Goal: Task Accomplishment & Management: Use online tool/utility

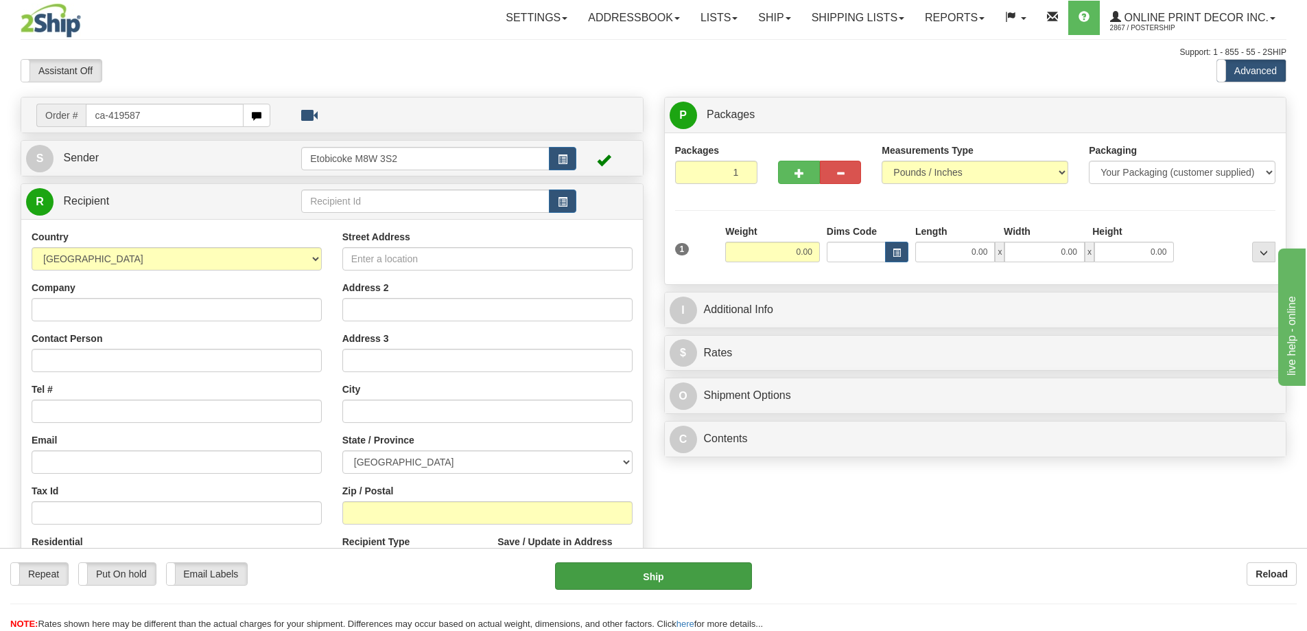
type input "ca-419587"
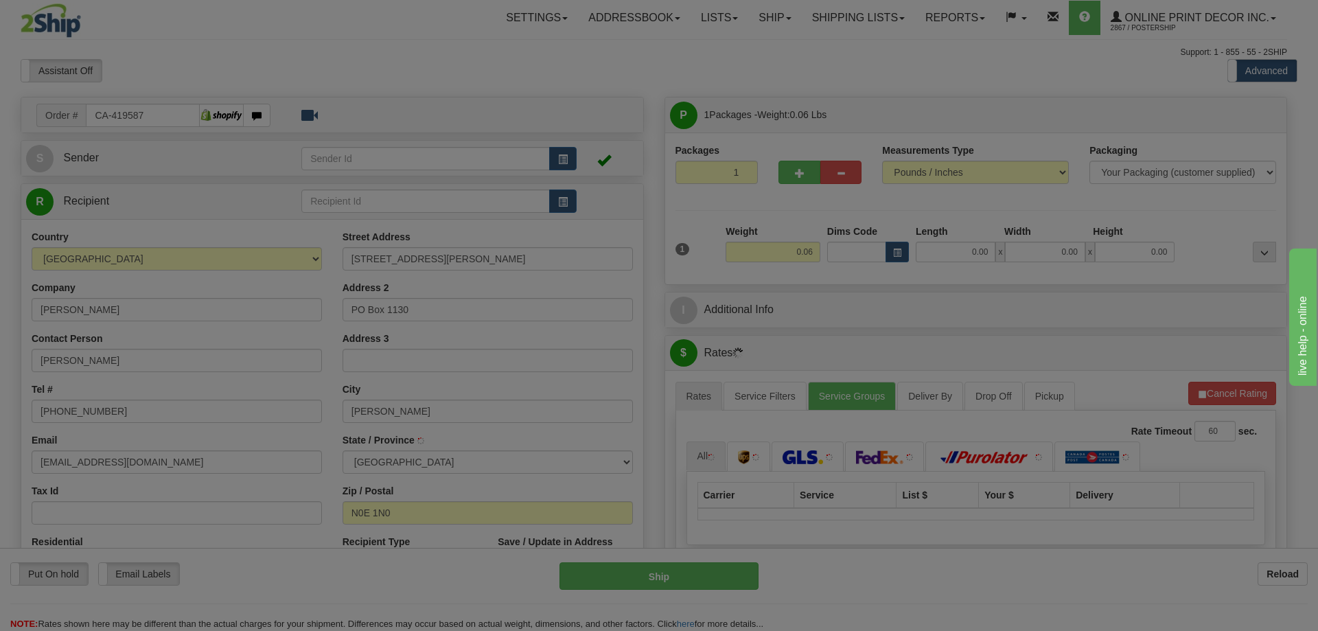
type input "ST GEORGE"
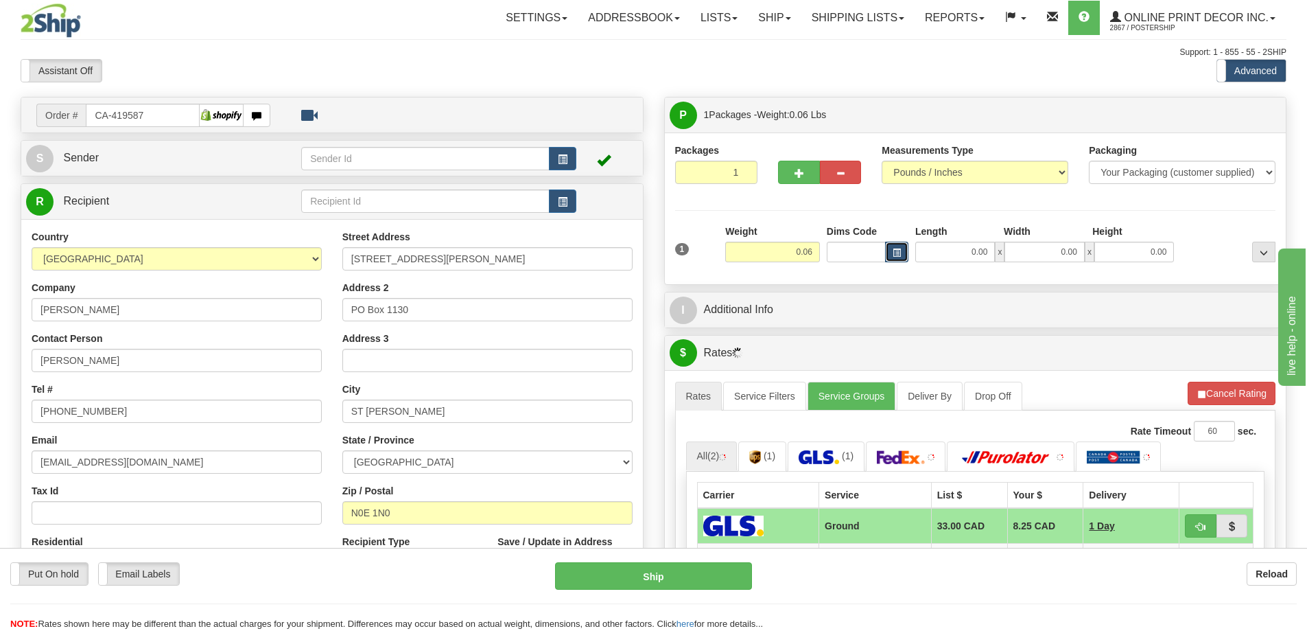
click at [898, 249] on span "button" at bounding box center [897, 253] width 8 height 8
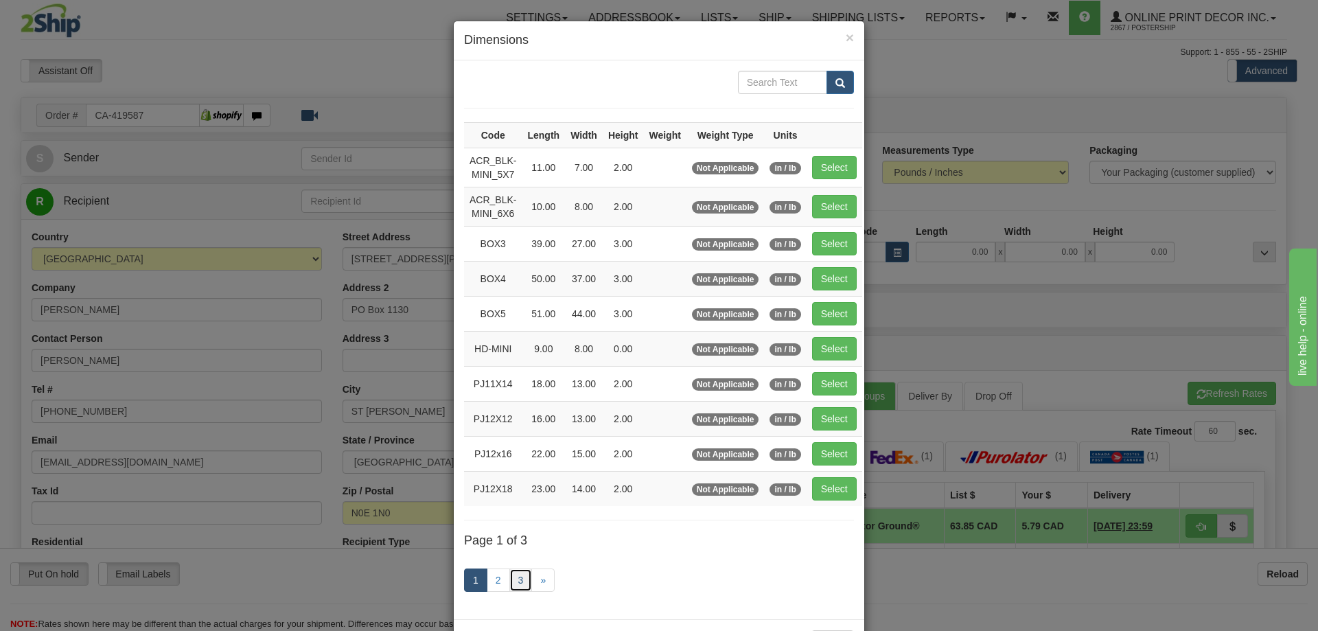
click at [513, 578] on link "3" at bounding box center [520, 579] width 23 height 23
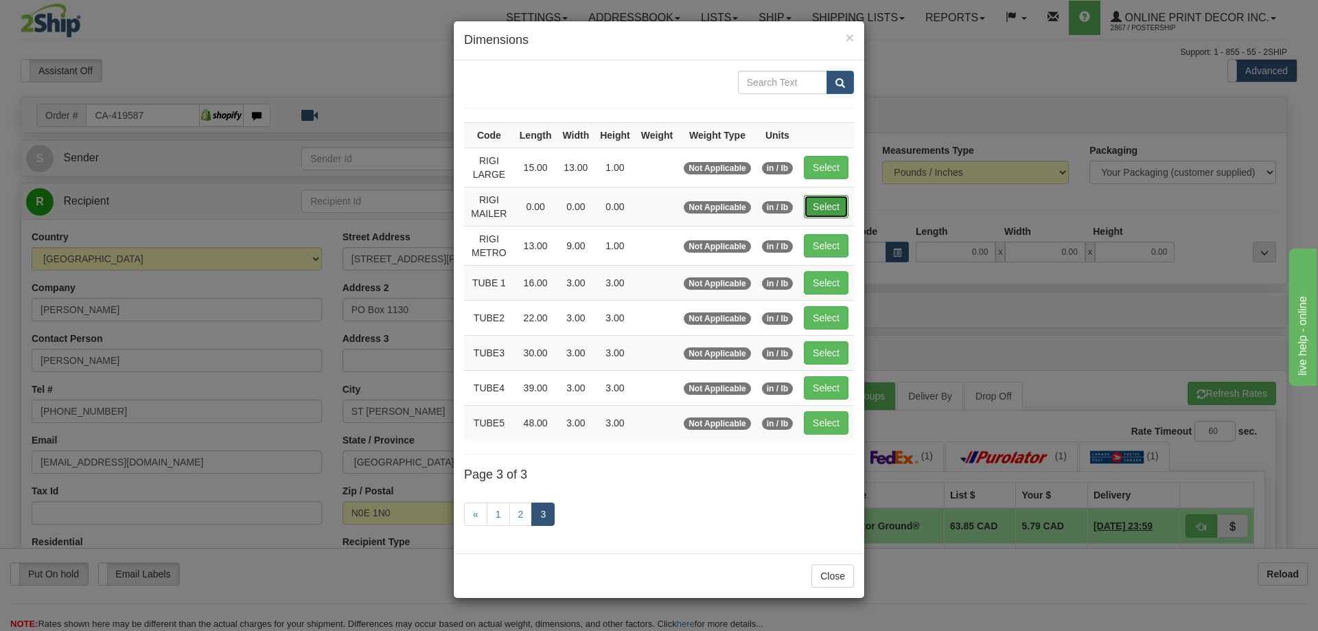
click at [830, 200] on button "Select" at bounding box center [826, 206] width 45 height 23
type input "RIGI MAILER"
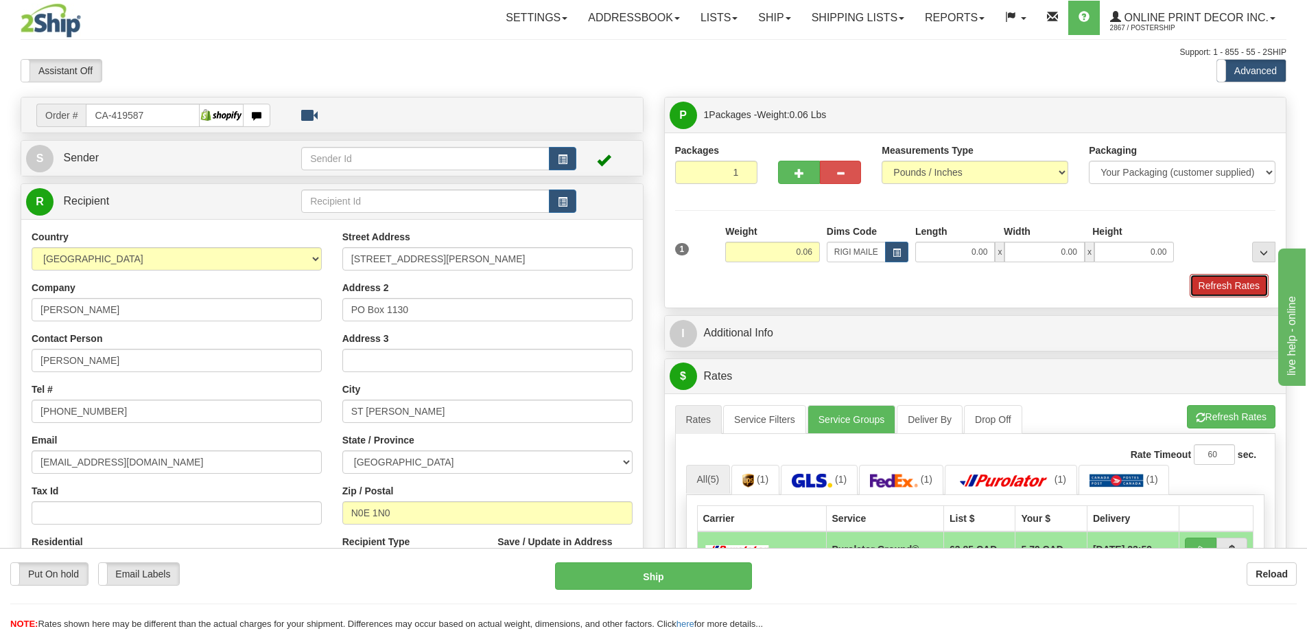
click at [1216, 285] on button "Refresh Rates" at bounding box center [1229, 285] width 79 height 23
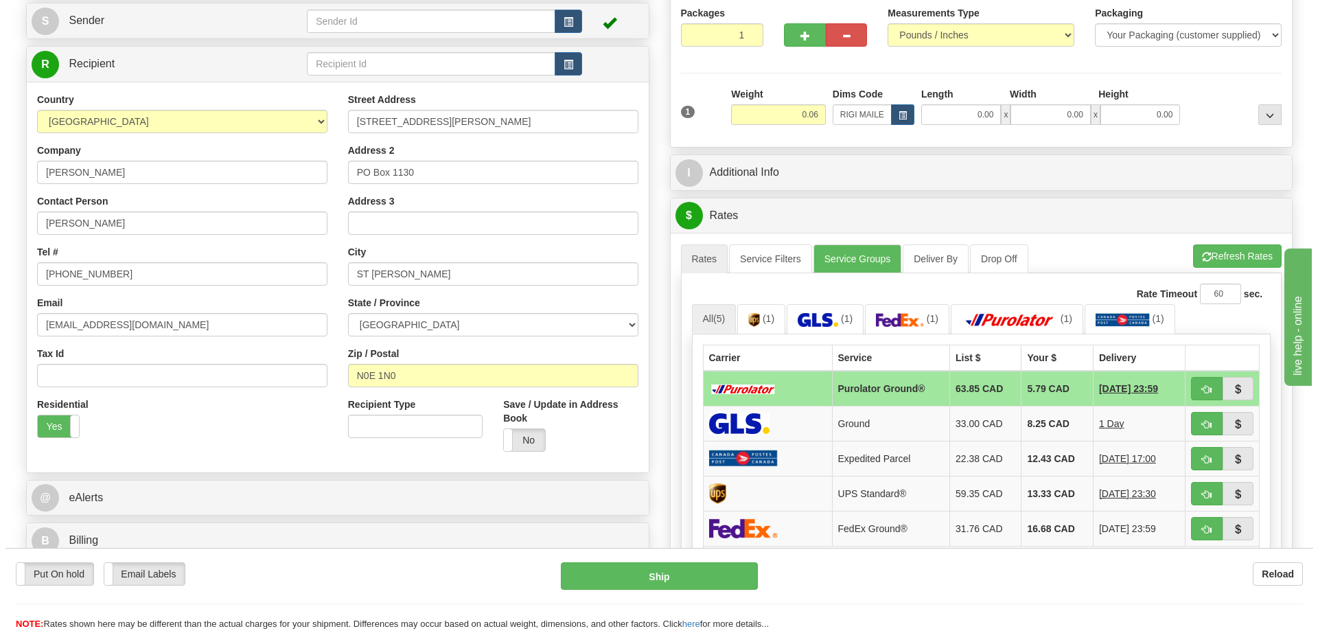
scroll to position [206, 0]
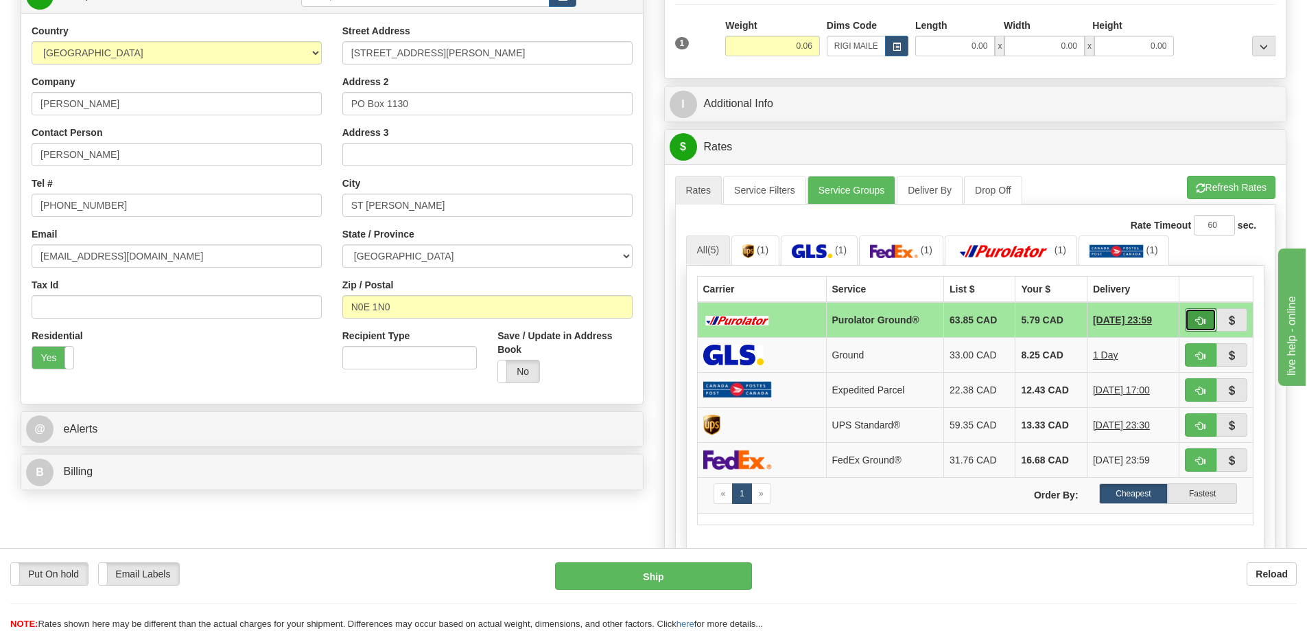
click at [1194, 320] on button "button" at bounding box center [1201, 319] width 32 height 23
type input "260"
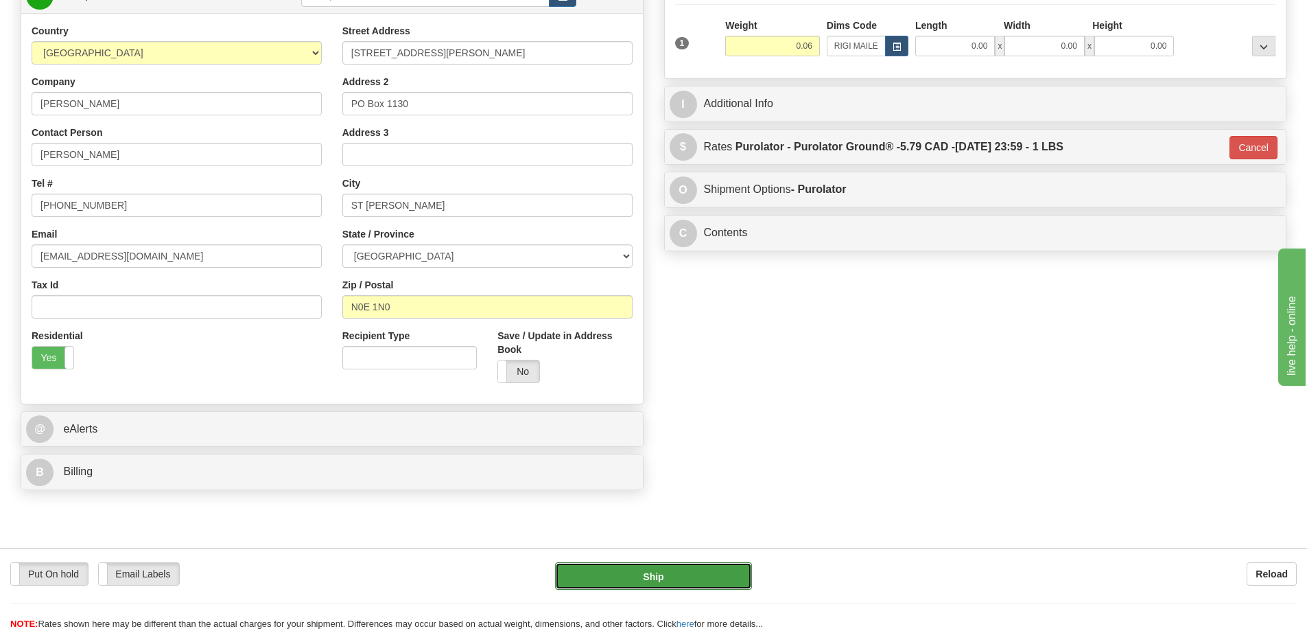
click at [679, 568] on button "Ship" at bounding box center [653, 575] width 197 height 27
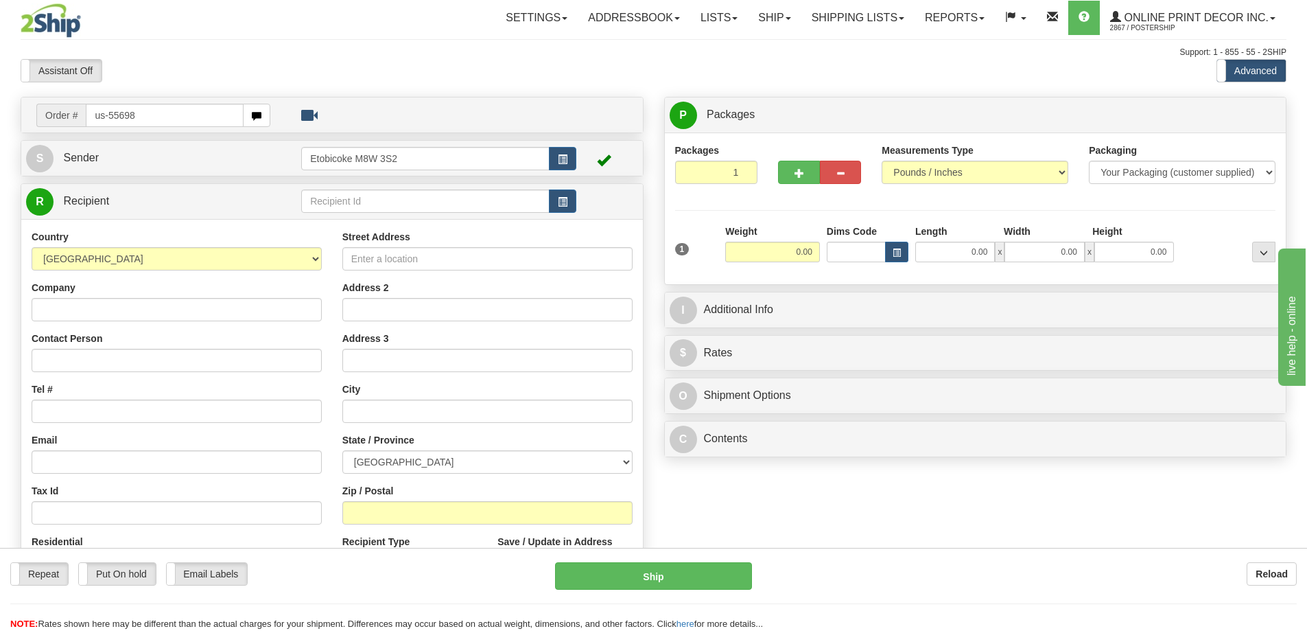
type input "us-55698"
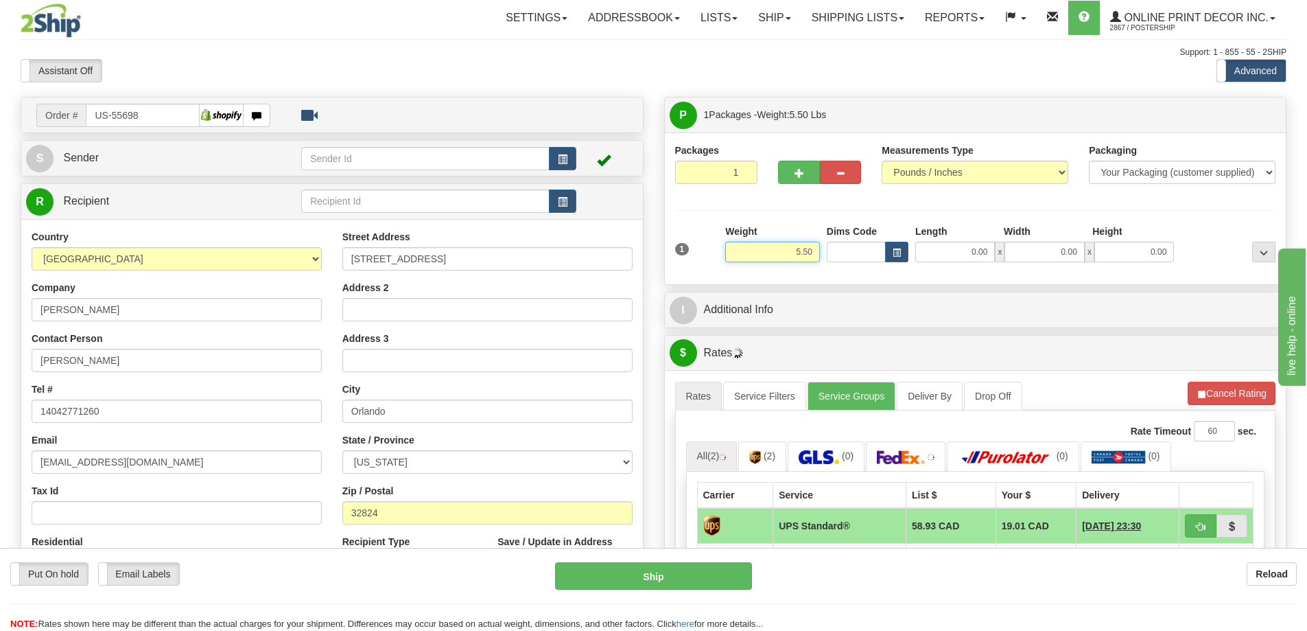
click at [815, 250] on input "5.50" at bounding box center [772, 252] width 95 height 21
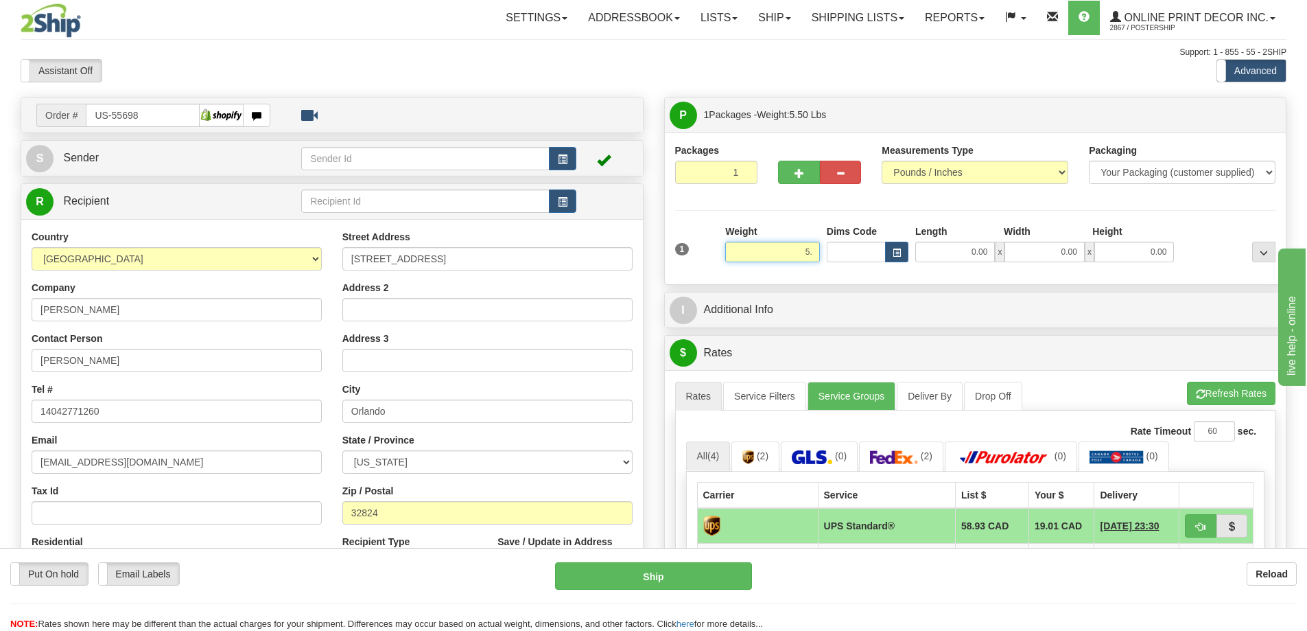
type input "5"
type input "2.00"
click at [904, 246] on button "button" at bounding box center [896, 252] width 23 height 21
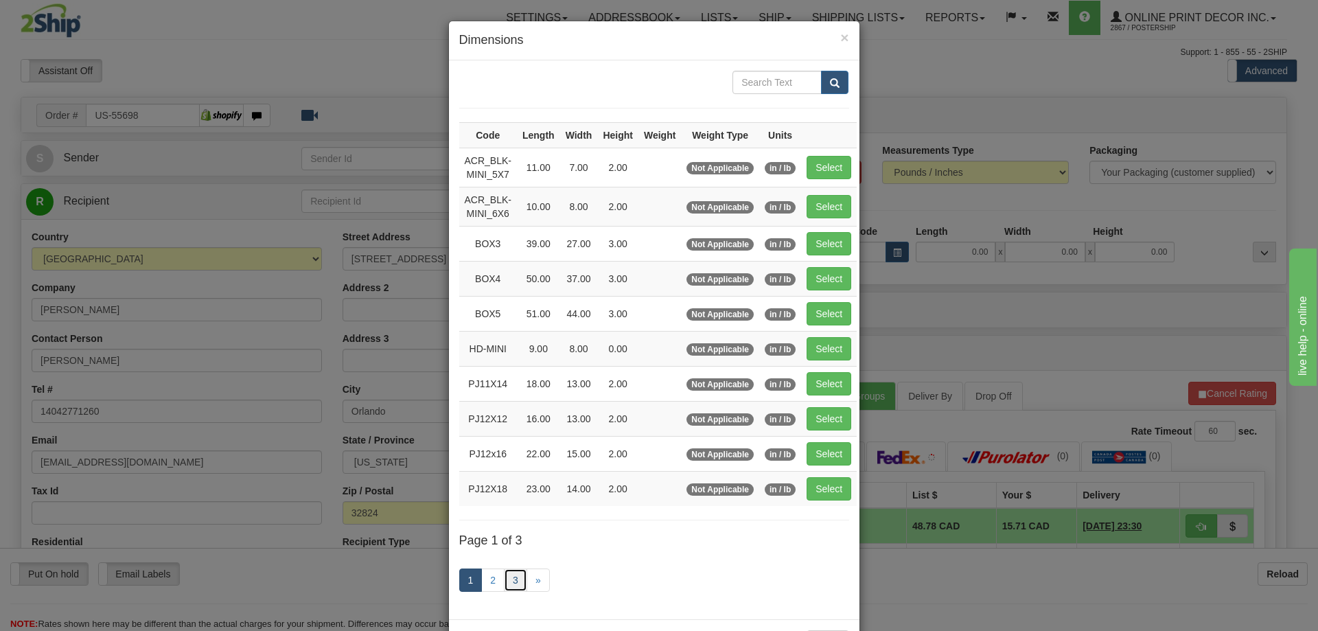
click at [514, 581] on link "3" at bounding box center [515, 579] width 23 height 23
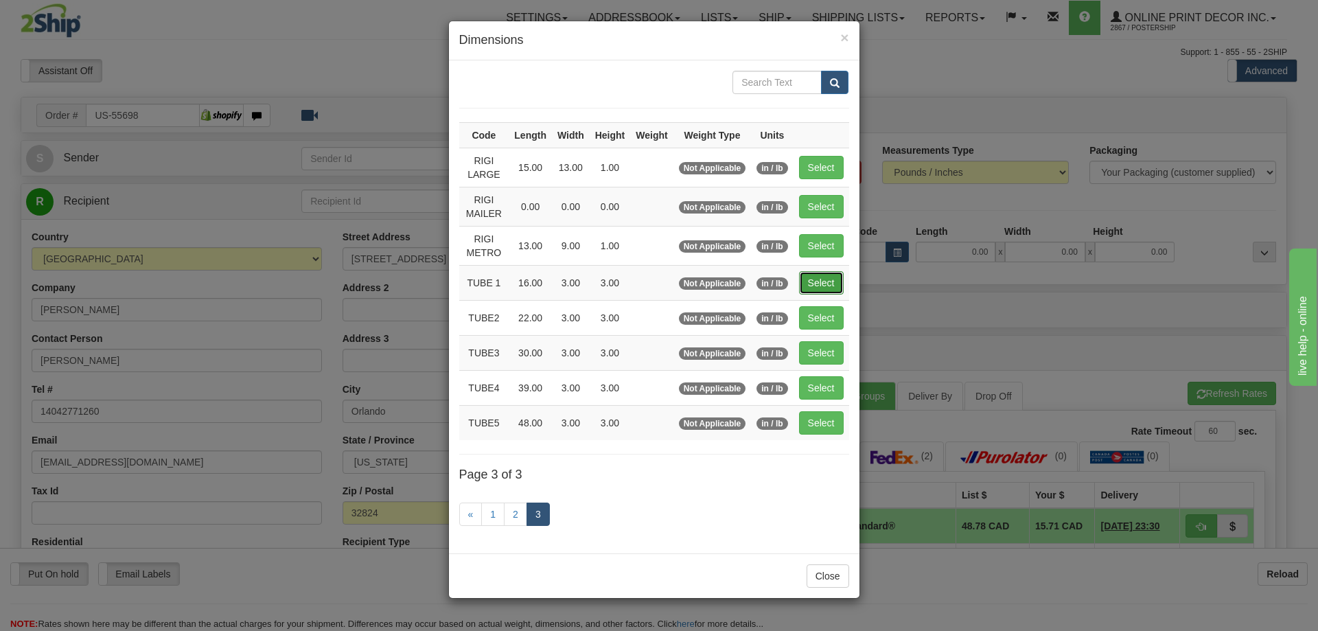
click at [825, 280] on button "Select" at bounding box center [821, 282] width 45 height 23
type input "TUBE 1"
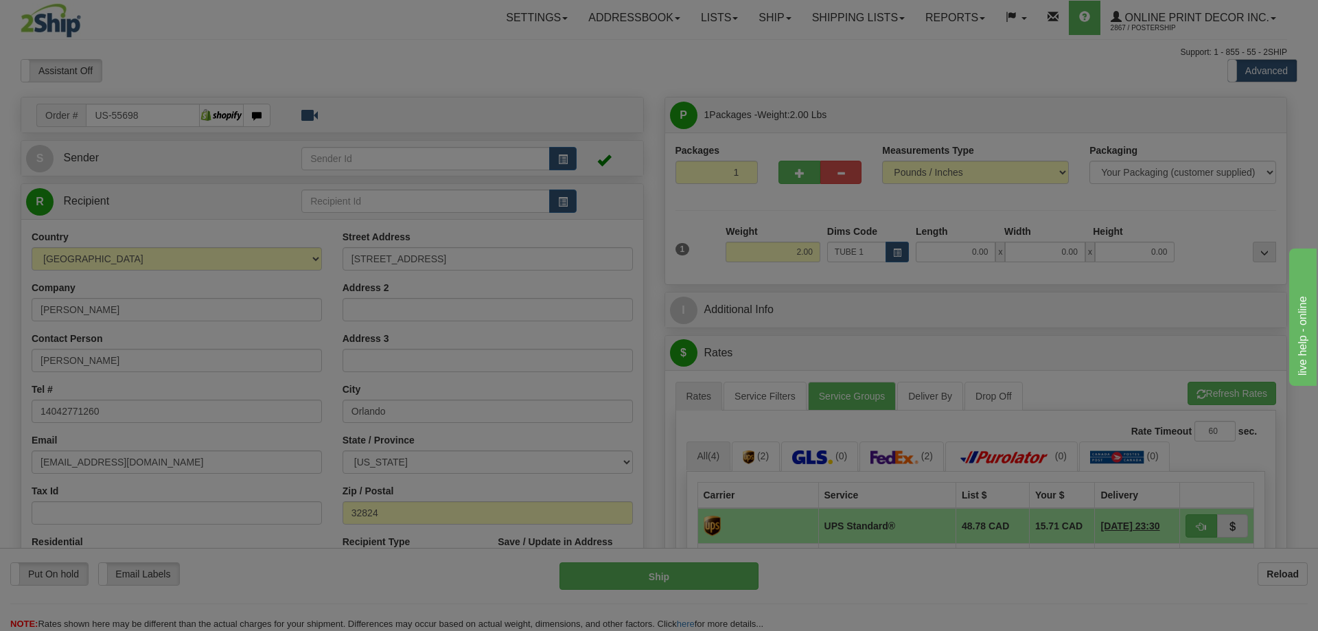
type input "16.00"
type input "3.00"
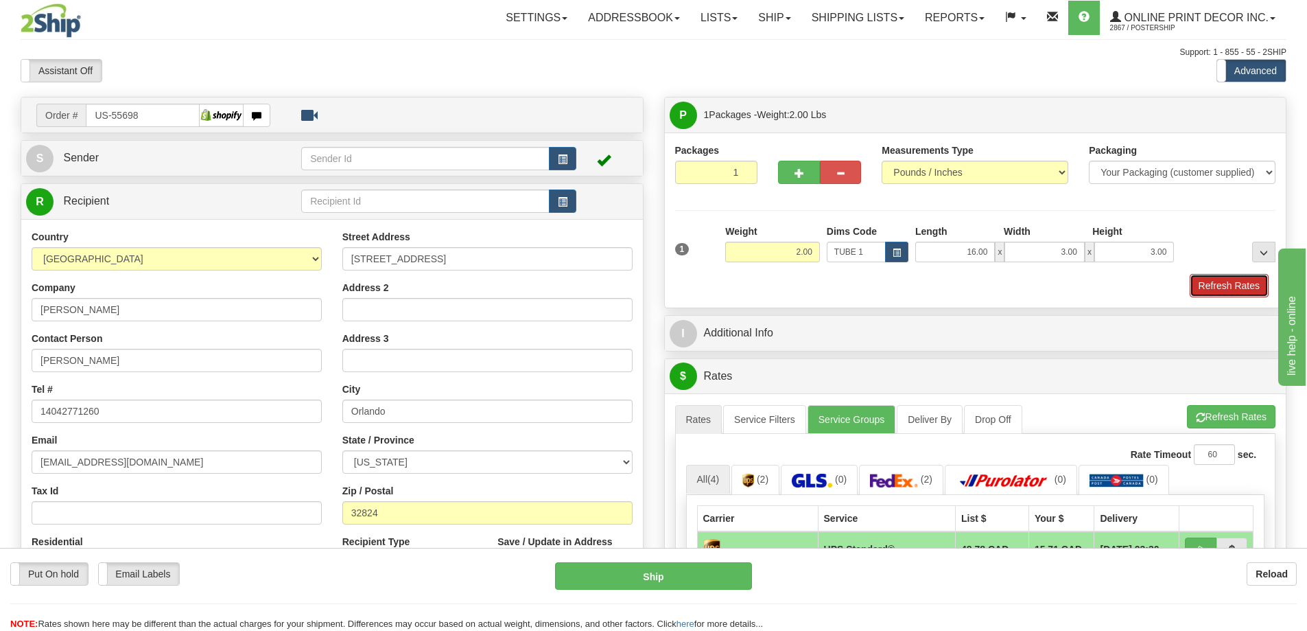
click at [1206, 283] on button "Refresh Rates" at bounding box center [1229, 285] width 79 height 23
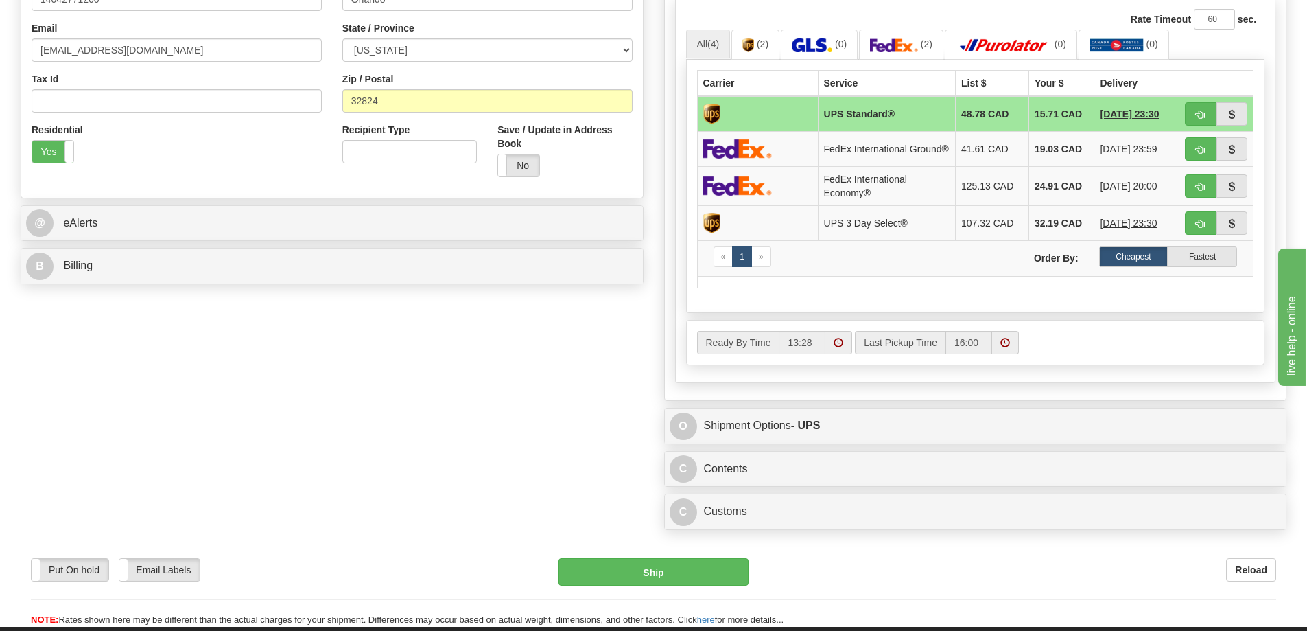
scroll to position [480, 0]
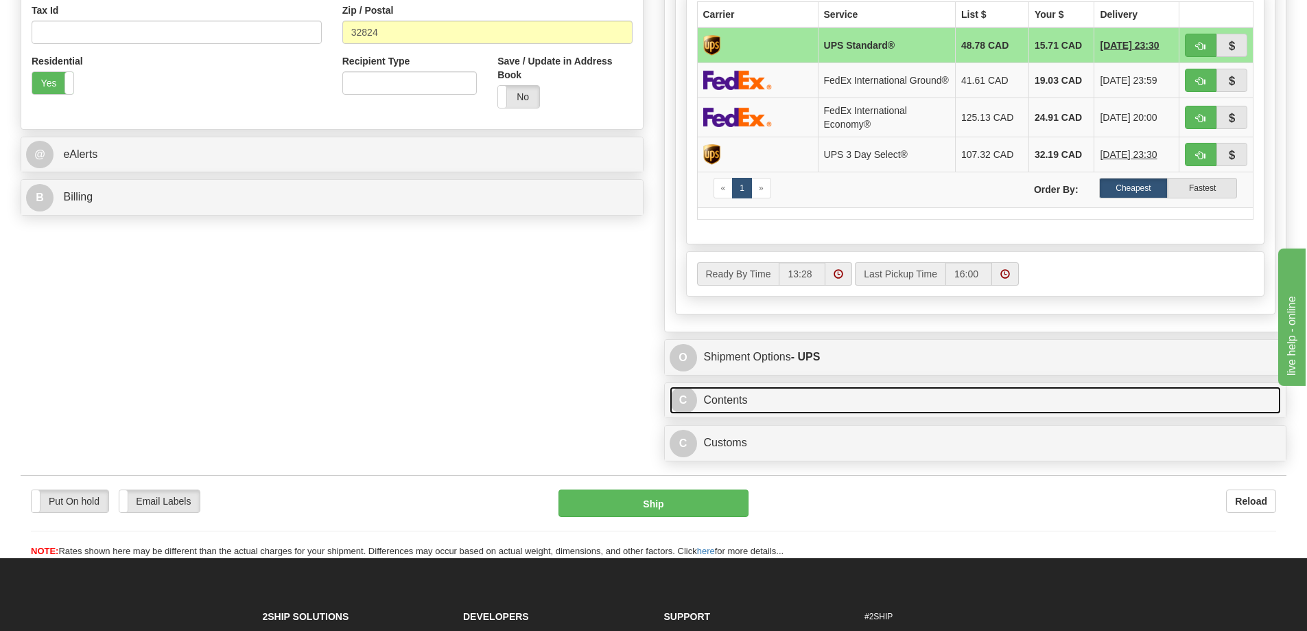
click at [854, 405] on link "C Contents" at bounding box center [976, 400] width 612 height 28
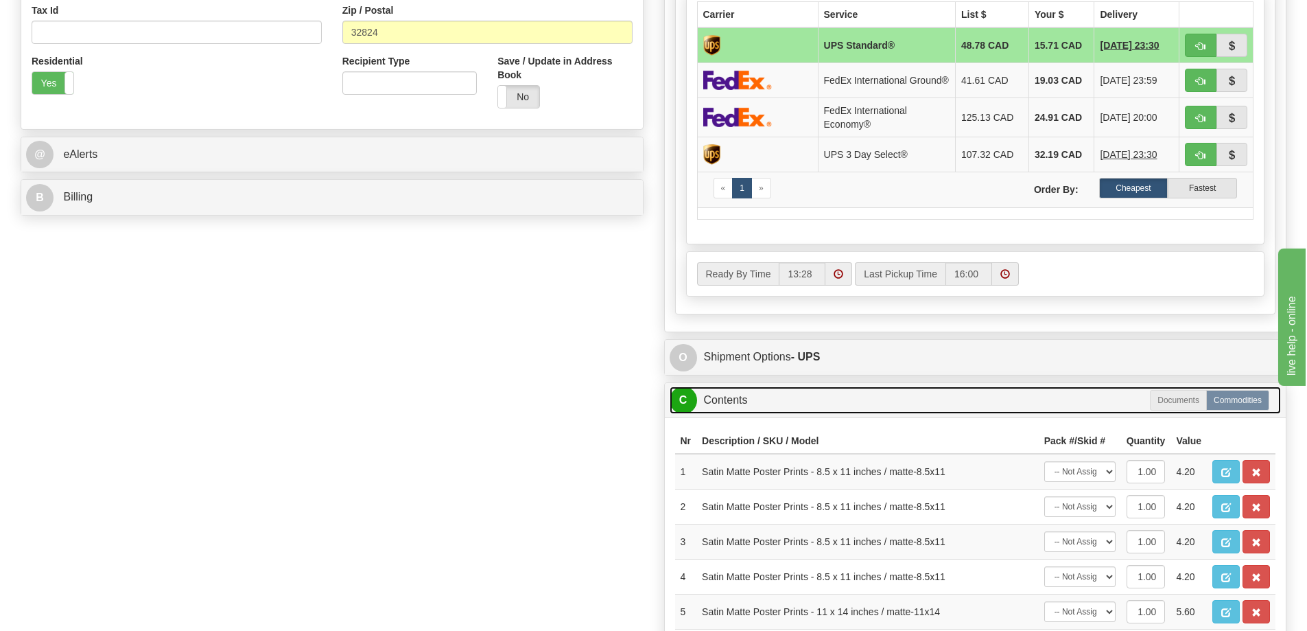
scroll to position [686, 0]
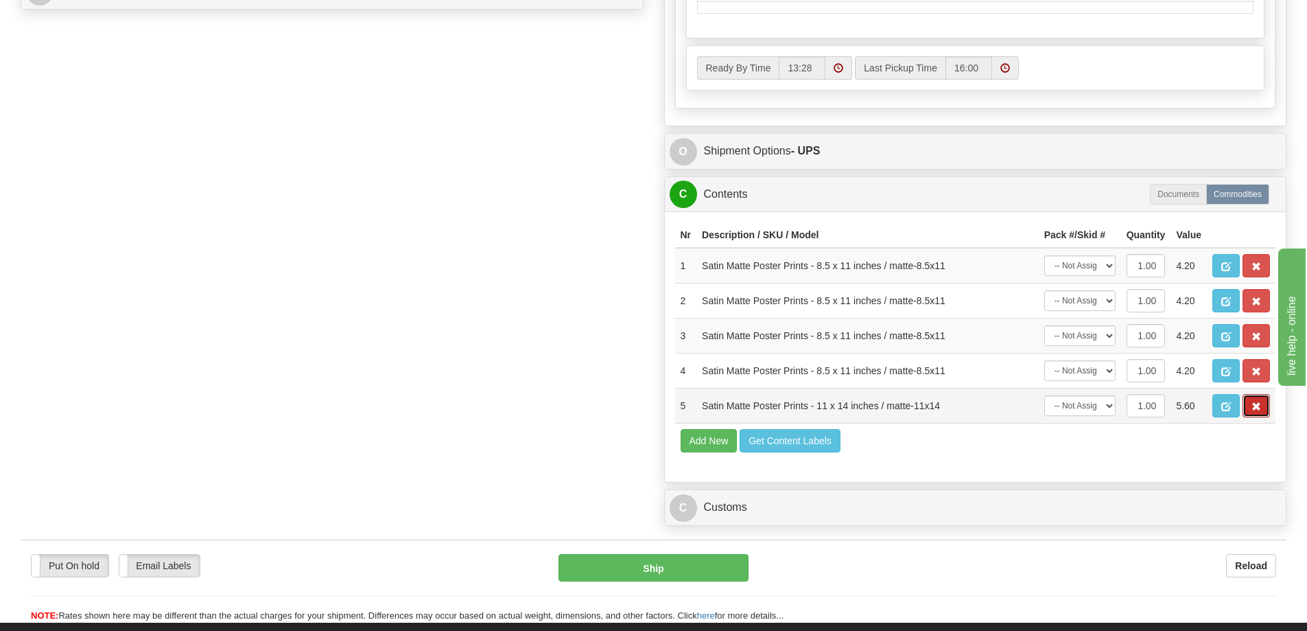
click at [1254, 409] on button "button" at bounding box center [1256, 405] width 27 height 23
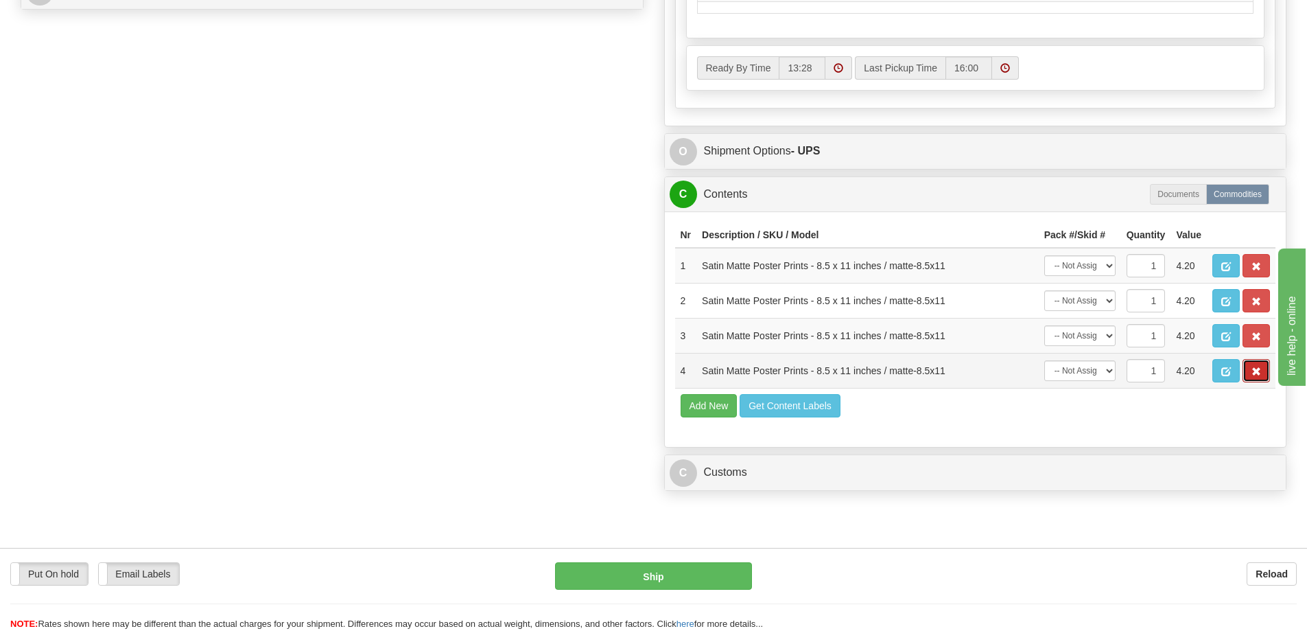
click at [1259, 376] on span "button" at bounding box center [1257, 371] width 10 height 9
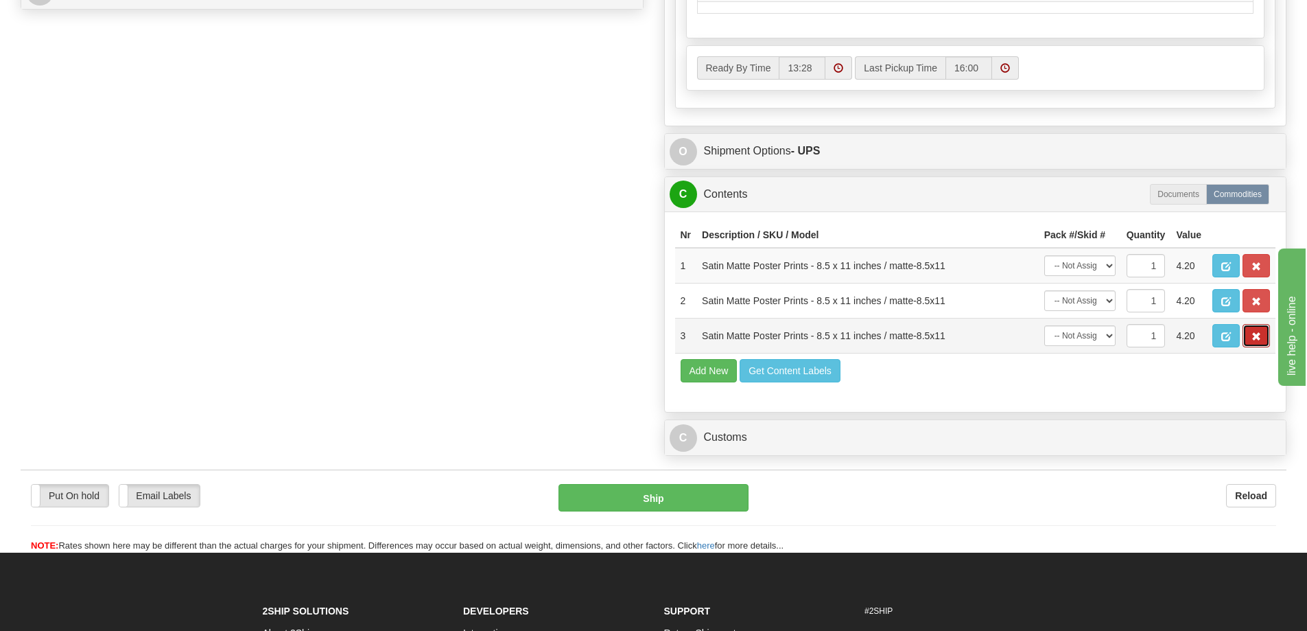
click at [1261, 340] on span "button" at bounding box center [1257, 336] width 10 height 9
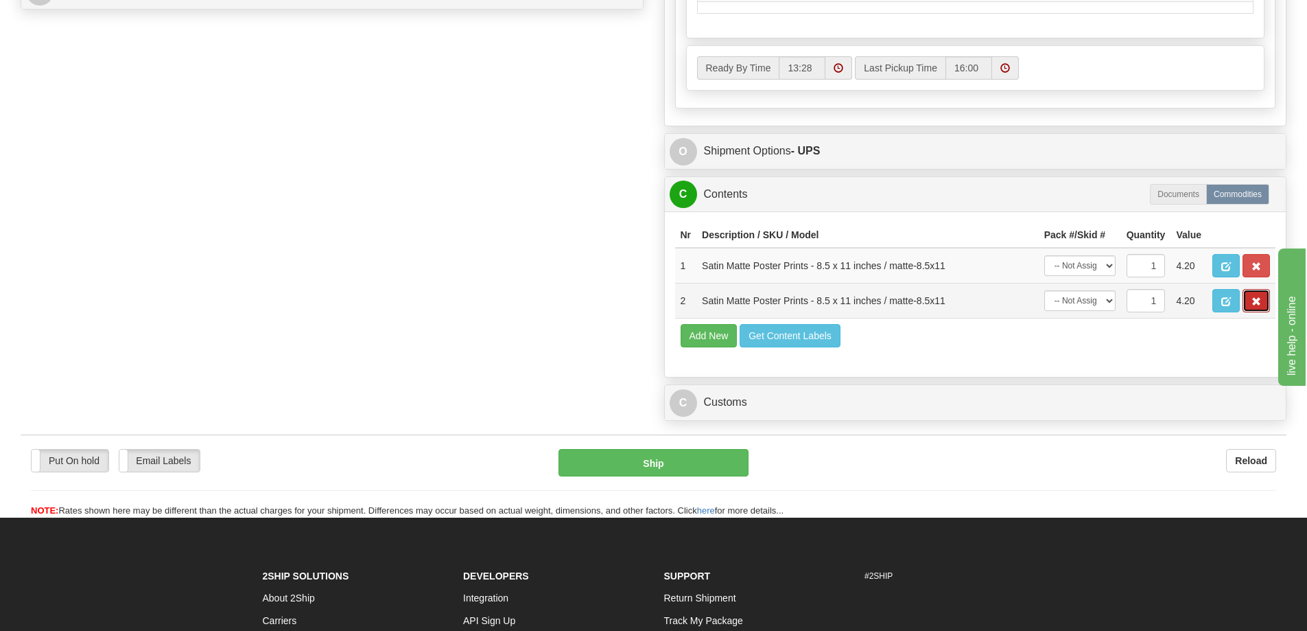
click at [1253, 301] on button "button" at bounding box center [1256, 300] width 27 height 23
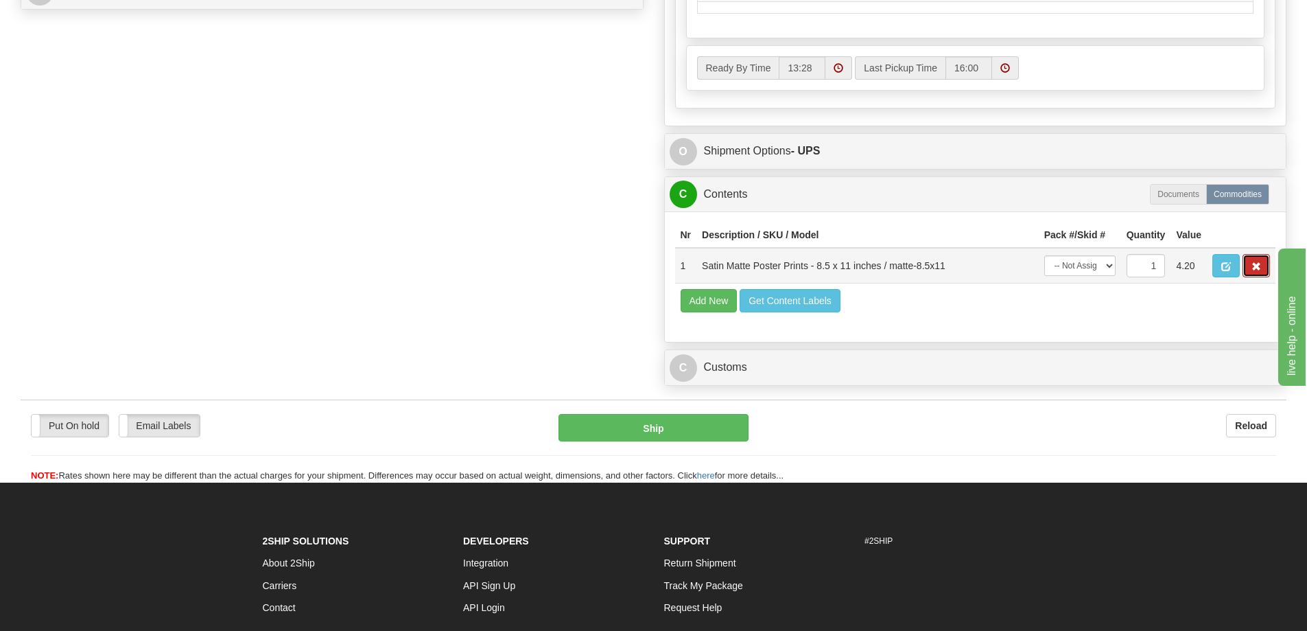
click at [1254, 271] on span "button" at bounding box center [1257, 266] width 10 height 9
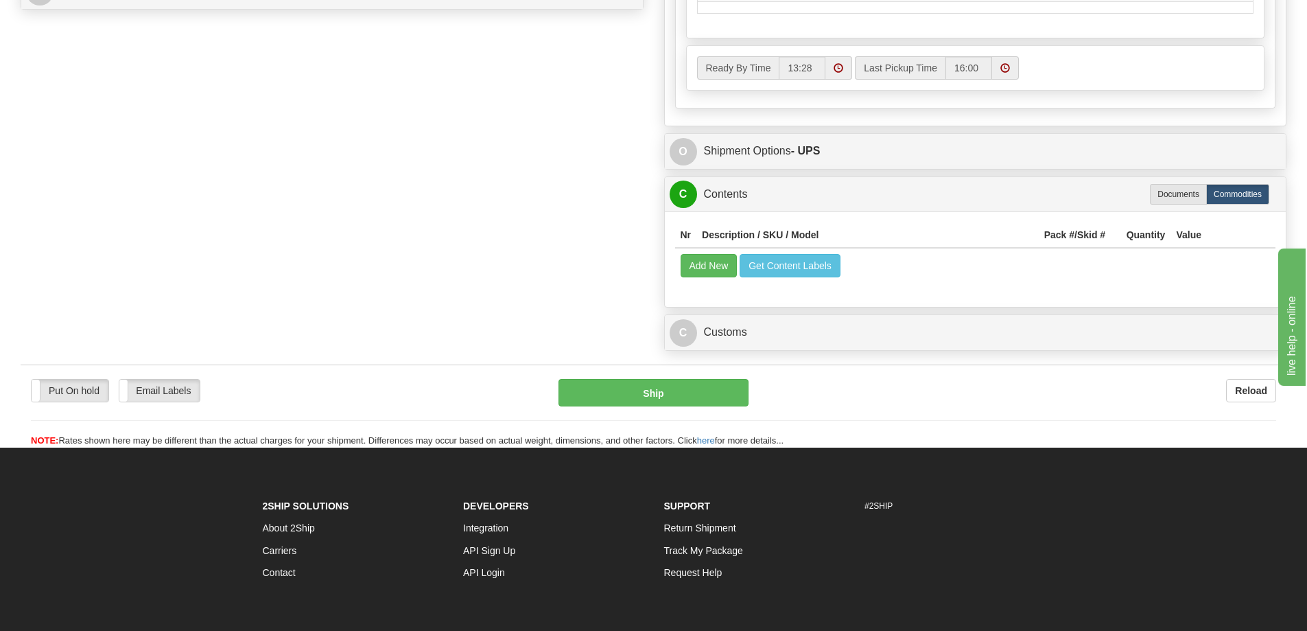
click at [722, 261] on td "Add New Get Content Labels" at bounding box center [975, 265] width 601 height 35
click at [721, 268] on button "Add New" at bounding box center [709, 265] width 57 height 23
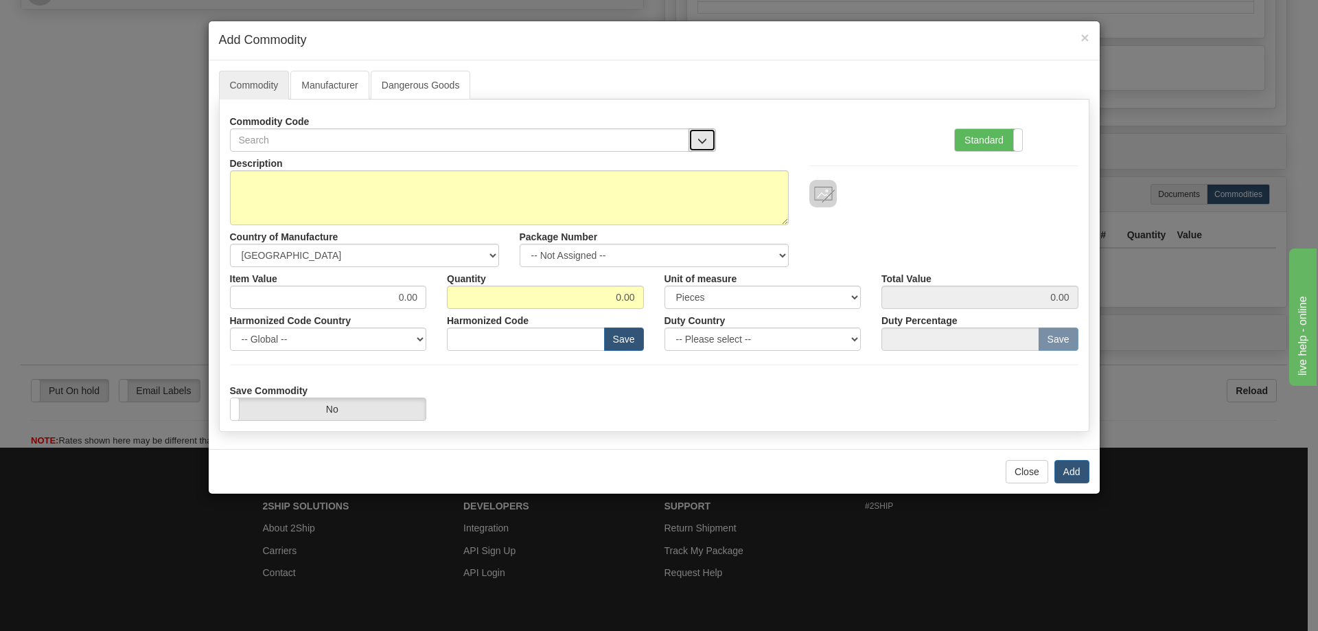
click at [708, 131] on button "button" at bounding box center [701, 139] width 27 height 23
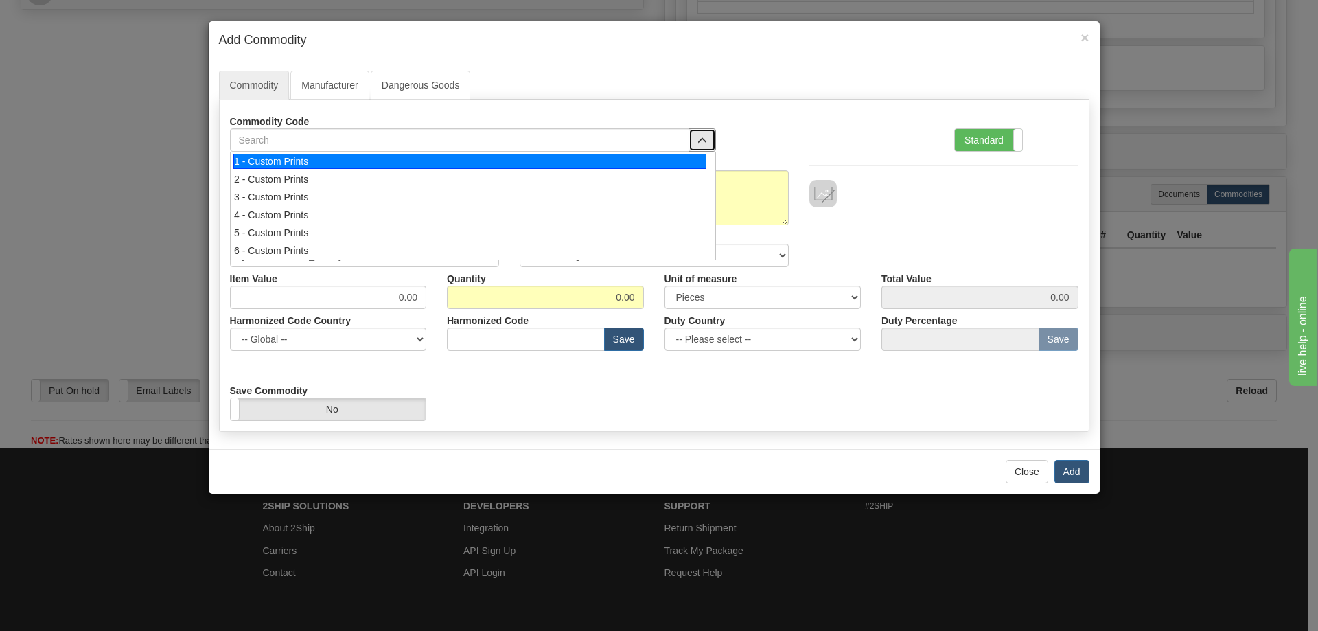
click at [686, 161] on div "1 - Custom Prints" at bounding box center [469, 161] width 473 height 15
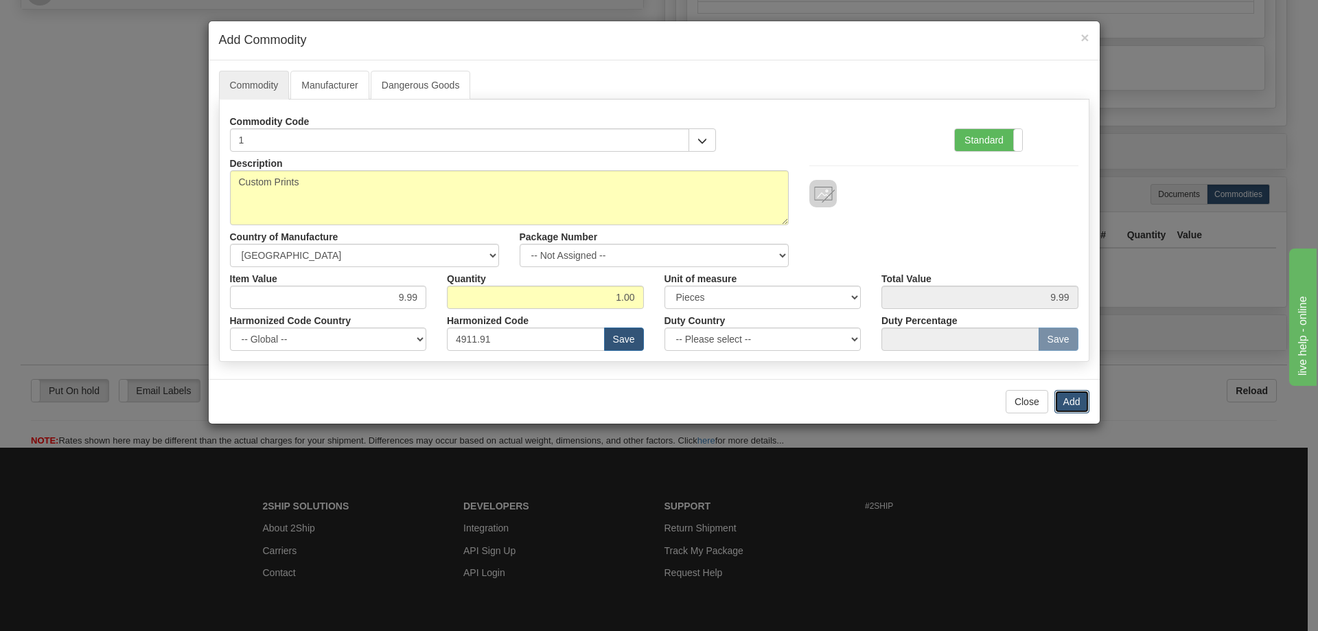
click at [1069, 399] on button "Add" at bounding box center [1071, 401] width 35 height 23
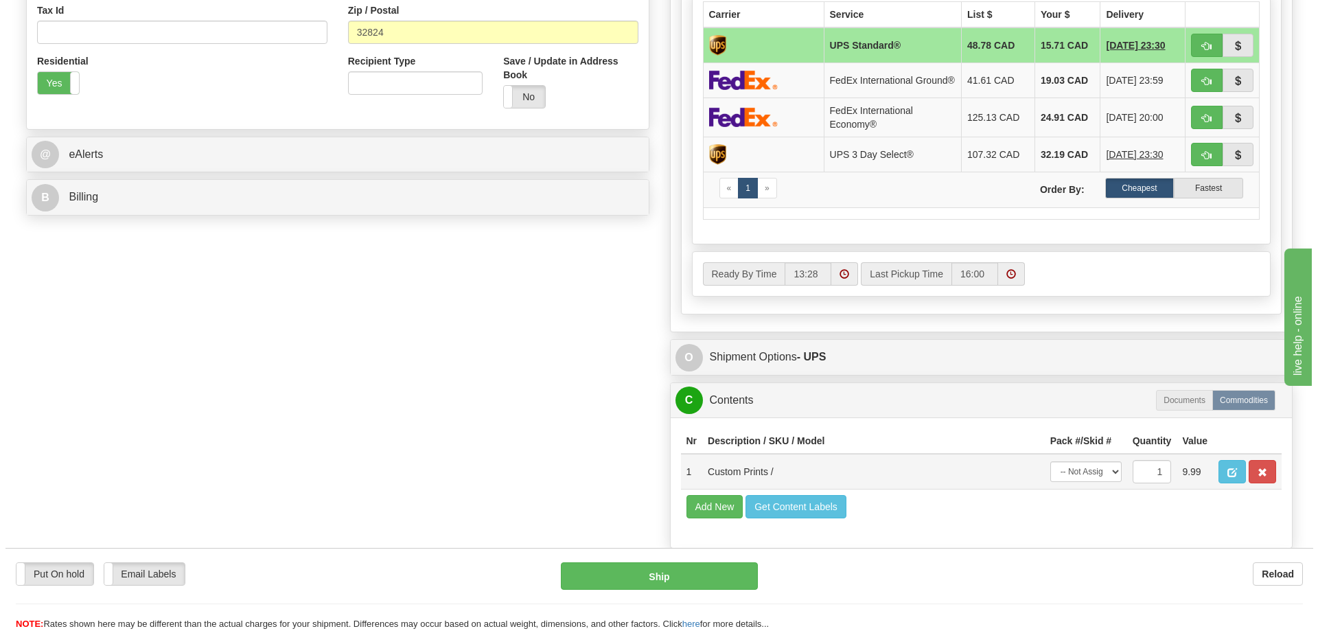
scroll to position [275, 0]
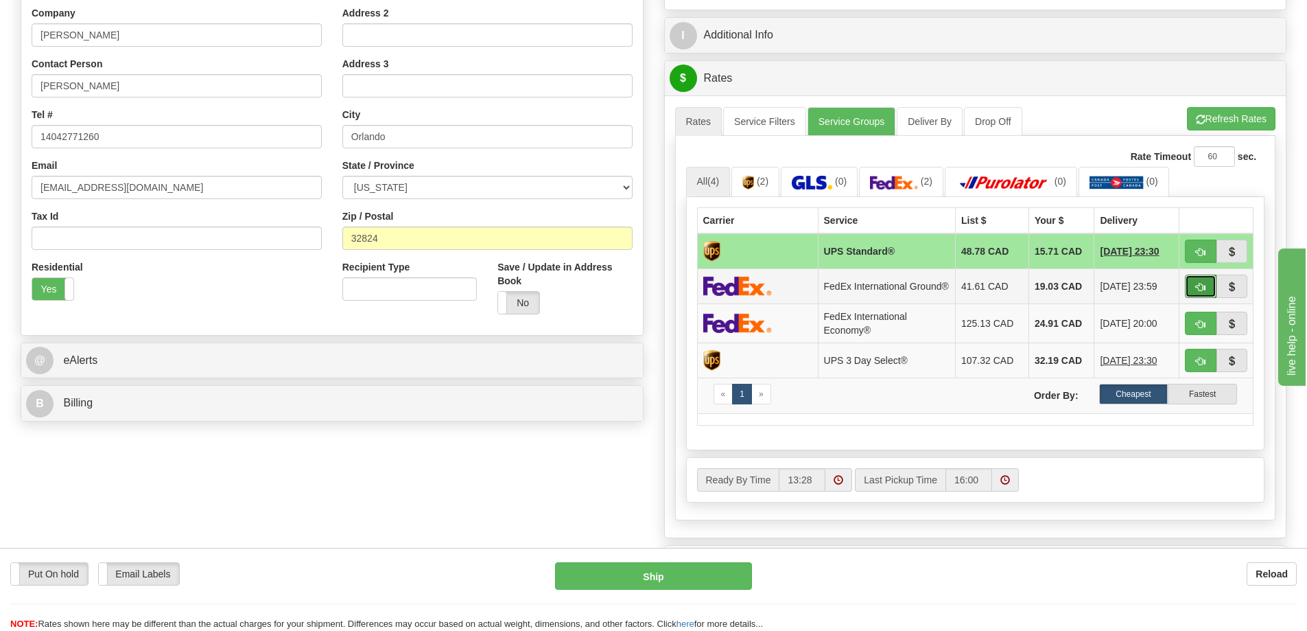
click at [1202, 284] on button "button" at bounding box center [1201, 286] width 32 height 23
type input "92"
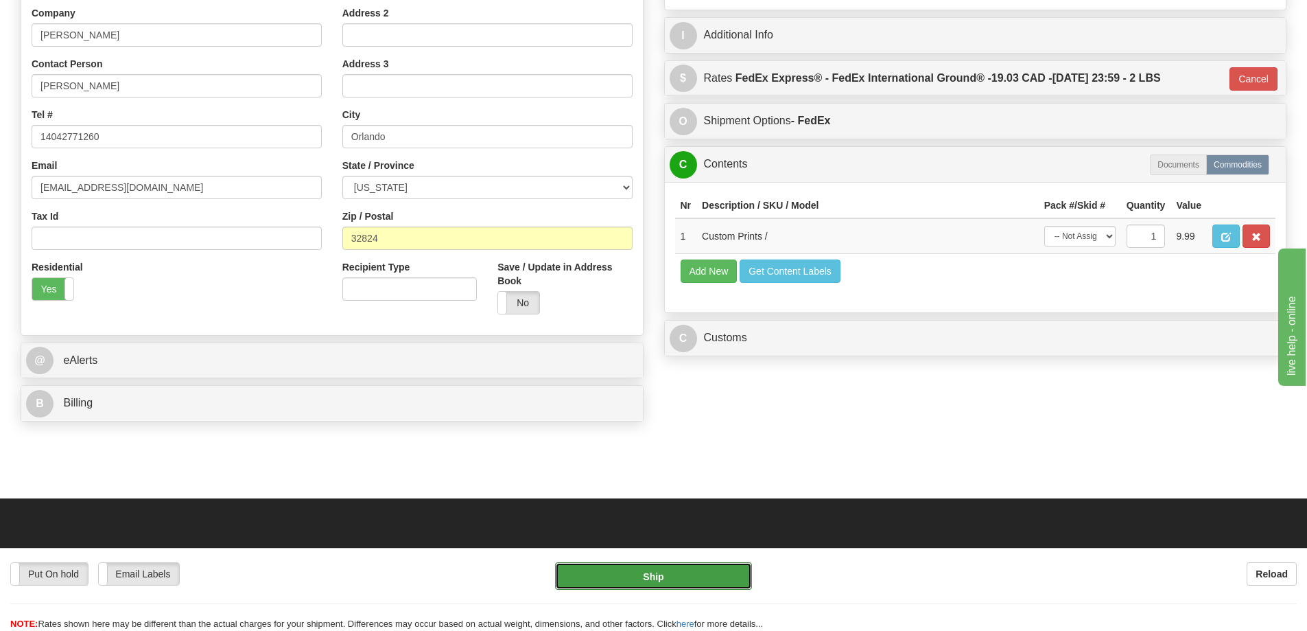
click at [651, 579] on button "Ship" at bounding box center [653, 575] width 197 height 27
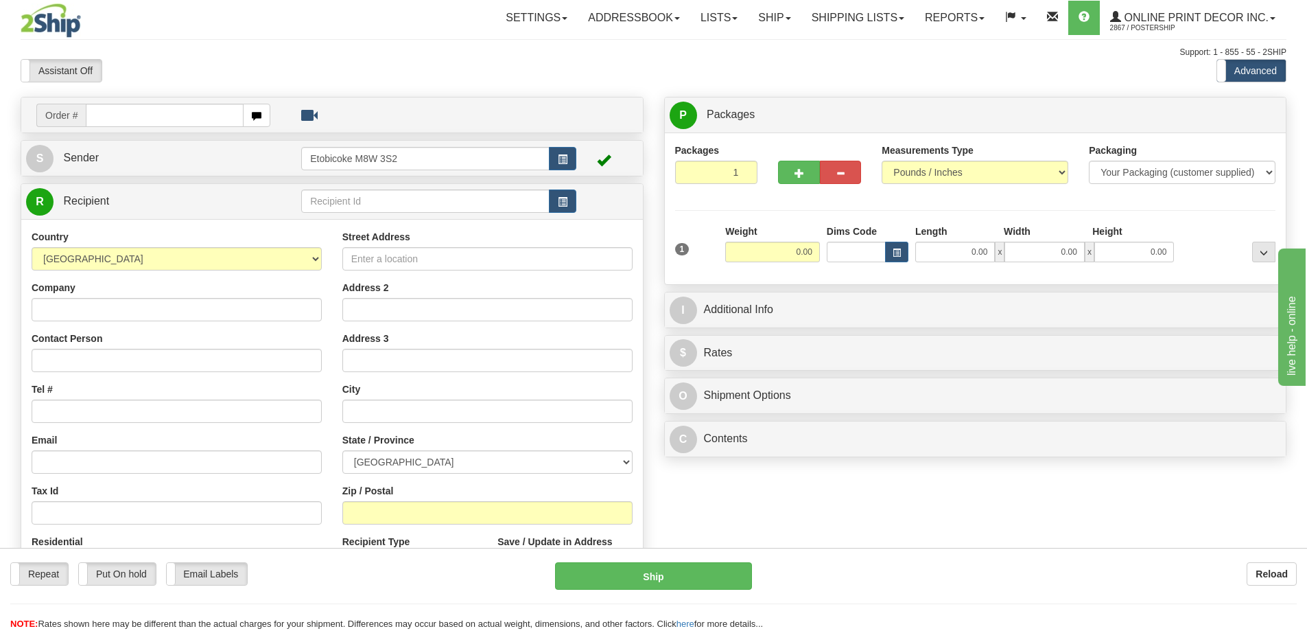
click at [143, 115] on input "text" at bounding box center [165, 115] width 158 height 23
type input "ca-419582"
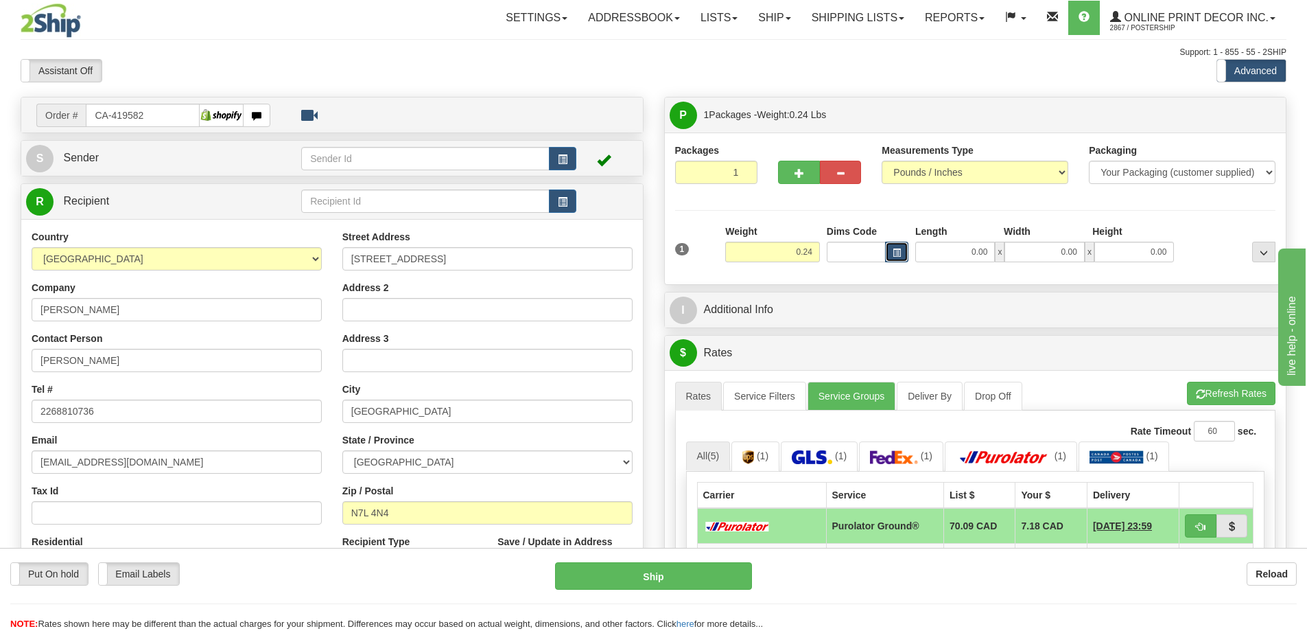
click at [891, 250] on button "button" at bounding box center [896, 252] width 23 height 21
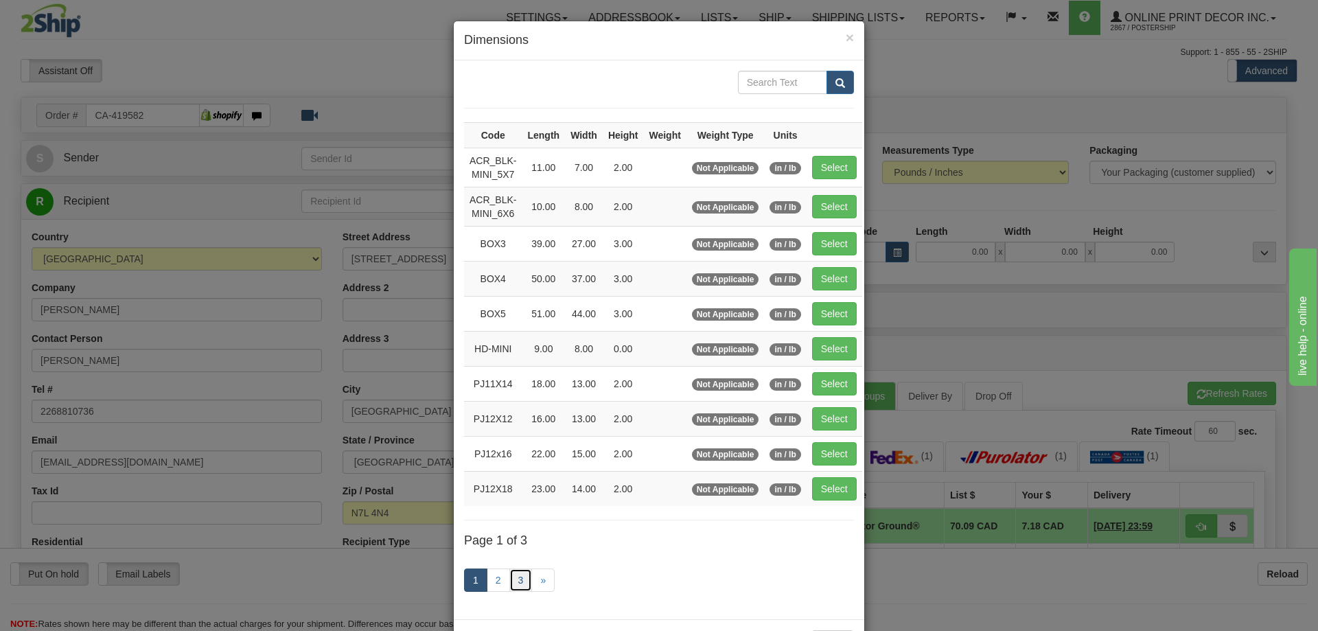
click at [520, 576] on link "3" at bounding box center [520, 579] width 23 height 23
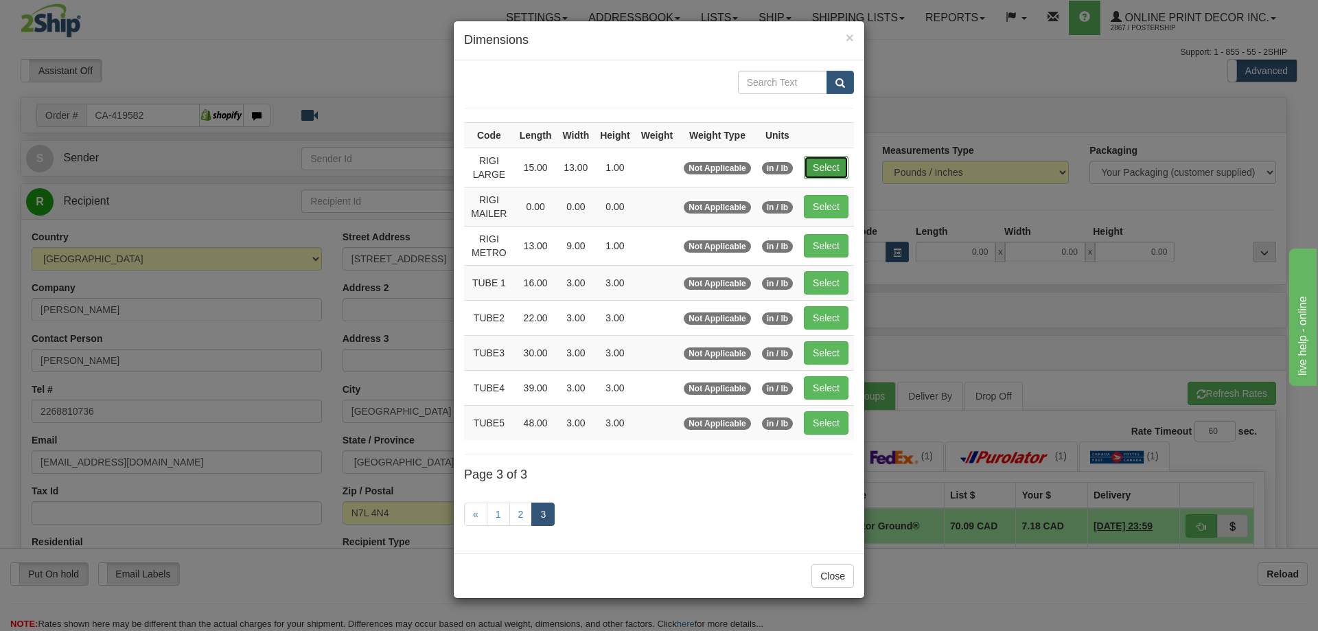
click at [825, 161] on button "Select" at bounding box center [826, 167] width 45 height 23
type input "RIGI LARGE"
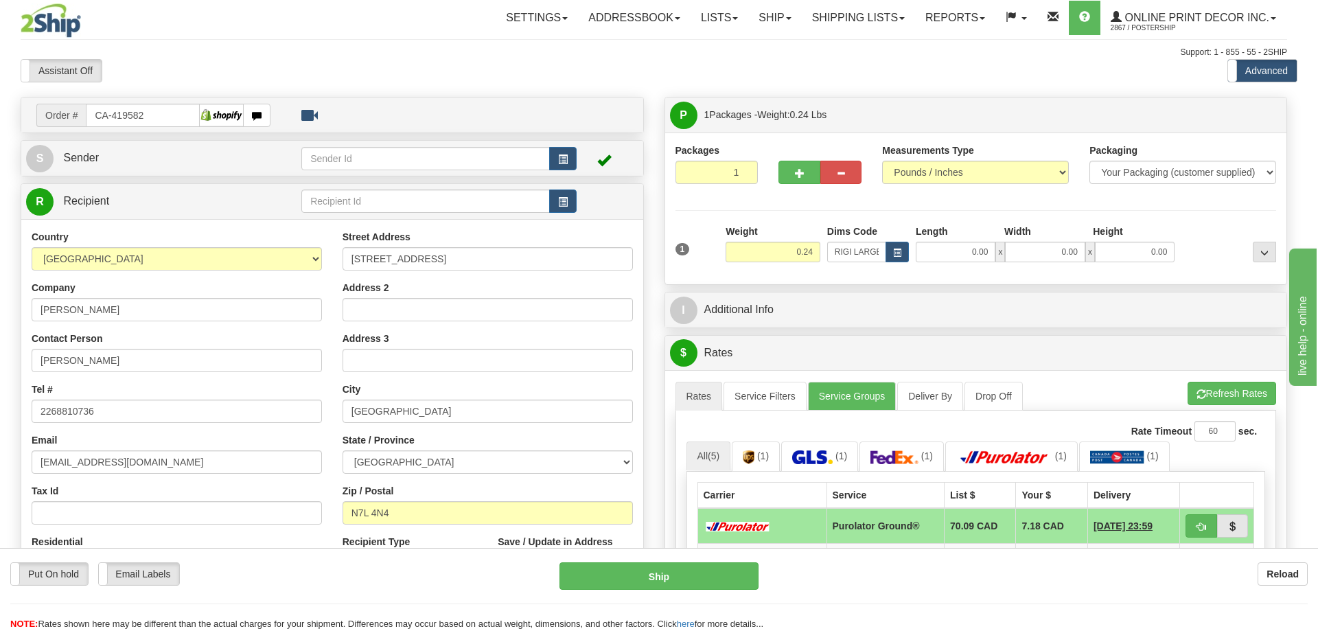
type input "15.00"
type input "13.00"
type input "1.00"
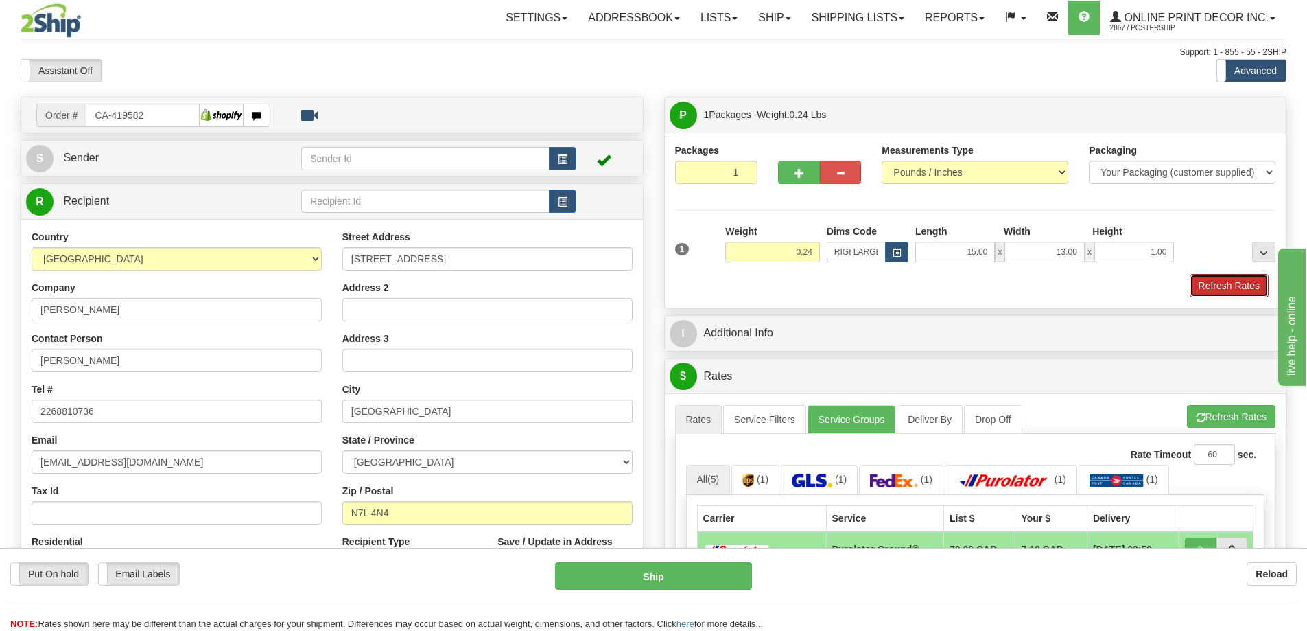
click at [1241, 296] on button "Refresh Rates" at bounding box center [1229, 285] width 79 height 23
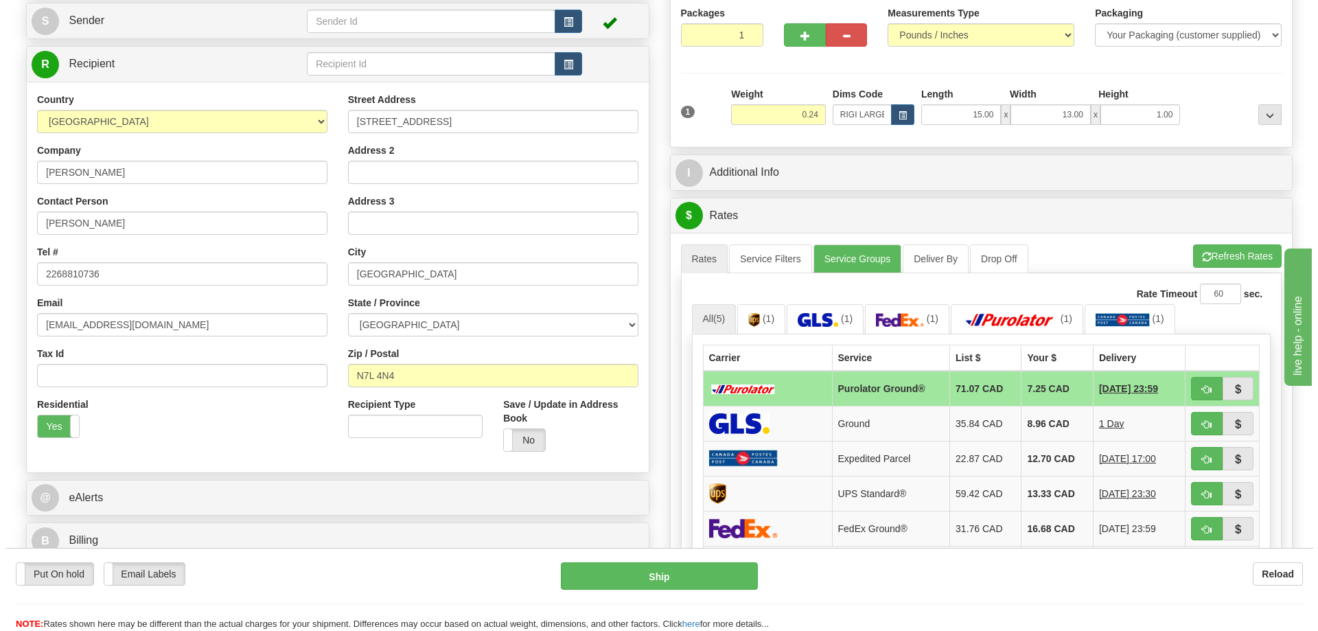
scroll to position [275, 0]
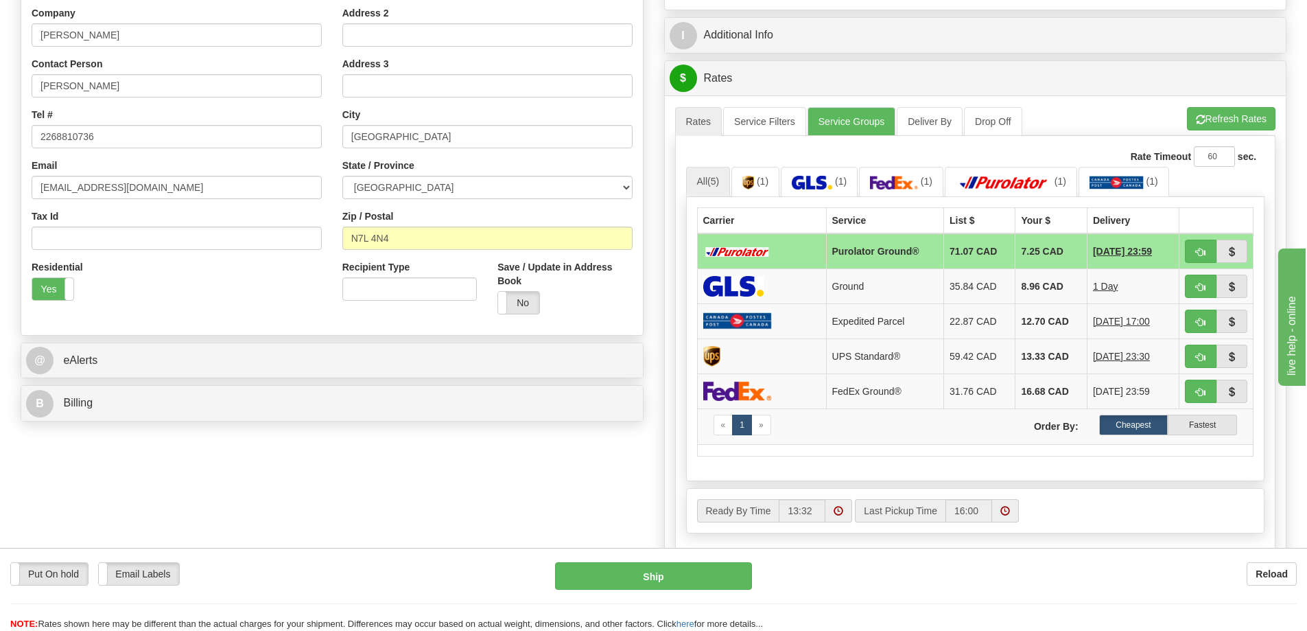
click at [1178, 250] on td "[DATE] 23:59" at bounding box center [1133, 251] width 92 height 36
click at [1198, 253] on span "button" at bounding box center [1201, 252] width 10 height 9
type input "260"
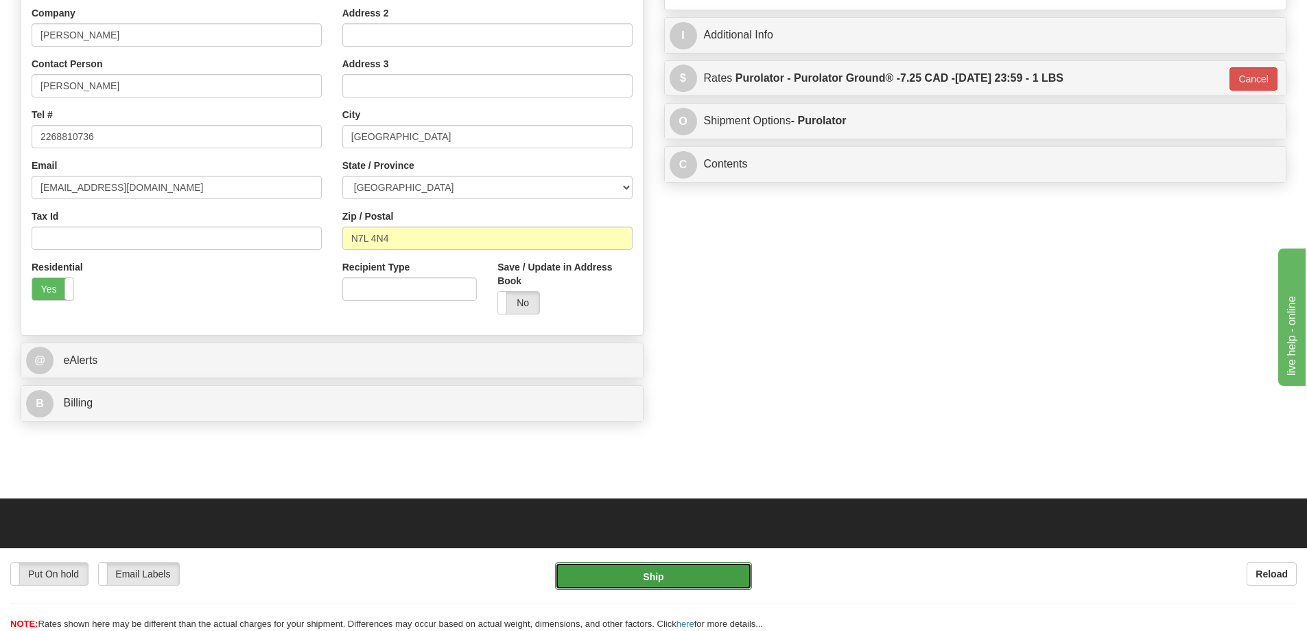
click at [692, 565] on button "Ship" at bounding box center [653, 575] width 197 height 27
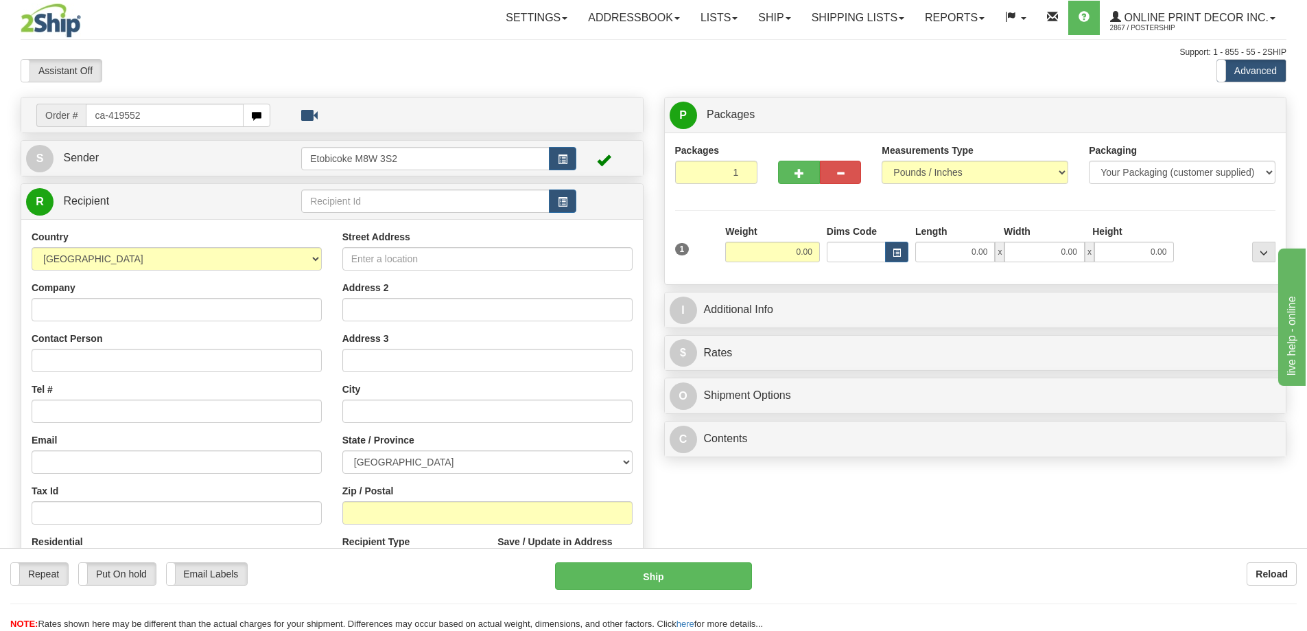
type input "ca-419552"
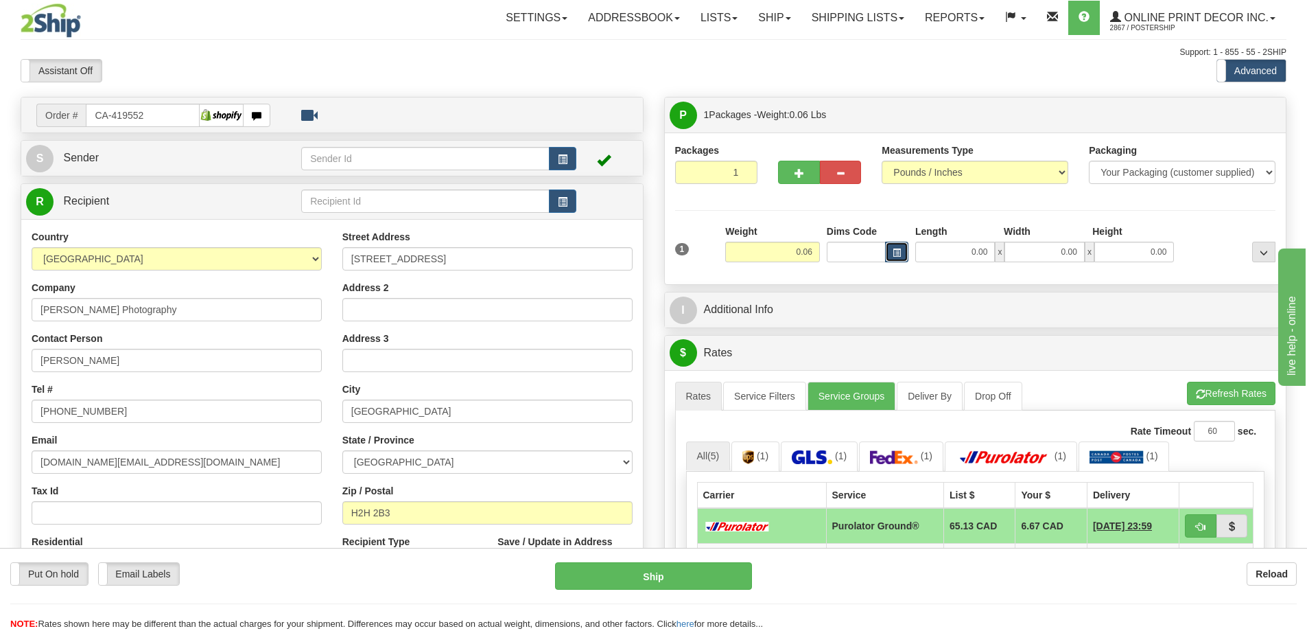
click at [902, 250] on button "button" at bounding box center [896, 252] width 23 height 21
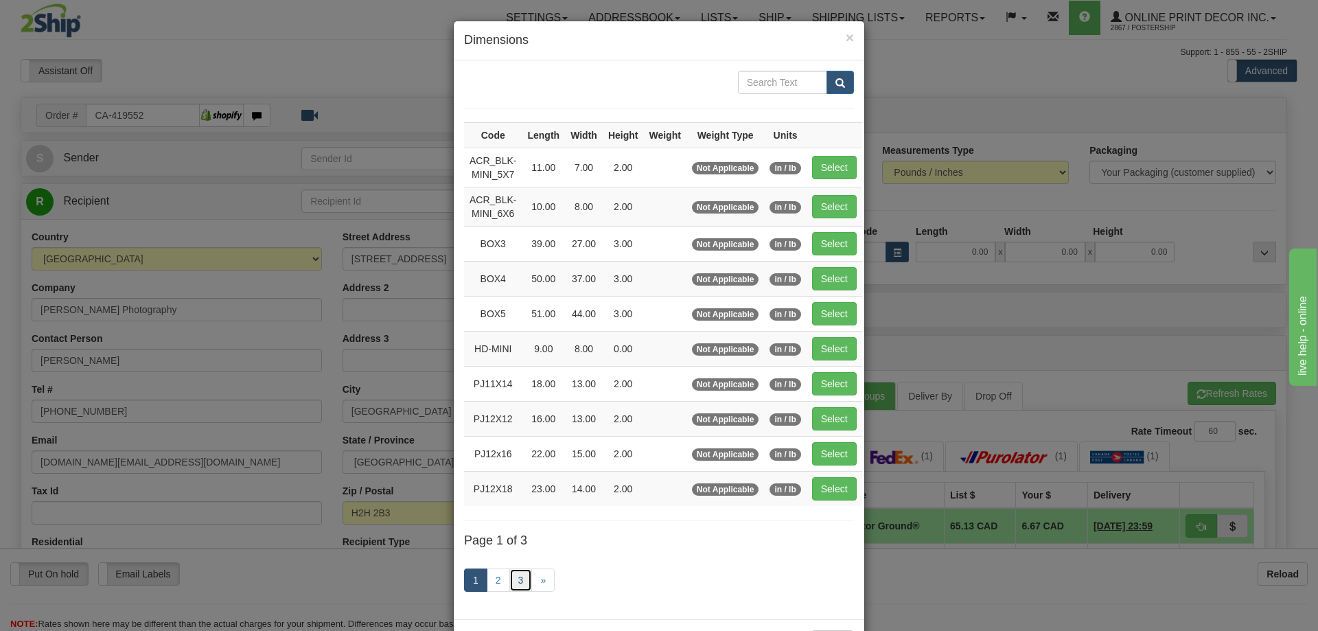
click at [511, 579] on link "3" at bounding box center [520, 579] width 23 height 23
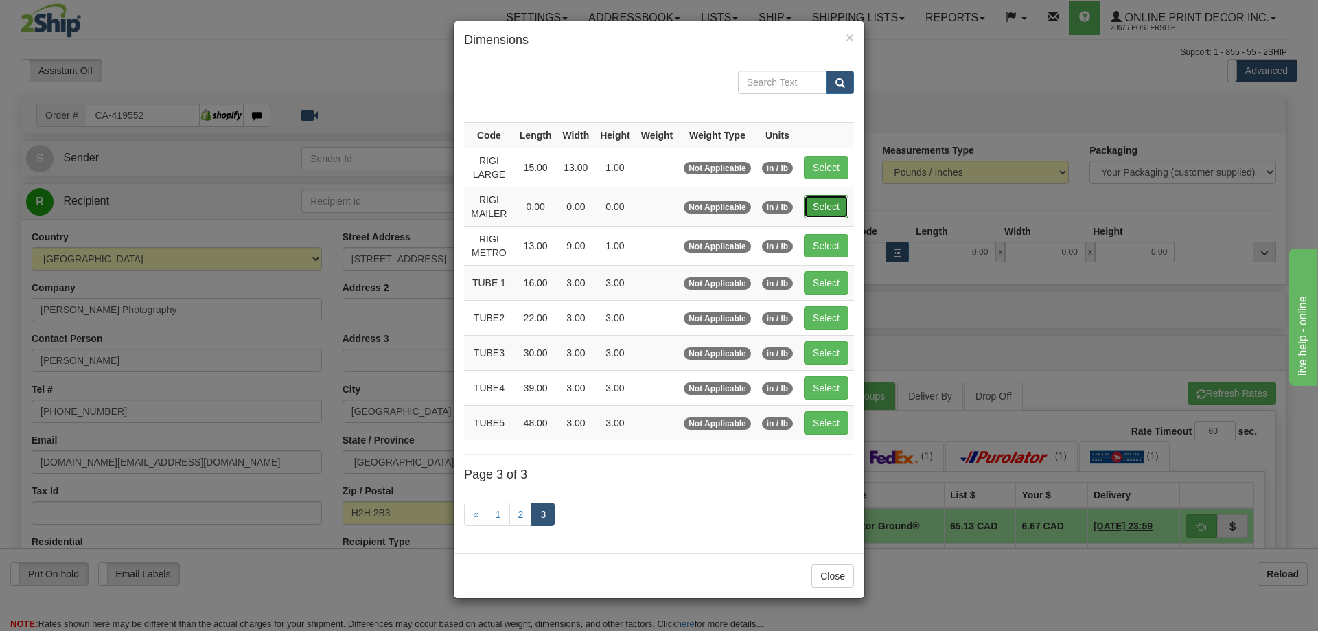
click at [824, 202] on button "Select" at bounding box center [826, 206] width 45 height 23
type input "RIGI MAILER"
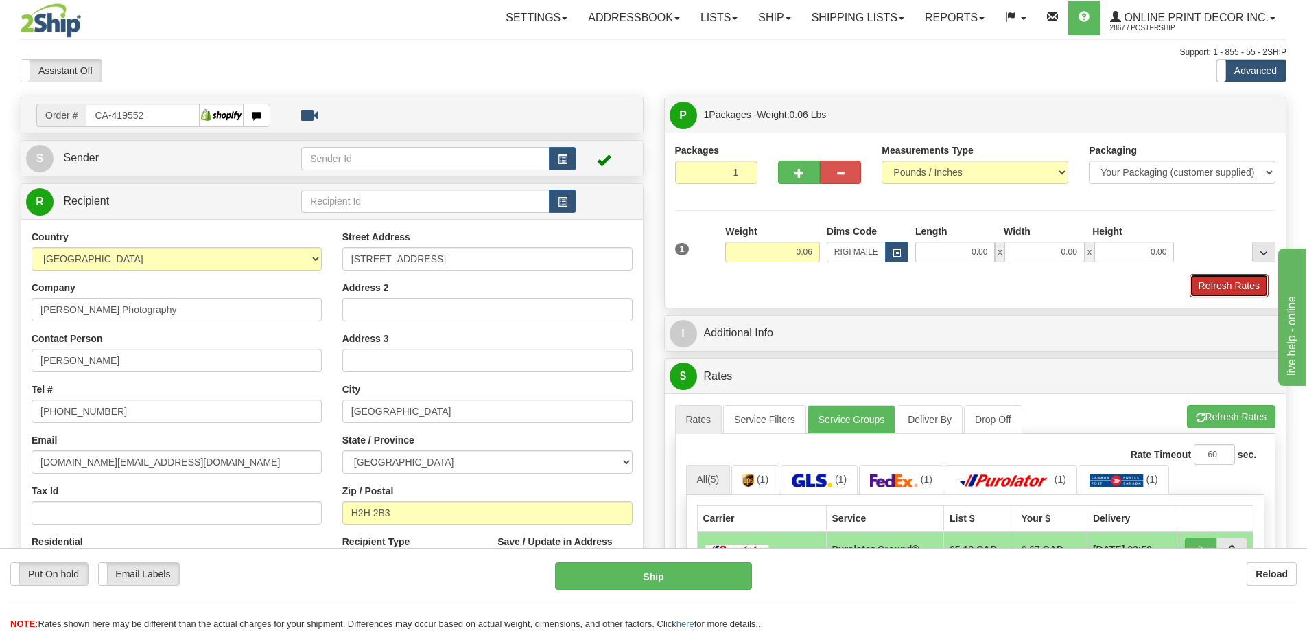
click at [1226, 285] on button "Refresh Rates" at bounding box center [1229, 285] width 79 height 23
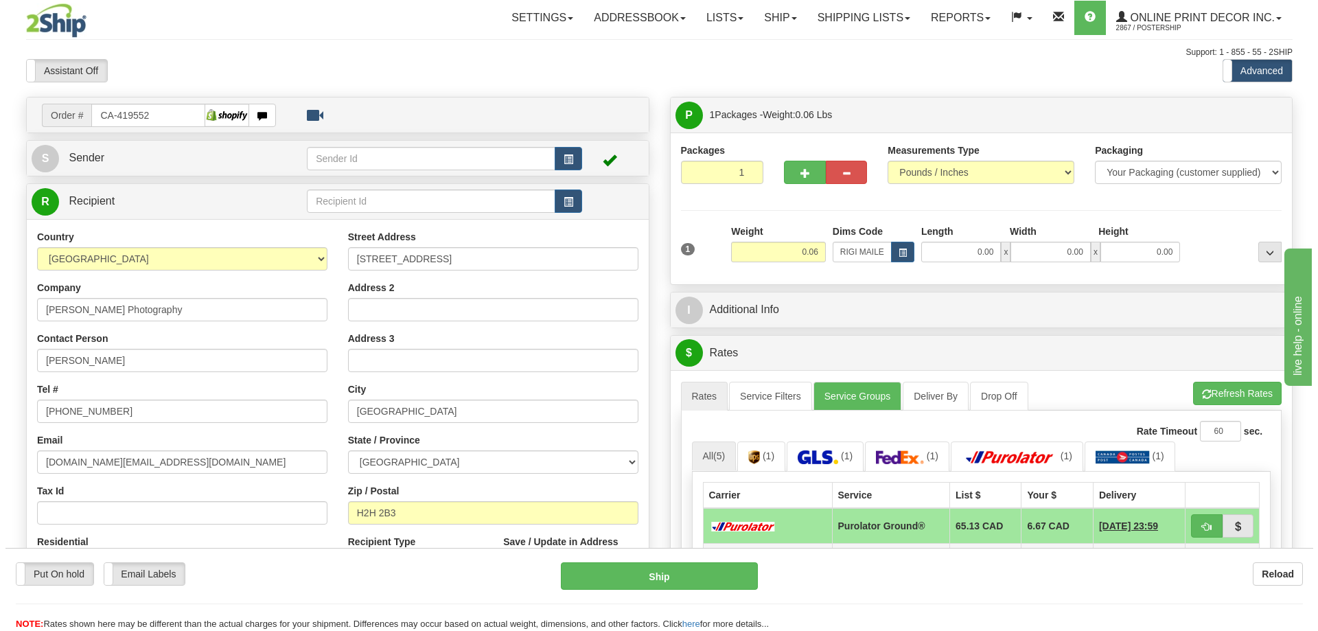
scroll to position [137, 0]
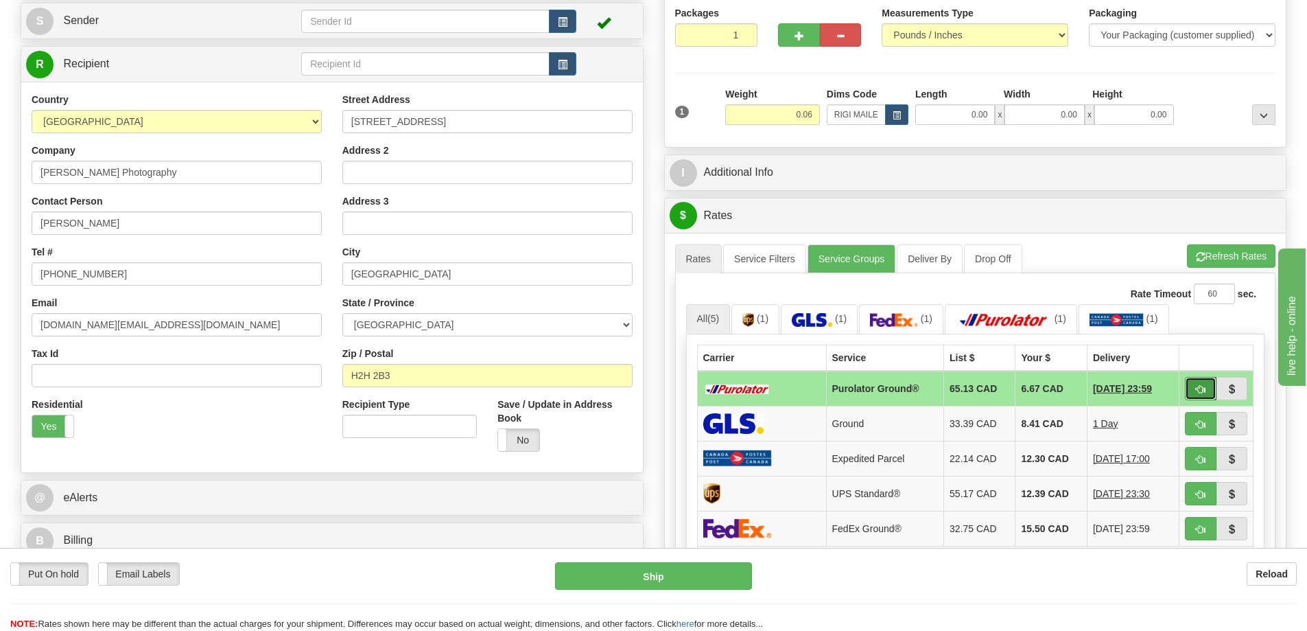
click at [1206, 383] on button "button" at bounding box center [1201, 388] width 32 height 23
type input "260"
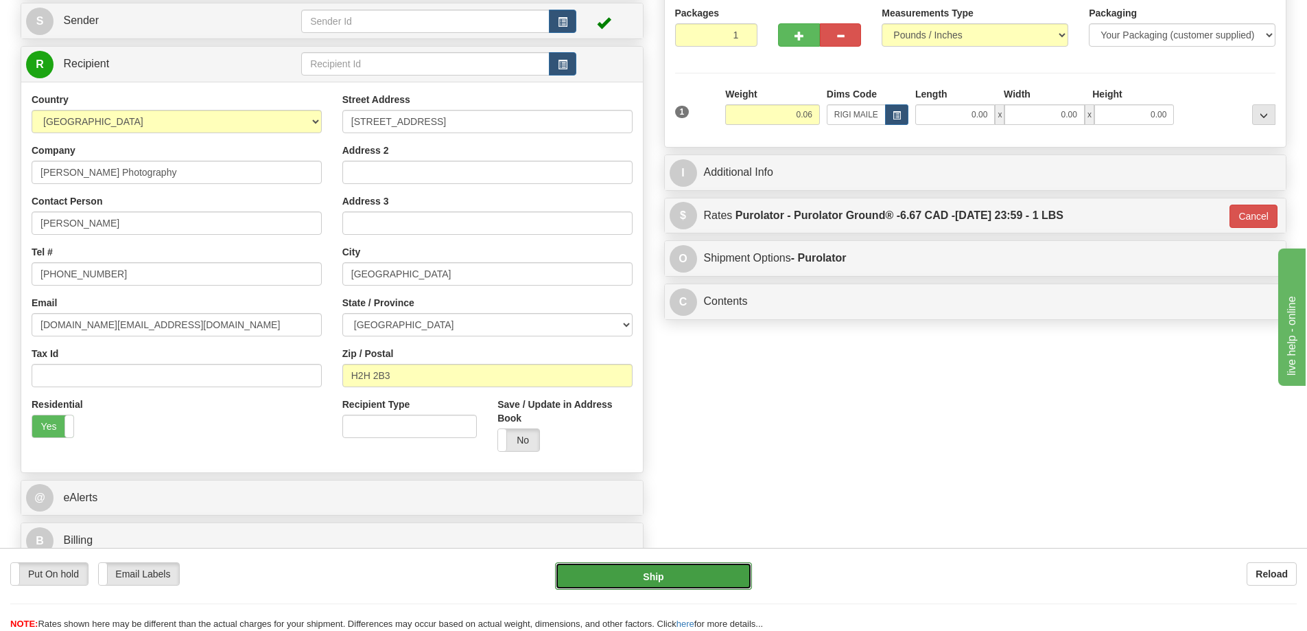
click at [709, 572] on button "Ship" at bounding box center [653, 575] width 197 height 27
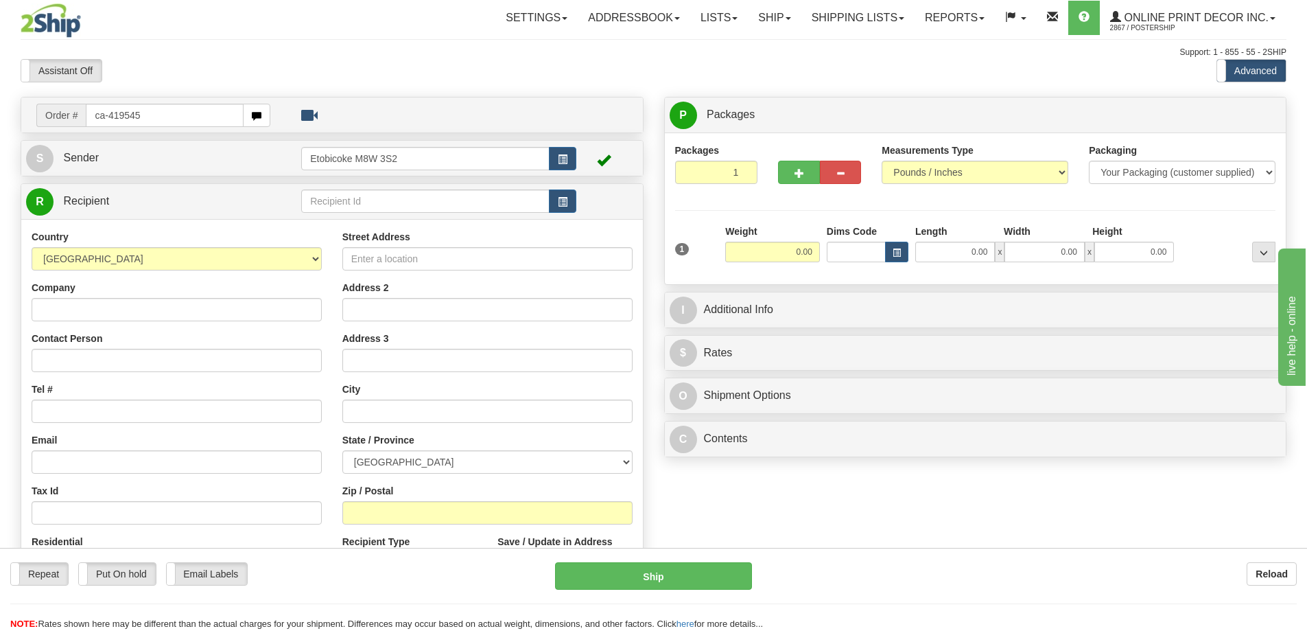
type input "ca-419545"
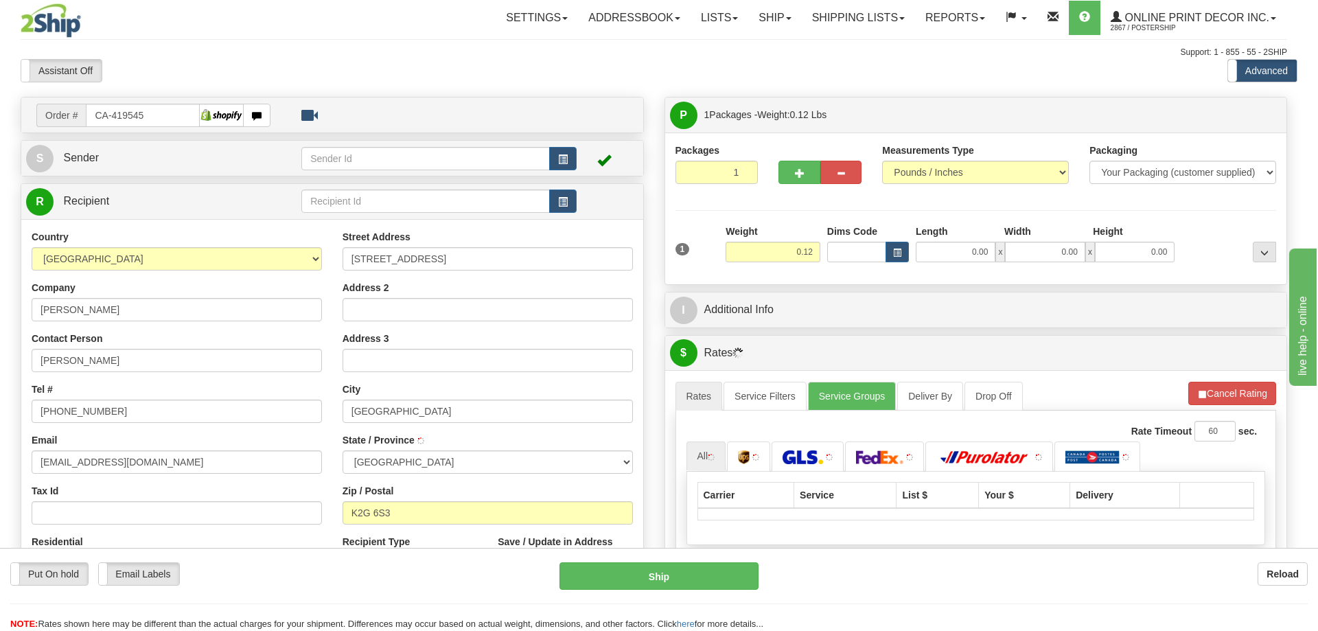
type input "NEPEAN"
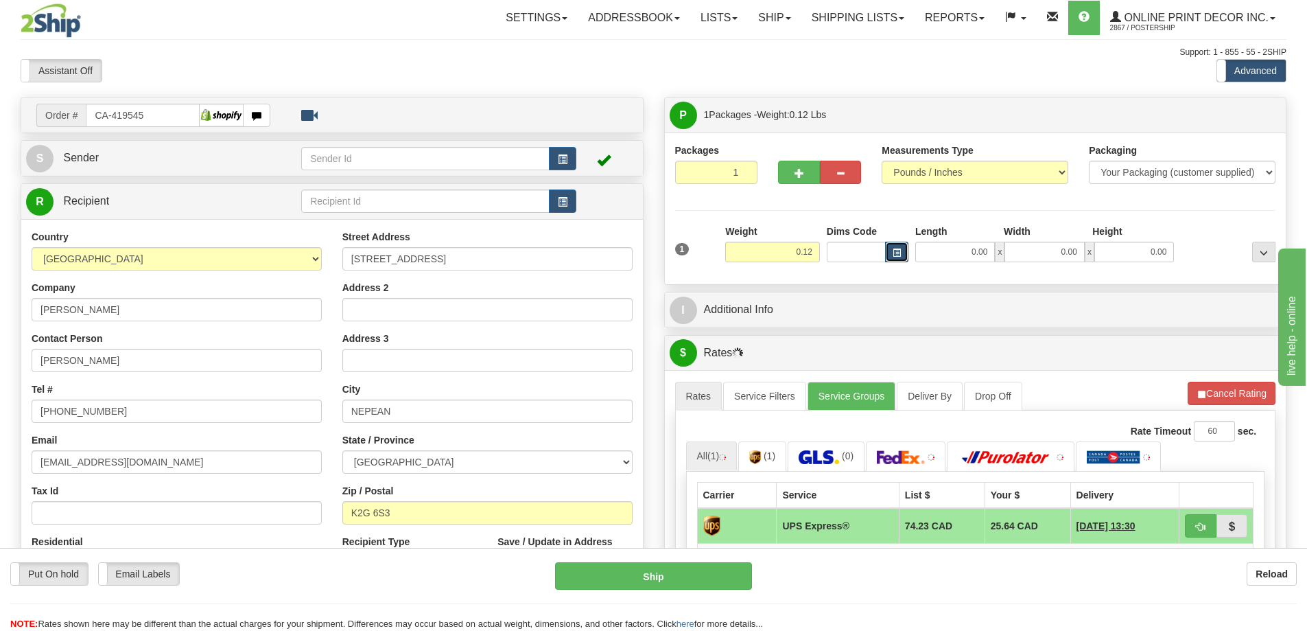
click at [891, 250] on button "button" at bounding box center [896, 252] width 23 height 21
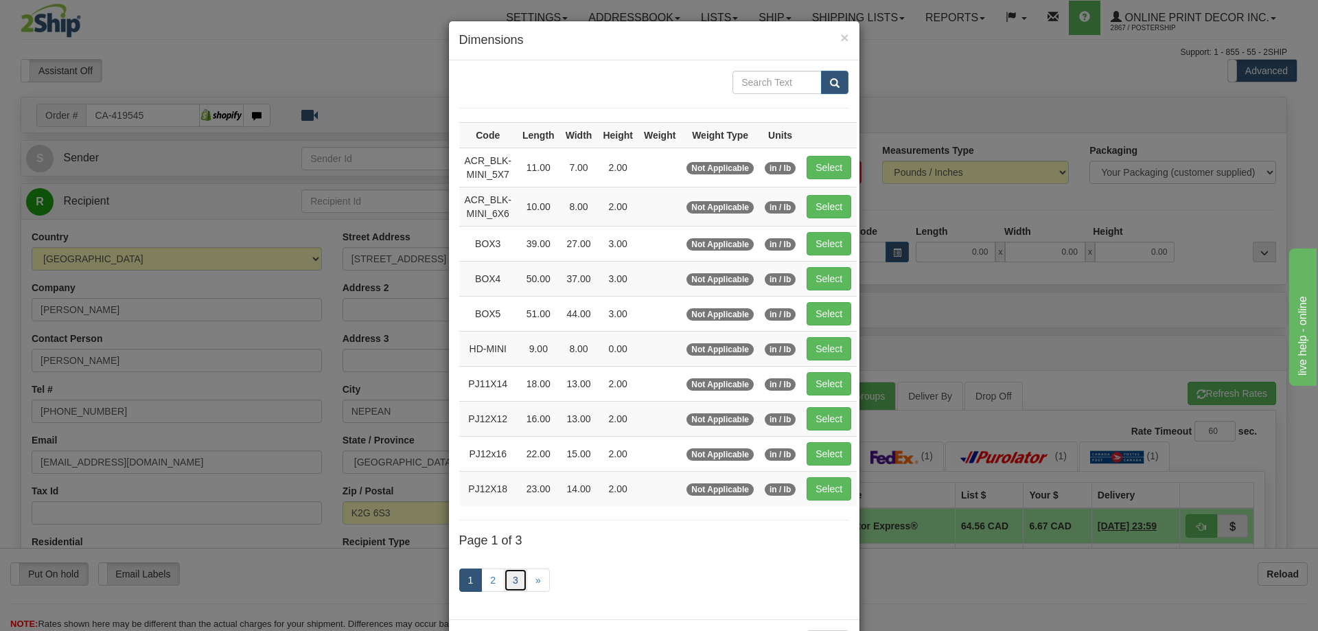
click at [511, 576] on link "3" at bounding box center [515, 579] width 23 height 23
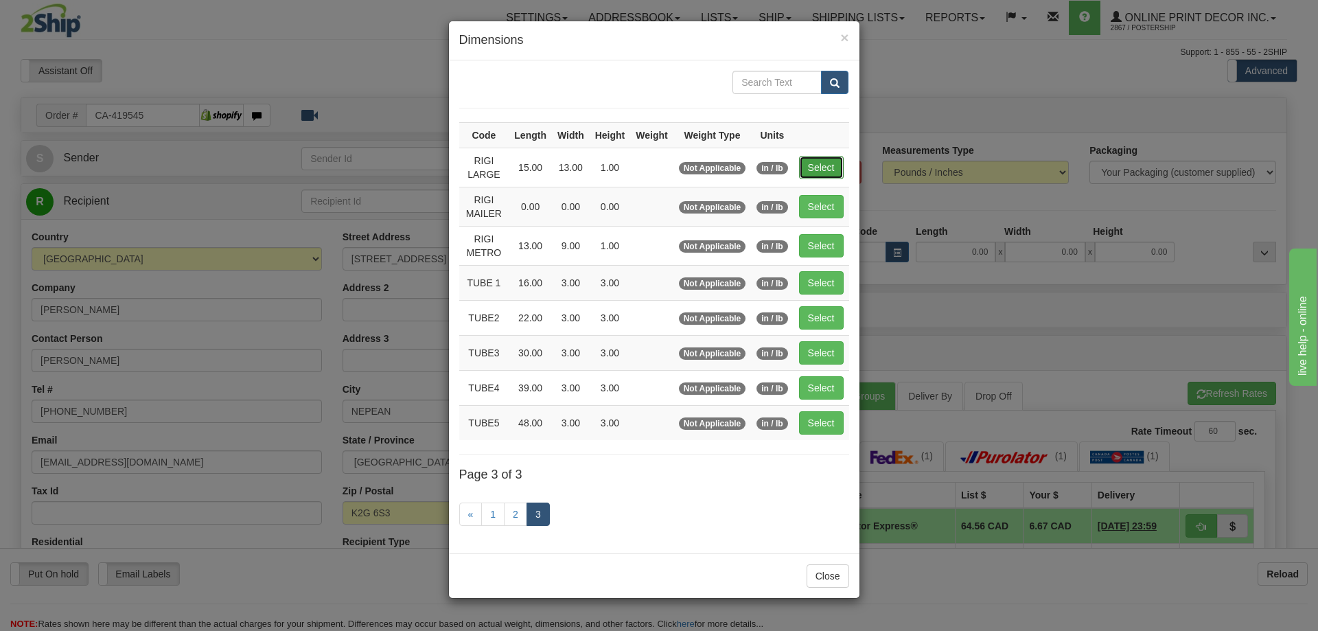
click at [817, 165] on button "Select" at bounding box center [821, 167] width 45 height 23
type input "RIGI LARGE"
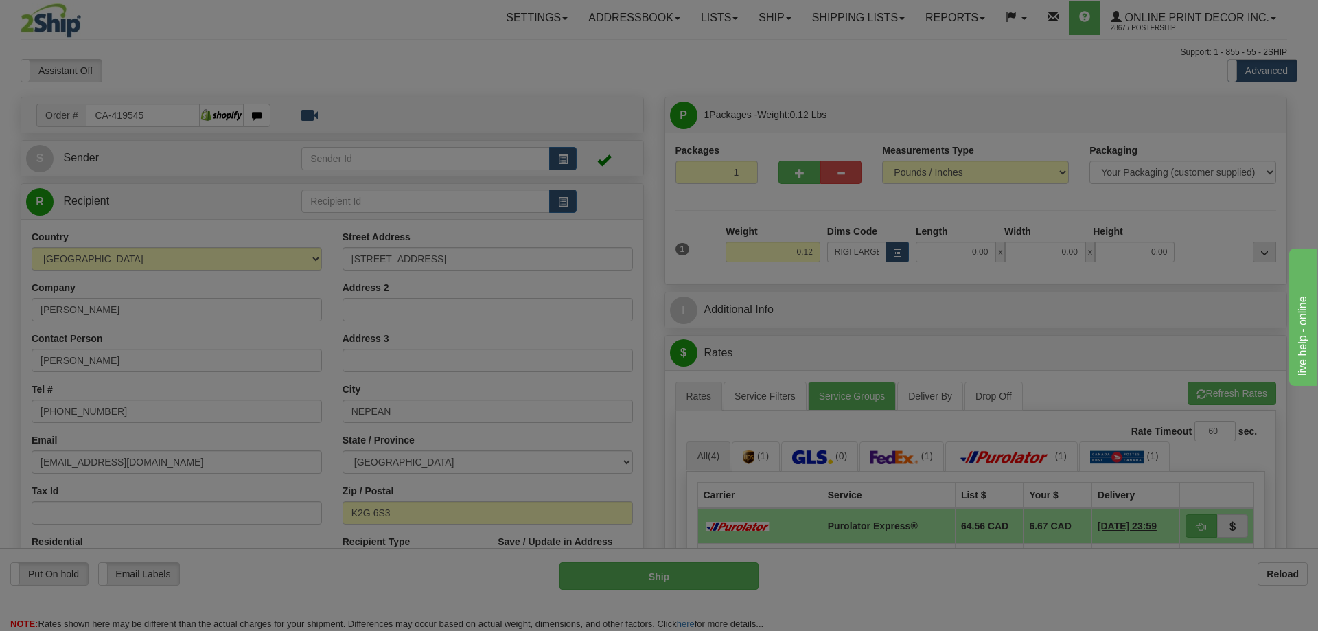
type input "15.00"
type input "13.00"
type input "1.00"
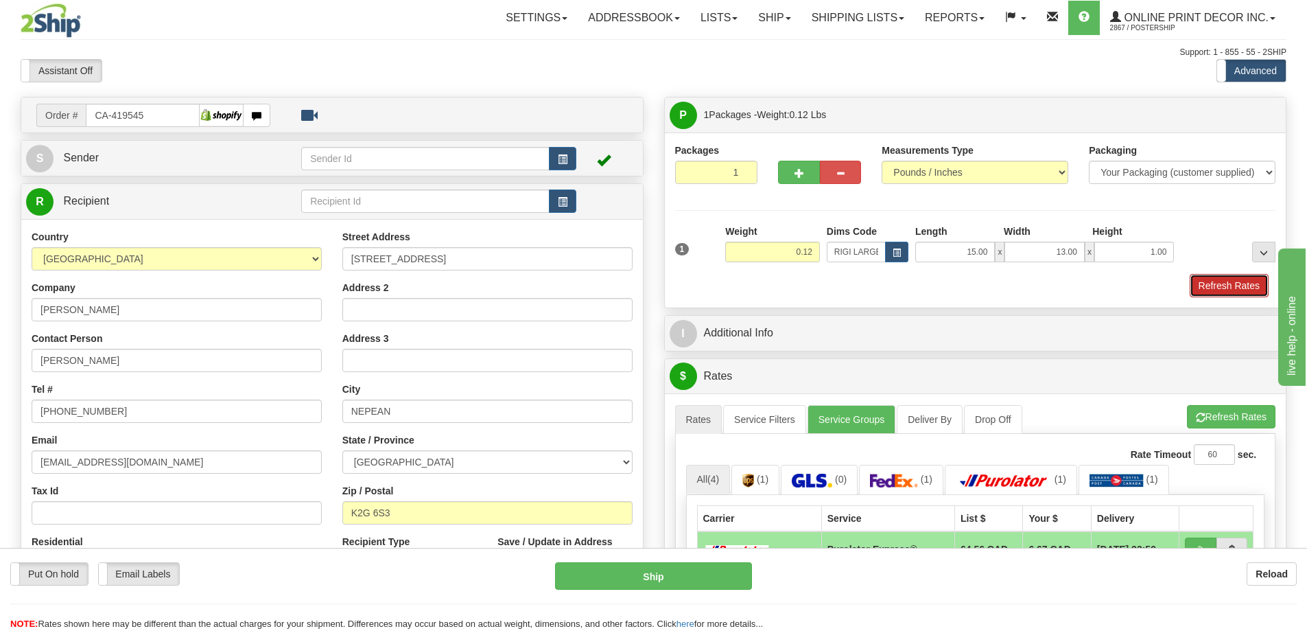
click at [1211, 289] on button "Refresh Rates" at bounding box center [1229, 285] width 79 height 23
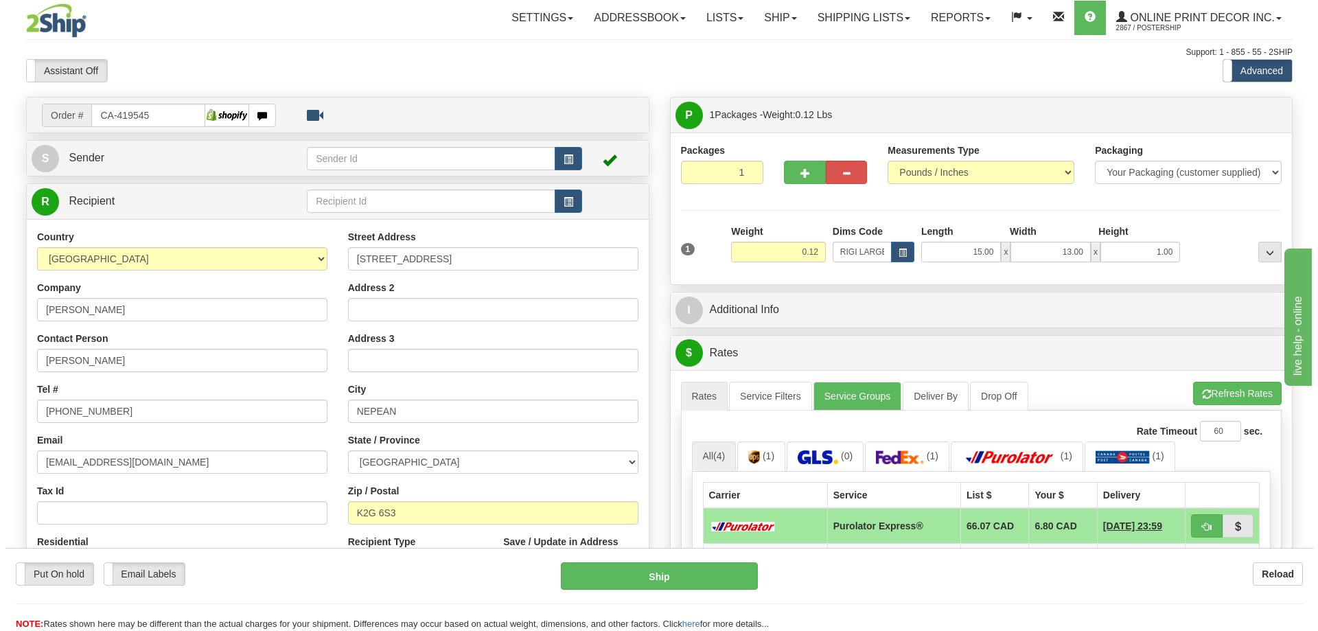
scroll to position [137, 0]
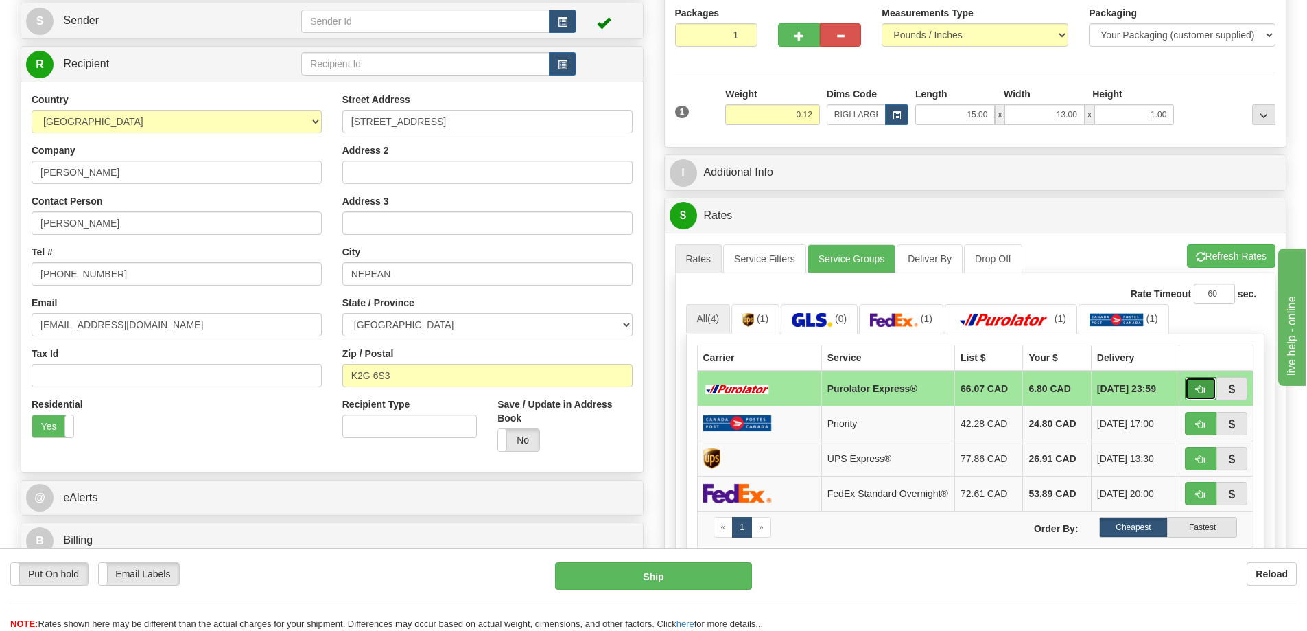
click at [1186, 386] on button "button" at bounding box center [1201, 388] width 32 height 23
type input "202"
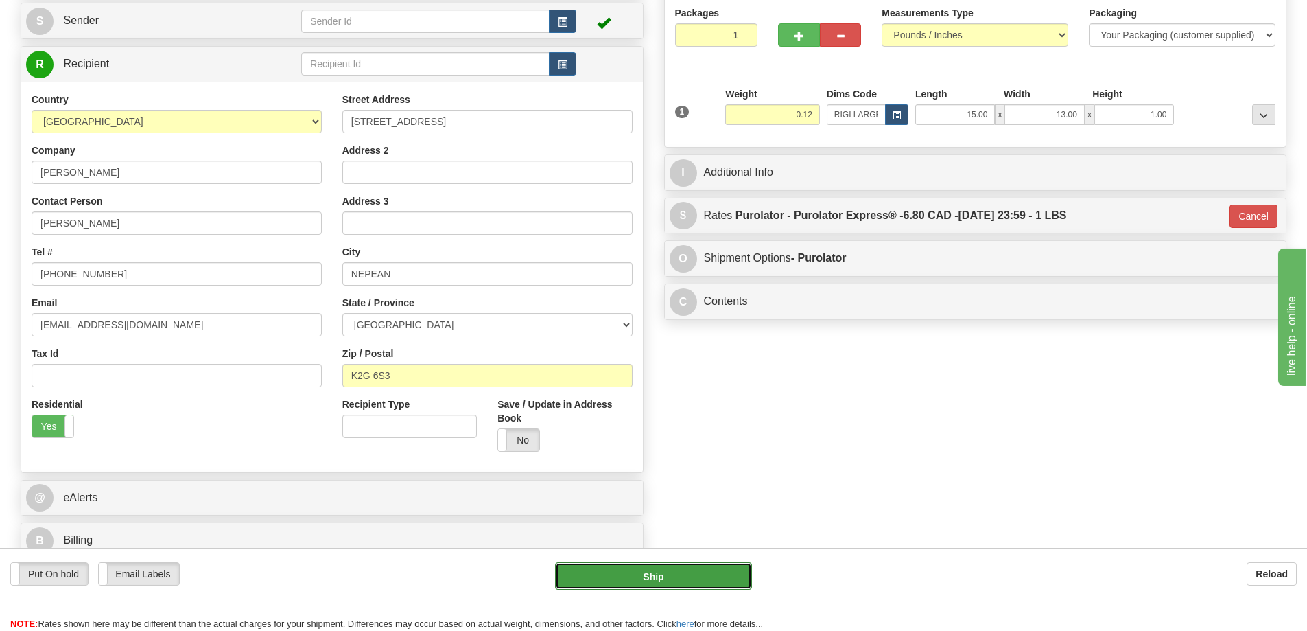
click at [721, 564] on button "Ship" at bounding box center [653, 575] width 197 height 27
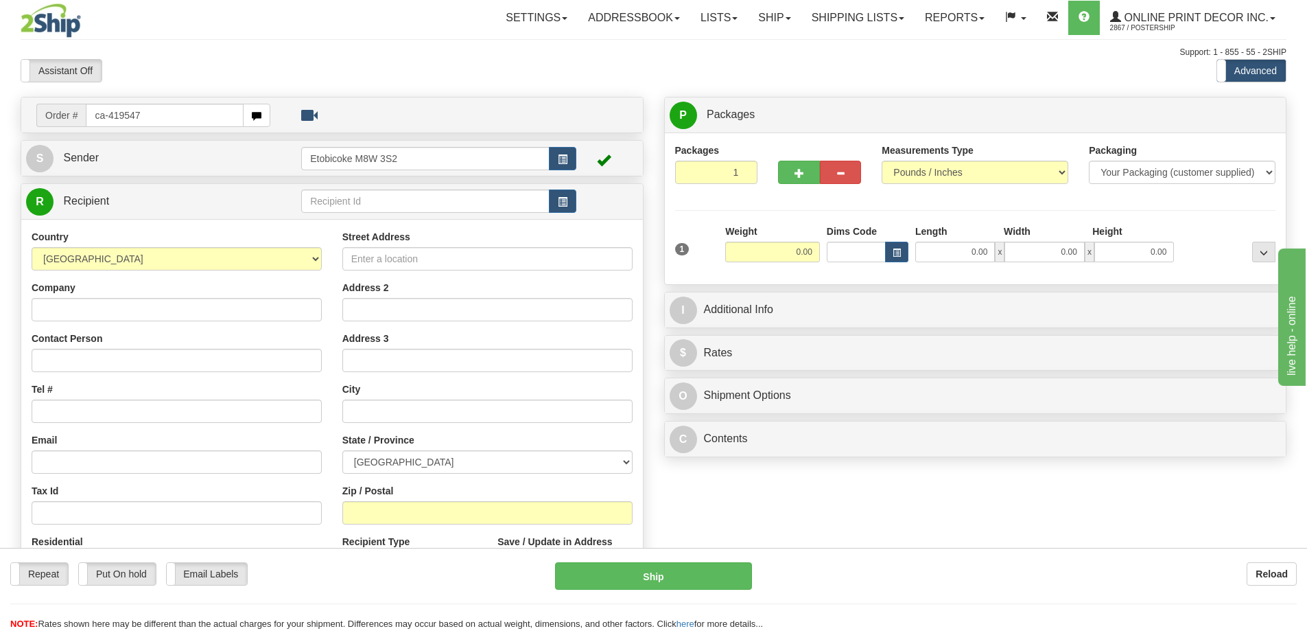
type input "ca-419547"
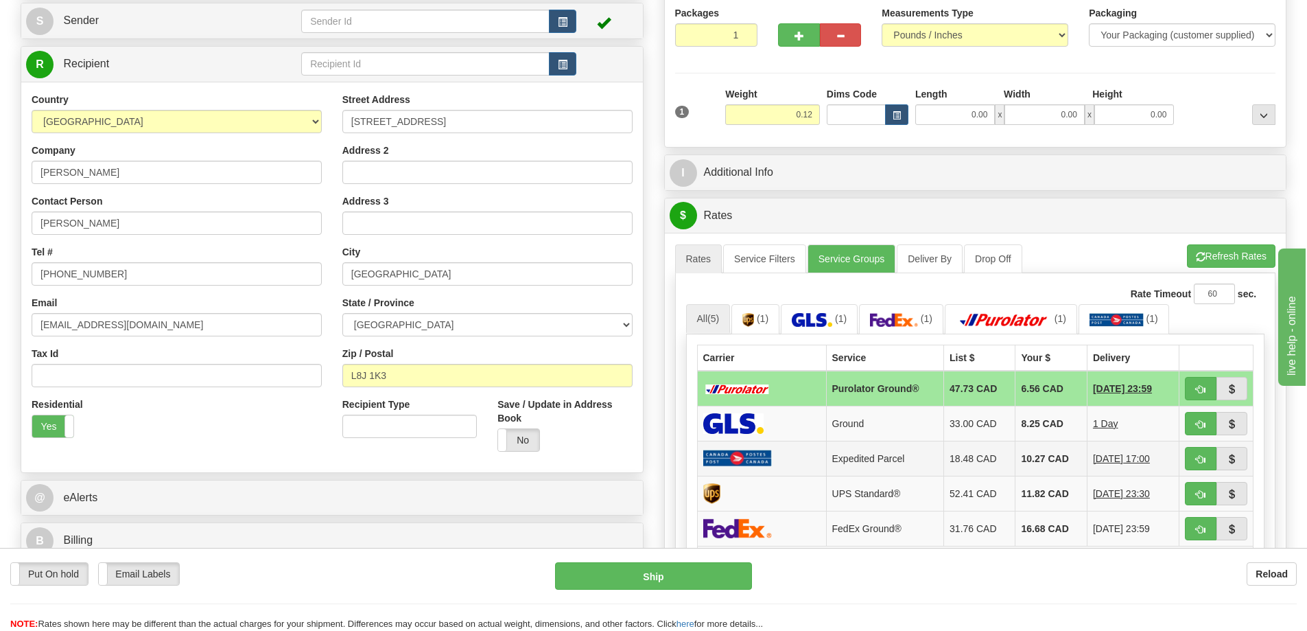
scroll to position [206, 0]
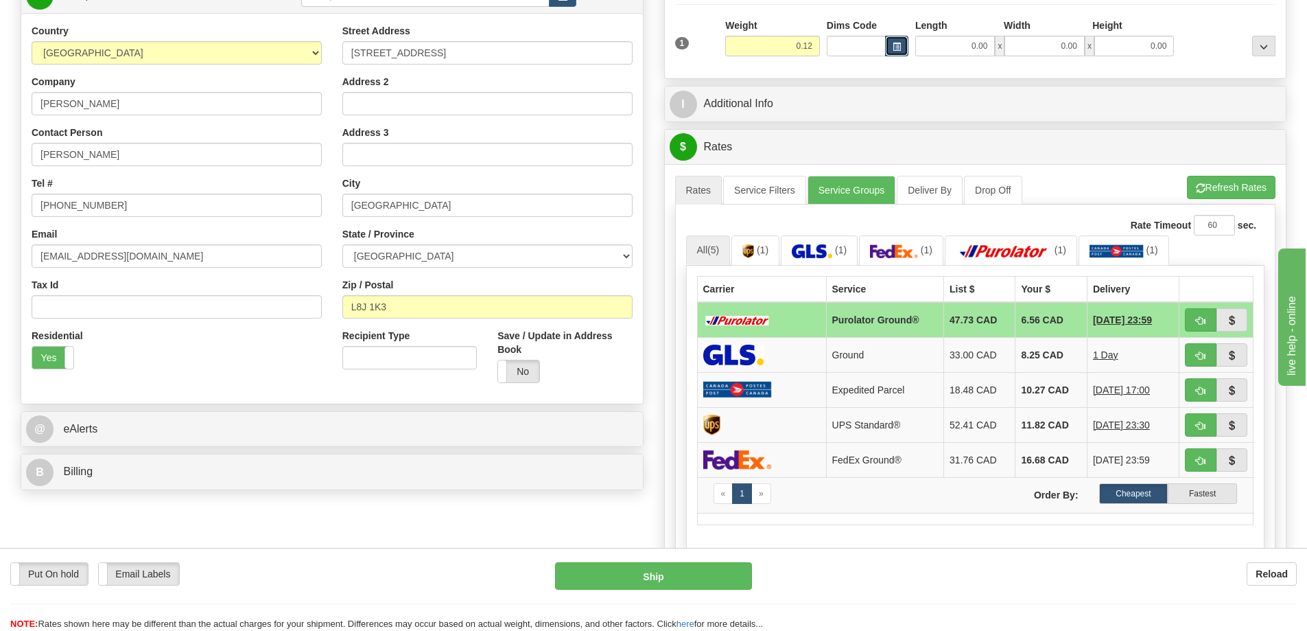
click at [896, 45] on span "button" at bounding box center [897, 47] width 8 height 8
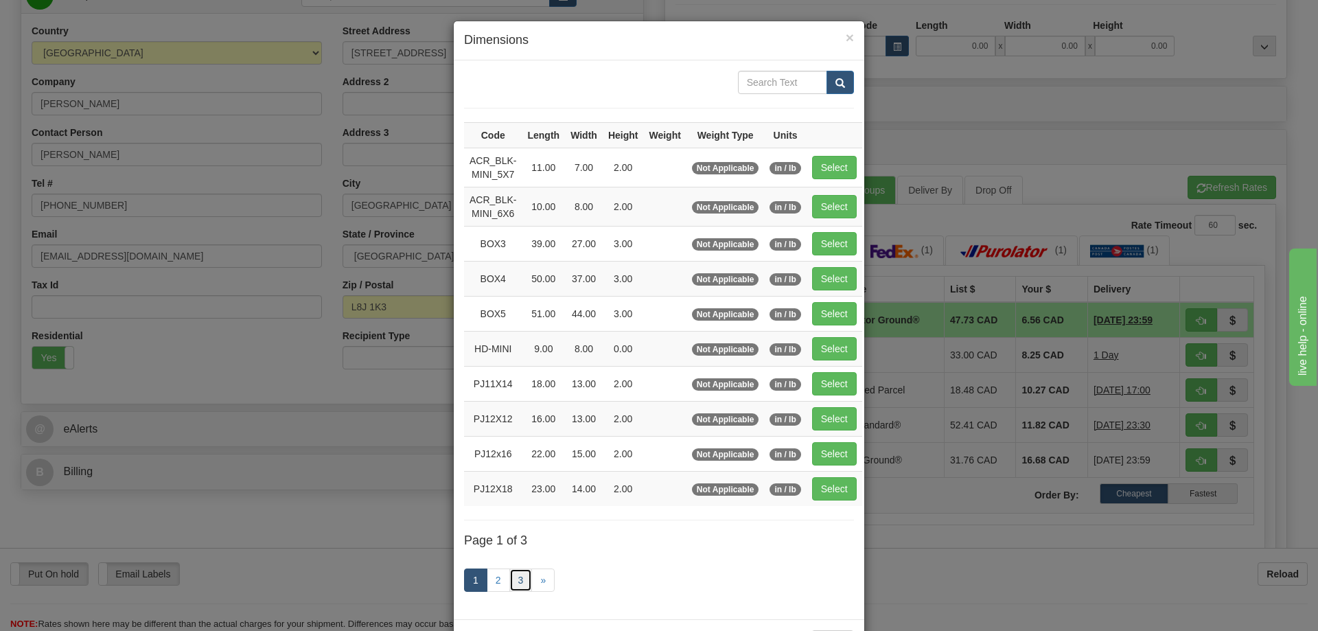
drag, startPoint x: 516, startPoint y: 579, endPoint x: 515, endPoint y: 572, distance: 7.0
click at [515, 578] on link "3" at bounding box center [520, 579] width 23 height 23
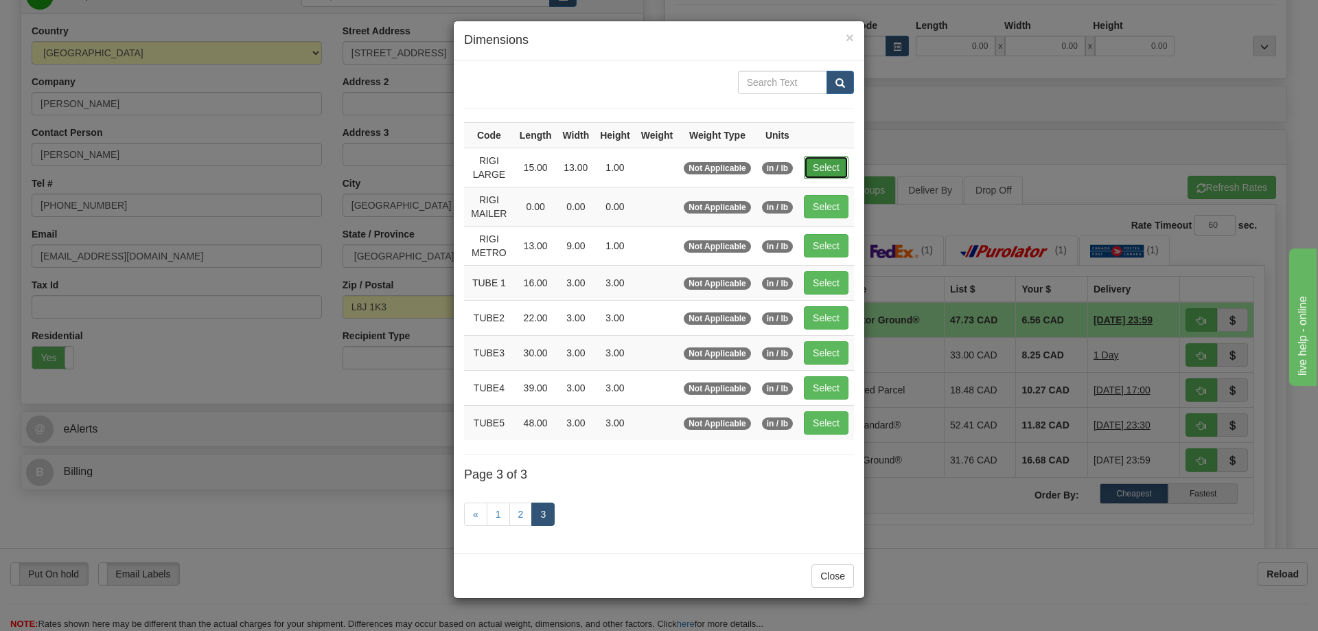
click at [834, 162] on button "Select" at bounding box center [826, 167] width 45 height 23
type input "RIGI LARGE"
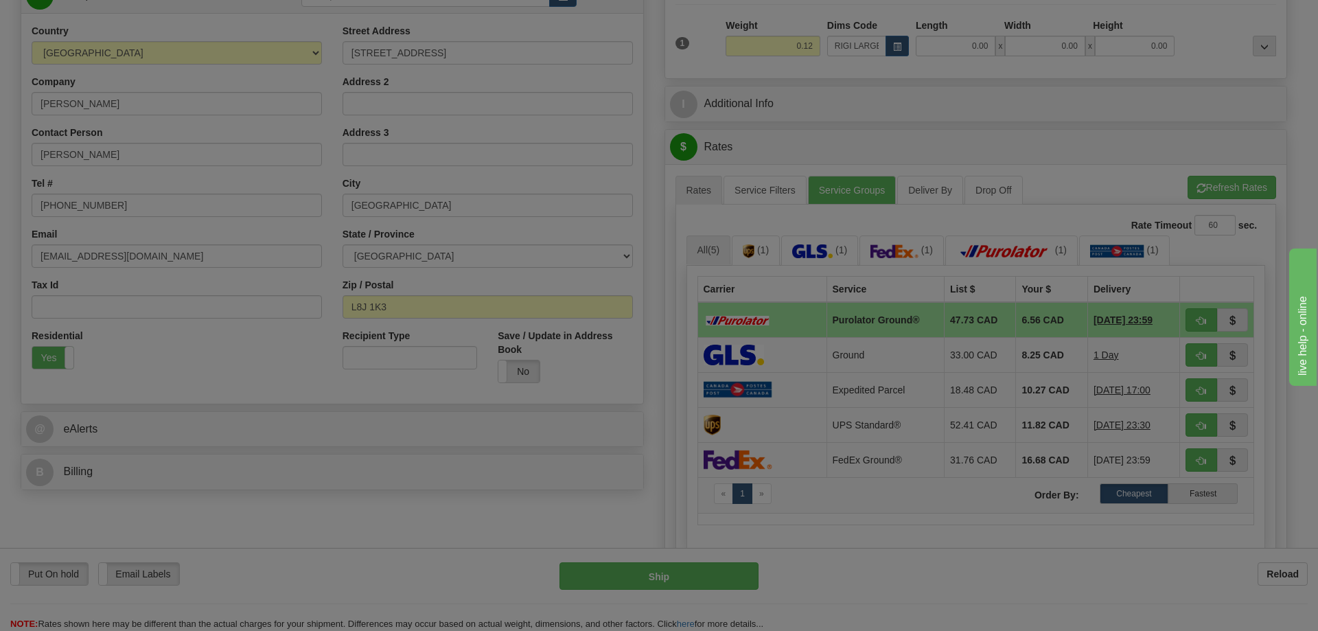
type input "15.00"
type input "13.00"
type input "1.00"
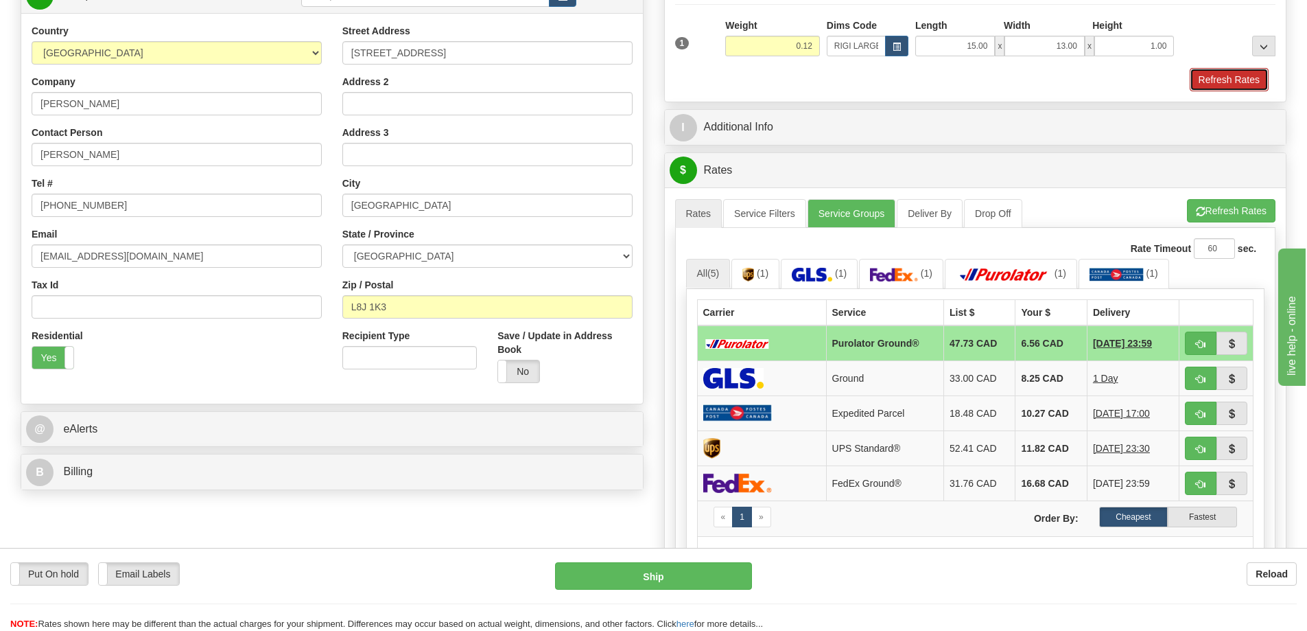
click at [1218, 81] on button "Refresh Rates" at bounding box center [1229, 79] width 79 height 23
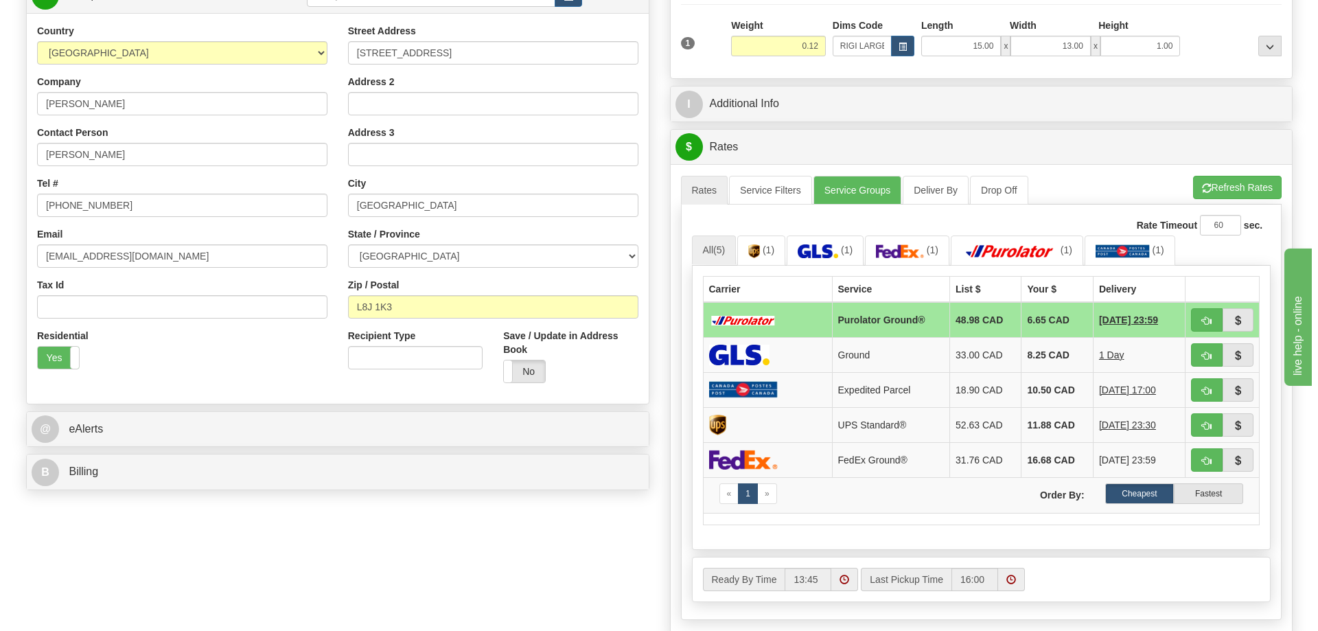
scroll to position [275, 0]
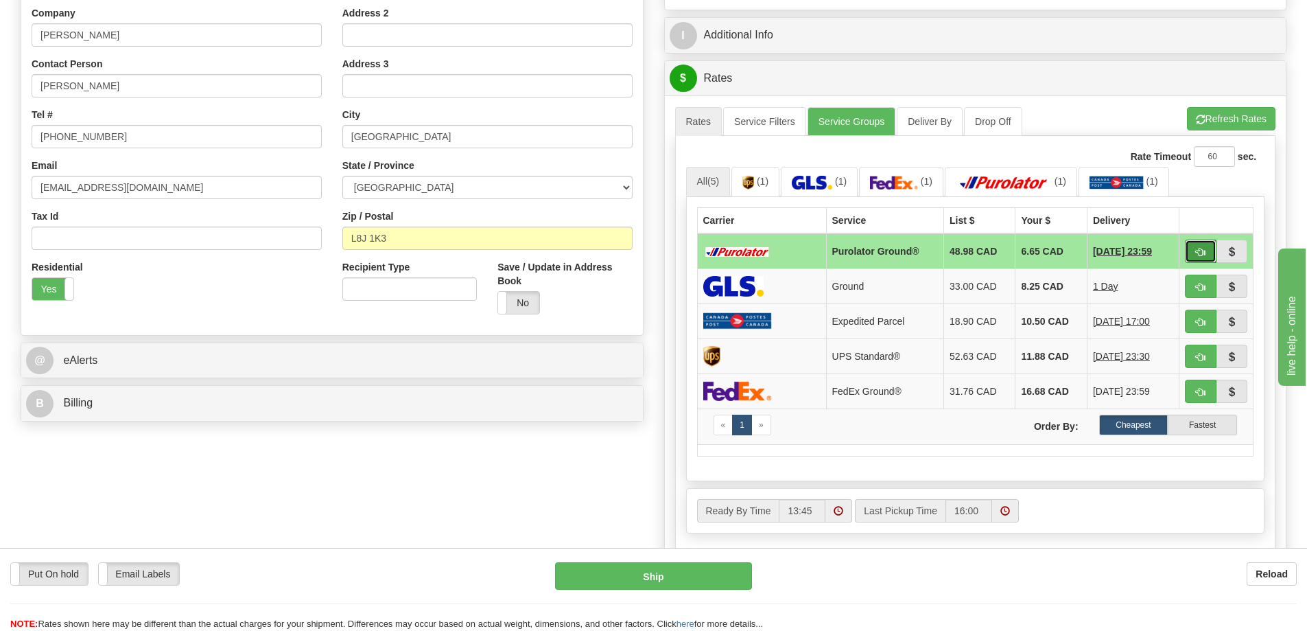
click at [1208, 249] on button "button" at bounding box center [1201, 251] width 32 height 23
type input "260"
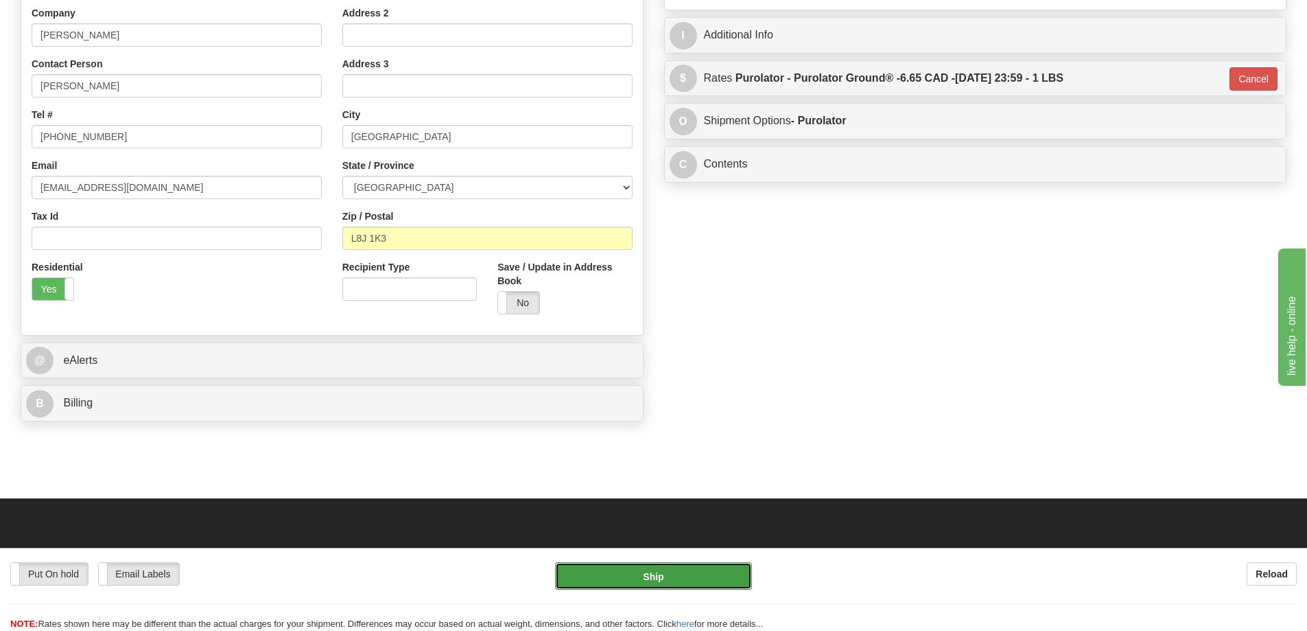
click at [684, 570] on button "Ship" at bounding box center [653, 575] width 197 height 27
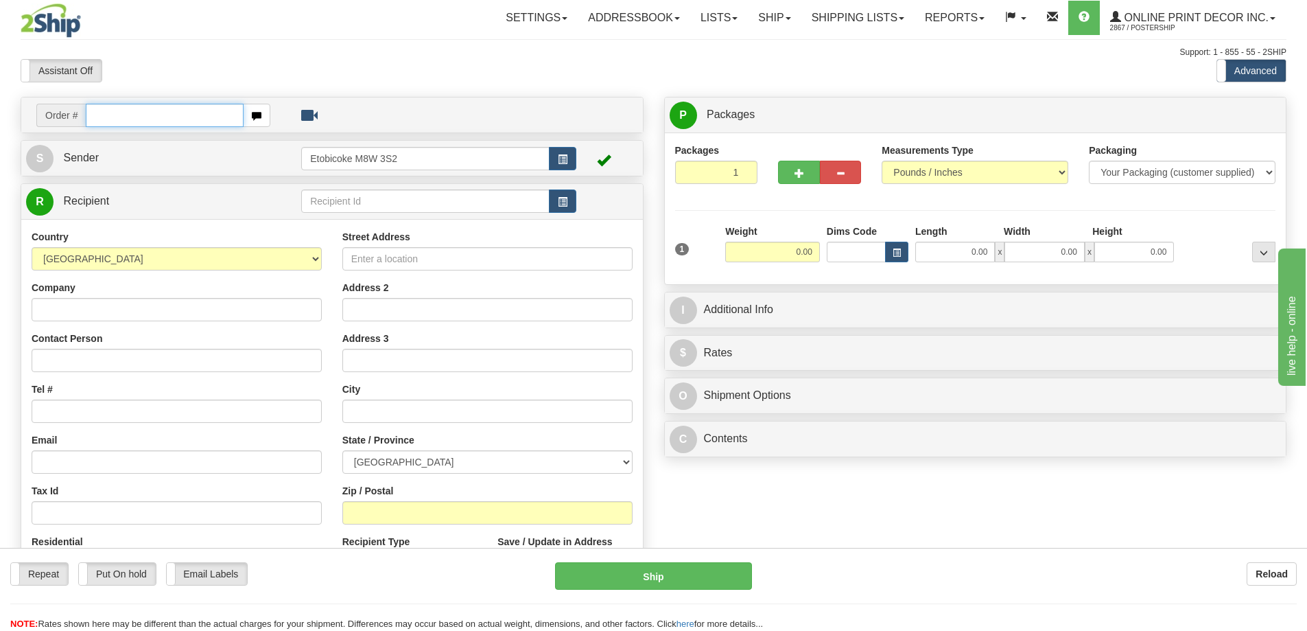
click at [106, 112] on input "text" at bounding box center [165, 115] width 158 height 23
type input "ca-419539"
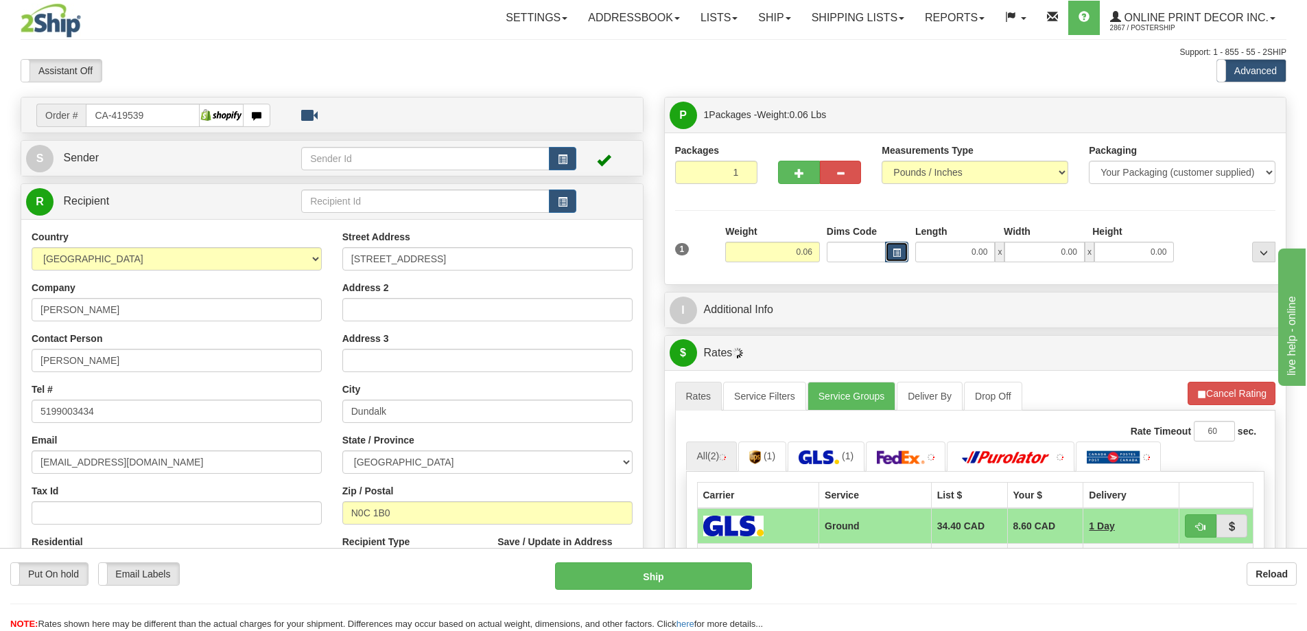
click at [896, 251] on span "button" at bounding box center [897, 253] width 8 height 8
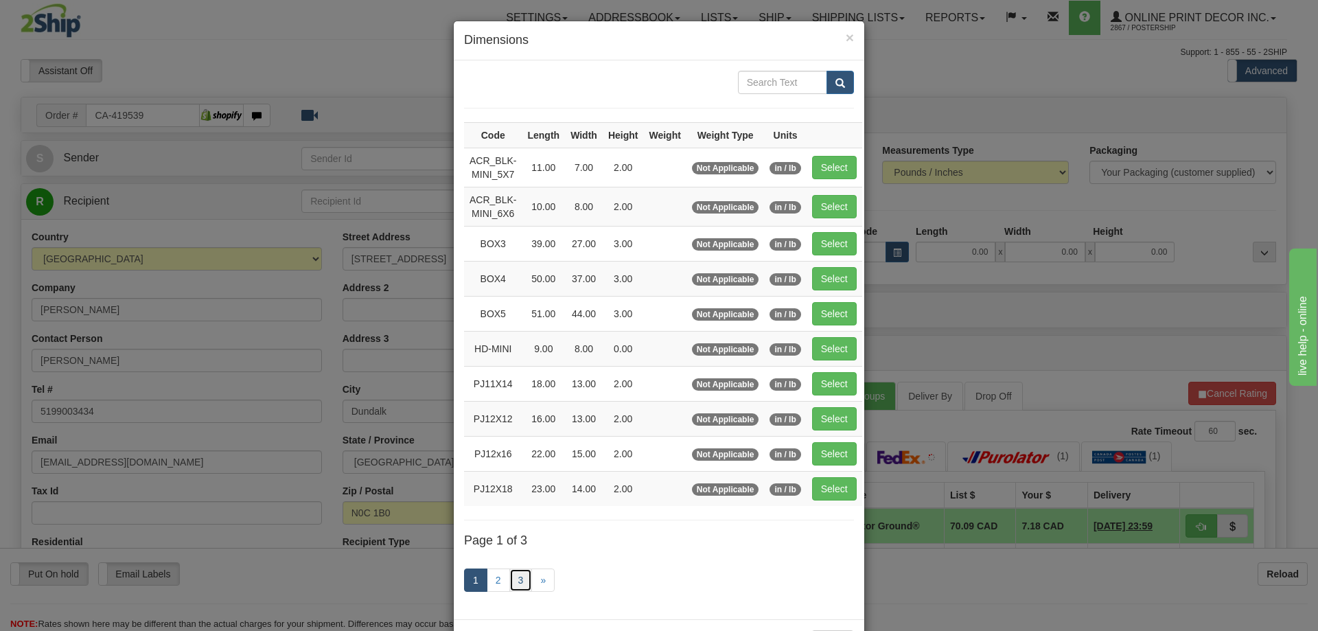
click at [509, 574] on link "3" at bounding box center [520, 579] width 23 height 23
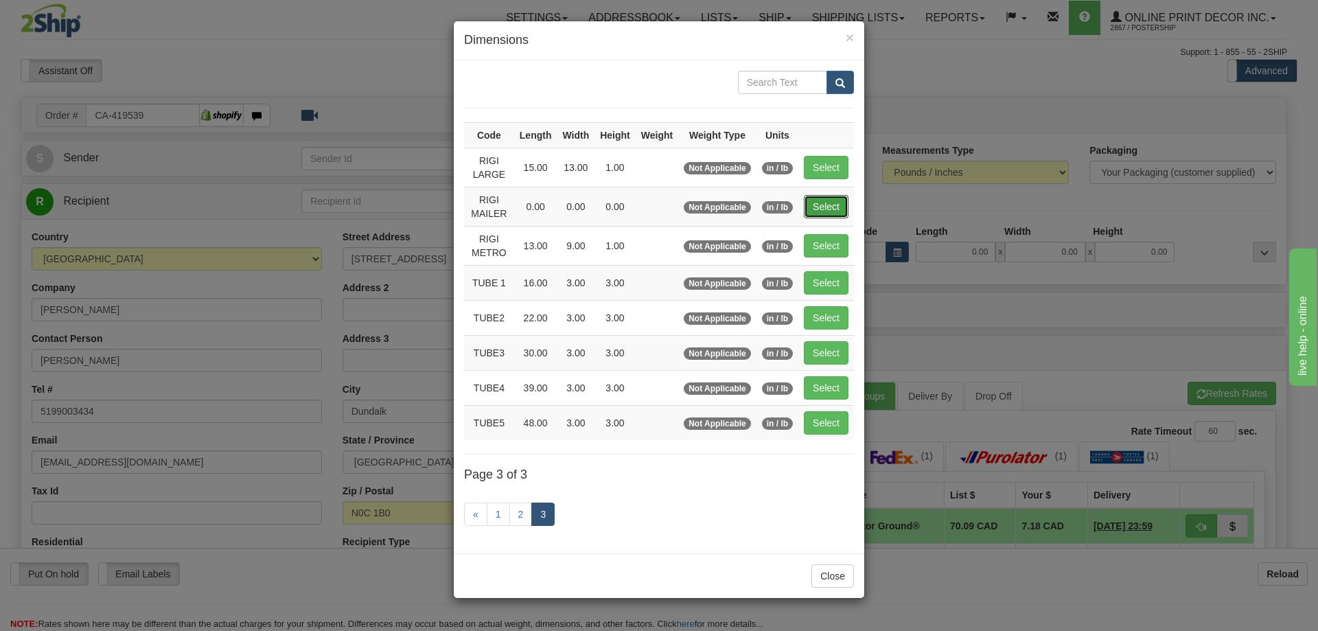
click at [807, 194] on td "Select" at bounding box center [826, 206] width 56 height 39
click at [828, 205] on button "Select" at bounding box center [826, 206] width 45 height 23
type input "RIGI MAILER"
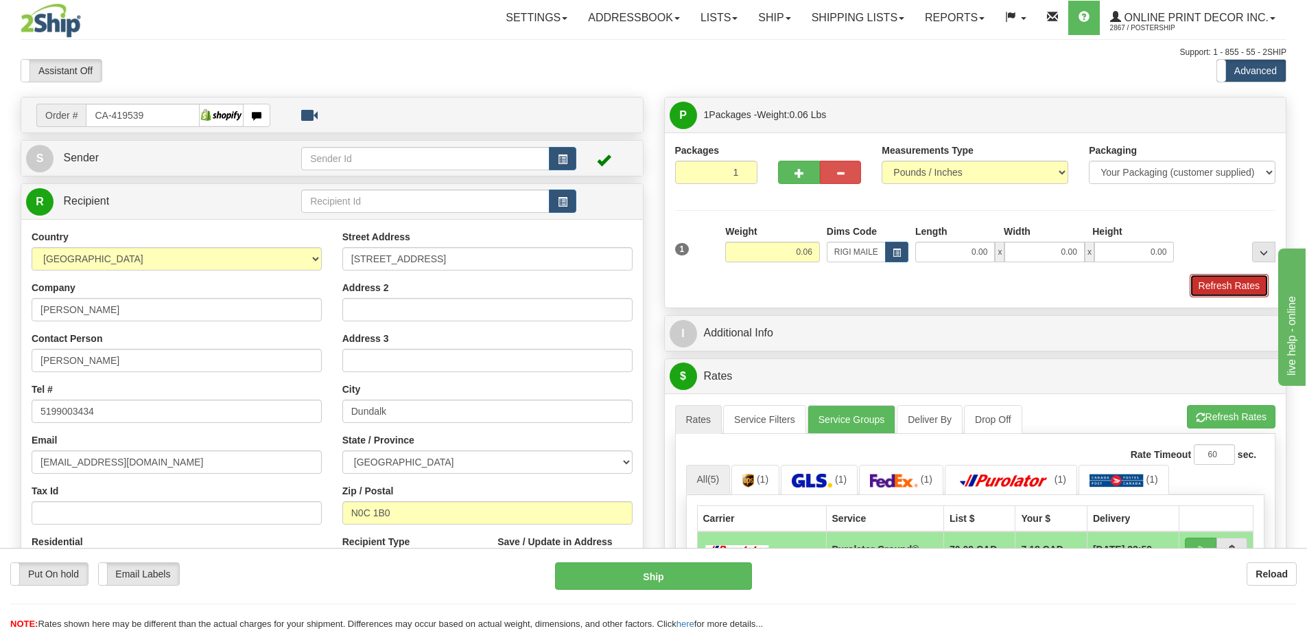
click at [1226, 289] on button "Refresh Rates" at bounding box center [1229, 285] width 79 height 23
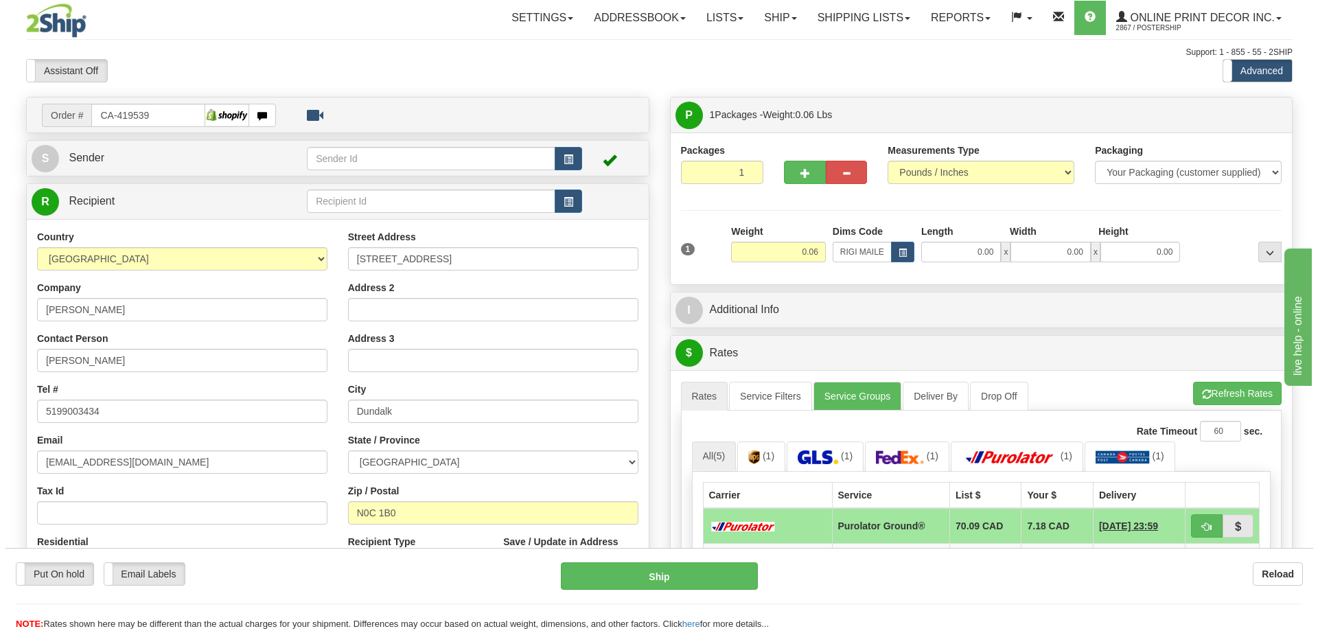
scroll to position [206, 0]
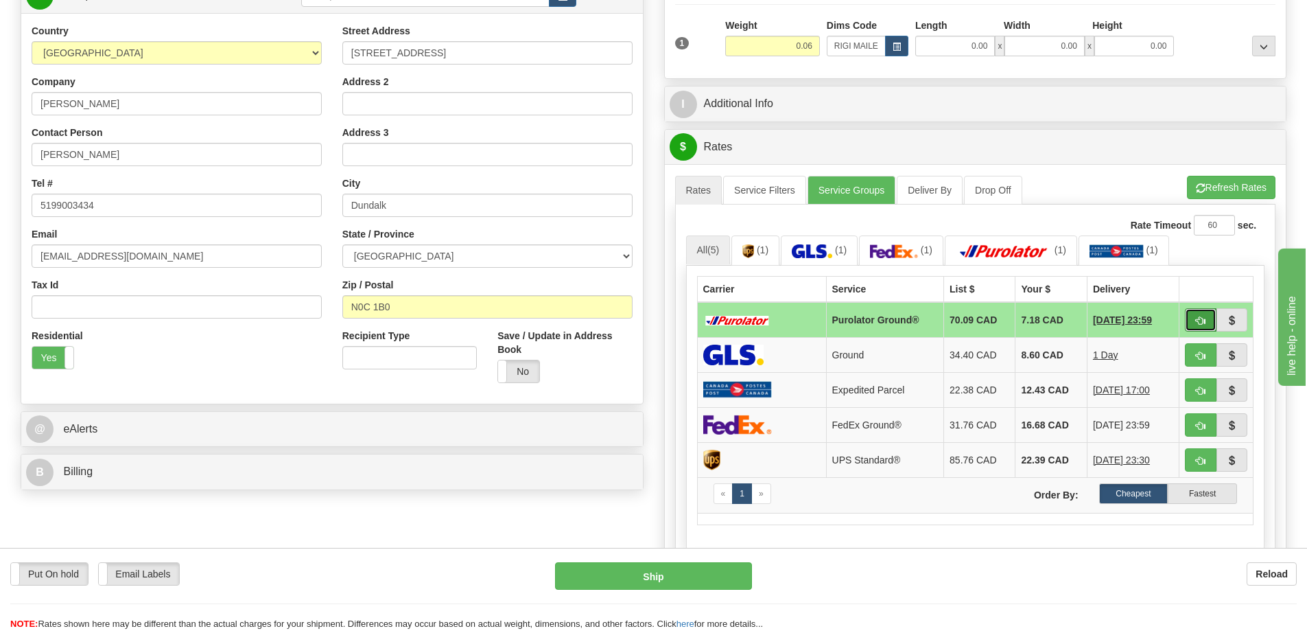
click at [1204, 316] on button "button" at bounding box center [1201, 319] width 32 height 23
type input "260"
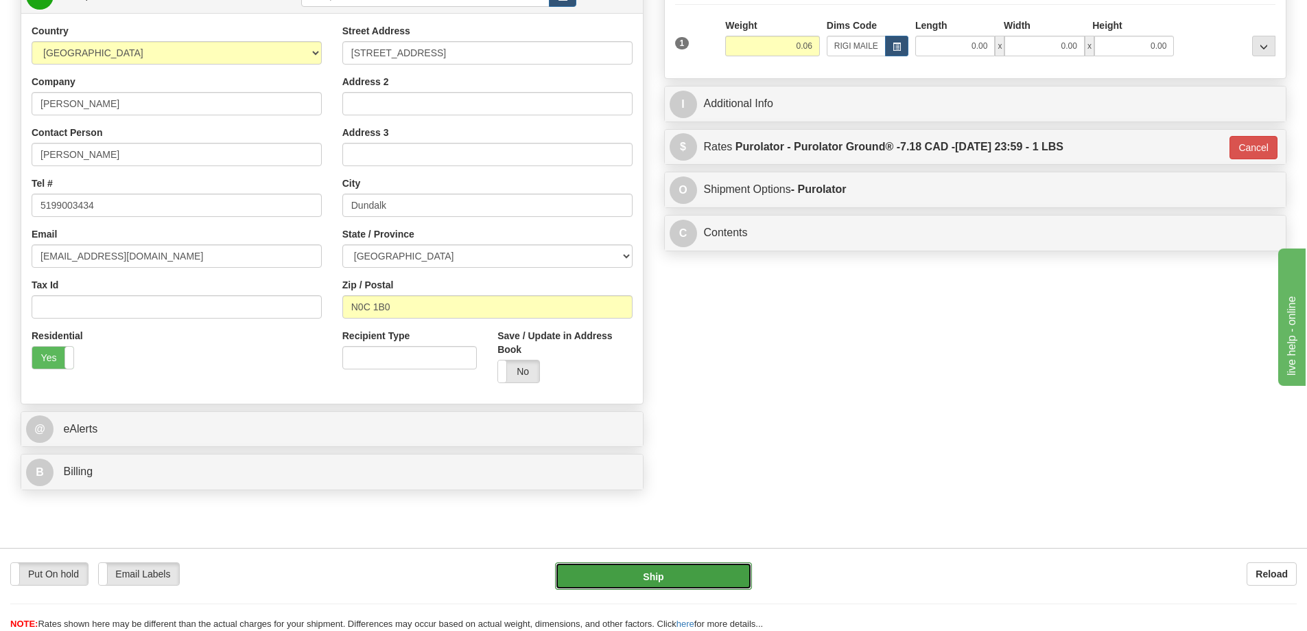
click at [671, 582] on button "Ship" at bounding box center [653, 575] width 197 height 27
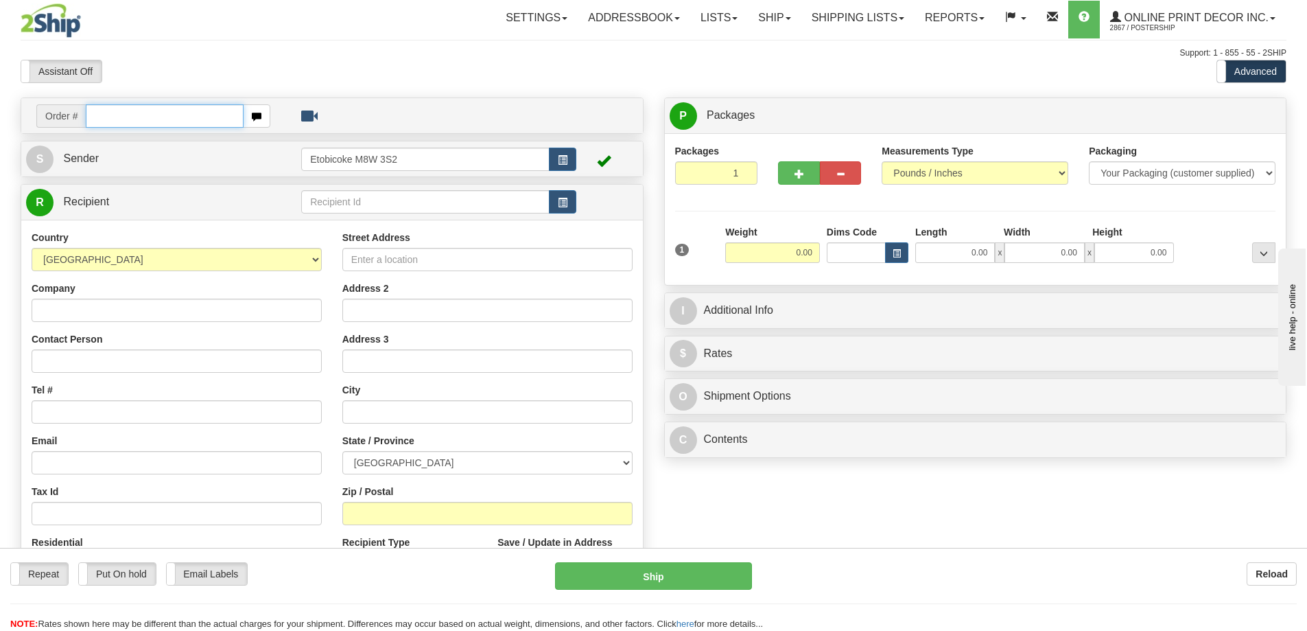
click at [139, 109] on input "text" at bounding box center [165, 115] width 158 height 23
type input "ca-419562"
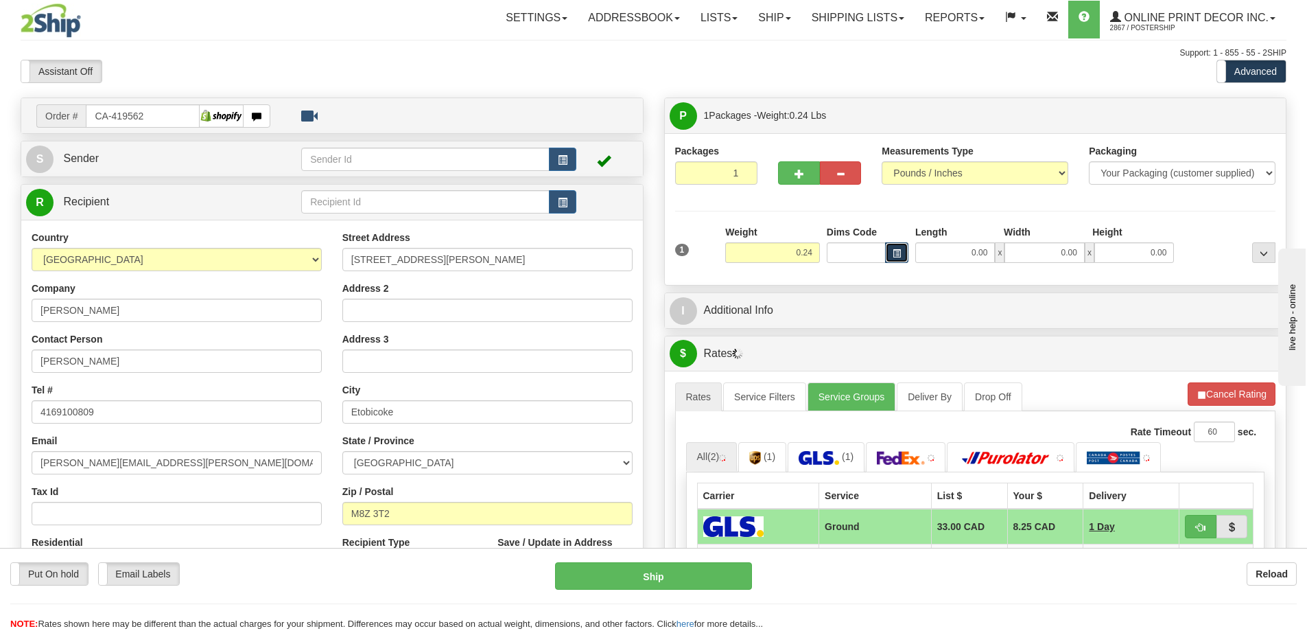
click at [894, 256] on span "button" at bounding box center [897, 254] width 8 height 8
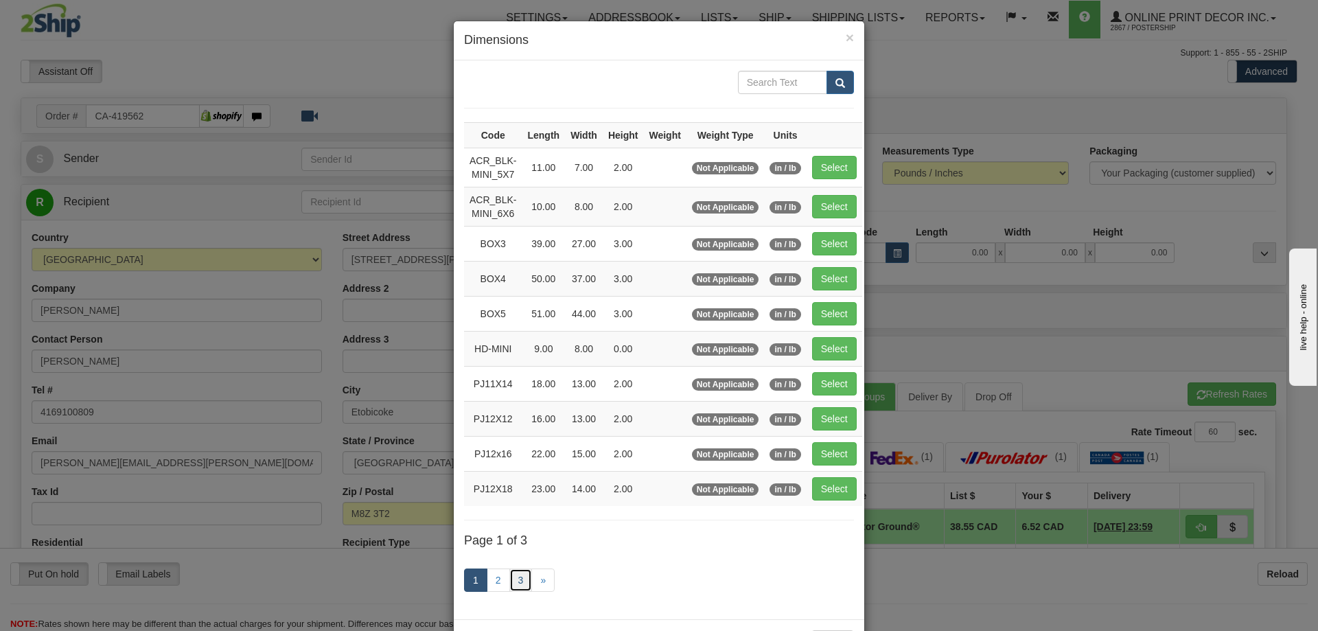
click at [515, 572] on link "3" at bounding box center [520, 579] width 23 height 23
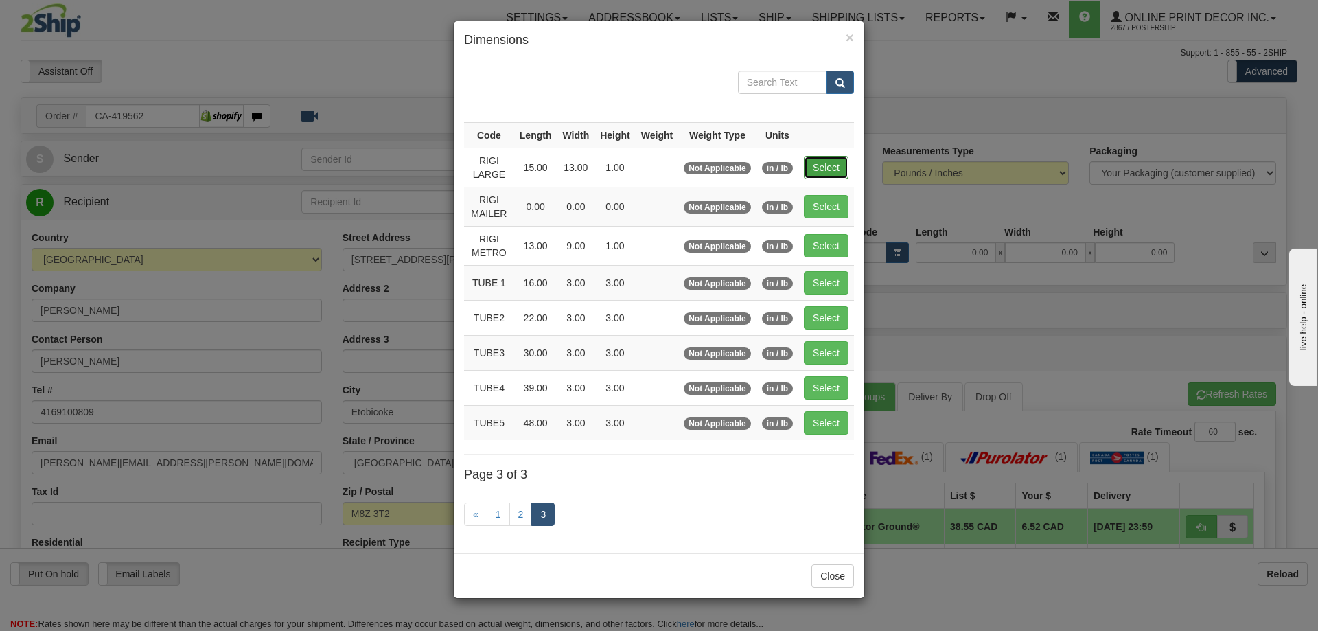
click at [830, 168] on button "Select" at bounding box center [826, 167] width 45 height 23
type input "RIGI LARGE"
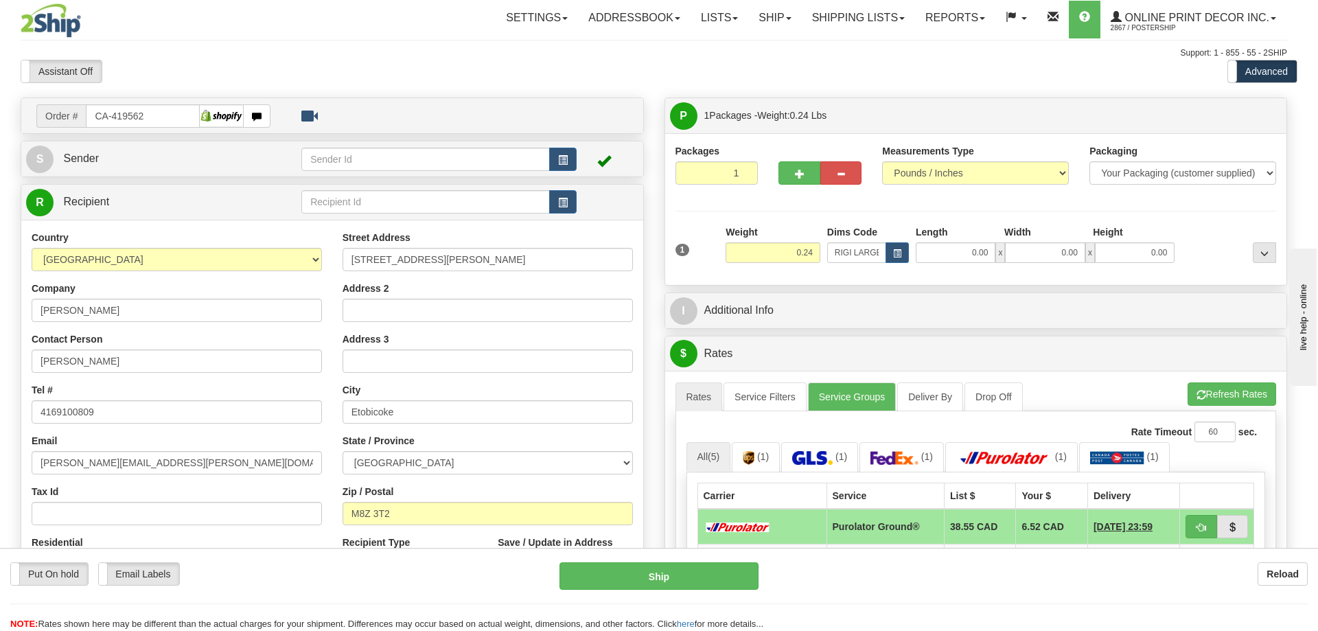
type input "15.00"
type input "13.00"
type input "1.00"
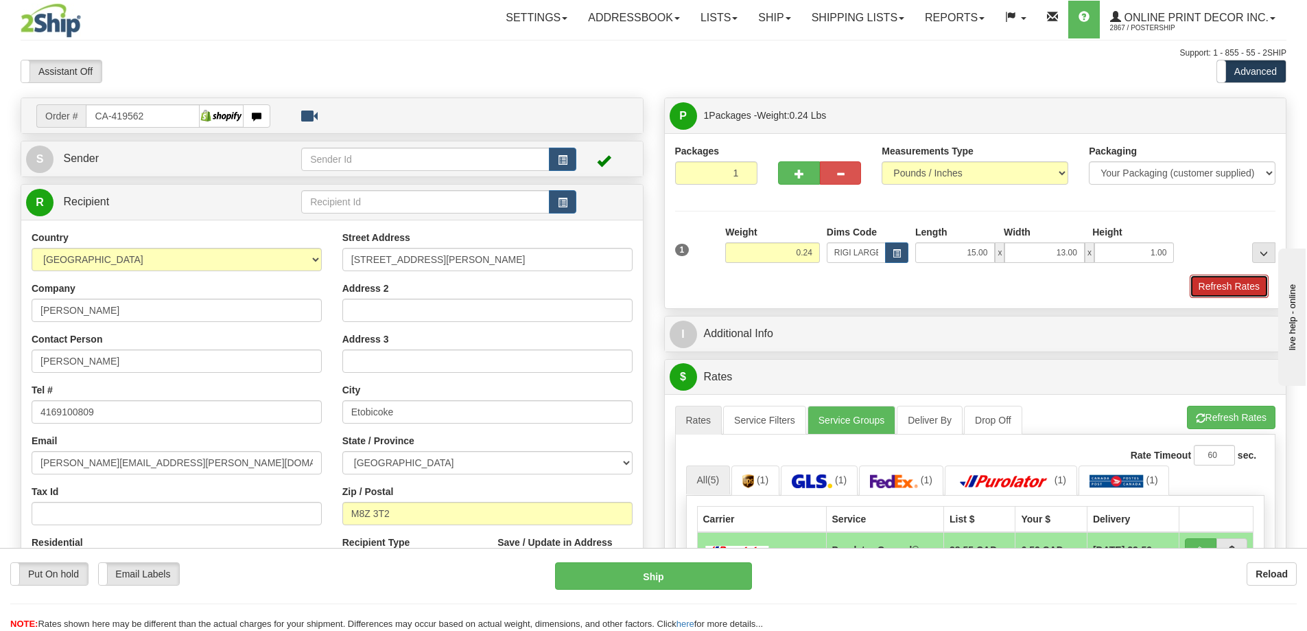
click at [1217, 286] on button "Refresh Rates" at bounding box center [1229, 286] width 79 height 23
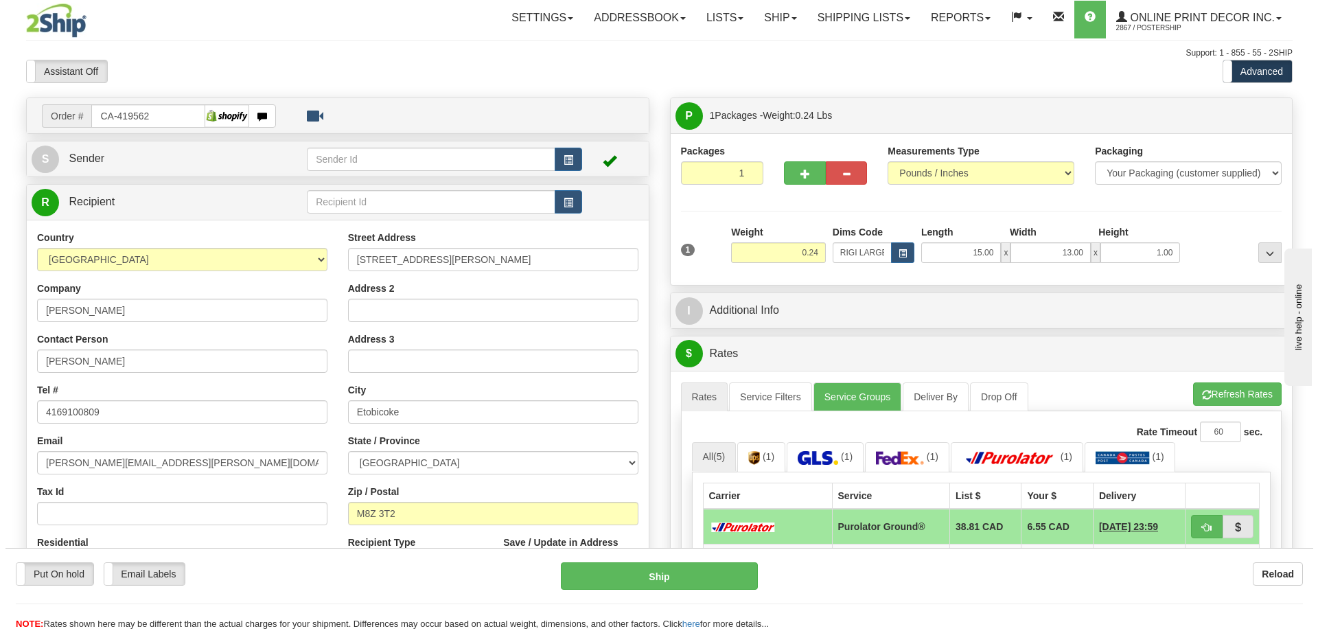
scroll to position [137, 0]
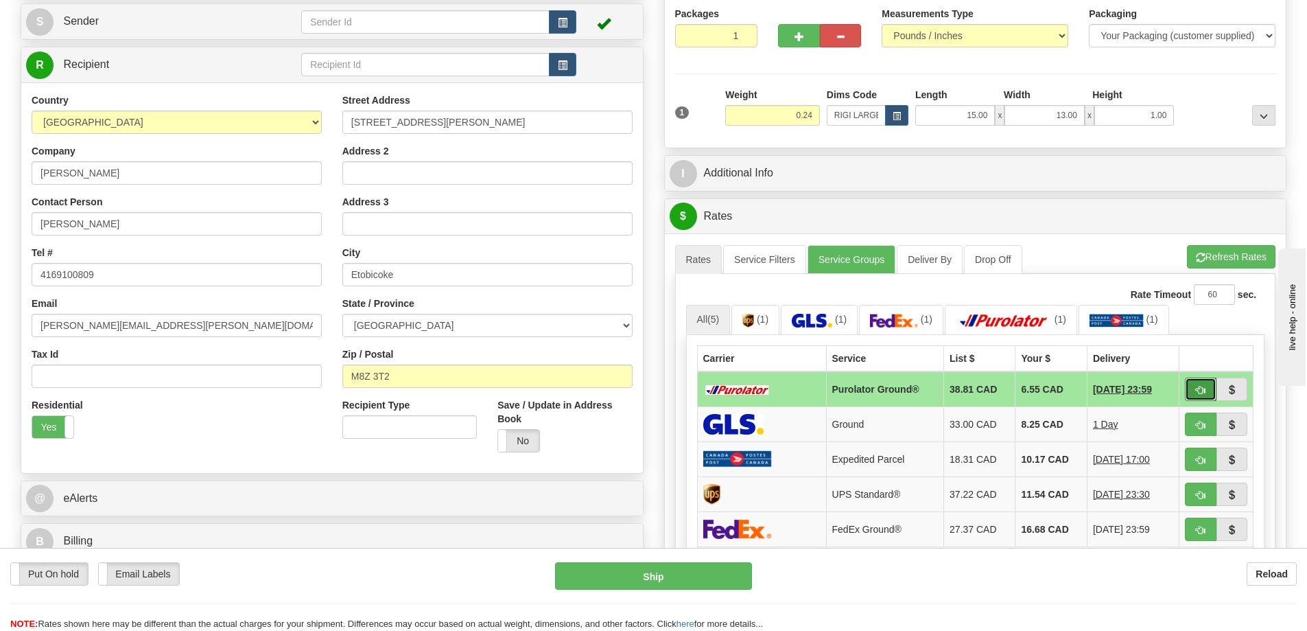
click at [1207, 388] on button "button" at bounding box center [1201, 388] width 32 height 23
type input "260"
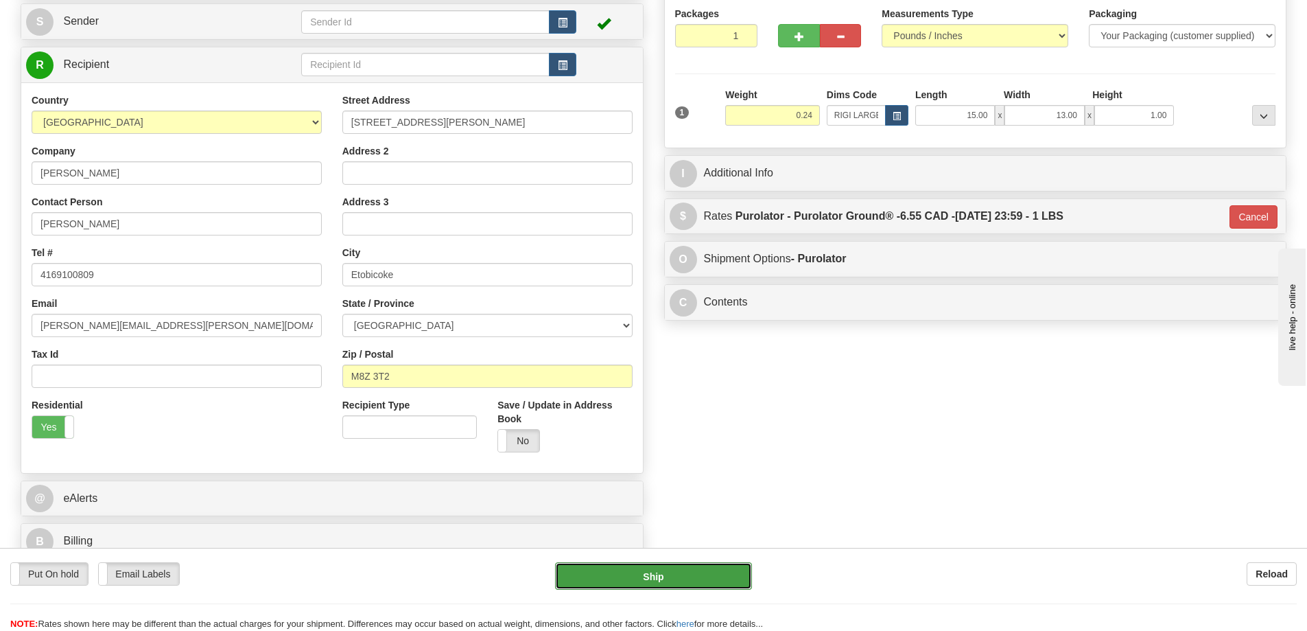
click at [709, 572] on button "Ship" at bounding box center [653, 575] width 197 height 27
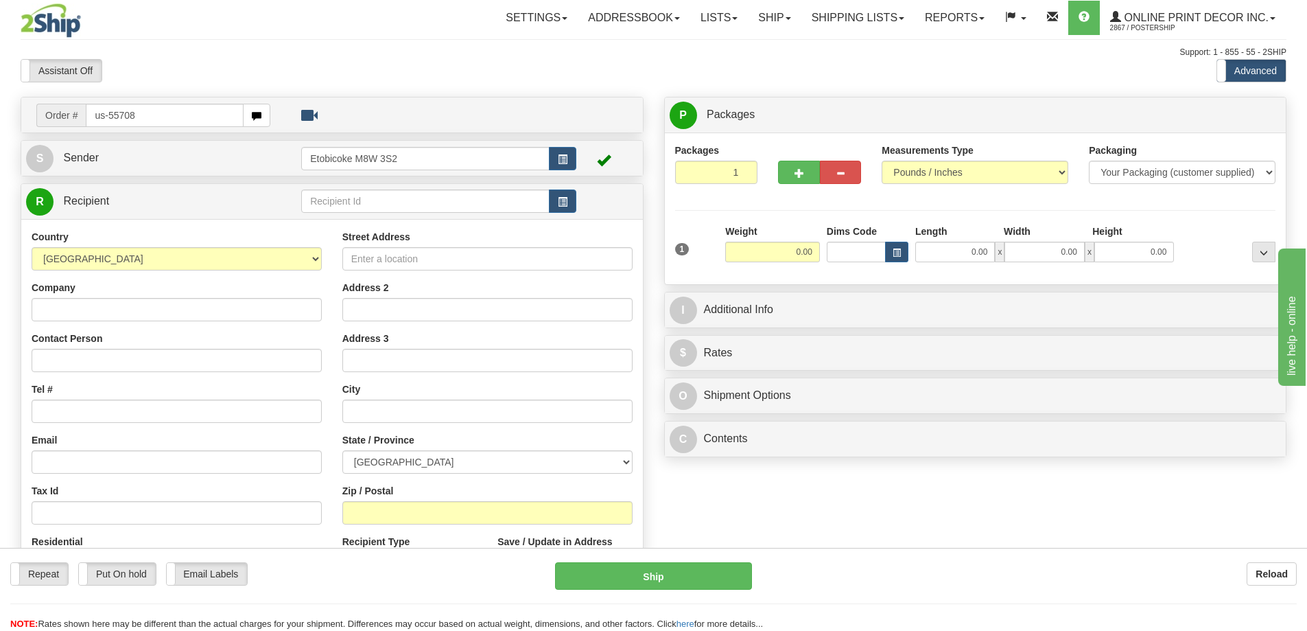
type input "us-55708"
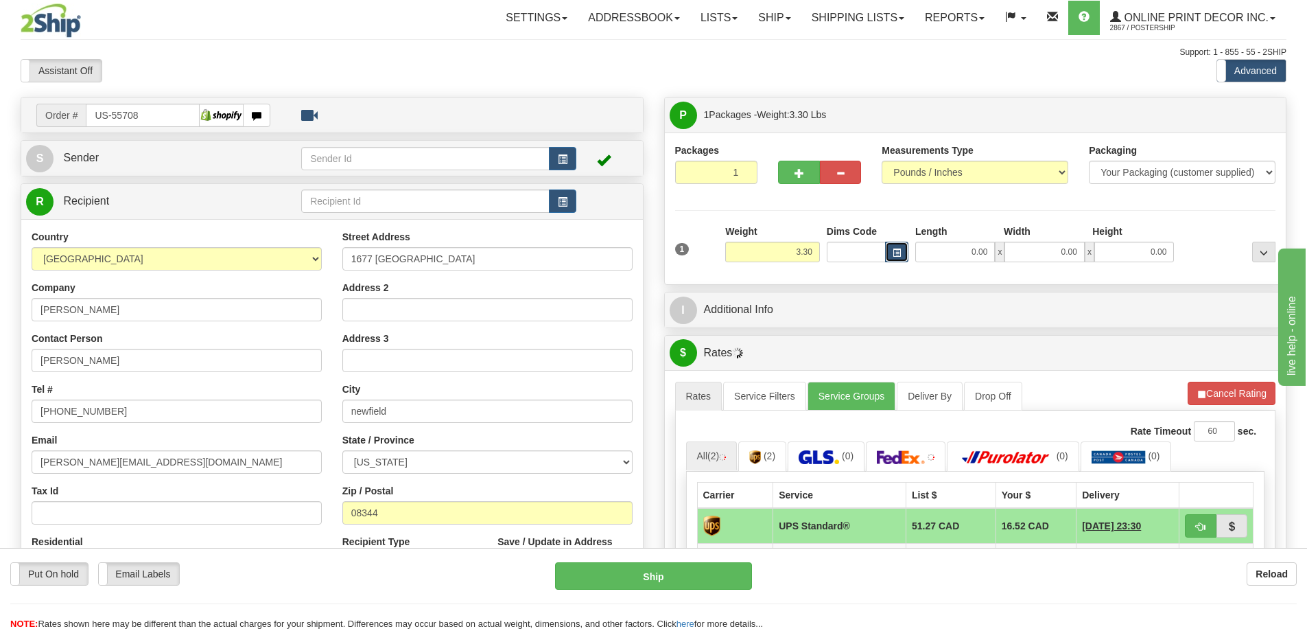
click at [891, 253] on button "button" at bounding box center [896, 252] width 23 height 21
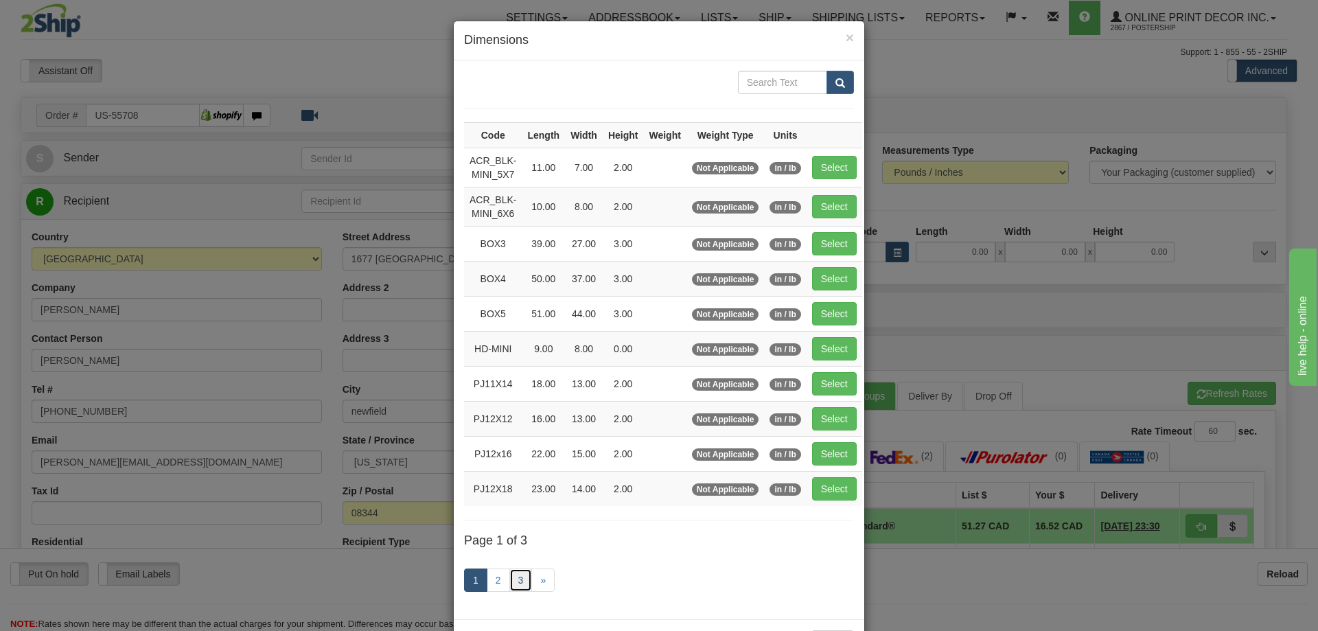
click at [519, 577] on link "3" at bounding box center [520, 579] width 23 height 23
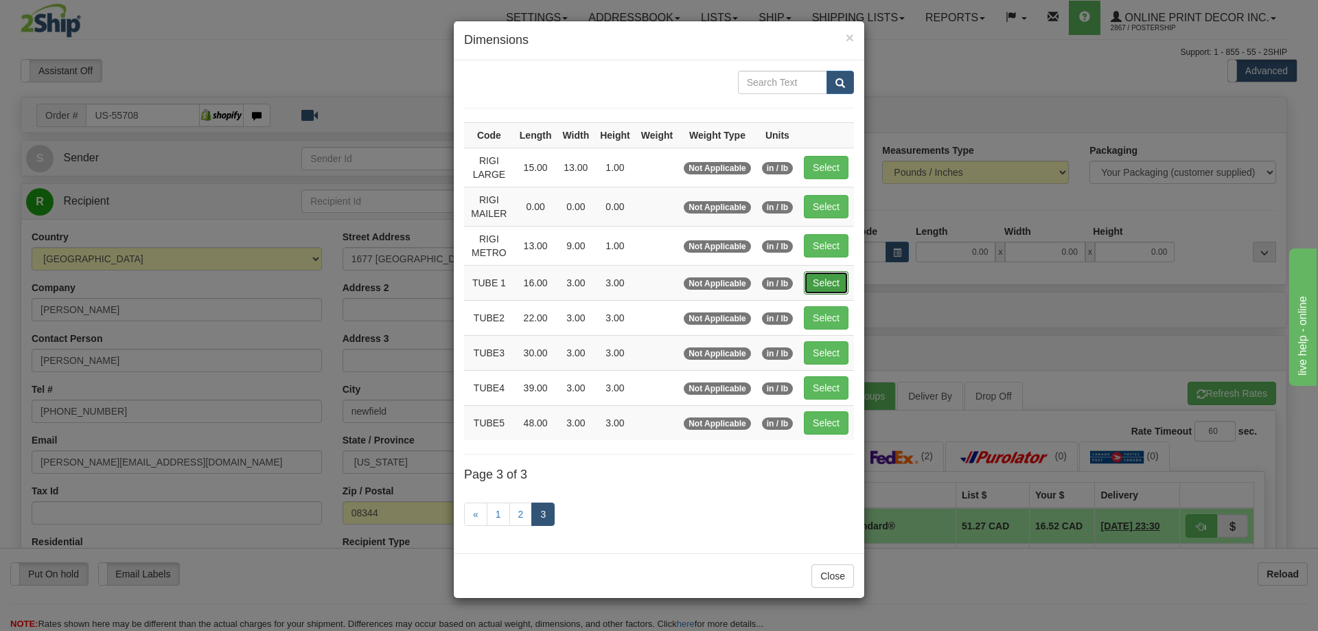
click at [826, 271] on button "Select" at bounding box center [826, 282] width 45 height 23
type input "TUBE 1"
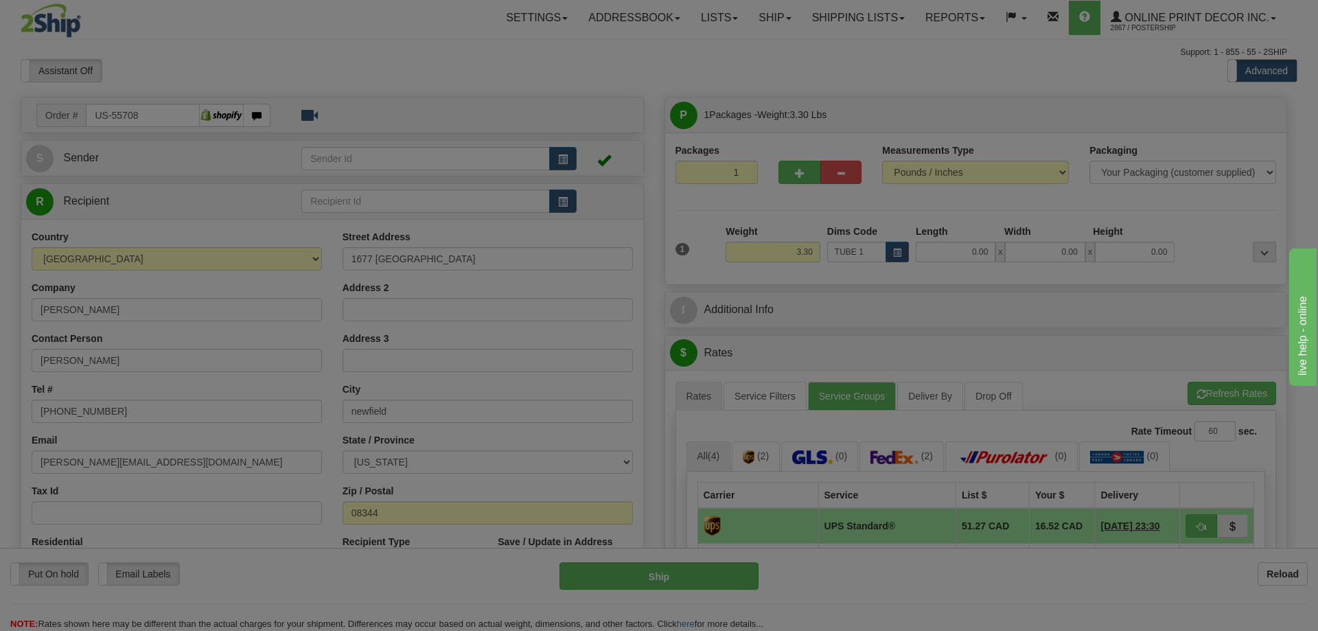
type input "16.00"
type input "3.00"
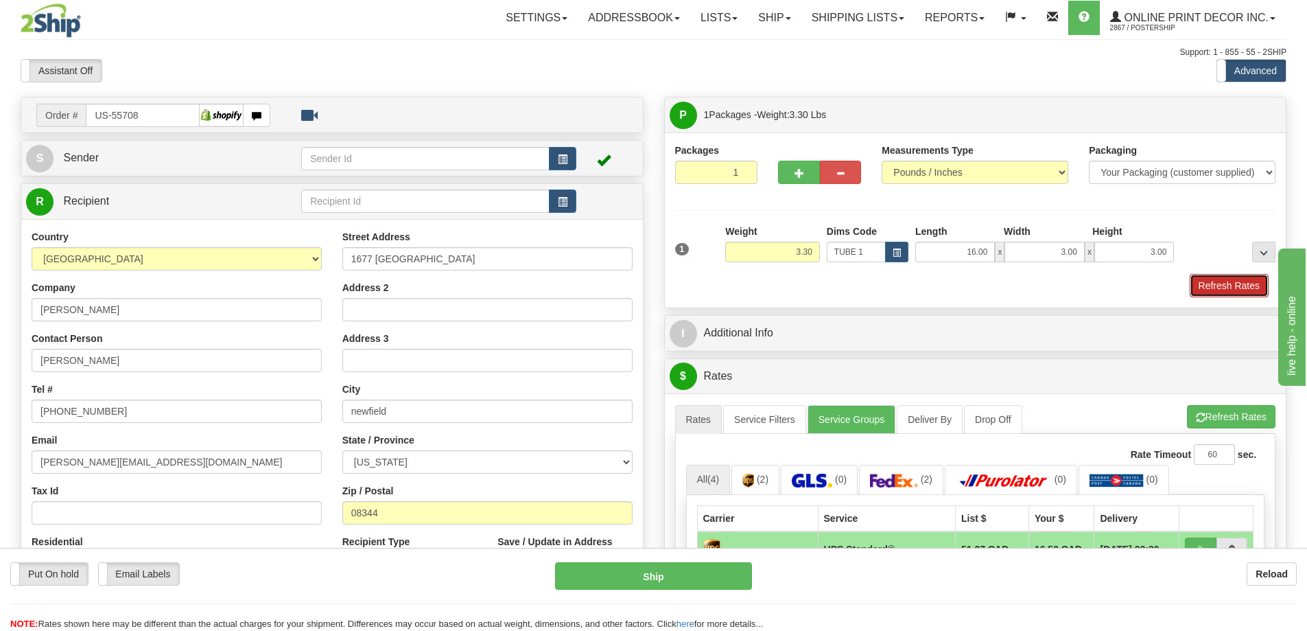
click at [1224, 292] on button "Refresh Rates" at bounding box center [1229, 285] width 79 height 23
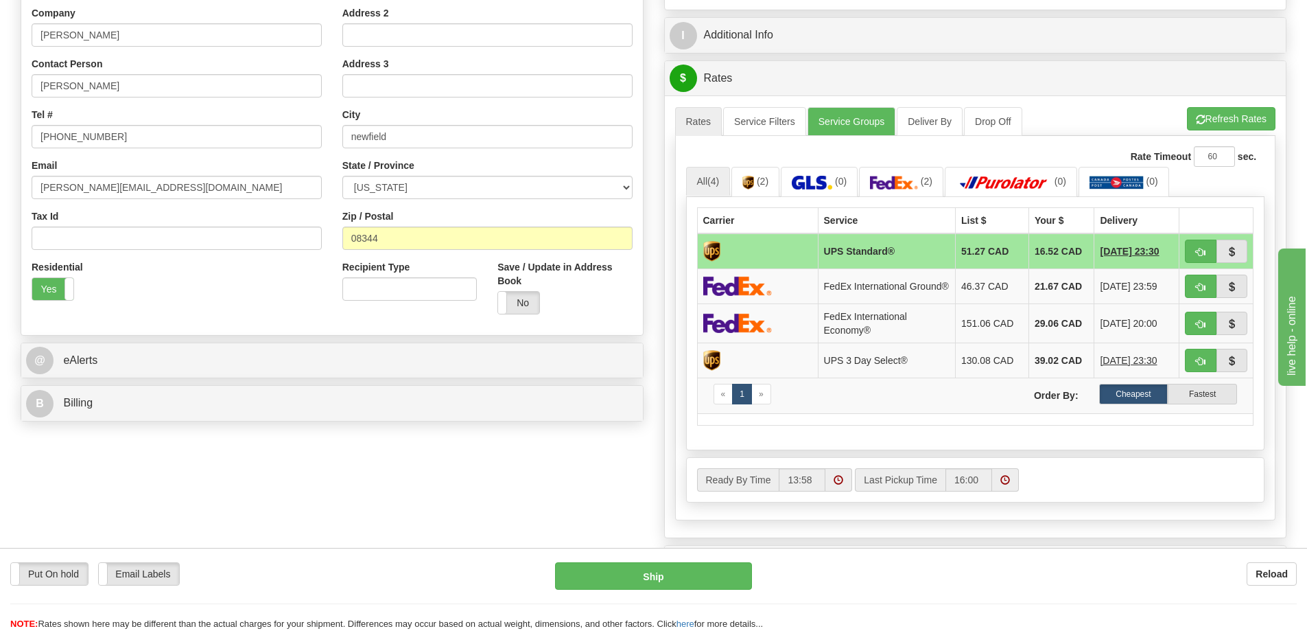
scroll to position [412, 0]
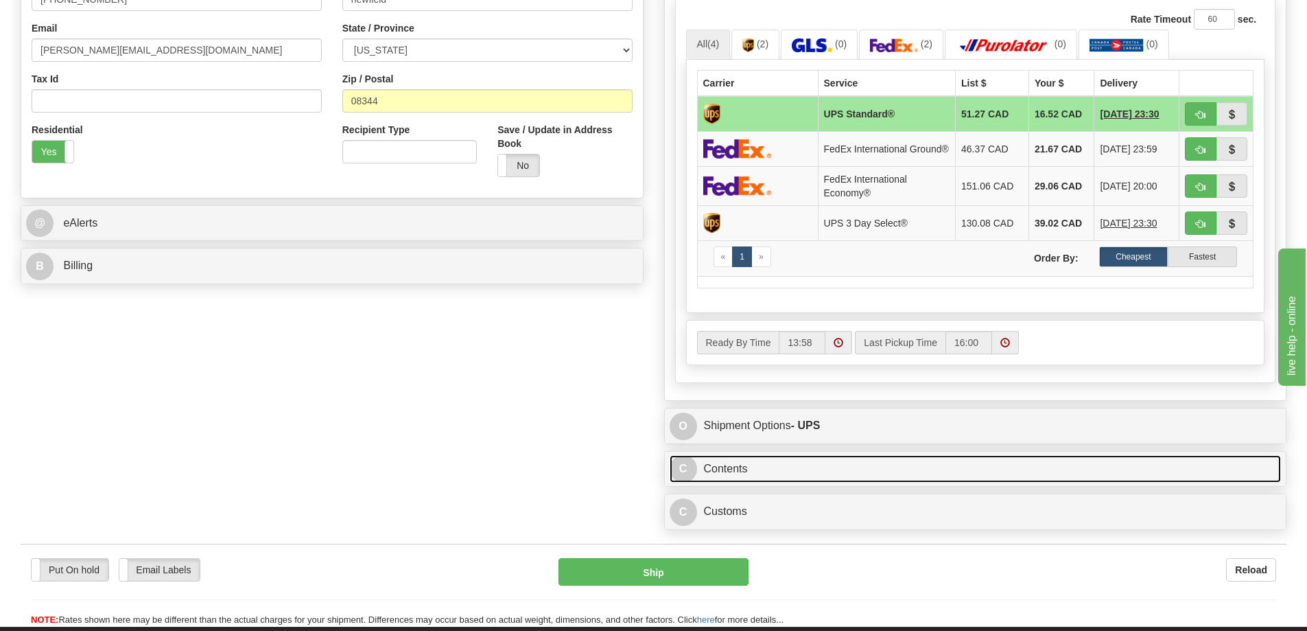
click at [1049, 468] on link "C Contents" at bounding box center [976, 469] width 612 height 28
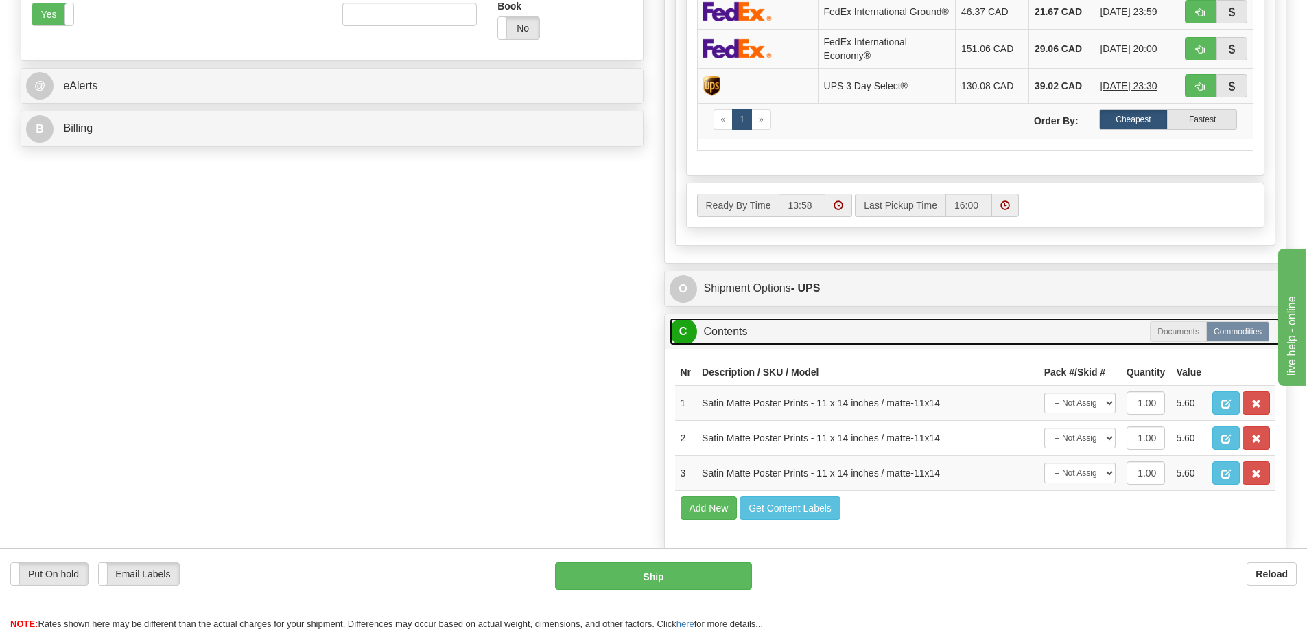
scroll to position [755, 0]
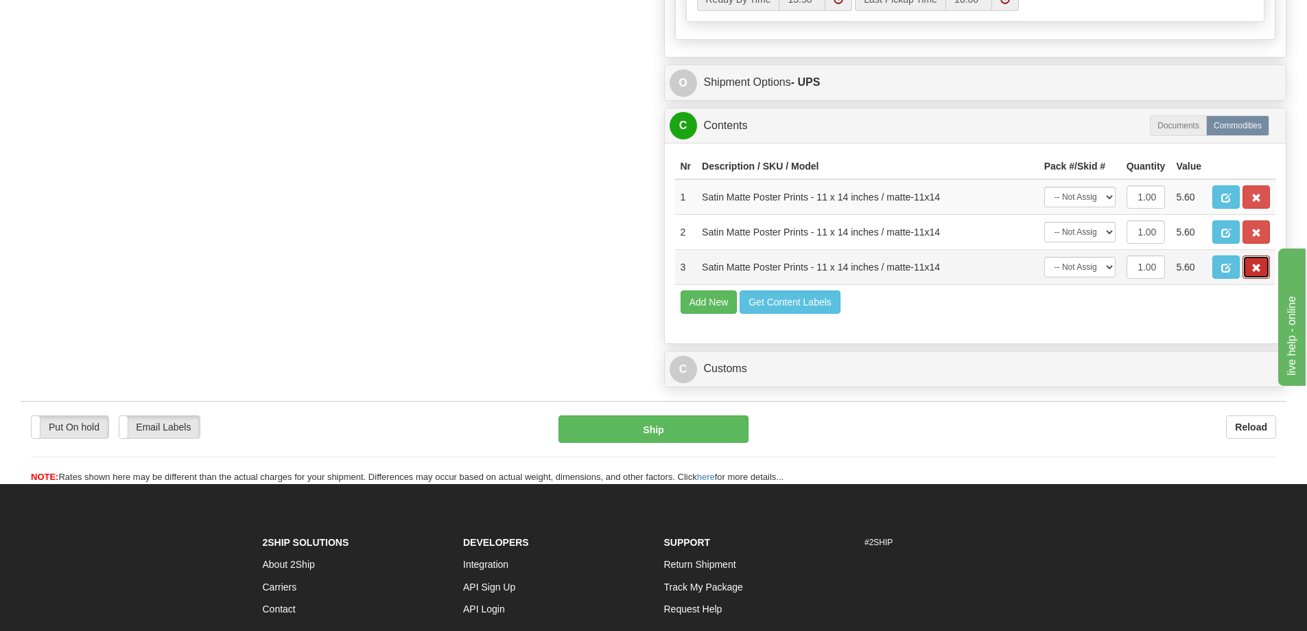
click at [1250, 279] on button "button" at bounding box center [1256, 266] width 27 height 23
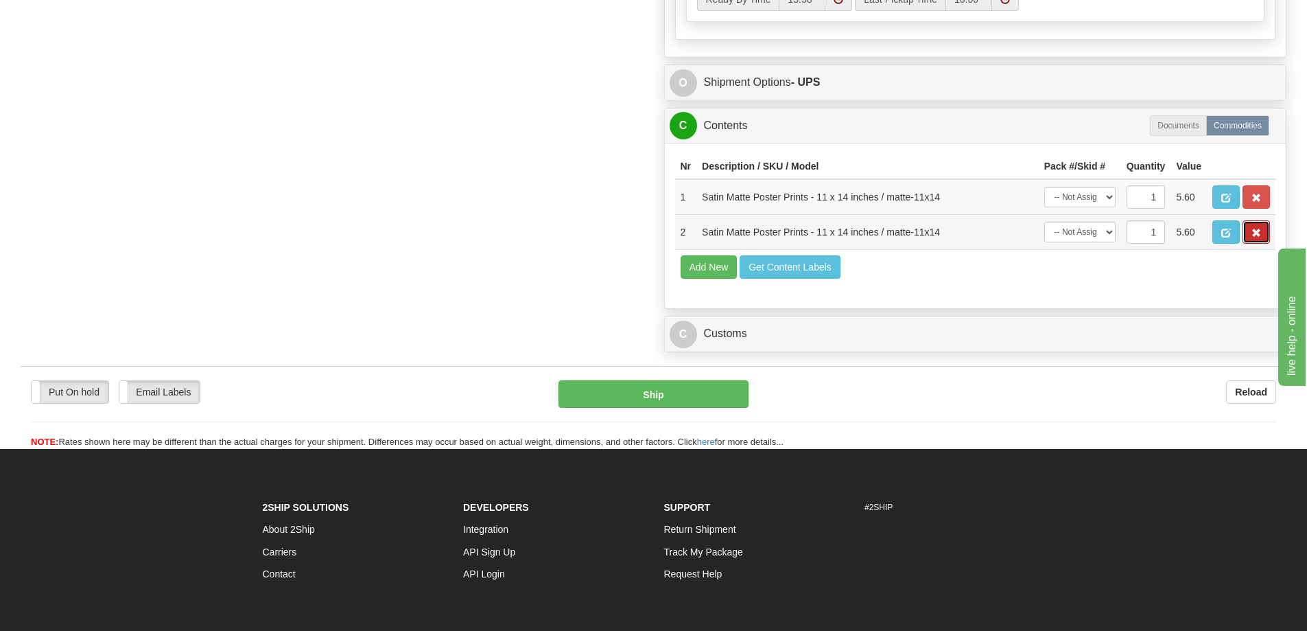
click at [1260, 237] on span "button" at bounding box center [1257, 233] width 10 height 9
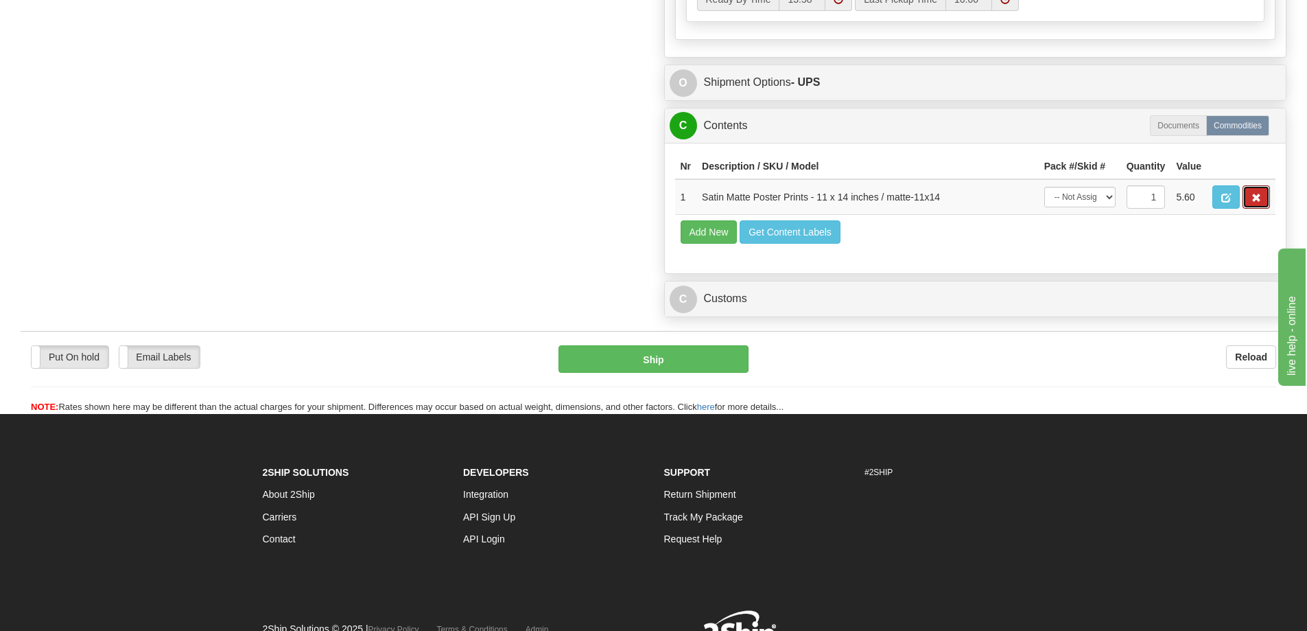
click at [1253, 202] on span "button" at bounding box center [1257, 198] width 10 height 9
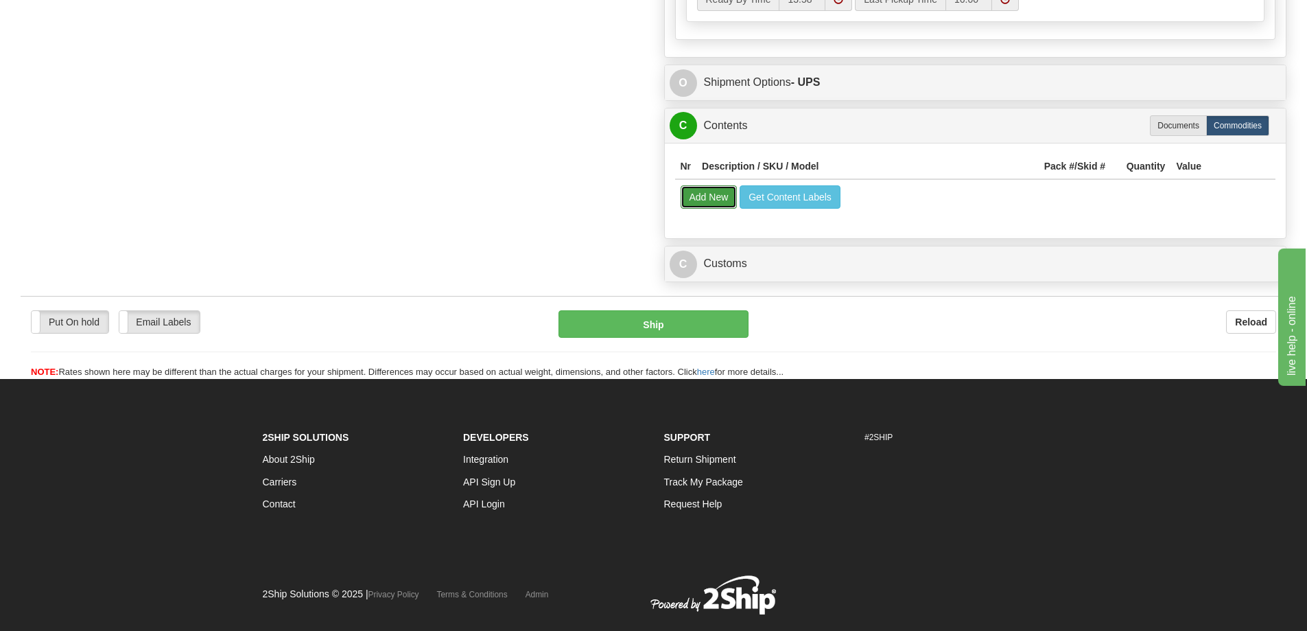
click at [686, 202] on button "Add New" at bounding box center [709, 196] width 57 height 23
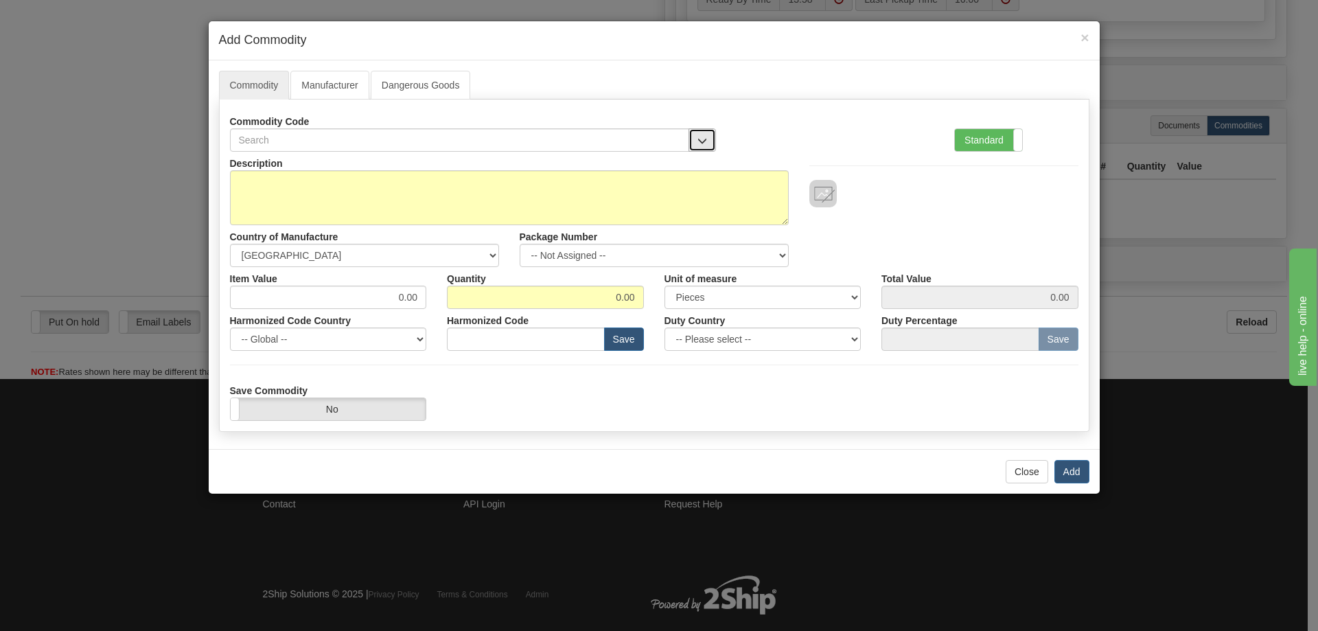
click at [704, 132] on button "button" at bounding box center [701, 139] width 27 height 23
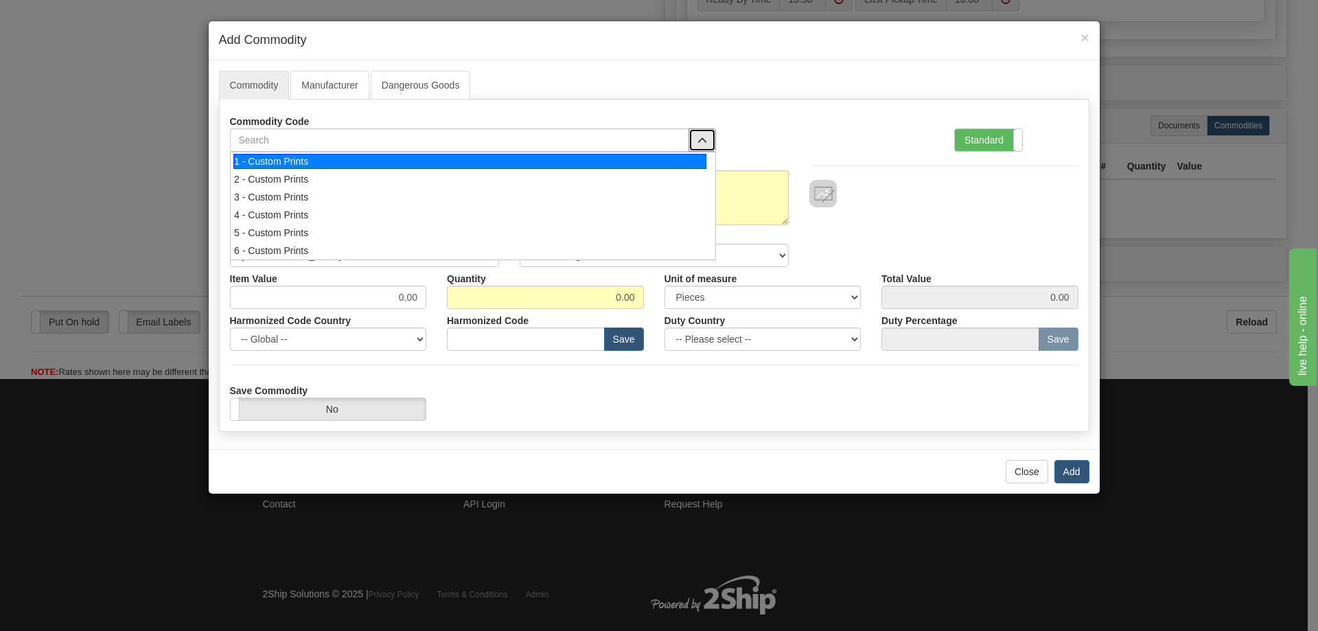
click at [692, 162] on div "1 - Custom Prints" at bounding box center [469, 161] width 473 height 15
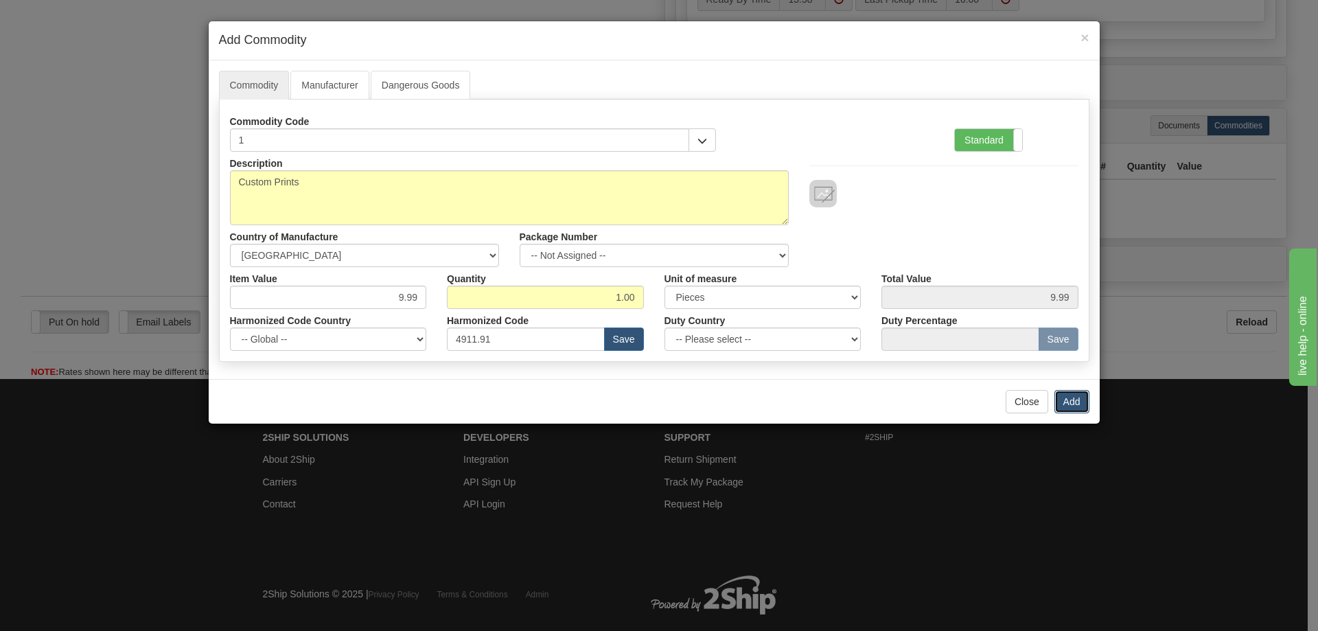
click at [1073, 401] on button "Add" at bounding box center [1071, 401] width 35 height 23
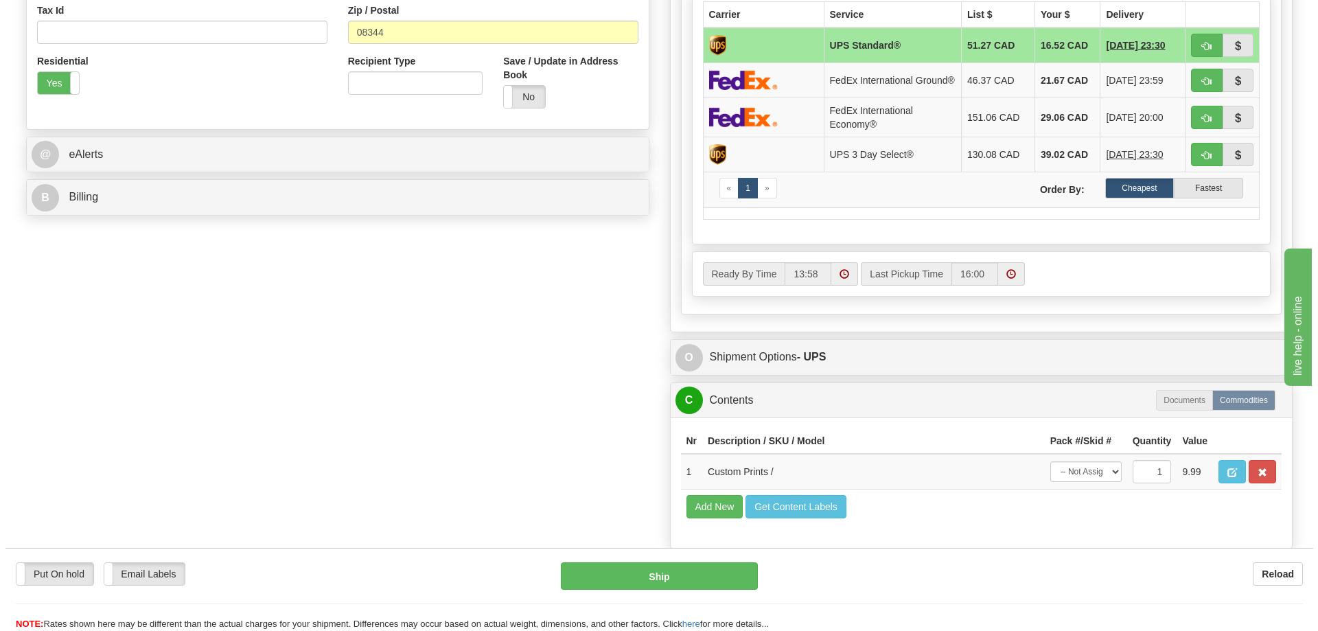
scroll to position [275, 0]
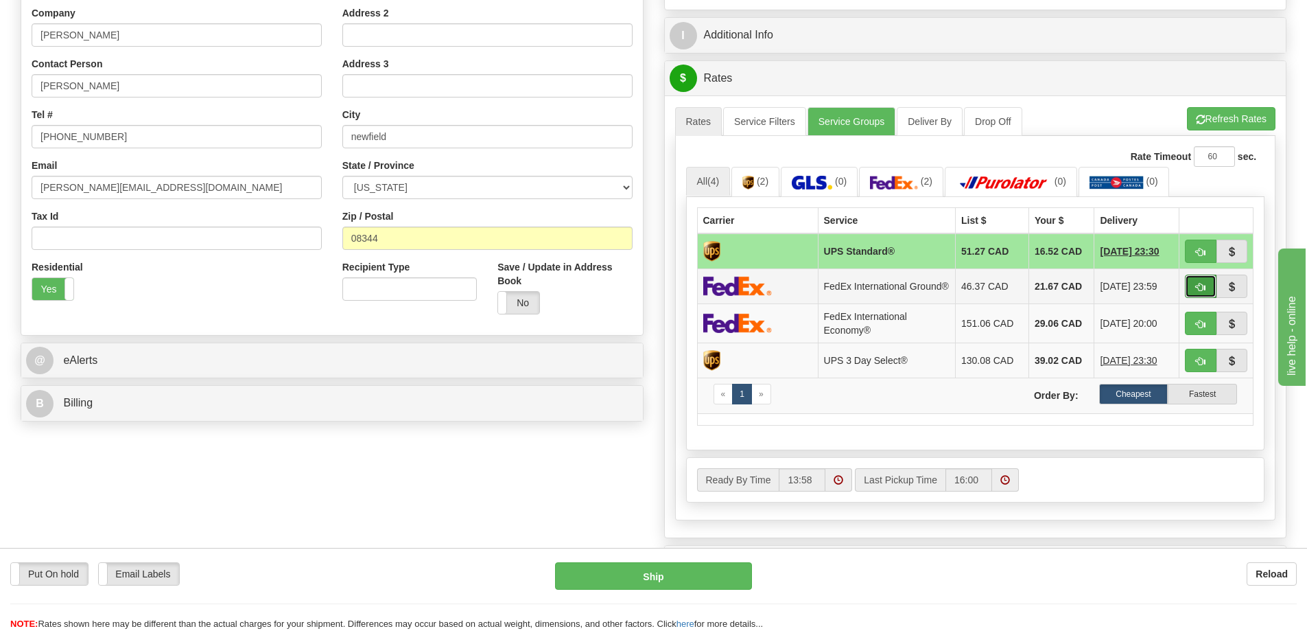
click at [1206, 280] on button "button" at bounding box center [1201, 286] width 32 height 23
type input "92"
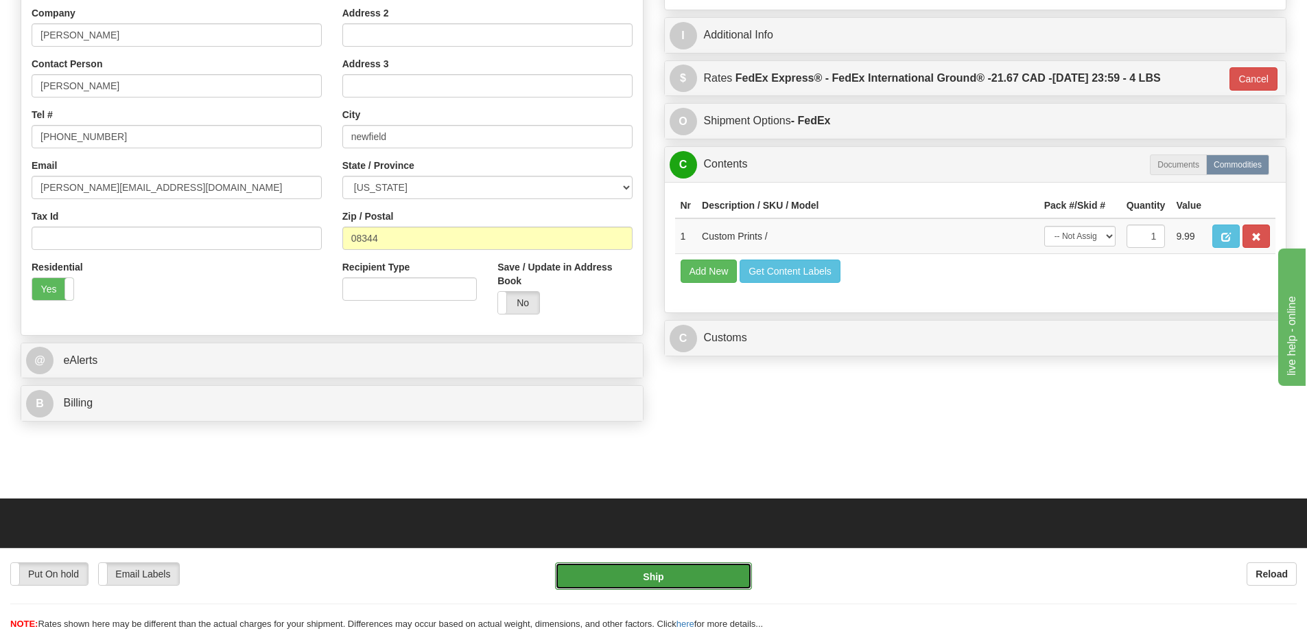
click at [697, 578] on button "Ship" at bounding box center [653, 575] width 197 height 27
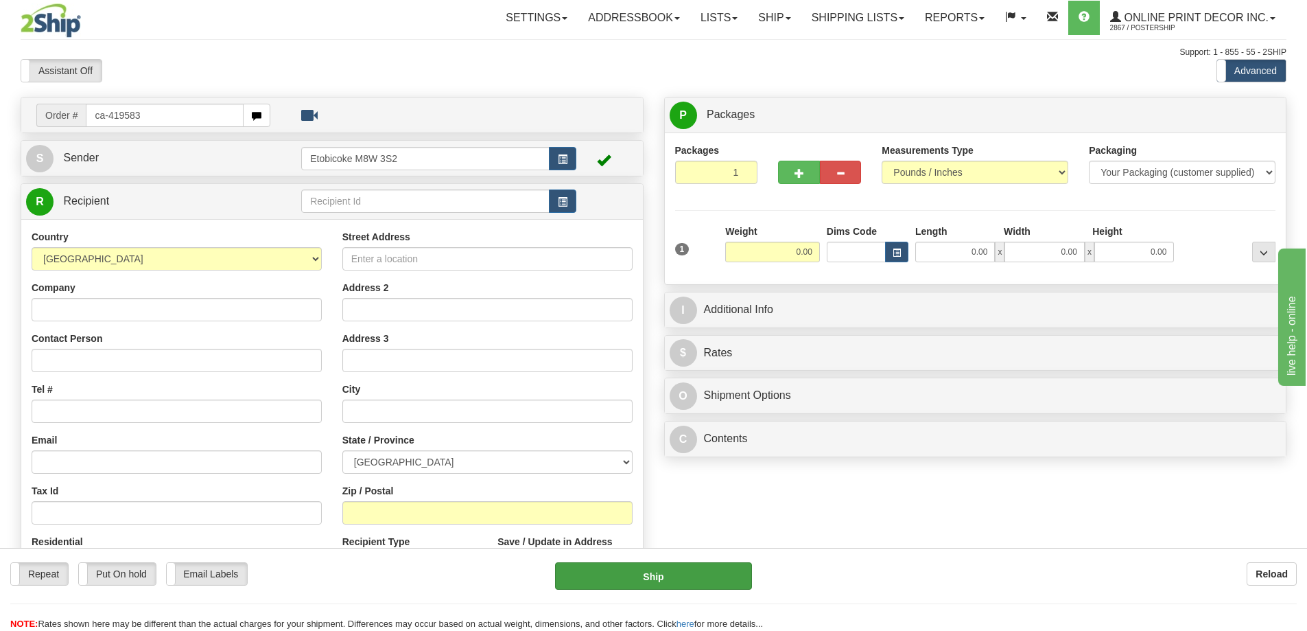
type input "ca-419583"
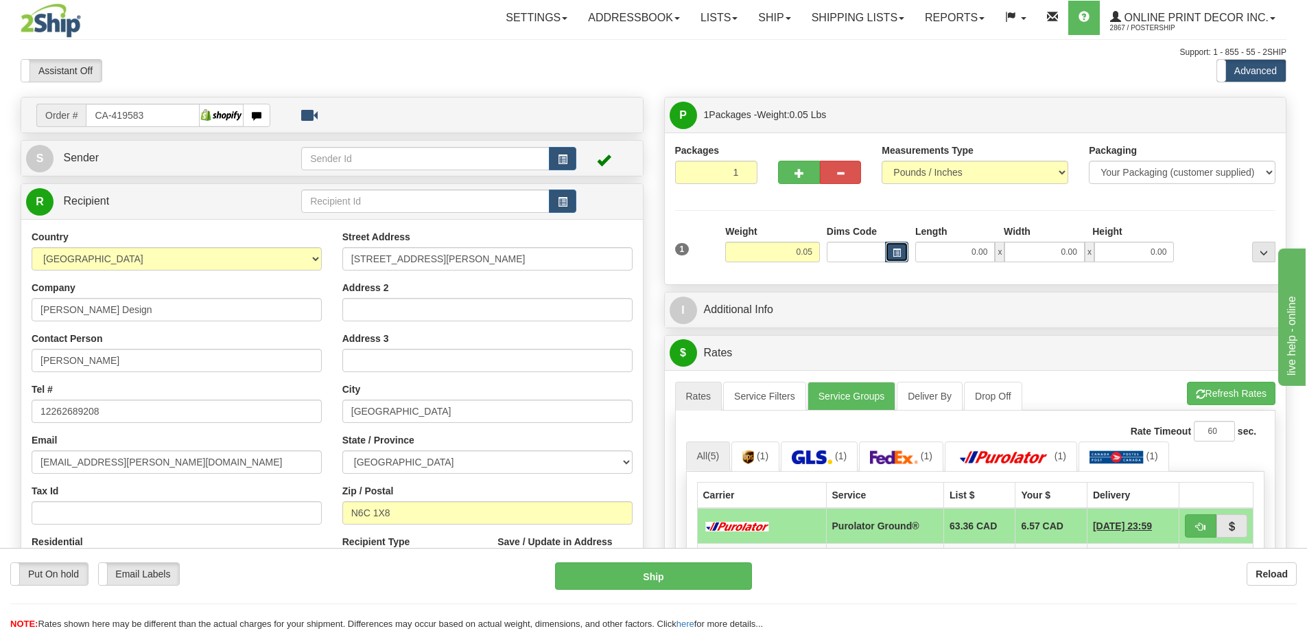
click at [889, 250] on button "button" at bounding box center [896, 252] width 23 height 21
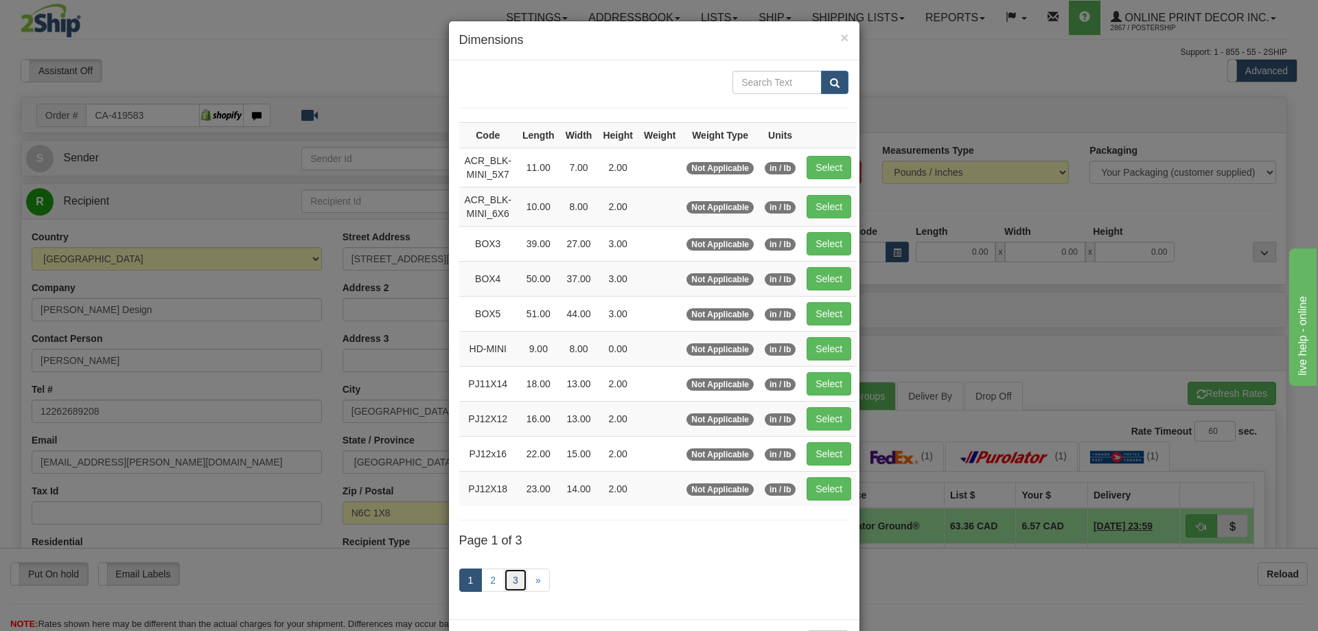
click at [511, 581] on link "3" at bounding box center [515, 579] width 23 height 23
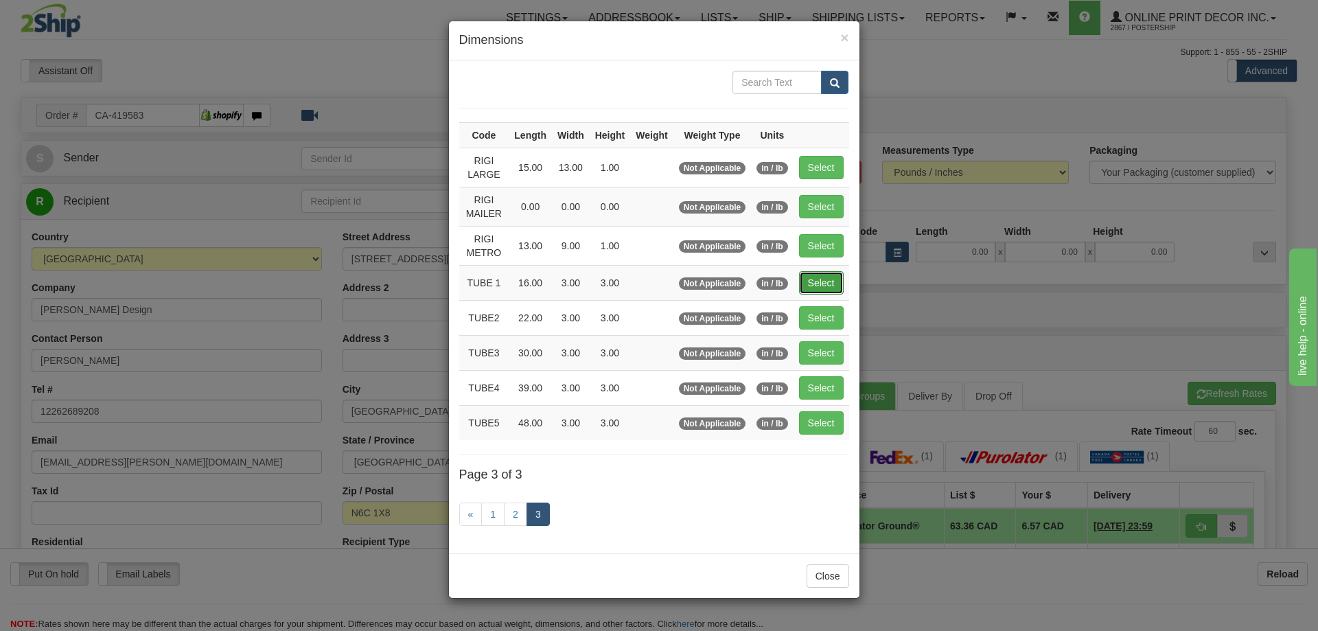
click at [818, 279] on button "Select" at bounding box center [821, 282] width 45 height 23
type input "TUBE 1"
type input "16.00"
type input "3.00"
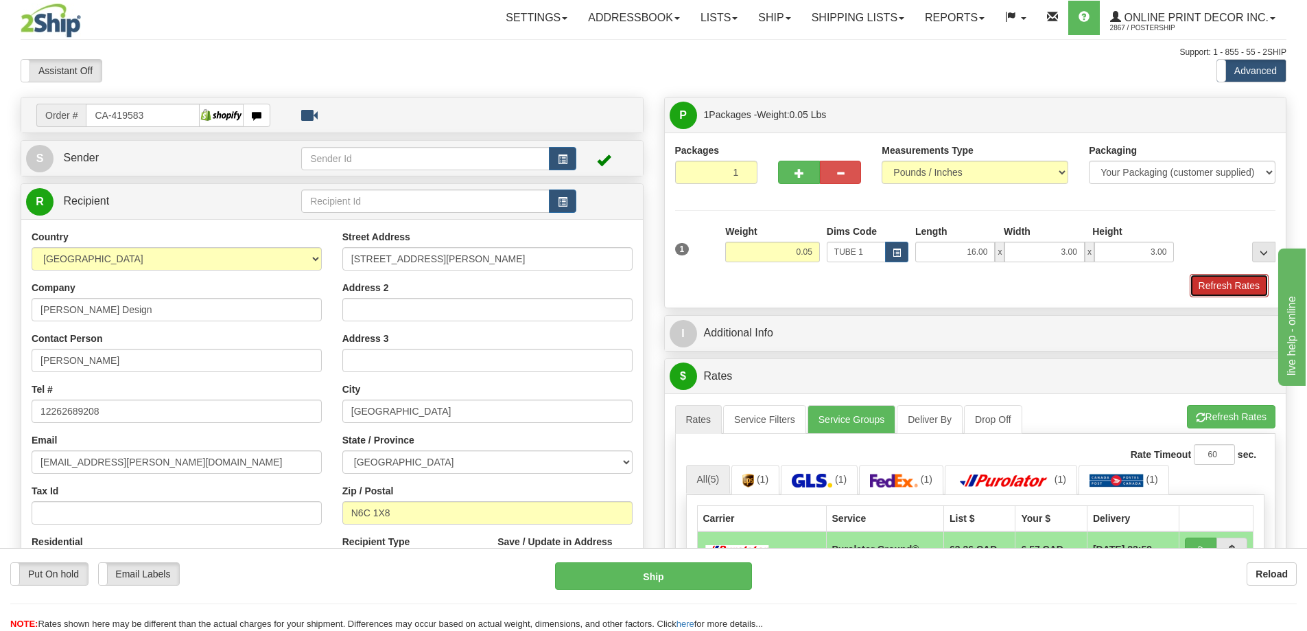
click at [1214, 283] on button "Refresh Rates" at bounding box center [1229, 285] width 79 height 23
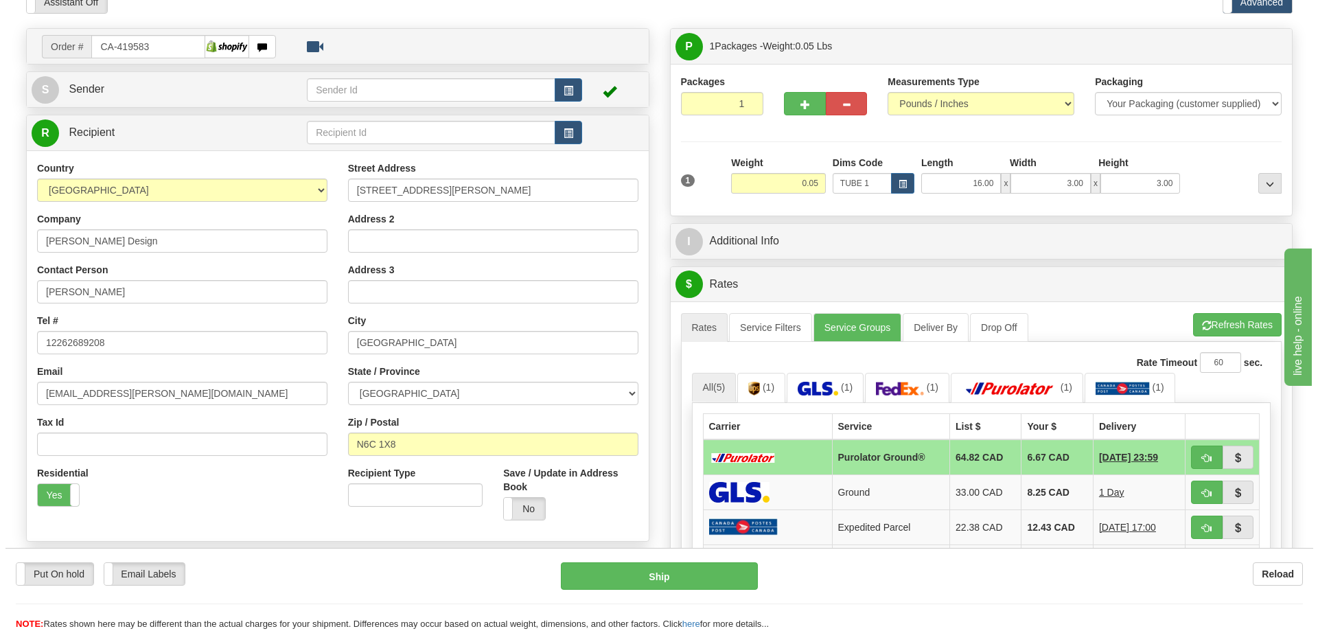
scroll to position [206, 0]
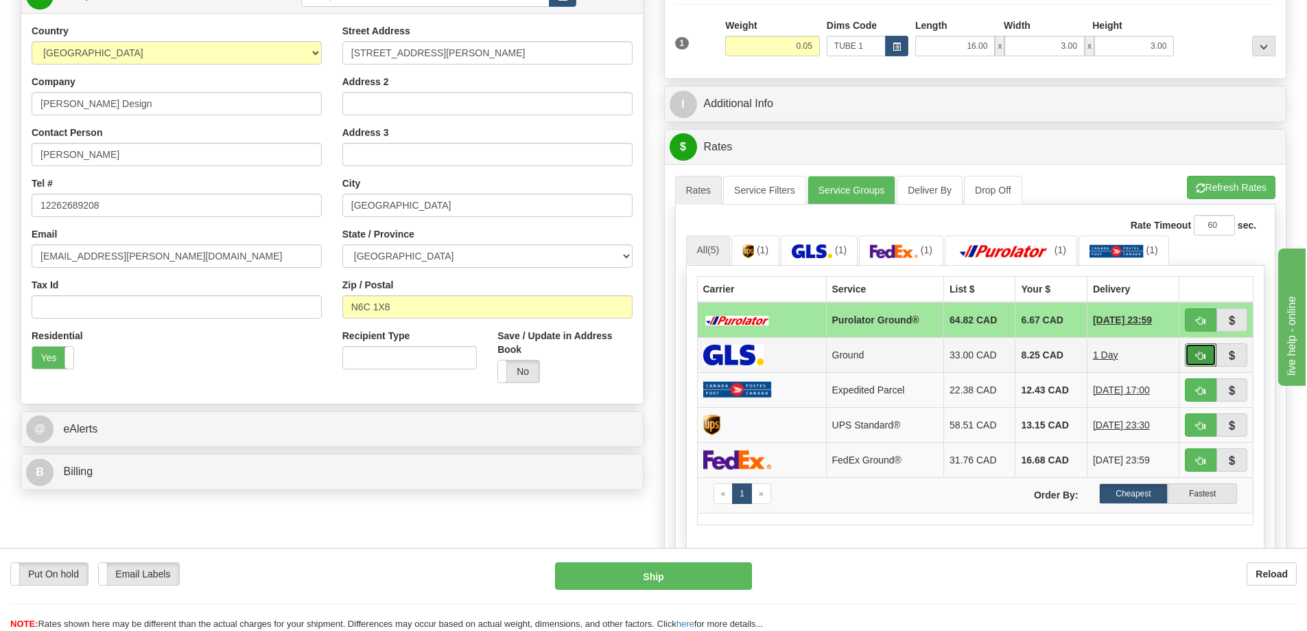
click at [1204, 353] on span "button" at bounding box center [1201, 355] width 10 height 9
type input "1"
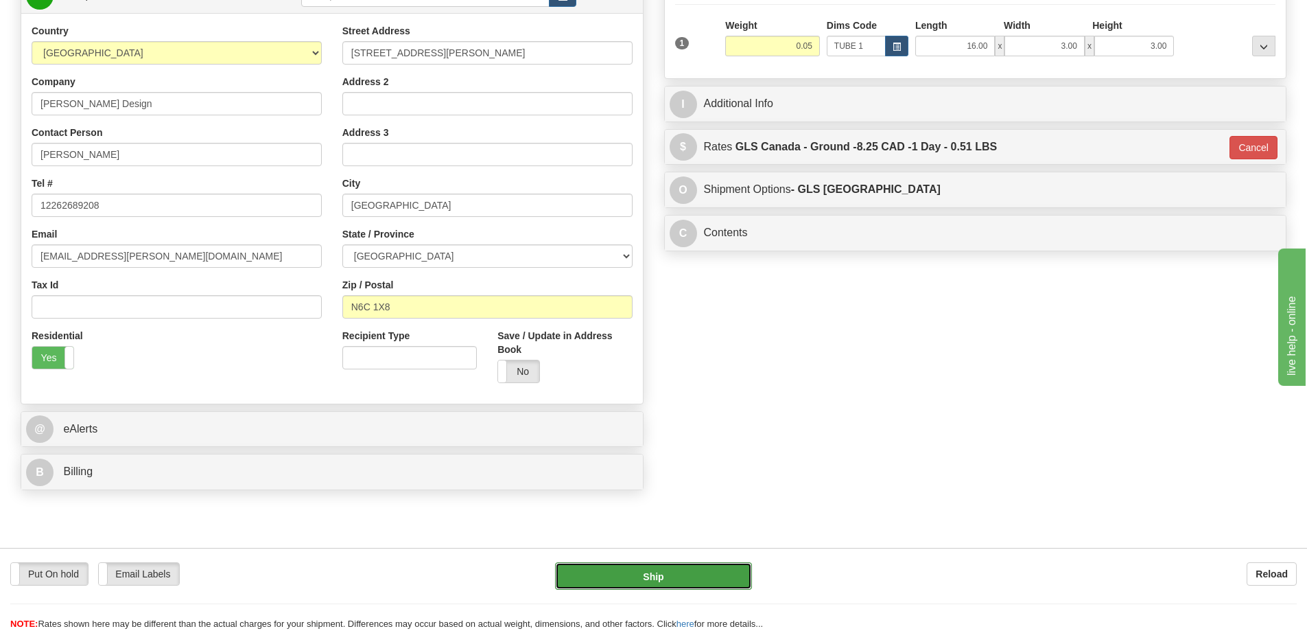
click at [702, 577] on button "Ship" at bounding box center [653, 575] width 197 height 27
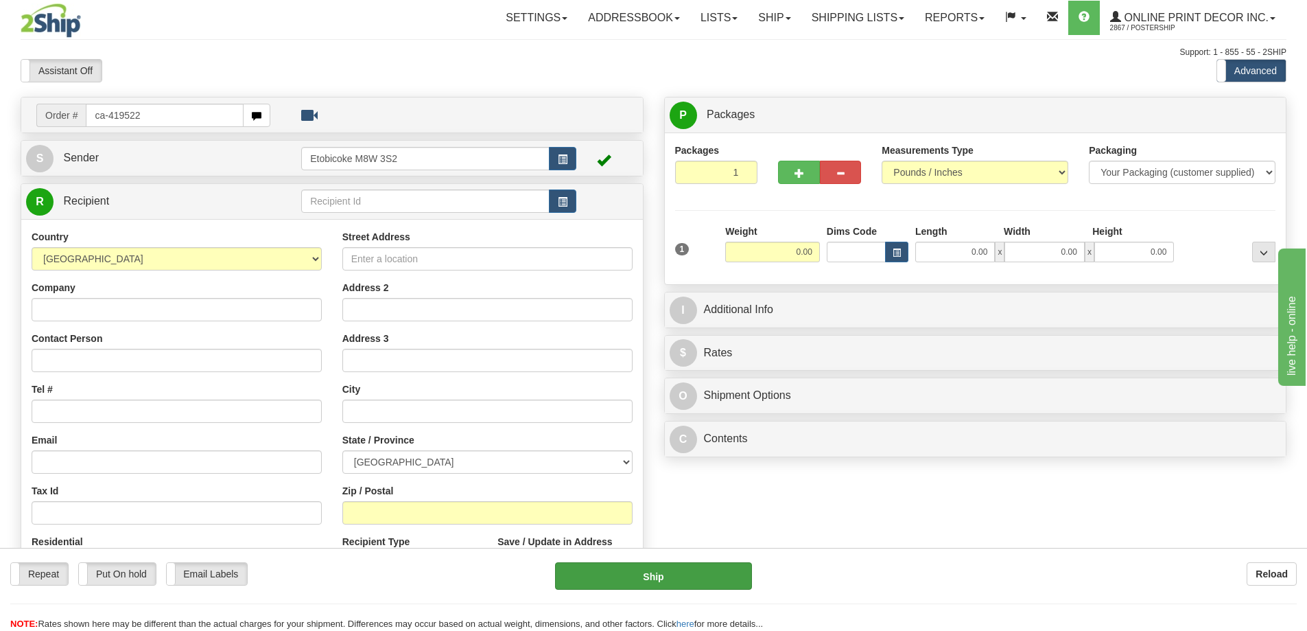
type input "ca-419522"
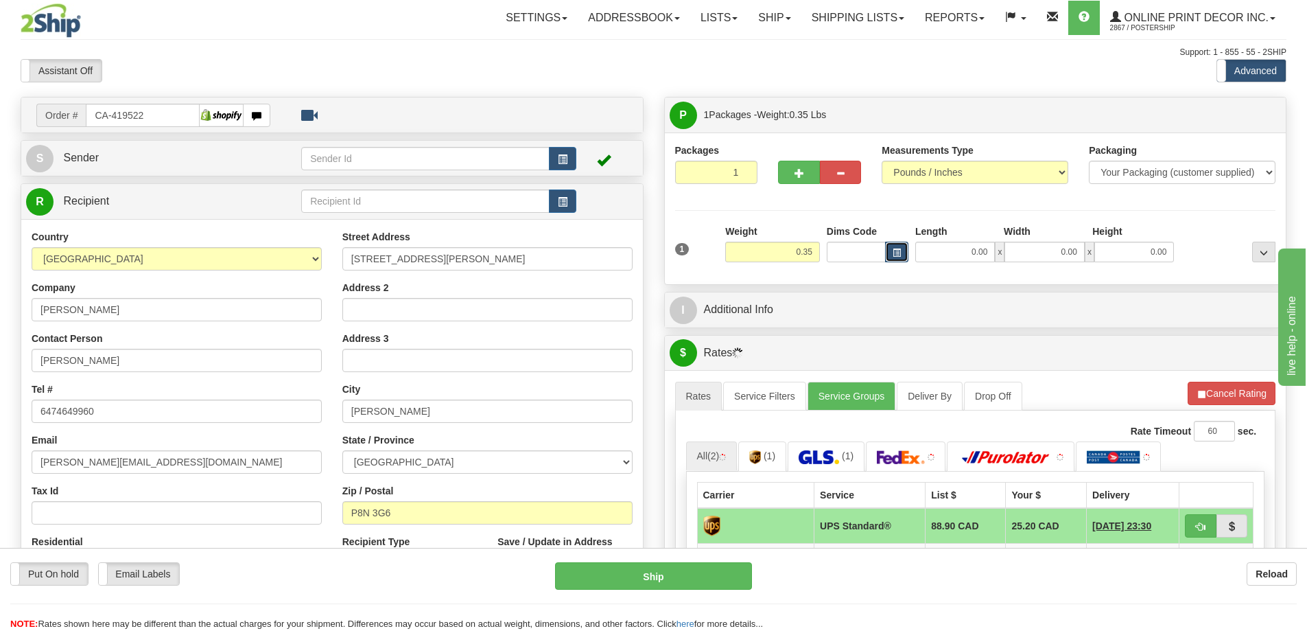
click at [898, 249] on span "button" at bounding box center [897, 253] width 8 height 8
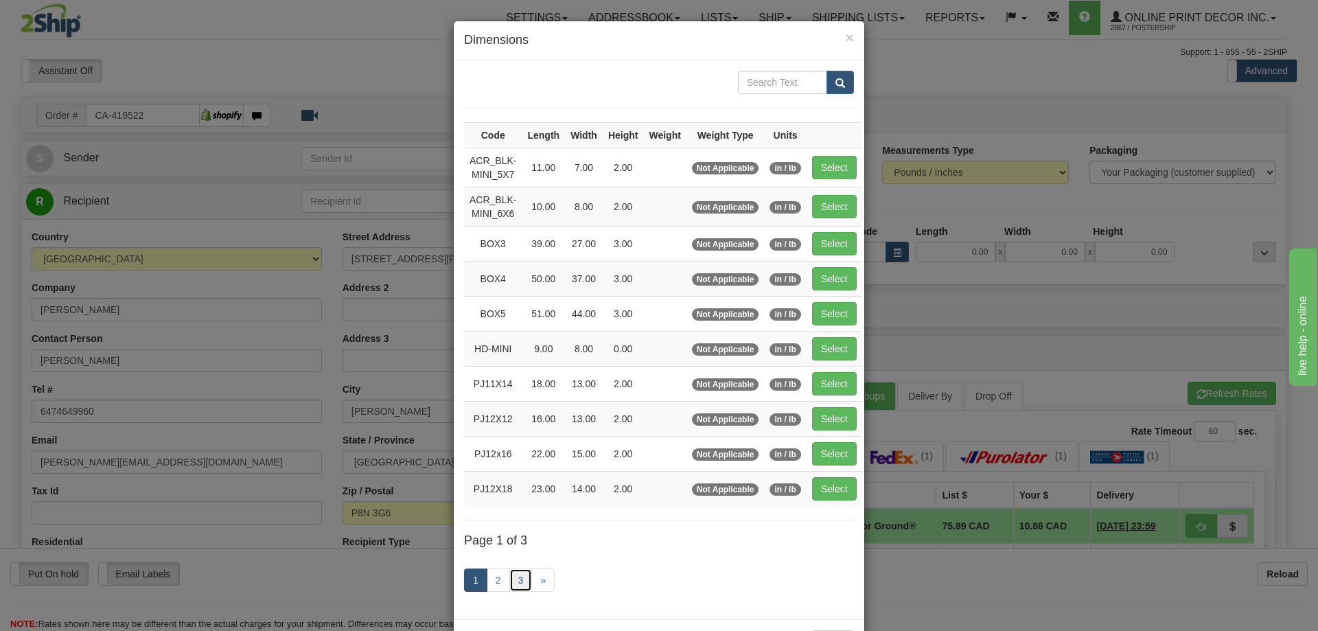
click at [511, 569] on link "3" at bounding box center [520, 579] width 23 height 23
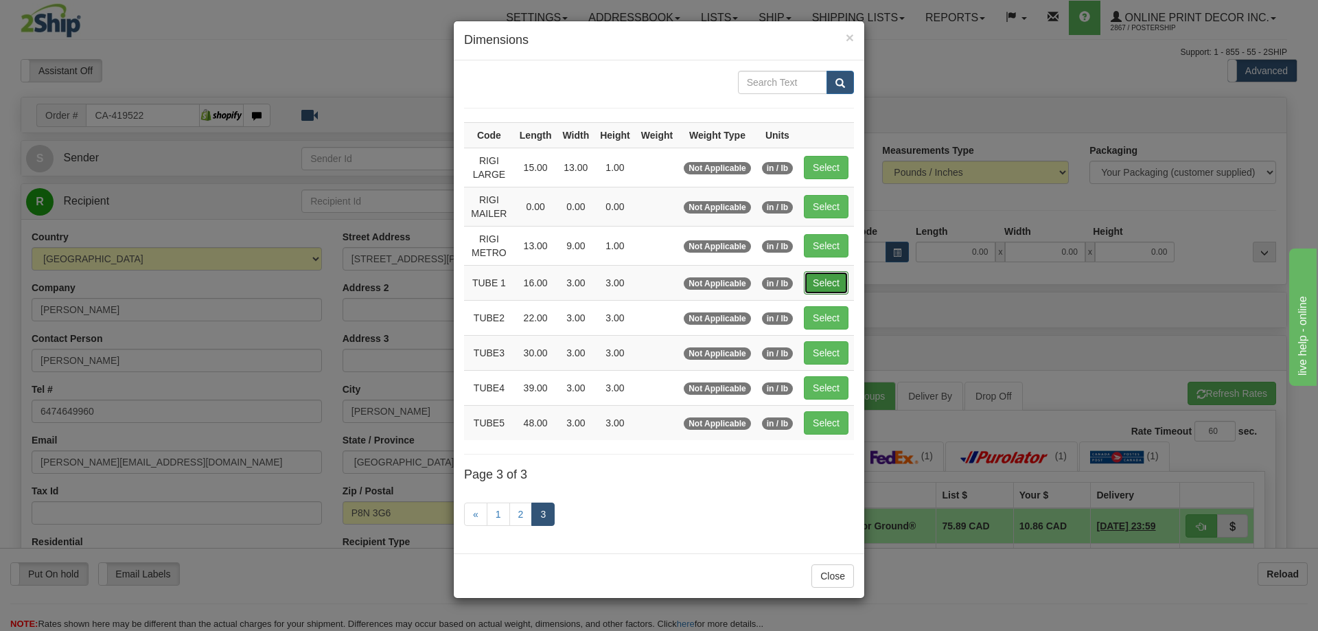
click at [836, 271] on button "Select" at bounding box center [826, 282] width 45 height 23
type input "TUBE 1"
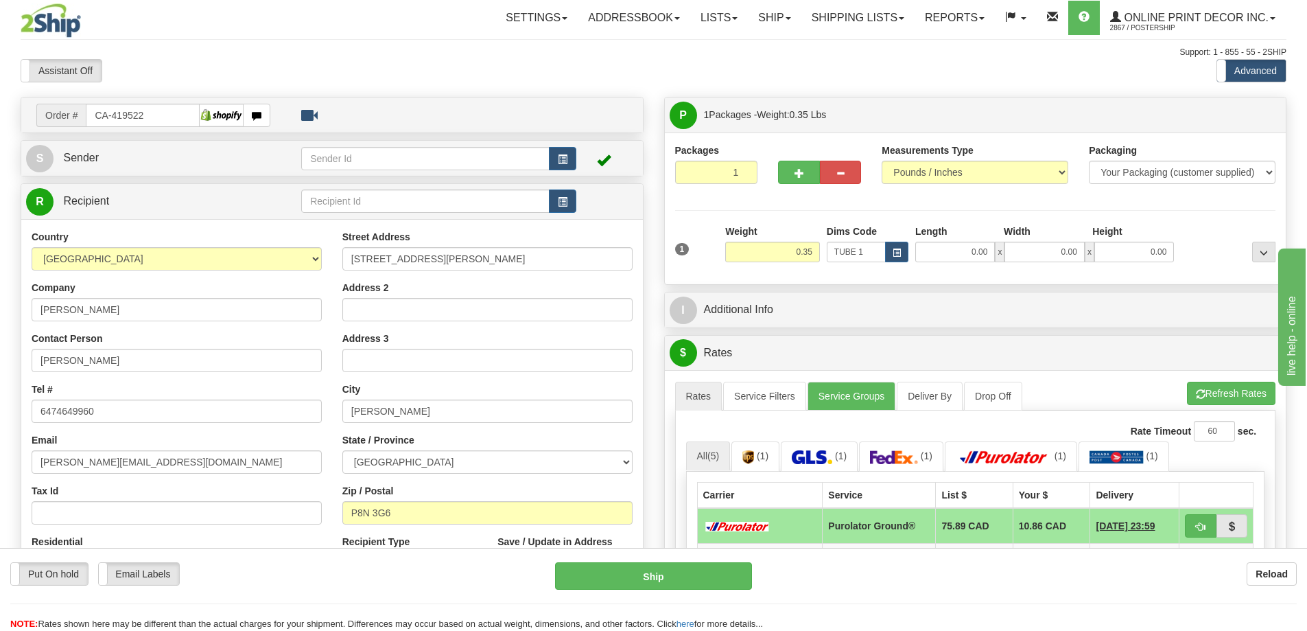
type input "16.00"
type input "3.00"
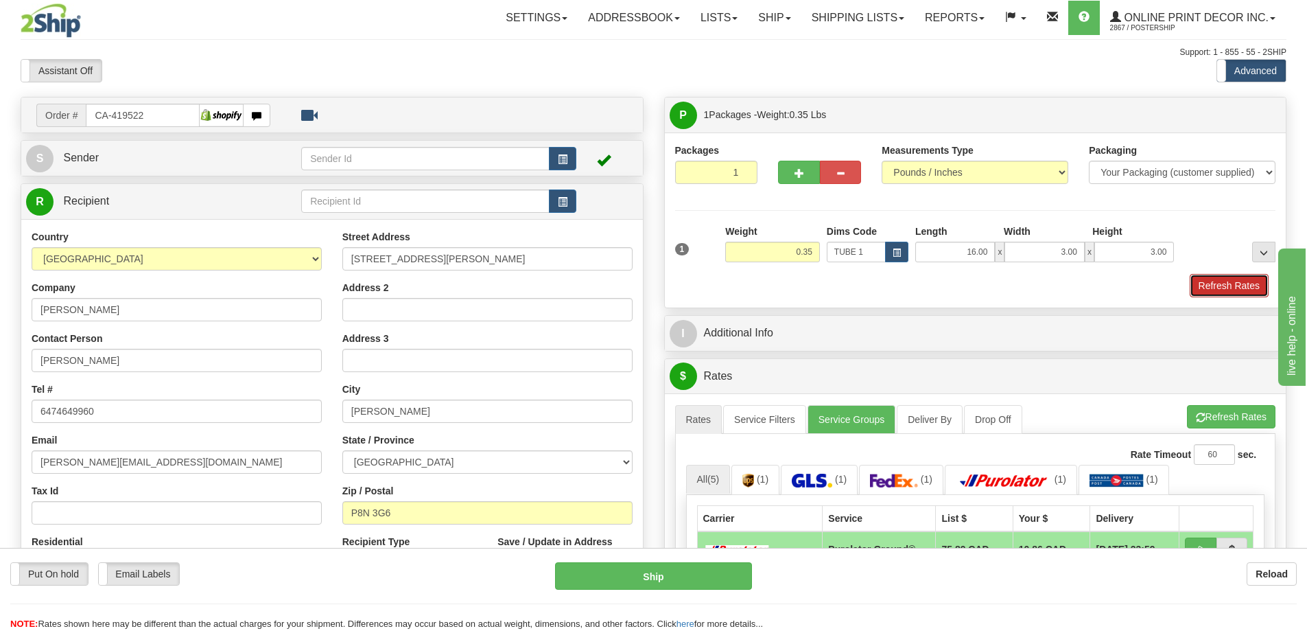
click at [1202, 284] on button "Refresh Rates" at bounding box center [1229, 285] width 79 height 23
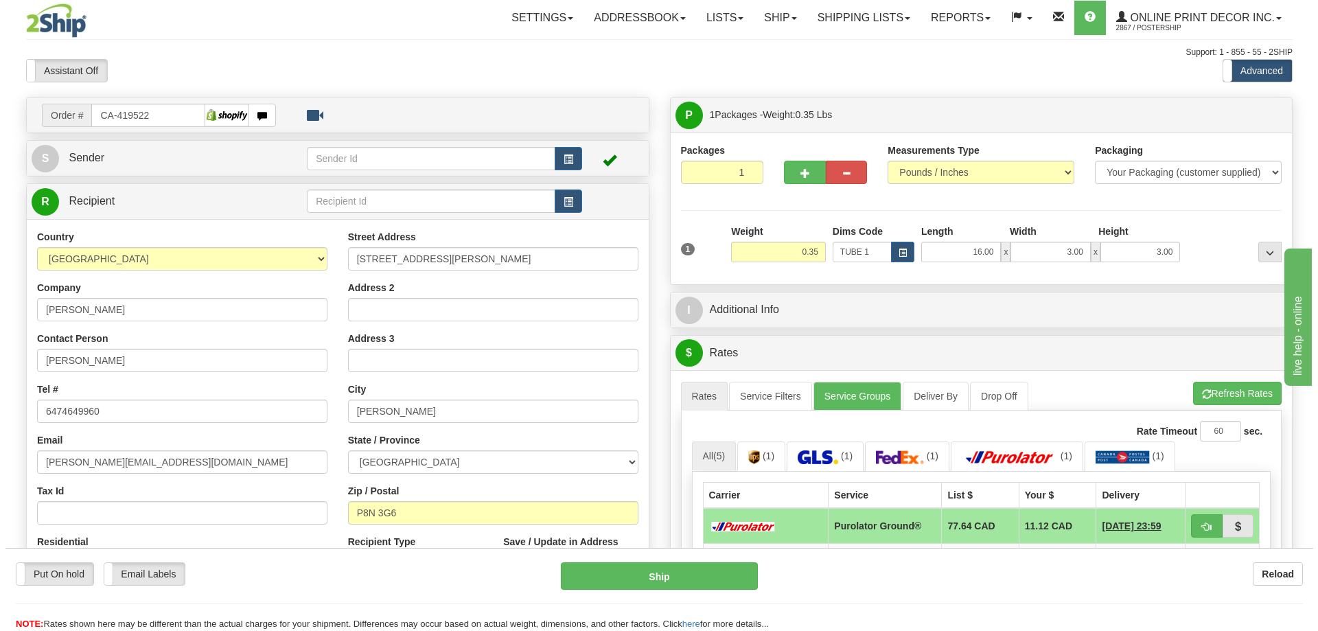
scroll to position [206, 0]
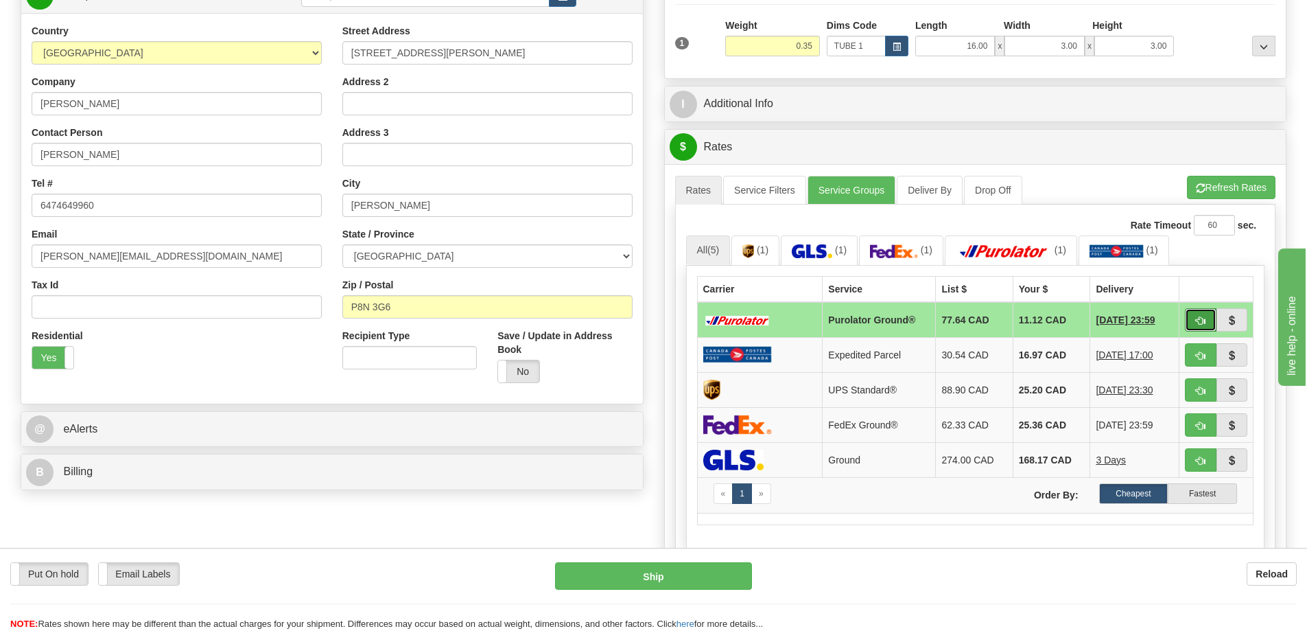
click at [1195, 318] on button "button" at bounding box center [1201, 319] width 32 height 23
type input "260"
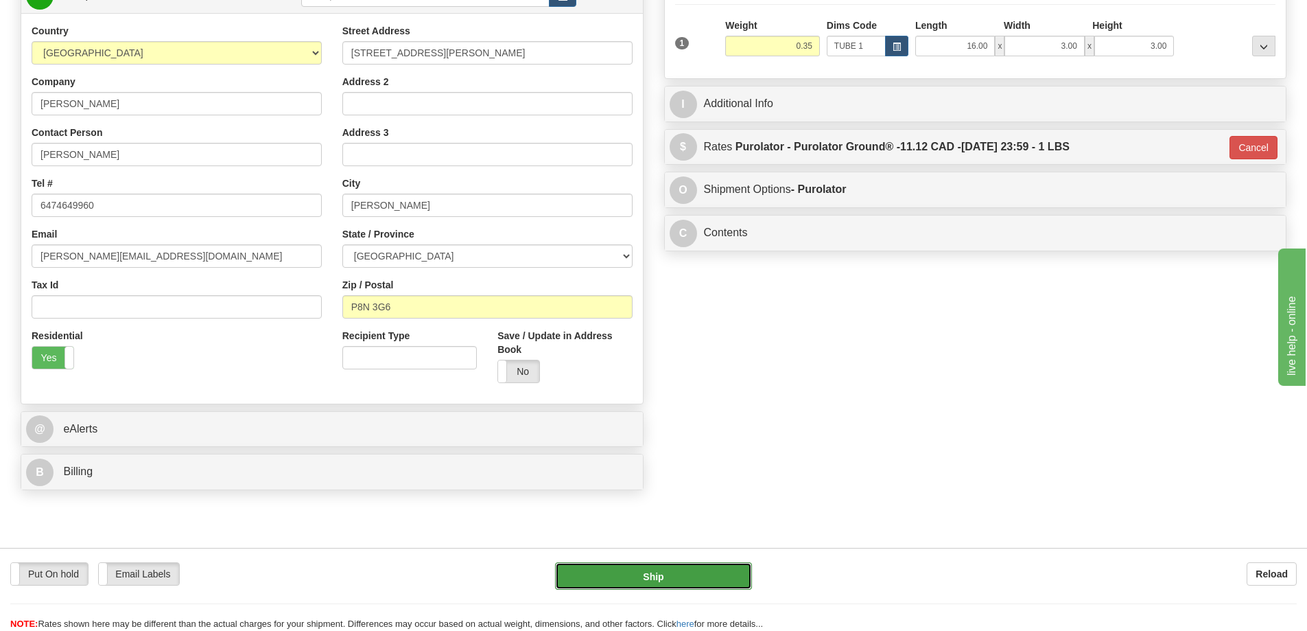
click at [668, 574] on button "Ship" at bounding box center [653, 575] width 197 height 27
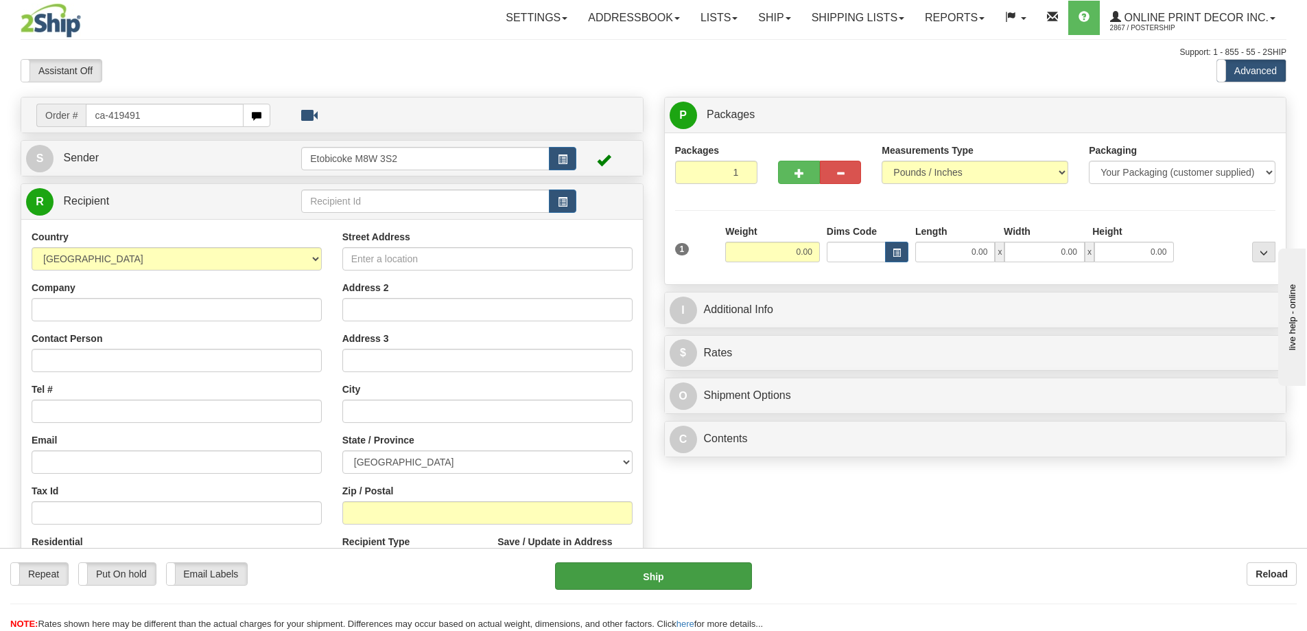
type input "ca-419491"
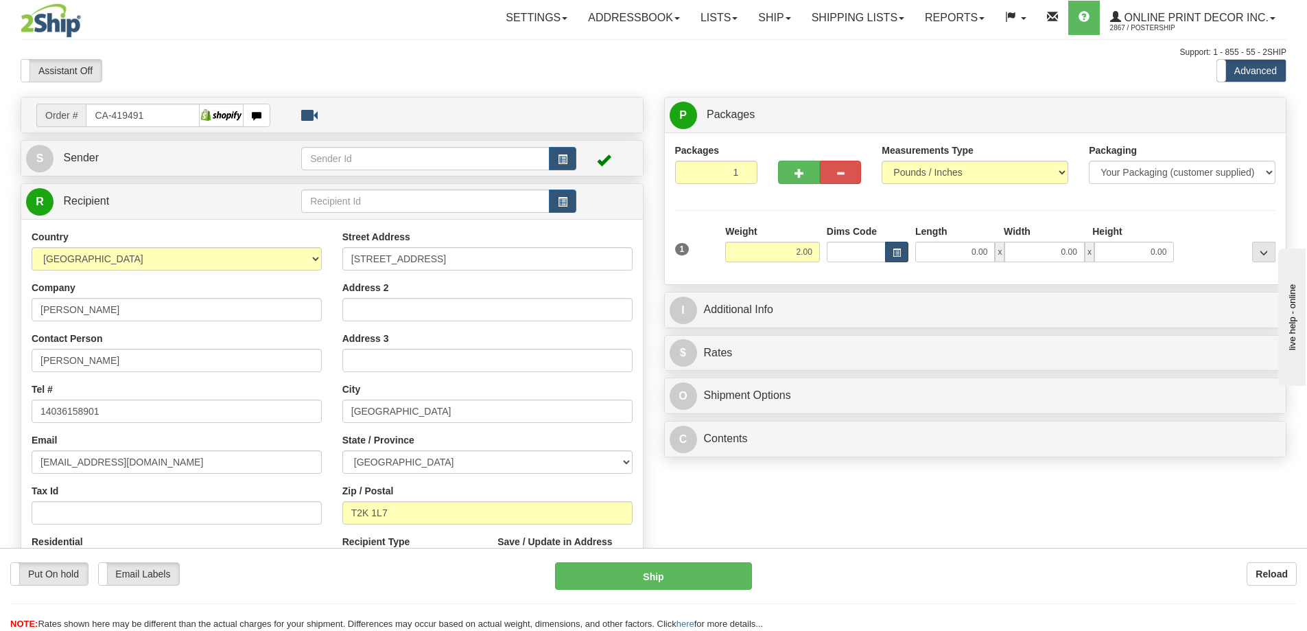
type input "2.00"
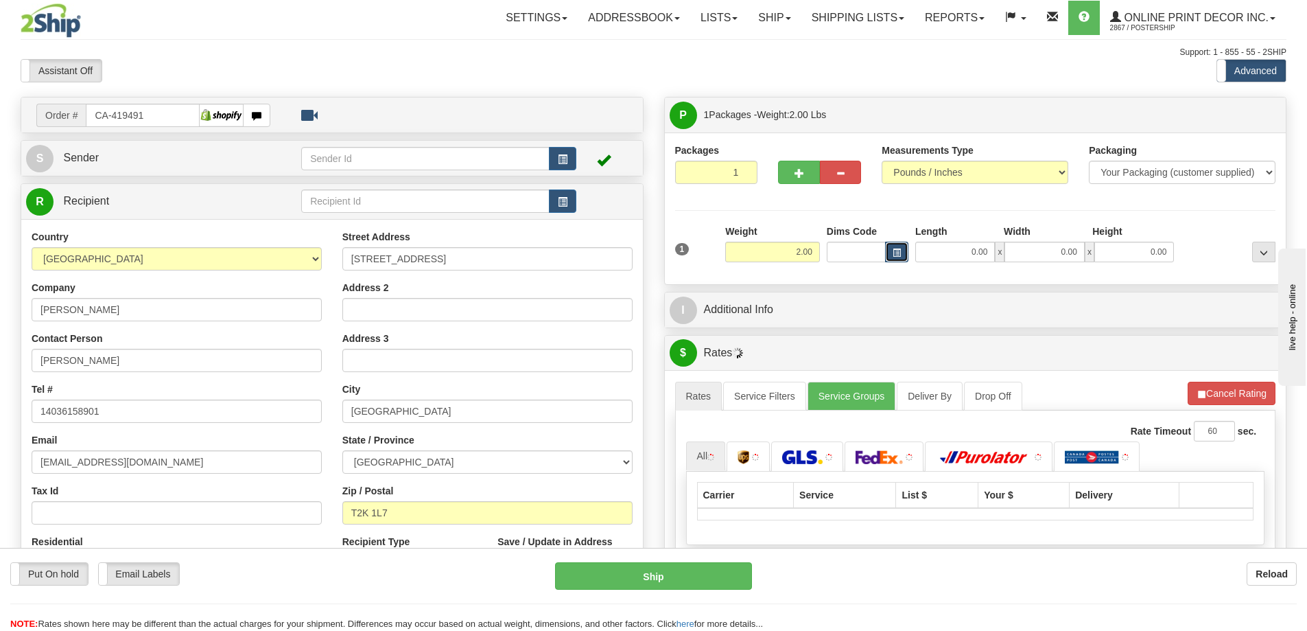
click at [898, 251] on span "button" at bounding box center [897, 253] width 8 height 8
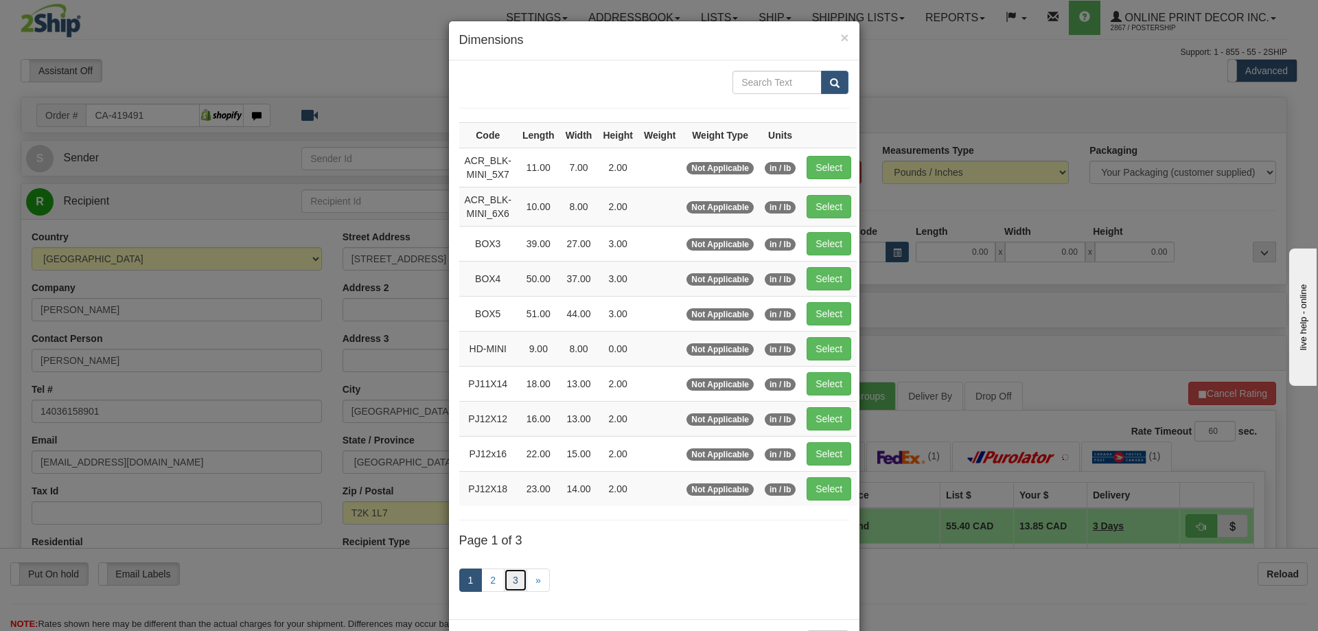
click at [505, 573] on link "3" at bounding box center [515, 579] width 23 height 23
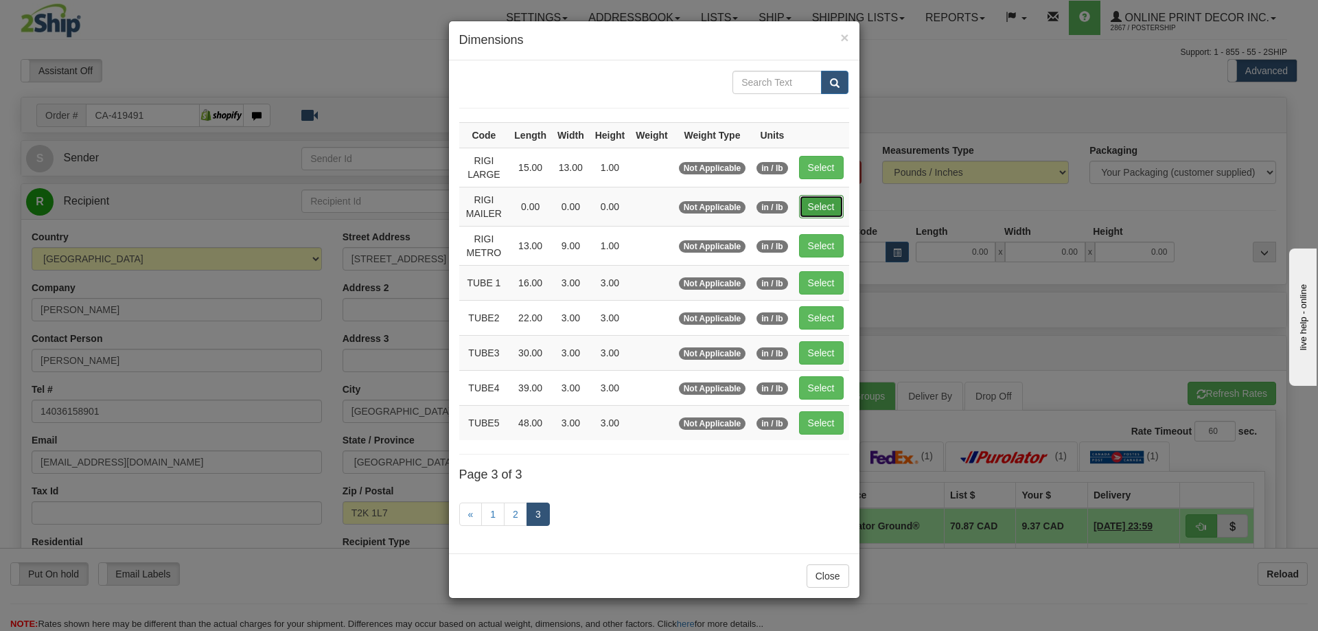
click at [819, 205] on button "Select" at bounding box center [821, 206] width 45 height 23
type input "RIGI MAILER"
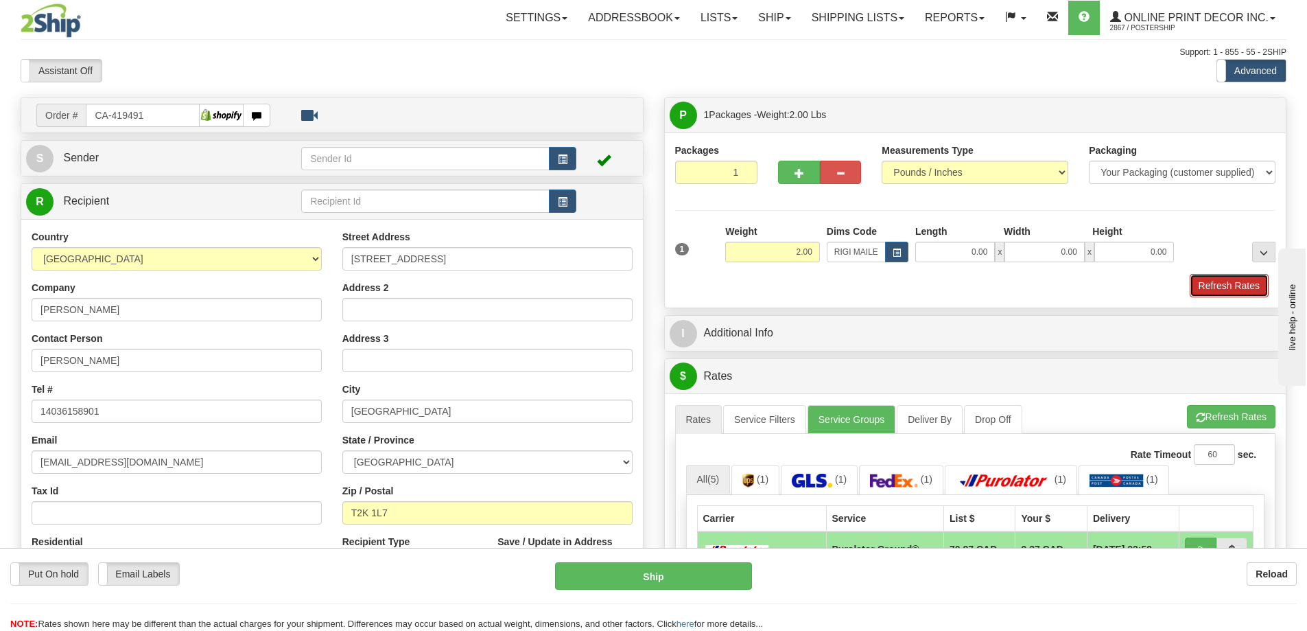
click at [1215, 287] on button "Refresh Rates" at bounding box center [1229, 285] width 79 height 23
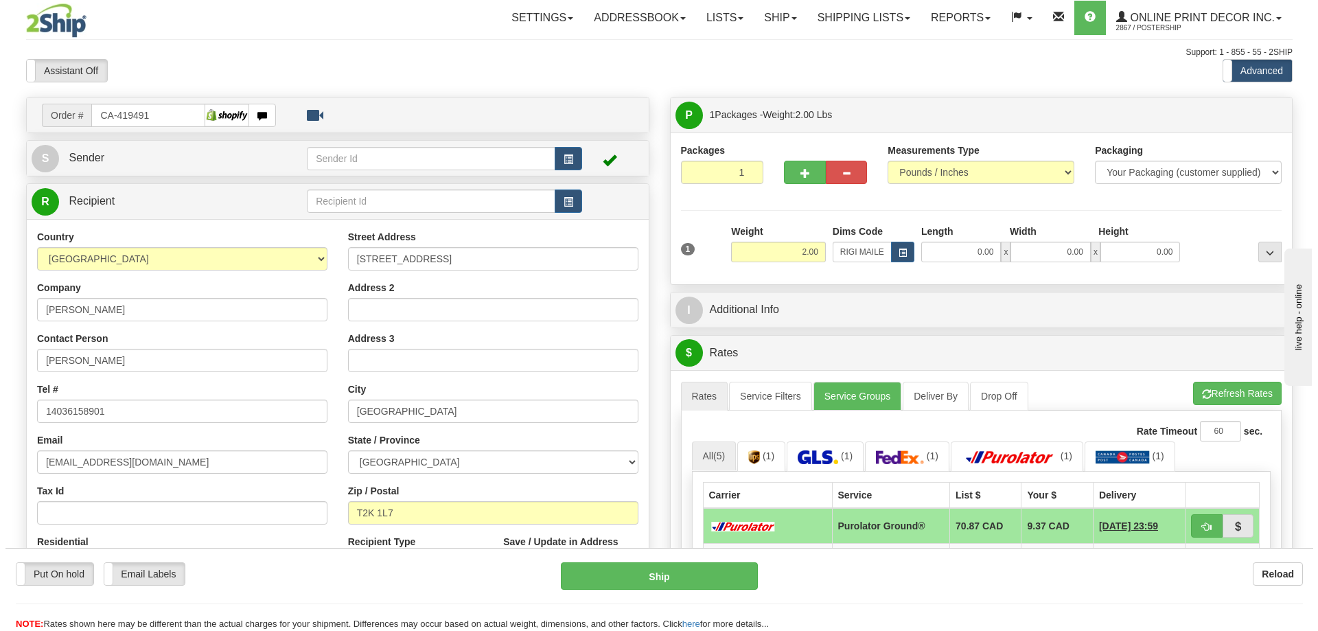
scroll to position [69, 0]
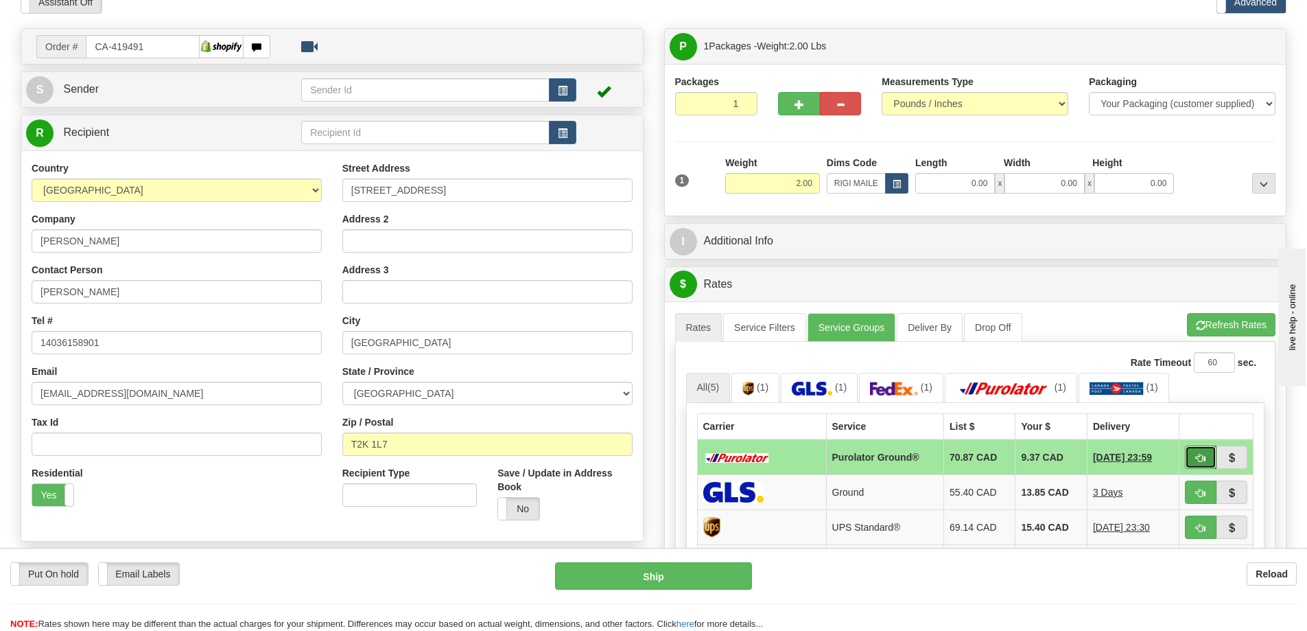
click at [1195, 458] on button "button" at bounding box center [1201, 456] width 32 height 23
type input "260"
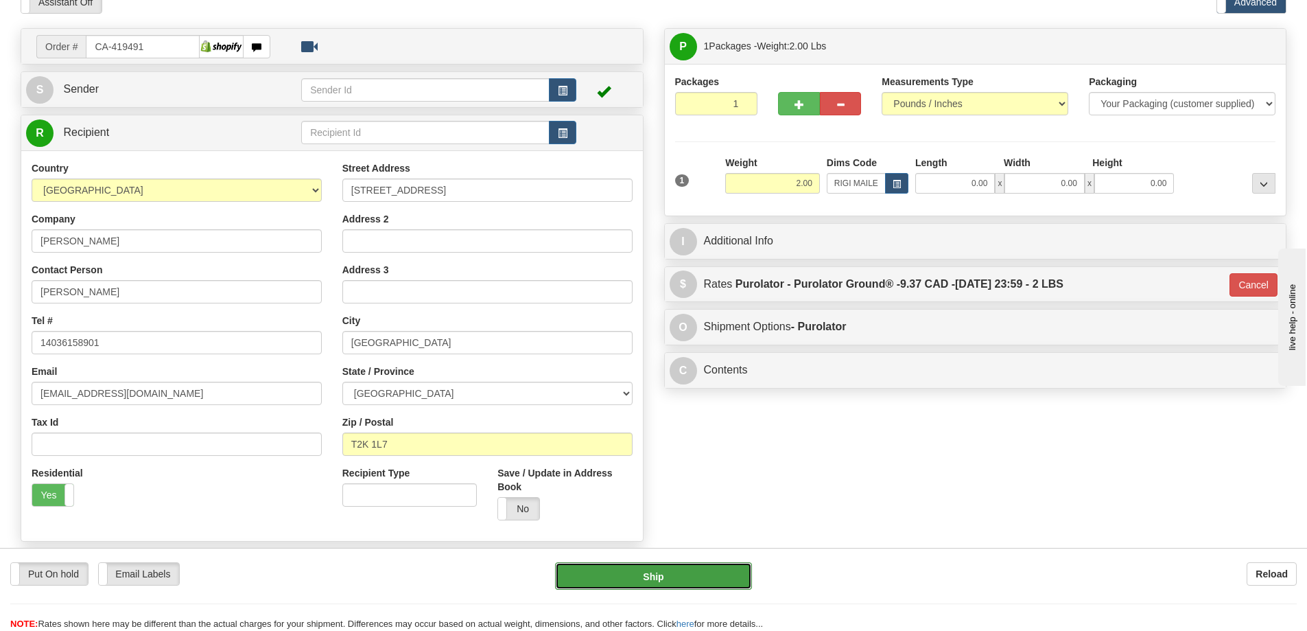
click at [725, 568] on button "Ship" at bounding box center [653, 575] width 197 height 27
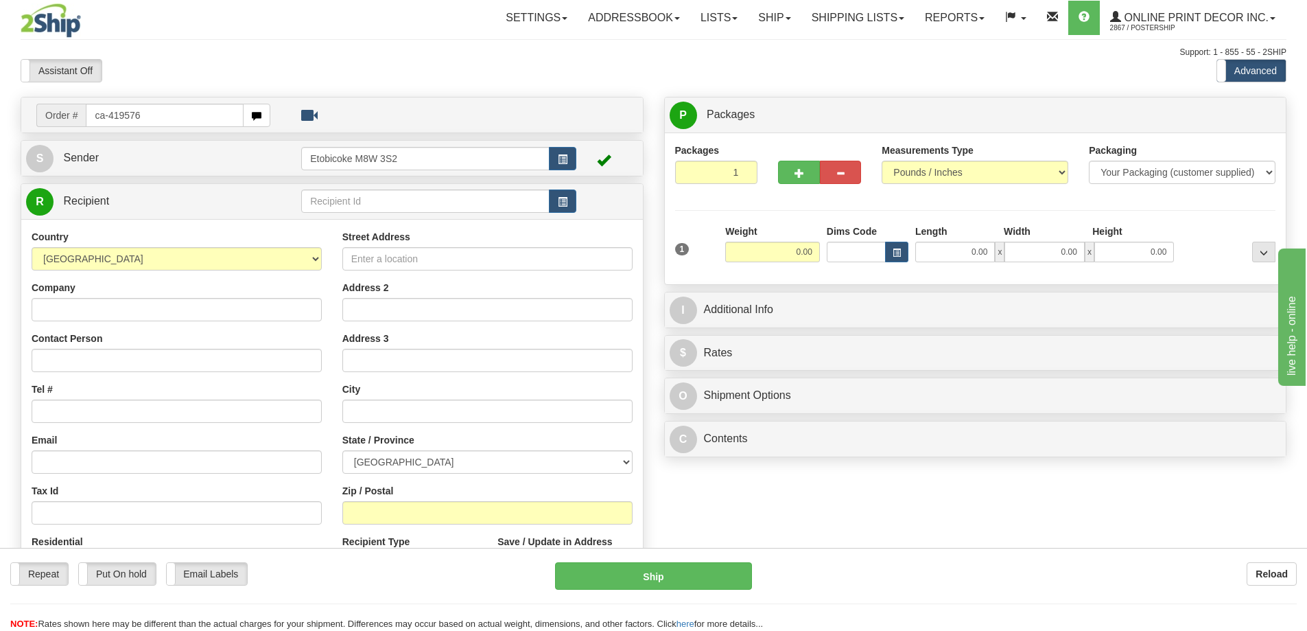
type input "ca-419576"
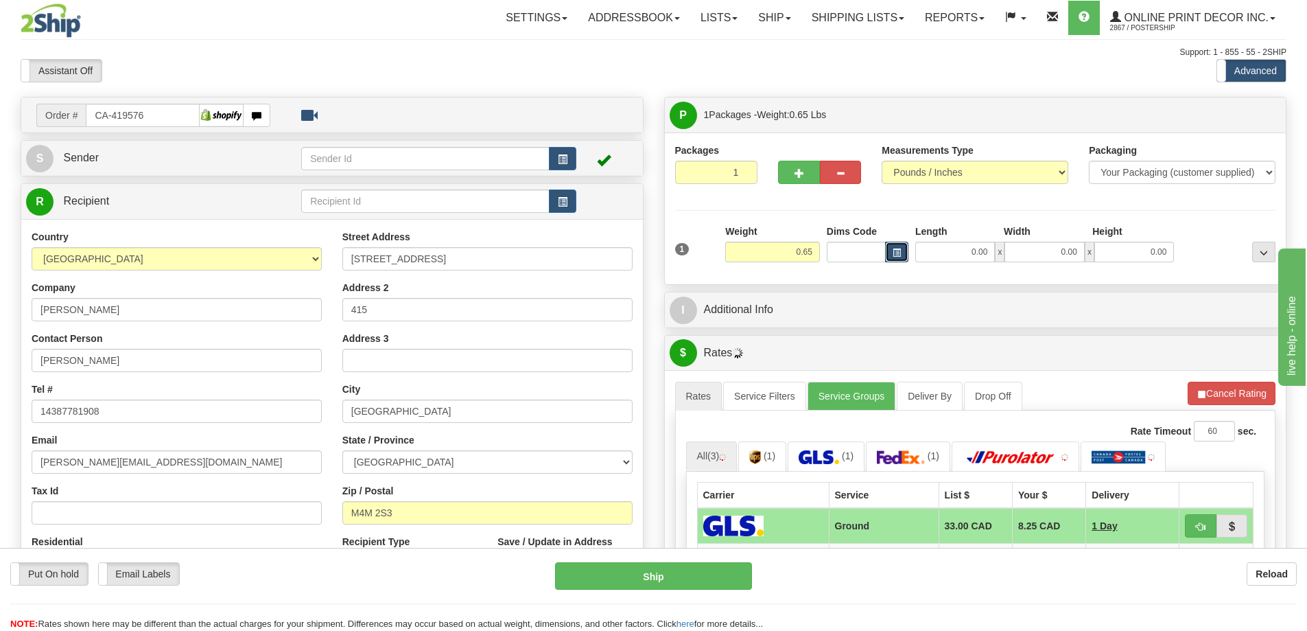
click at [900, 251] on span "button" at bounding box center [897, 253] width 8 height 8
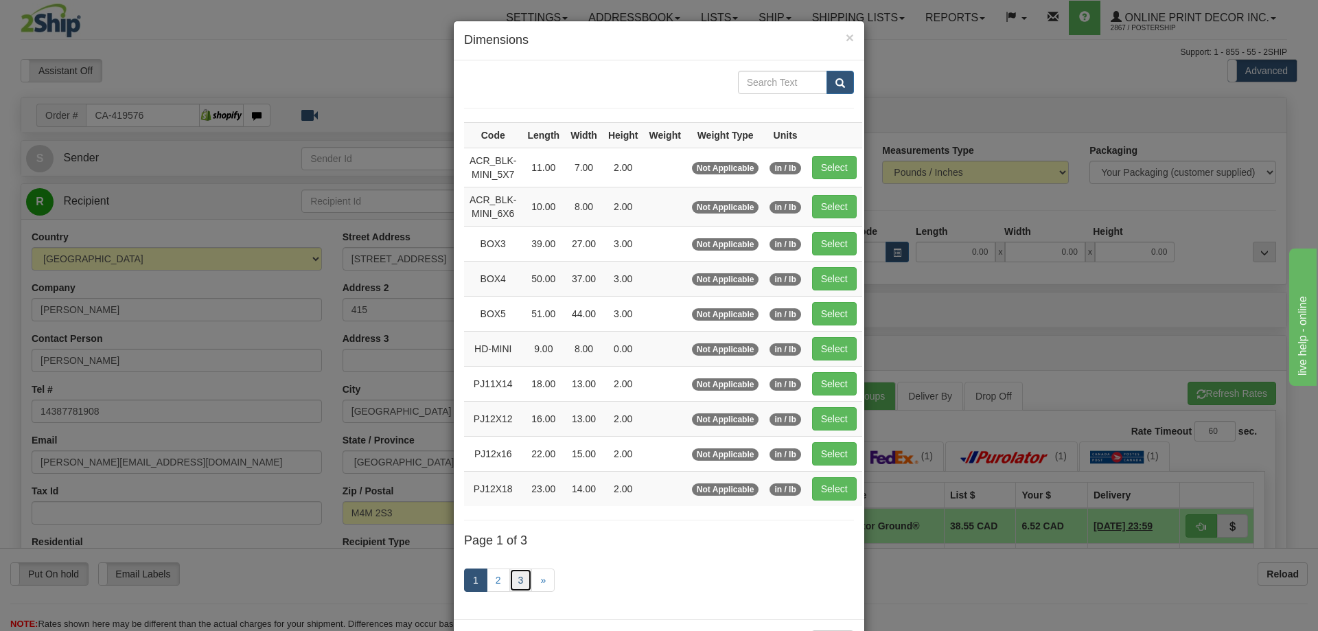
click at [511, 574] on link "3" at bounding box center [520, 579] width 23 height 23
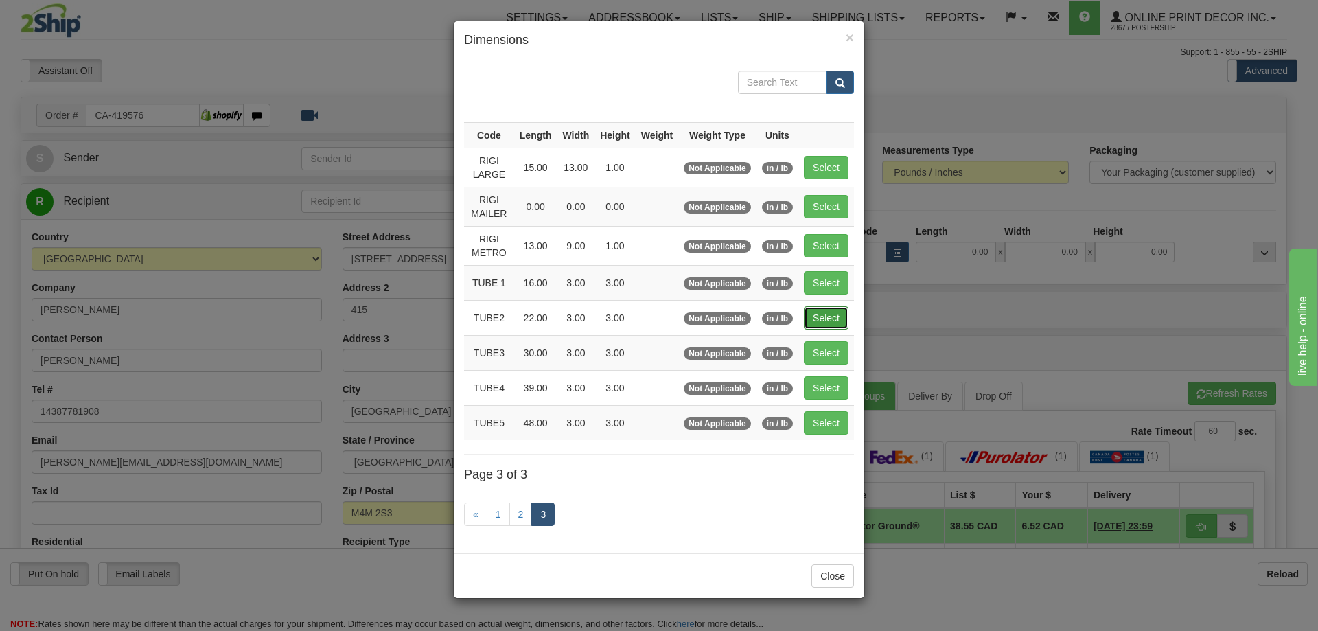
click at [844, 318] on button "Select" at bounding box center [826, 317] width 45 height 23
type input "TUBE2"
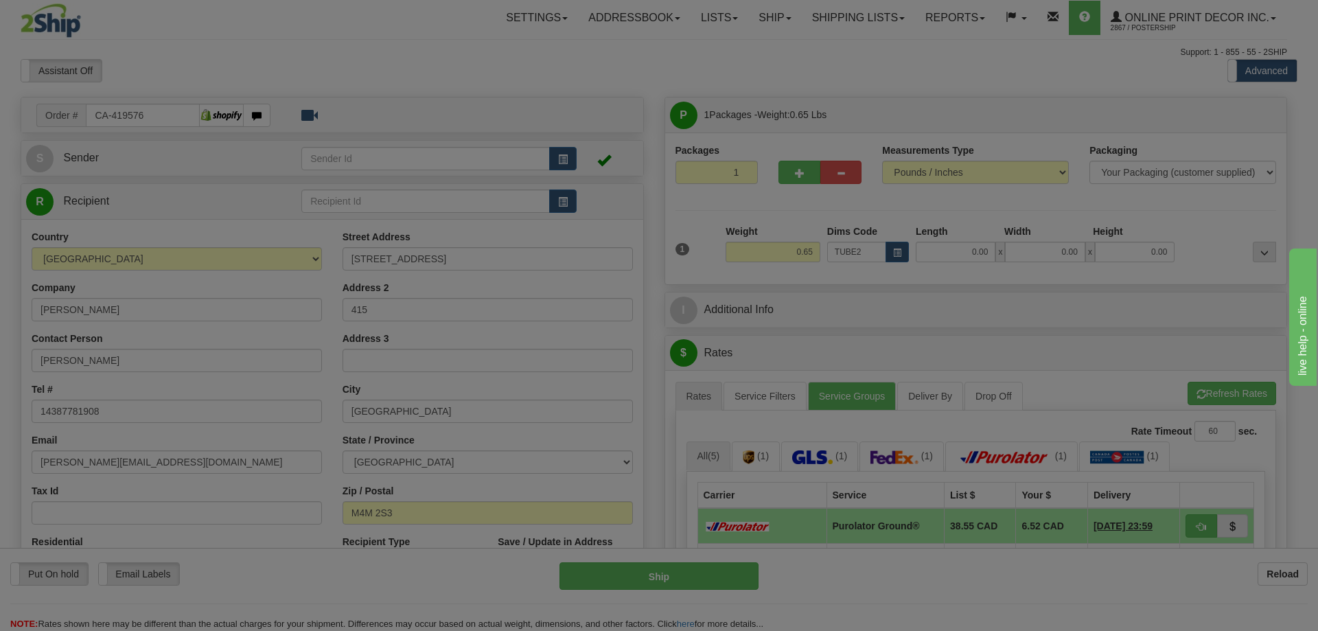
type input "22.00"
type input "3.00"
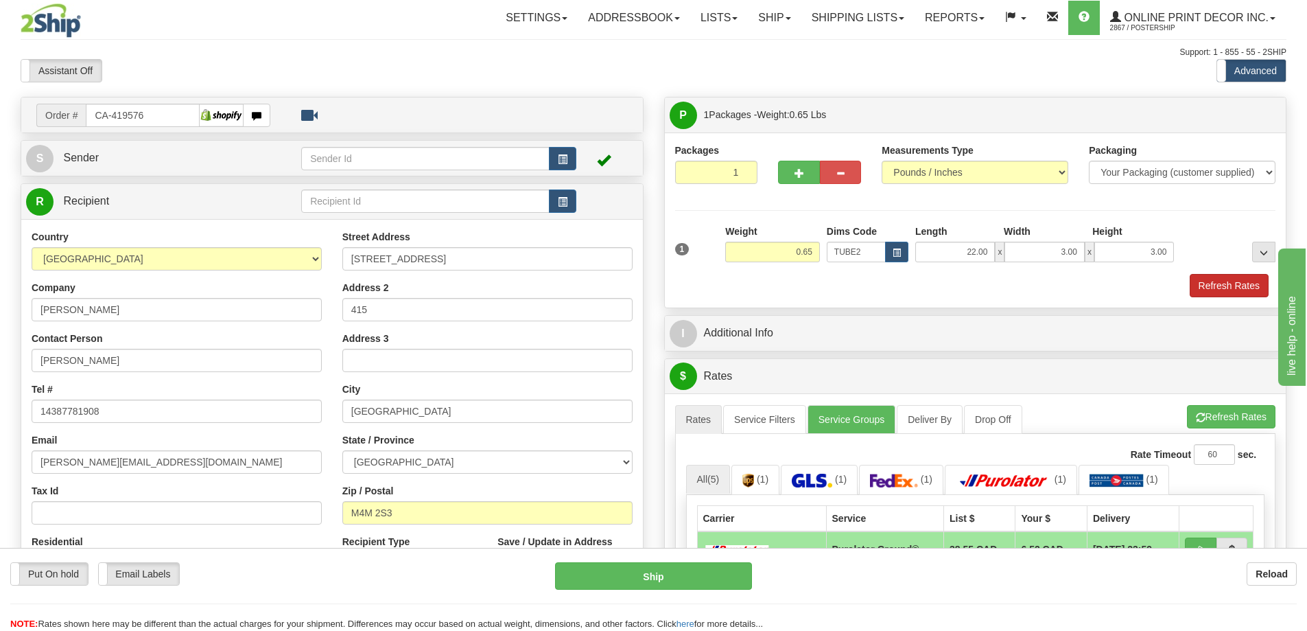
click at [1194, 275] on div "1 Weight 0.65 Dims Code TUBE2" at bounding box center [975, 260] width 601 height 73
click at [1203, 286] on button "Refresh Rates" at bounding box center [1229, 285] width 79 height 23
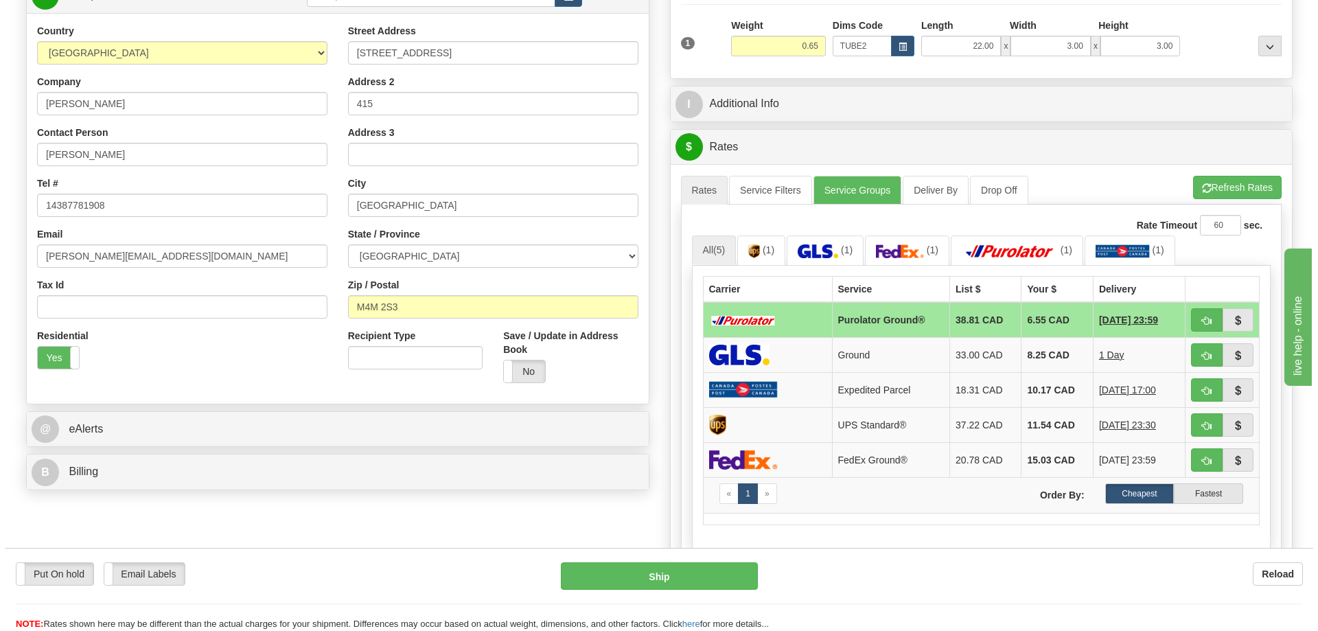
scroll to position [275, 0]
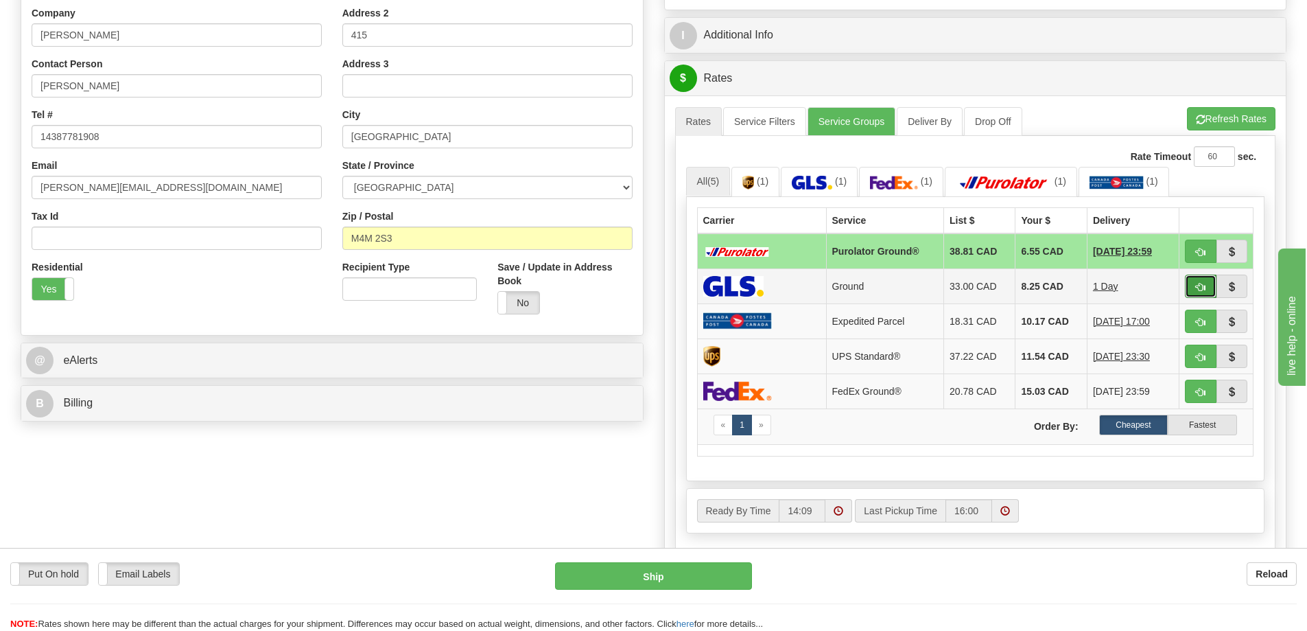
click at [1199, 281] on button "button" at bounding box center [1201, 286] width 32 height 23
type input "1"
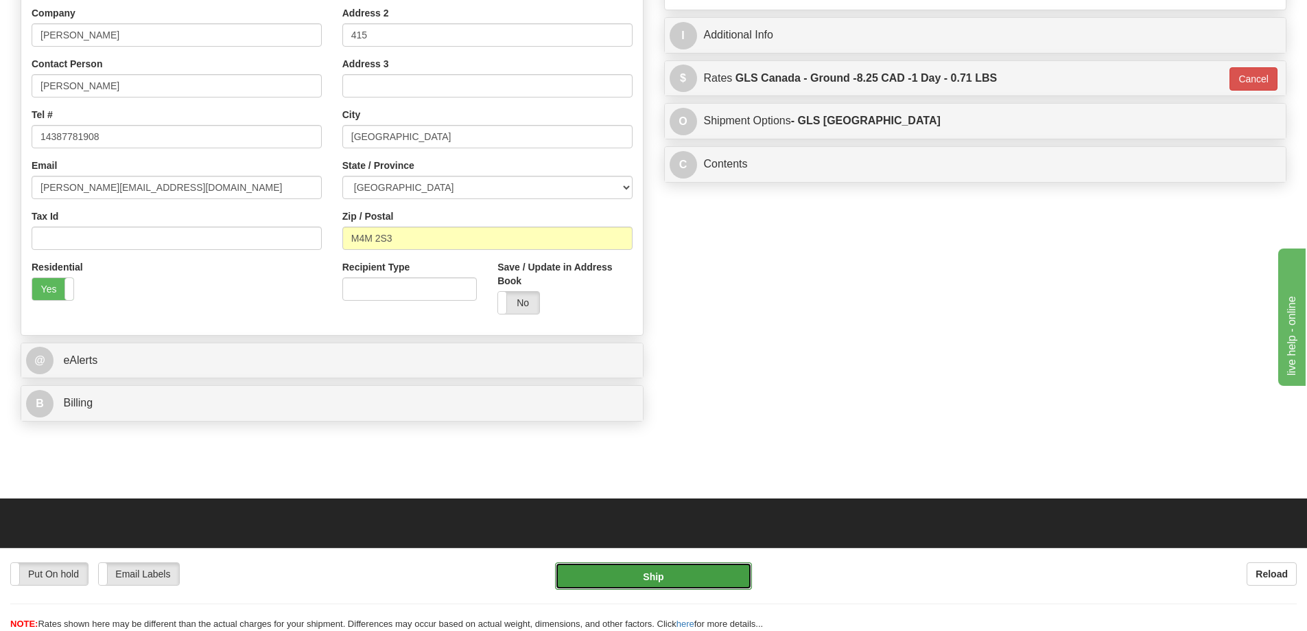
click at [696, 581] on button "Ship" at bounding box center [653, 575] width 197 height 27
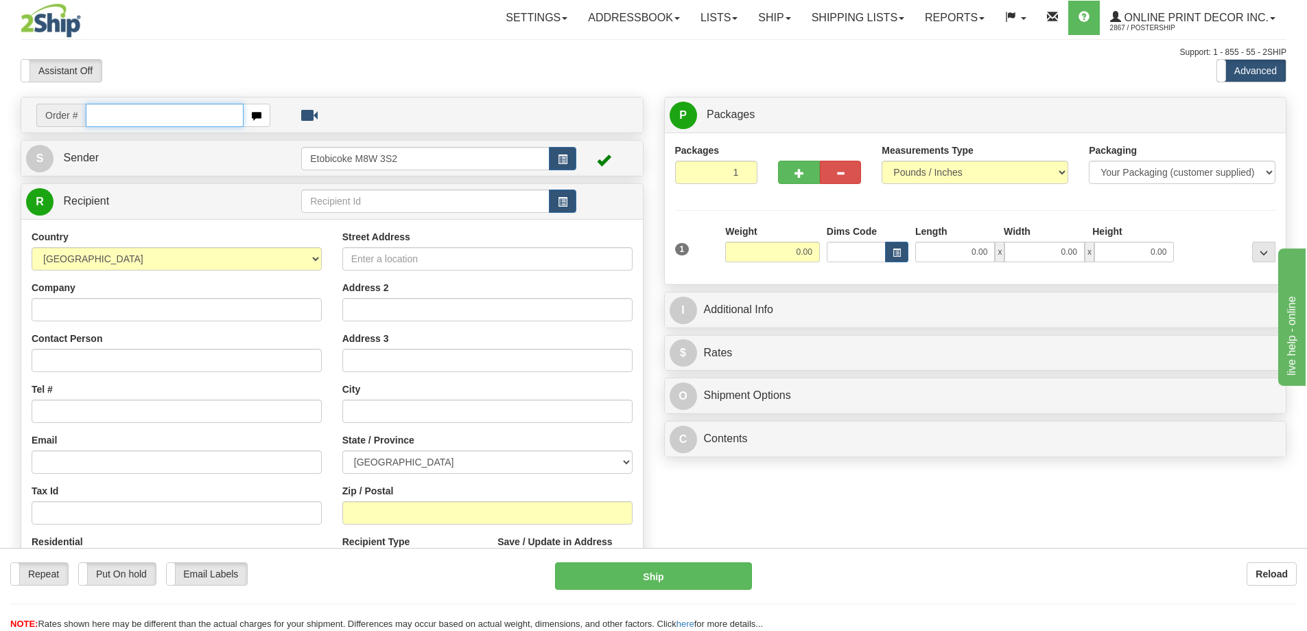
click at [125, 111] on input "text" at bounding box center [165, 115] width 158 height 23
type input "ca-419590"
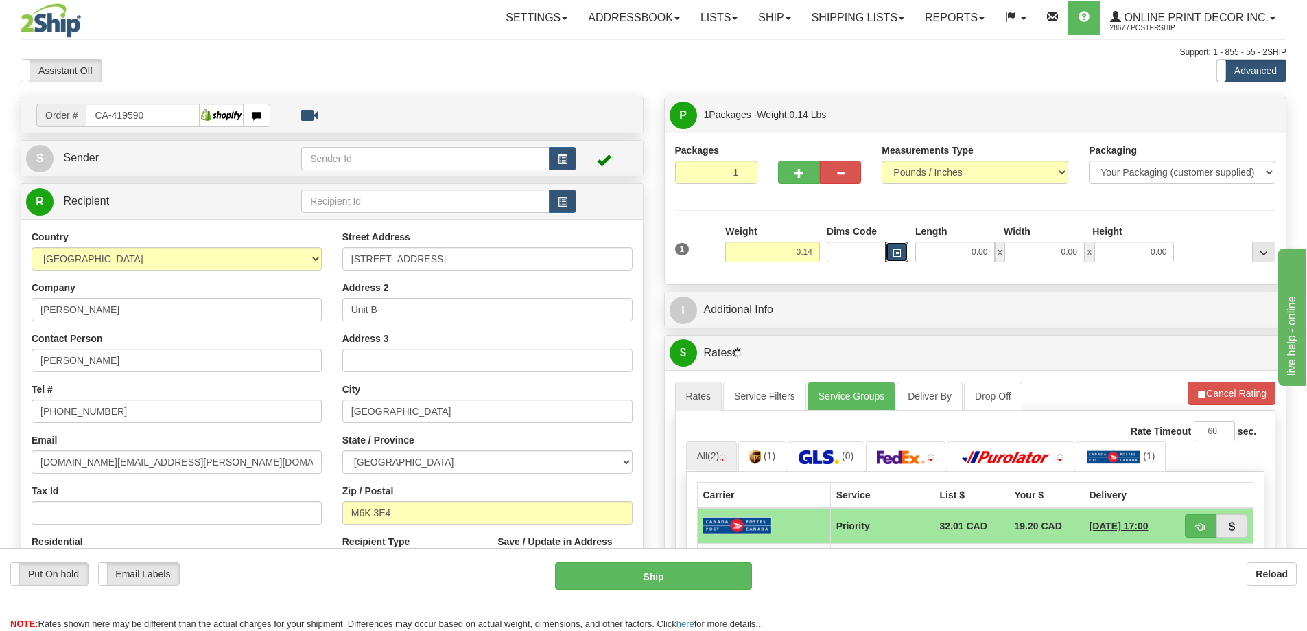
click at [904, 248] on button "button" at bounding box center [896, 252] width 23 height 21
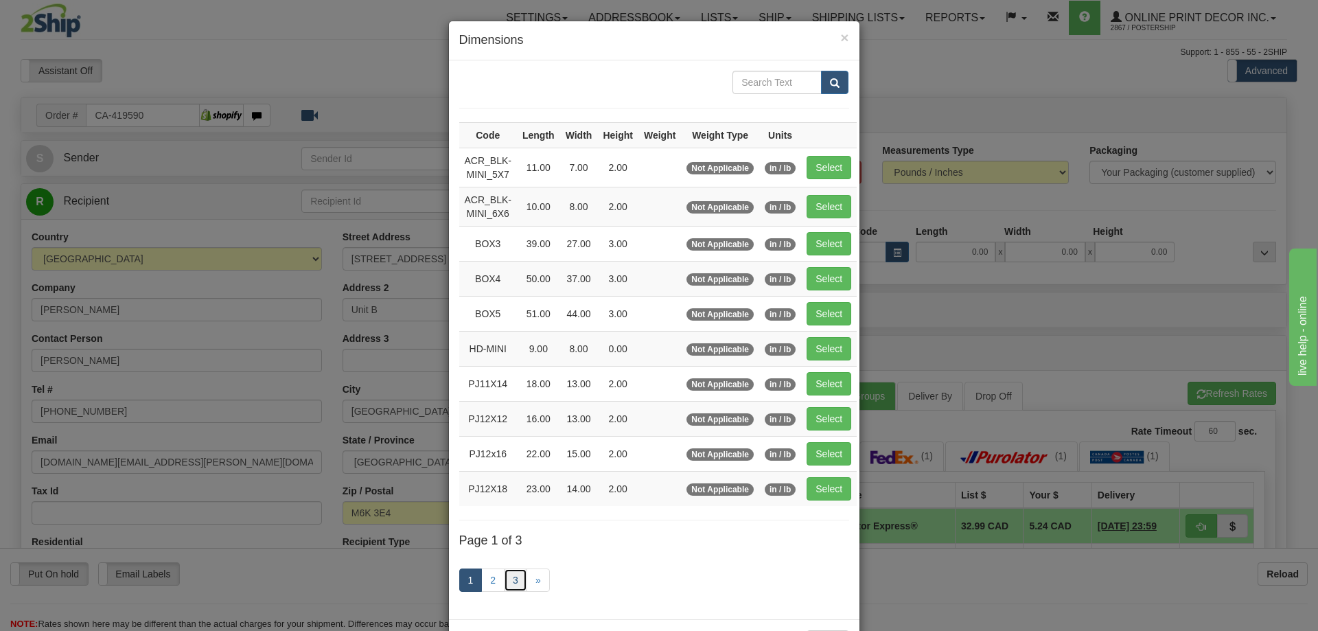
click at [512, 576] on link "3" at bounding box center [515, 579] width 23 height 23
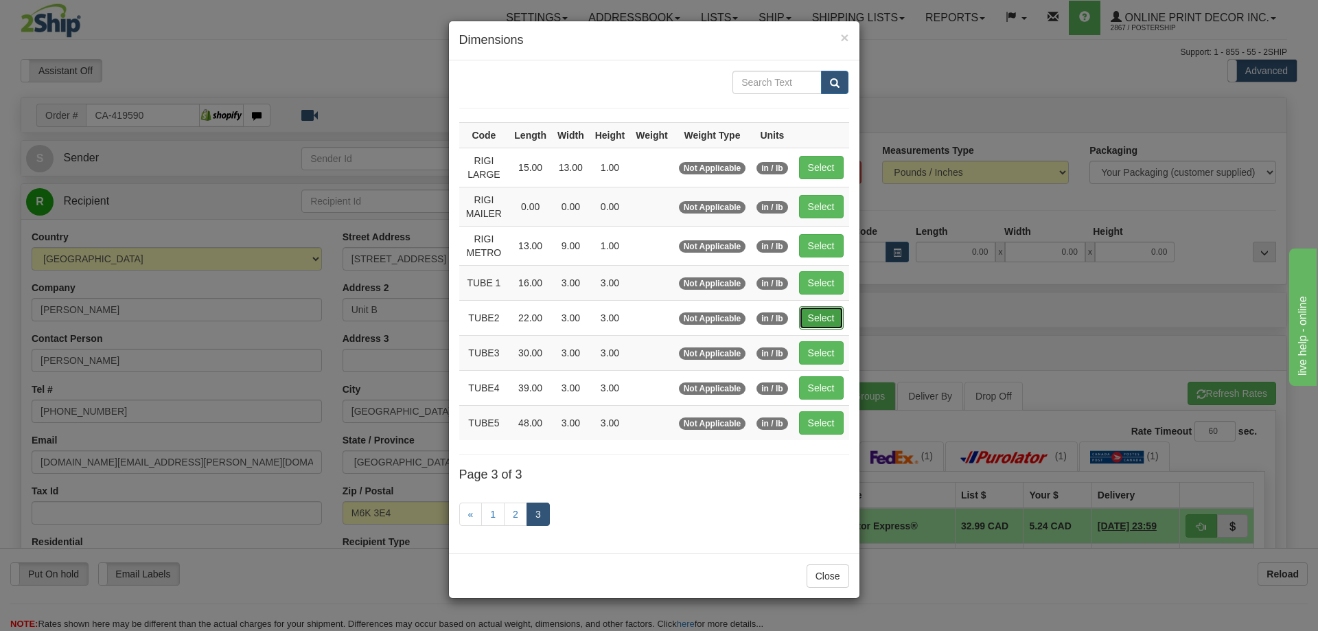
click at [825, 316] on button "Select" at bounding box center [821, 317] width 45 height 23
type input "TUBE2"
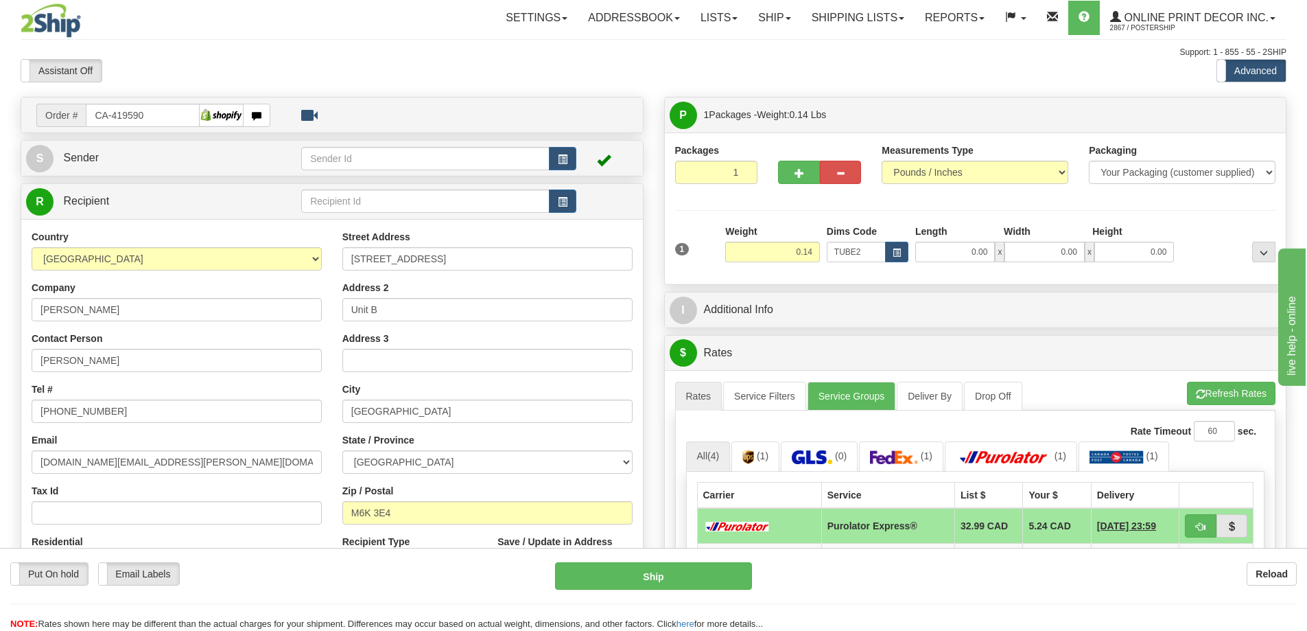
type input "22.00"
type input "3.00"
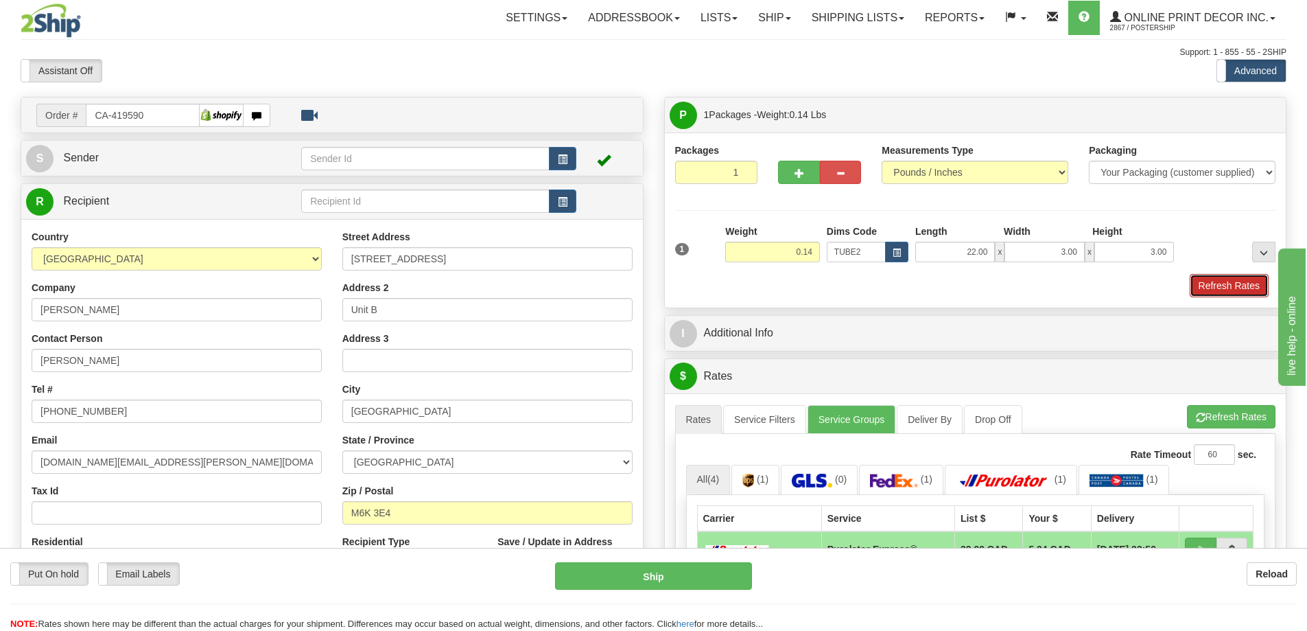
click at [1217, 285] on button "Refresh Rates" at bounding box center [1229, 285] width 79 height 23
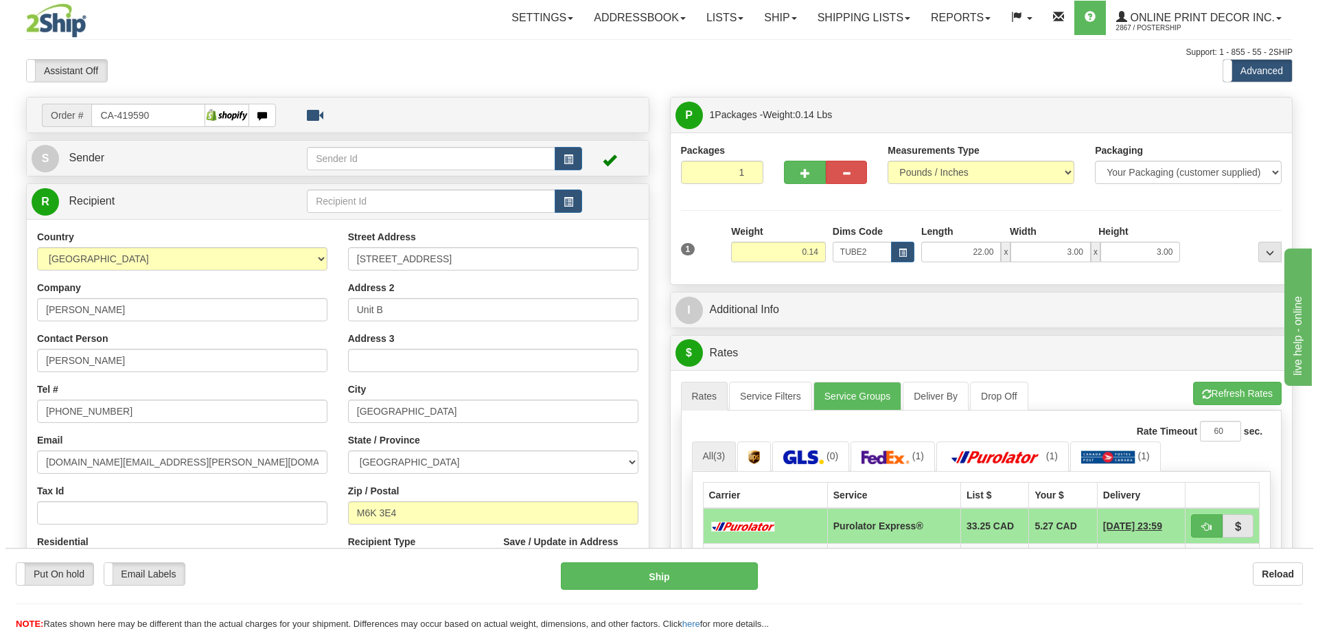
scroll to position [69, 0]
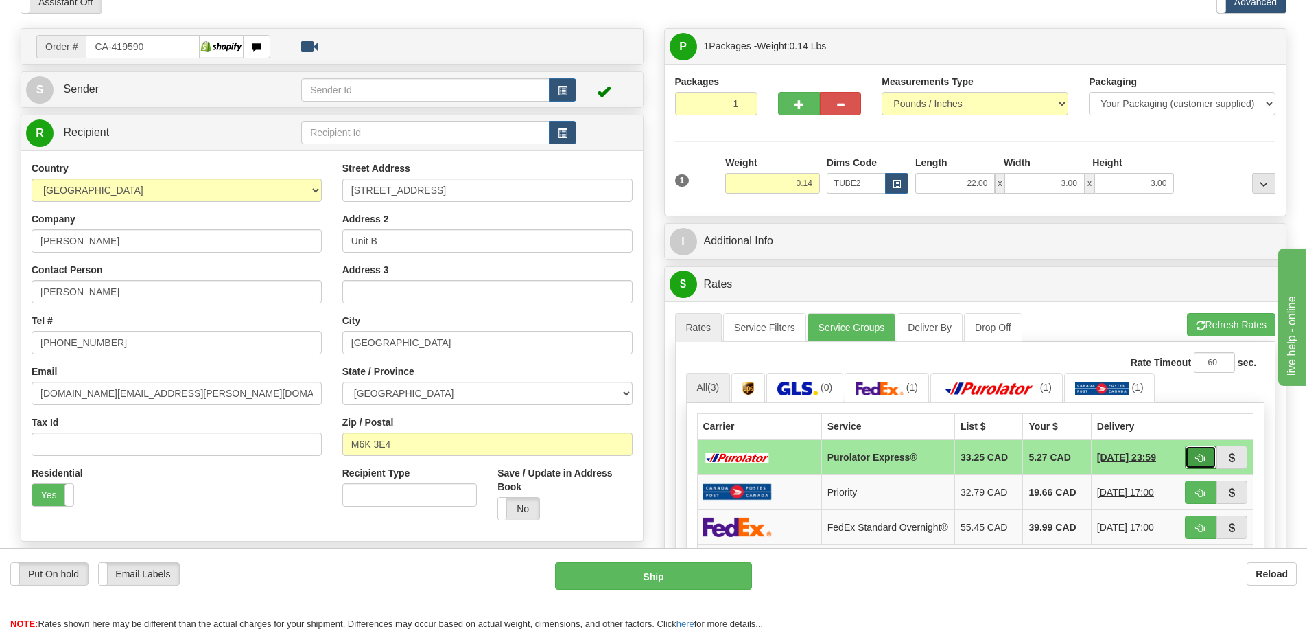
click at [1198, 453] on button "button" at bounding box center [1201, 456] width 32 height 23
type input "202"
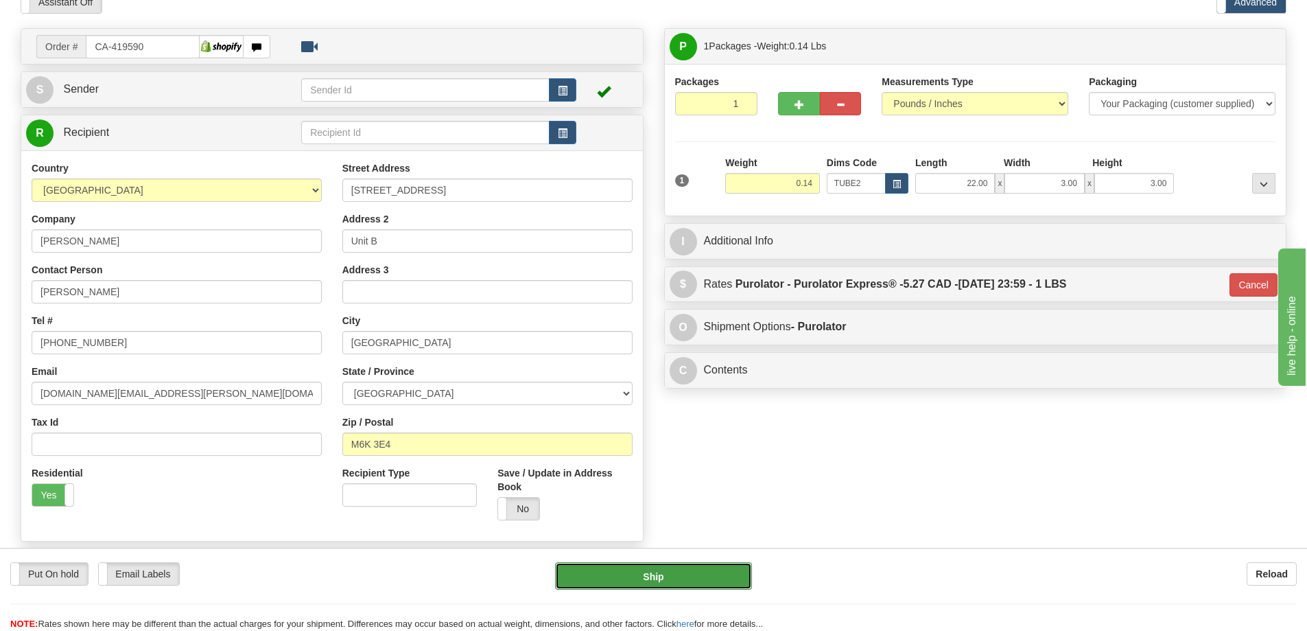
click at [704, 568] on button "Ship" at bounding box center [653, 575] width 197 height 27
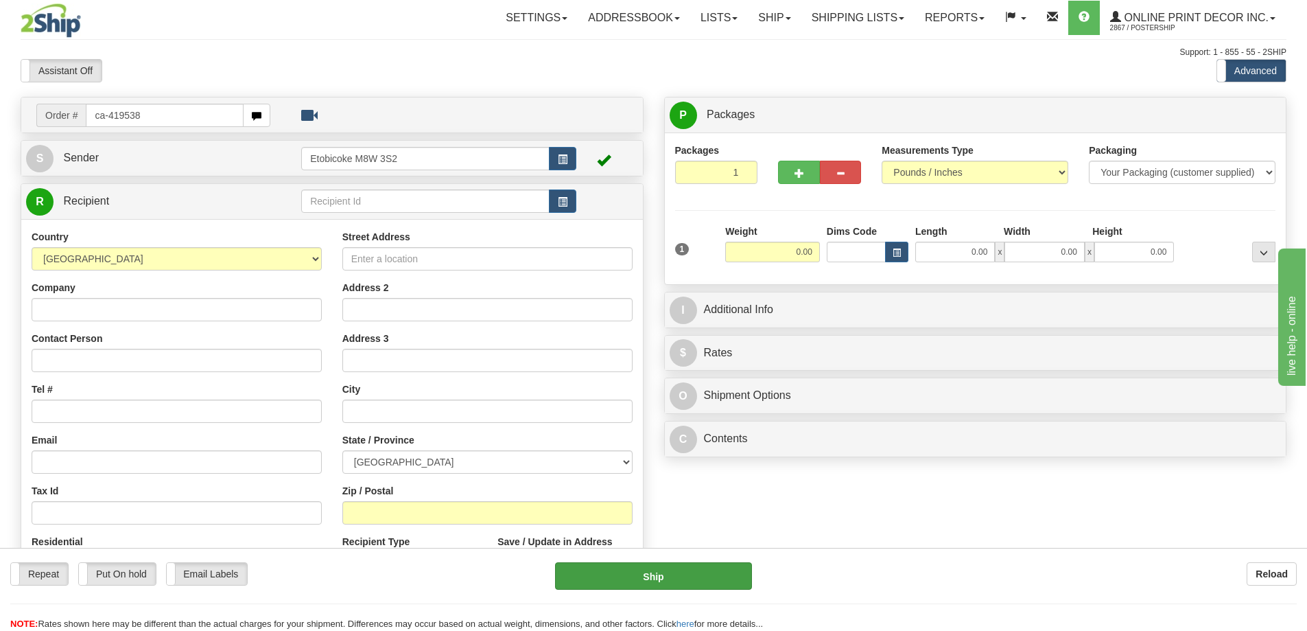
type input "ca-419538"
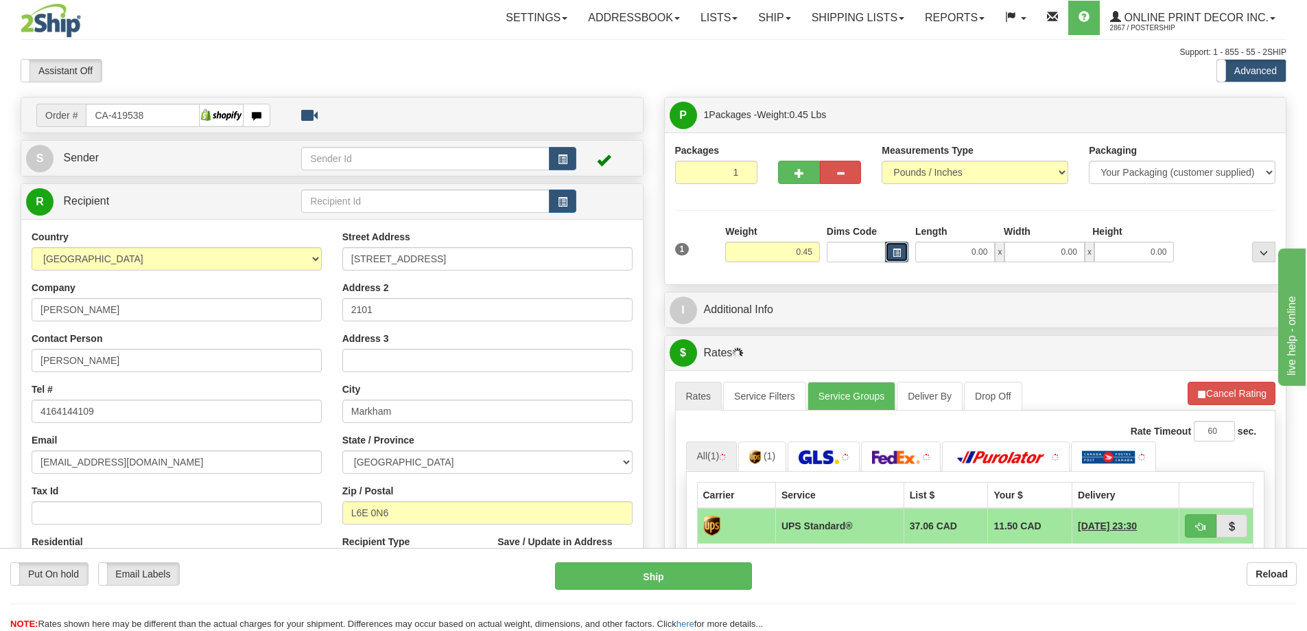
click at [894, 252] on span "button" at bounding box center [897, 253] width 8 height 8
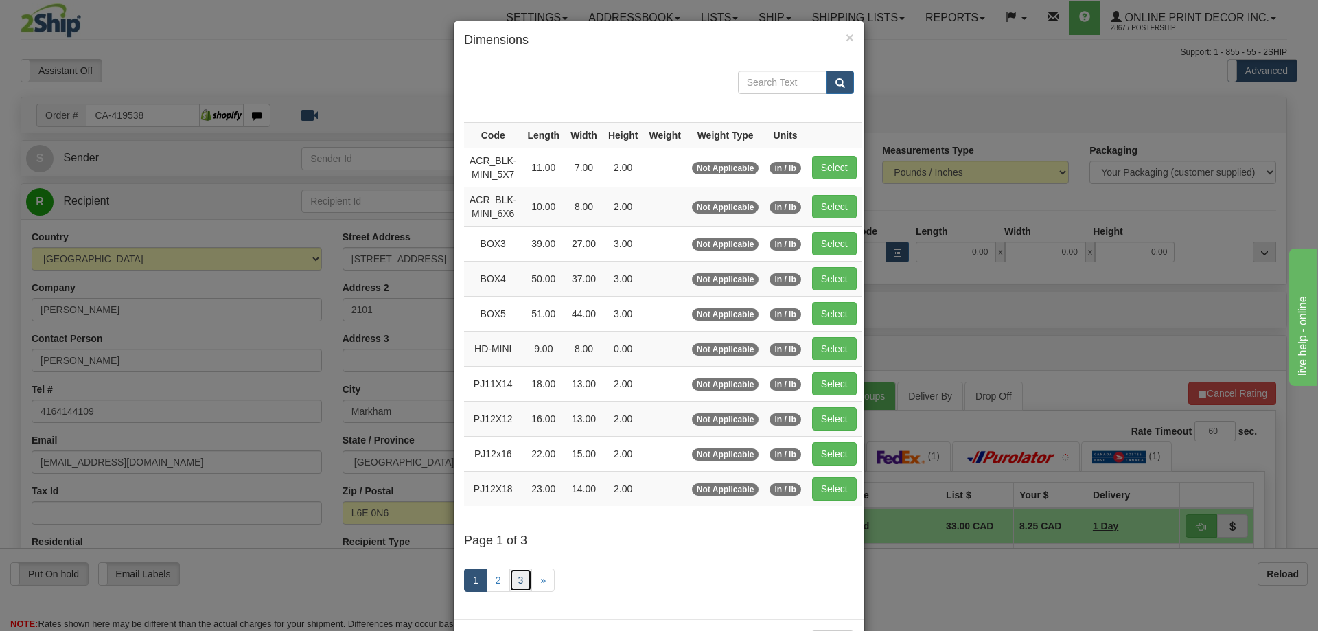
click at [514, 578] on link "3" at bounding box center [520, 579] width 23 height 23
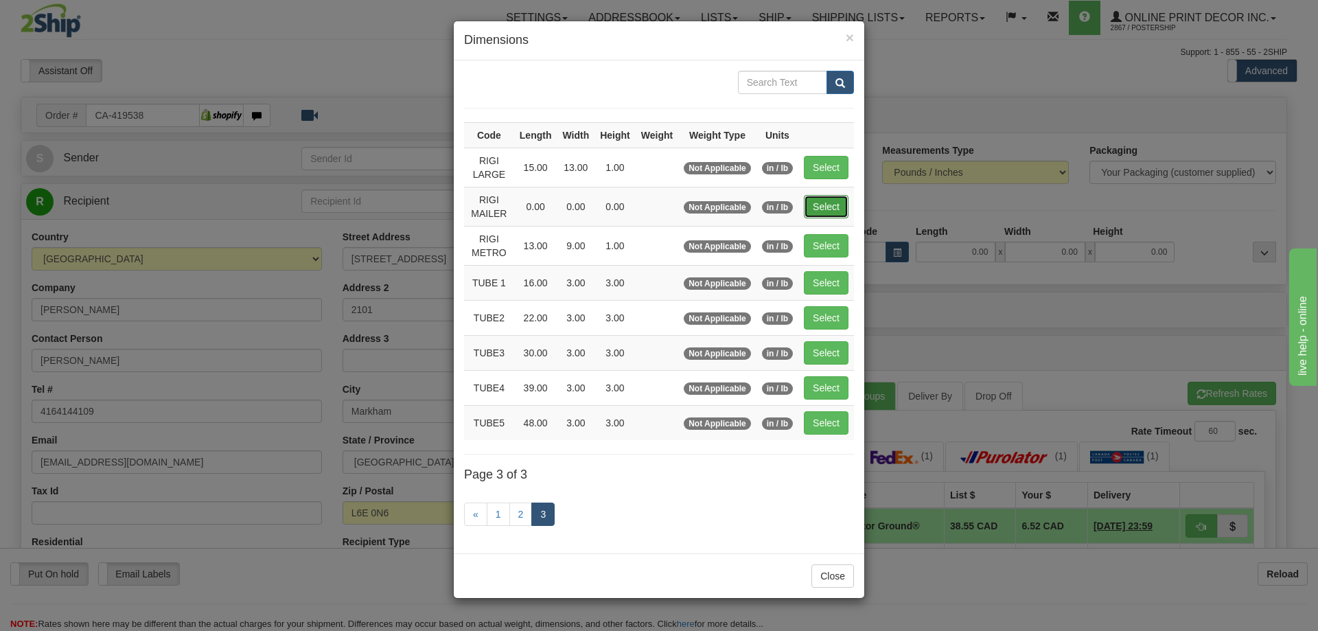
click at [830, 198] on button "Select" at bounding box center [826, 206] width 45 height 23
type input "RIGI MAILER"
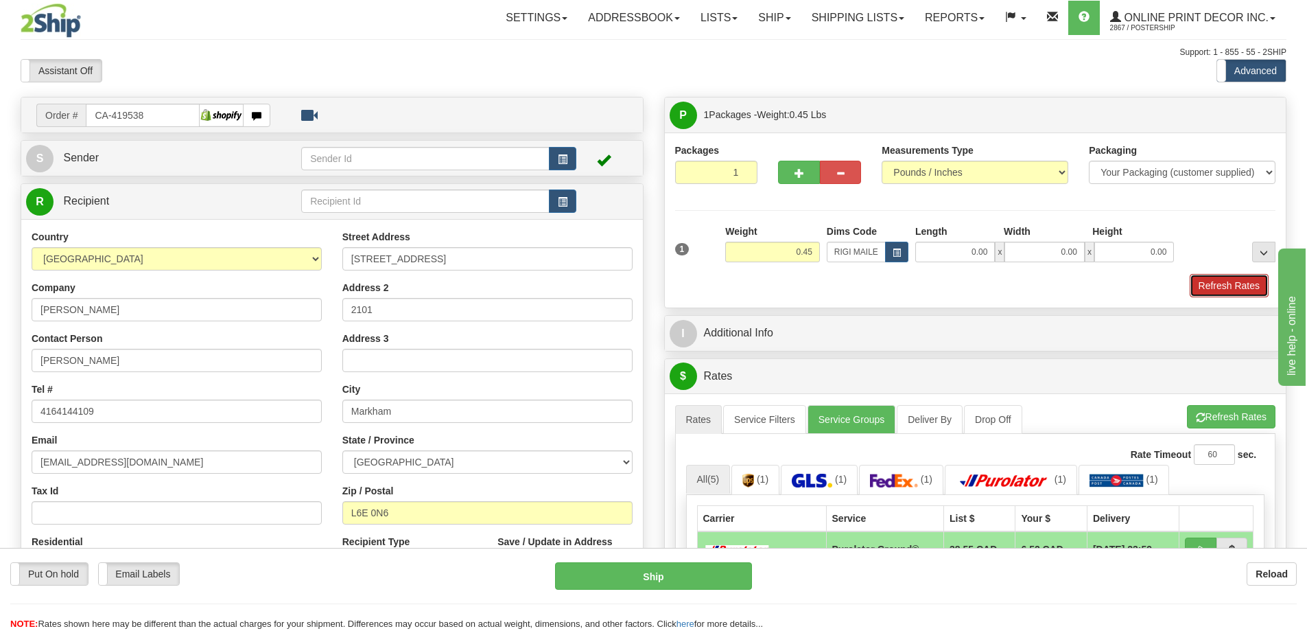
click at [1215, 283] on button "Refresh Rates" at bounding box center [1229, 285] width 79 height 23
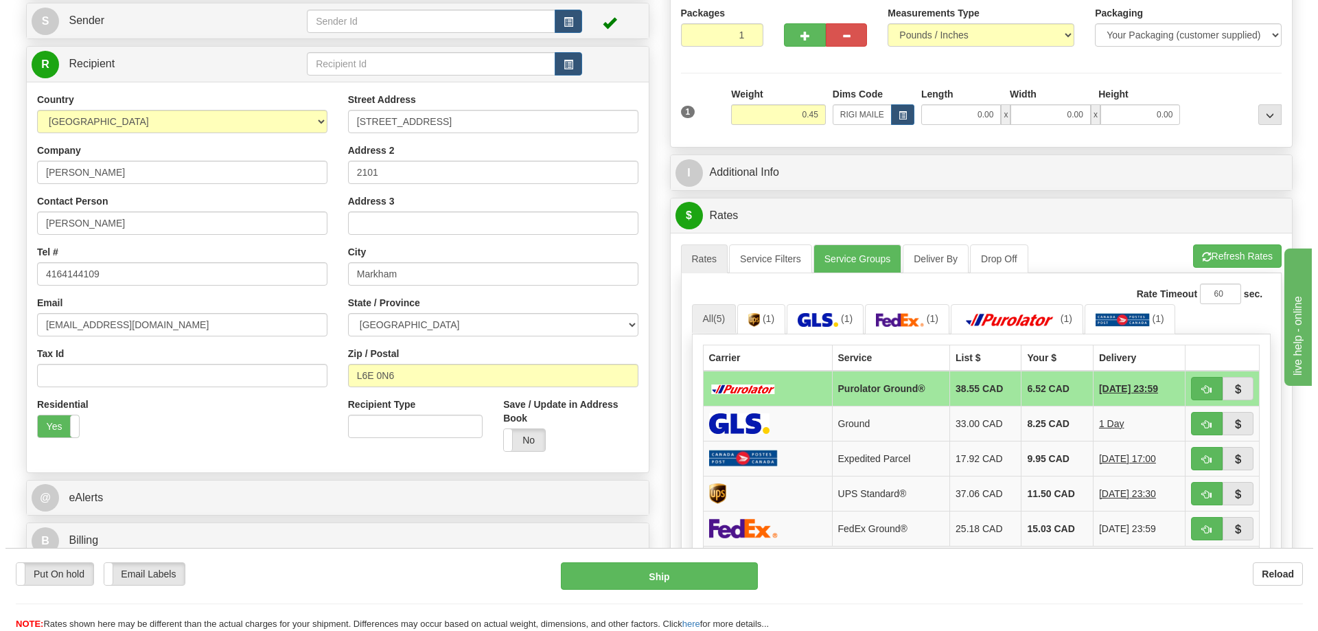
scroll to position [206, 0]
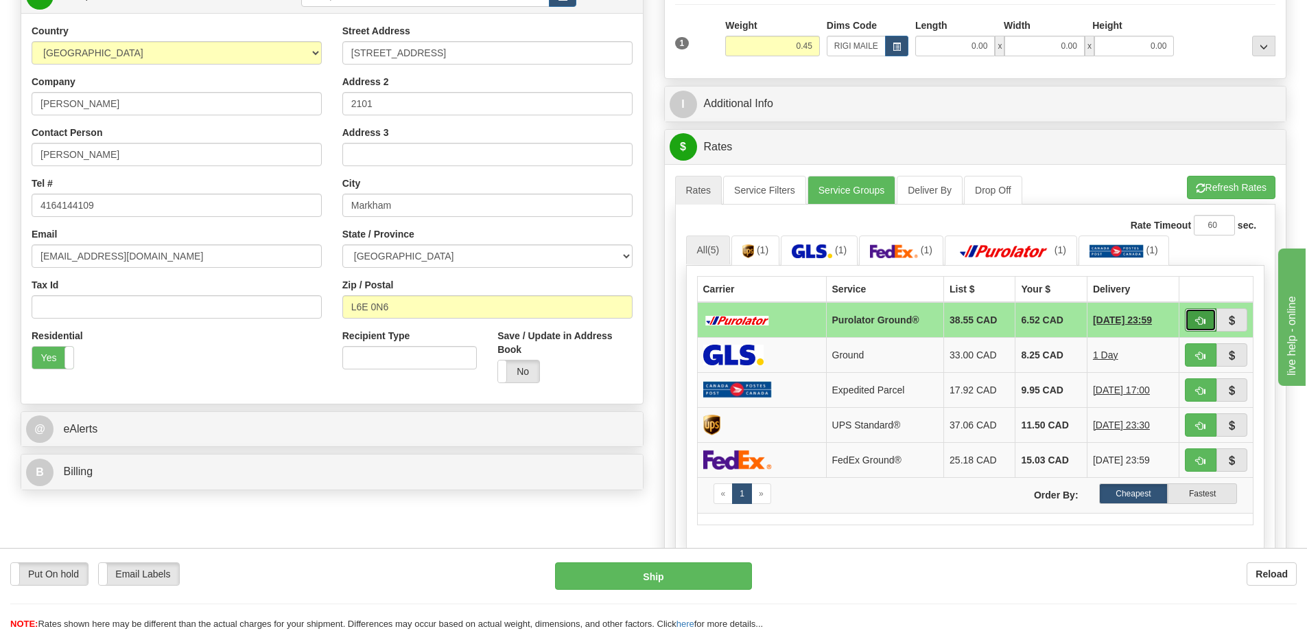
click at [1198, 312] on button "button" at bounding box center [1201, 319] width 32 height 23
type input "260"
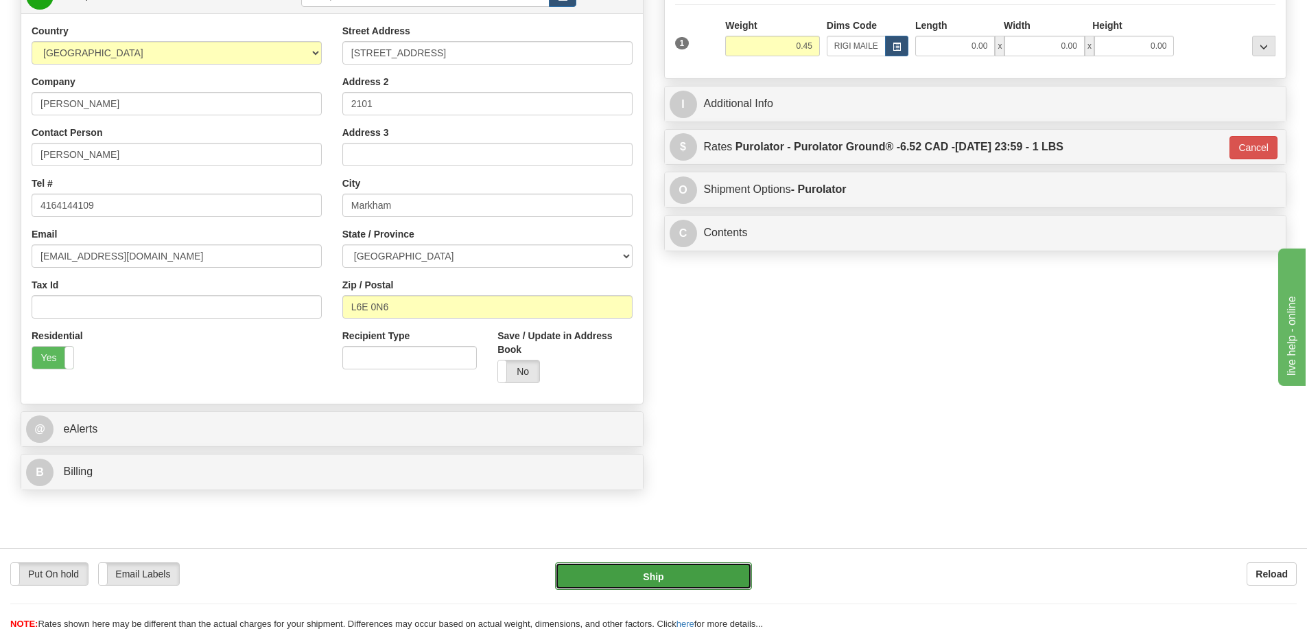
click at [697, 577] on button "Ship" at bounding box center [653, 575] width 197 height 27
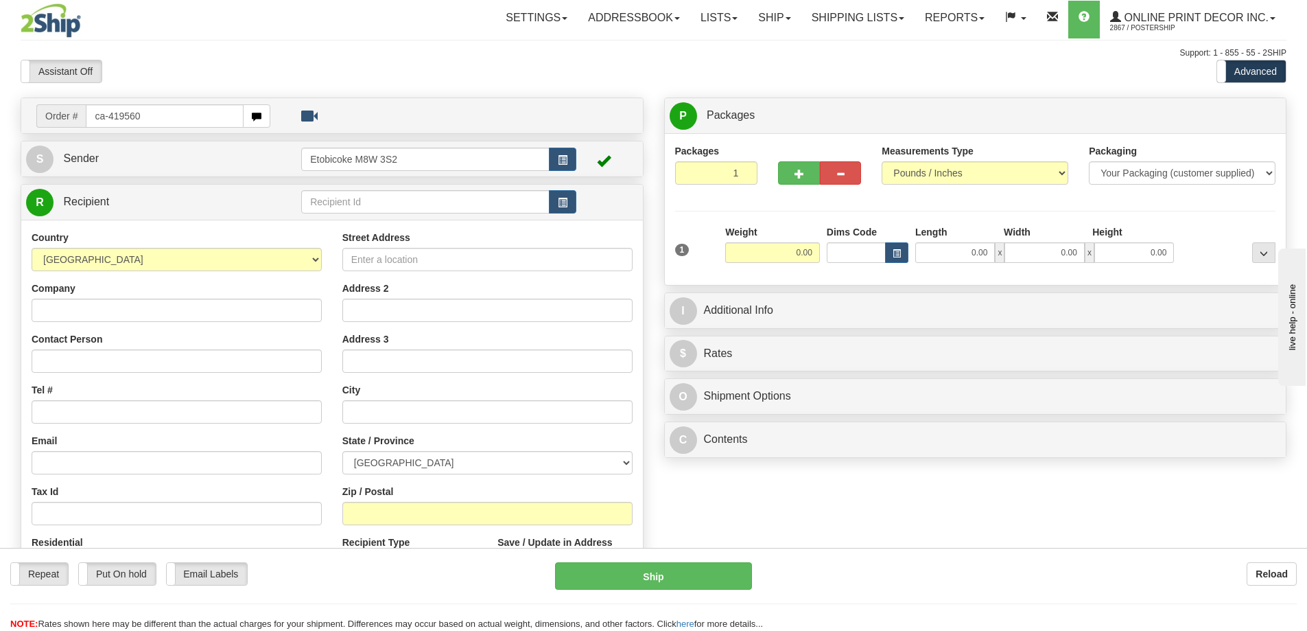
type input "ca-419560"
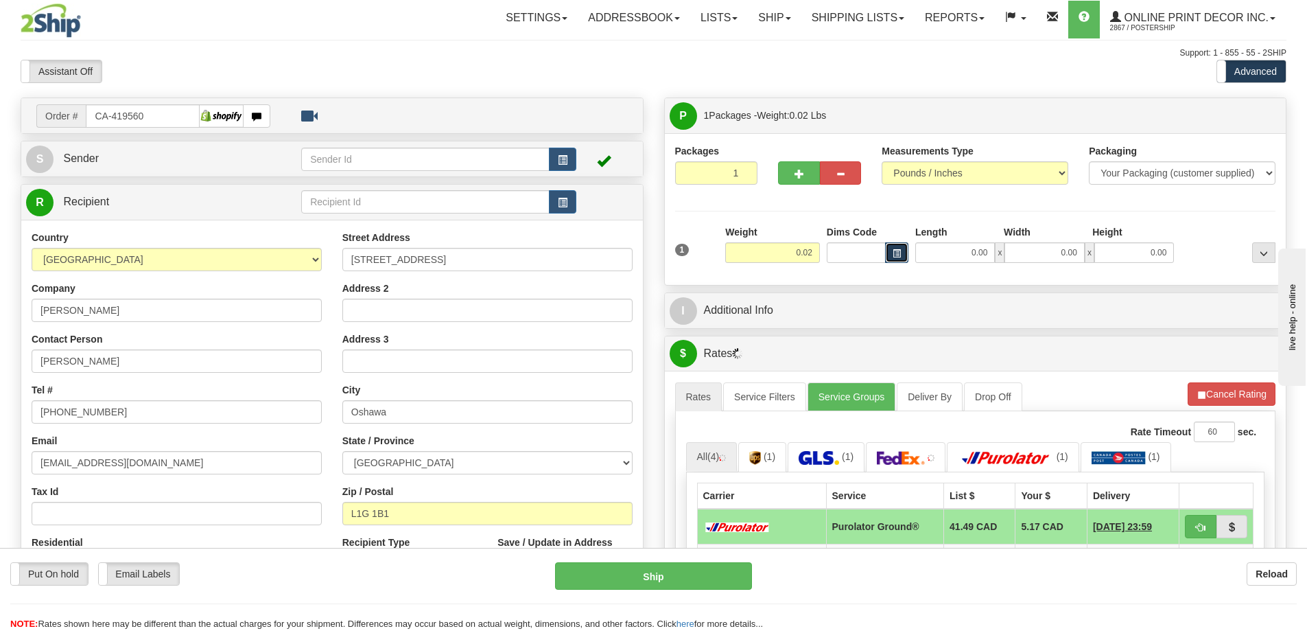
click at [902, 250] on button "button" at bounding box center [896, 252] width 23 height 21
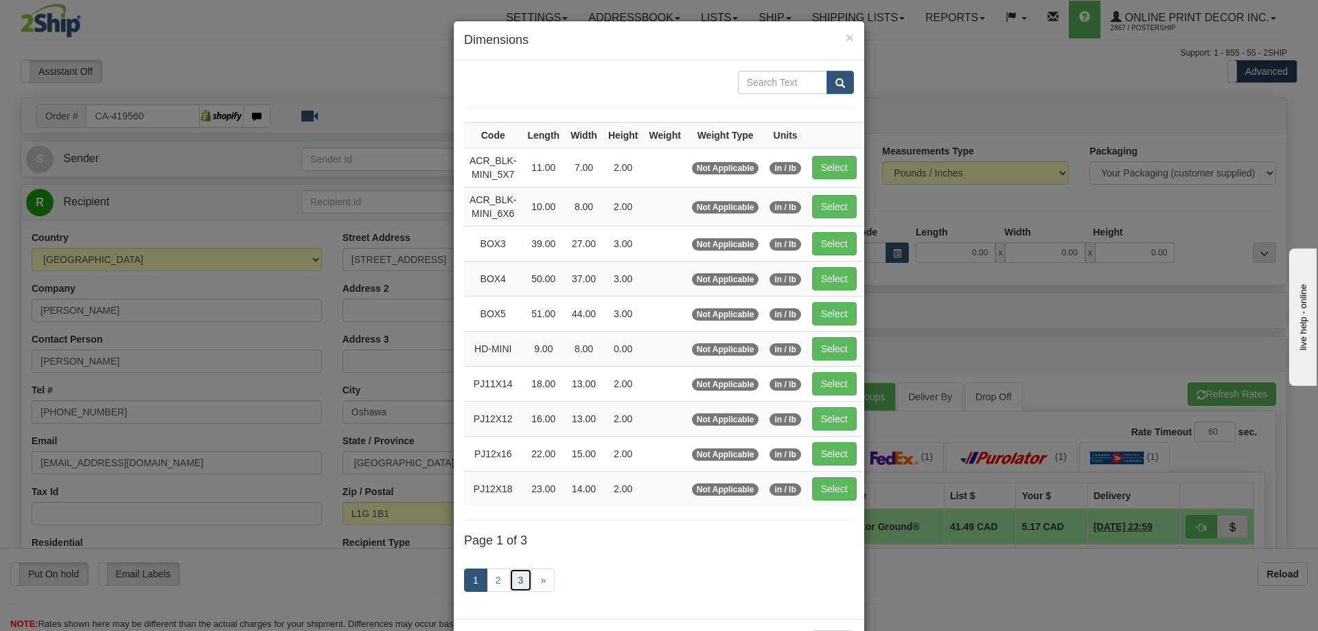
click at [512, 576] on link "3" at bounding box center [520, 579] width 23 height 23
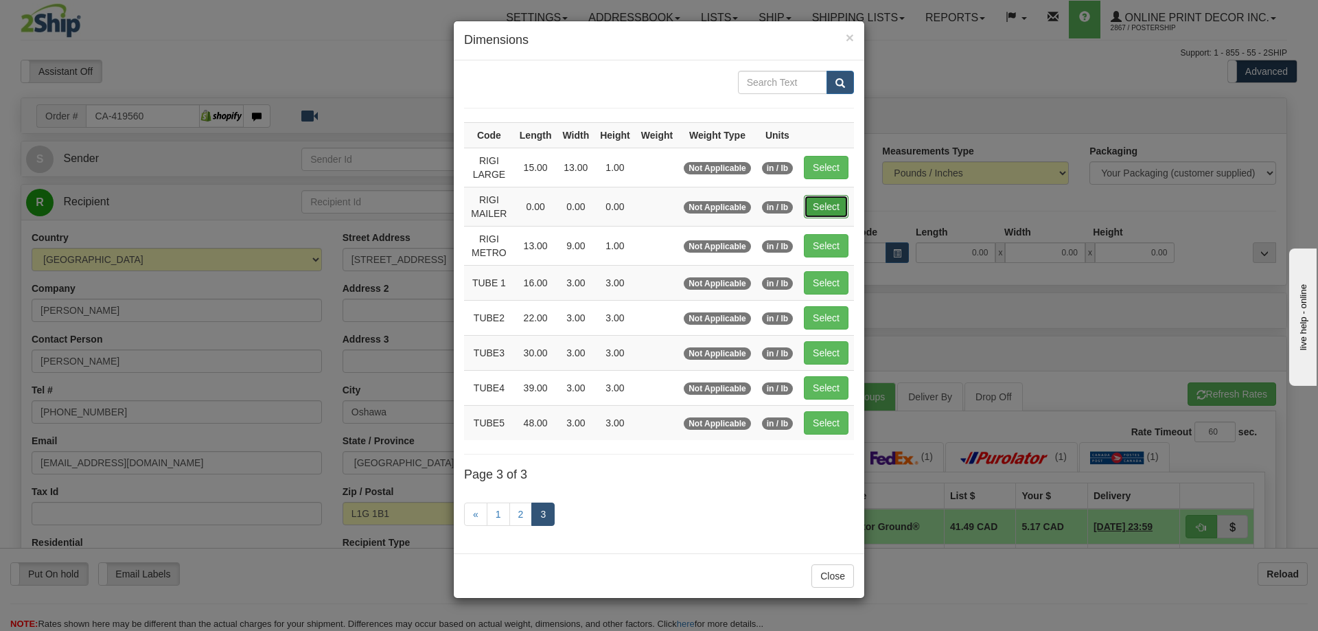
click at [835, 200] on button "Select" at bounding box center [826, 206] width 45 height 23
type input "RIGI MAILER"
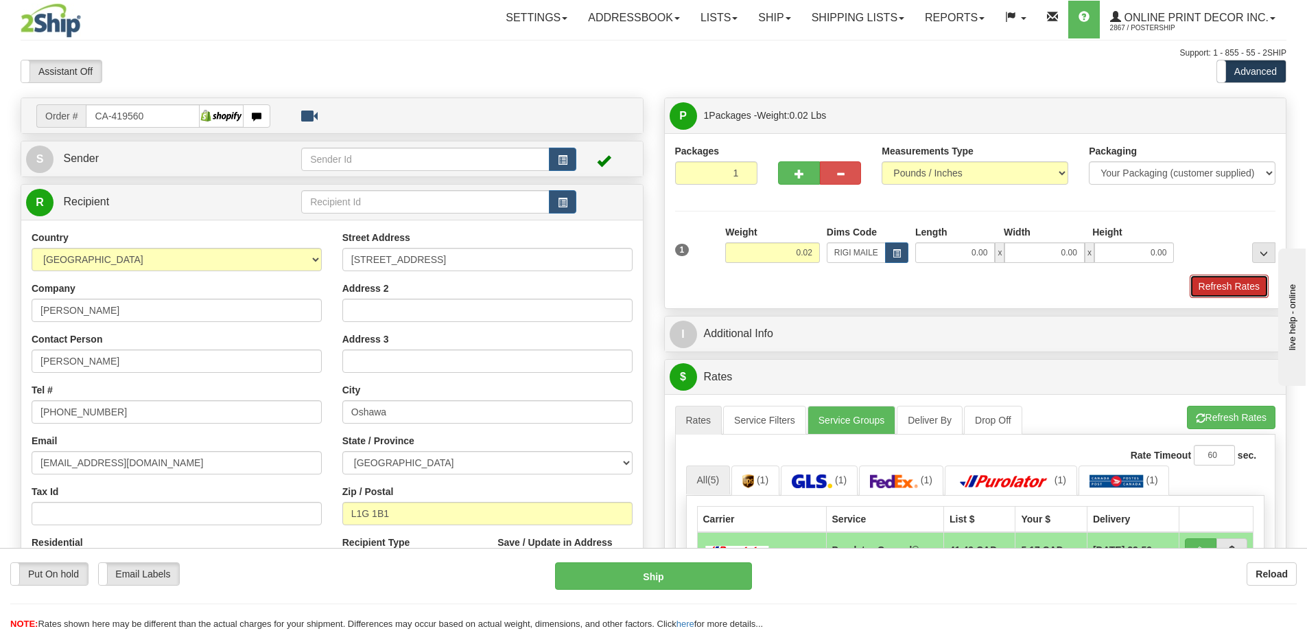
click at [1222, 285] on button "Refresh Rates" at bounding box center [1229, 286] width 79 height 23
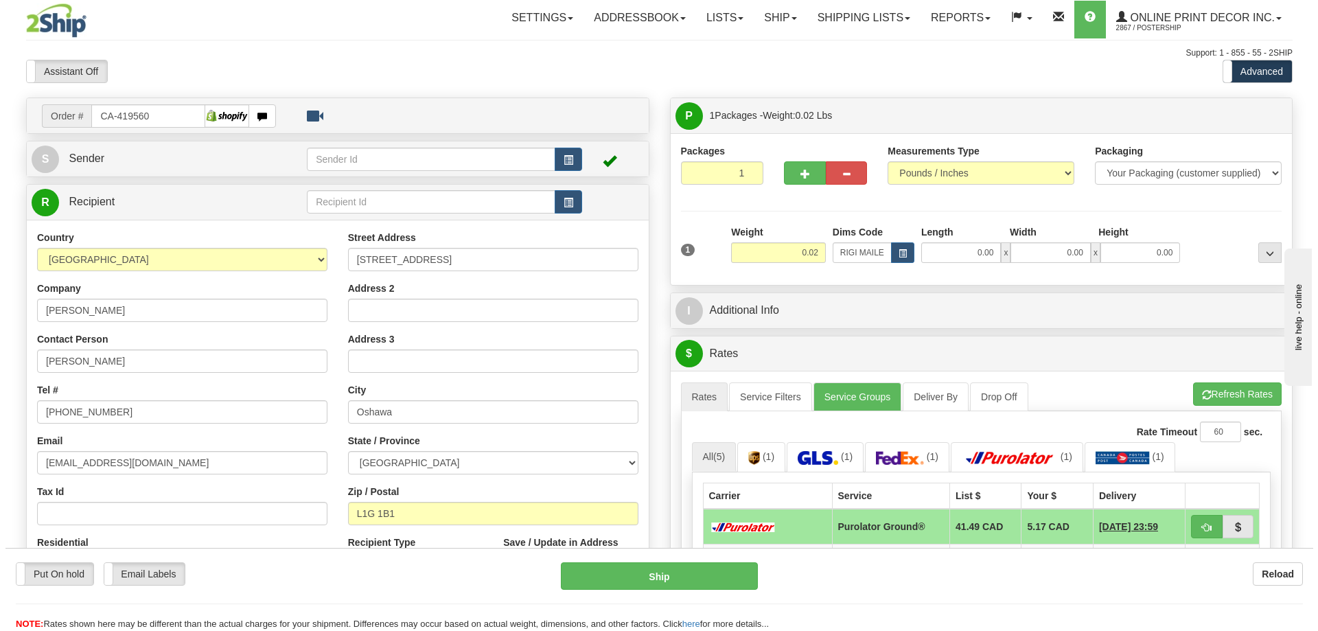
scroll to position [137, 0]
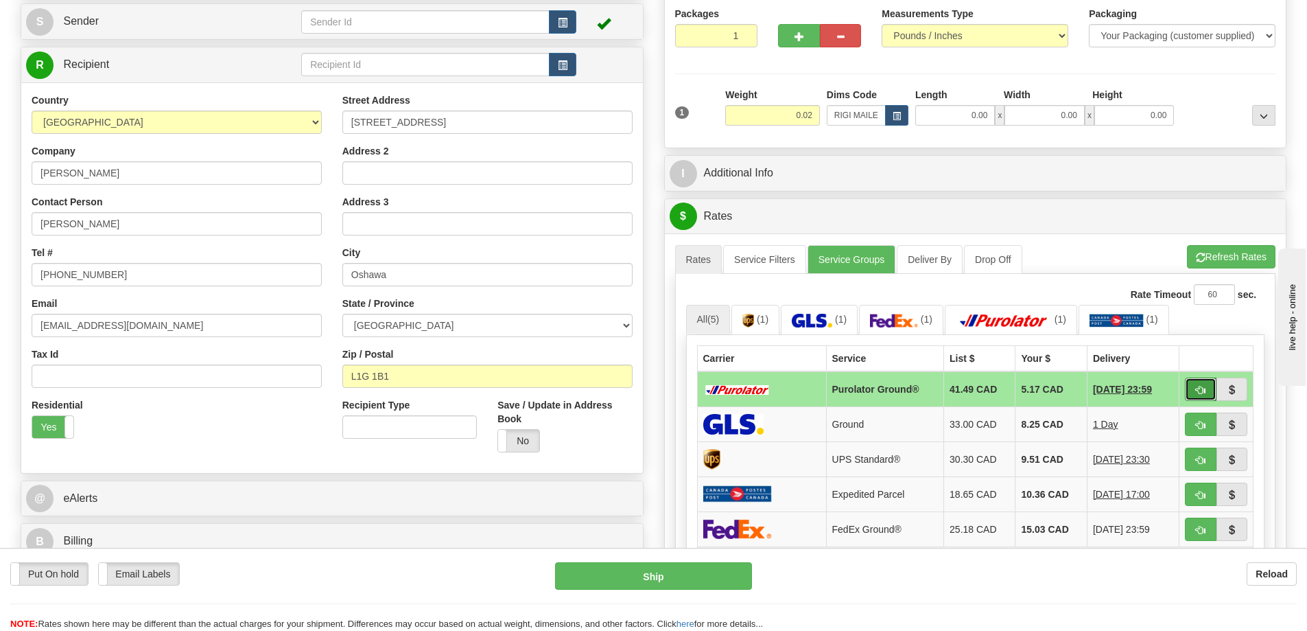
click at [1194, 384] on button "button" at bounding box center [1201, 388] width 32 height 23
type input "260"
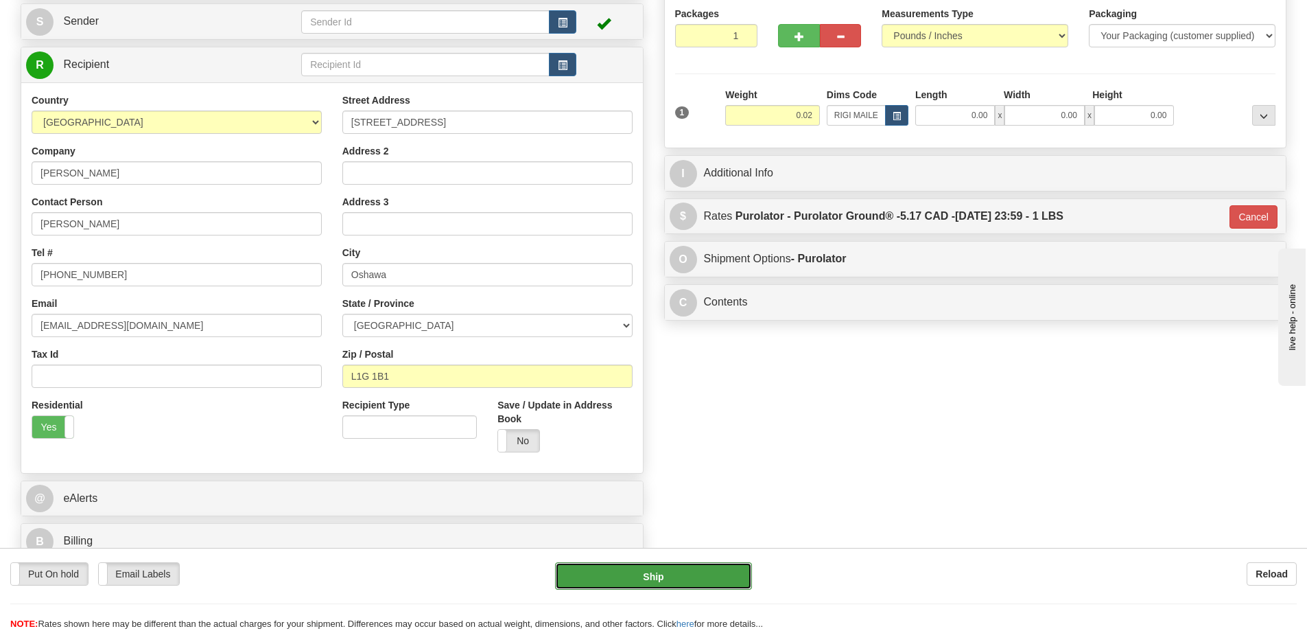
click at [706, 576] on button "Ship" at bounding box center [653, 575] width 197 height 27
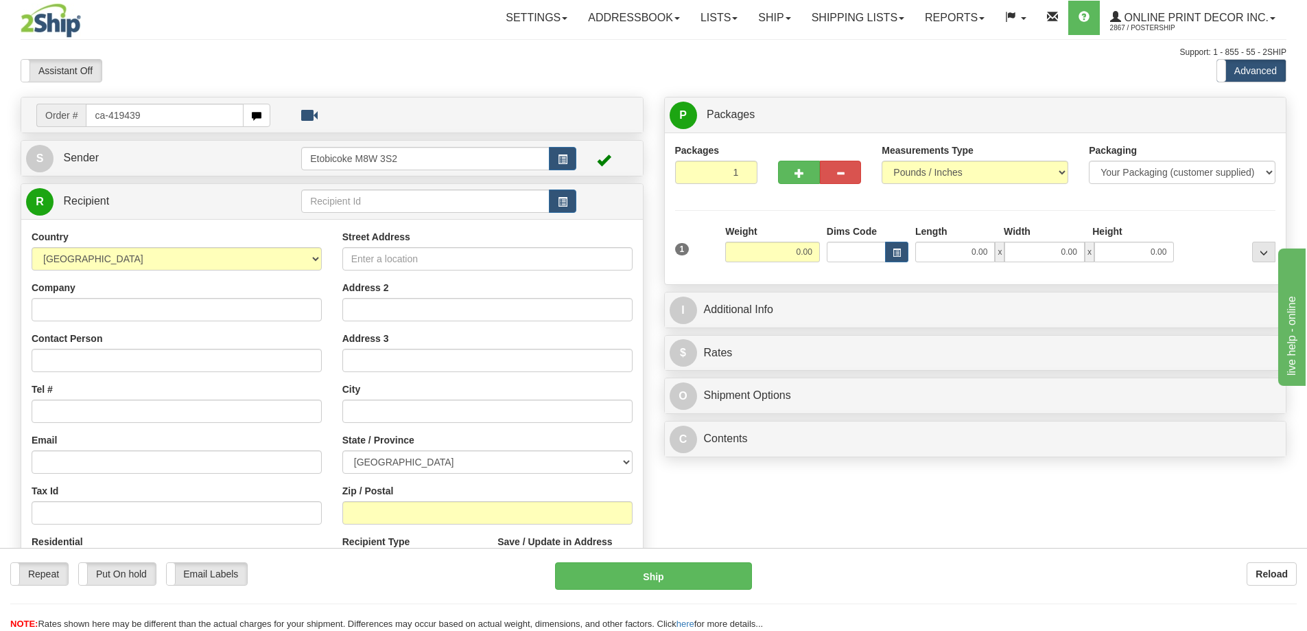
type input "ca-419439"
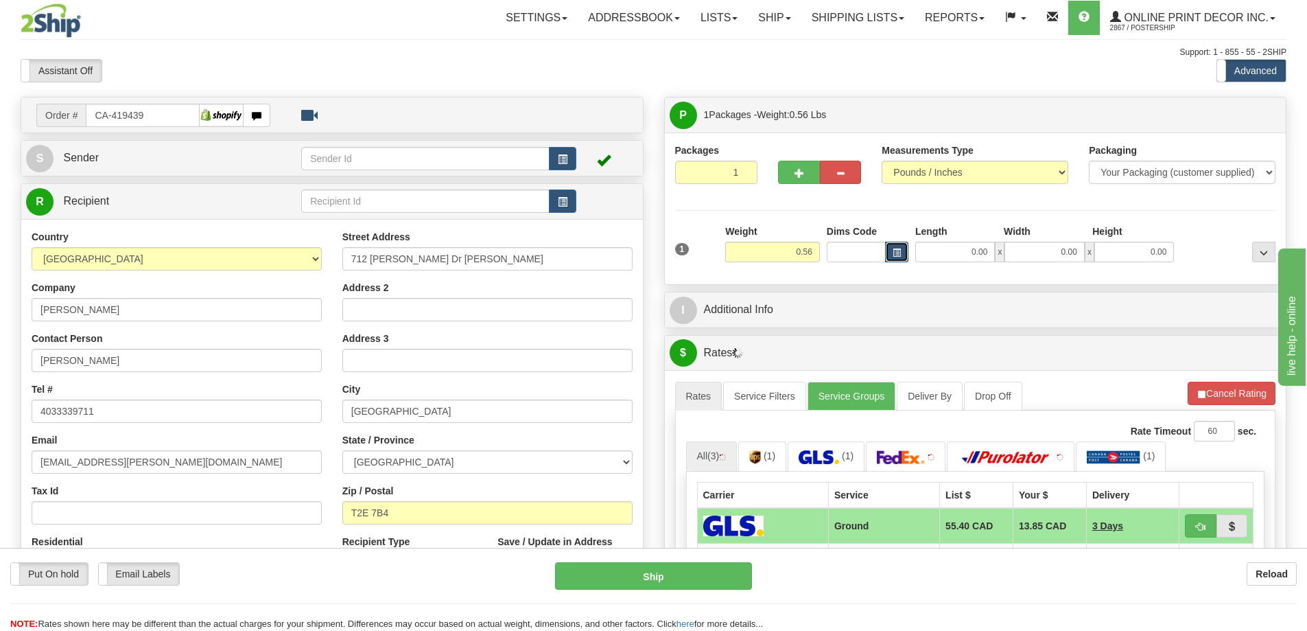
click at [901, 250] on button "button" at bounding box center [896, 252] width 23 height 21
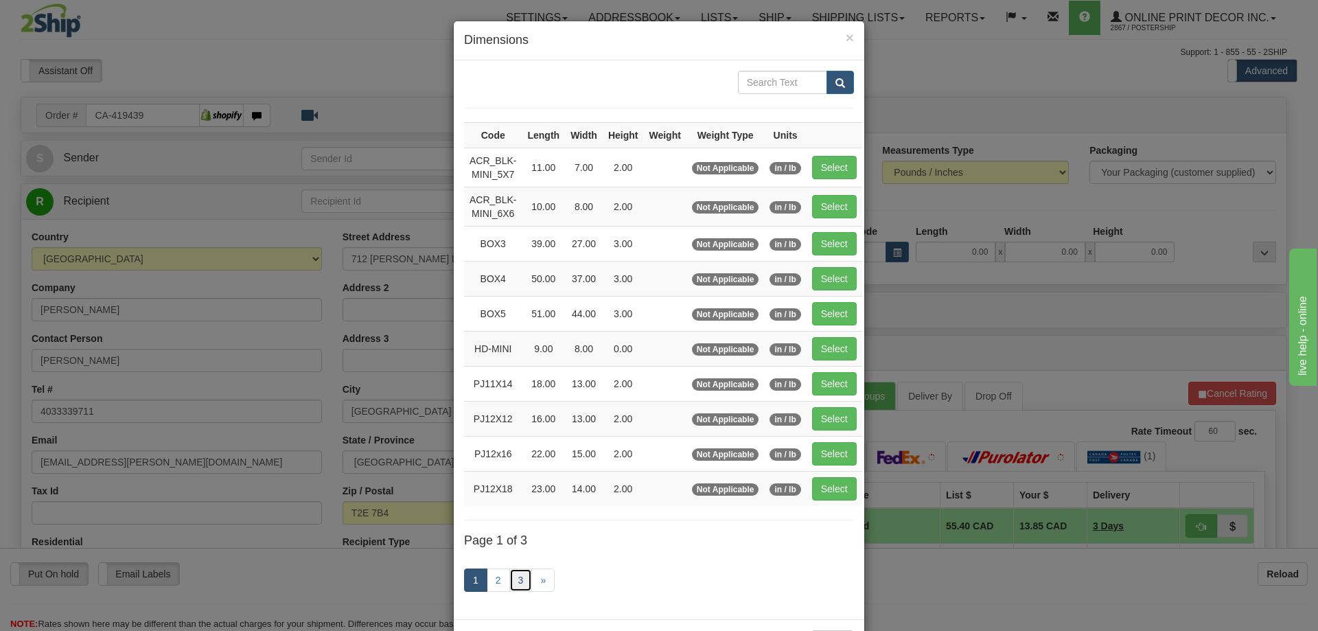
click at [517, 581] on link "3" at bounding box center [520, 579] width 23 height 23
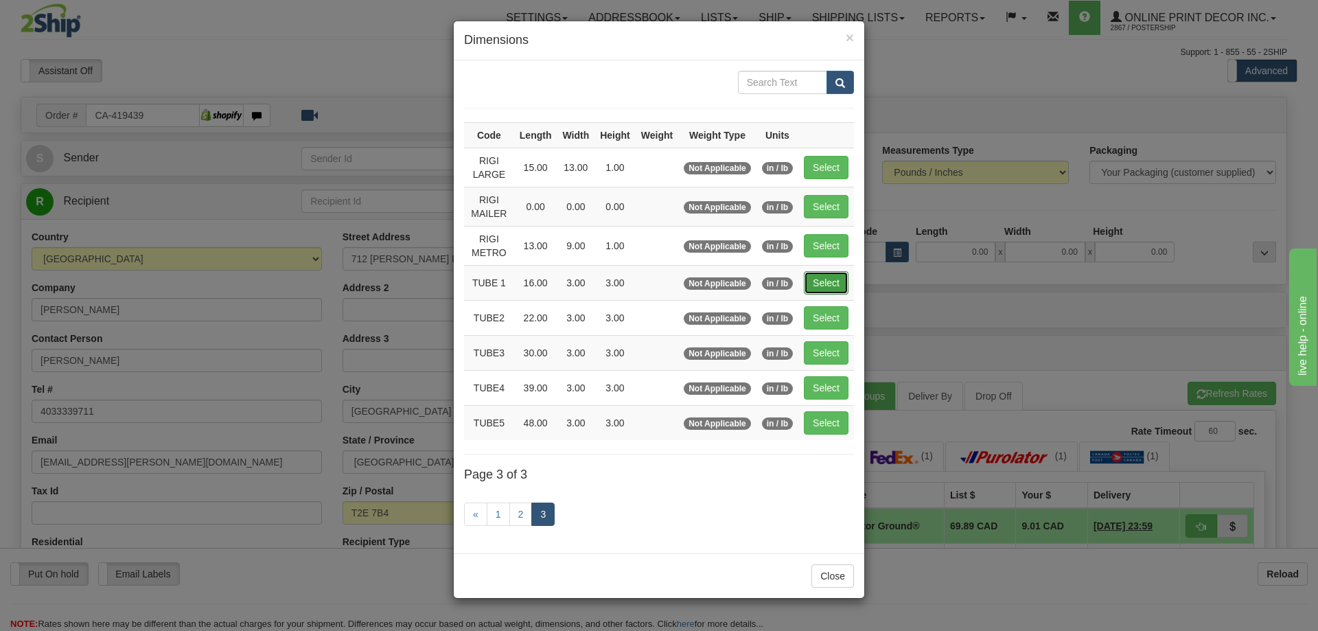
click at [848, 278] on button "Select" at bounding box center [826, 282] width 45 height 23
type input "TUBE 1"
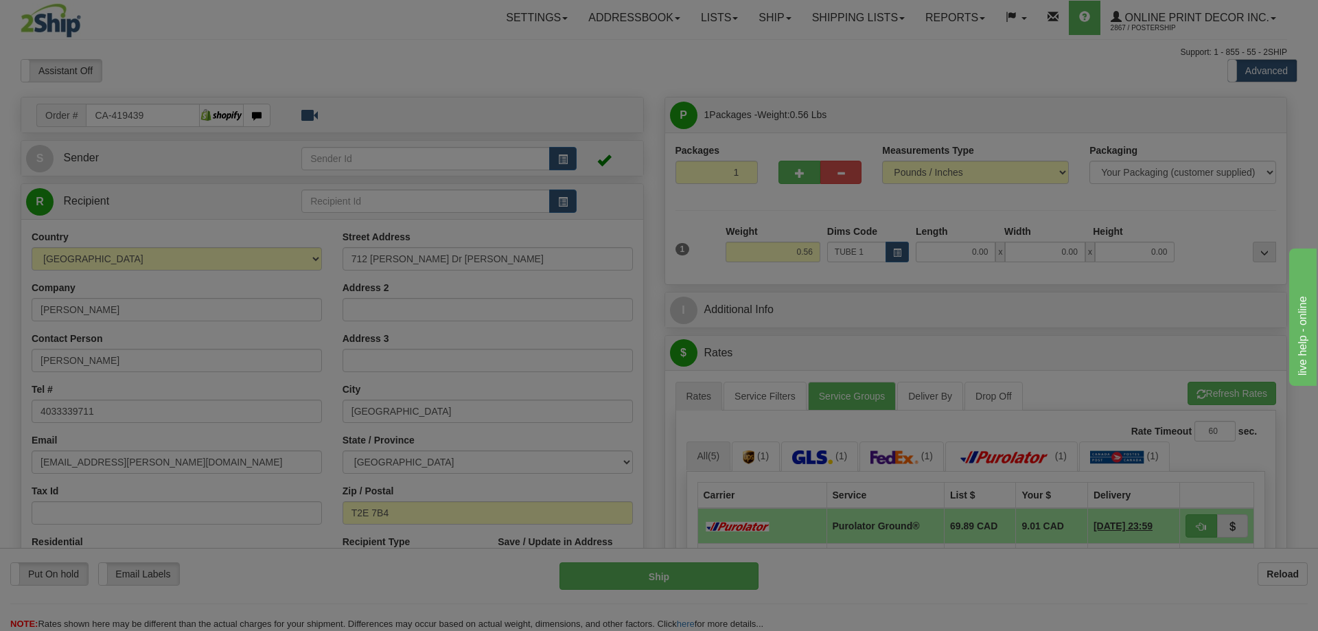
type input "16.00"
type input "3.00"
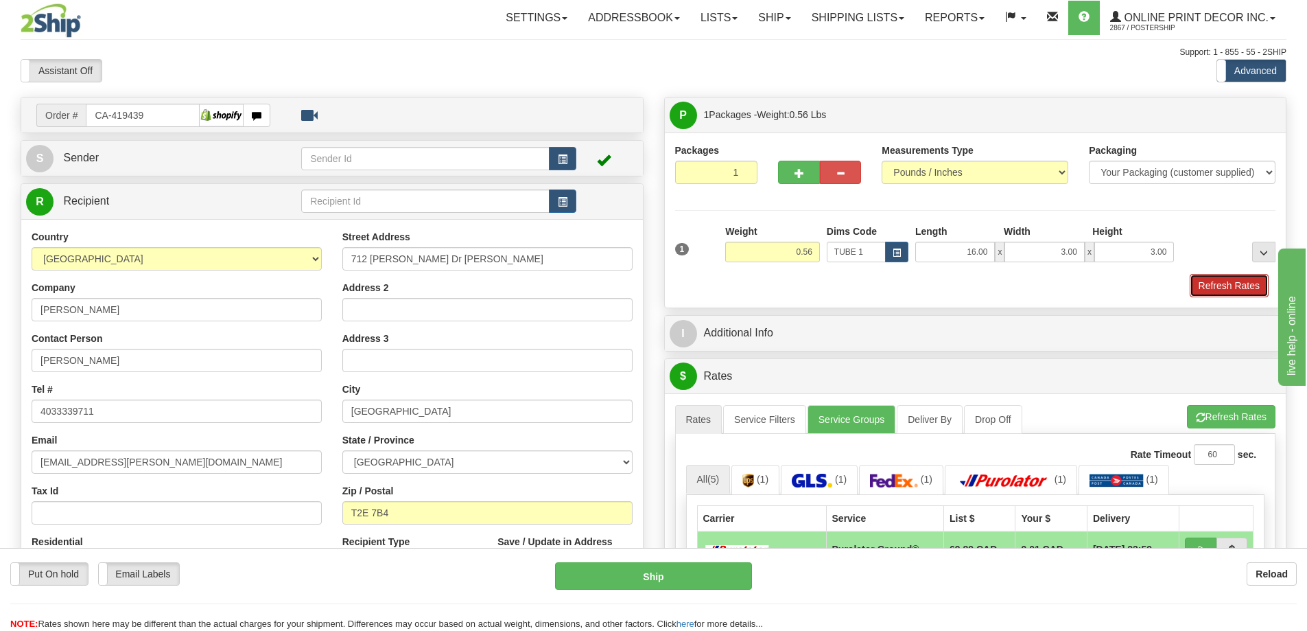
click at [1243, 285] on button "Refresh Rates" at bounding box center [1229, 285] width 79 height 23
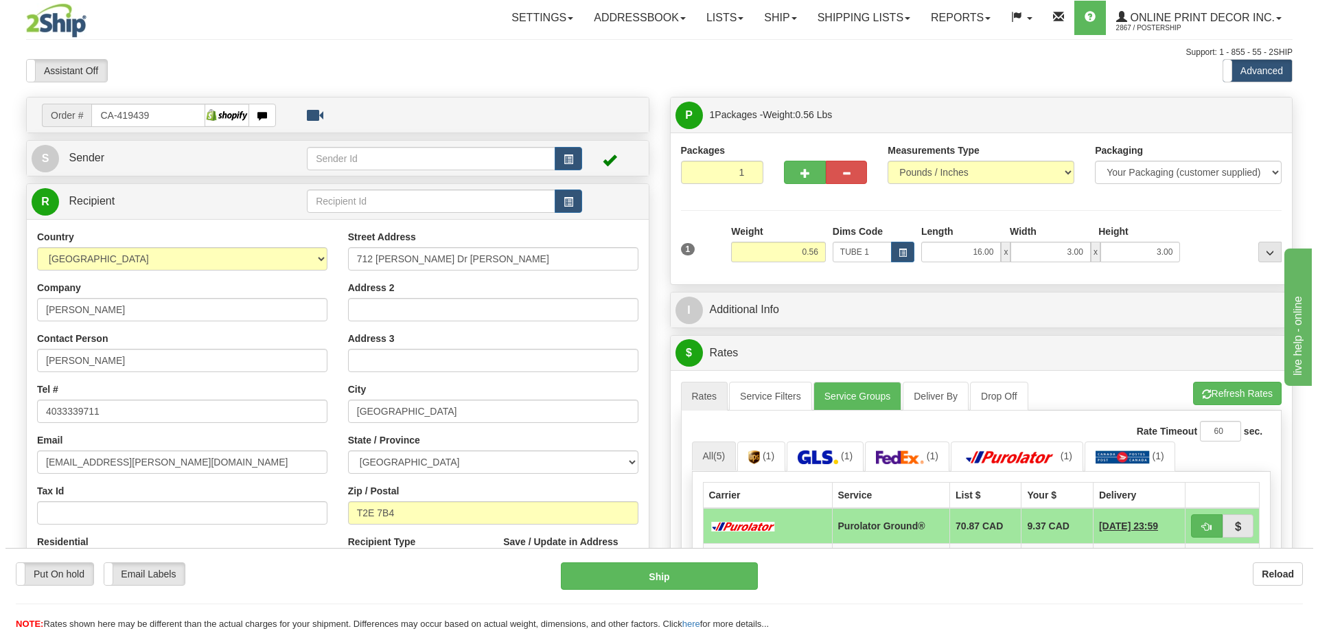
scroll to position [137, 0]
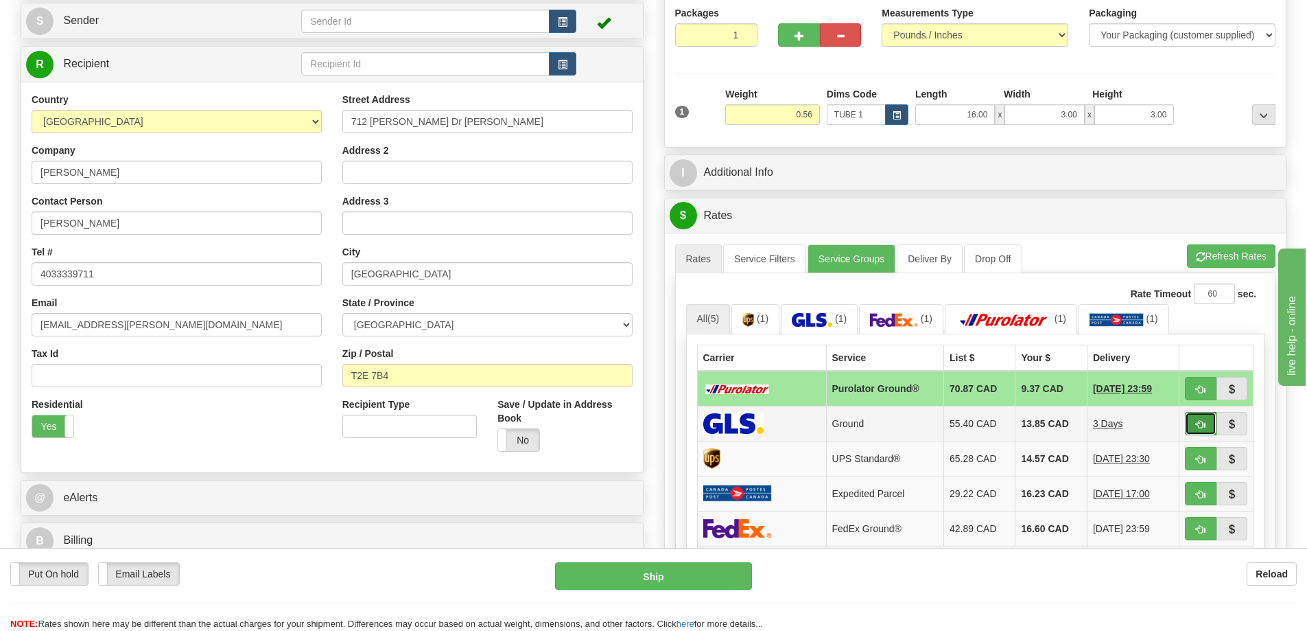
click at [1205, 417] on button "button" at bounding box center [1201, 423] width 32 height 23
type input "1"
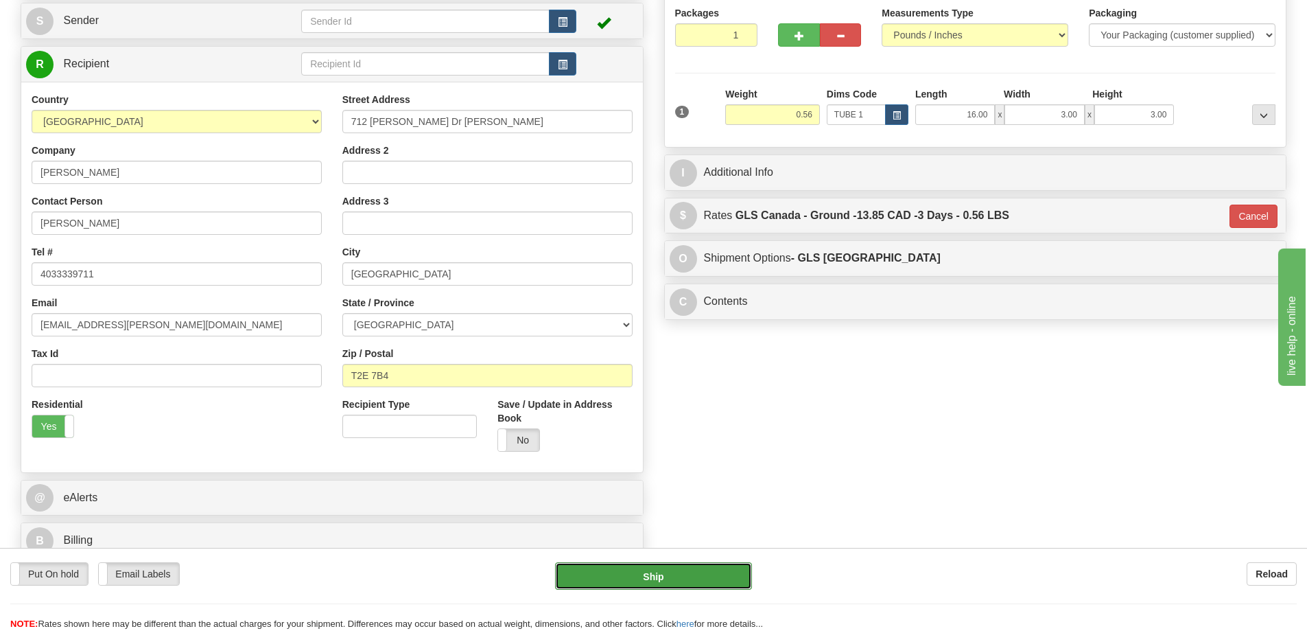
click at [714, 589] on button "Ship" at bounding box center [653, 575] width 197 height 27
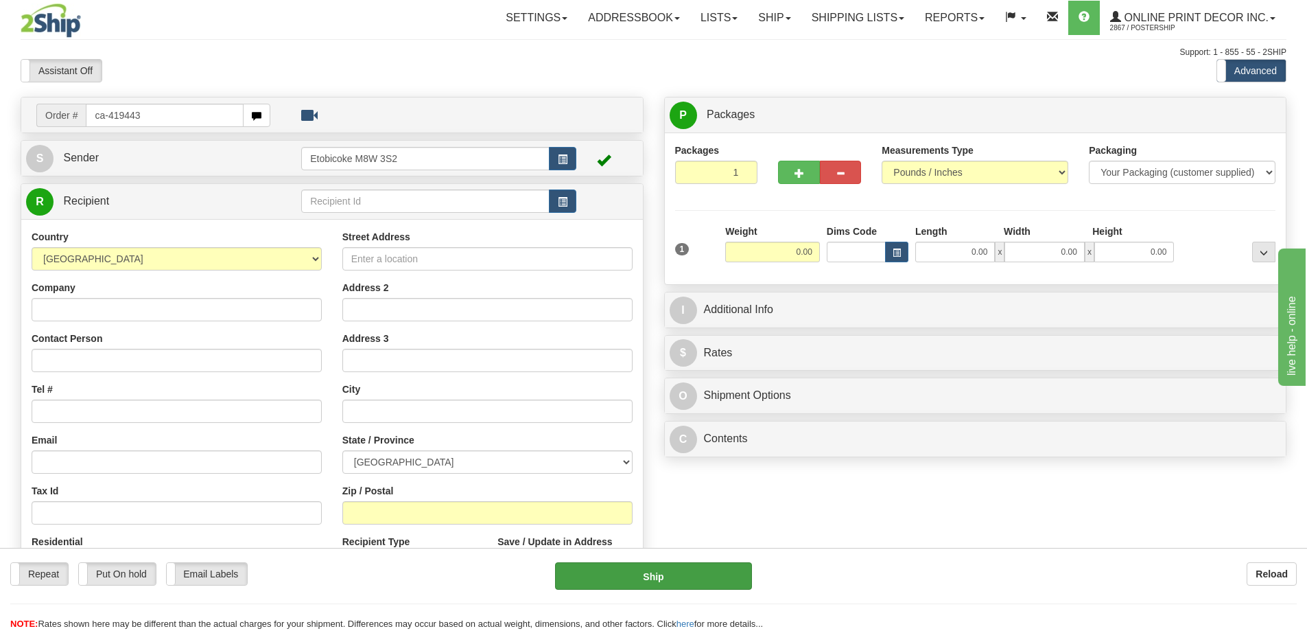
type input "ca-419443"
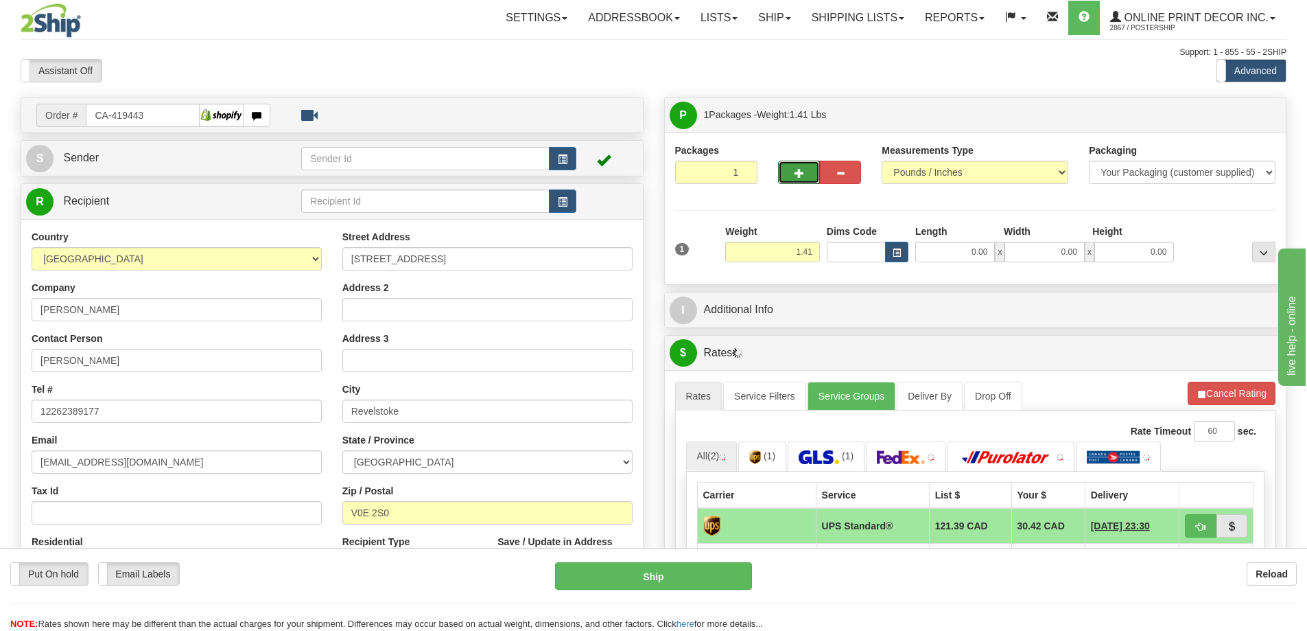
drag, startPoint x: 802, startPoint y: 166, endPoint x: 807, endPoint y: 160, distance: 7.8
click at [807, 161] on div at bounding box center [819, 163] width 83 height 40
click at [810, 165] on button "button" at bounding box center [798, 172] width 41 height 23
radio input "true"
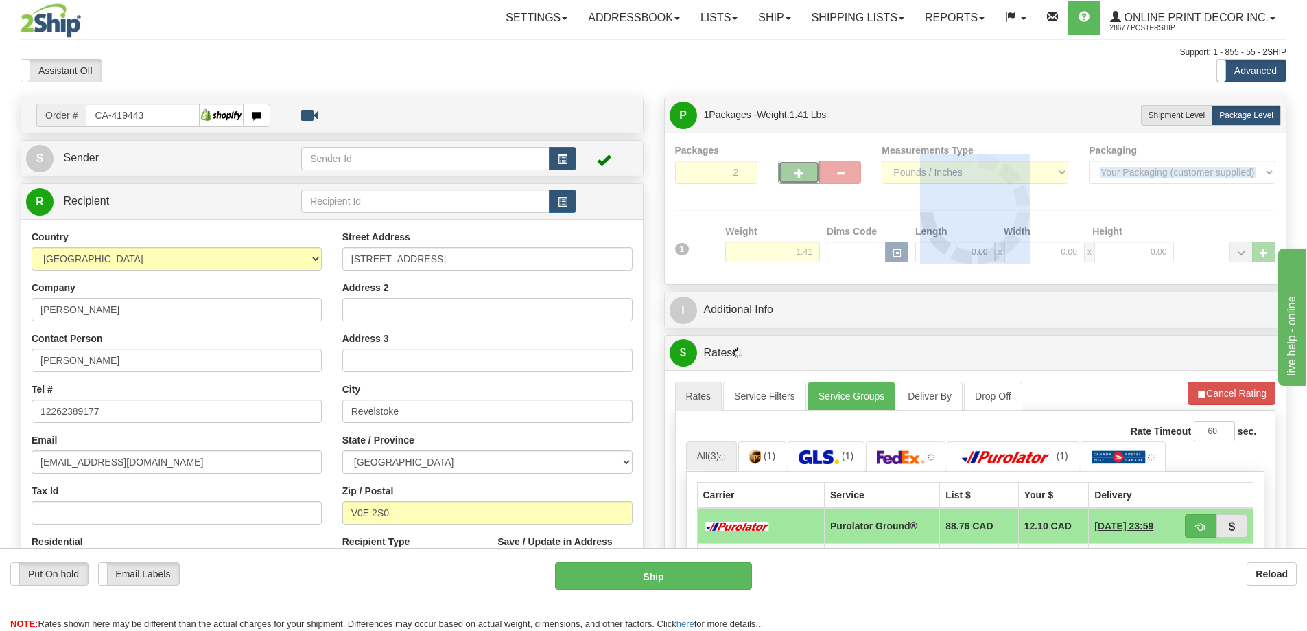
click at [811, 167] on div at bounding box center [975, 208] width 601 height 130
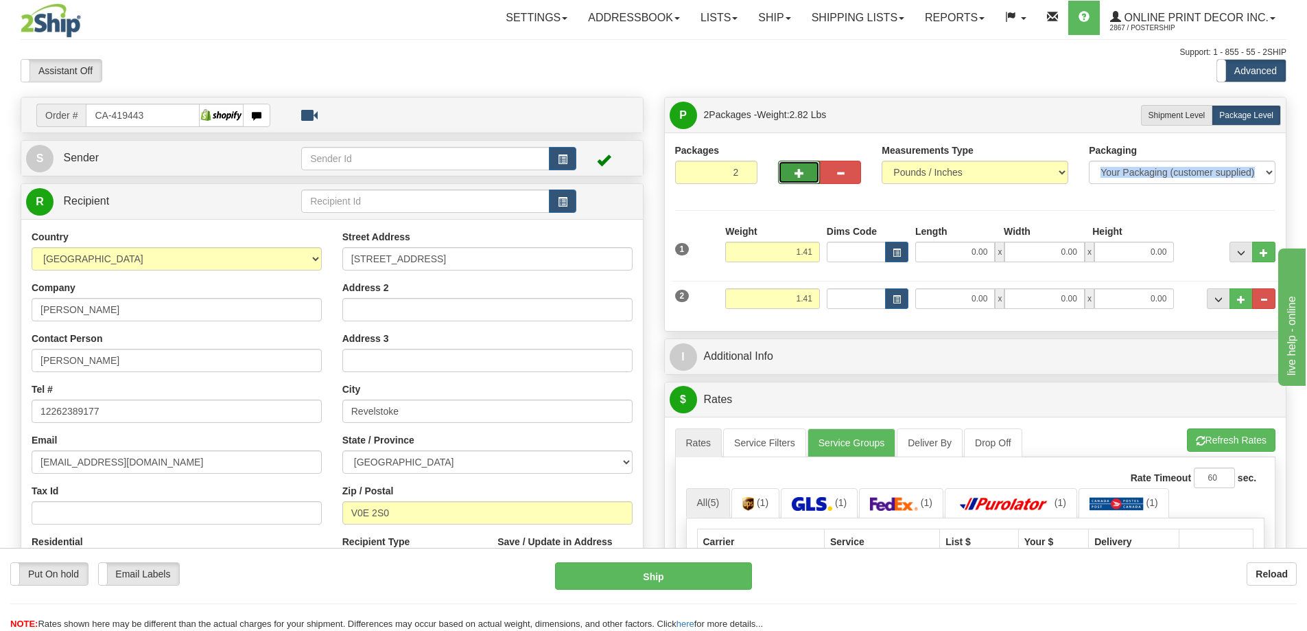
click at [813, 167] on button "button" at bounding box center [798, 172] width 41 height 23
type input "3"
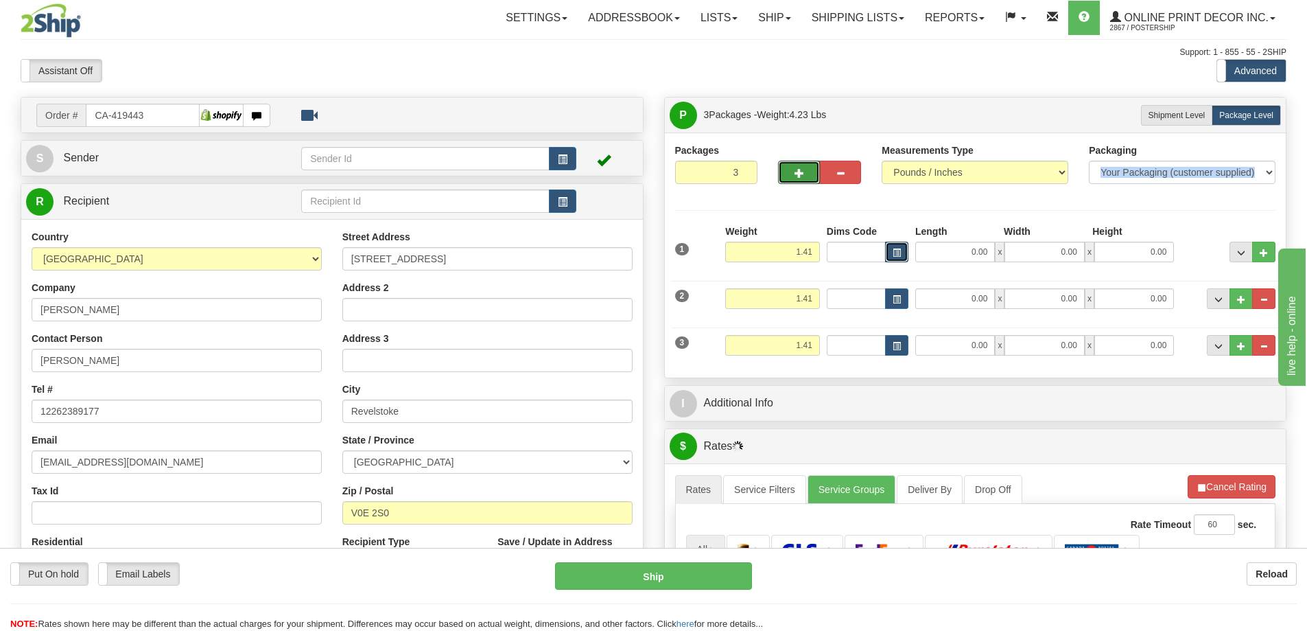
click at [902, 244] on button "button" at bounding box center [896, 252] width 23 height 21
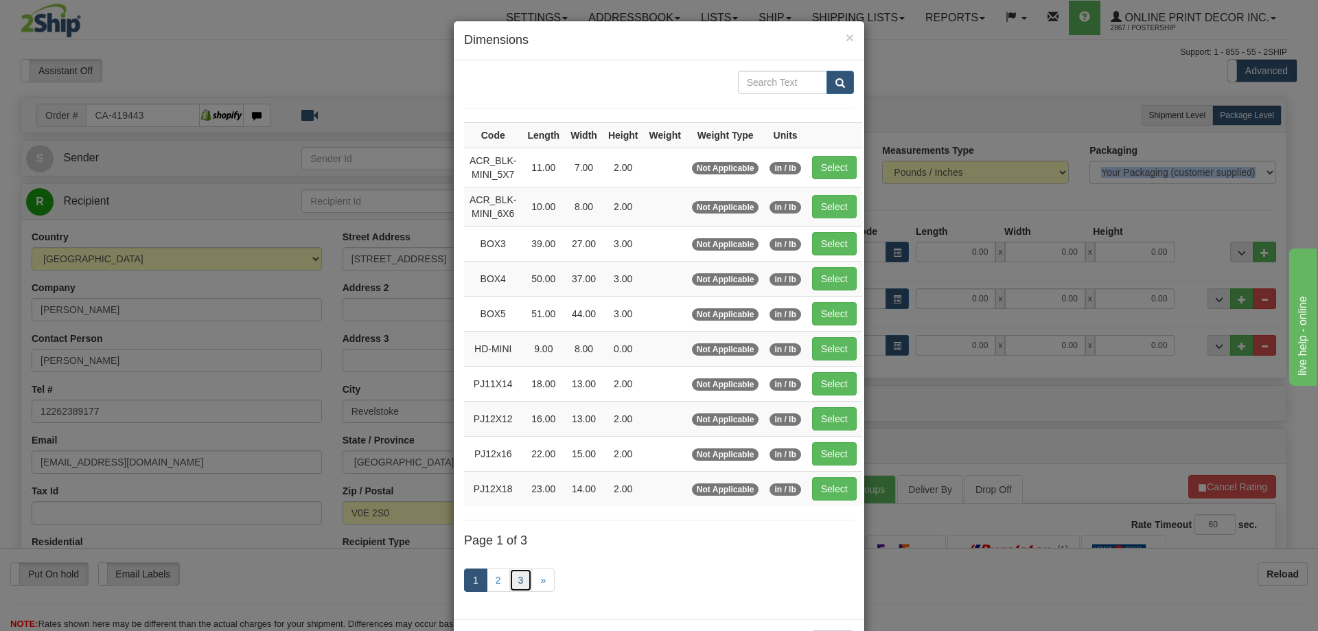
click at [517, 574] on link "3" at bounding box center [520, 579] width 23 height 23
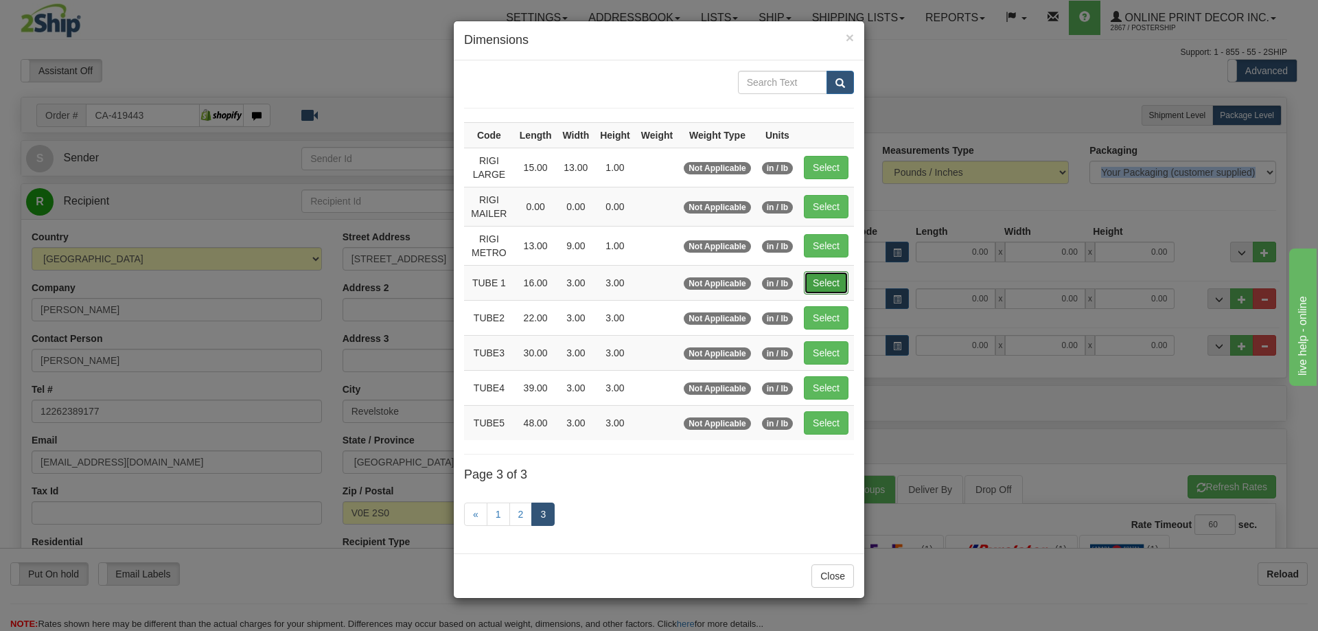
click at [830, 278] on button "Select" at bounding box center [826, 282] width 45 height 23
type input "TUBE 1"
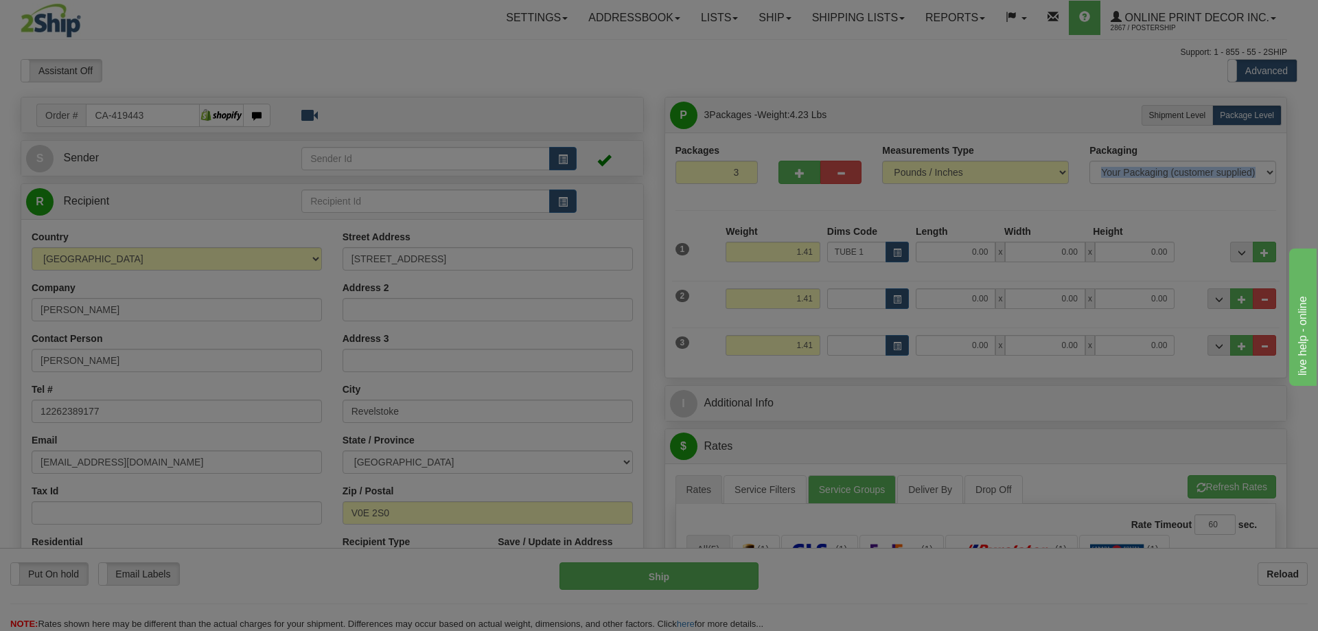
type input "16.00"
type input "3.00"
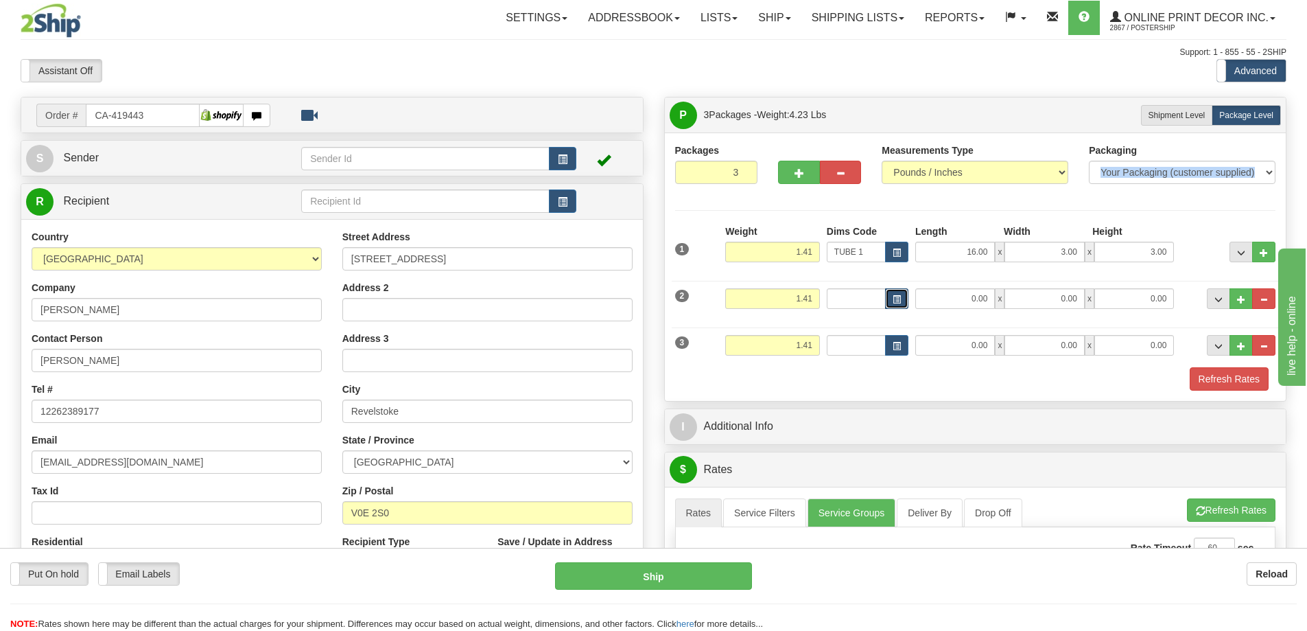
click at [889, 294] on button "button" at bounding box center [896, 298] width 23 height 21
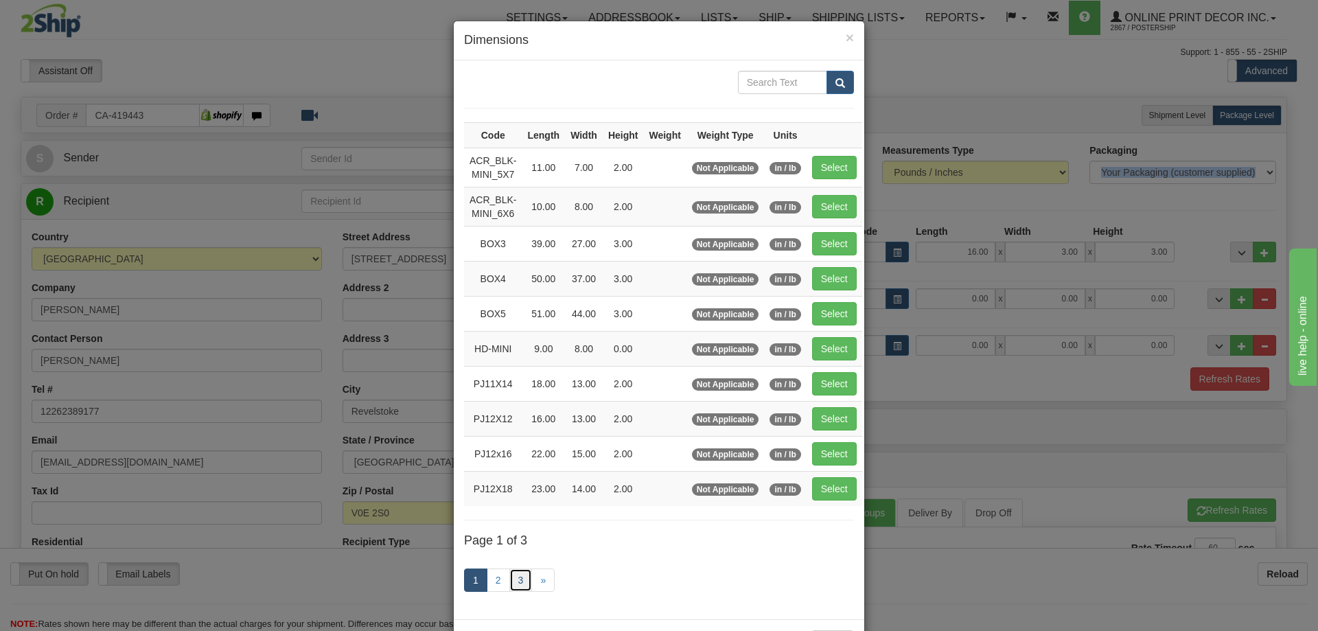
click at [517, 575] on link "3" at bounding box center [520, 579] width 23 height 23
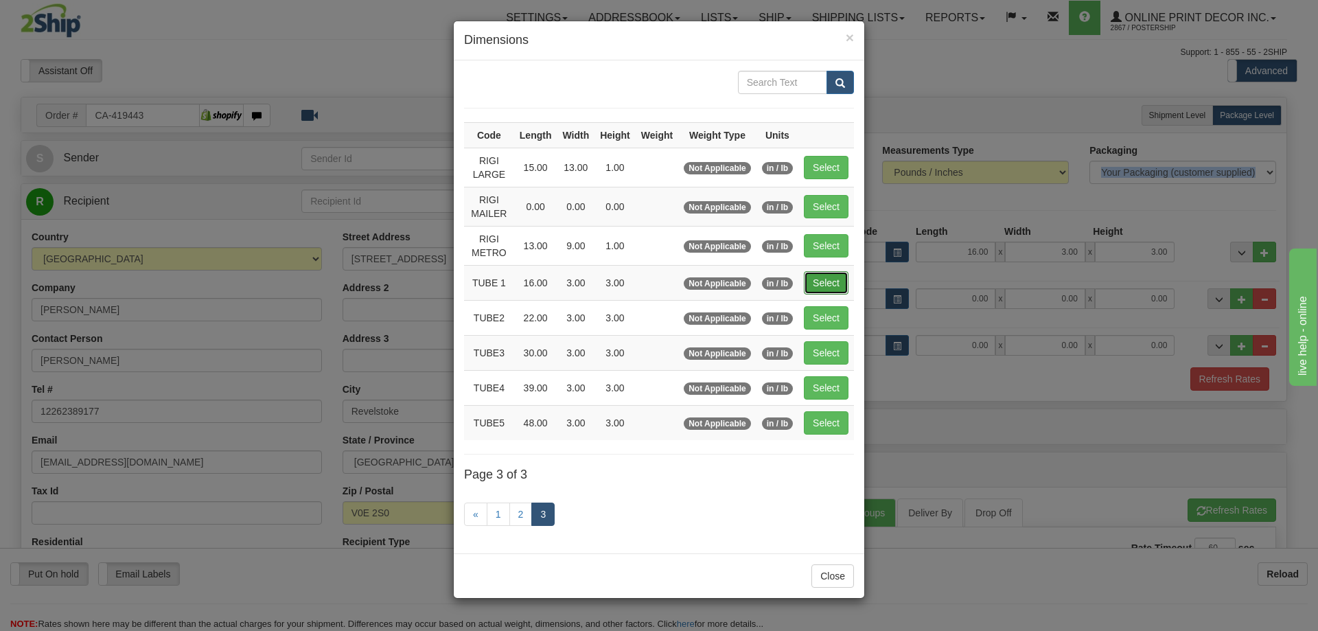
click at [845, 285] on button "Select" at bounding box center [826, 282] width 45 height 23
type input "TUBE 1"
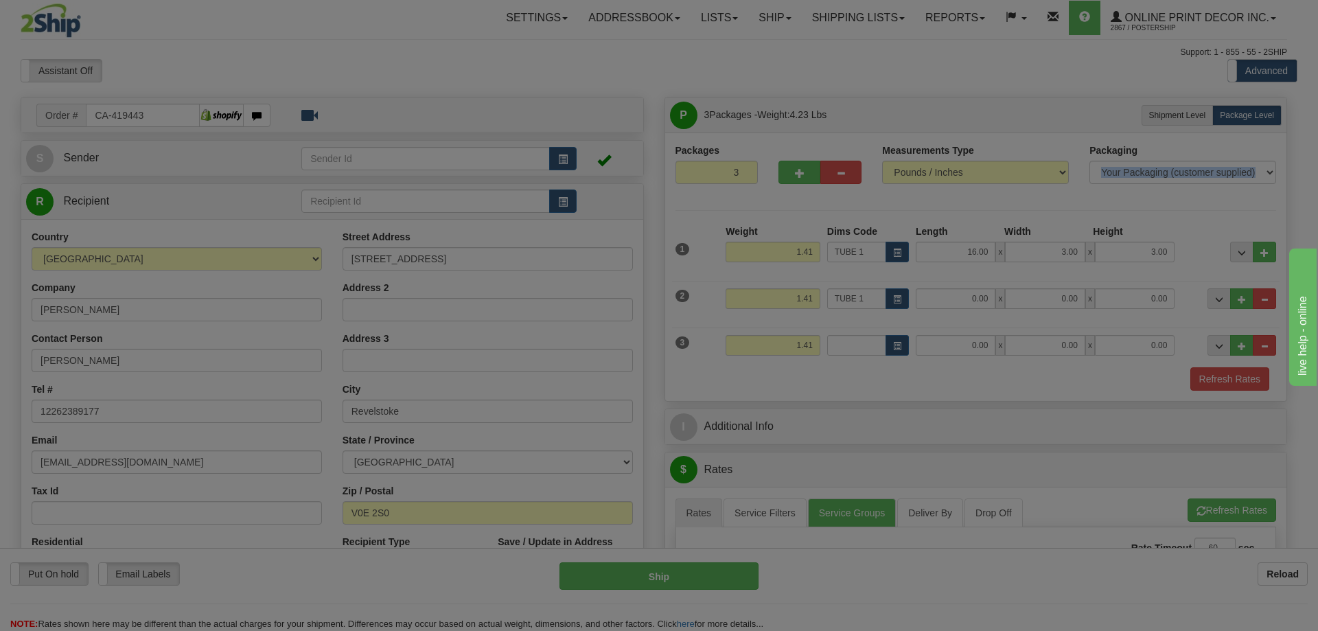
type input "16.00"
type input "3.00"
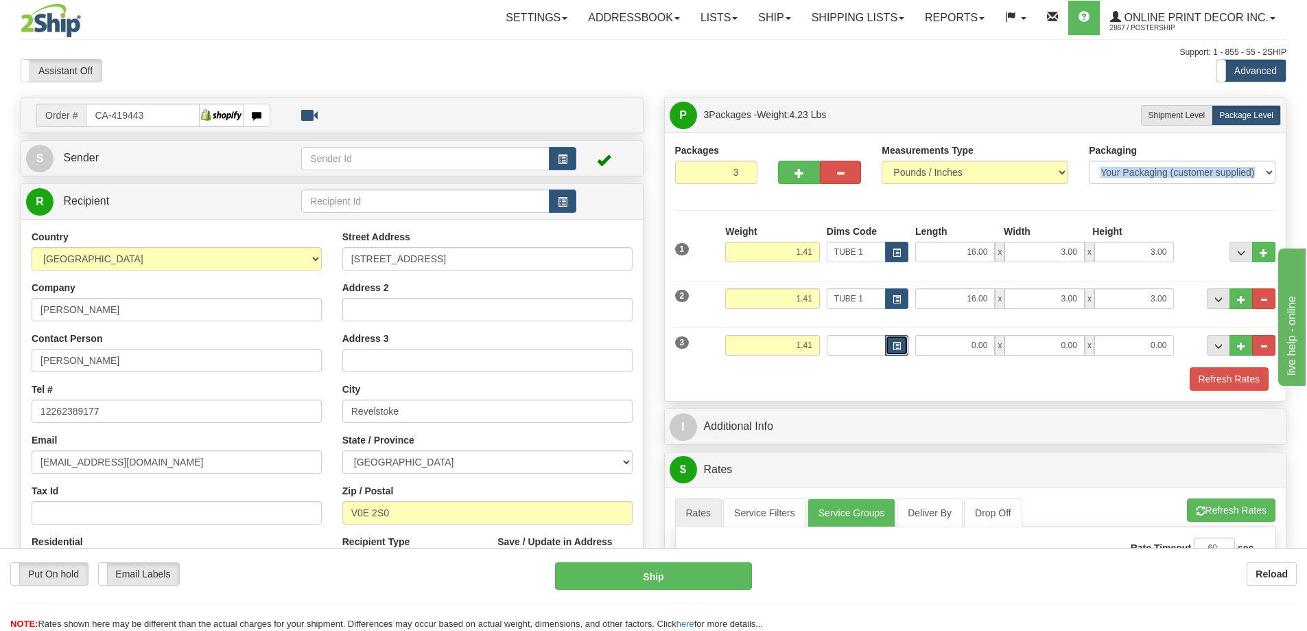
click at [900, 349] on span "button" at bounding box center [897, 346] width 8 height 8
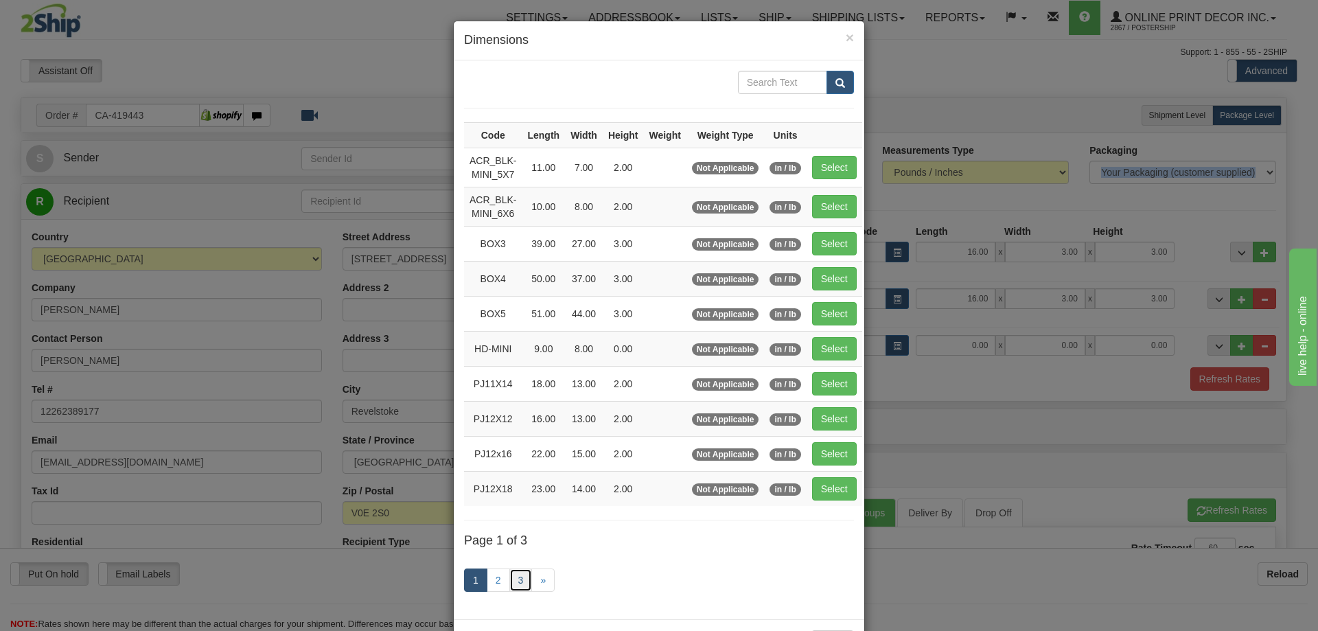
click at [510, 579] on link "3" at bounding box center [520, 579] width 23 height 23
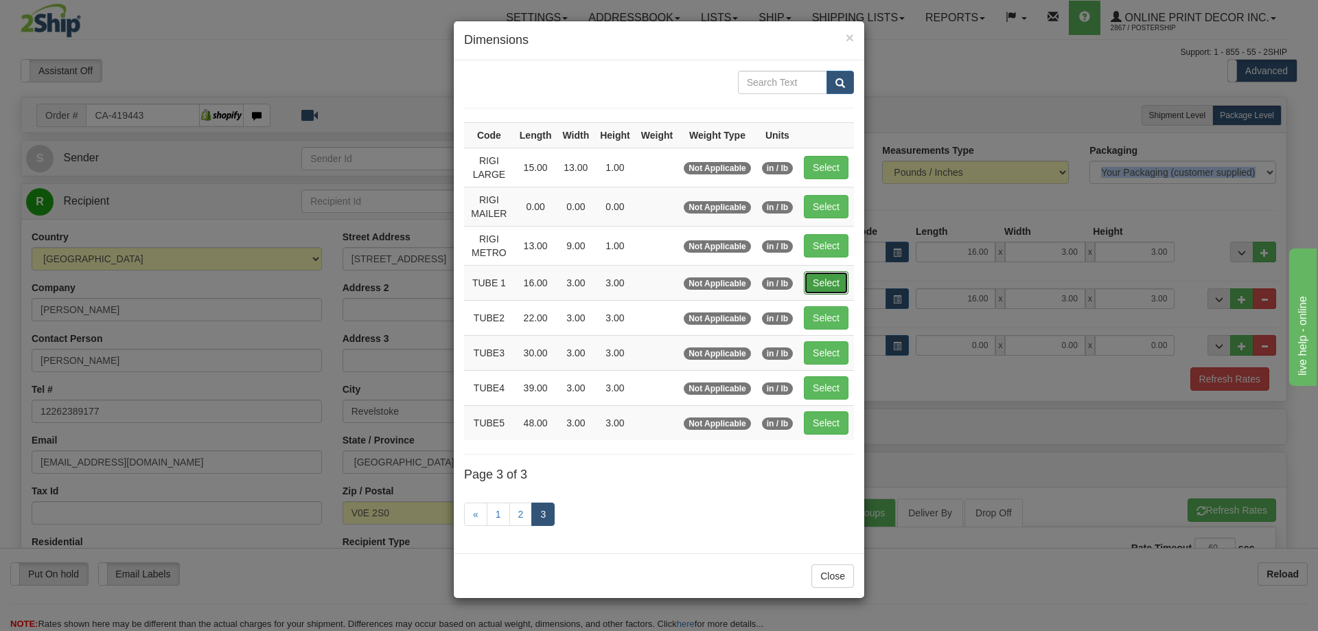
click at [821, 281] on button "Select" at bounding box center [826, 282] width 45 height 23
type input "TUBE 1"
type input "16.00"
type input "3.00"
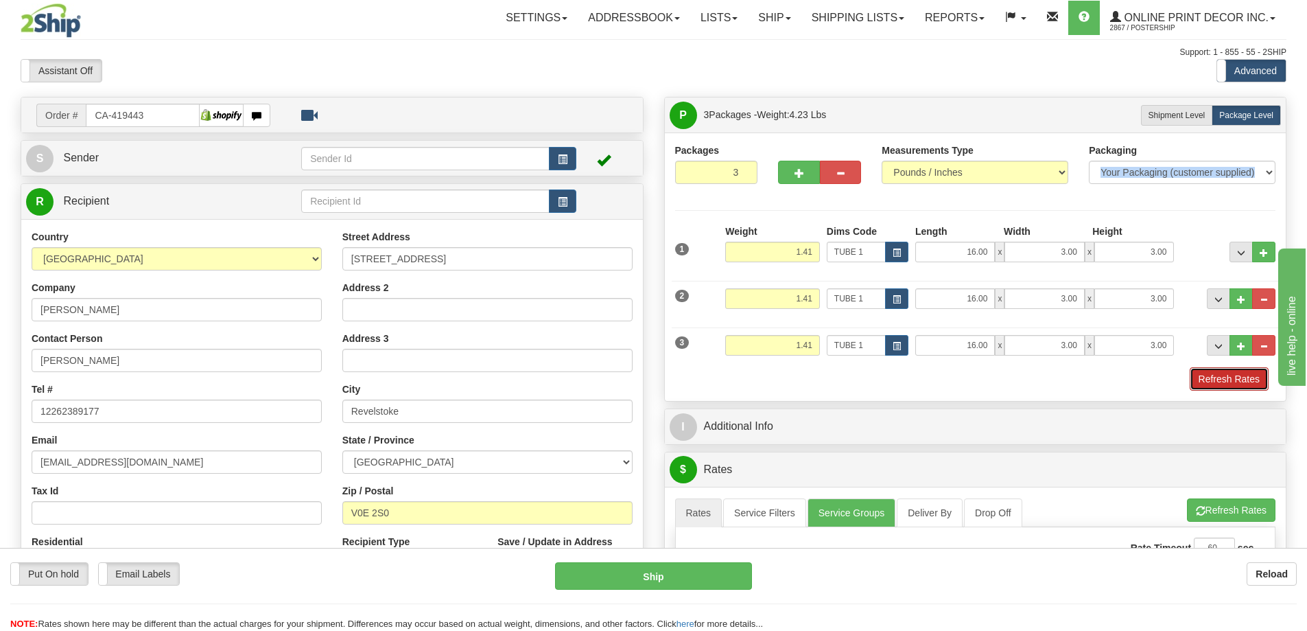
click at [1216, 381] on button "Refresh Rates" at bounding box center [1229, 378] width 79 height 23
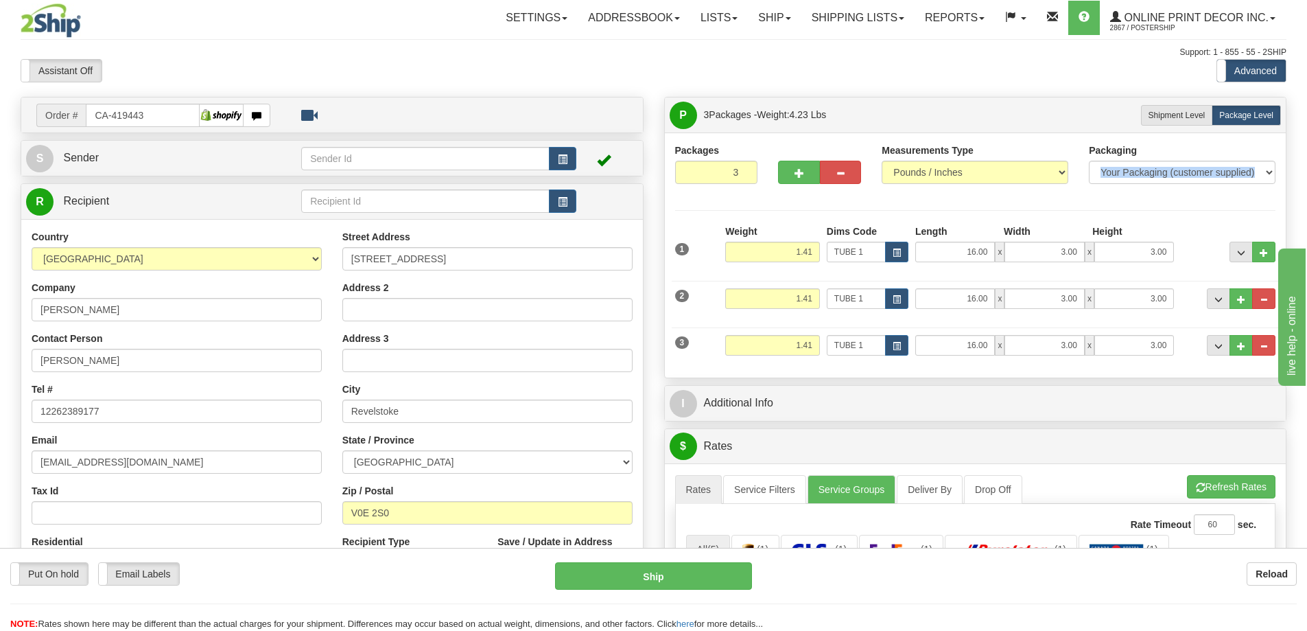
scroll to position [137, 0]
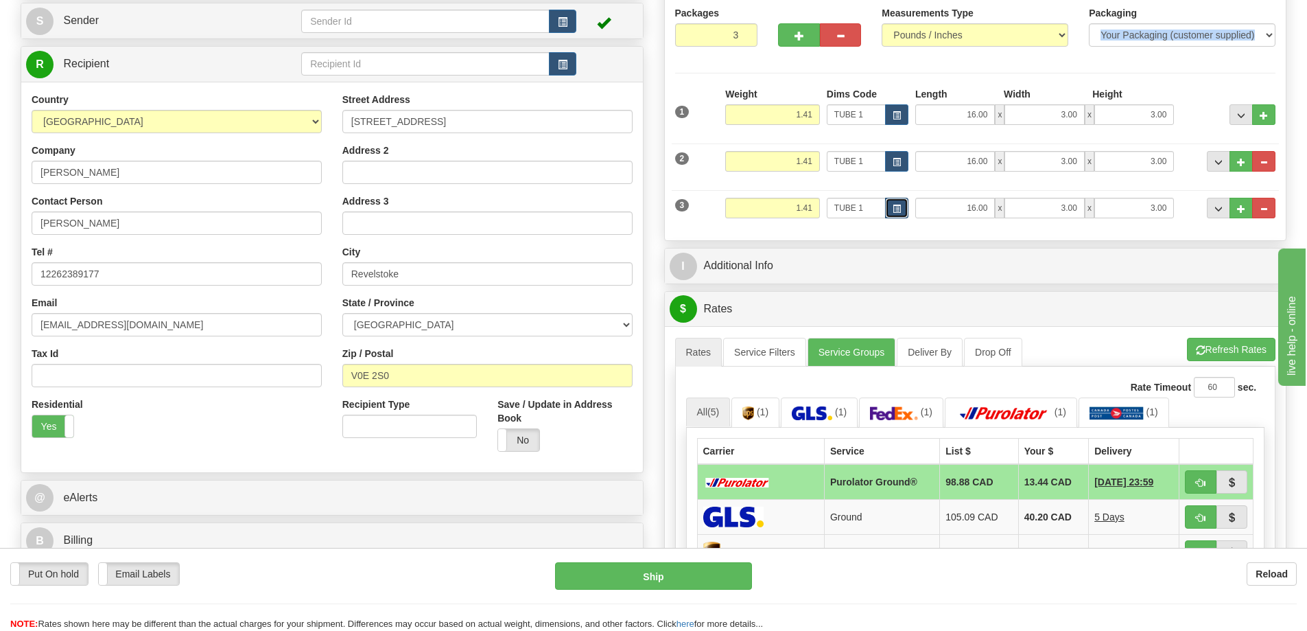
click at [900, 209] on span "button" at bounding box center [897, 209] width 8 height 8
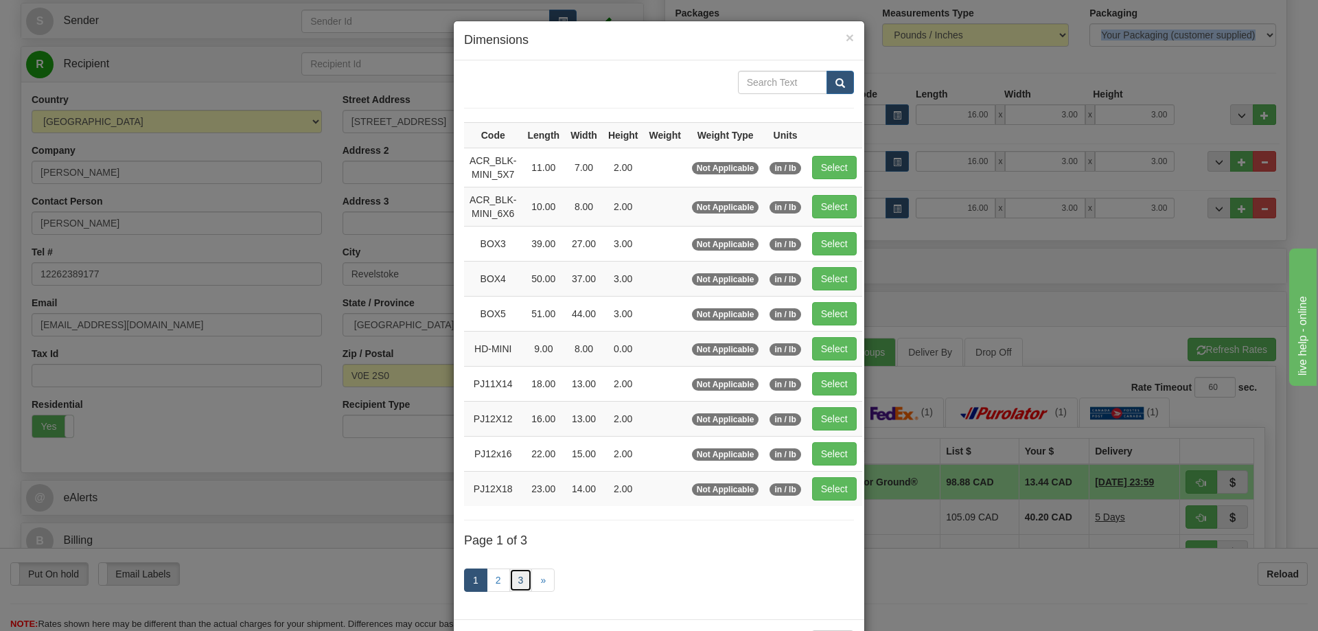
click at [513, 581] on link "3" at bounding box center [520, 579] width 23 height 23
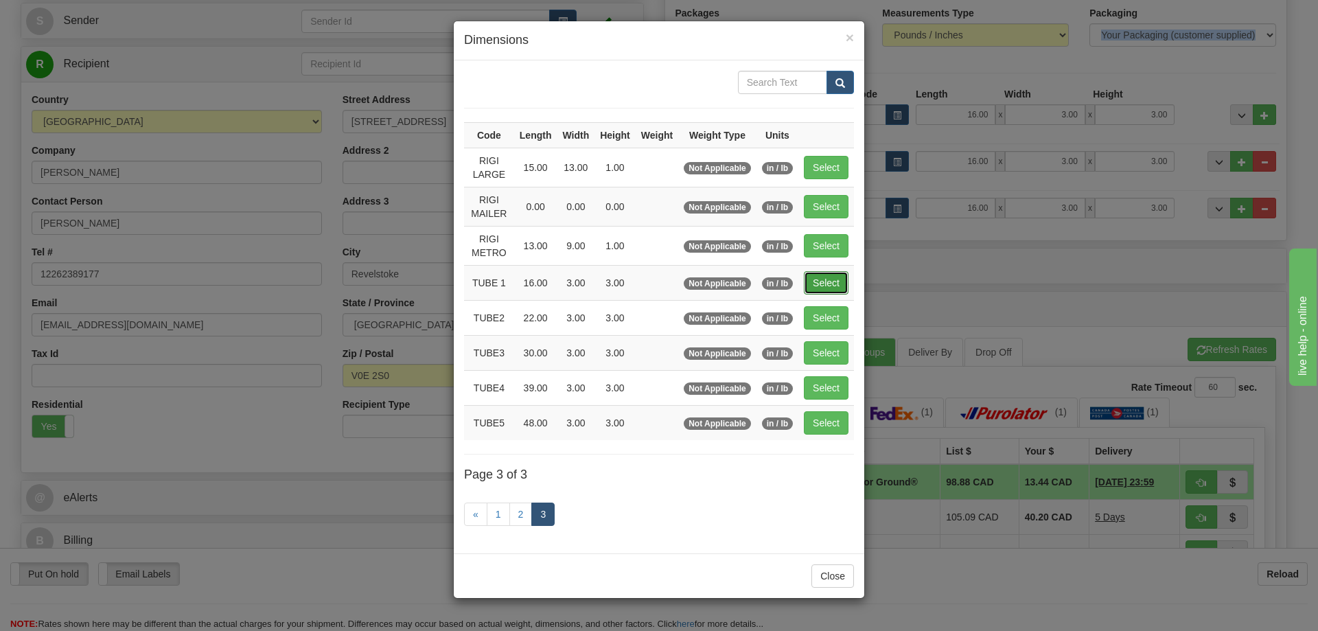
click at [824, 278] on button "Select" at bounding box center [826, 282] width 45 height 23
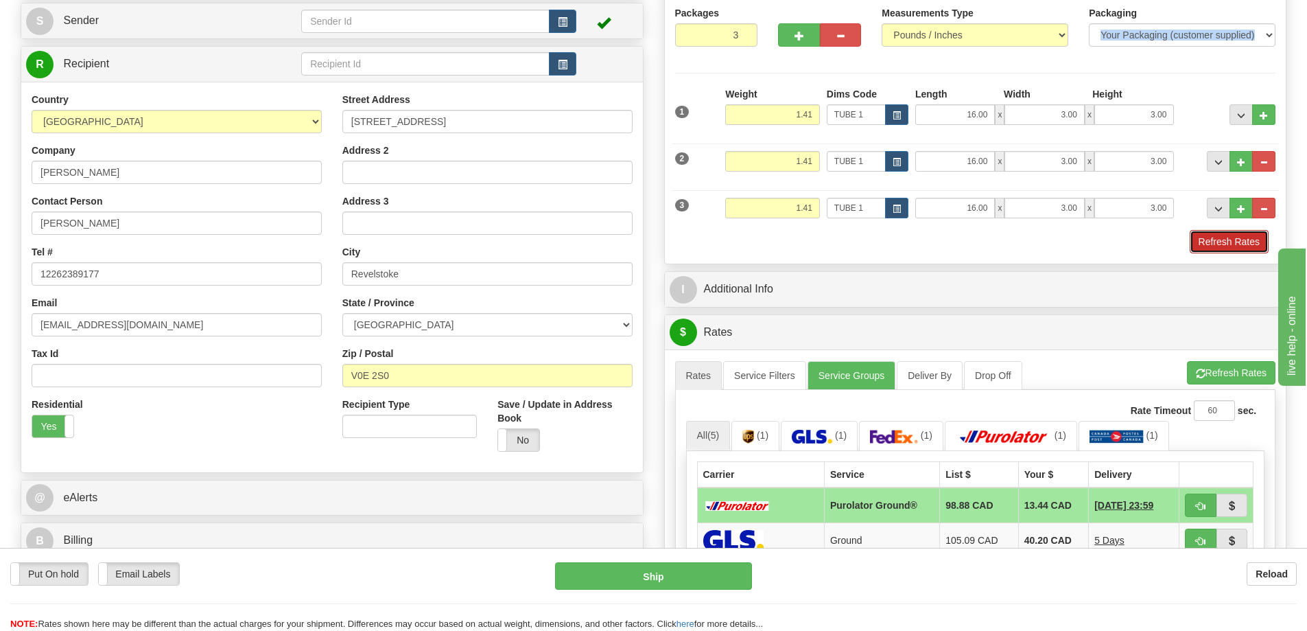
click at [1226, 242] on button "Refresh Rates" at bounding box center [1229, 241] width 79 height 23
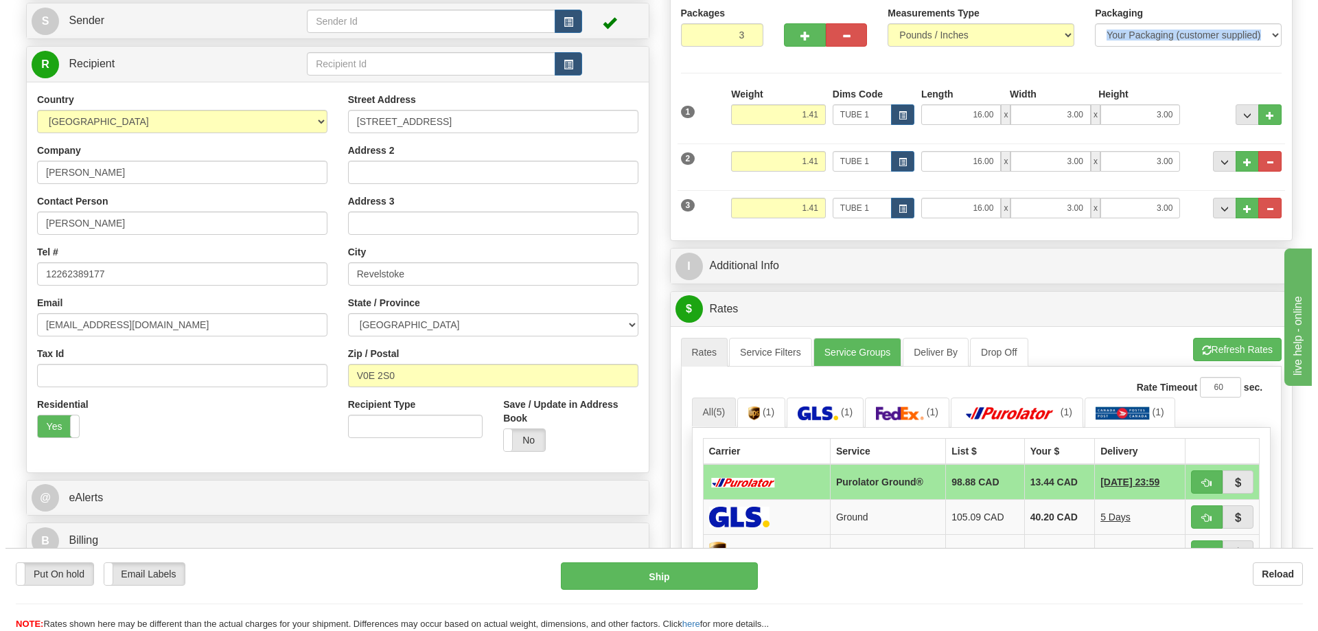
scroll to position [343, 0]
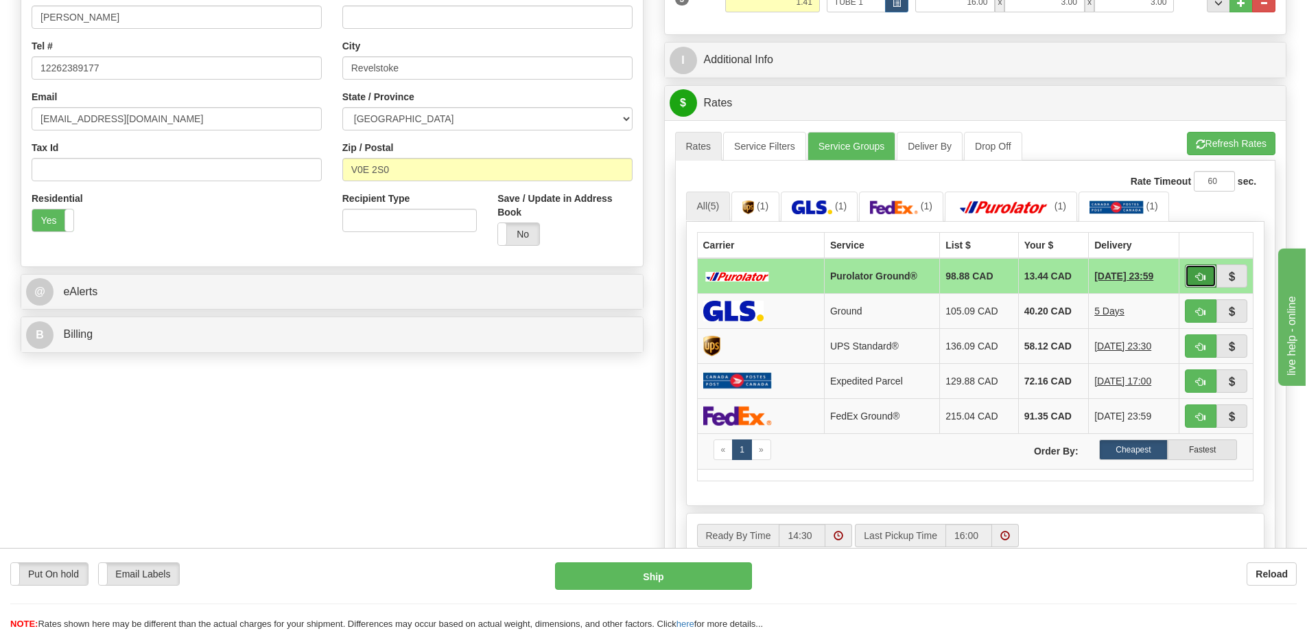
click at [1200, 272] on button "button" at bounding box center [1201, 275] width 32 height 23
type input "260"
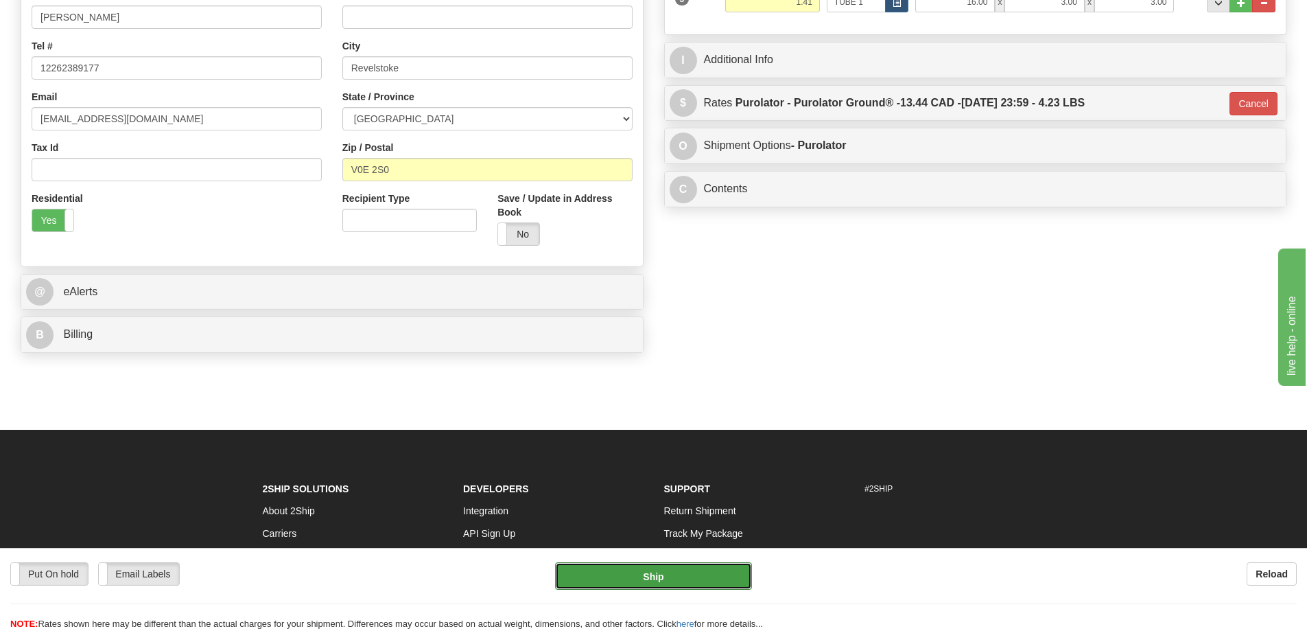
click at [712, 570] on button "Ship" at bounding box center [653, 575] width 197 height 27
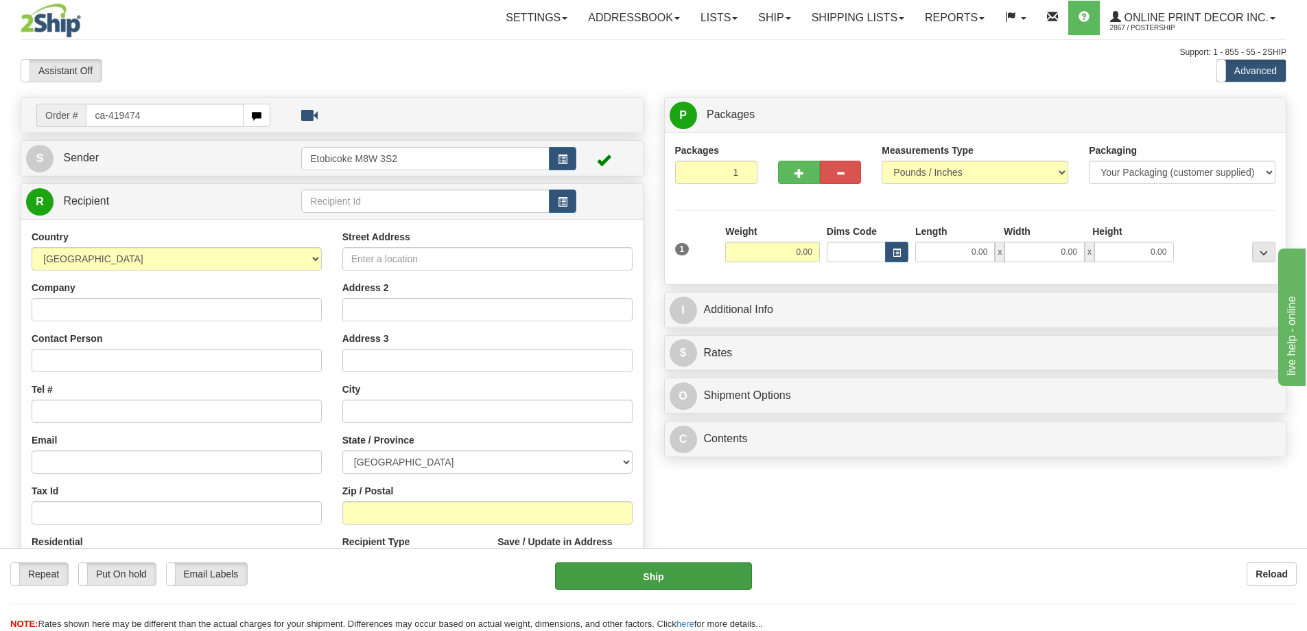
type input "ca-419474"
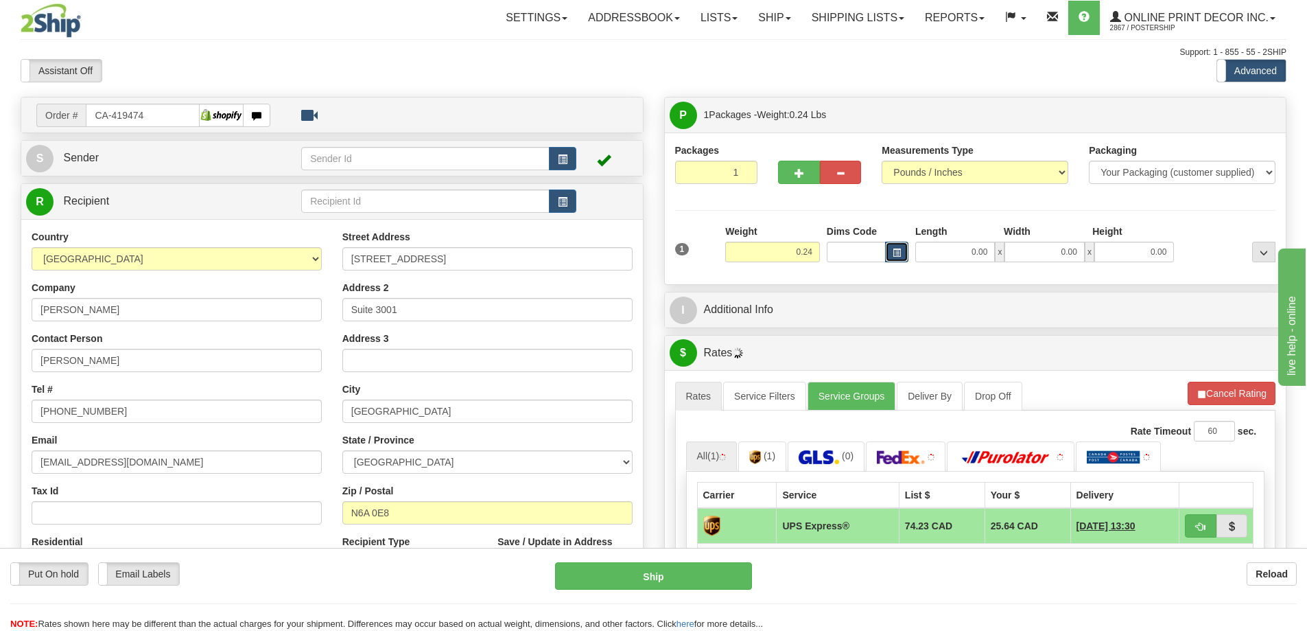
click at [900, 259] on button "button" at bounding box center [896, 252] width 23 height 21
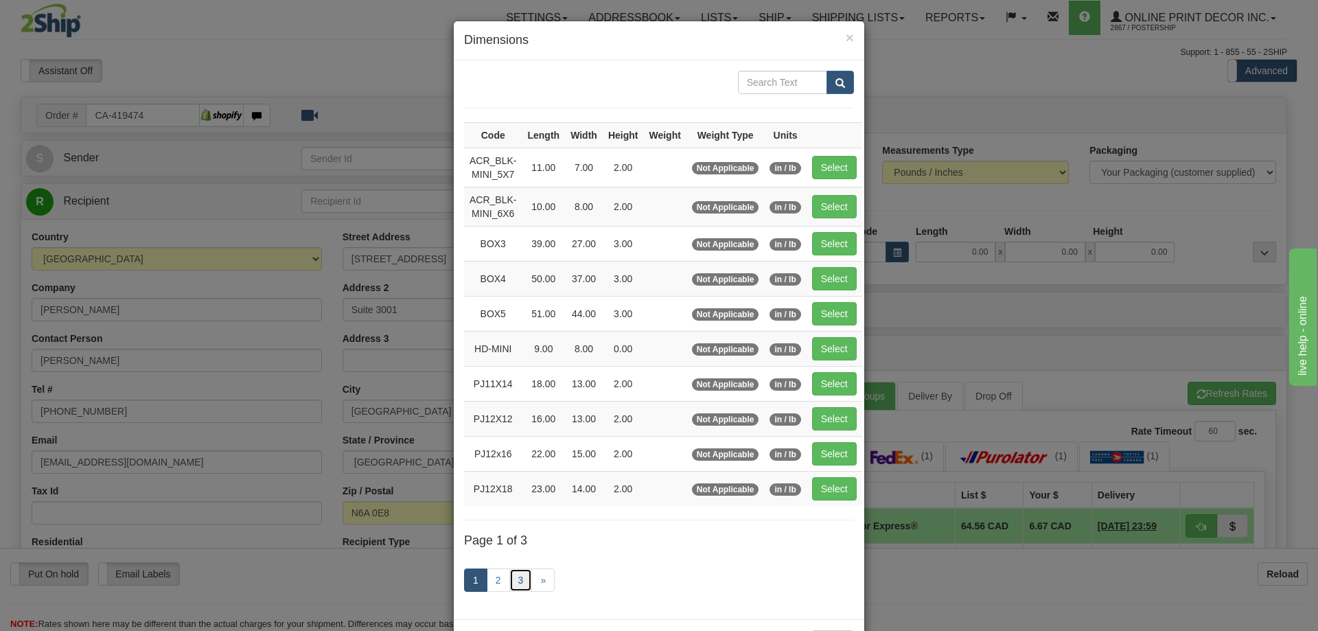
click at [512, 581] on link "3" at bounding box center [520, 579] width 23 height 23
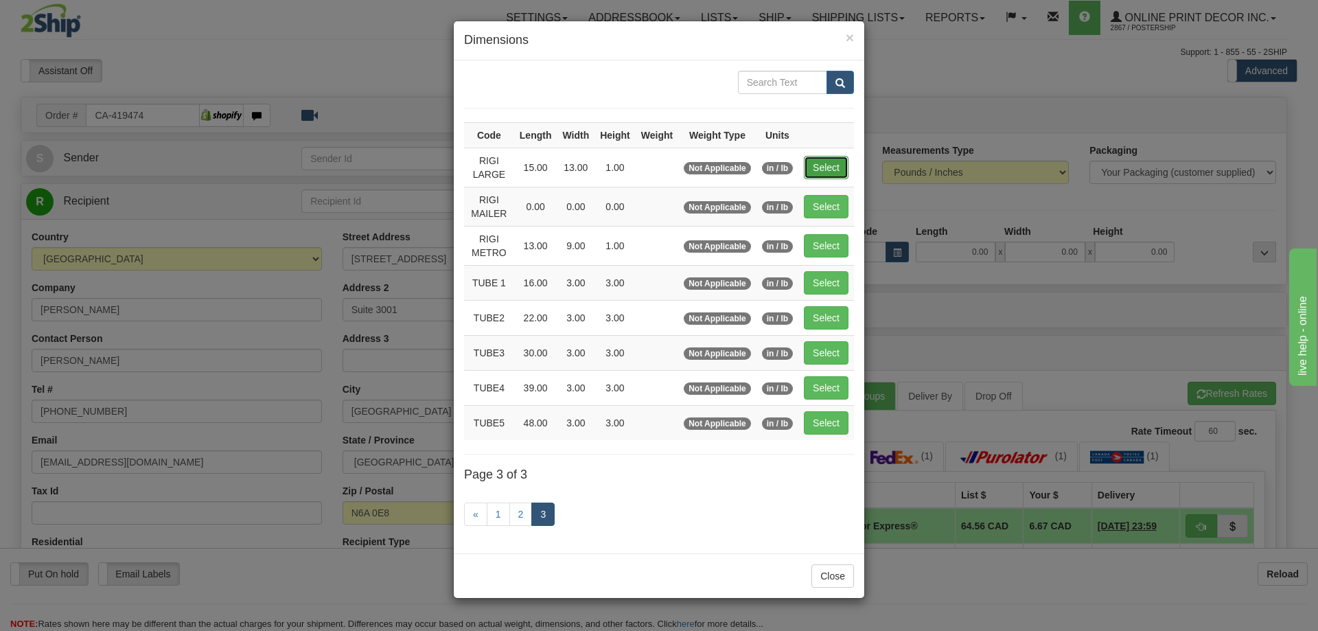
click at [817, 165] on button "Select" at bounding box center [826, 167] width 45 height 23
type input "RIGI LARGE"
type input "15.00"
type input "13.00"
type input "1.00"
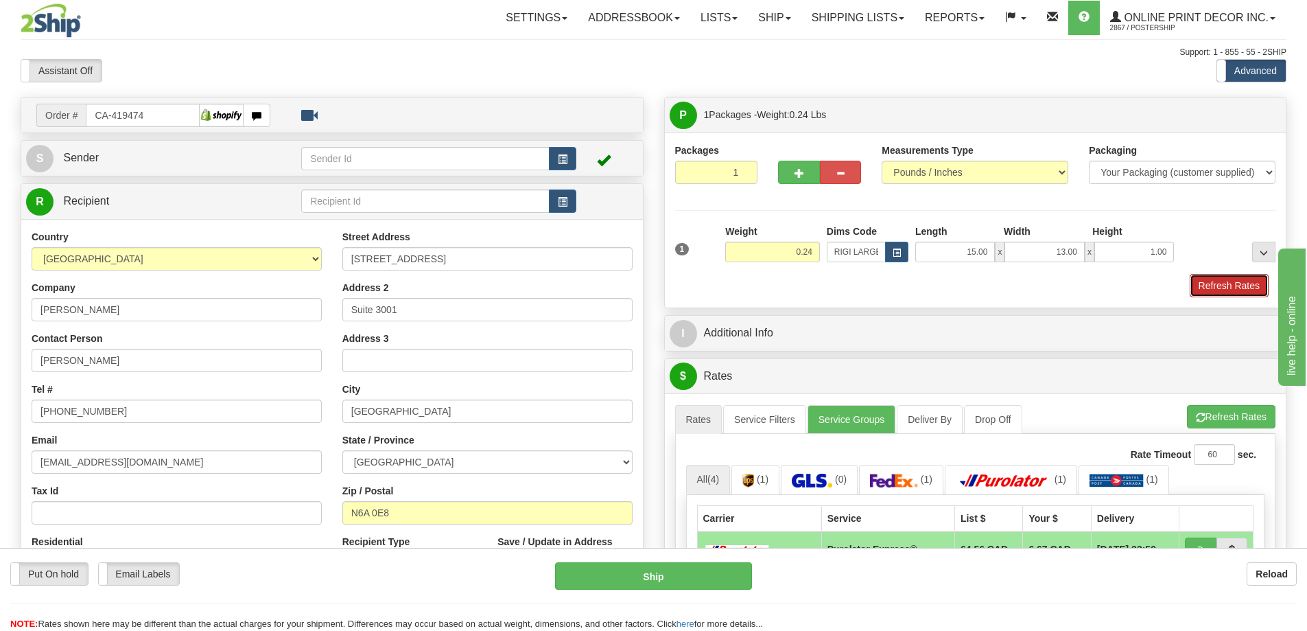
drag, startPoint x: 1213, startPoint y: 283, endPoint x: 1217, endPoint y: 273, distance: 10.2
click at [1215, 283] on button "Refresh Rates" at bounding box center [1229, 285] width 79 height 23
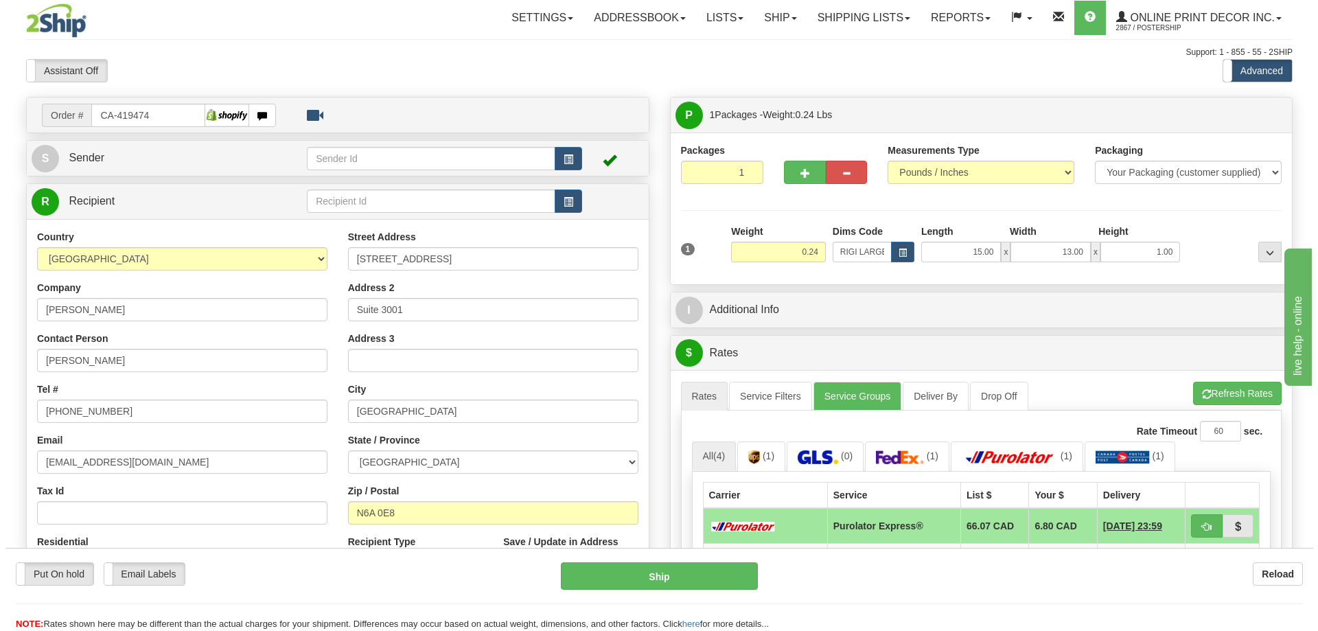
scroll to position [137, 0]
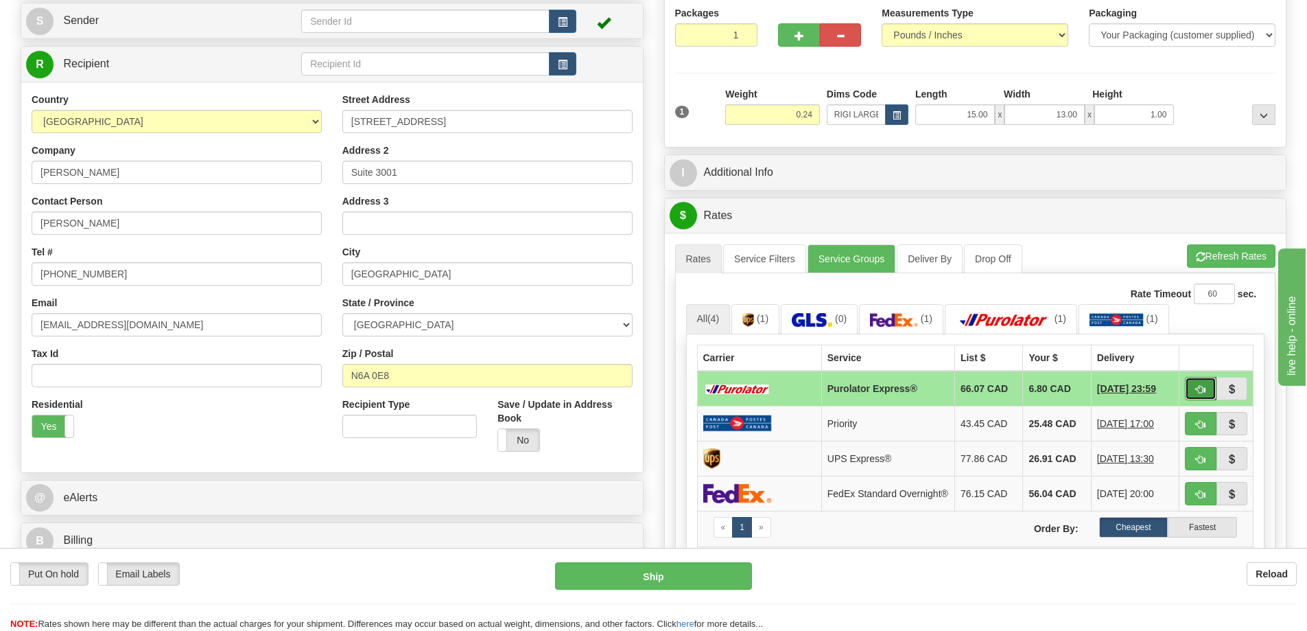
click at [1197, 390] on span "button" at bounding box center [1201, 389] width 10 height 9
type input "202"
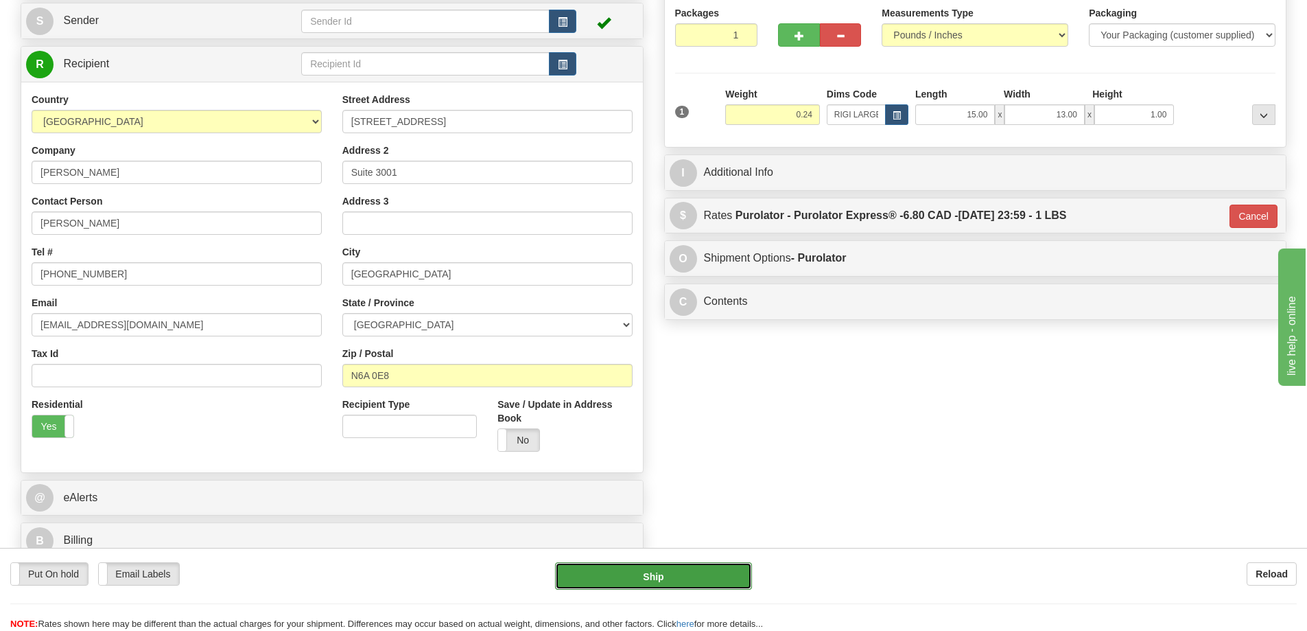
click at [721, 576] on button "Ship" at bounding box center [653, 575] width 197 height 27
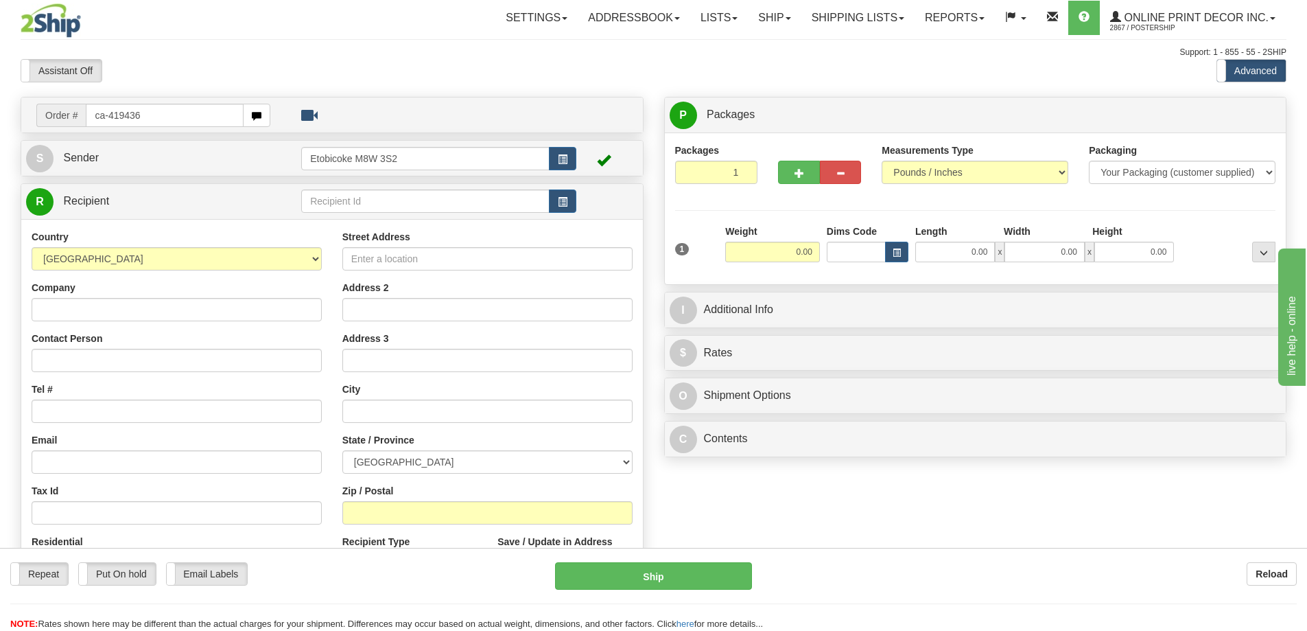
type input "ca-419436"
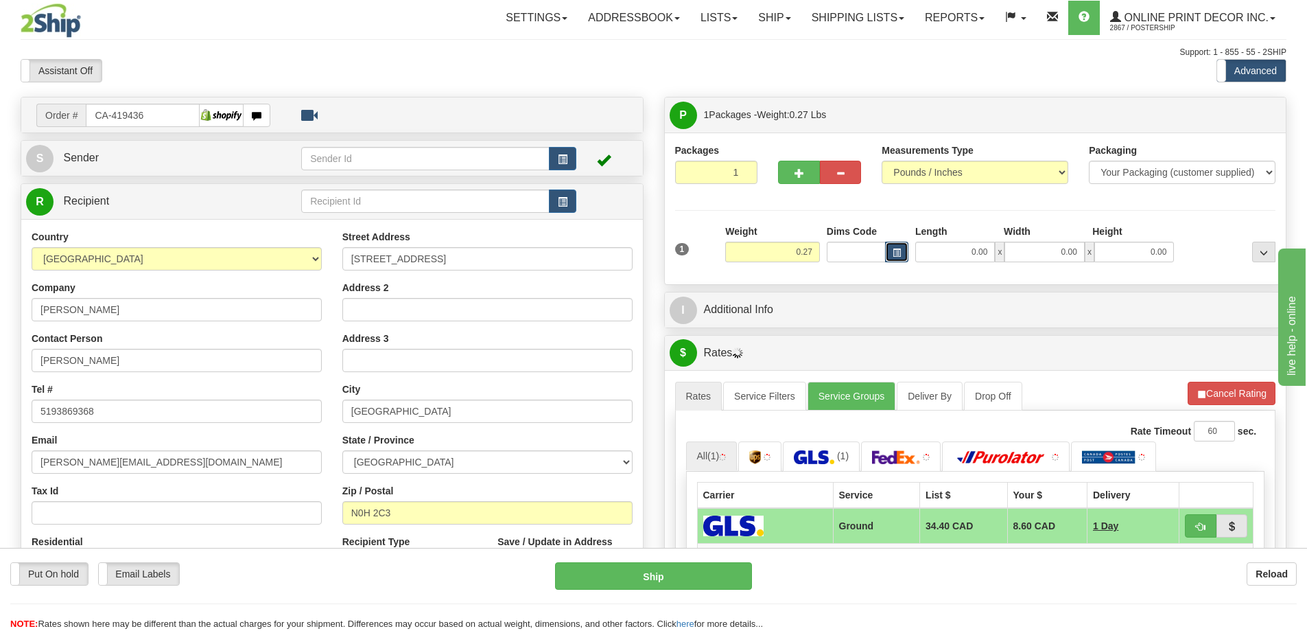
click at [896, 250] on span "button" at bounding box center [897, 253] width 8 height 8
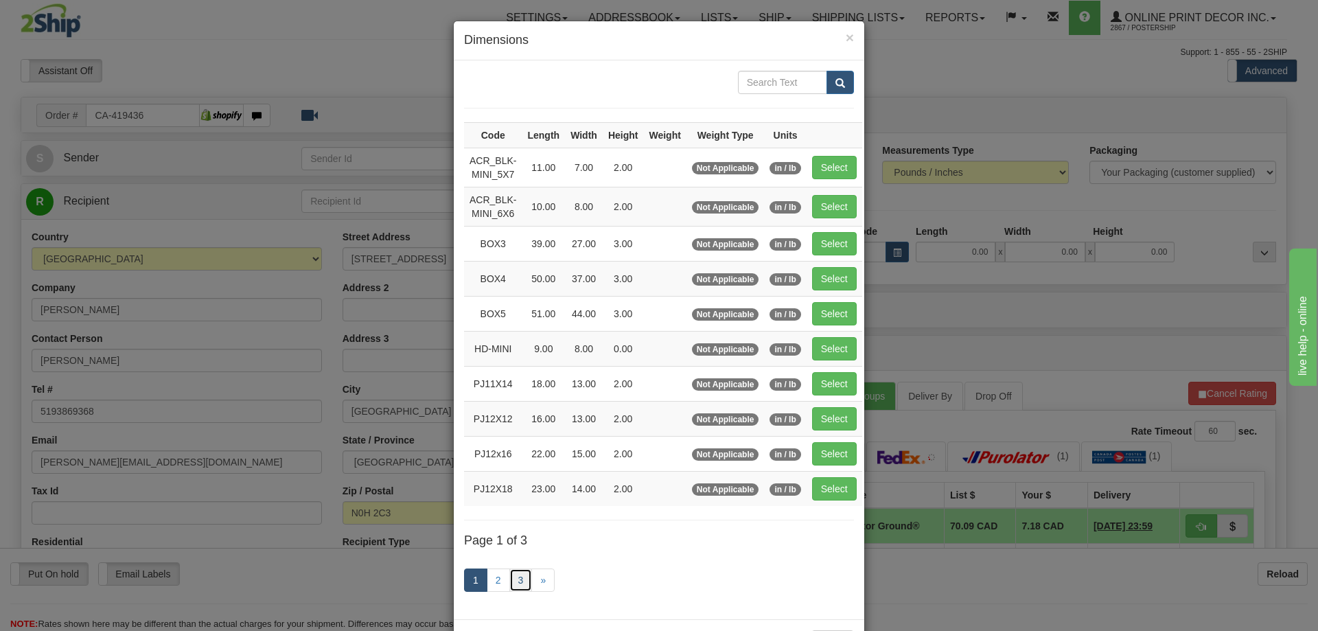
click at [509, 579] on link "3" at bounding box center [520, 579] width 23 height 23
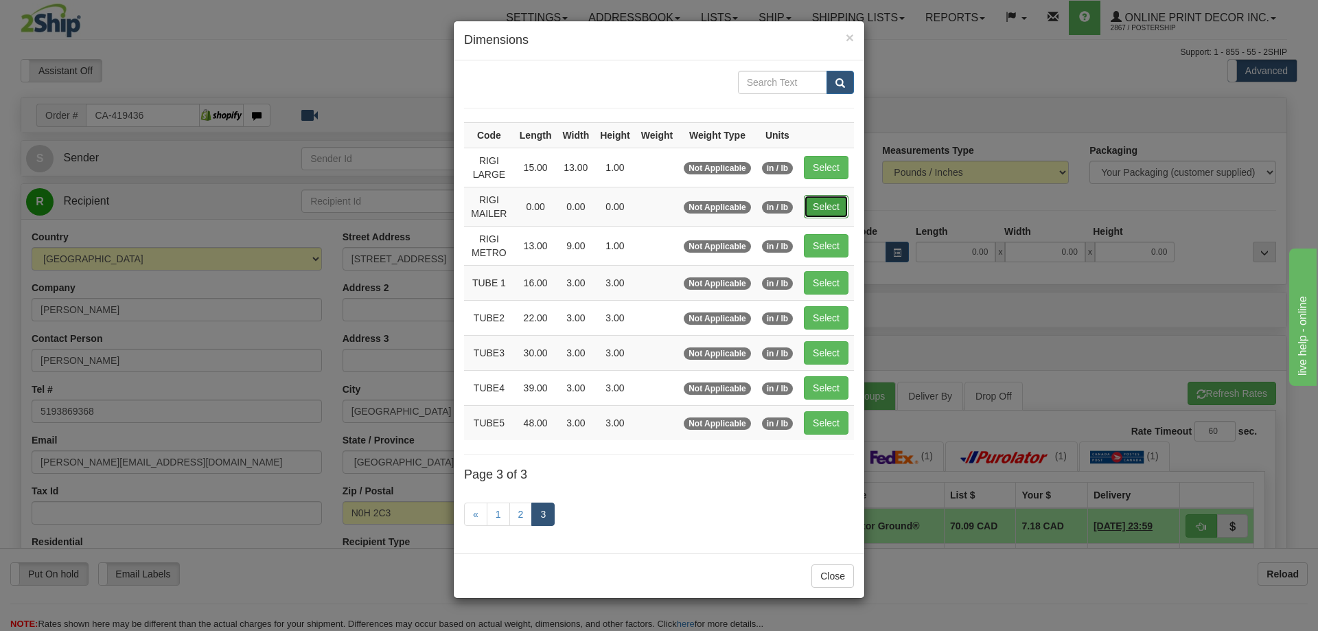
click at [834, 206] on button "Select" at bounding box center [826, 206] width 45 height 23
type input "RIGI MAILER"
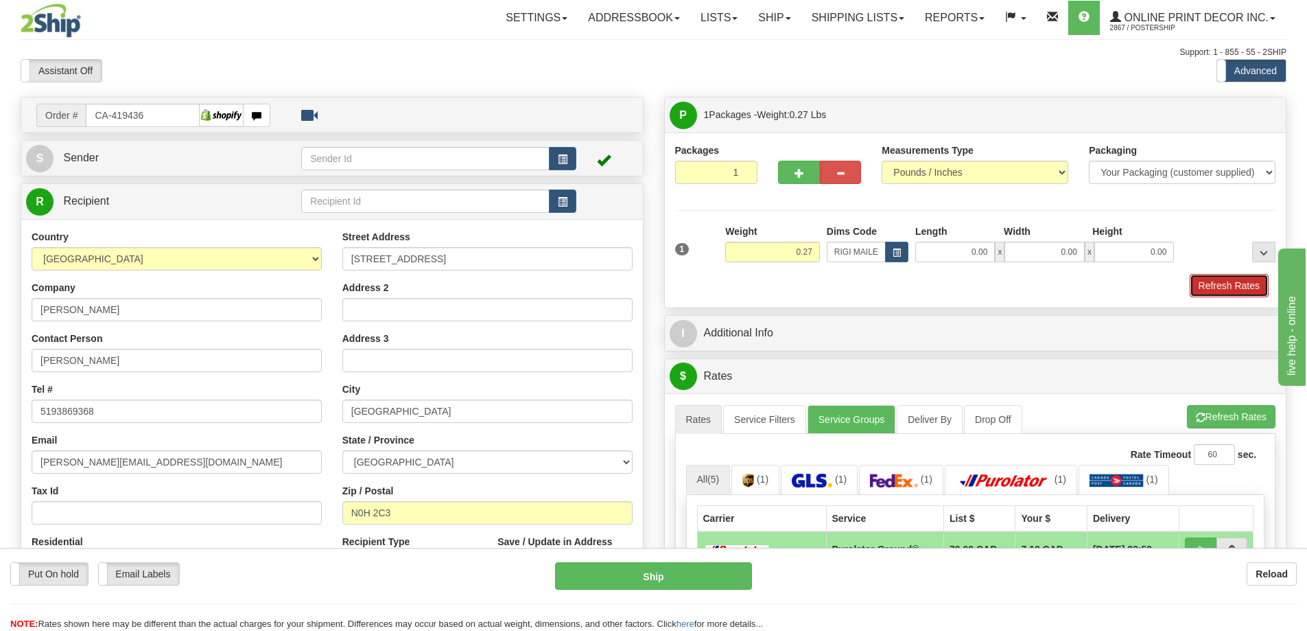
click at [1227, 276] on button "Refresh Rates" at bounding box center [1229, 285] width 79 height 23
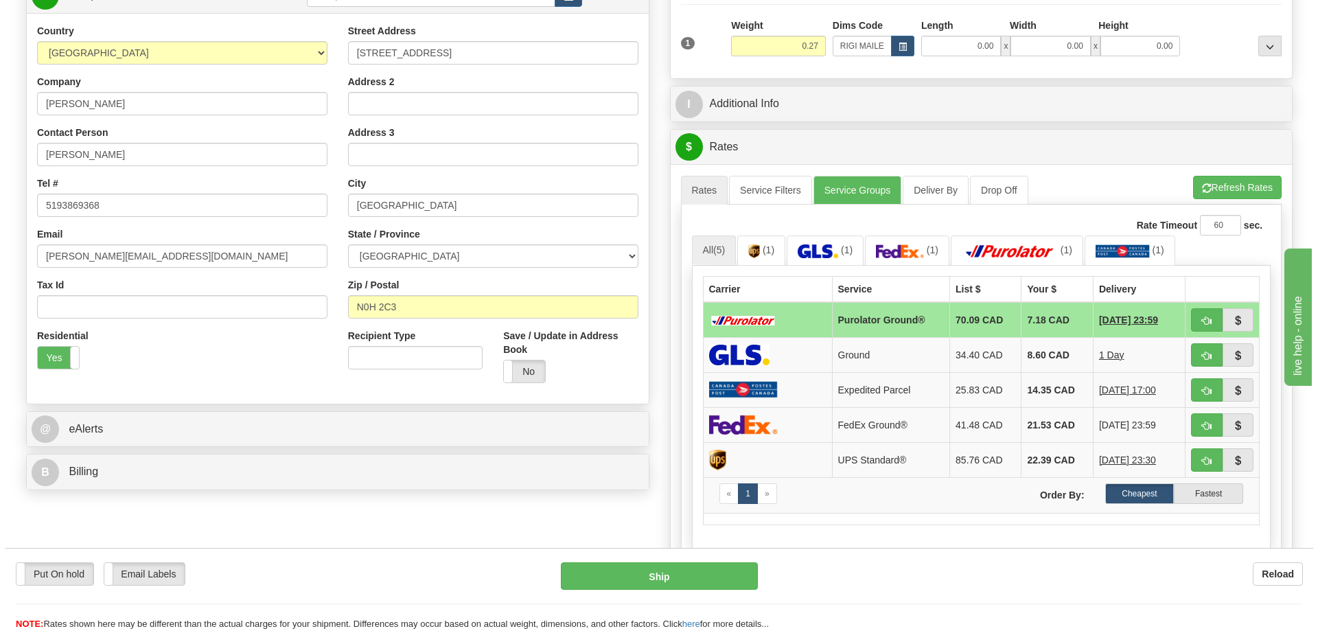
scroll to position [275, 0]
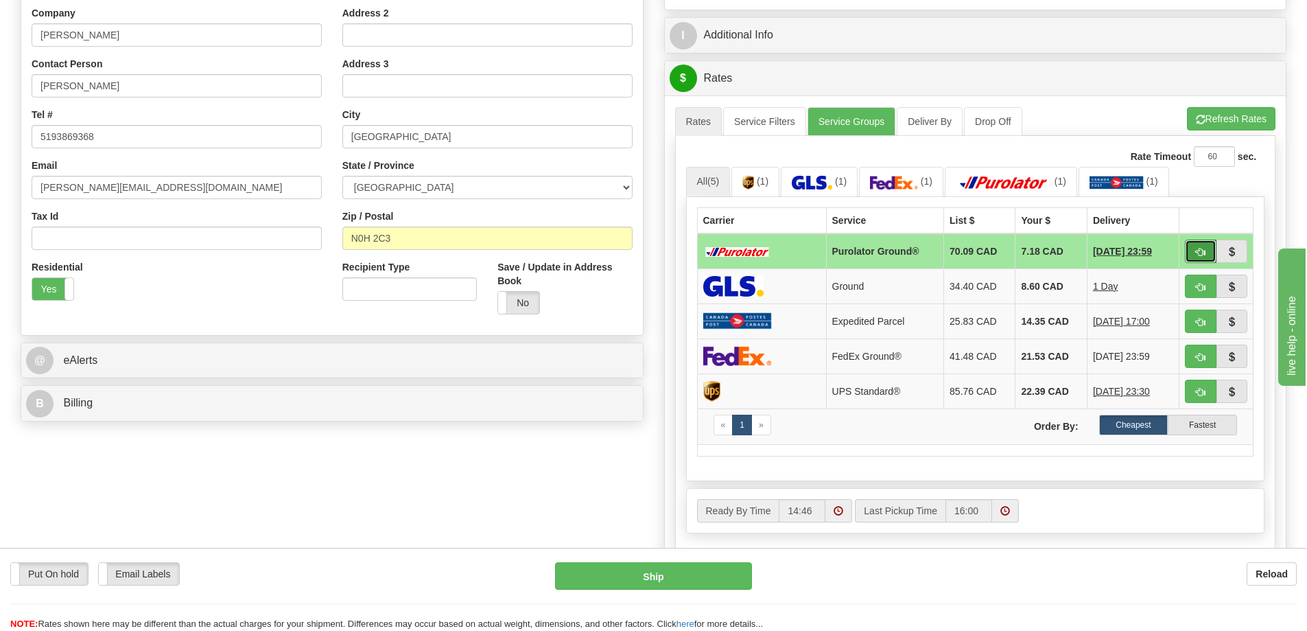
click at [1197, 248] on button "button" at bounding box center [1201, 251] width 32 height 23
type input "260"
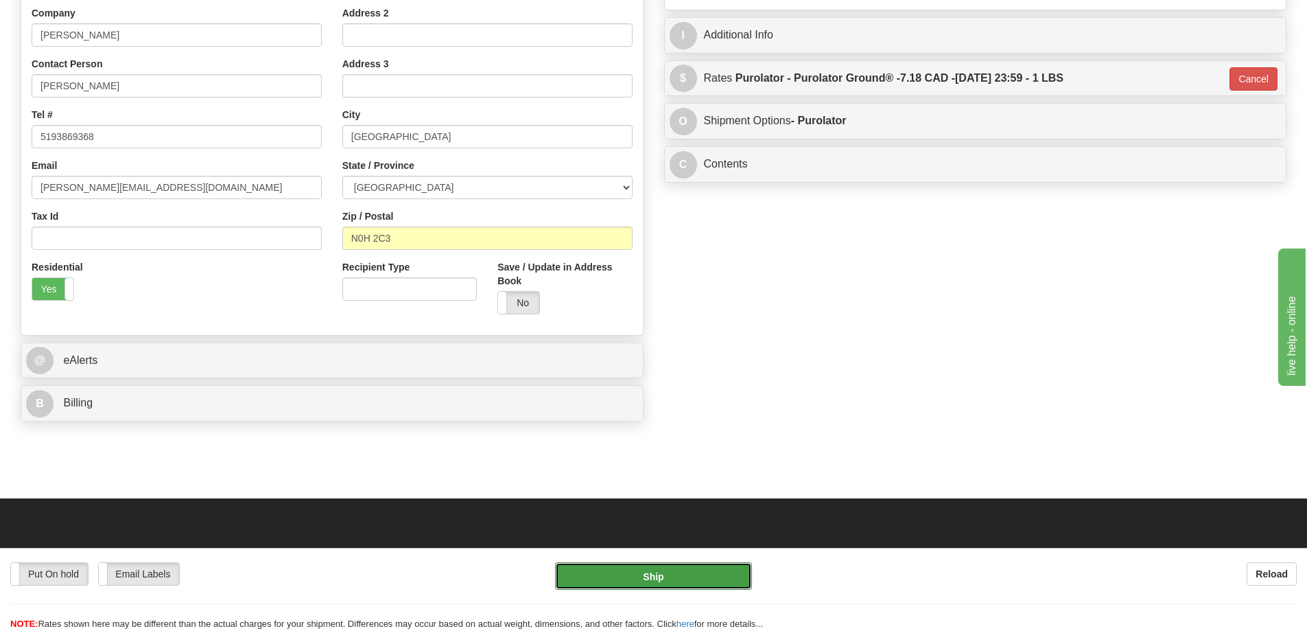
click at [655, 565] on button "Ship" at bounding box center [653, 575] width 197 height 27
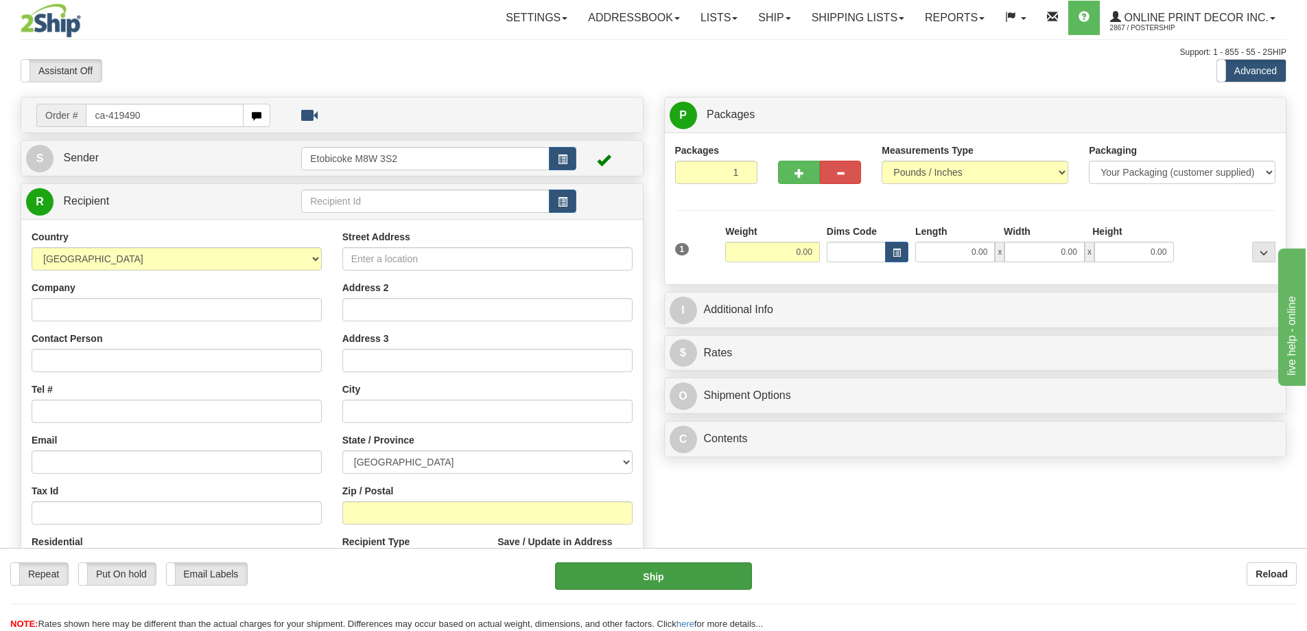
type input "ca-419490"
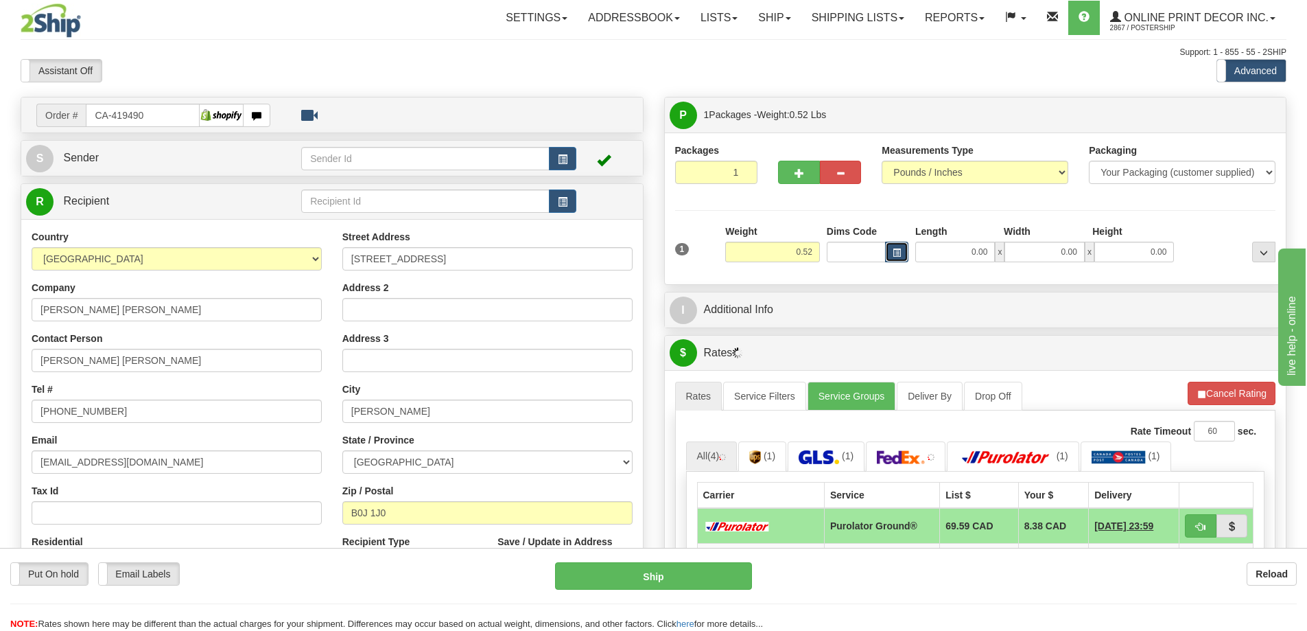
click at [893, 252] on span "button" at bounding box center [897, 253] width 8 height 8
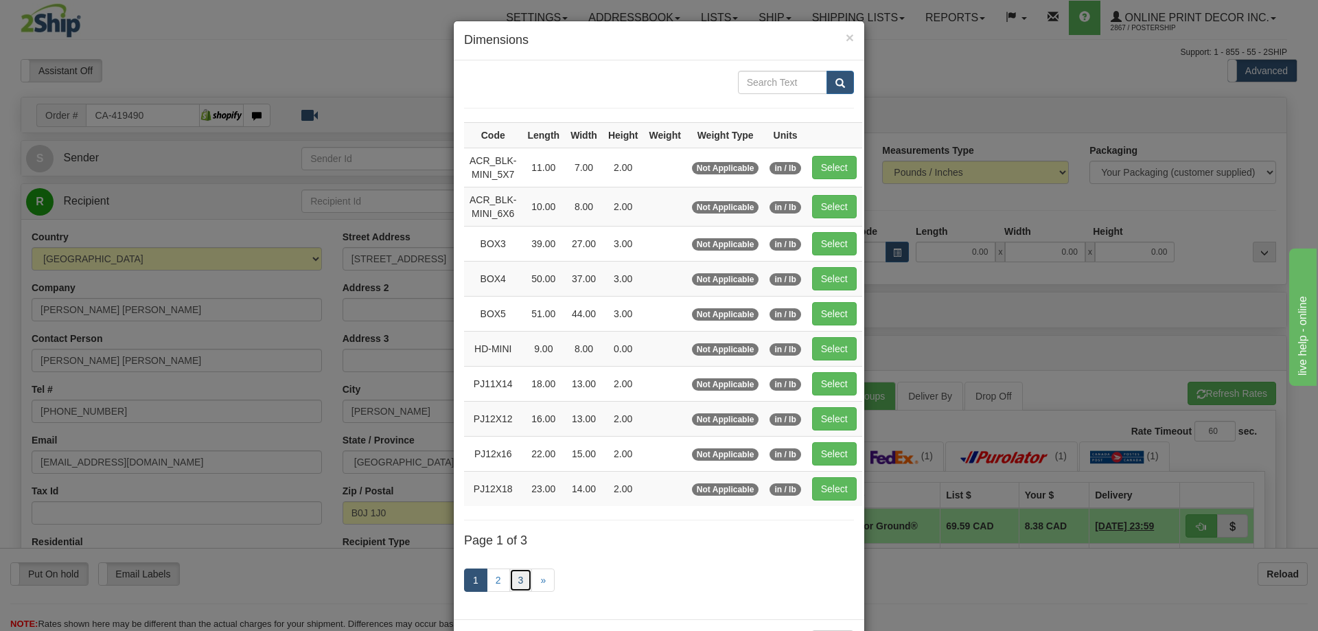
click at [515, 577] on link "3" at bounding box center [520, 579] width 23 height 23
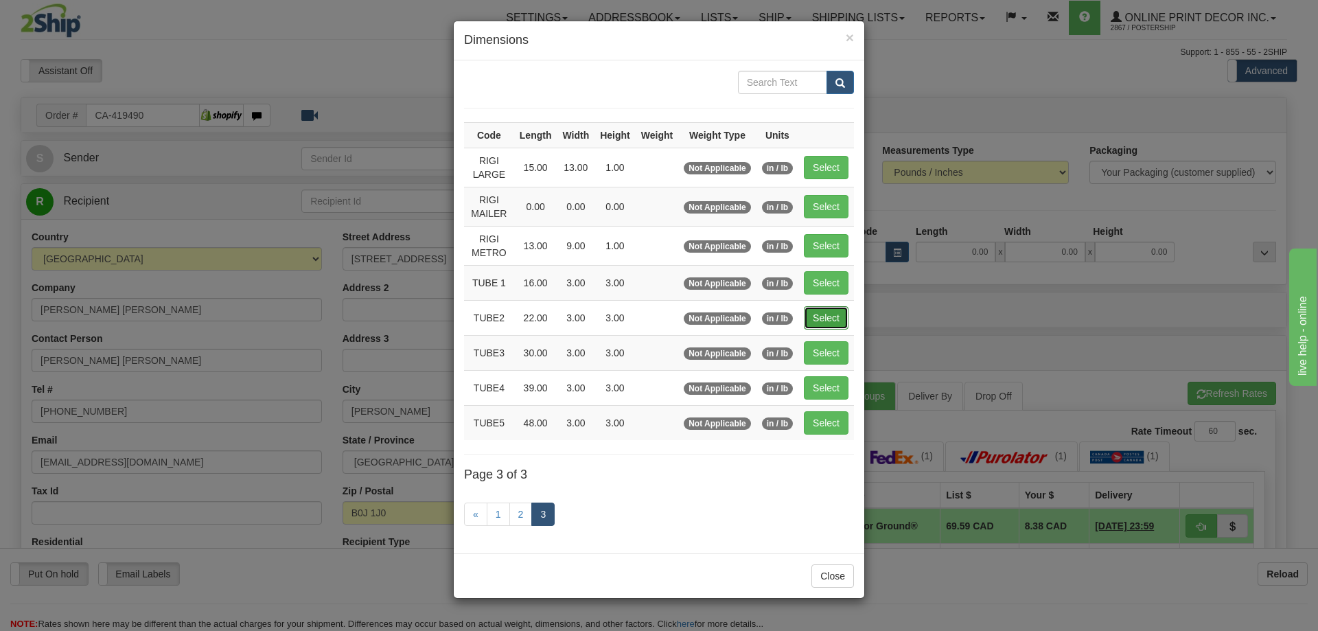
click at [821, 316] on button "Select" at bounding box center [826, 317] width 45 height 23
type input "TUBE2"
type input "22.00"
type input "3.00"
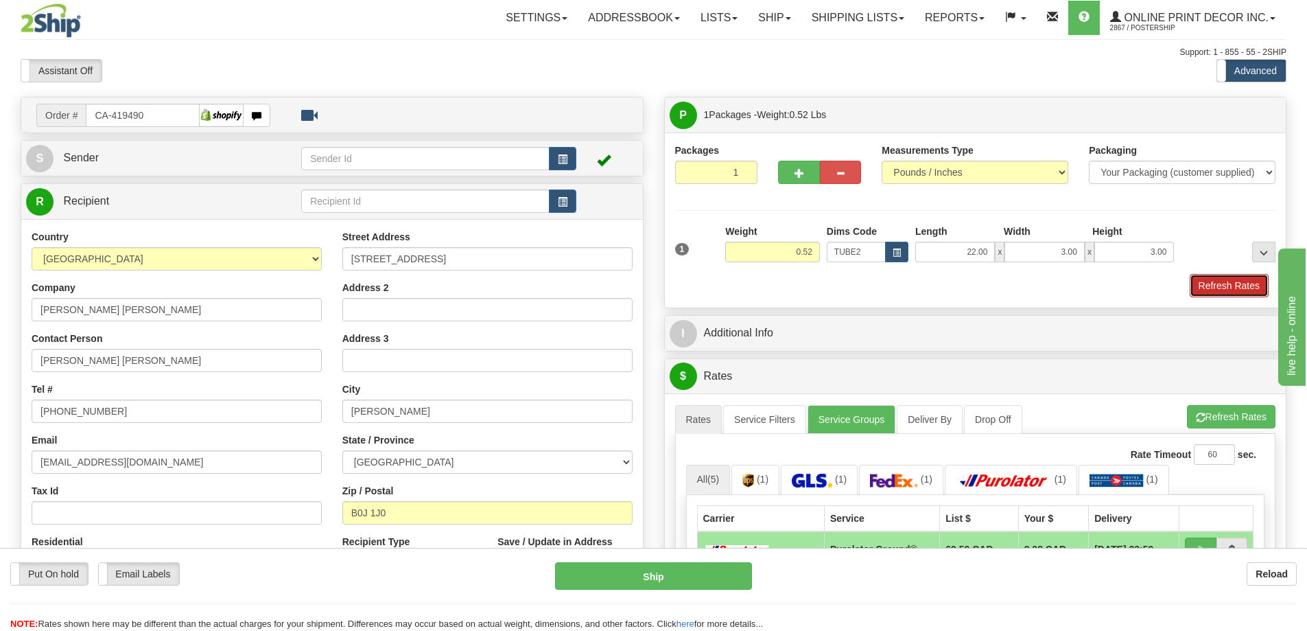
click at [1219, 296] on button "Refresh Rates" at bounding box center [1229, 285] width 79 height 23
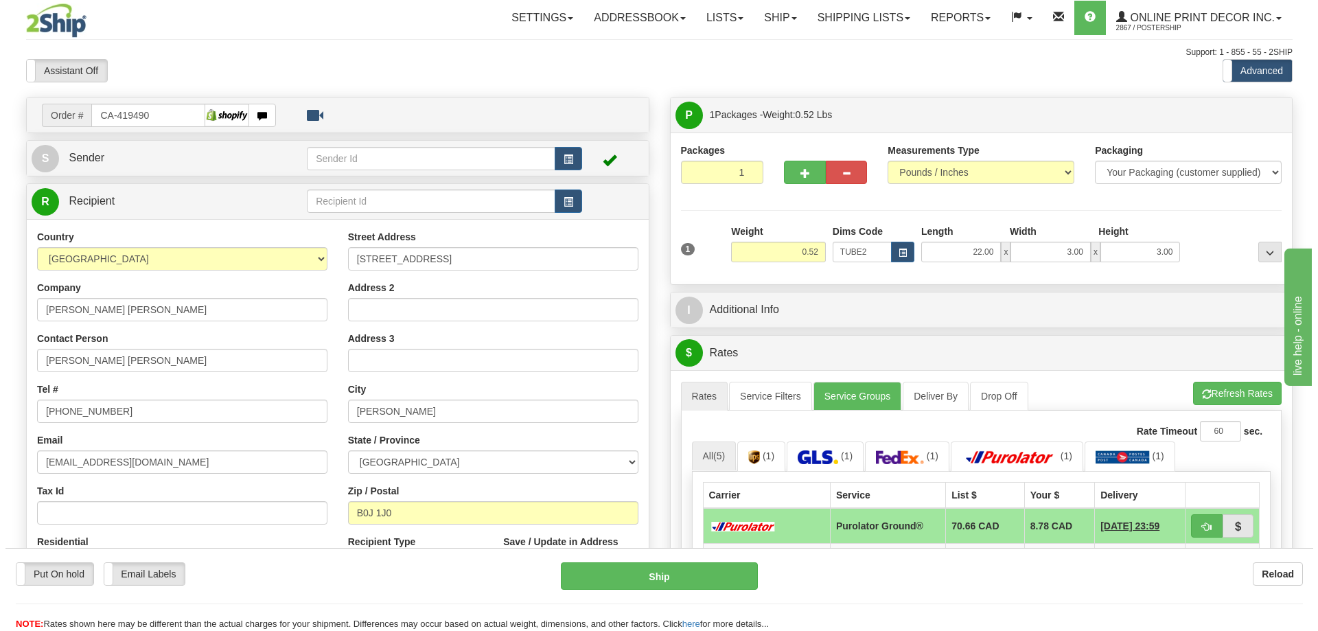
scroll to position [137, 0]
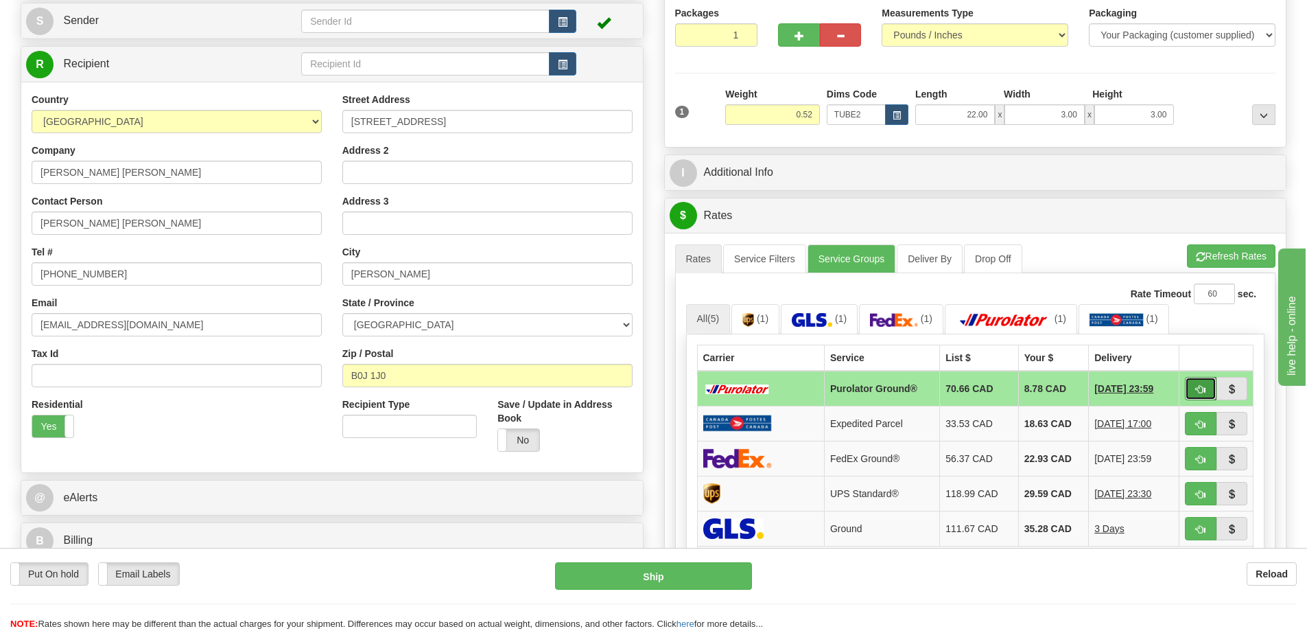
click at [1203, 390] on span "button" at bounding box center [1201, 389] width 10 height 9
type input "260"
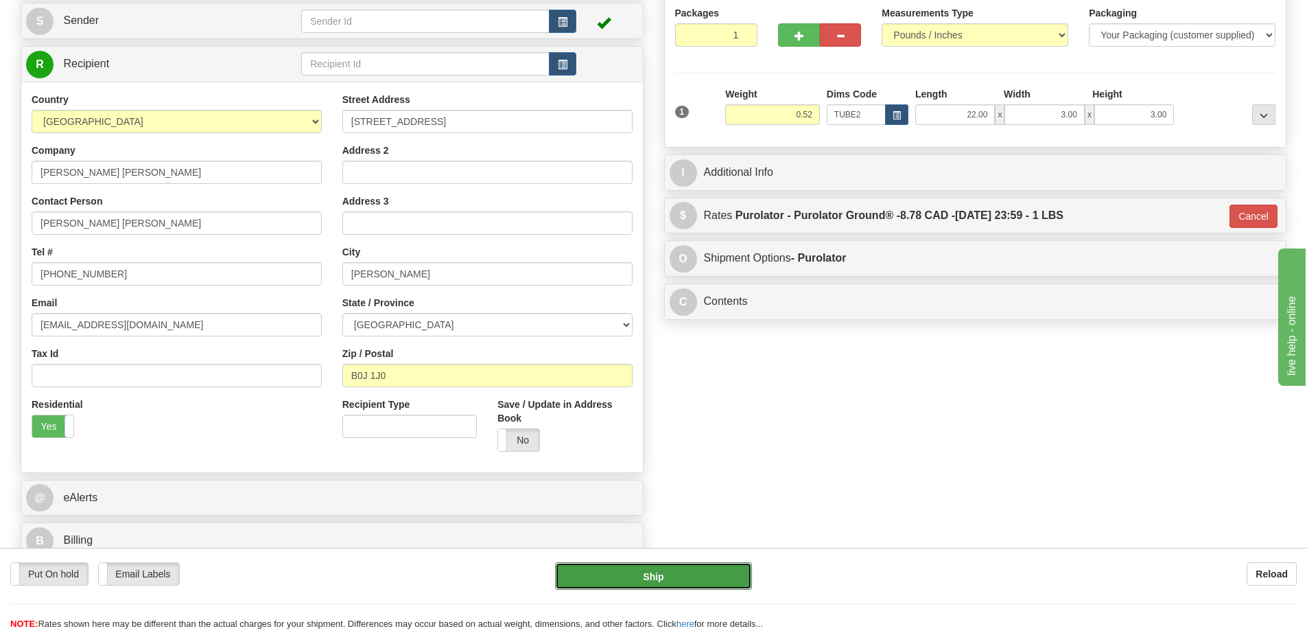
click at [729, 576] on button "Ship" at bounding box center [653, 575] width 197 height 27
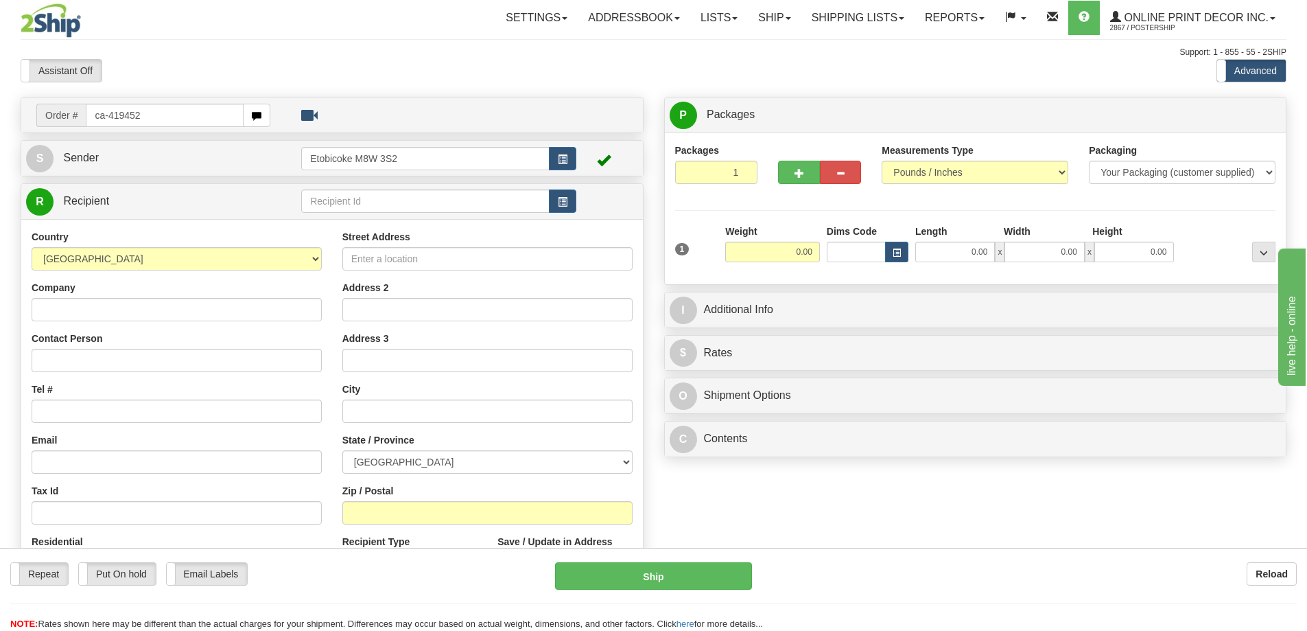
type input "ca-419452"
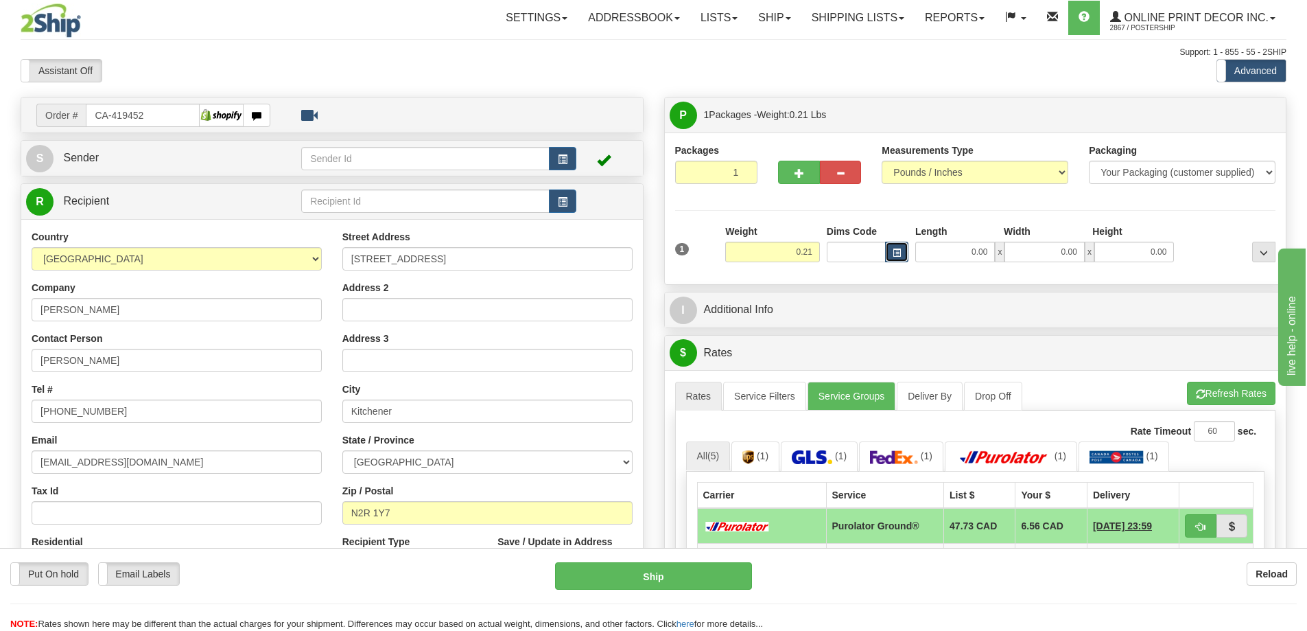
click at [900, 250] on span "button" at bounding box center [897, 253] width 8 height 8
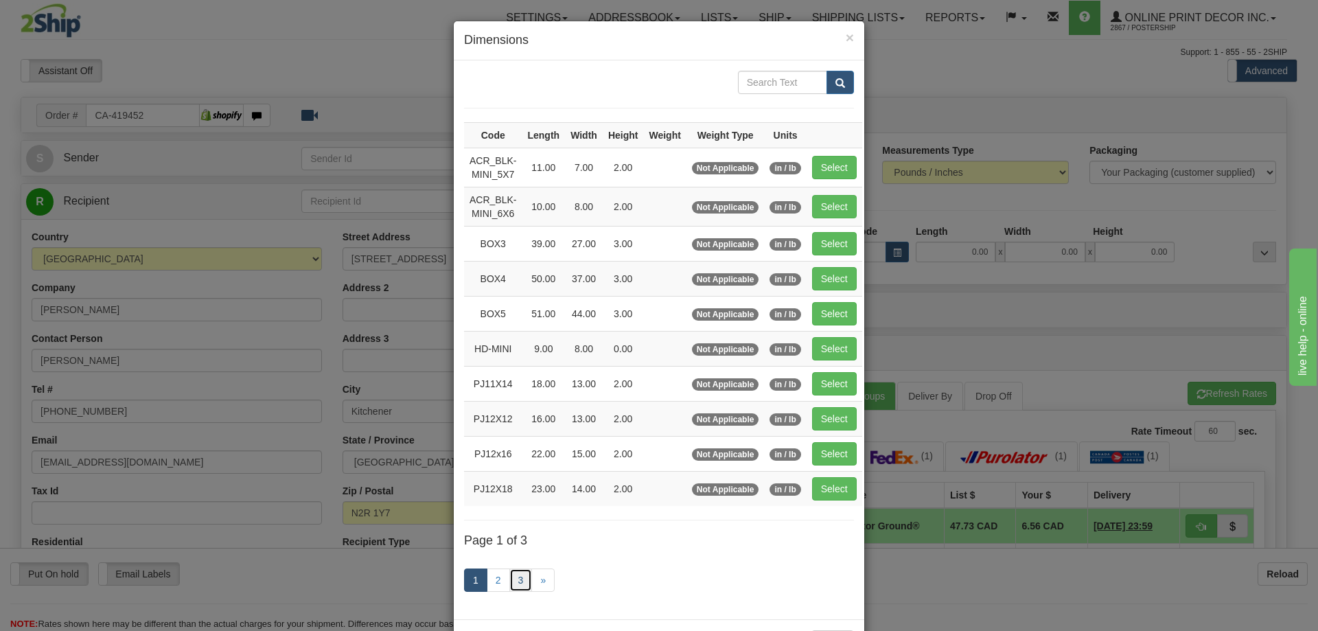
click at [519, 572] on link "3" at bounding box center [520, 579] width 23 height 23
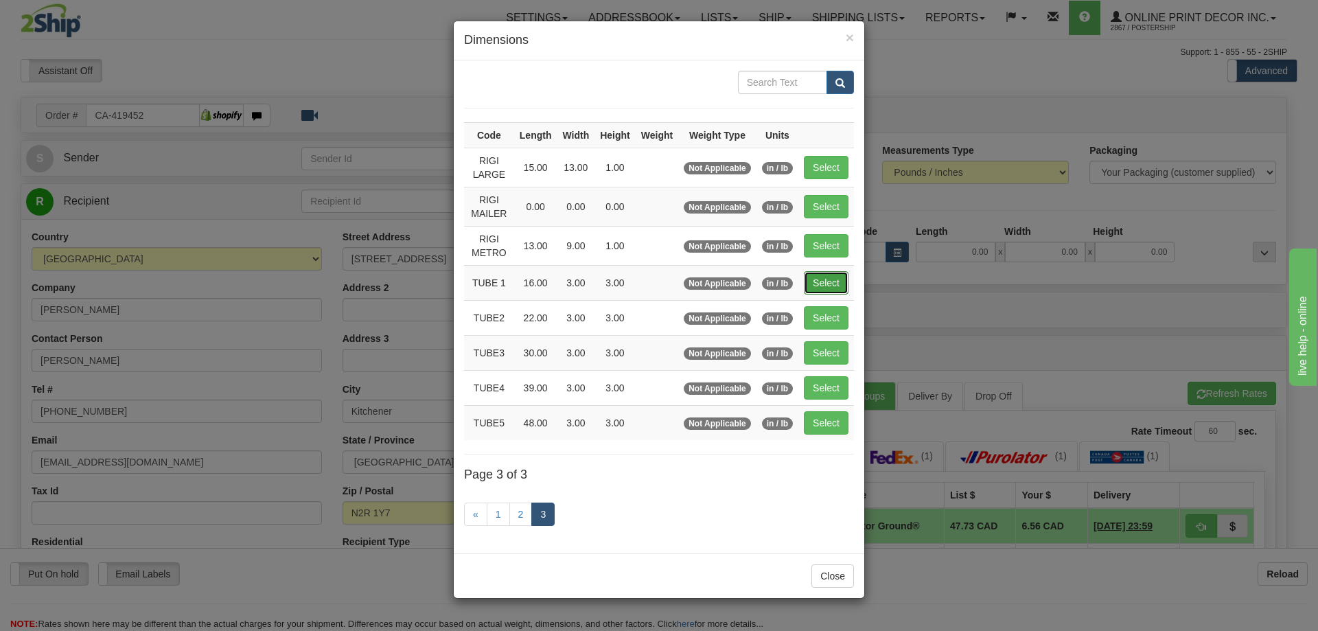
click at [834, 283] on button "Select" at bounding box center [826, 282] width 45 height 23
type input "TUBE 1"
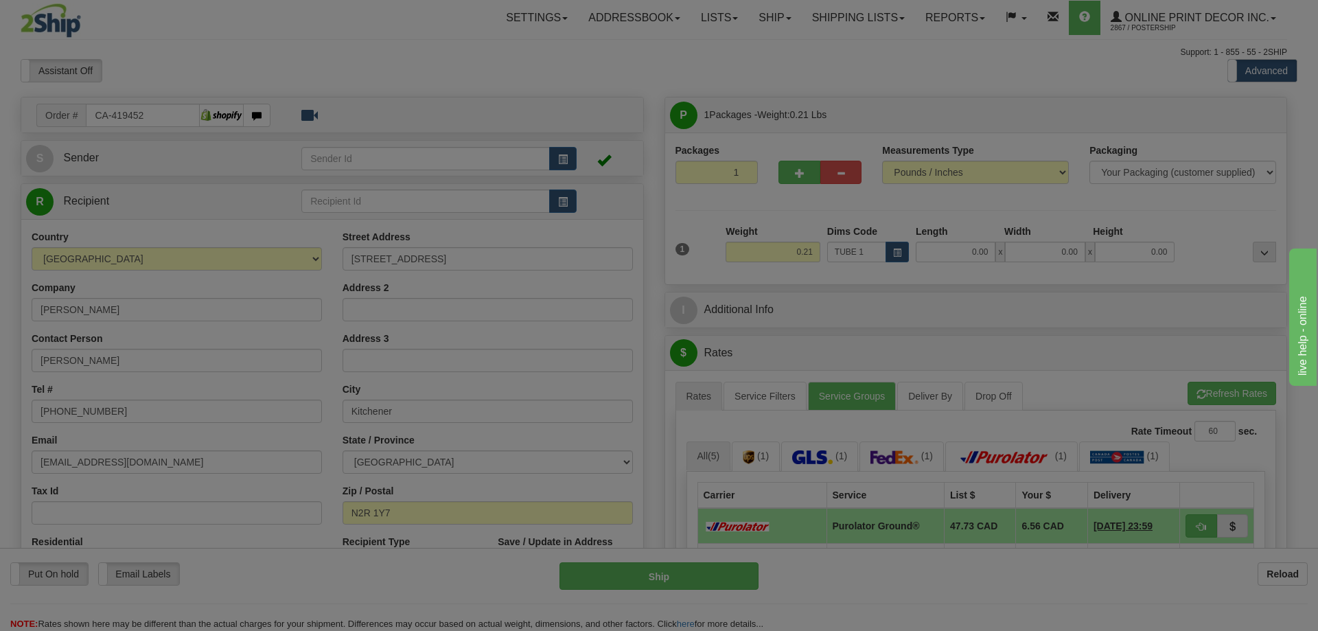
type input "16.00"
type input "3.00"
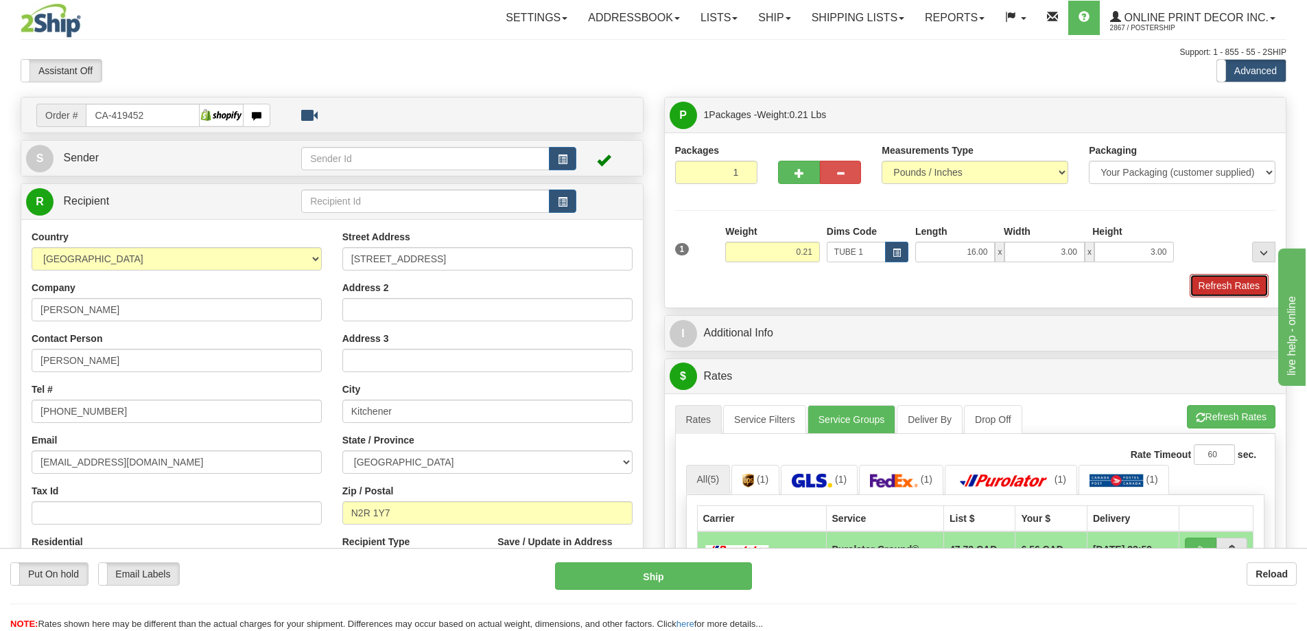
click at [1217, 289] on button "Refresh Rates" at bounding box center [1229, 285] width 79 height 23
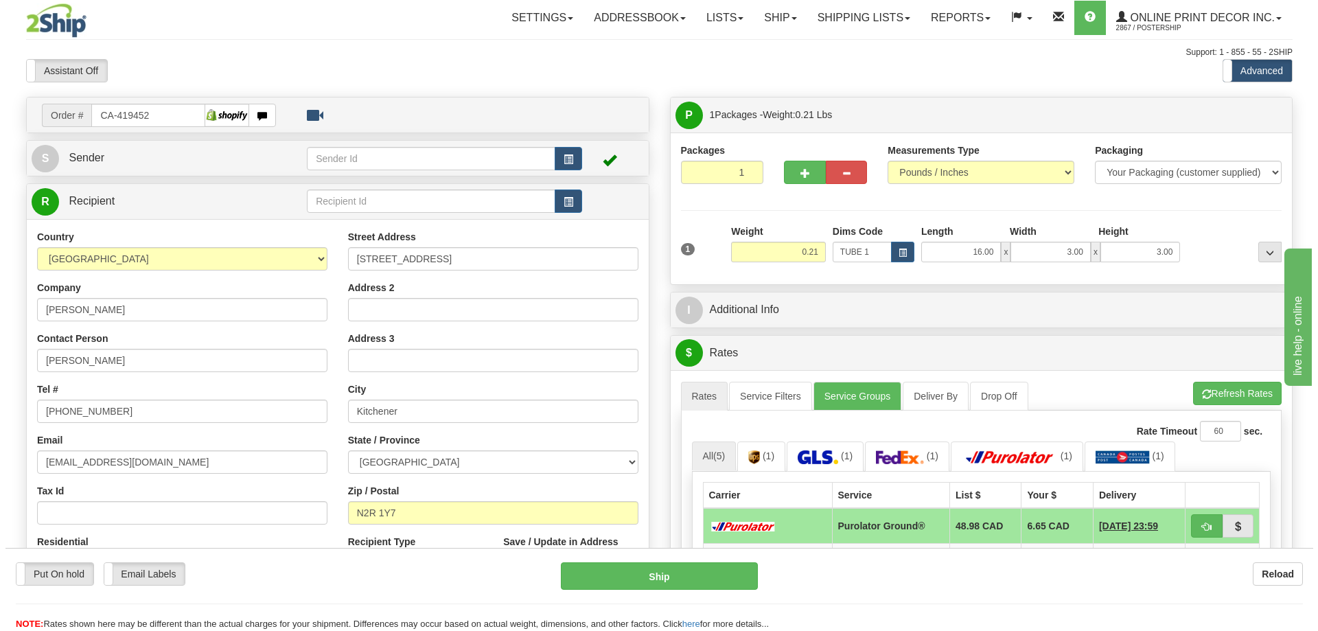
scroll to position [137, 0]
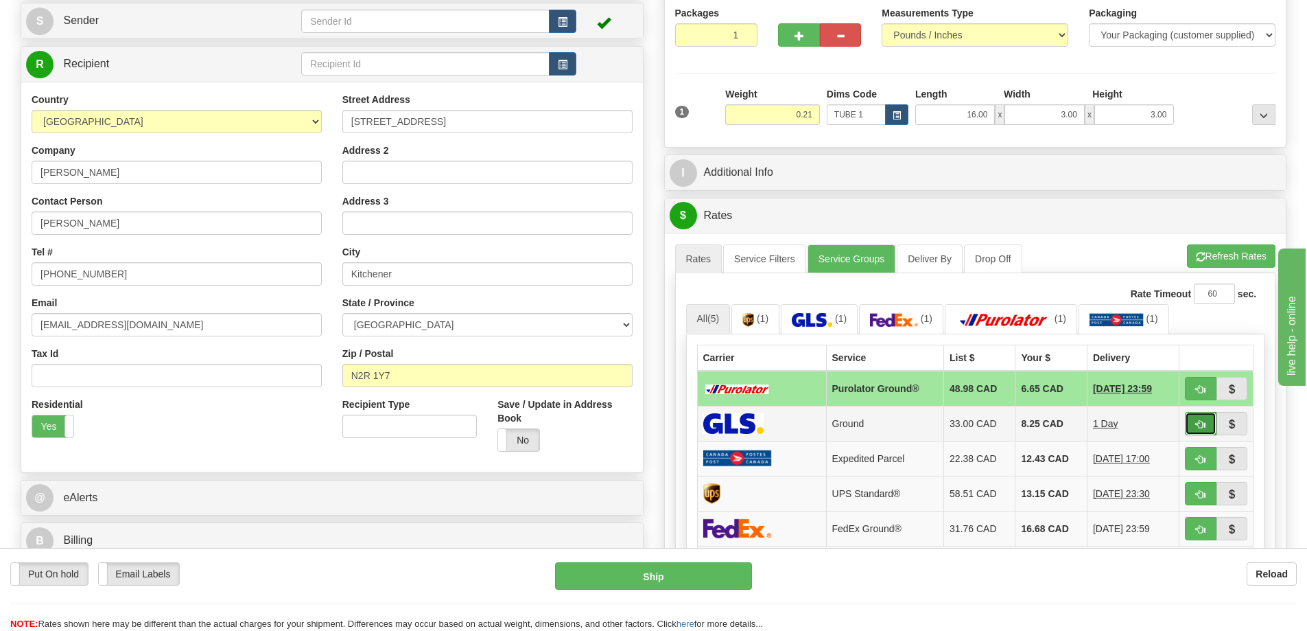
click at [1198, 424] on span "button" at bounding box center [1201, 424] width 10 height 9
type input "1"
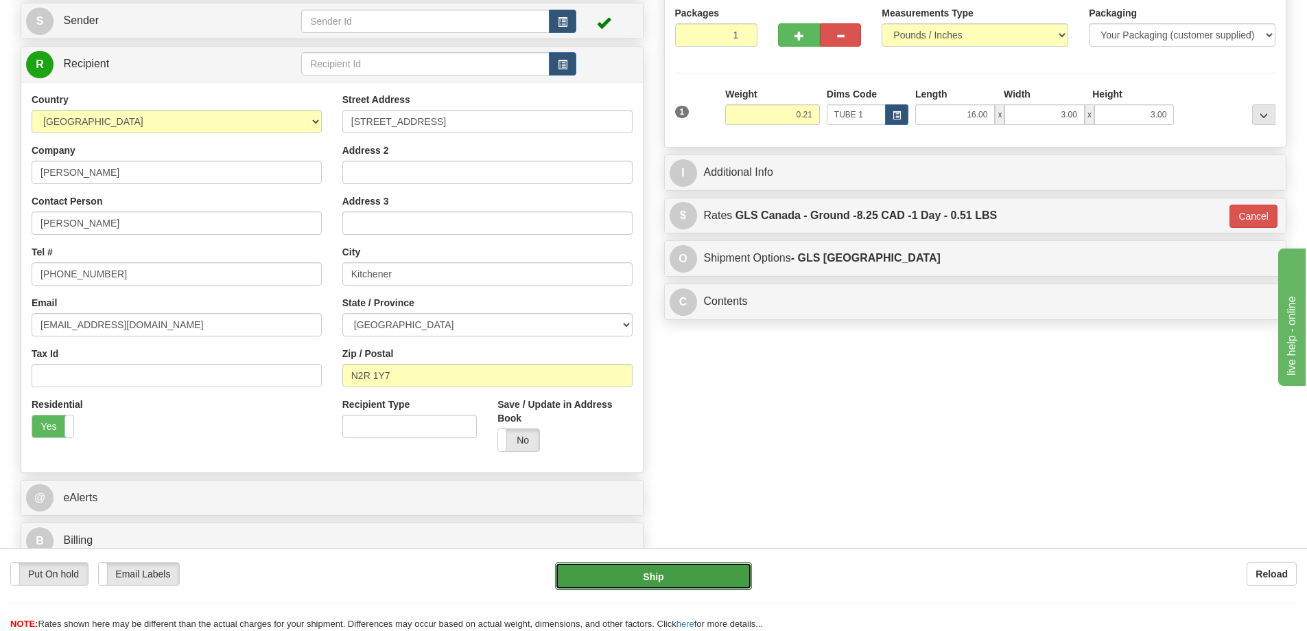
click at [717, 570] on button "Ship" at bounding box center [653, 575] width 197 height 27
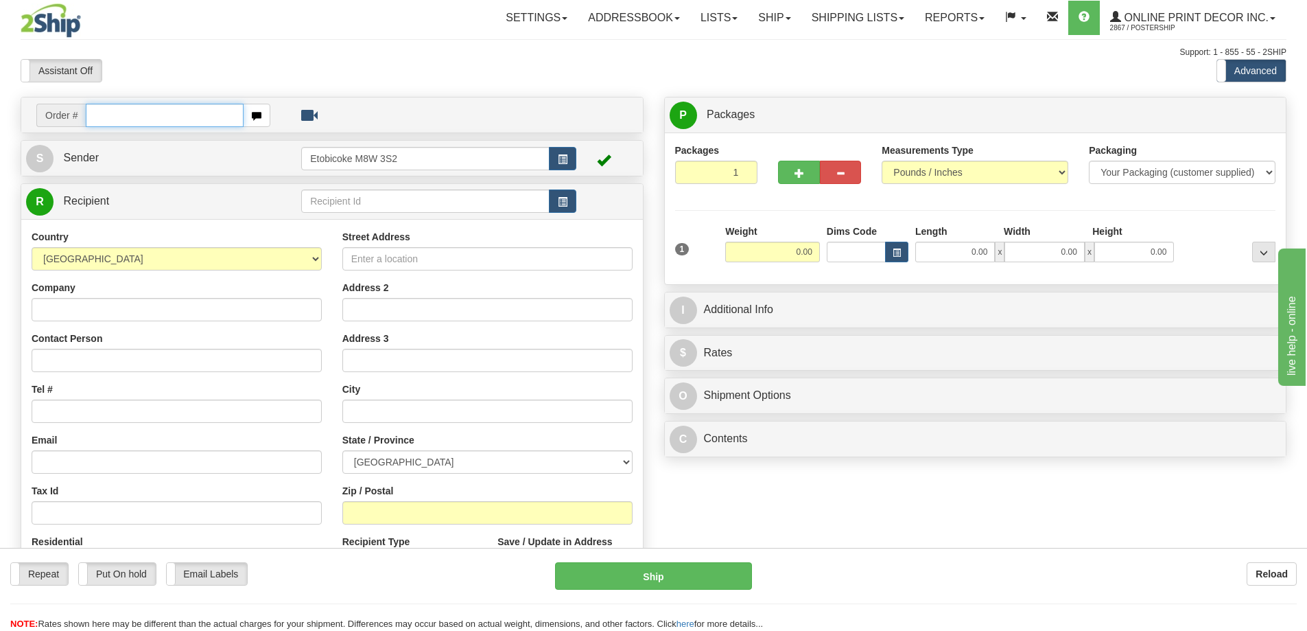
click at [115, 109] on input "text" at bounding box center [165, 115] width 158 height 23
type input "ca-419549"
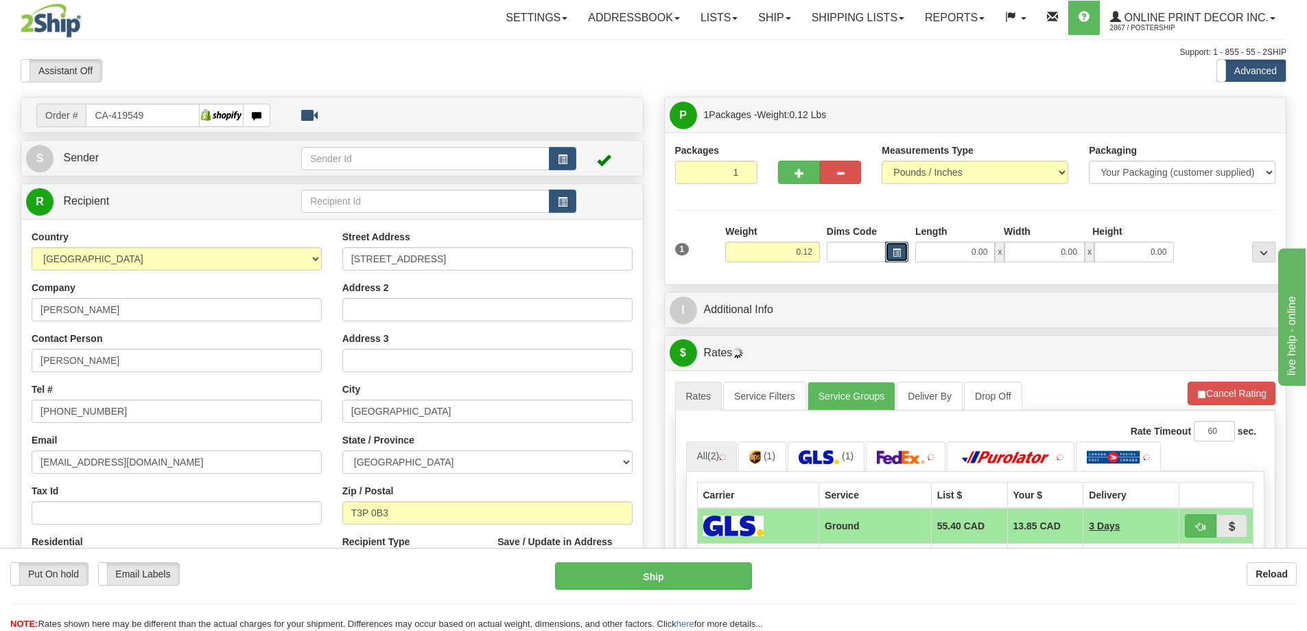
click at [893, 251] on span "button" at bounding box center [897, 253] width 8 height 8
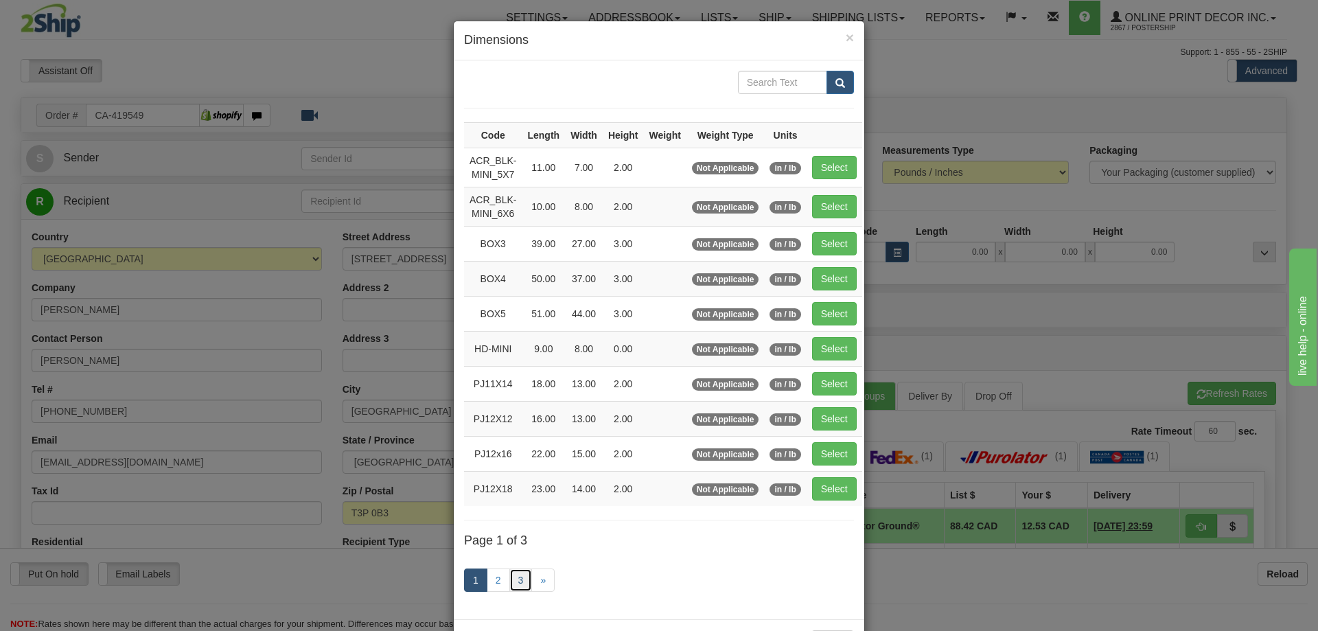
click at [509, 579] on link "3" at bounding box center [520, 579] width 23 height 23
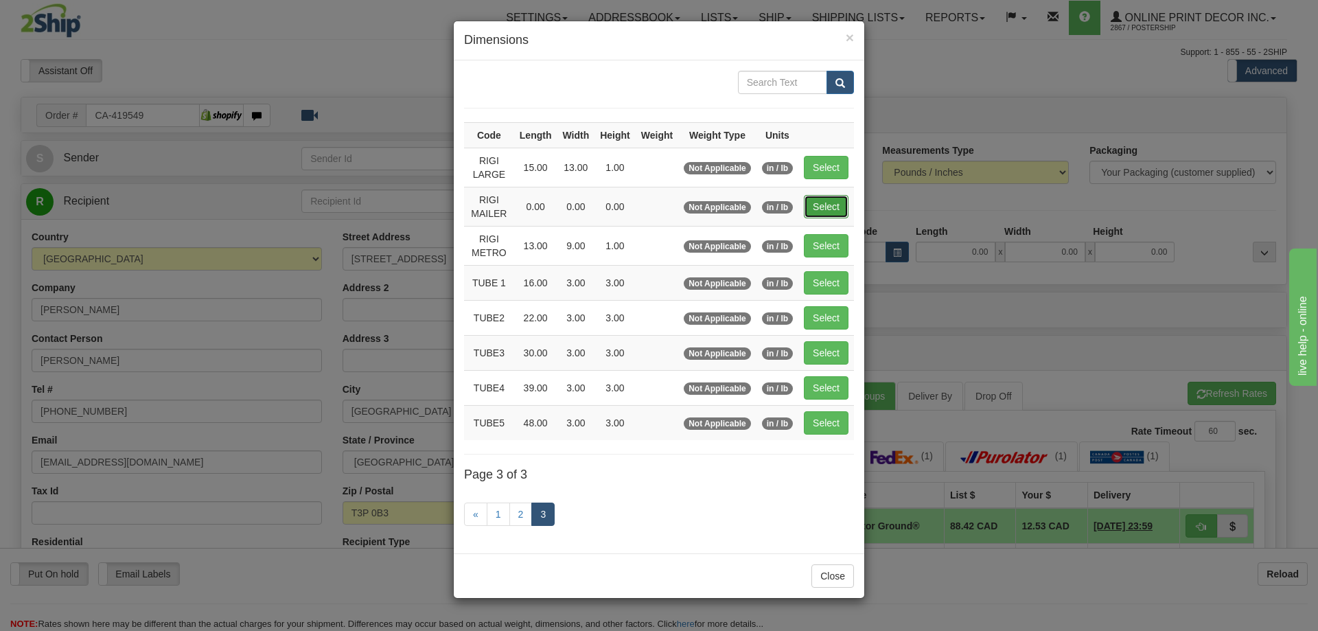
click at [826, 195] on button "Select" at bounding box center [826, 206] width 45 height 23
type input "RIGI MAILER"
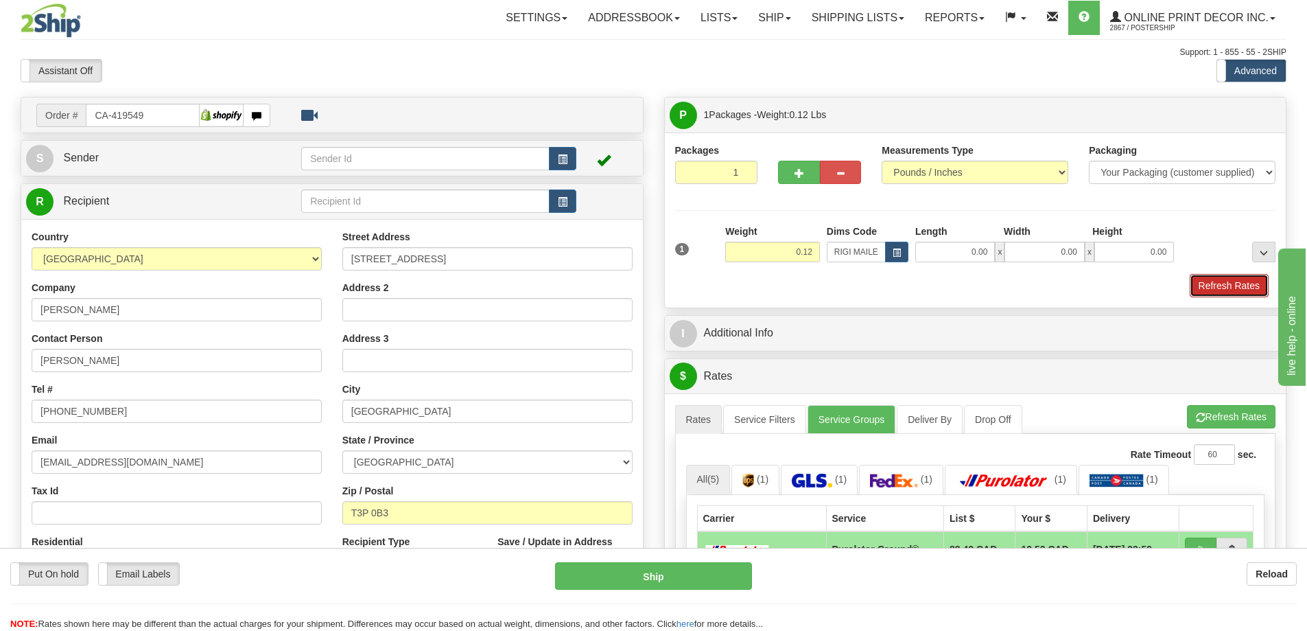
click at [1224, 280] on button "Refresh Rates" at bounding box center [1229, 285] width 79 height 23
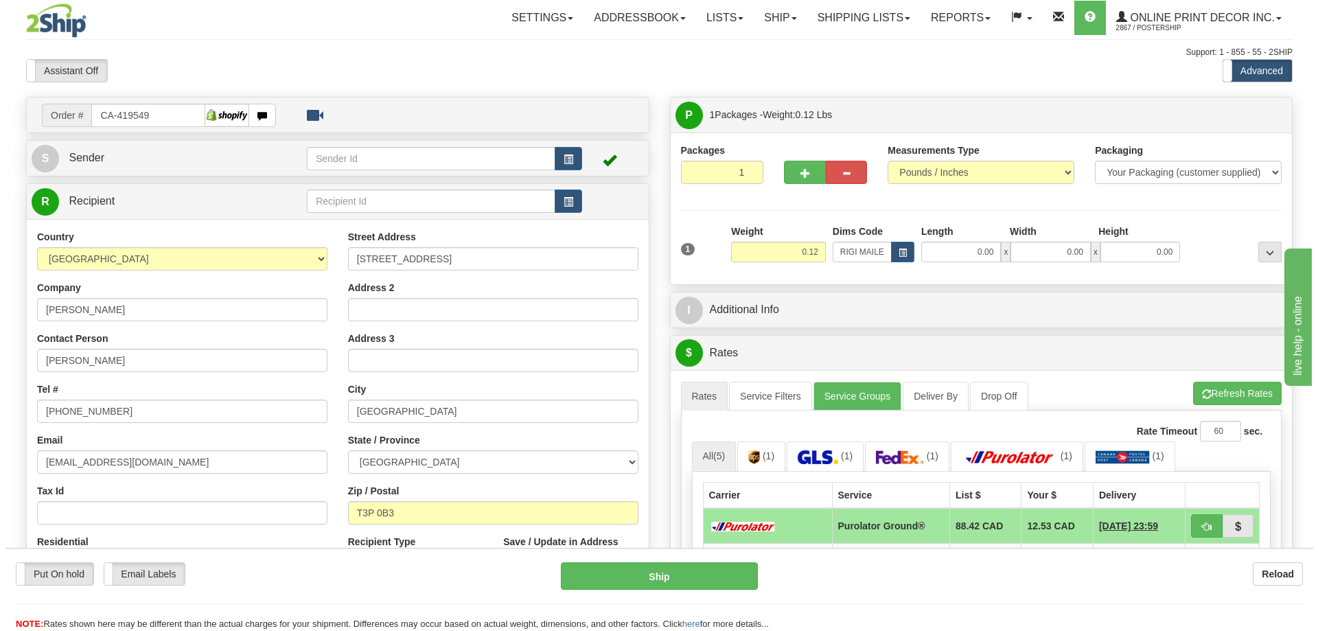
scroll to position [137, 0]
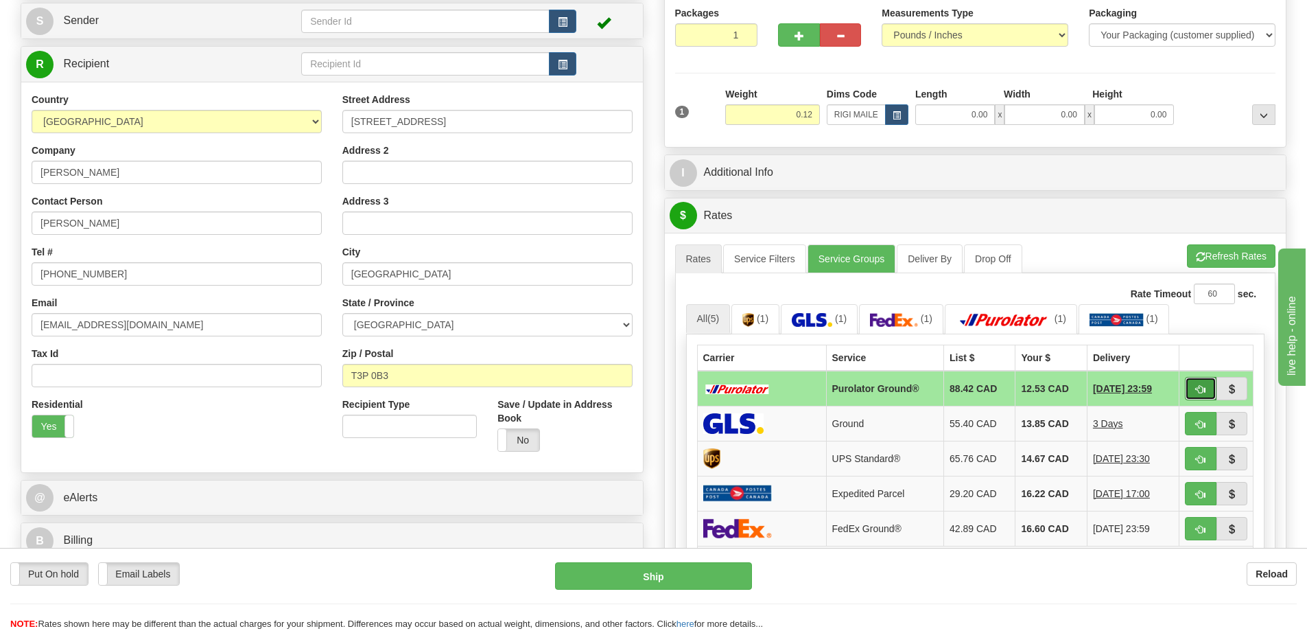
click at [1199, 385] on button "button" at bounding box center [1201, 388] width 32 height 23
type input "260"
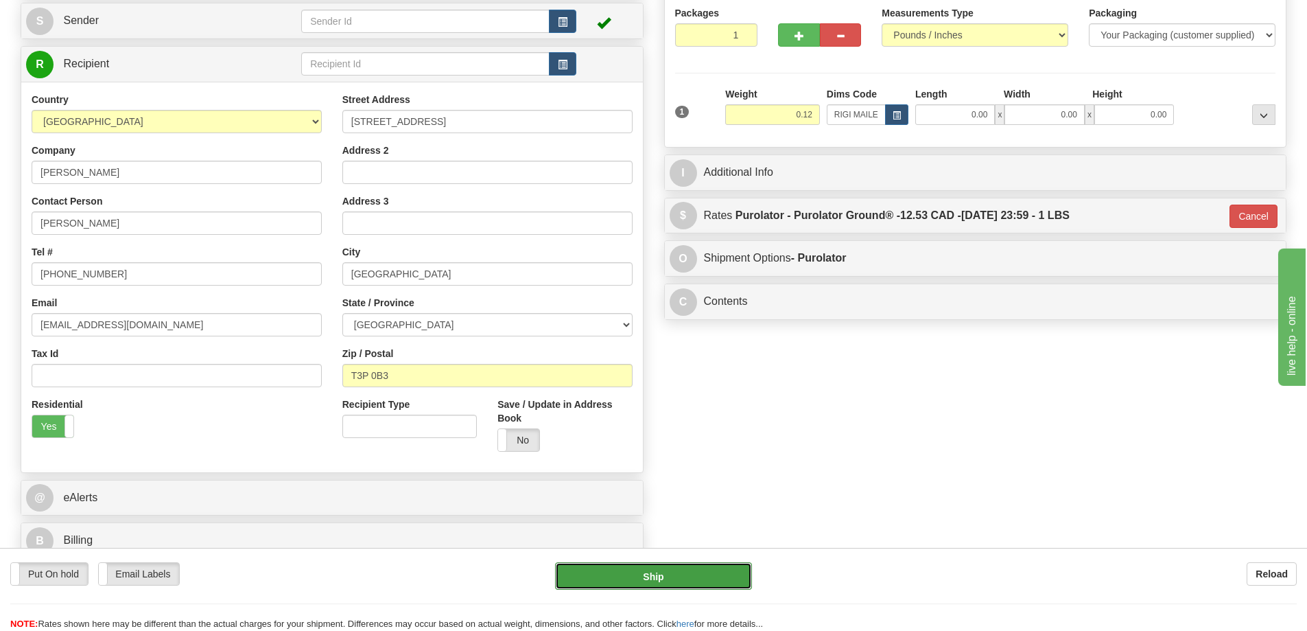
click at [703, 575] on button "Ship" at bounding box center [653, 575] width 197 height 27
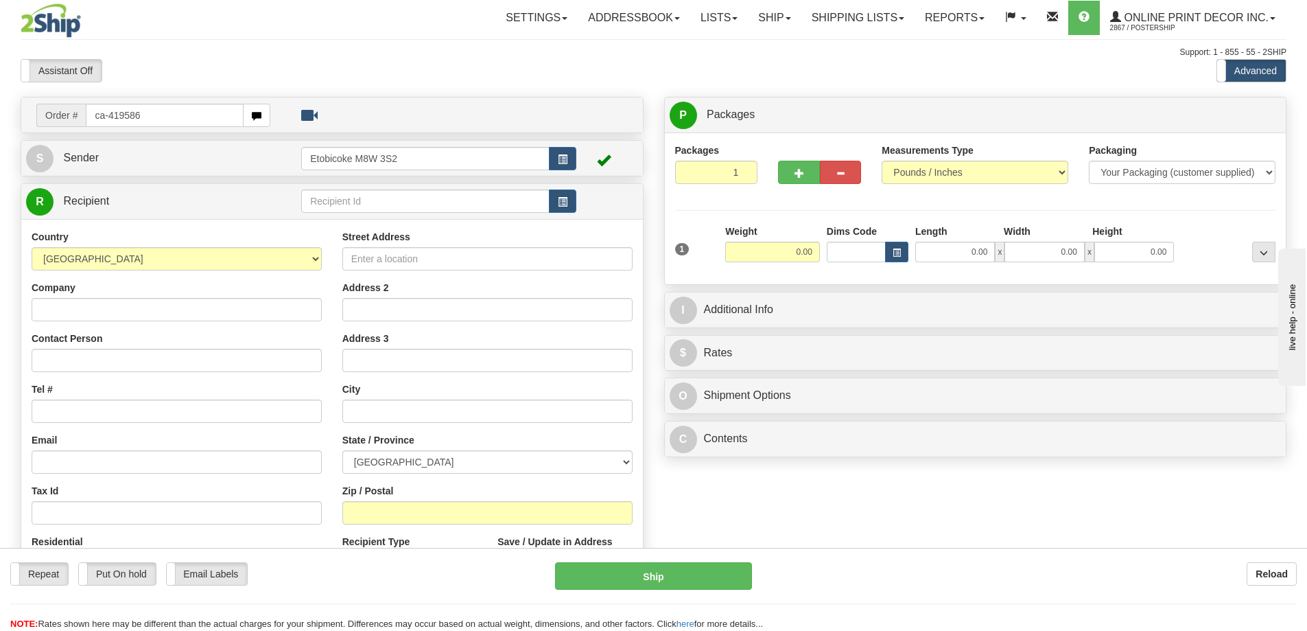
type input "ca-419586"
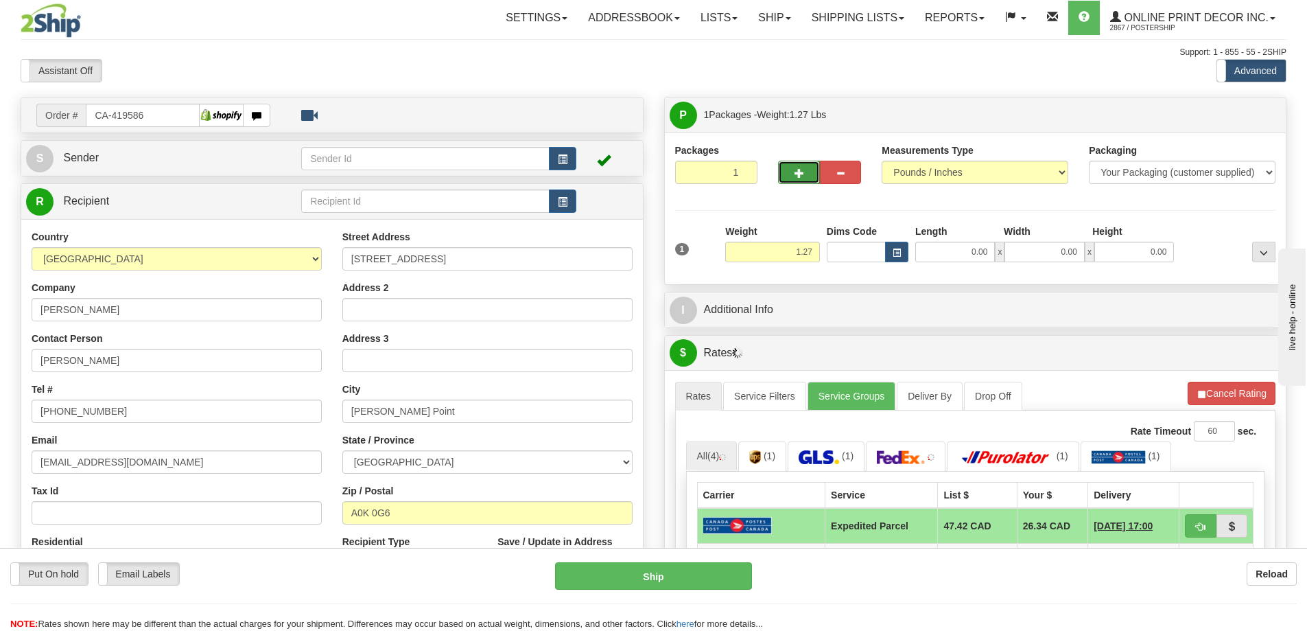
click at [810, 168] on button "button" at bounding box center [798, 172] width 41 height 23
radio input "true"
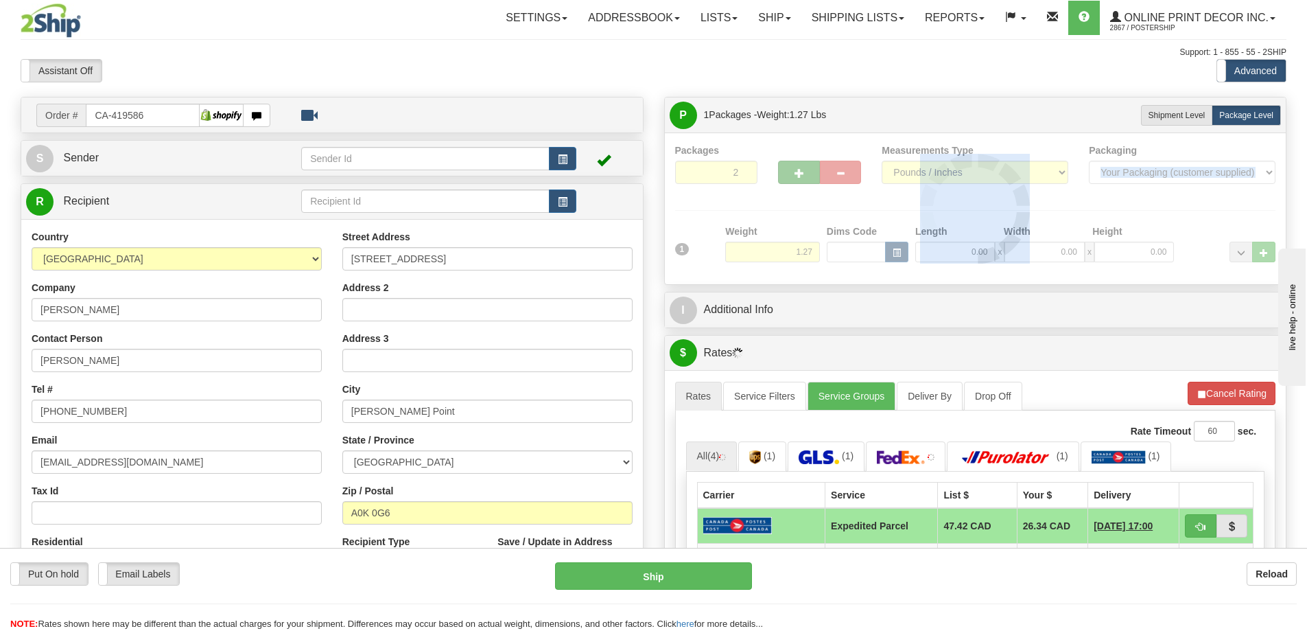
click at [810, 168] on div at bounding box center [975, 208] width 601 height 130
click at [810, 169] on div "Packages 2 1 Measurements Type" at bounding box center [975, 208] width 601 height 130
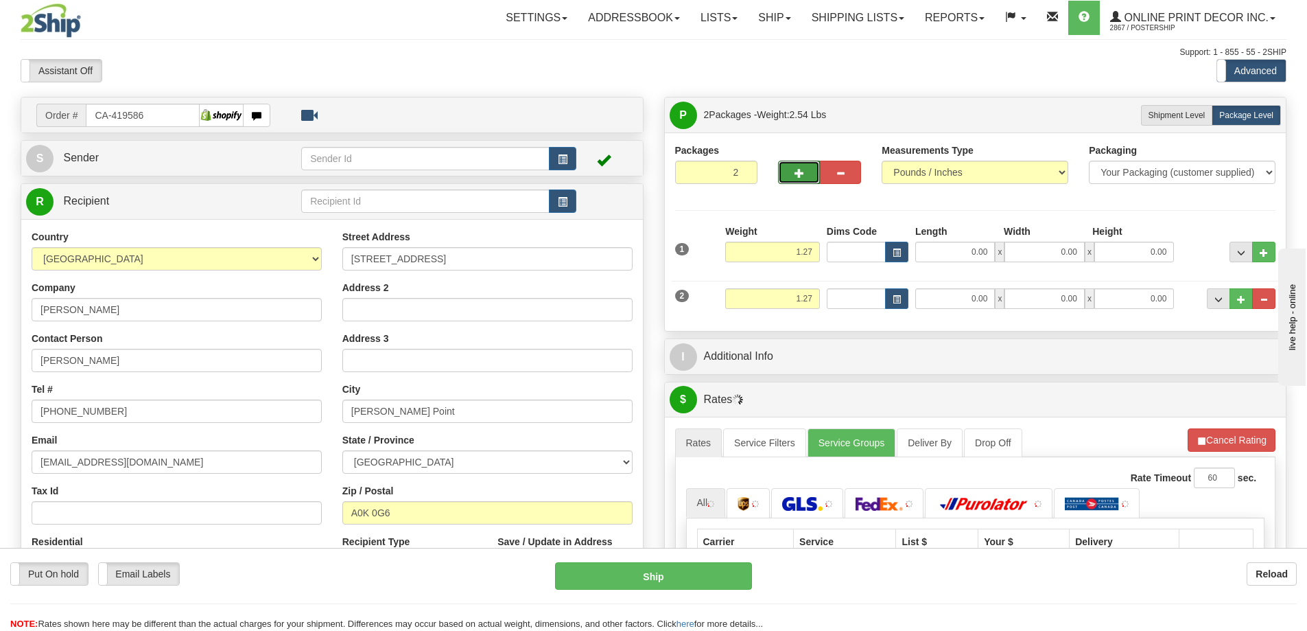
click at [810, 169] on button "button" at bounding box center [798, 172] width 41 height 23
type input "3"
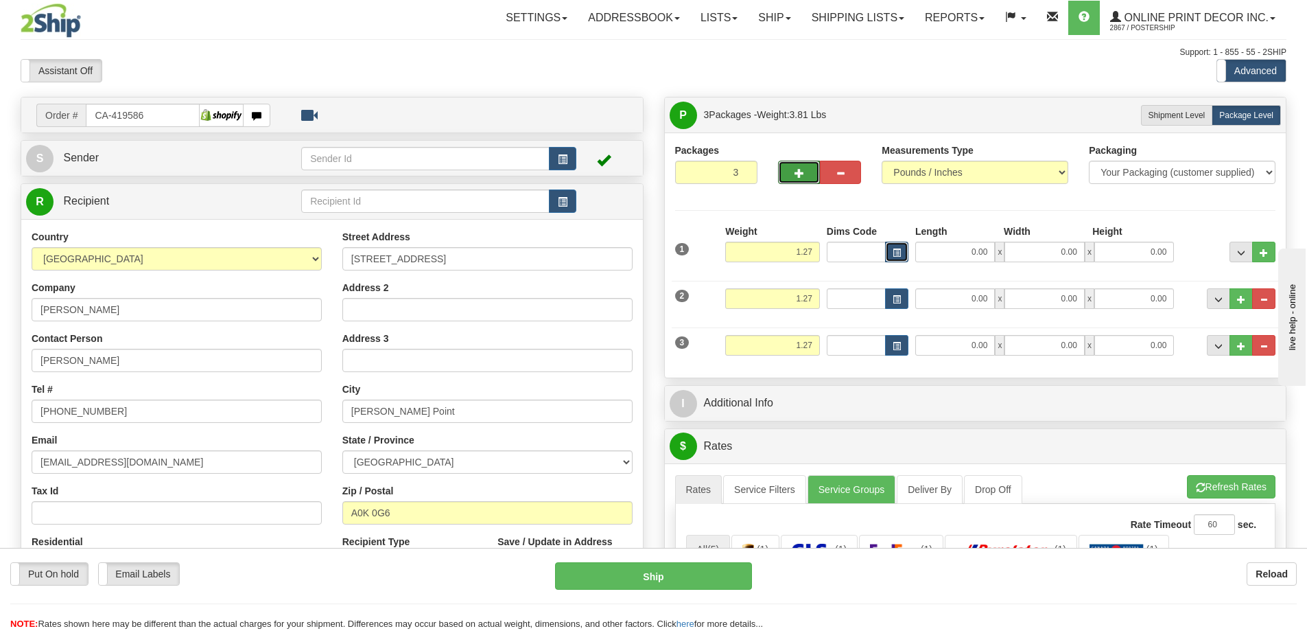
click at [896, 251] on span "button" at bounding box center [897, 253] width 8 height 8
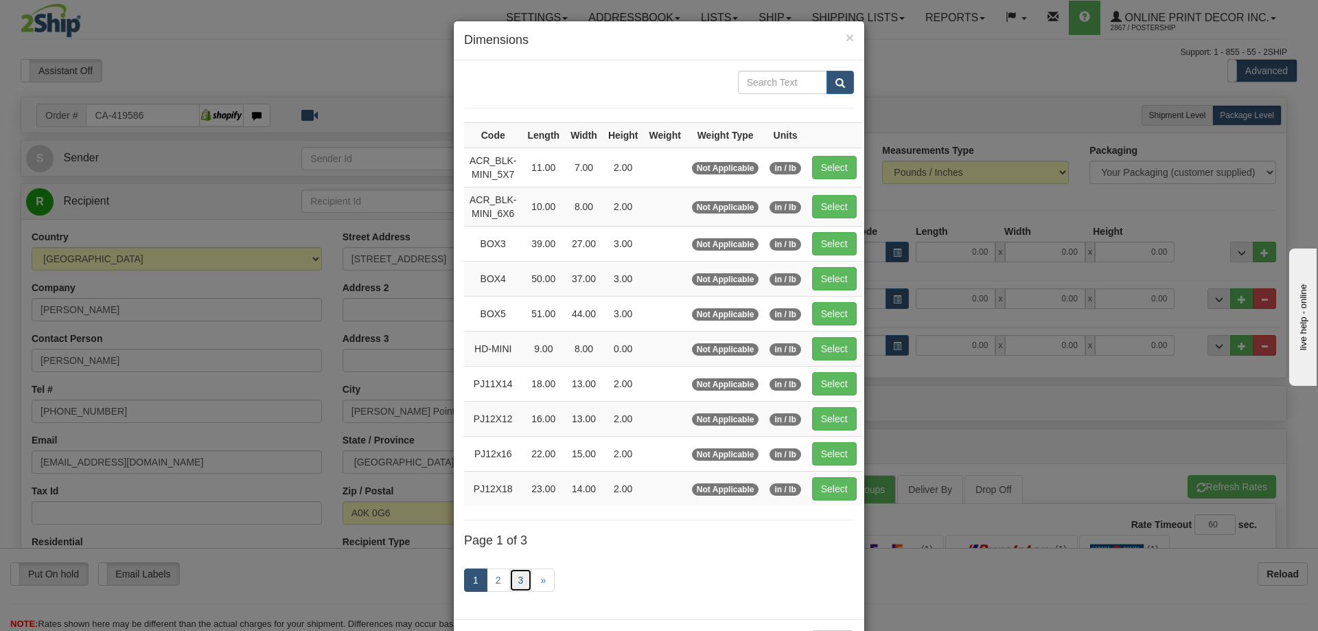
drag, startPoint x: 515, startPoint y: 581, endPoint x: 515, endPoint y: 574, distance: 6.9
click at [515, 580] on link "3" at bounding box center [520, 579] width 23 height 23
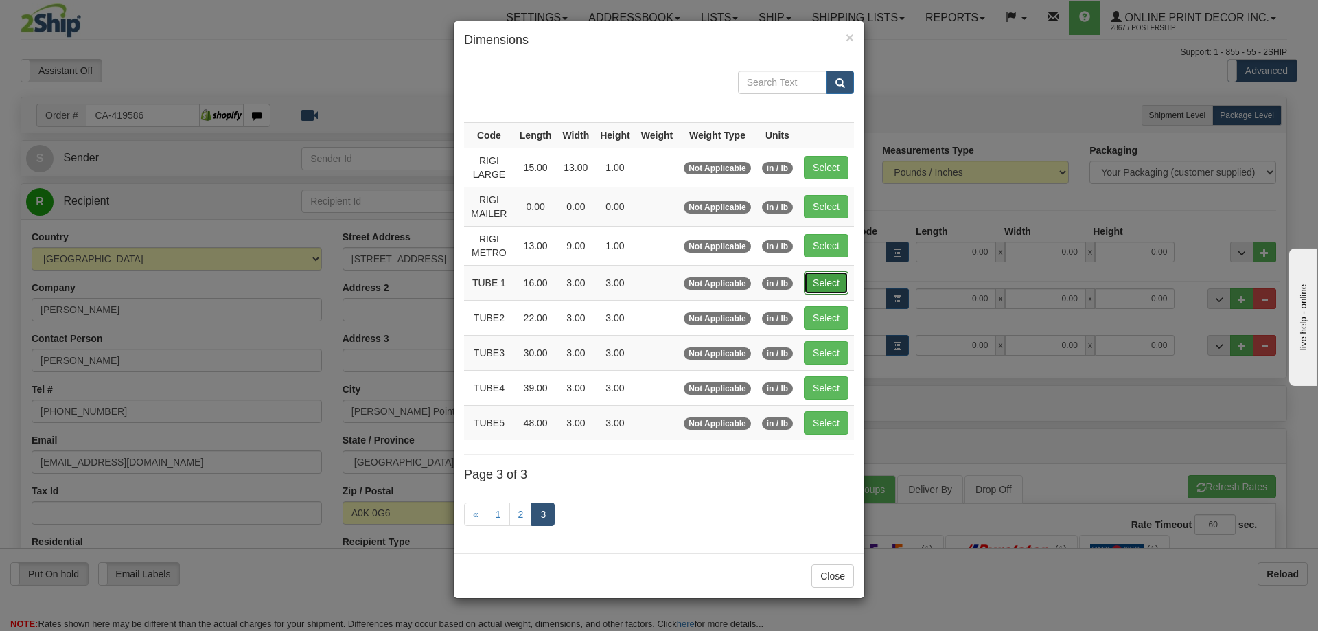
click at [833, 279] on button "Select" at bounding box center [826, 282] width 45 height 23
type input "TUBE 1"
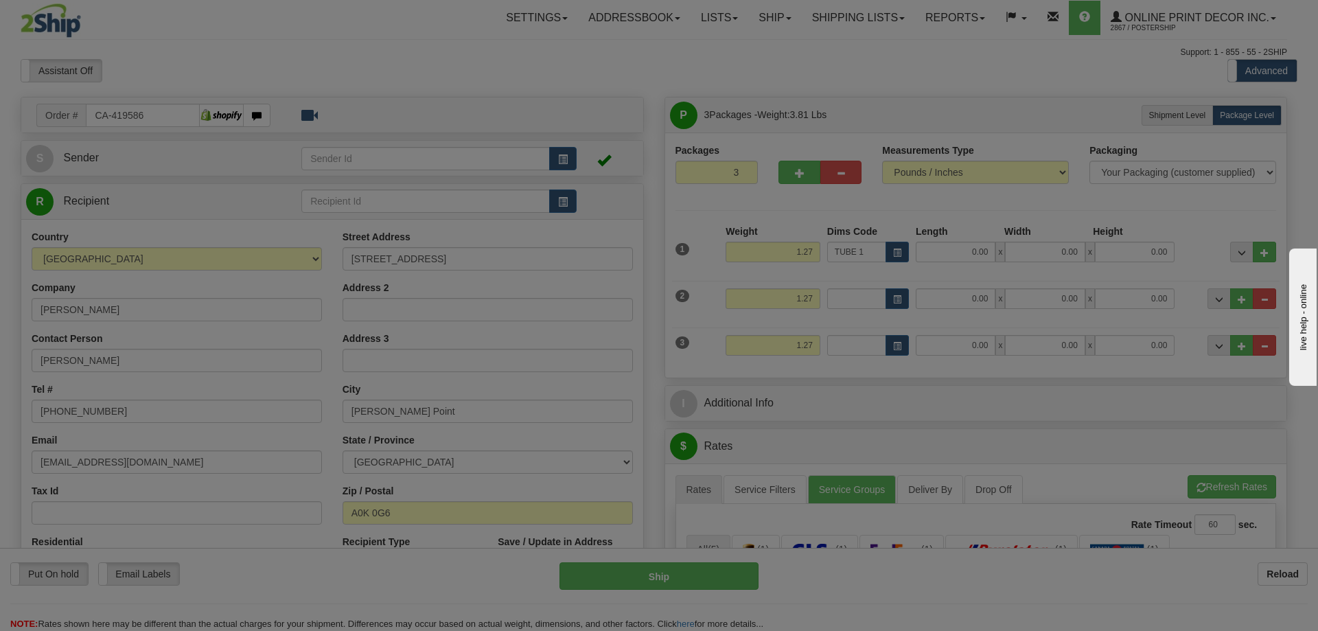
type input "16.00"
type input "3.00"
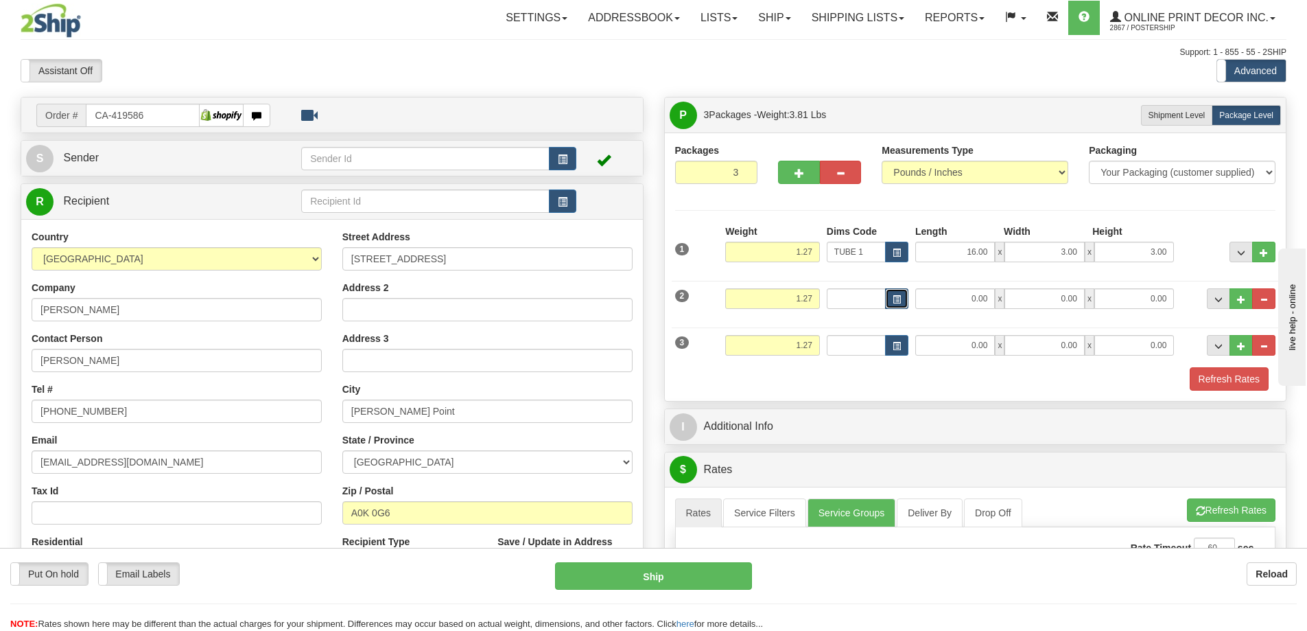
click at [898, 296] on span "button" at bounding box center [897, 300] width 8 height 8
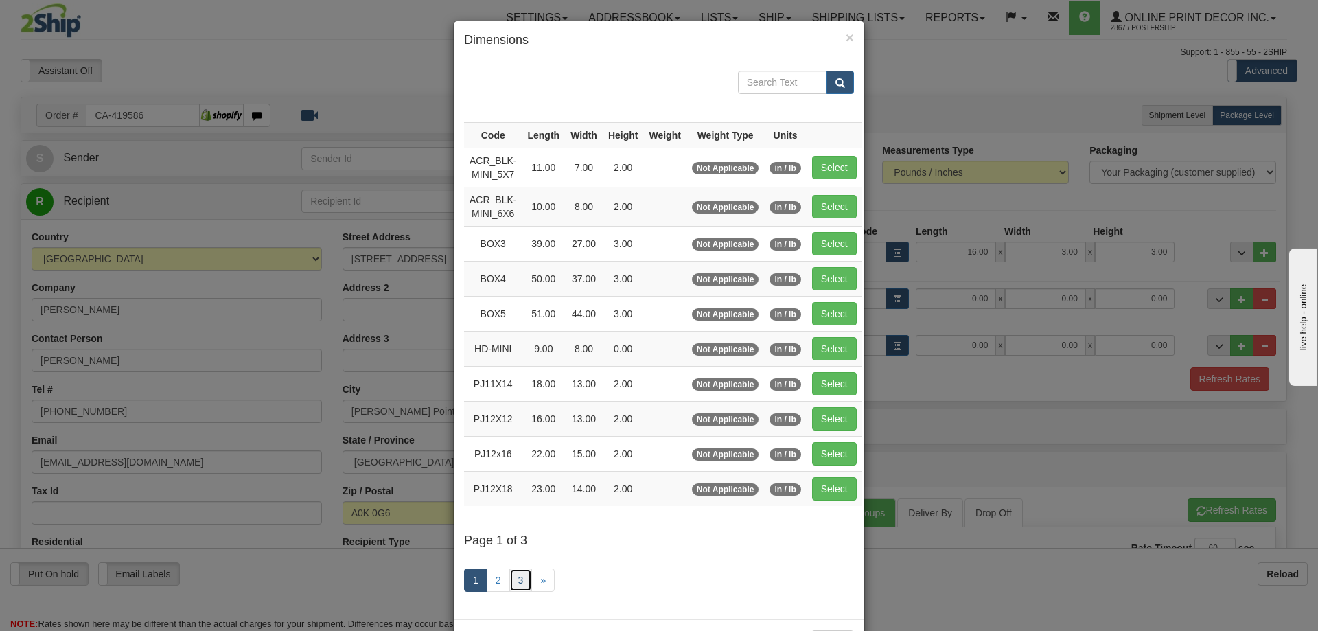
drag, startPoint x: 515, startPoint y: 574, endPoint x: 526, endPoint y: 569, distance: 12.3
click at [516, 574] on link "3" at bounding box center [520, 579] width 23 height 23
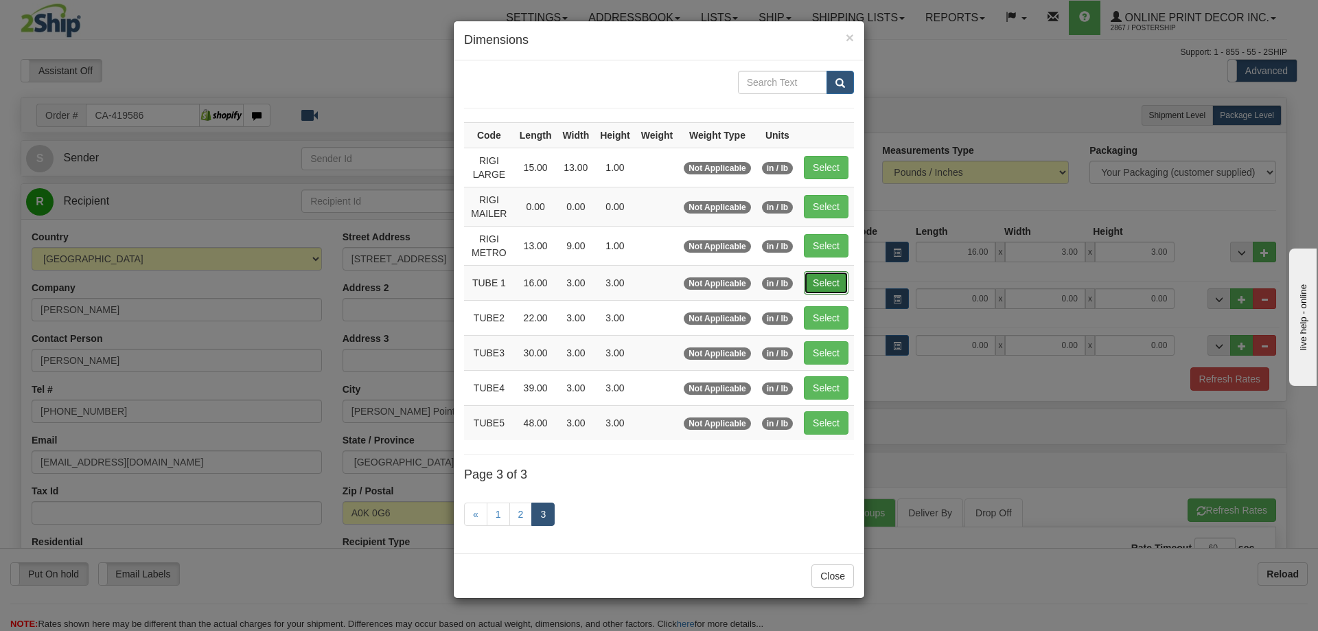
click at [824, 273] on button "Select" at bounding box center [826, 282] width 45 height 23
type input "TUBE 1"
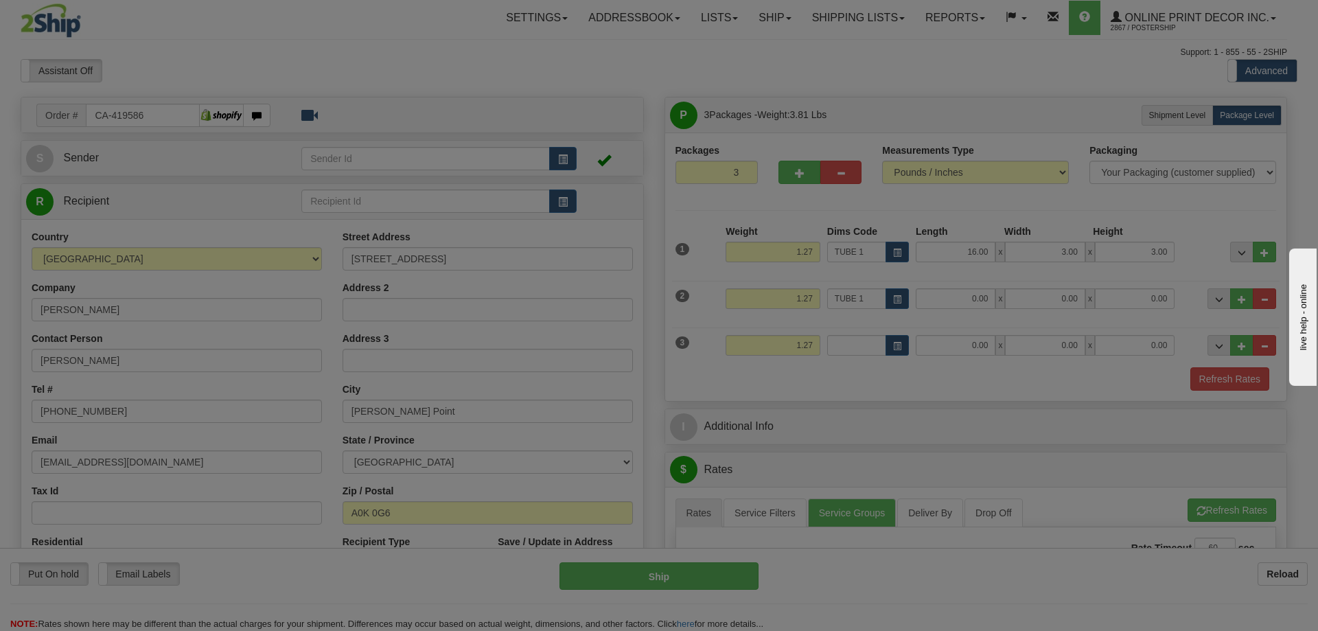
type input "16.00"
type input "3.00"
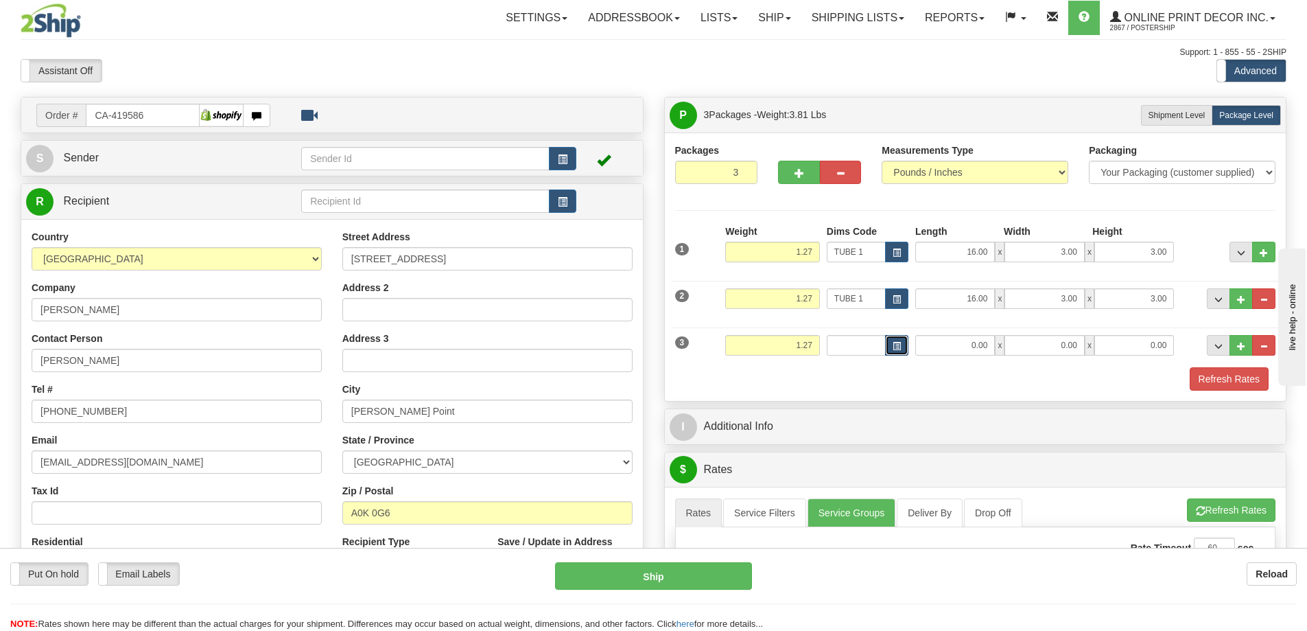
click at [900, 343] on span "button" at bounding box center [897, 346] width 8 height 8
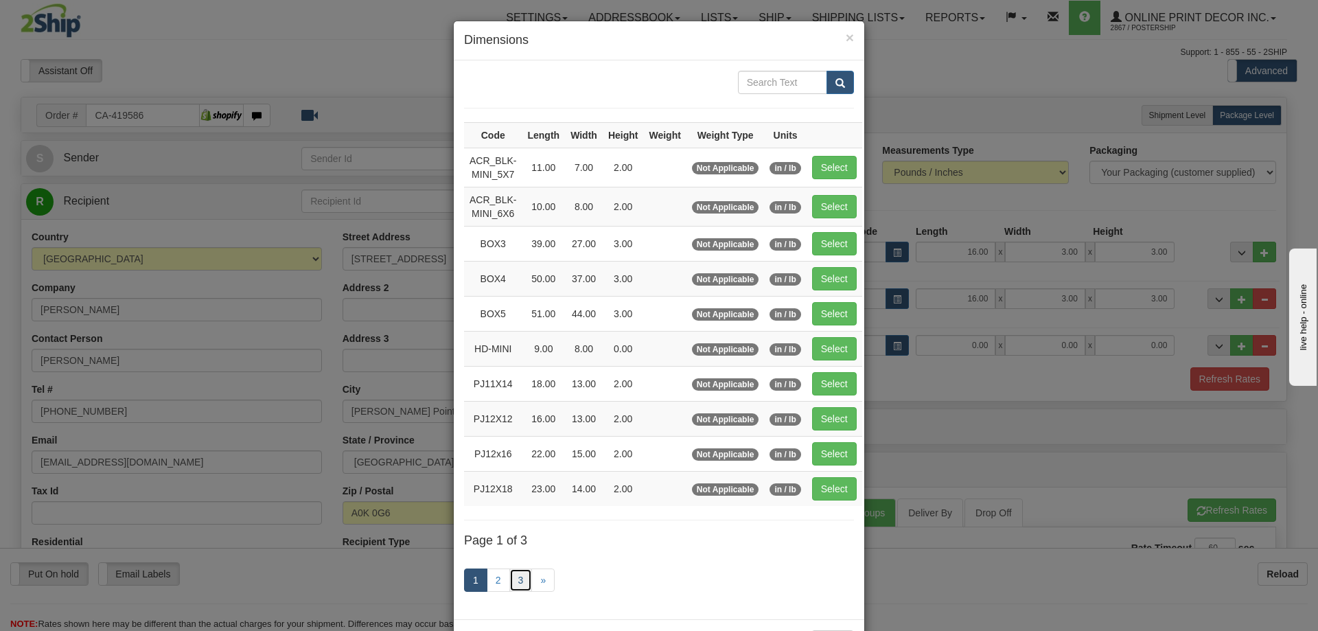
click at [517, 574] on link "3" at bounding box center [520, 579] width 23 height 23
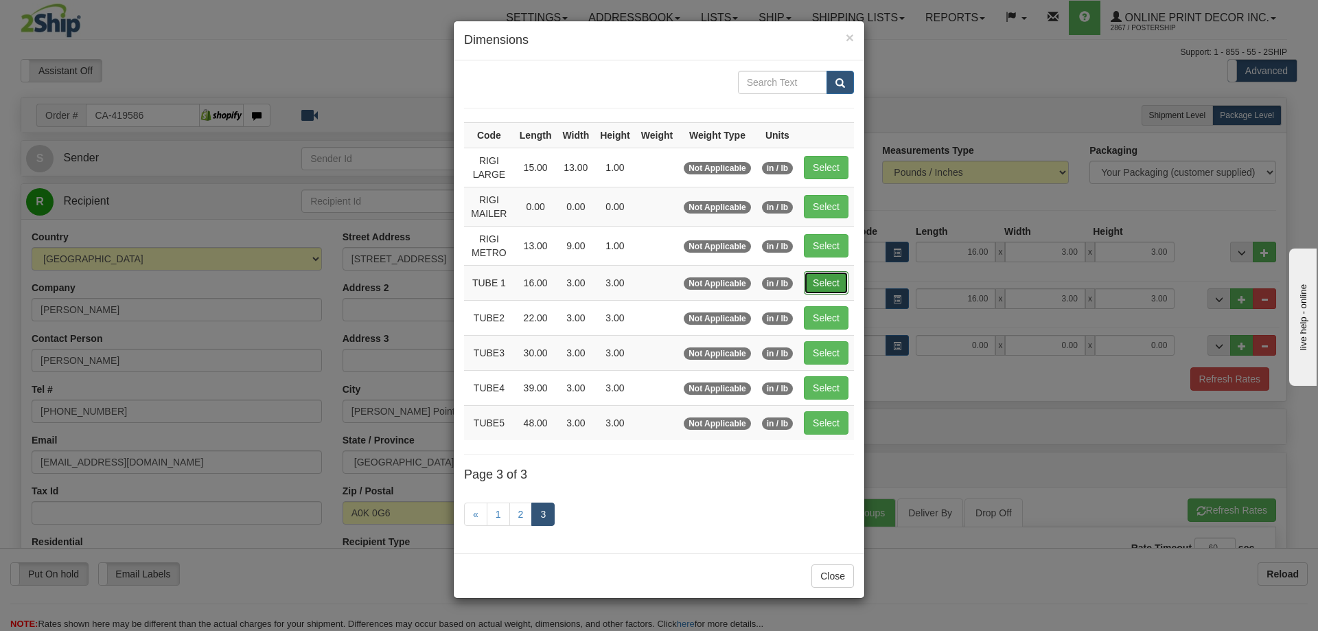
click at [828, 285] on button "Select" at bounding box center [826, 282] width 45 height 23
type input "TUBE 1"
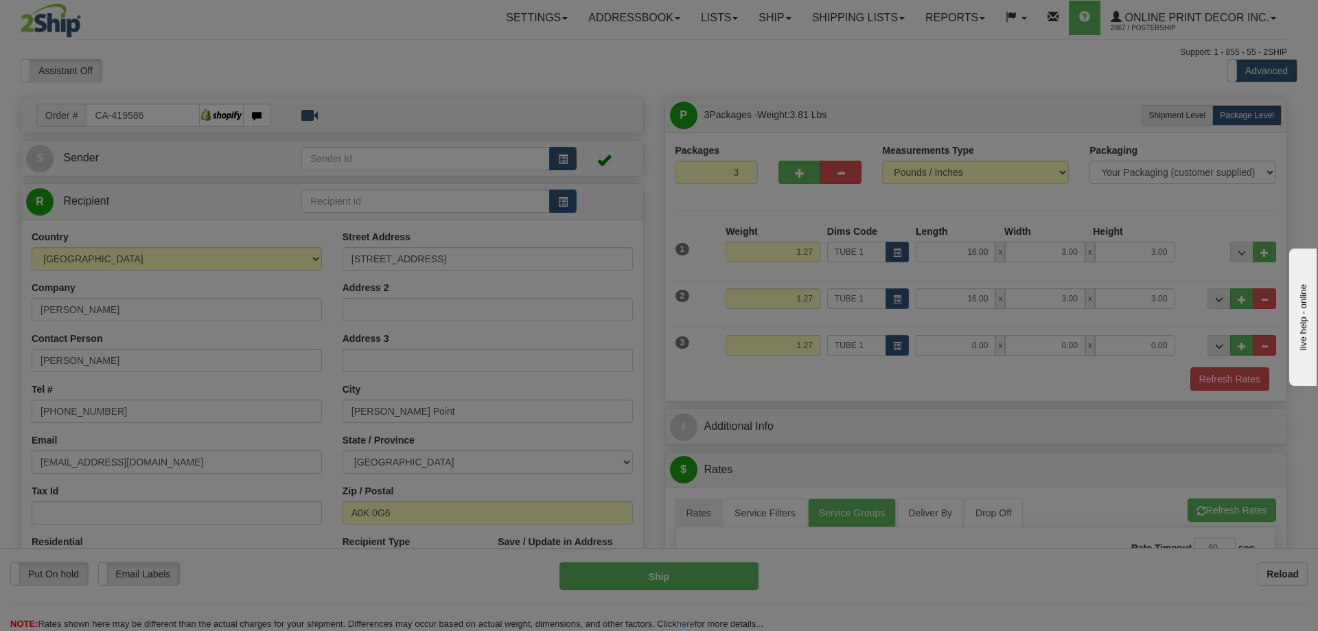
type input "16.00"
type input "3.00"
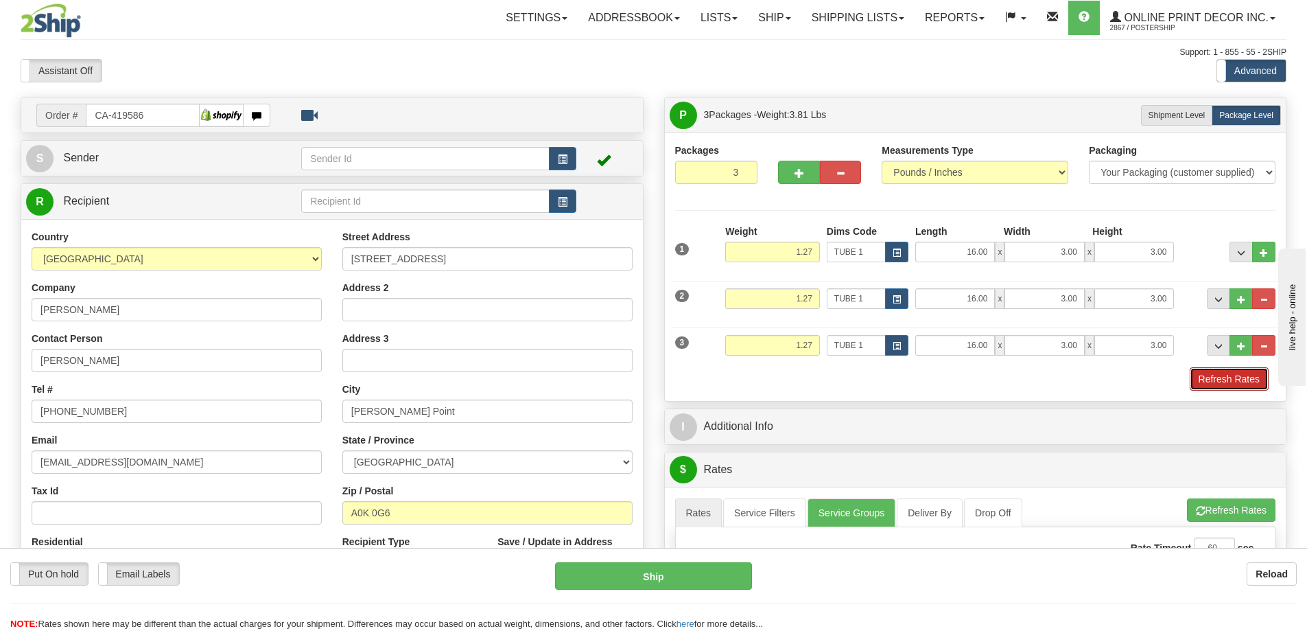
click at [1224, 374] on button "Refresh Rates" at bounding box center [1229, 378] width 79 height 23
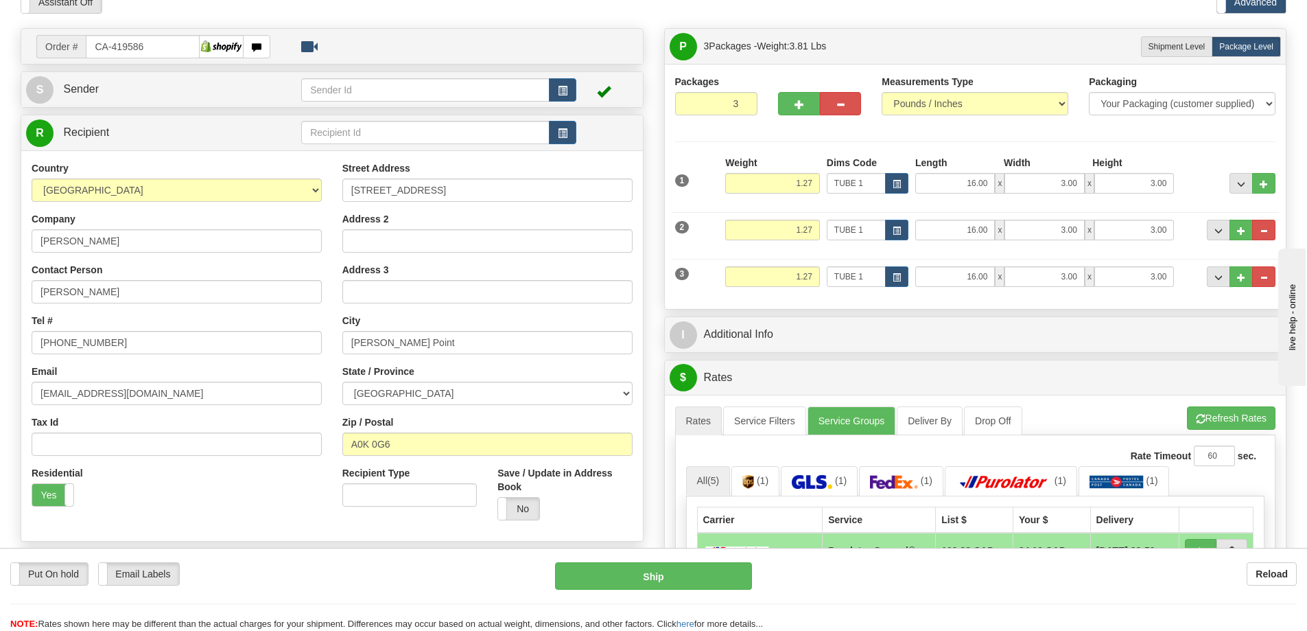
scroll to position [137, 0]
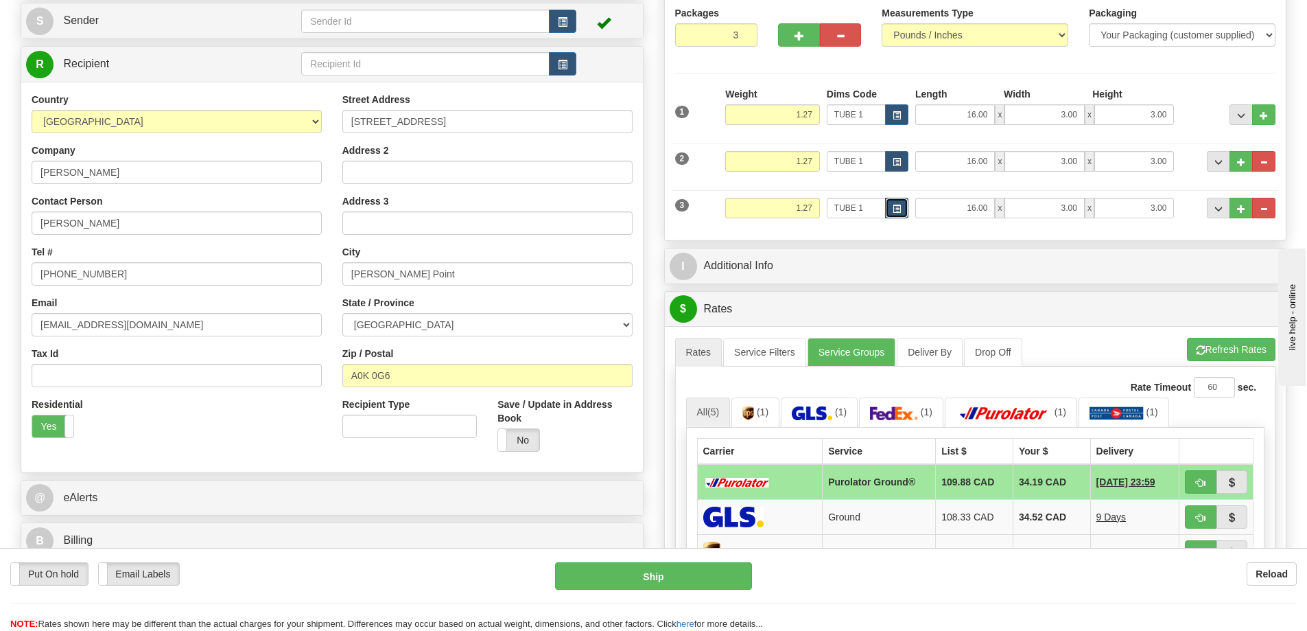
click at [900, 205] on span "button" at bounding box center [897, 209] width 8 height 8
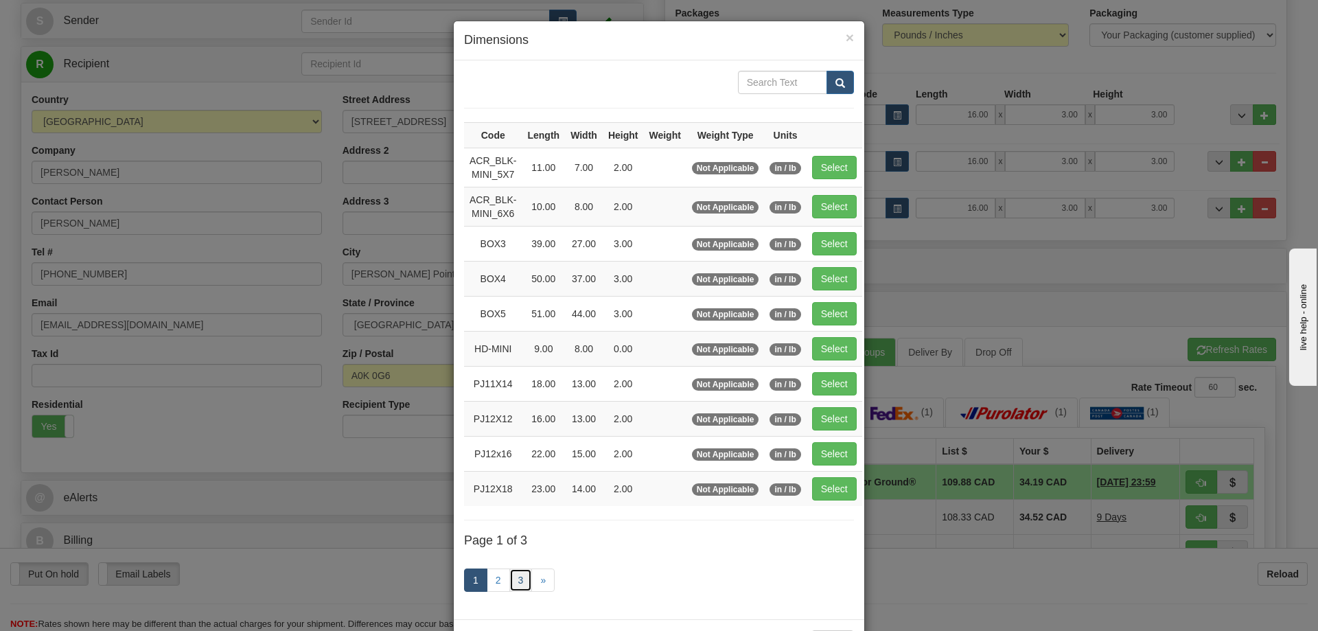
click at [509, 581] on link "3" at bounding box center [520, 579] width 23 height 23
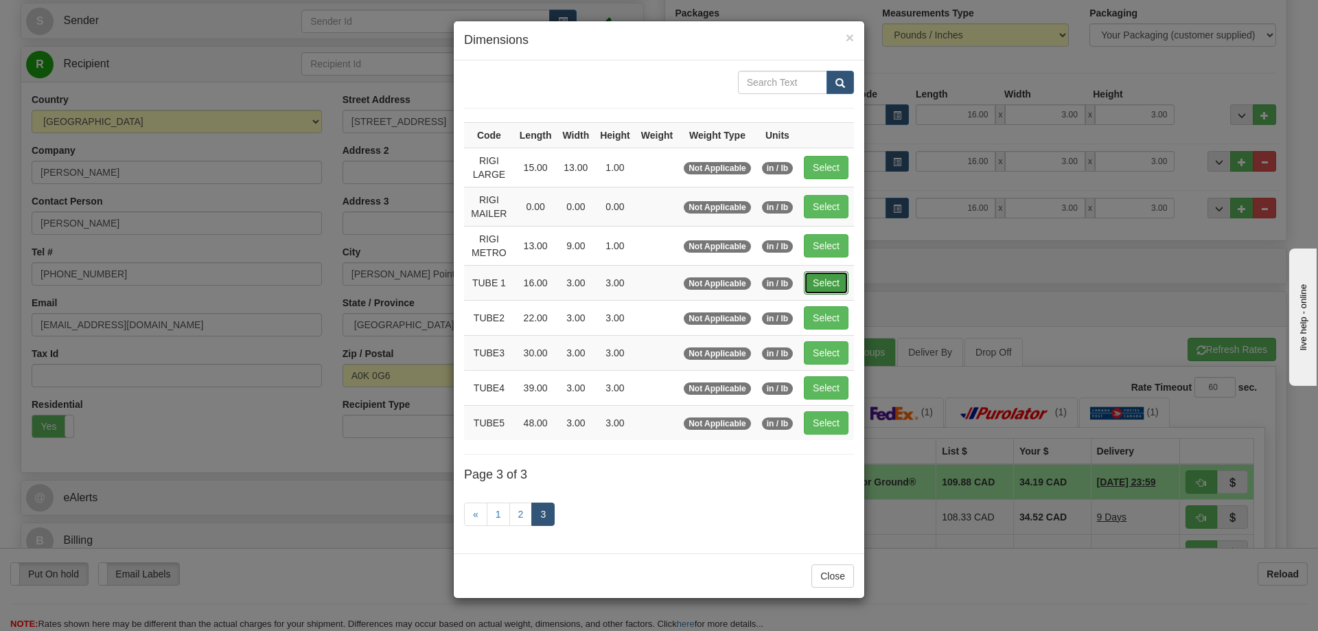
click at [834, 275] on button "Select" at bounding box center [826, 282] width 45 height 23
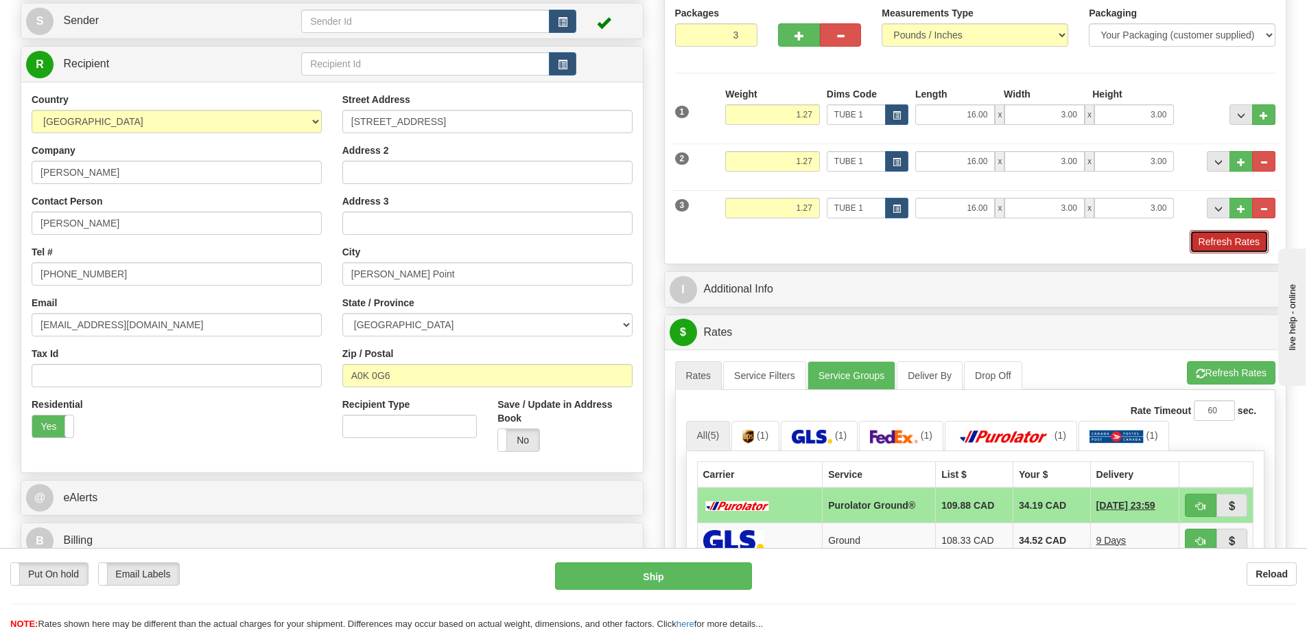
click at [1235, 234] on button "Refresh Rates" at bounding box center [1229, 241] width 79 height 23
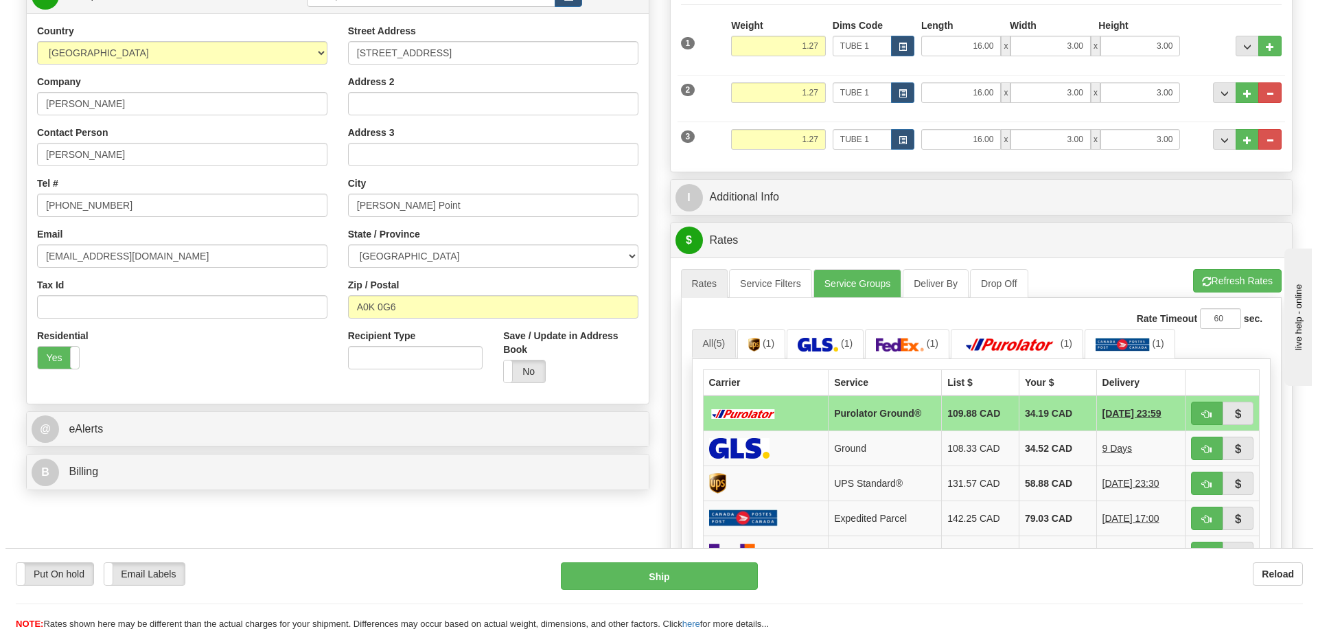
scroll to position [343, 0]
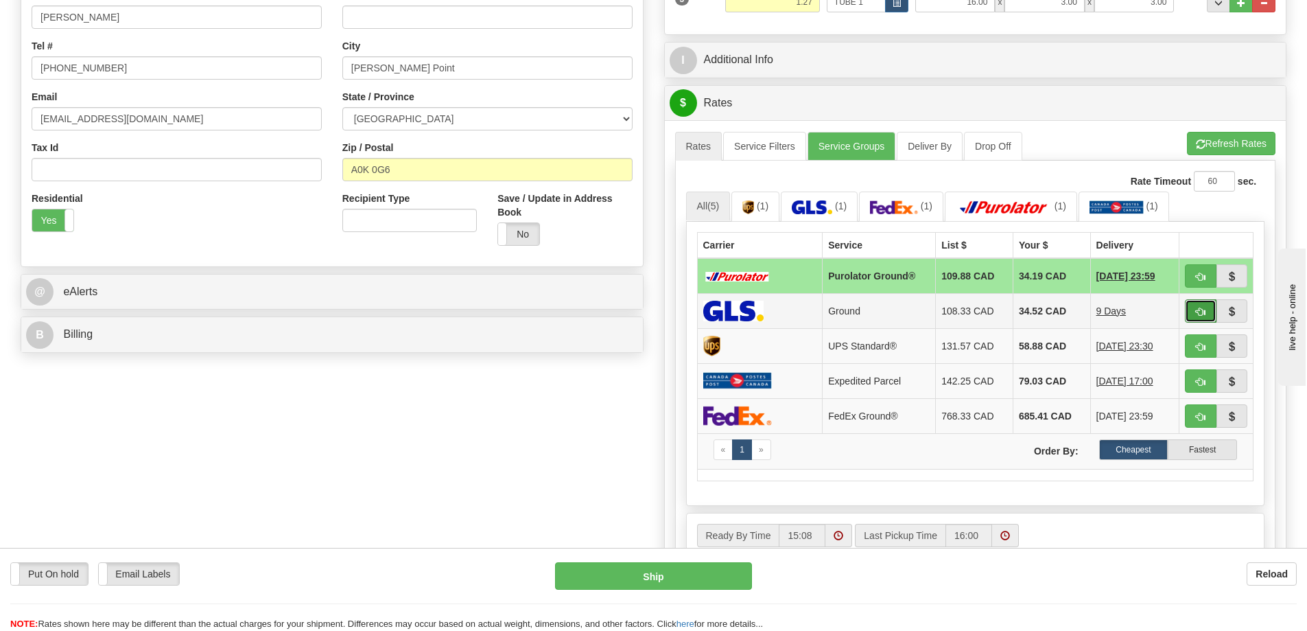
click at [1202, 310] on span "button" at bounding box center [1201, 311] width 10 height 9
type input "1"
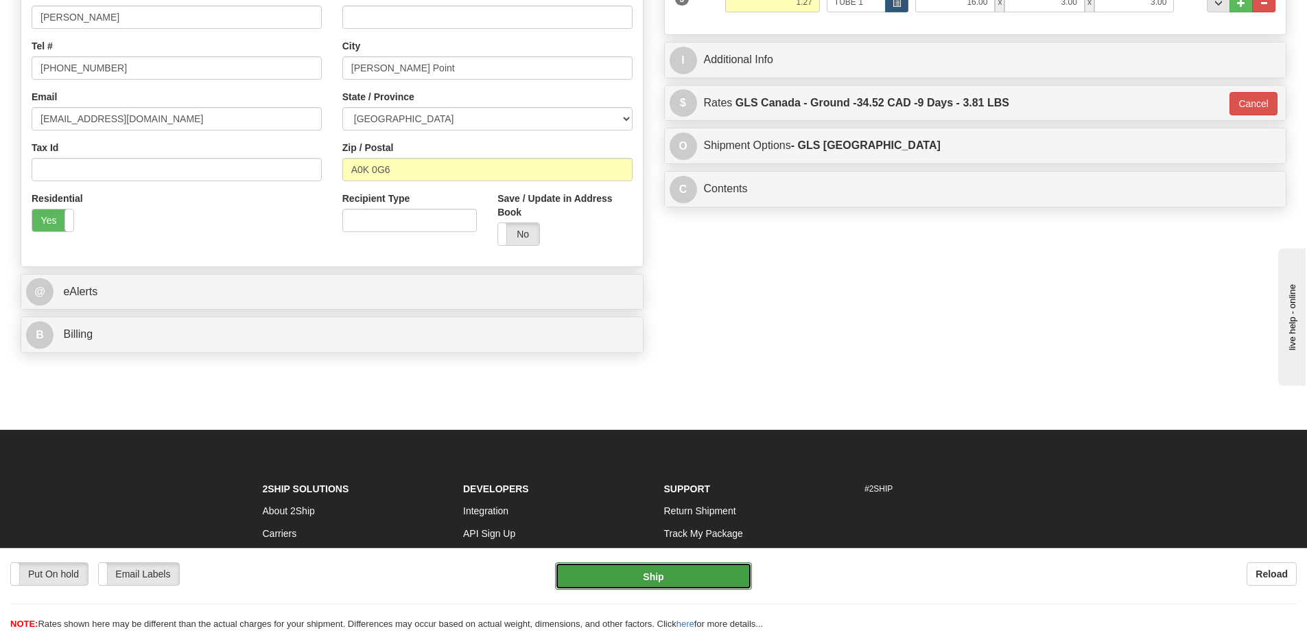
click at [712, 572] on button "Ship" at bounding box center [653, 575] width 197 height 27
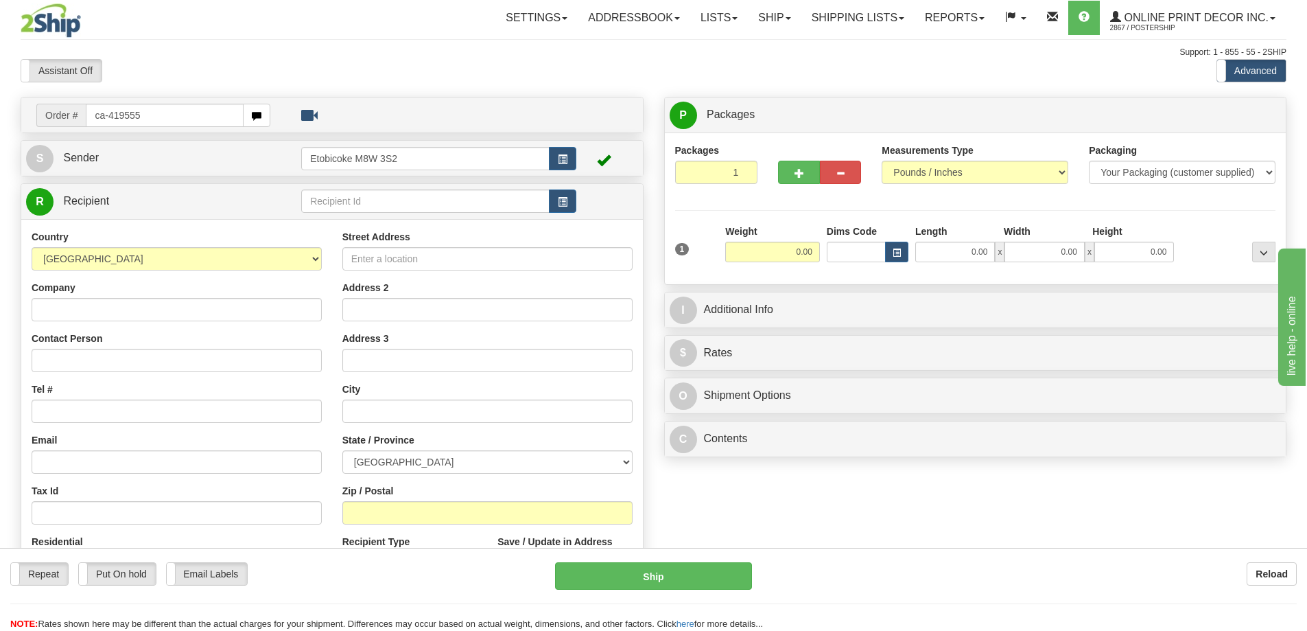
type input "ca-419555"
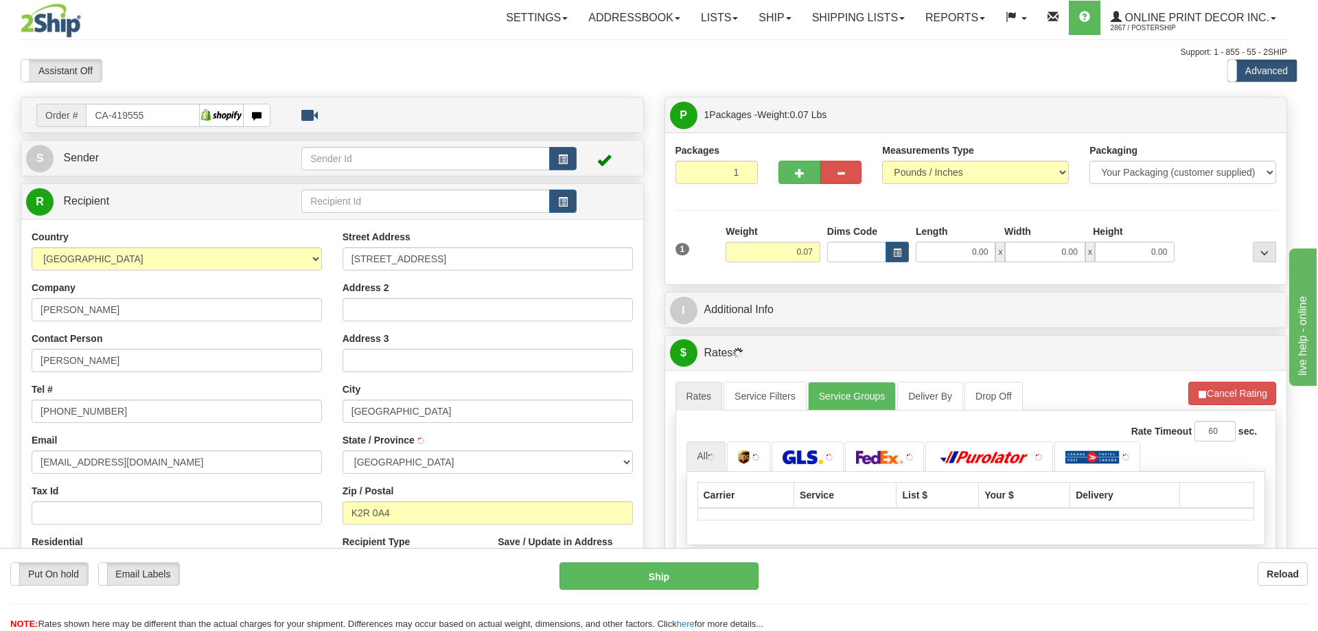
type input "NEPEAN"
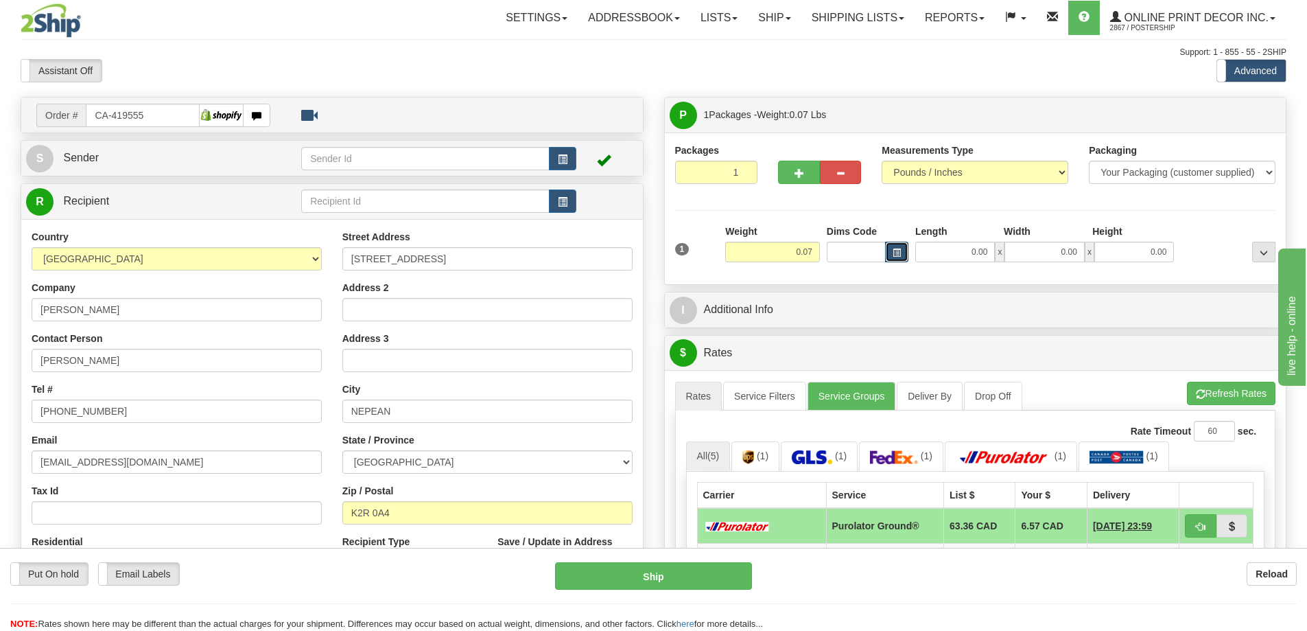
click at [890, 250] on button "button" at bounding box center [896, 252] width 23 height 21
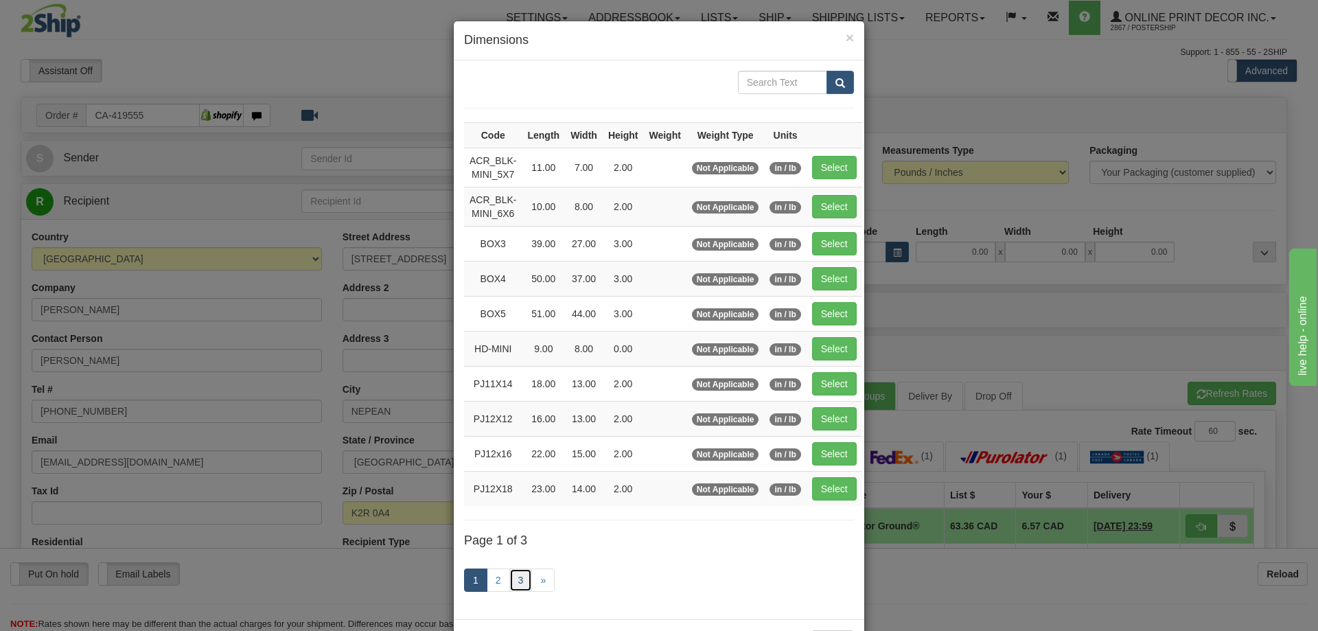
click at [515, 582] on link "3" at bounding box center [520, 579] width 23 height 23
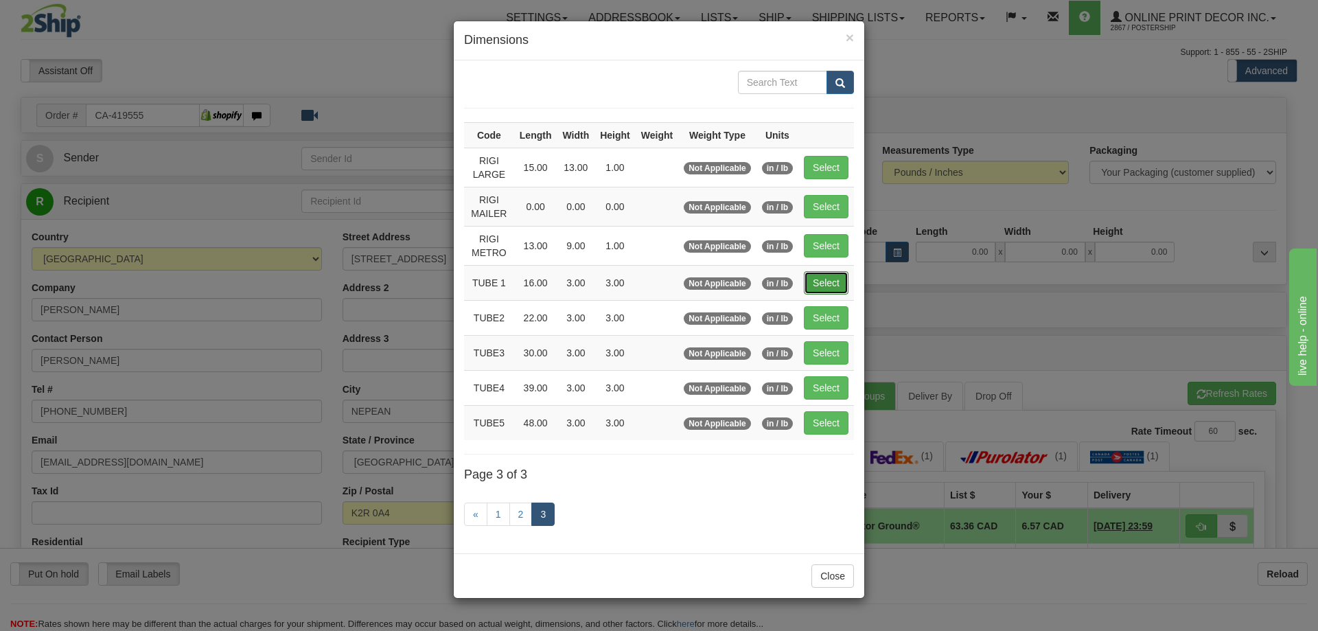
click at [836, 285] on button "Select" at bounding box center [826, 282] width 45 height 23
type input "TUBE 1"
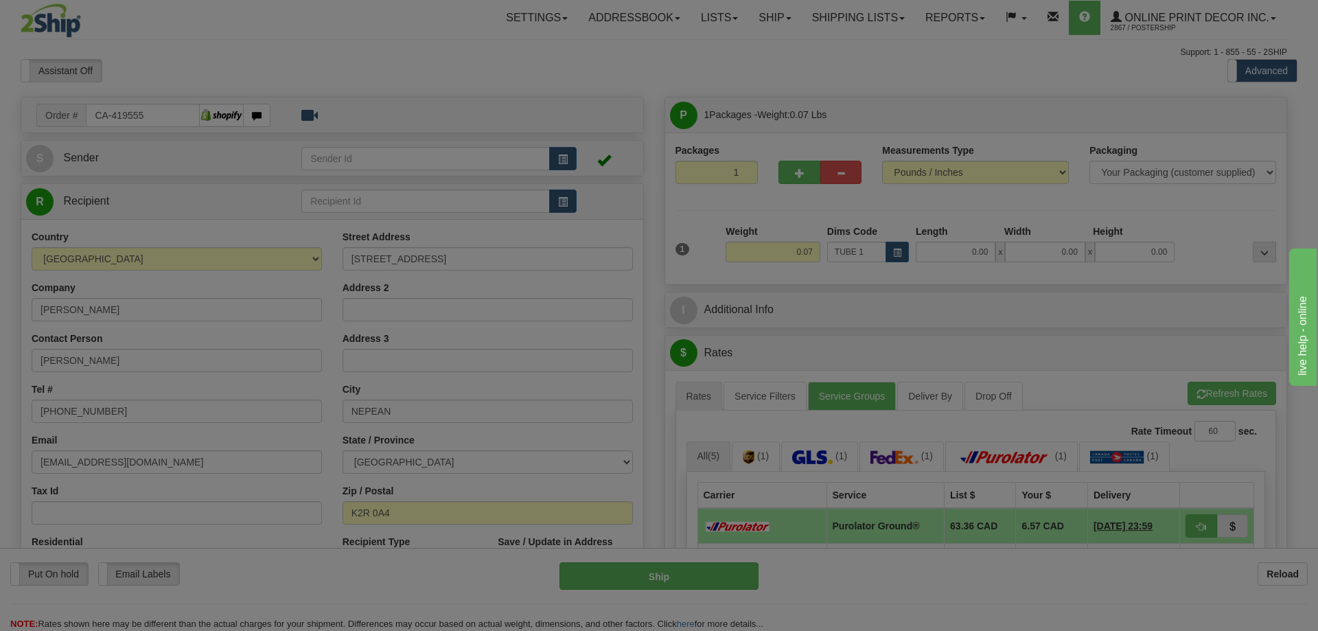
type input "16.00"
type input "3.00"
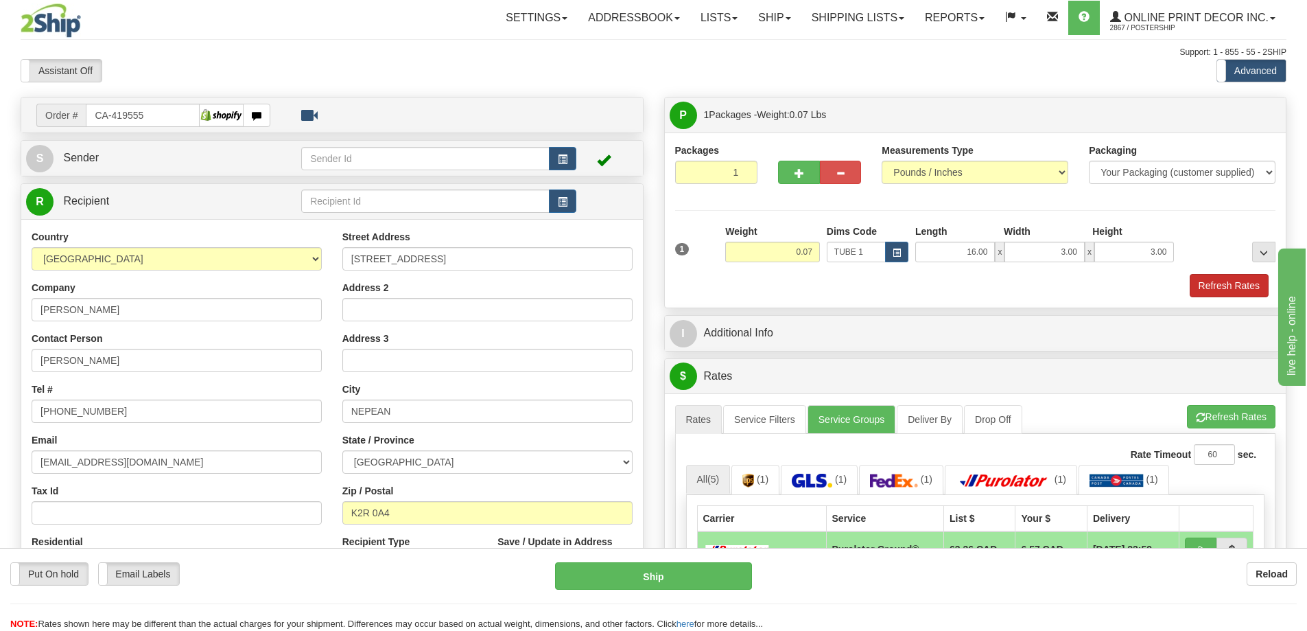
click at [1221, 275] on div "1 Weight 0.07 Dims Code TUBE 1 Length Width Height x x" at bounding box center [975, 260] width 601 height 73
click at [1224, 283] on button "Refresh Rates" at bounding box center [1229, 285] width 79 height 23
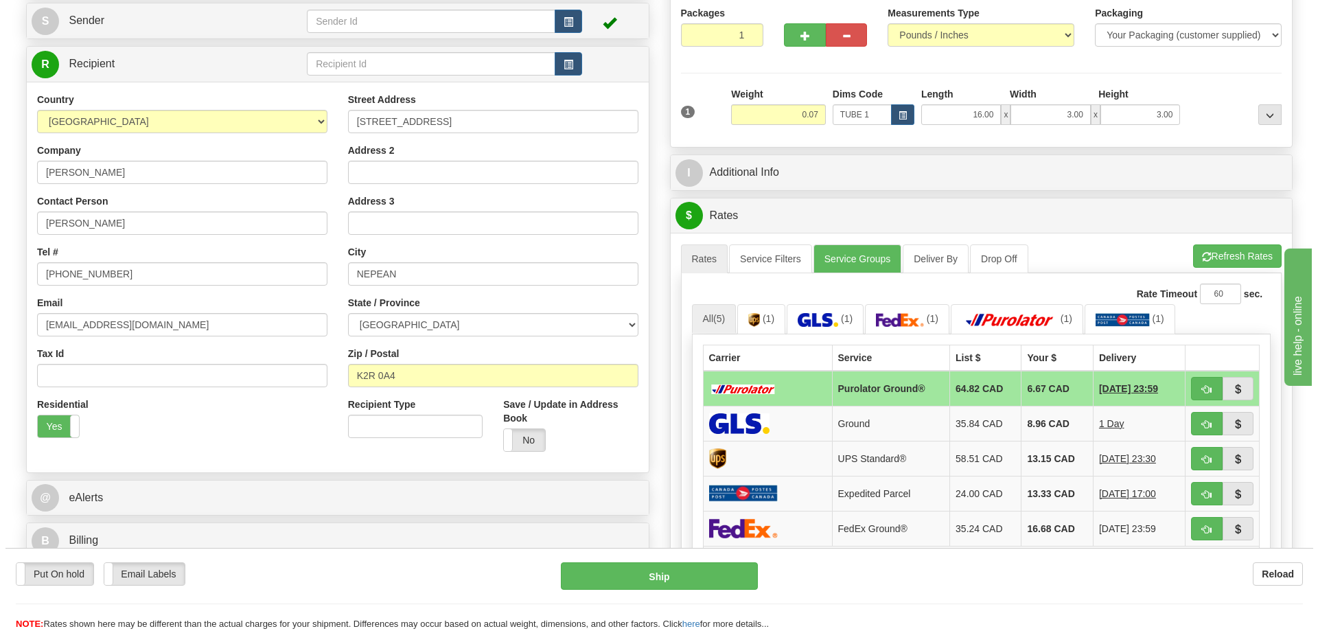
scroll to position [206, 0]
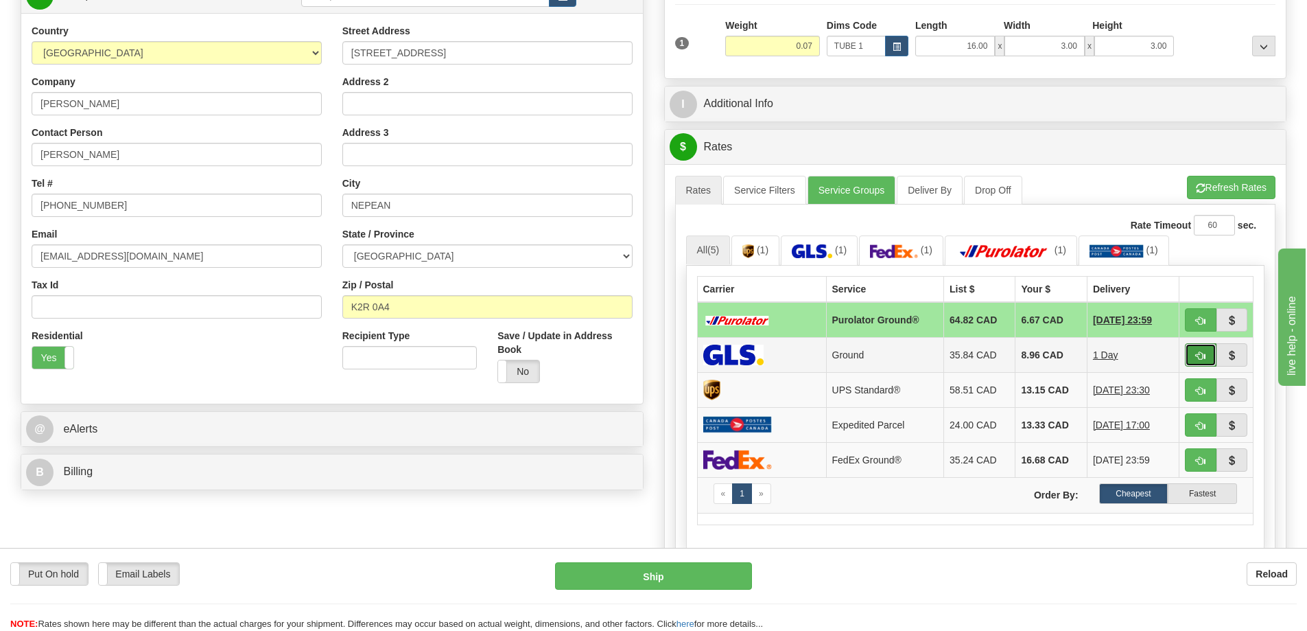
click at [1196, 351] on button "button" at bounding box center [1201, 354] width 32 height 23
type input "1"
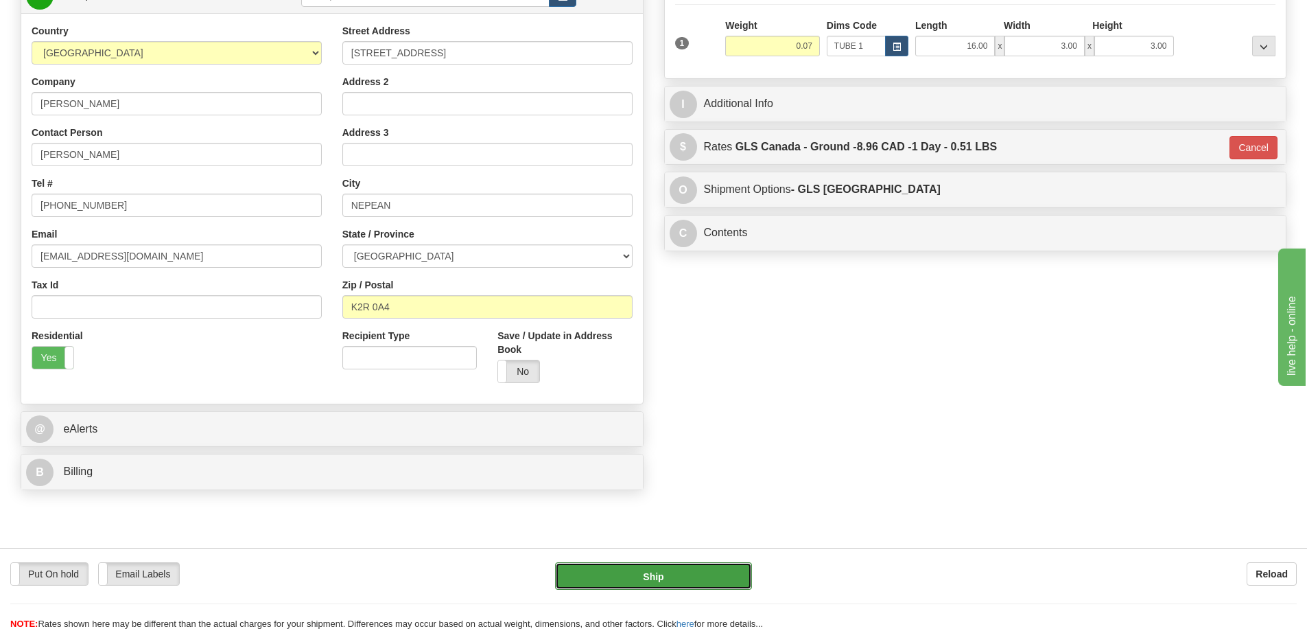
click at [725, 568] on button "Ship" at bounding box center [653, 575] width 197 height 27
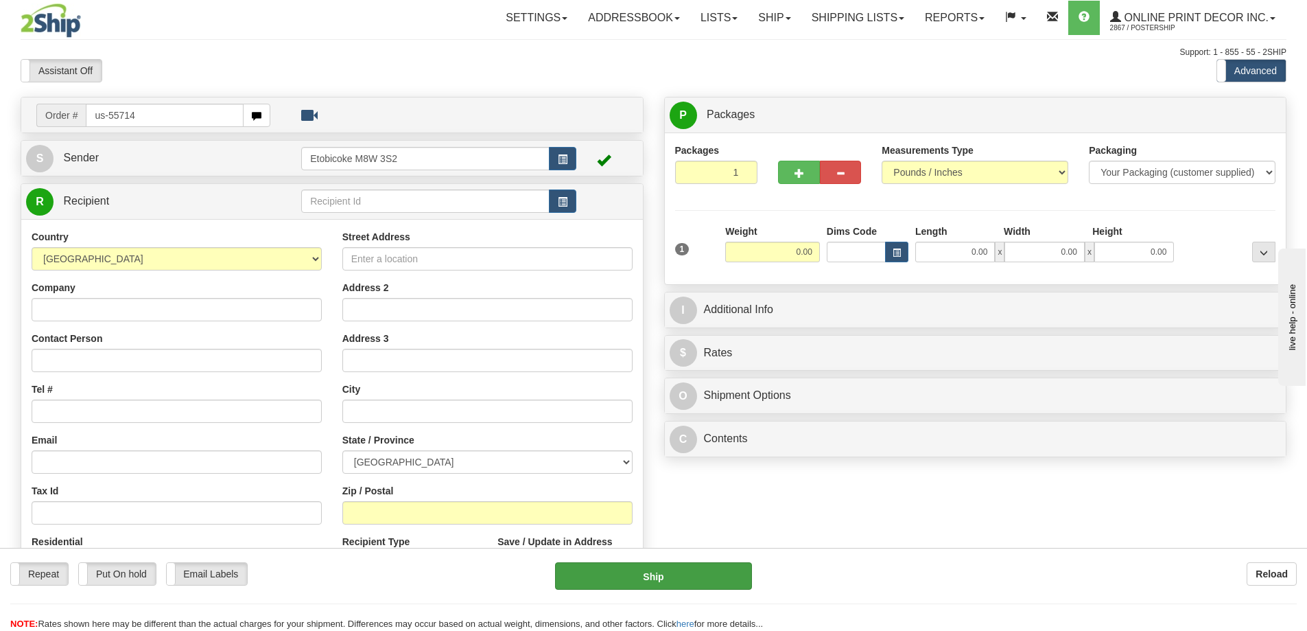
type input "us-55714"
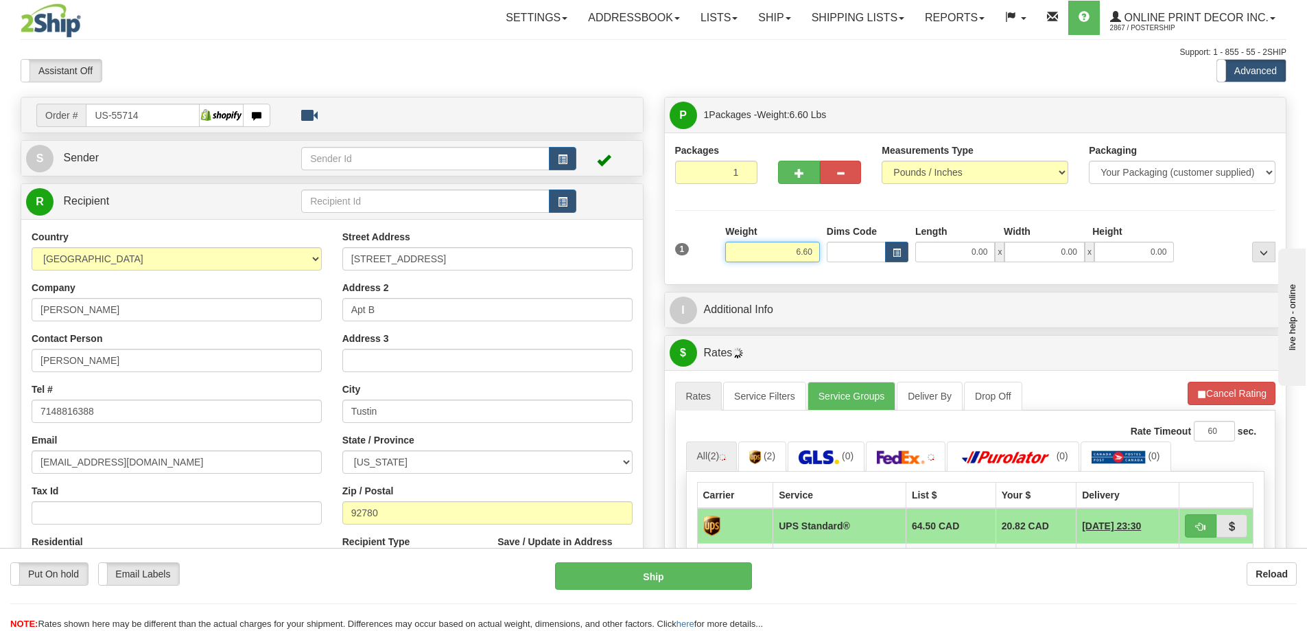
click at [819, 250] on input "6.60" at bounding box center [772, 252] width 95 height 21
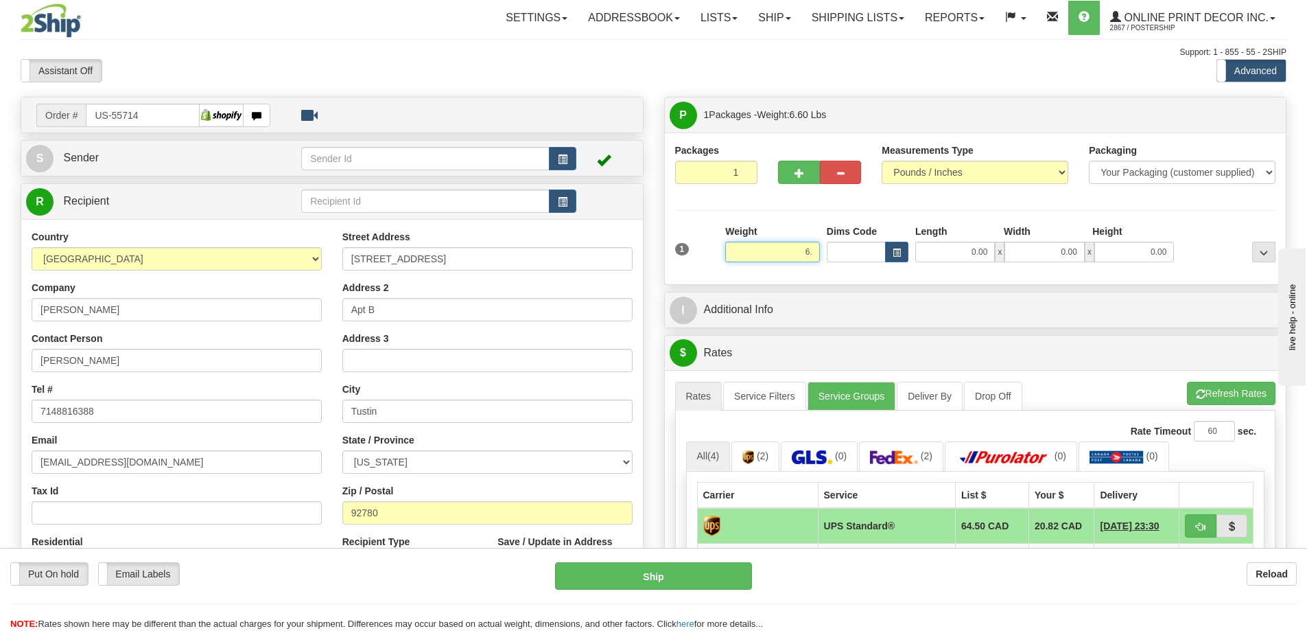
type input "6"
type input "2.00"
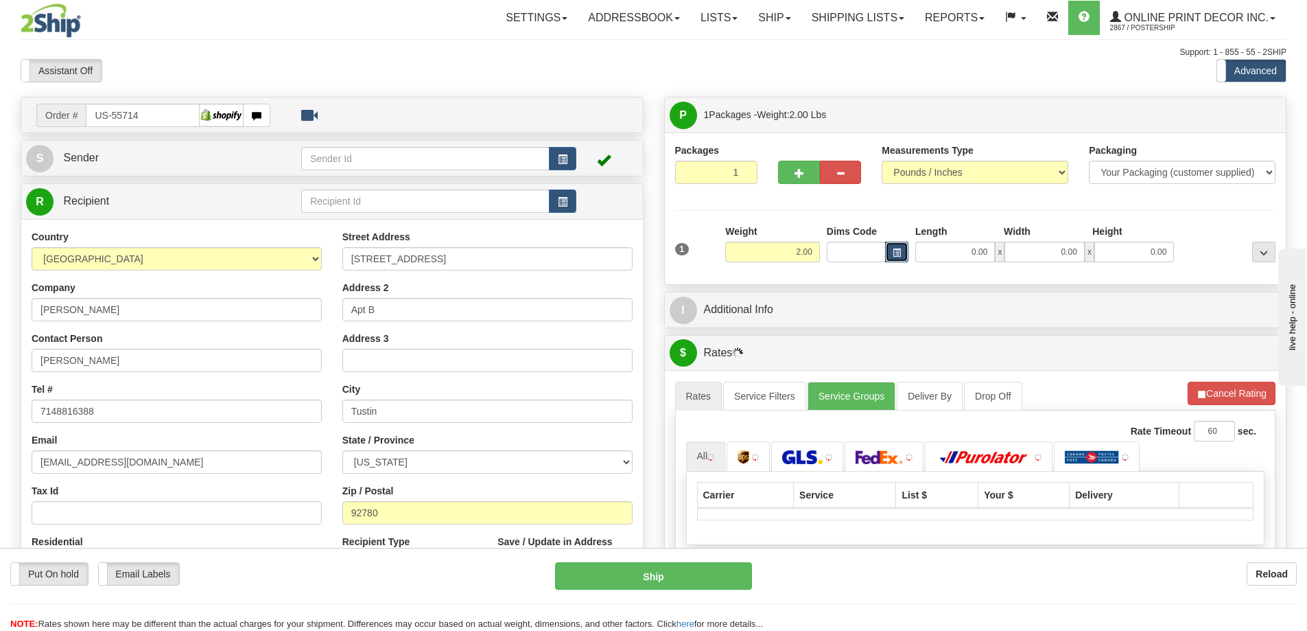
click at [896, 254] on span "button" at bounding box center [897, 253] width 8 height 8
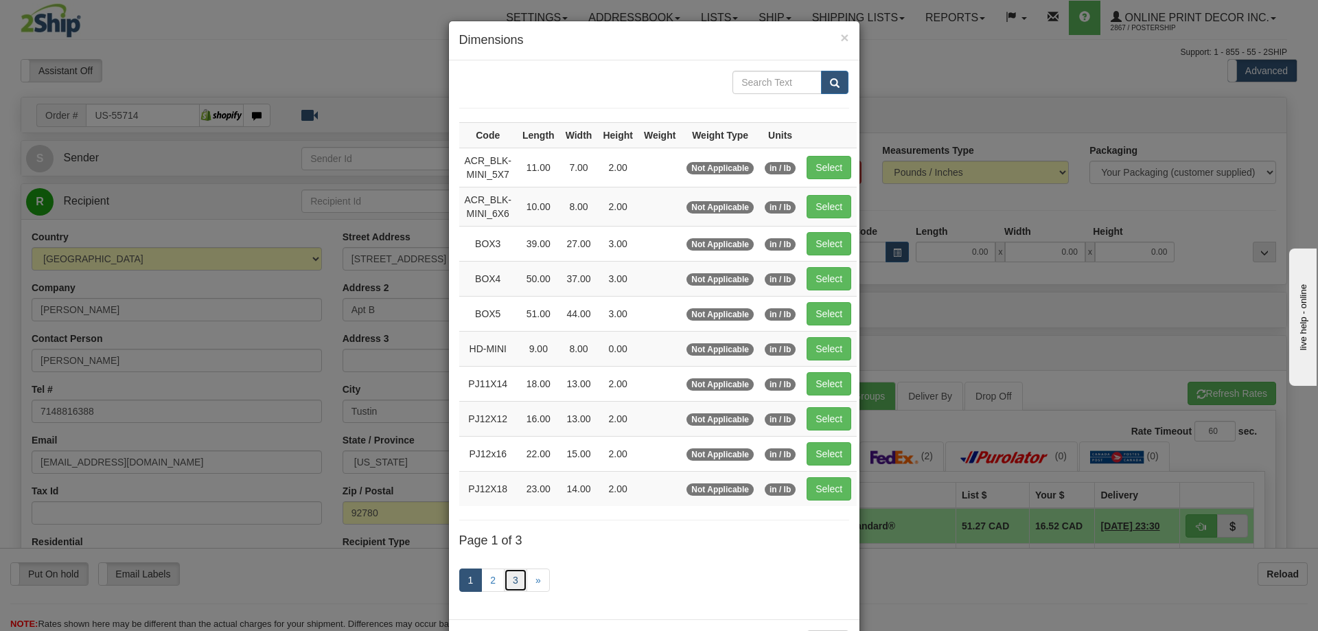
click at [510, 579] on link "3" at bounding box center [515, 579] width 23 height 23
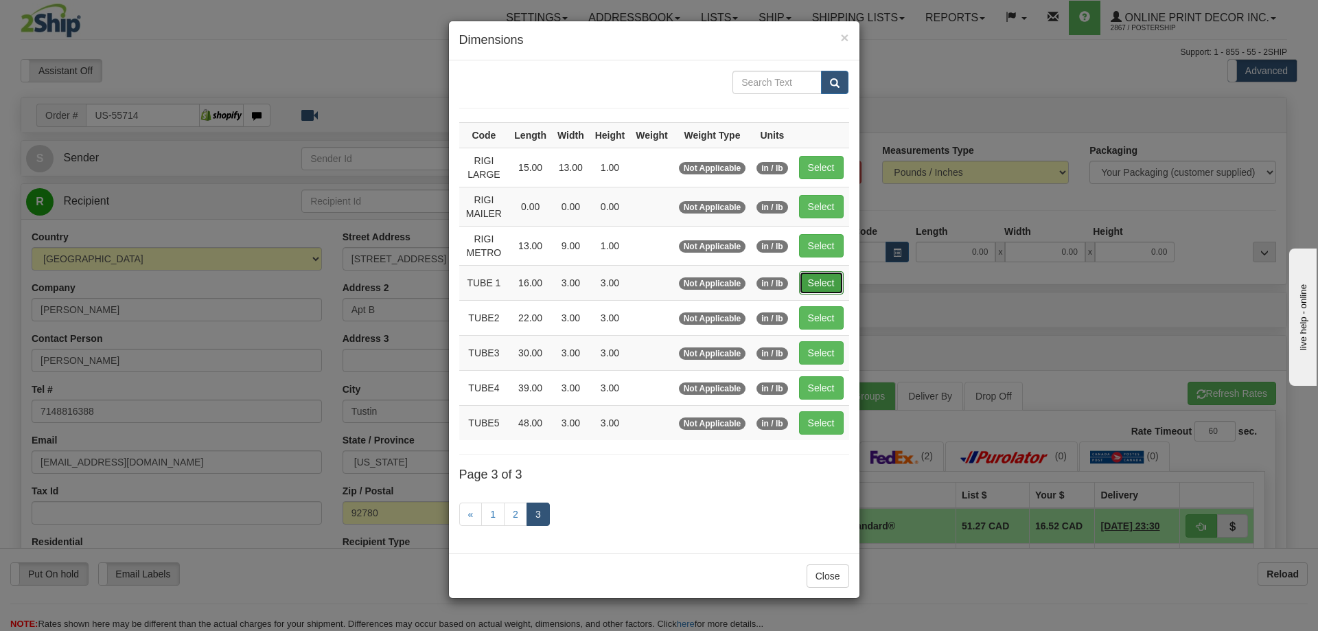
click at [826, 280] on button "Select" at bounding box center [821, 282] width 45 height 23
type input "TUBE 1"
type input "16.00"
type input "3.00"
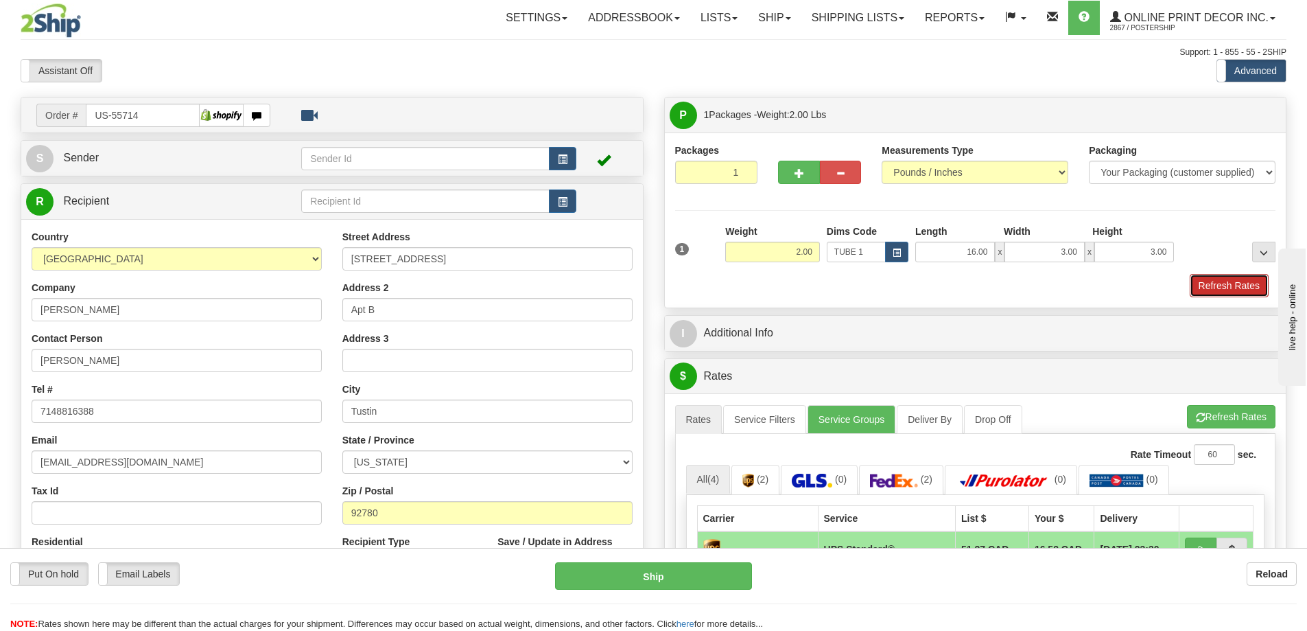
click at [1252, 288] on button "Refresh Rates" at bounding box center [1229, 285] width 79 height 23
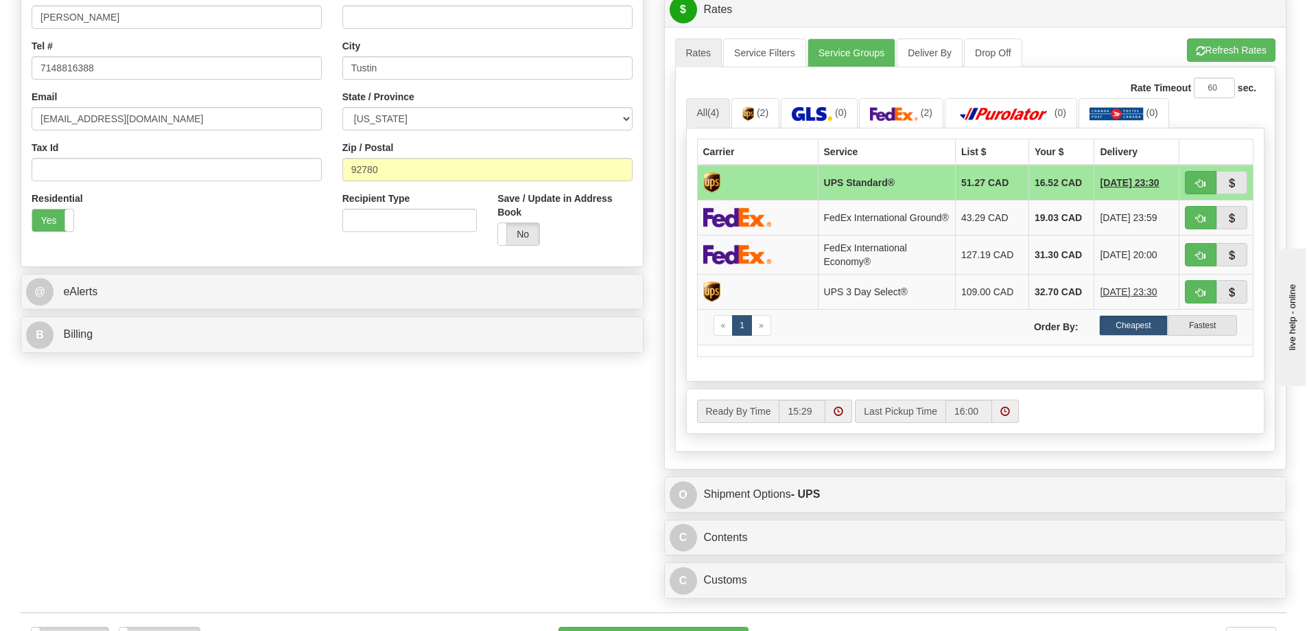
scroll to position [549, 0]
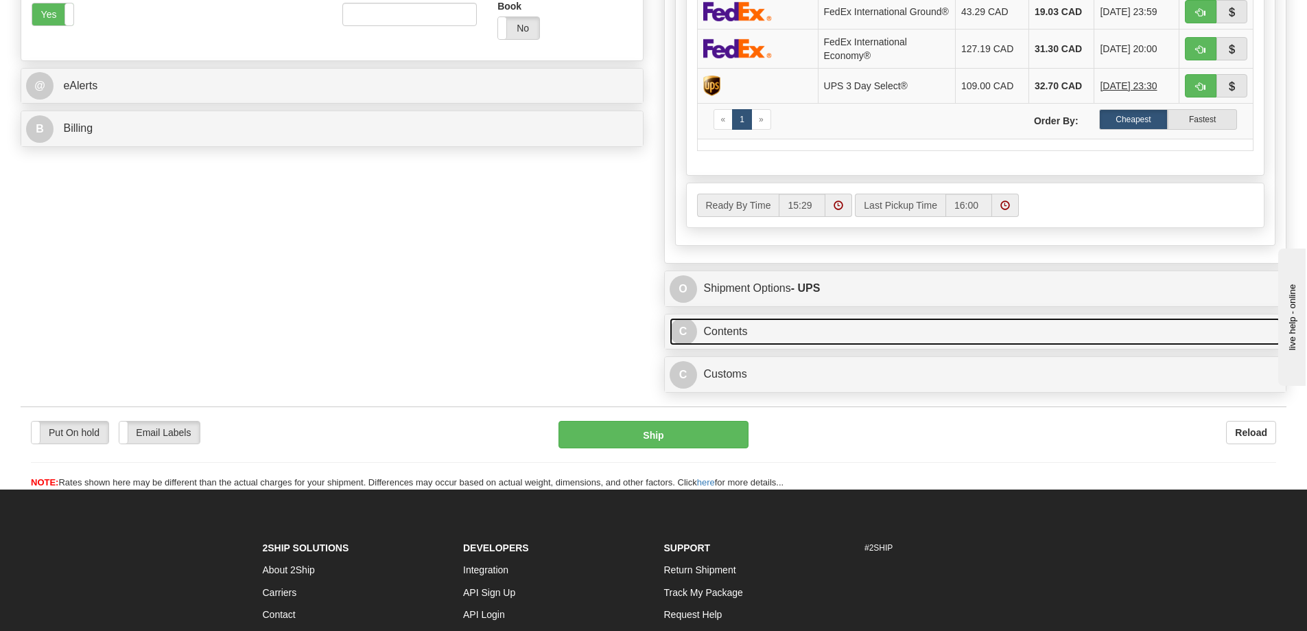
click at [963, 340] on link "C Contents" at bounding box center [976, 332] width 612 height 28
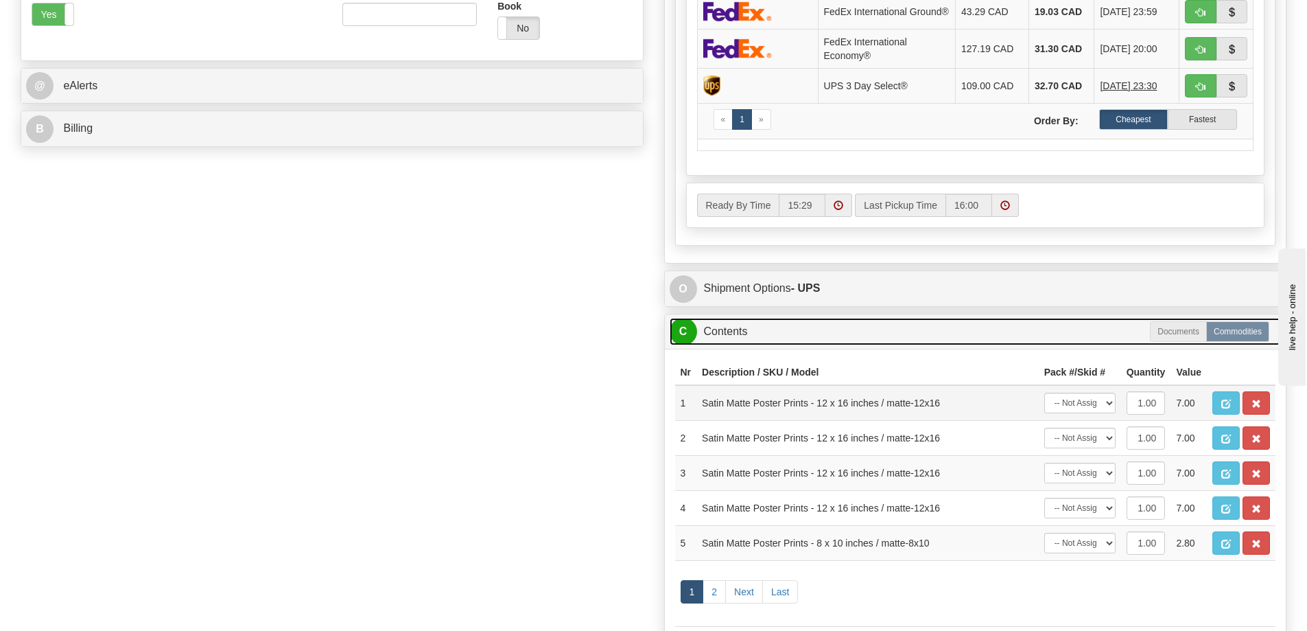
scroll to position [686, 0]
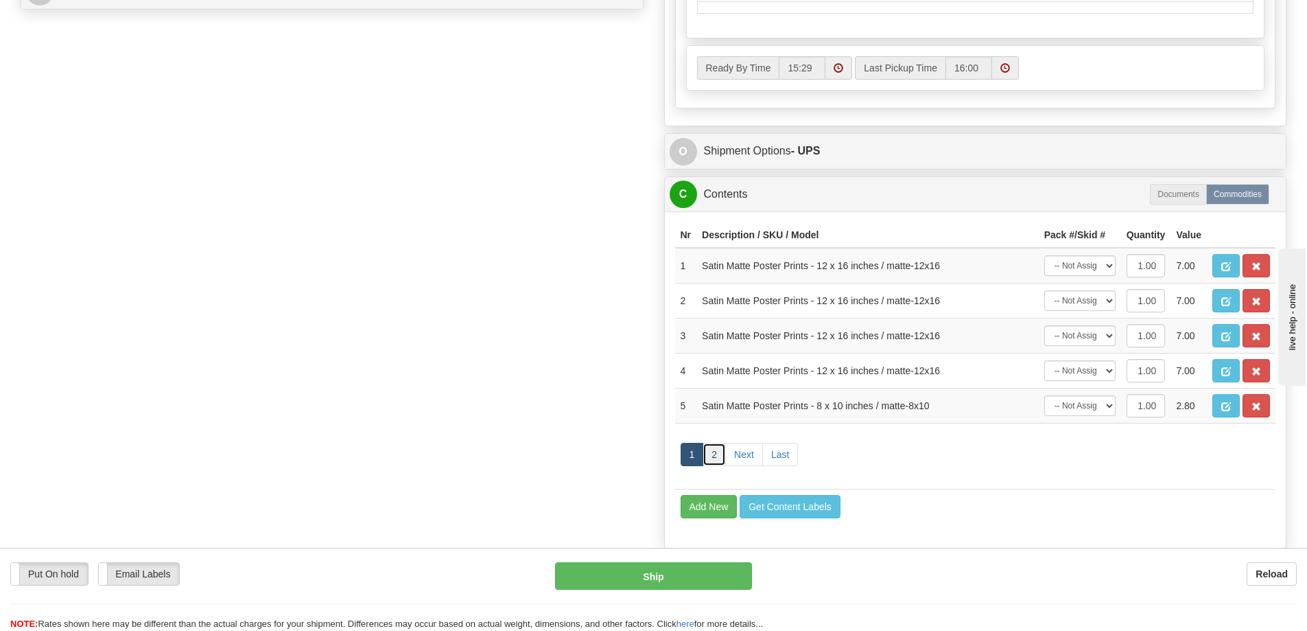
click at [718, 460] on link "2" at bounding box center [714, 454] width 23 height 23
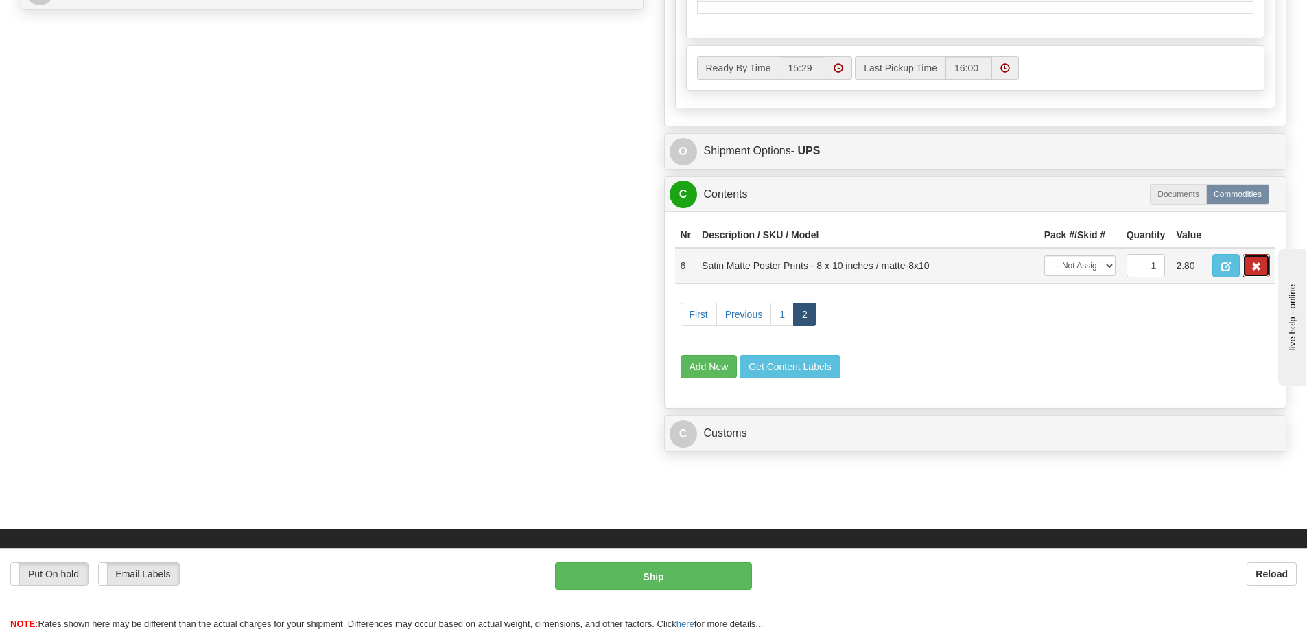
click at [1257, 270] on span "button" at bounding box center [1257, 266] width 10 height 9
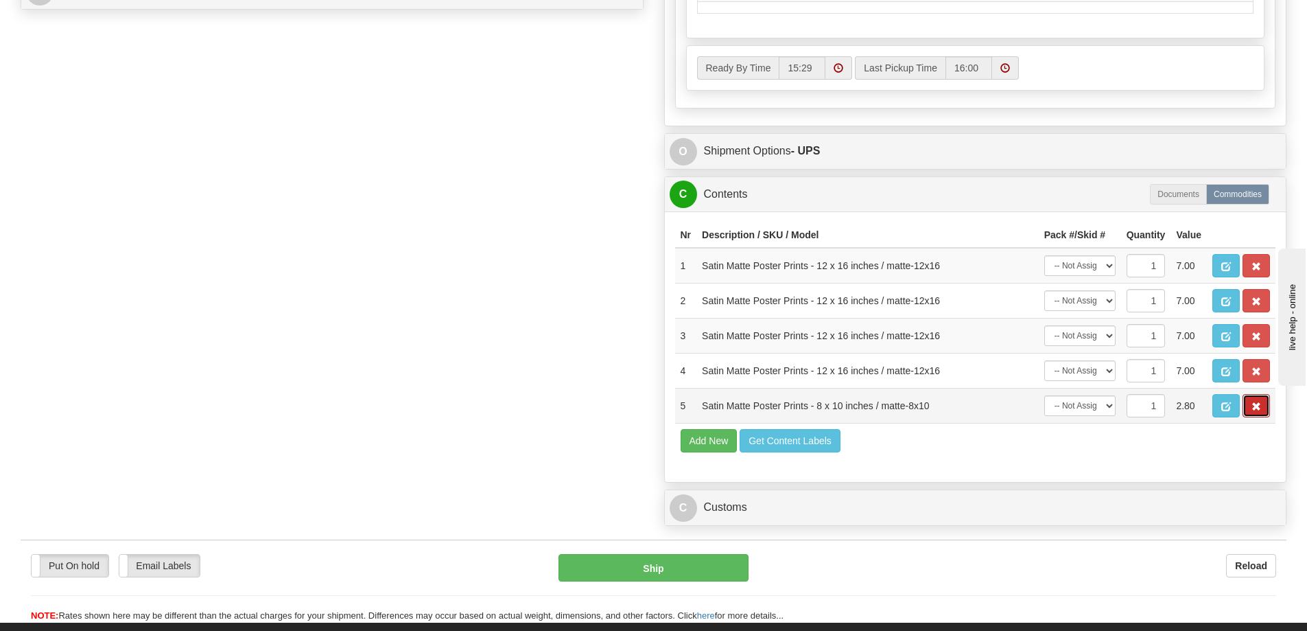
click at [1253, 407] on button "button" at bounding box center [1256, 405] width 27 height 23
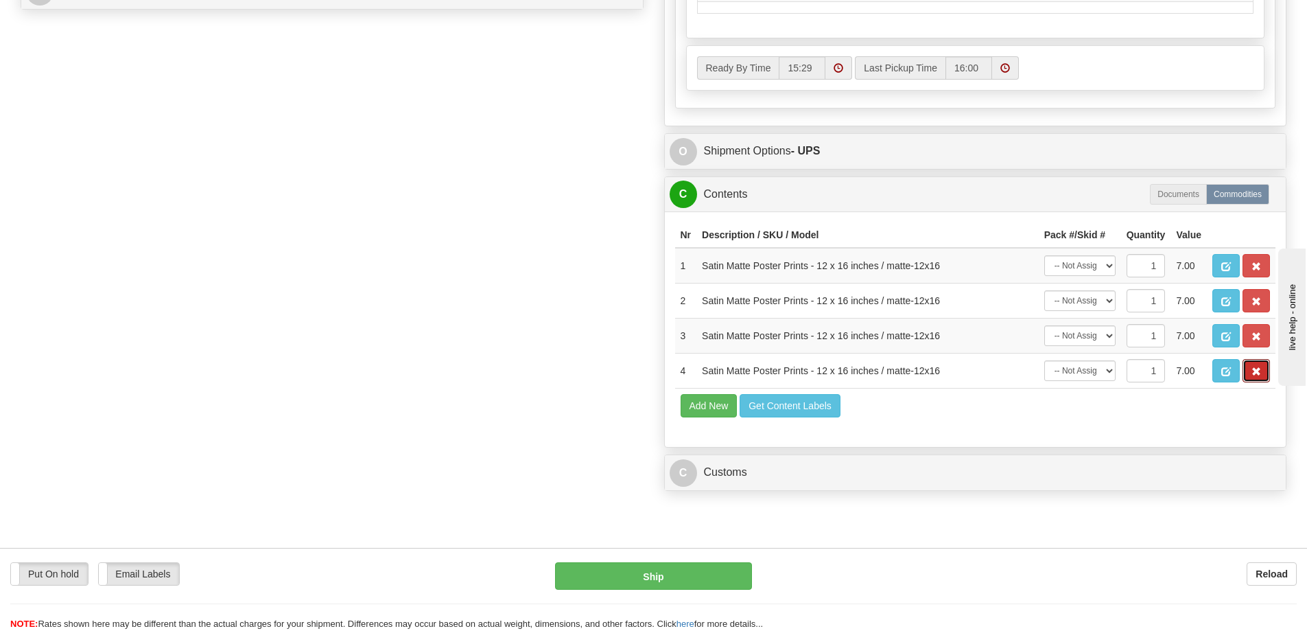
click at [1258, 376] on span "button" at bounding box center [1257, 371] width 10 height 9
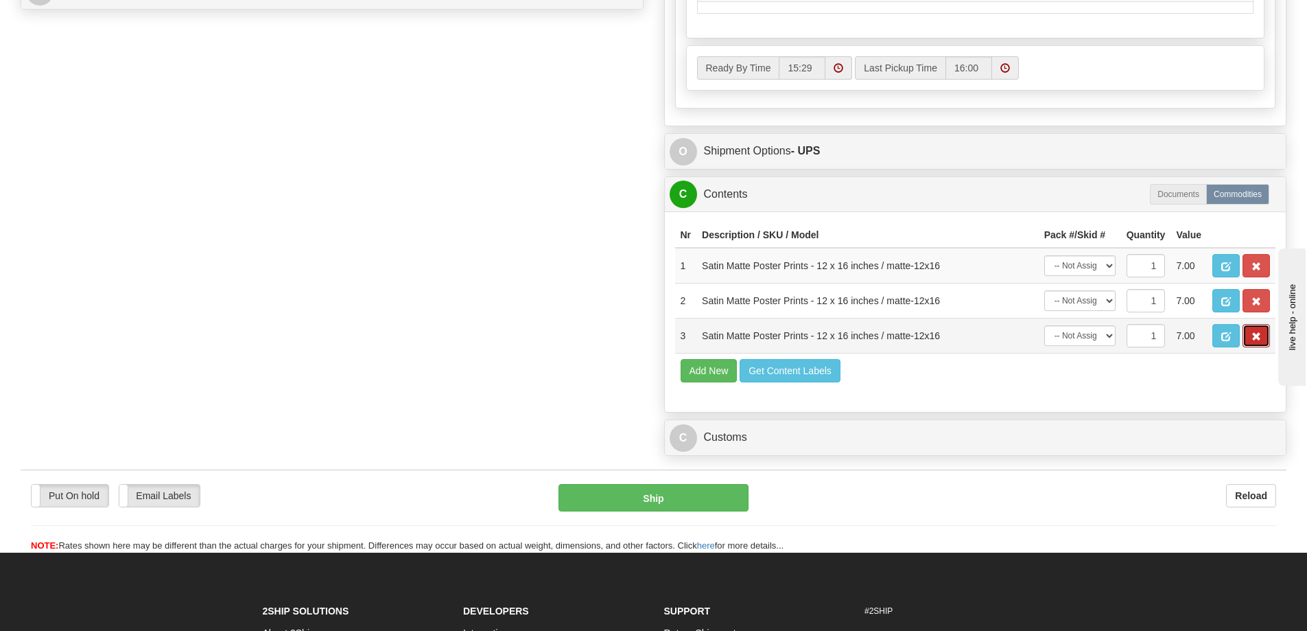
click at [1261, 341] on span "button" at bounding box center [1257, 336] width 10 height 9
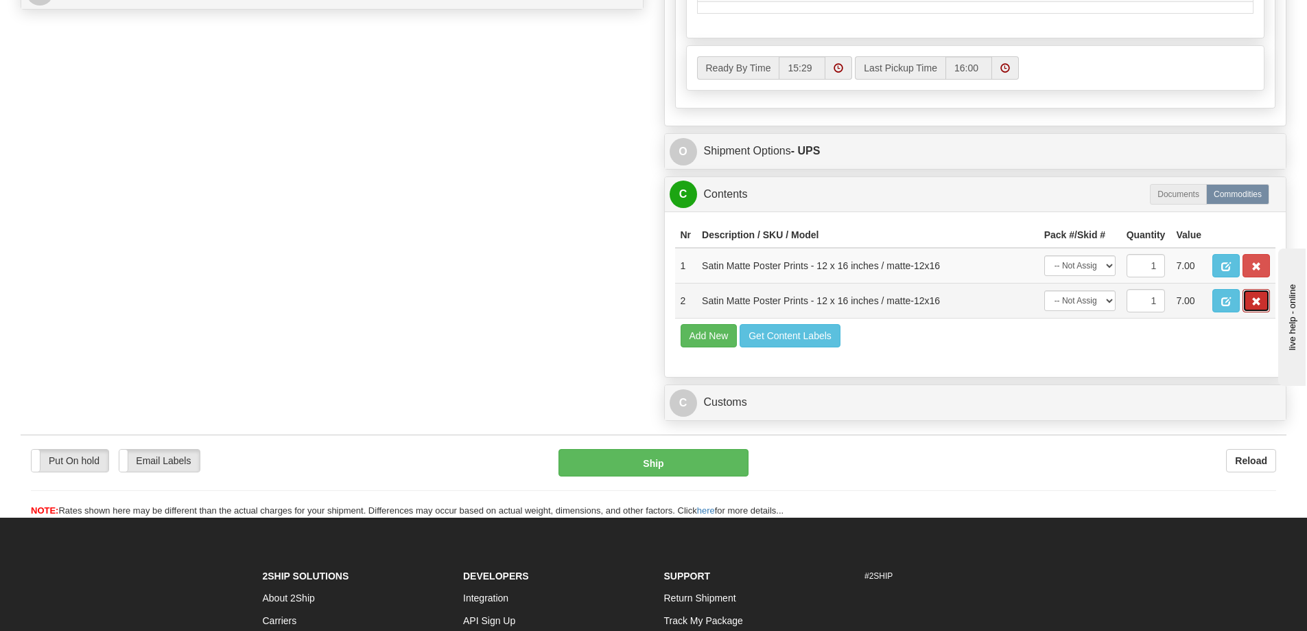
click at [1263, 303] on button "button" at bounding box center [1256, 300] width 27 height 23
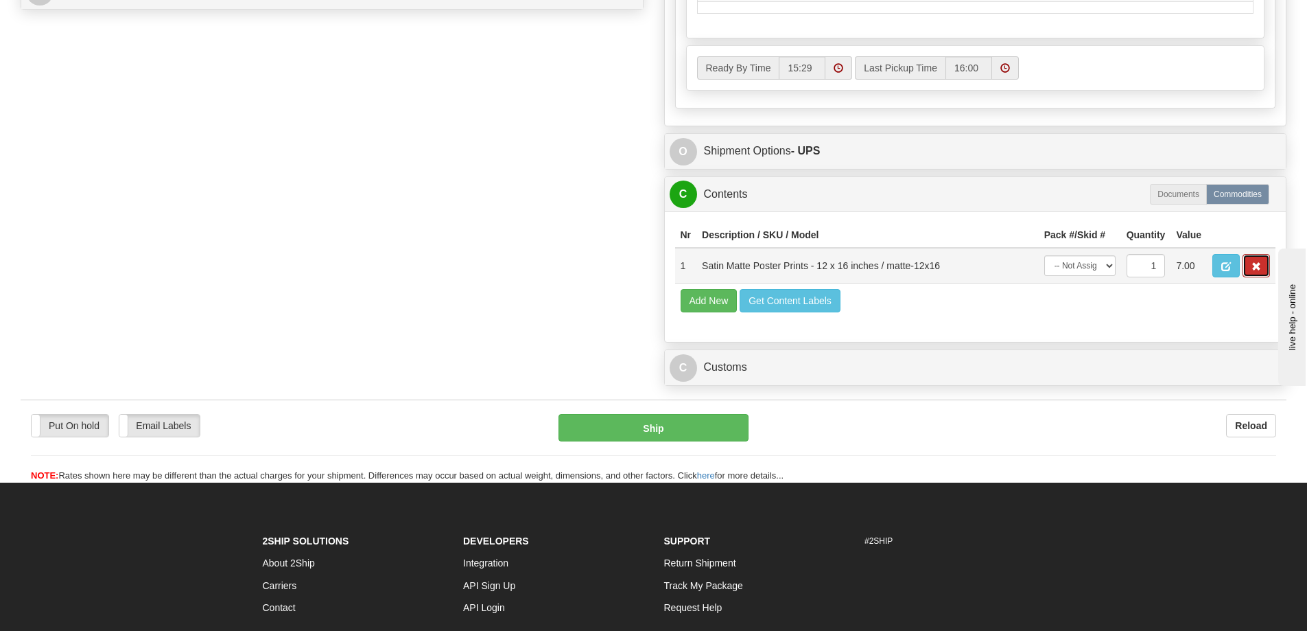
click at [1259, 271] on span "button" at bounding box center [1257, 266] width 10 height 9
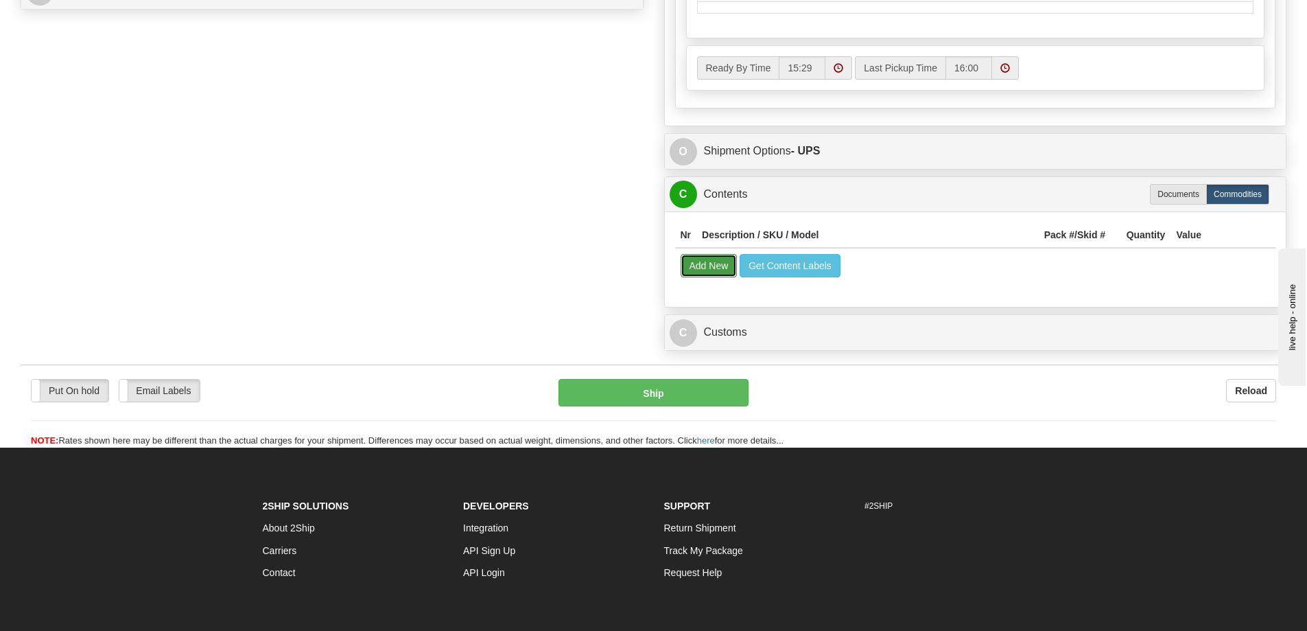
click at [719, 272] on button "Add New" at bounding box center [709, 265] width 57 height 23
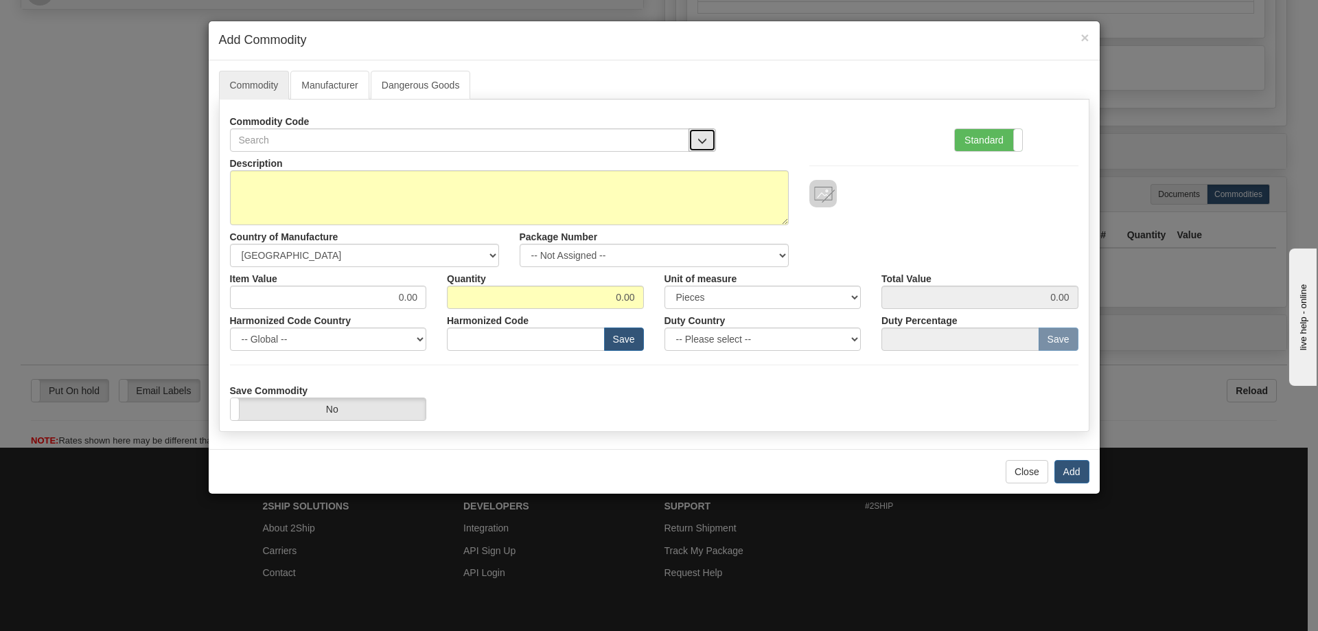
click at [702, 129] on button "button" at bounding box center [701, 139] width 27 height 23
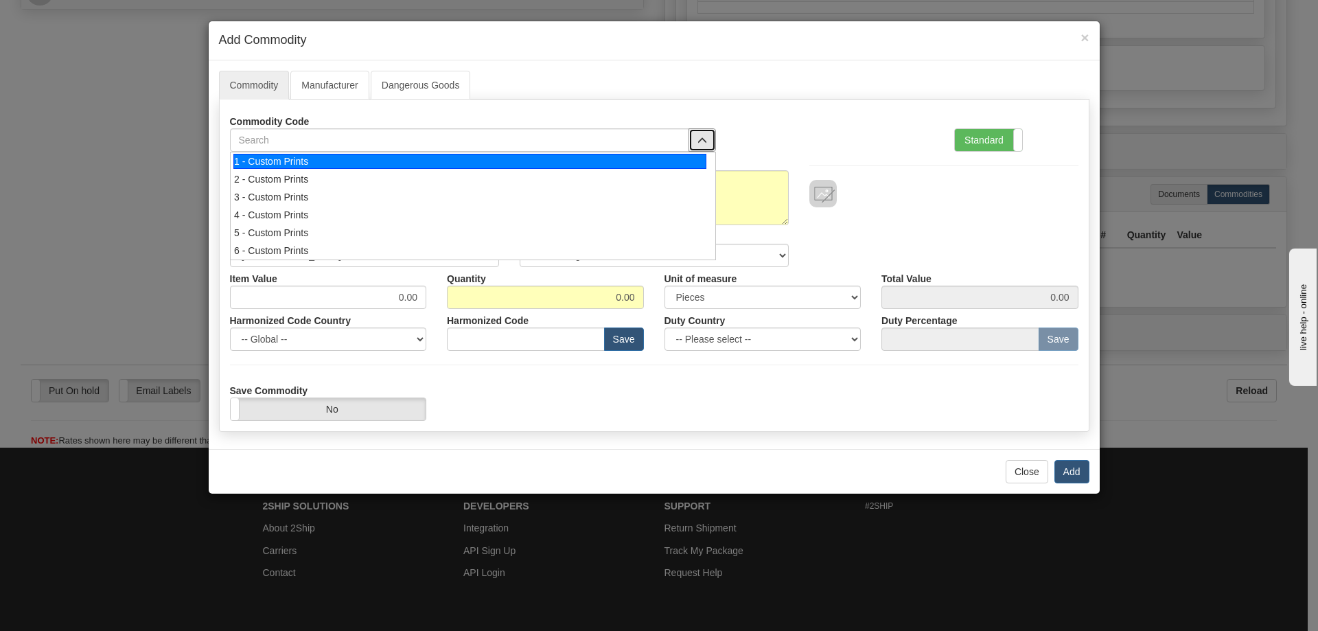
click at [669, 158] on div "1 - Custom Prints" at bounding box center [469, 161] width 473 height 15
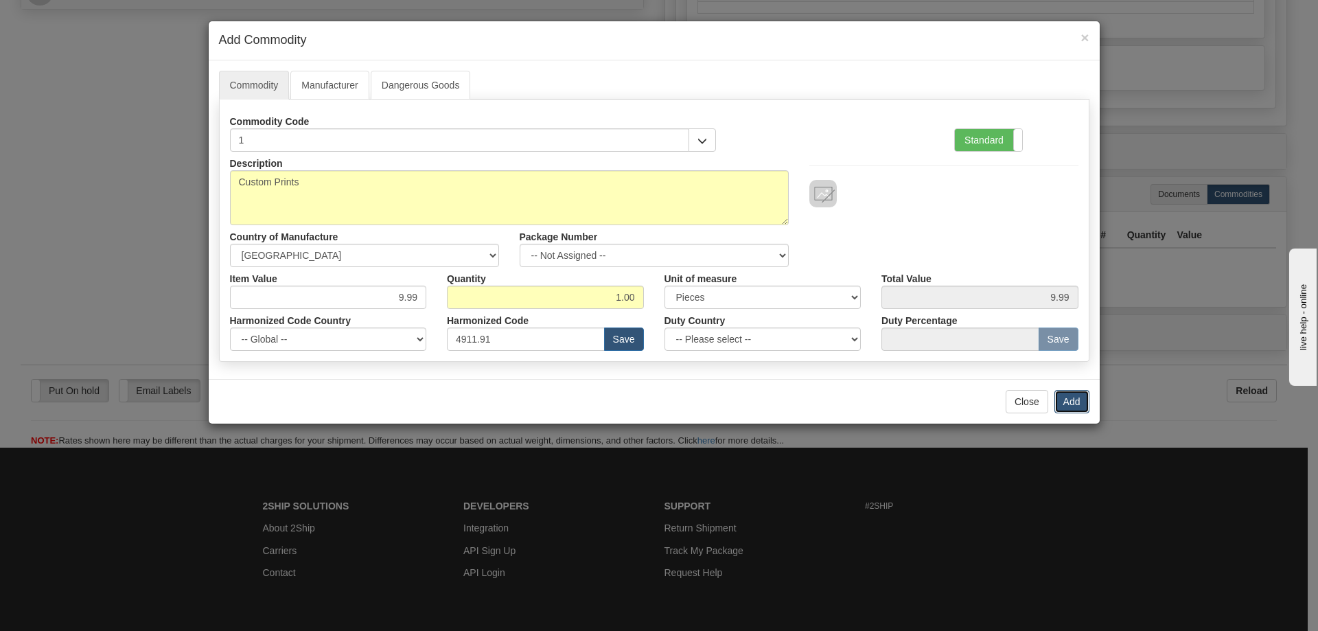
click at [1066, 390] on button "Add" at bounding box center [1071, 401] width 35 height 23
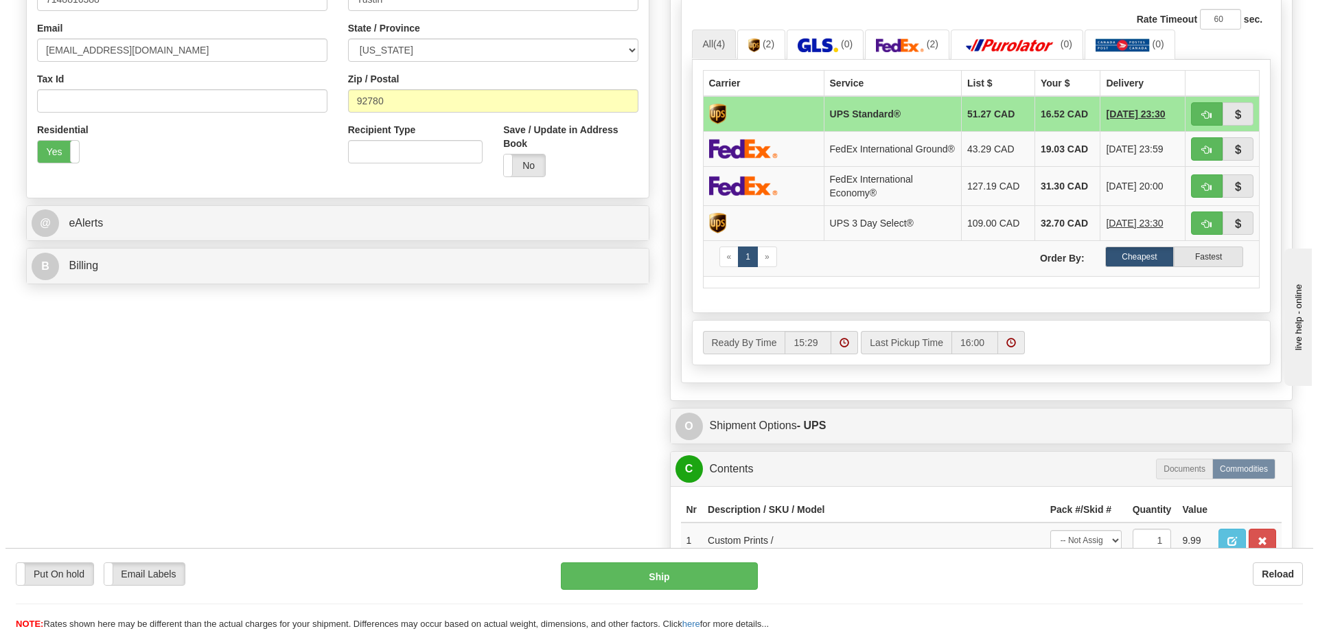
scroll to position [275, 0]
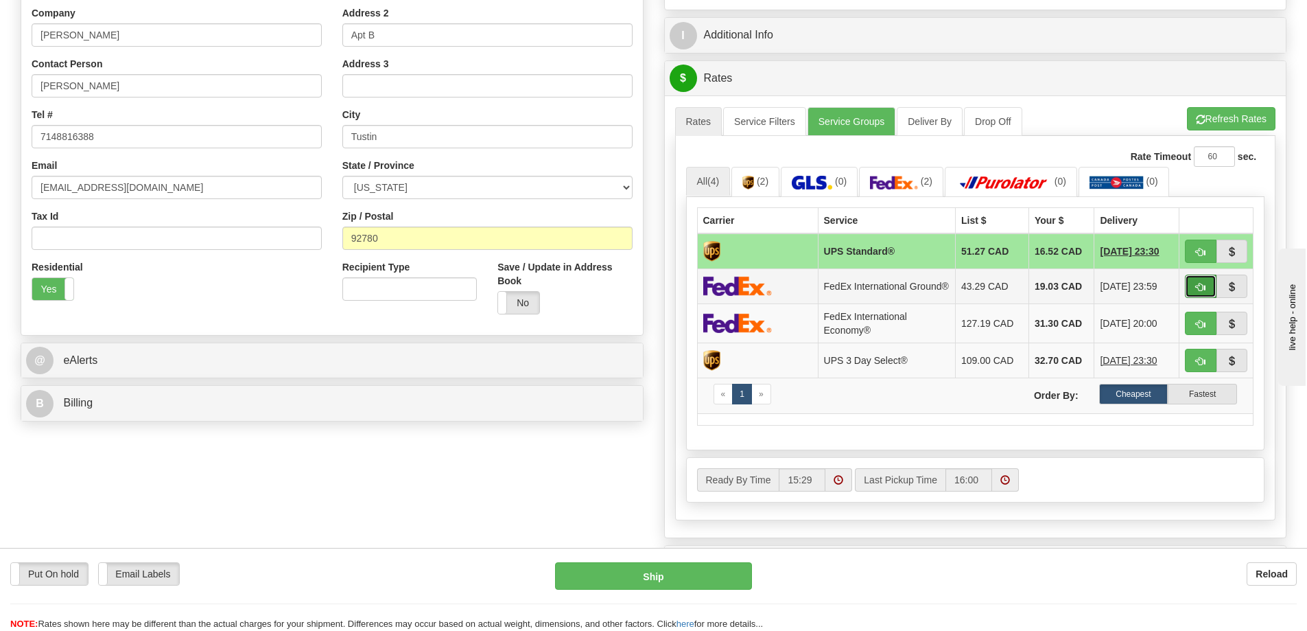
click at [1202, 285] on button "button" at bounding box center [1201, 286] width 32 height 23
type input "92"
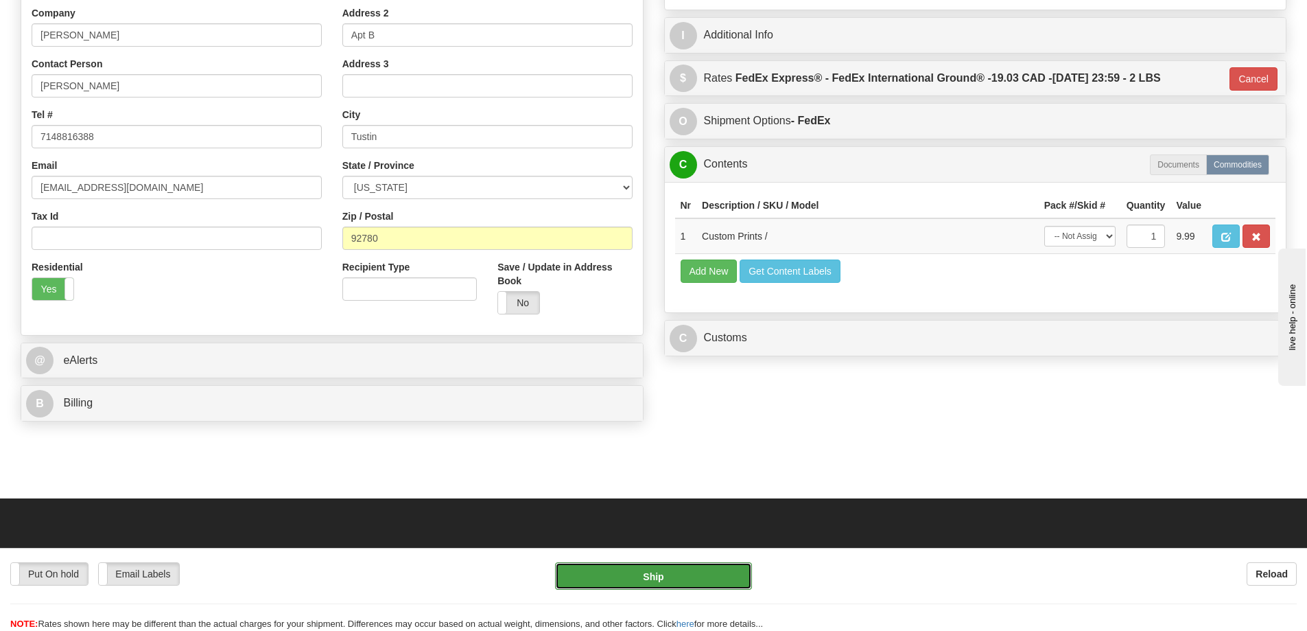
click at [694, 571] on button "Ship" at bounding box center [653, 575] width 197 height 27
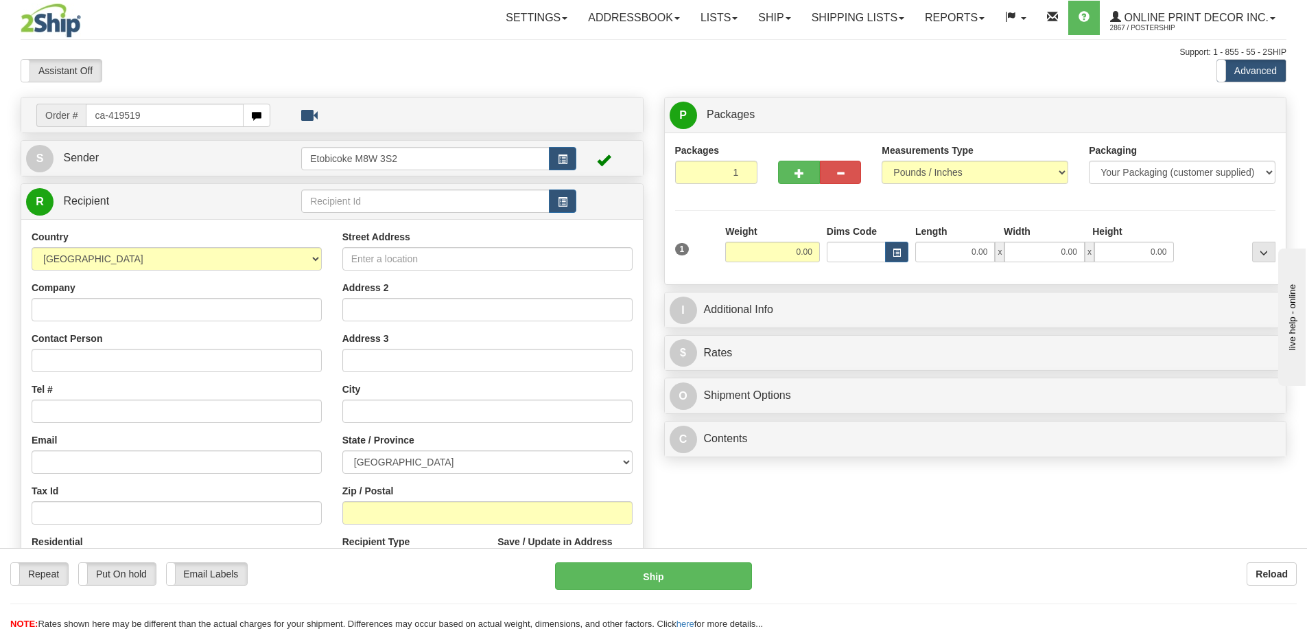
type input "ca-419519"
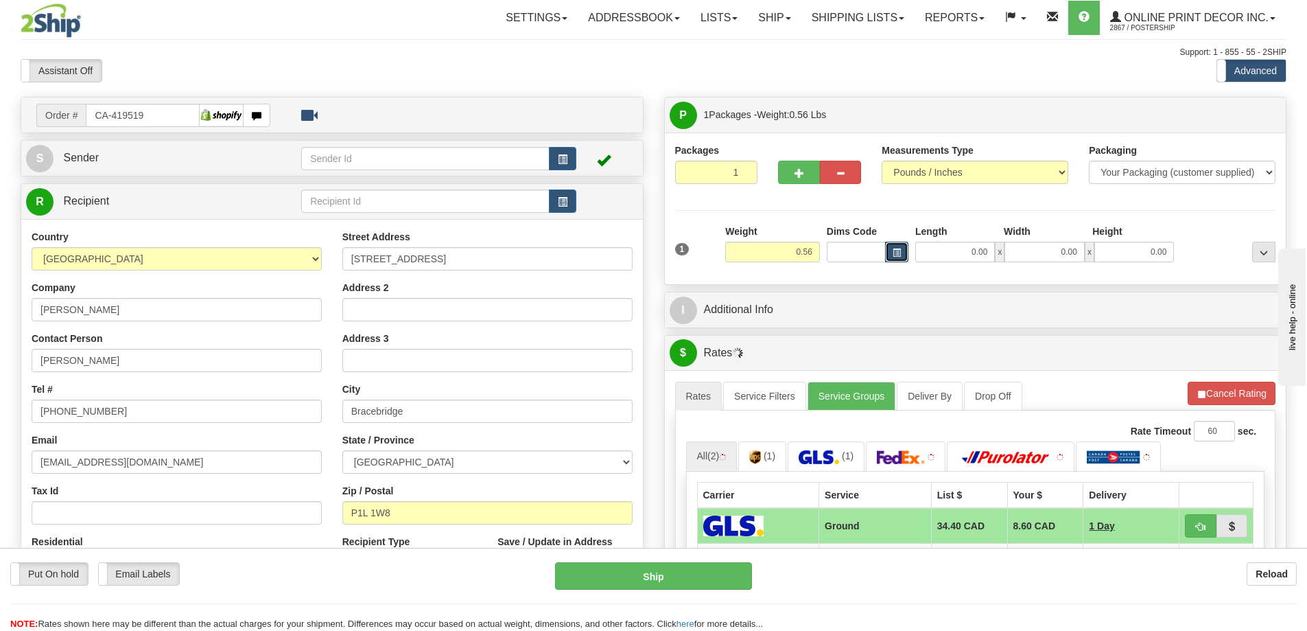
click at [900, 253] on span "button" at bounding box center [897, 253] width 8 height 8
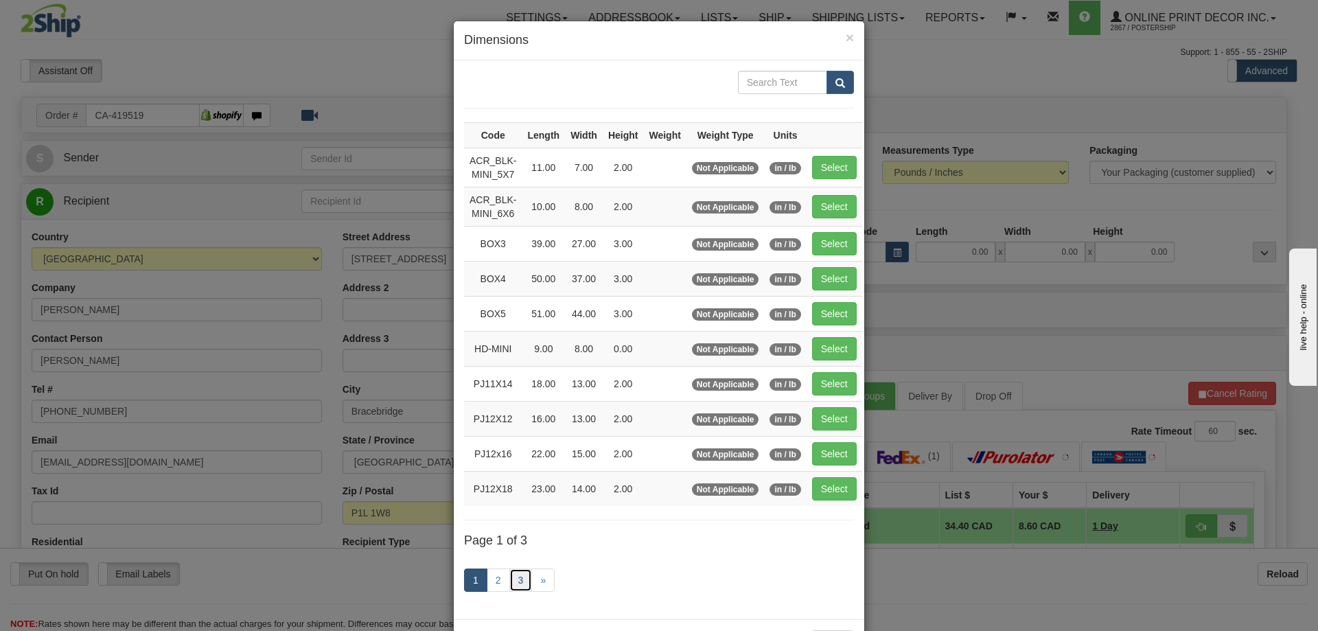
click at [516, 576] on link "3" at bounding box center [520, 579] width 23 height 23
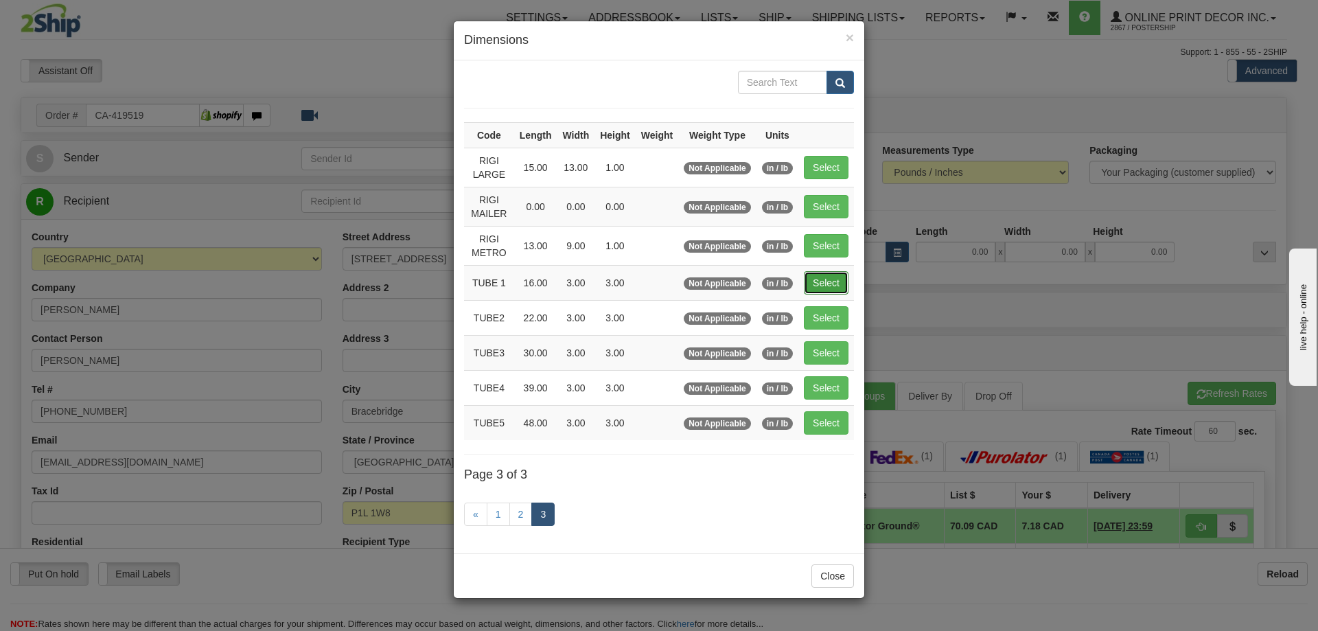
click at [834, 275] on button "Select" at bounding box center [826, 282] width 45 height 23
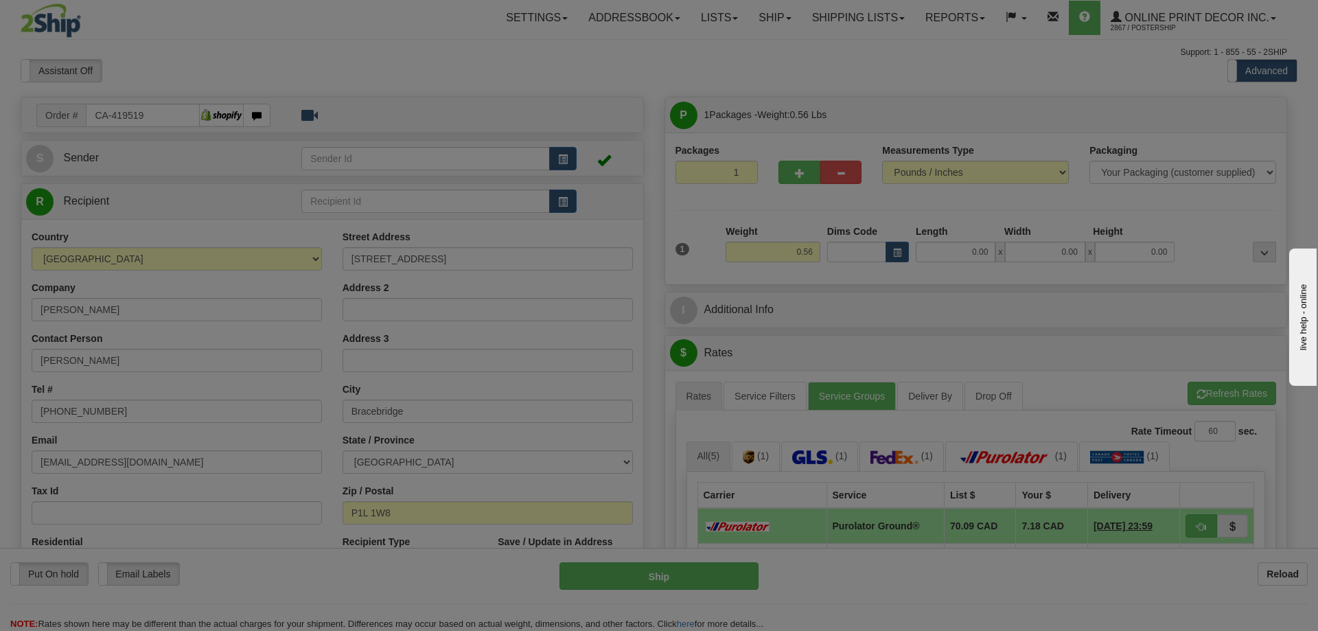
type input "TUBE 1"
type input "16.00"
type input "3.00"
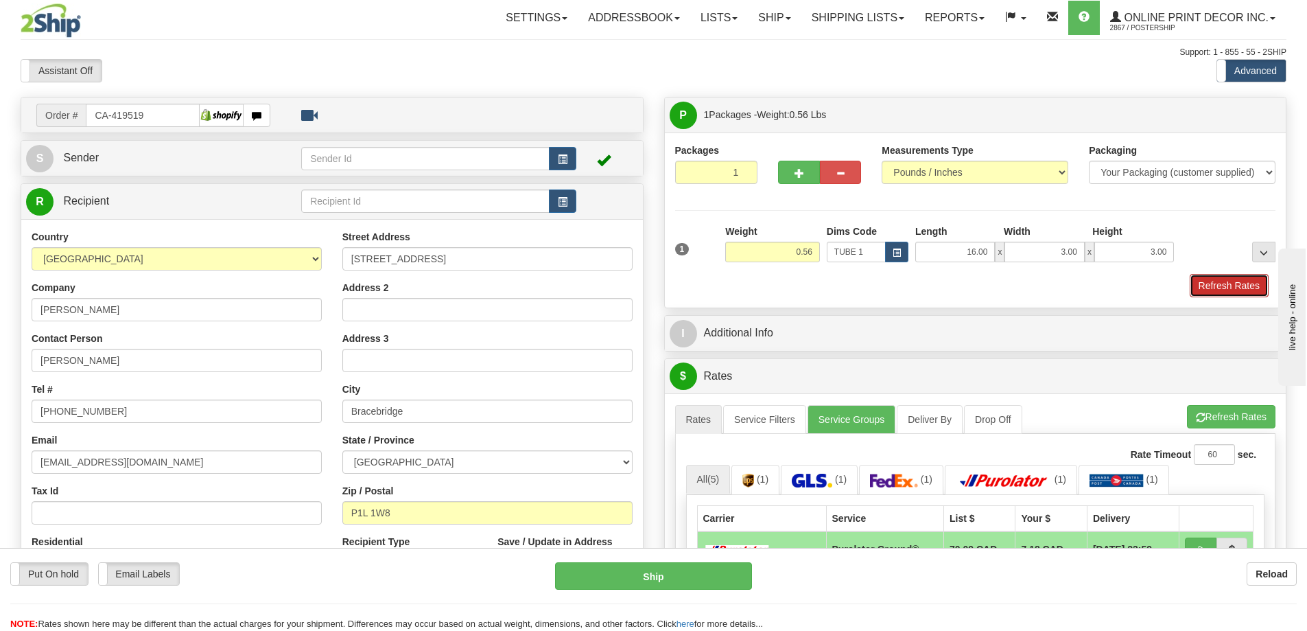
click at [1225, 281] on button "Refresh Rates" at bounding box center [1229, 285] width 79 height 23
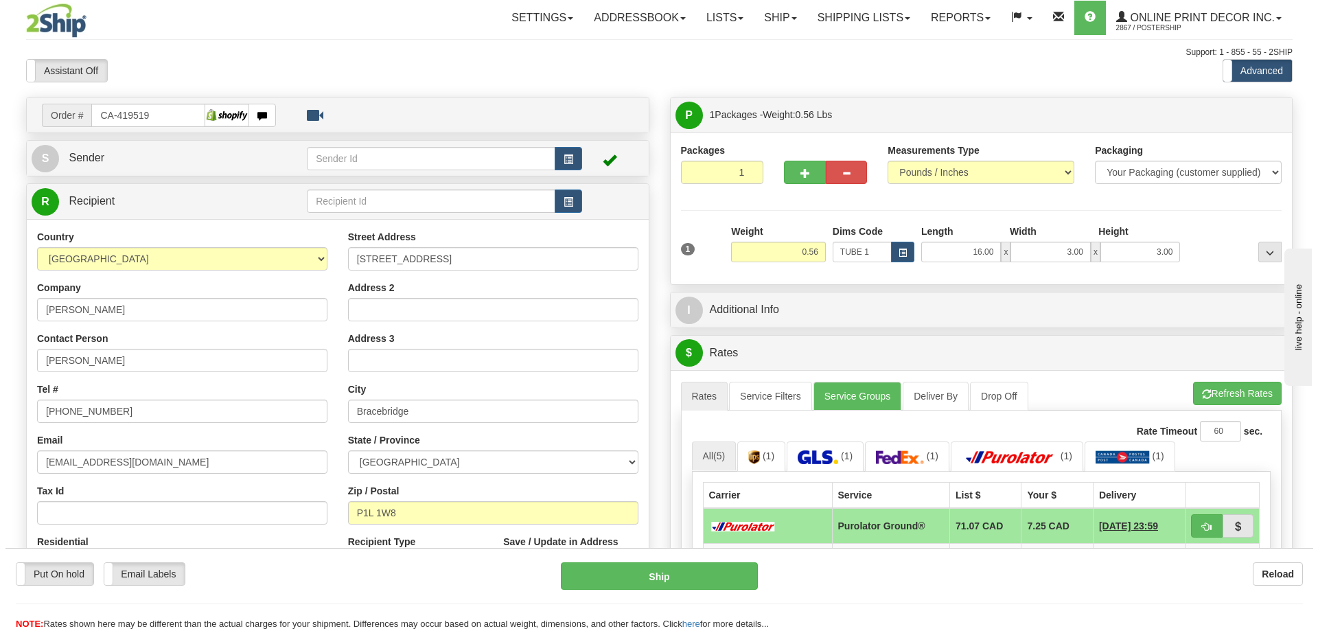
scroll to position [137, 0]
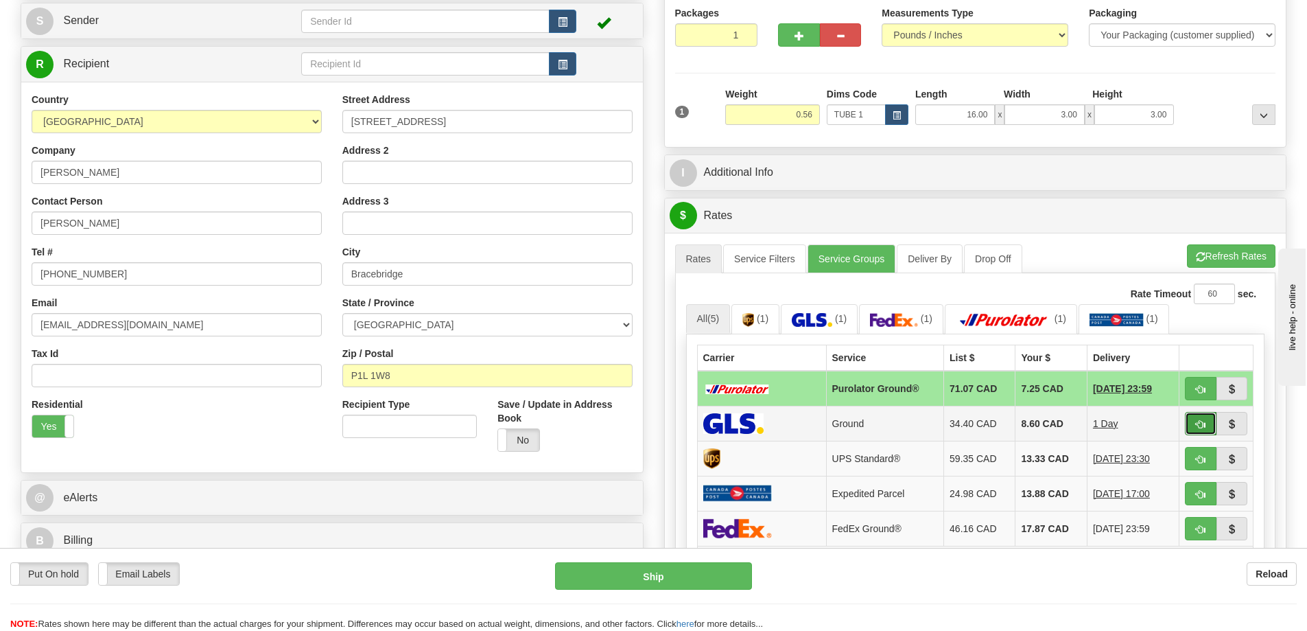
click at [1206, 428] on button "button" at bounding box center [1201, 423] width 32 height 23
type input "1"
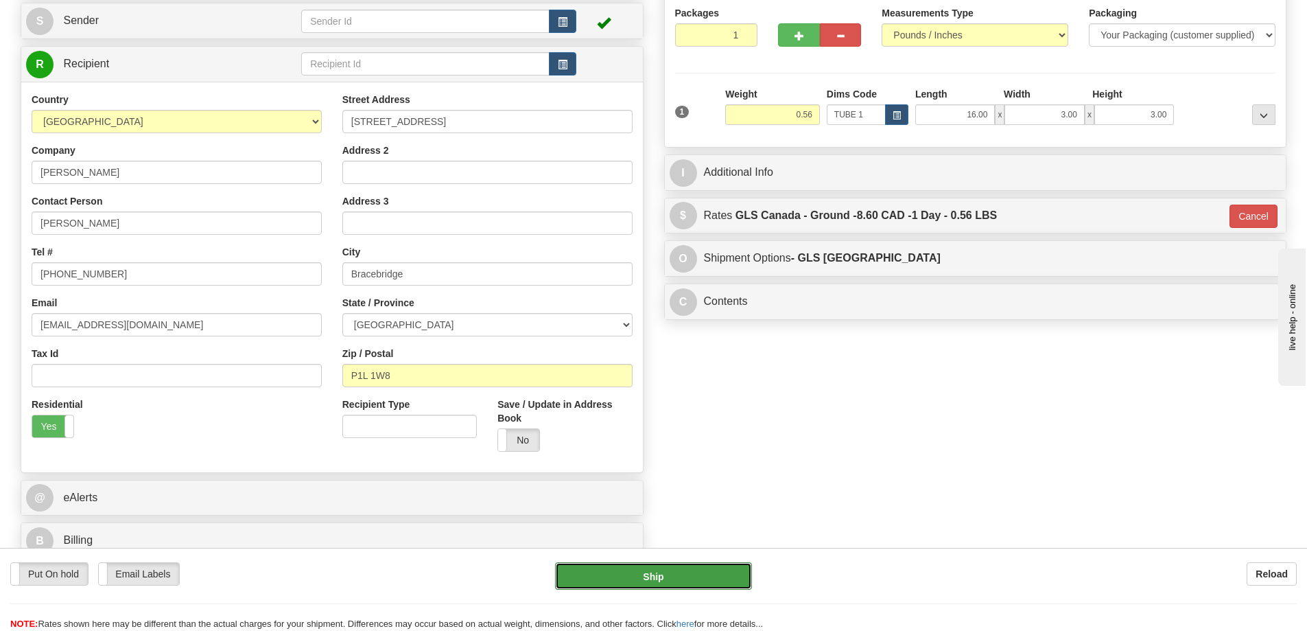
click at [737, 579] on button "Ship" at bounding box center [653, 575] width 197 height 27
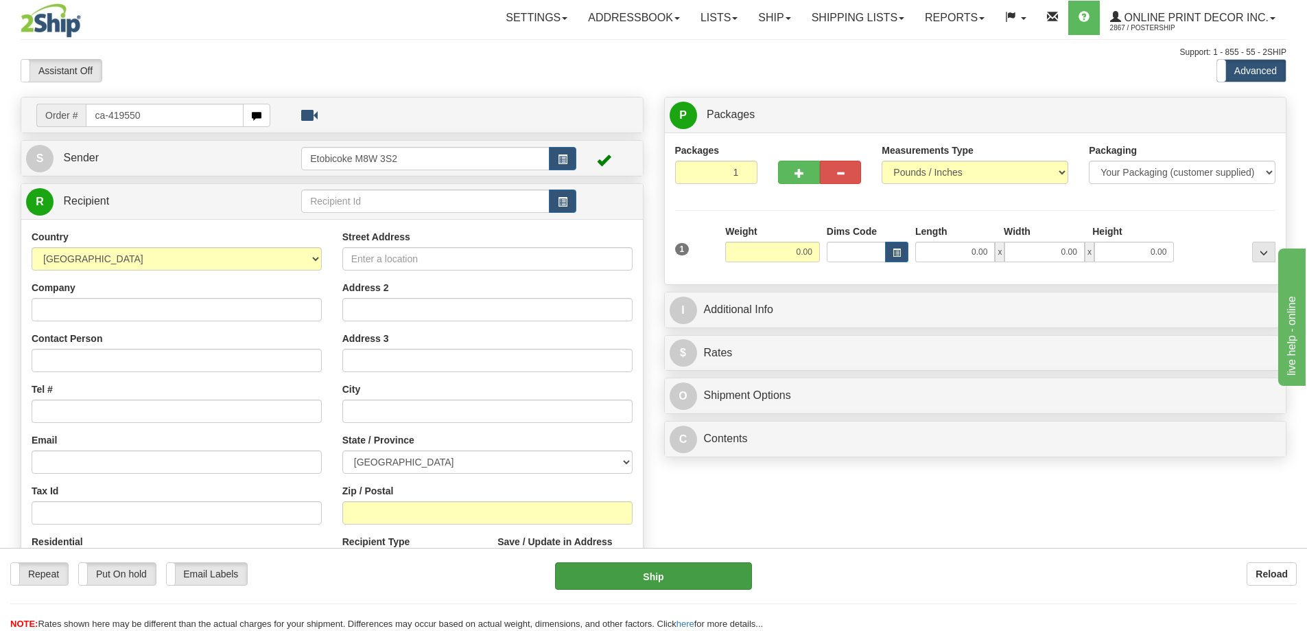
type input "ca-419550"
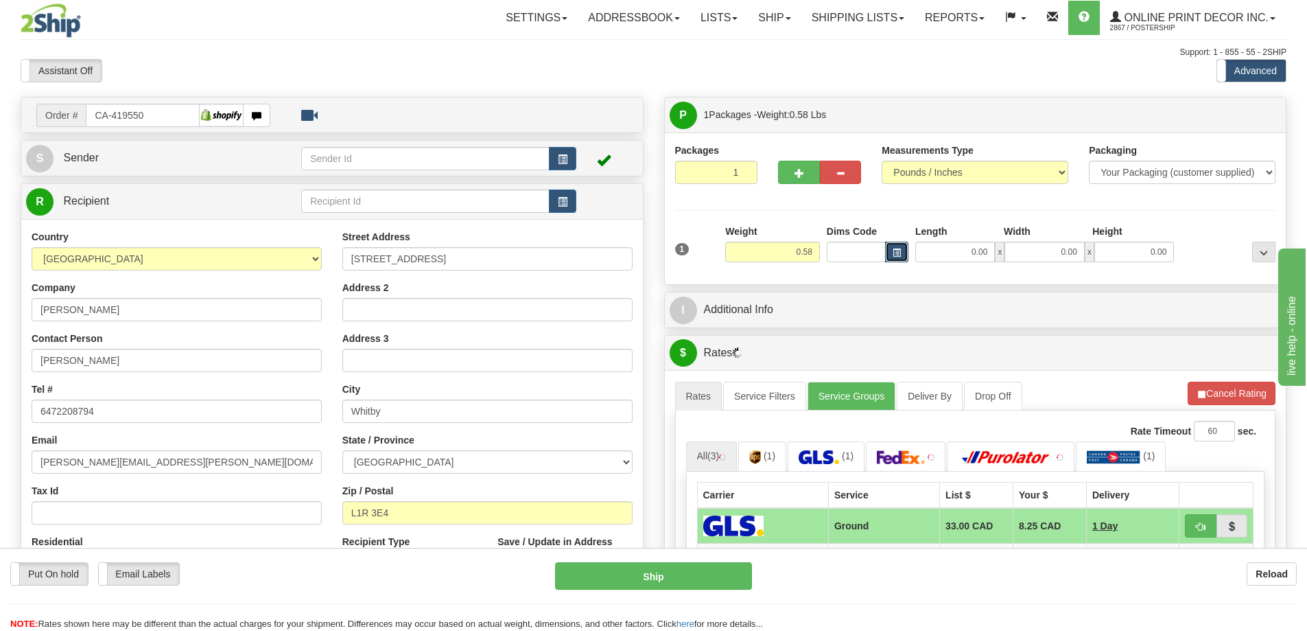
click at [891, 246] on button "button" at bounding box center [896, 252] width 23 height 21
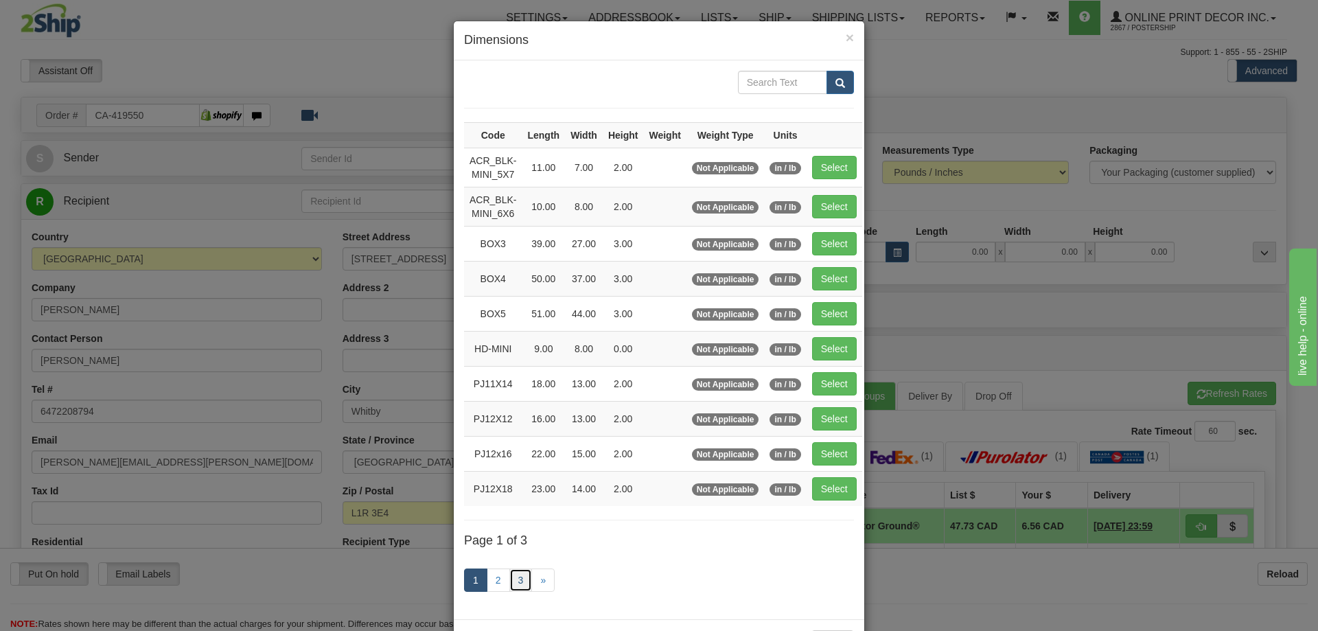
click at [513, 570] on link "3" at bounding box center [520, 579] width 23 height 23
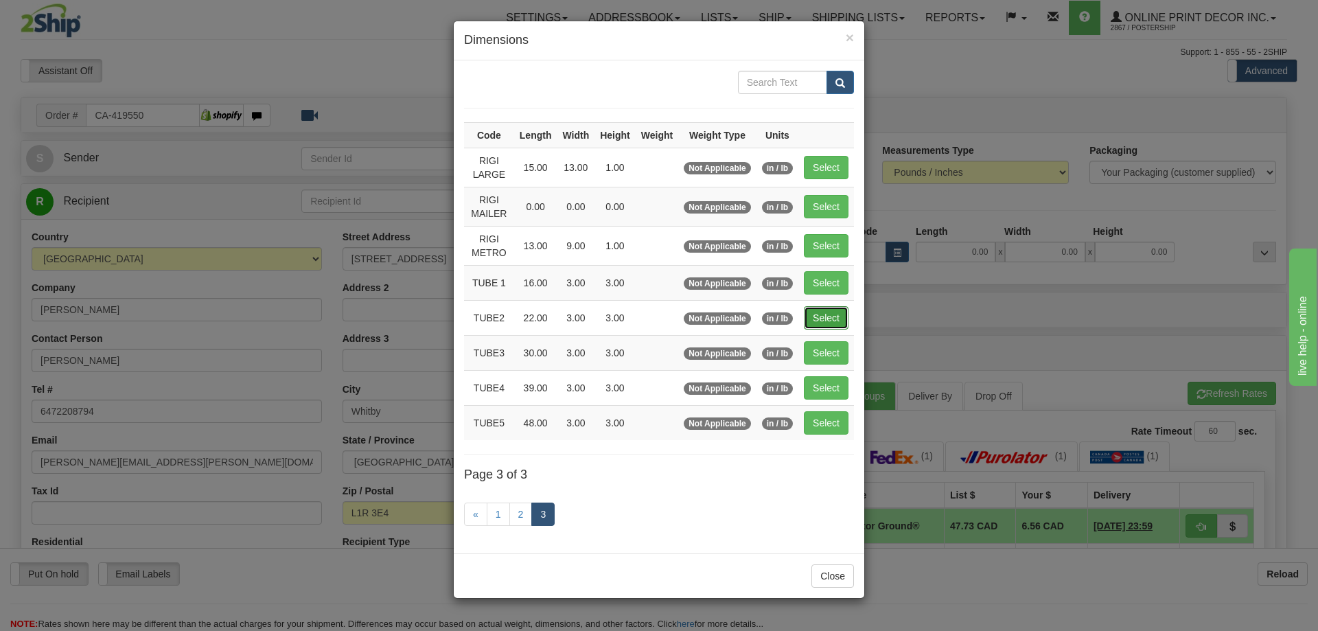
click at [832, 314] on button "Select" at bounding box center [826, 317] width 45 height 23
type input "TUBE2"
type input "22.00"
type input "3.00"
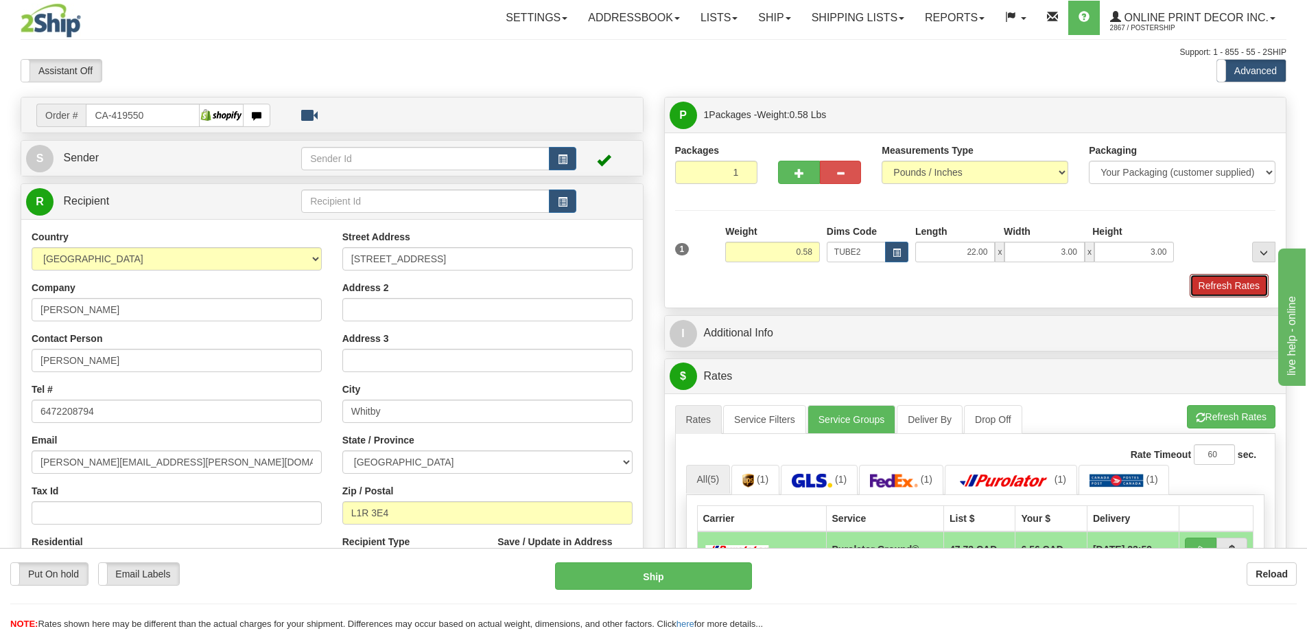
click at [1224, 275] on div "1 Weight 0.58 Dims Code TUBE2" at bounding box center [975, 260] width 601 height 73
click at [1195, 287] on button "Refresh Rates" at bounding box center [1229, 285] width 79 height 23
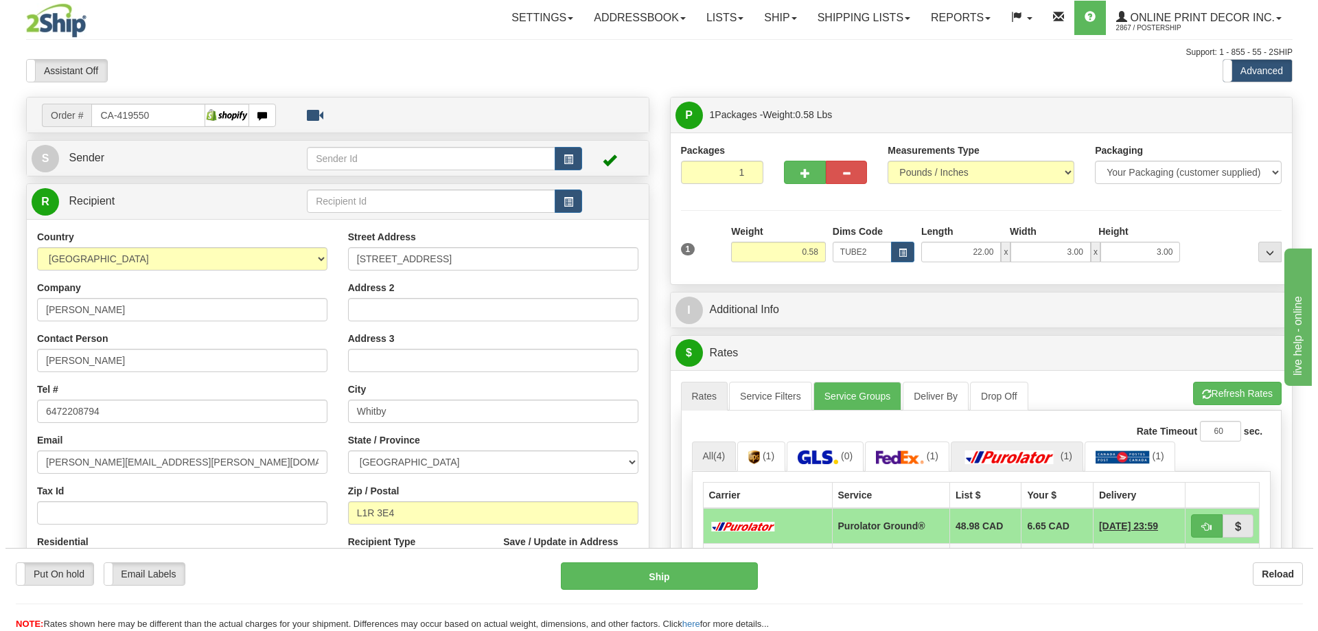
scroll to position [137, 0]
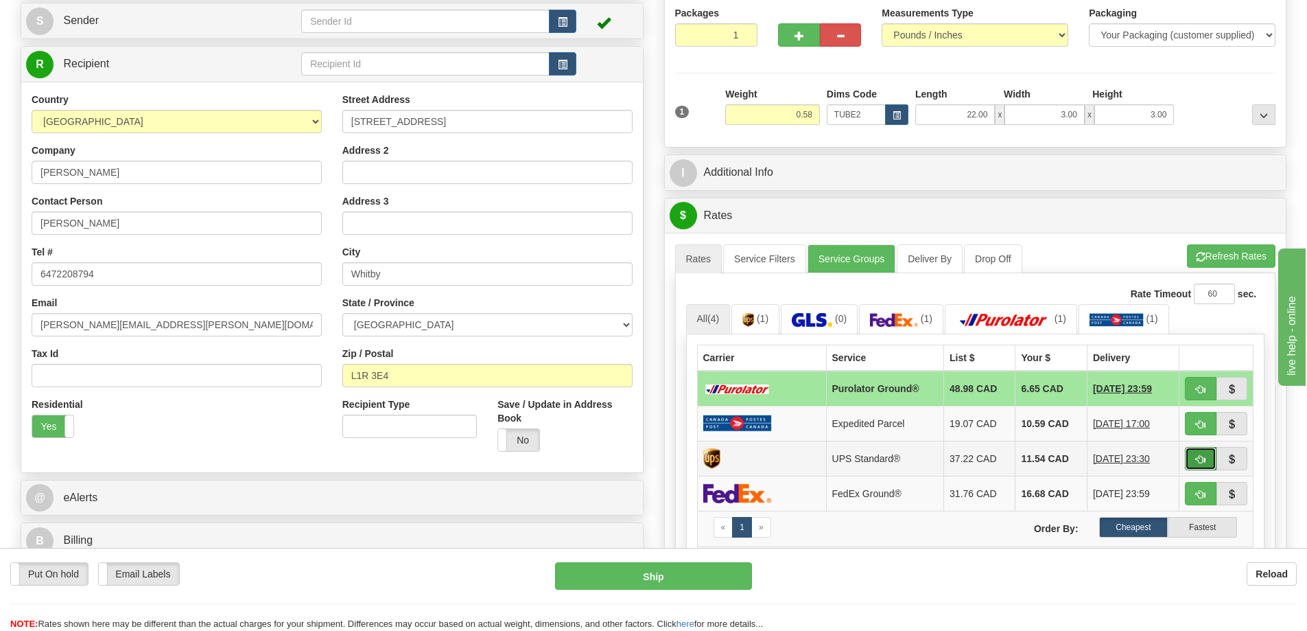
click at [1196, 463] on span "button" at bounding box center [1201, 459] width 10 height 9
type input "11"
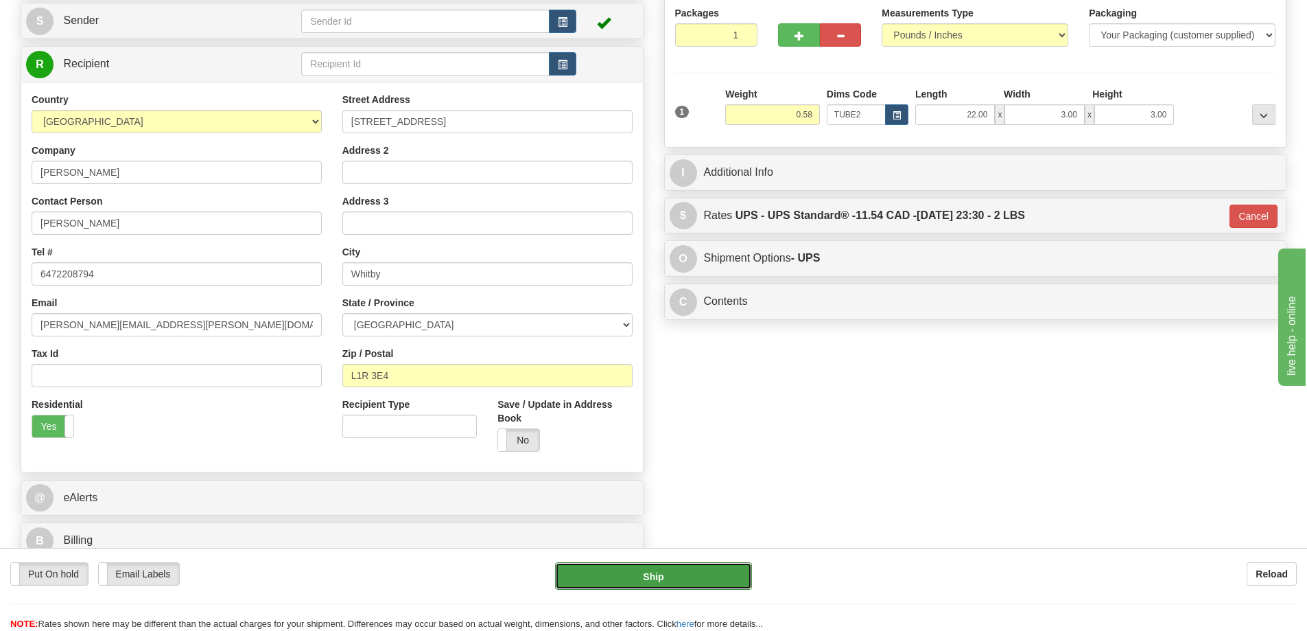
drag, startPoint x: 711, startPoint y: 578, endPoint x: 714, endPoint y: 586, distance: 8.7
click at [714, 586] on button "Ship" at bounding box center [653, 575] width 197 height 27
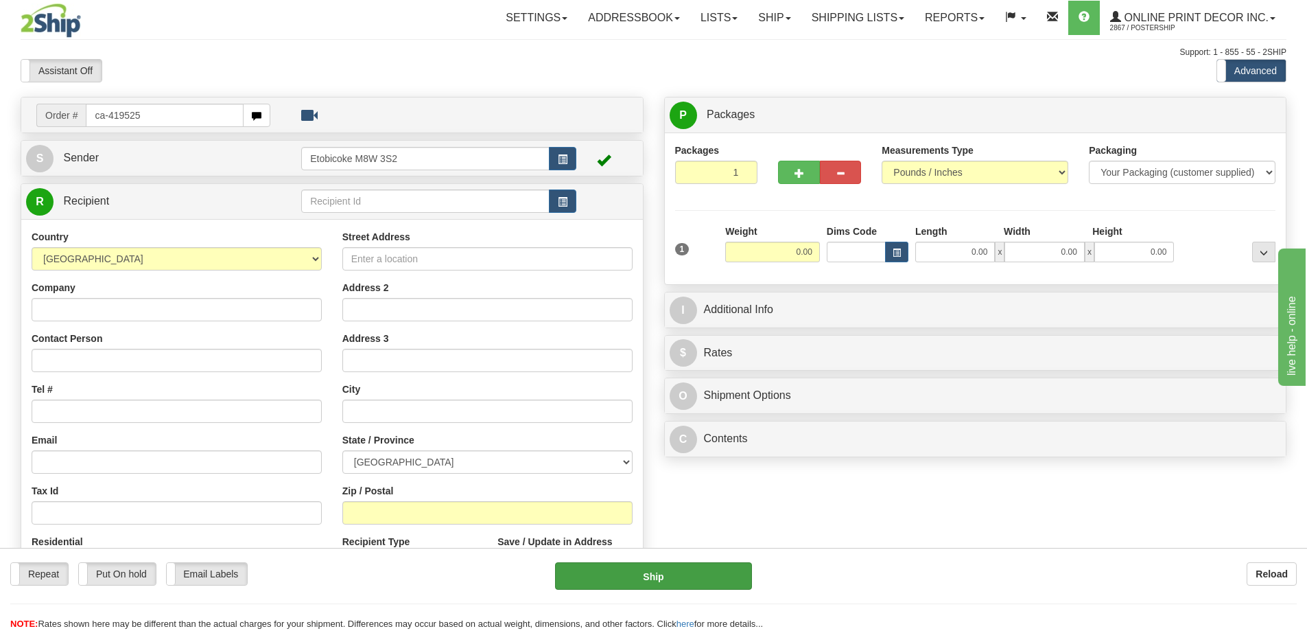
type input "ca-419525"
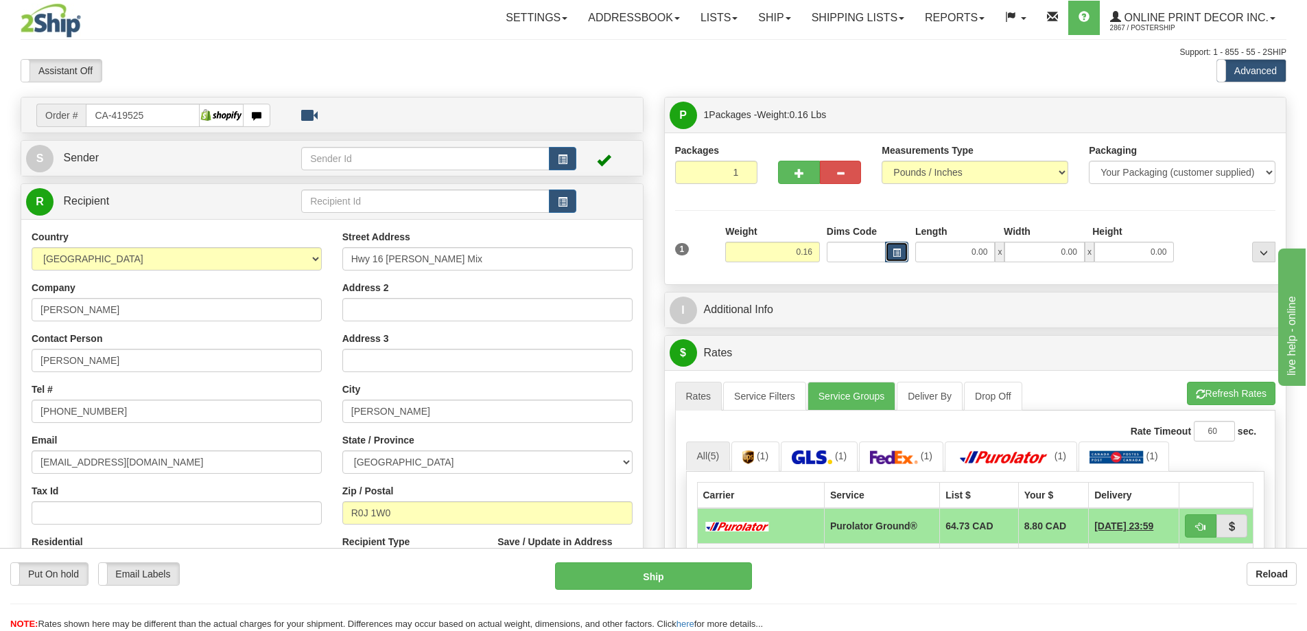
click at [900, 247] on button "button" at bounding box center [896, 252] width 23 height 21
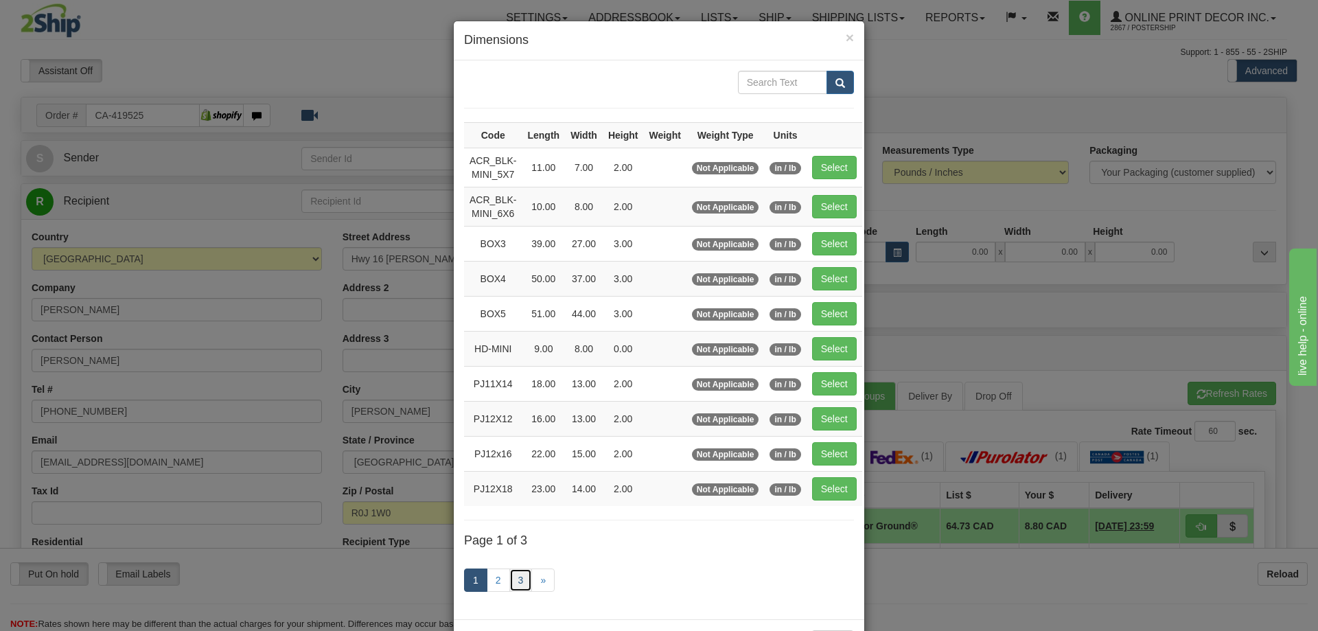
click at [512, 580] on link "3" at bounding box center [520, 579] width 23 height 23
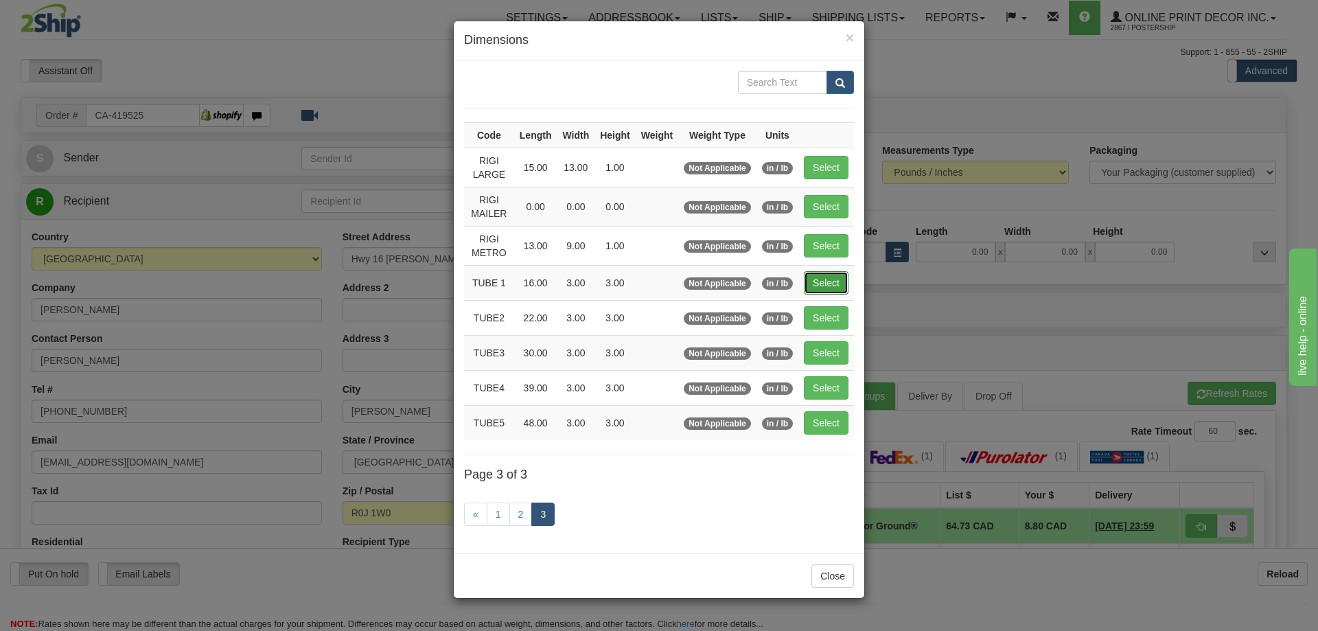
click at [840, 273] on button "Select" at bounding box center [826, 282] width 45 height 23
type input "TUBE 1"
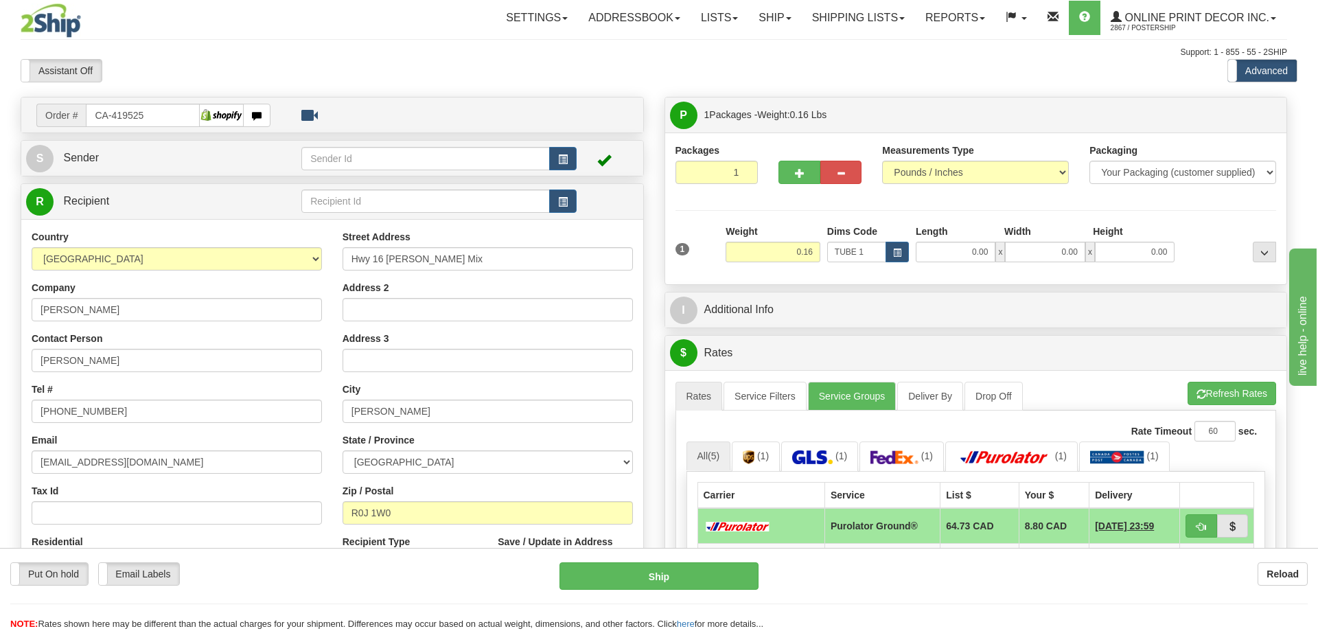
type input "16.00"
type input "3.00"
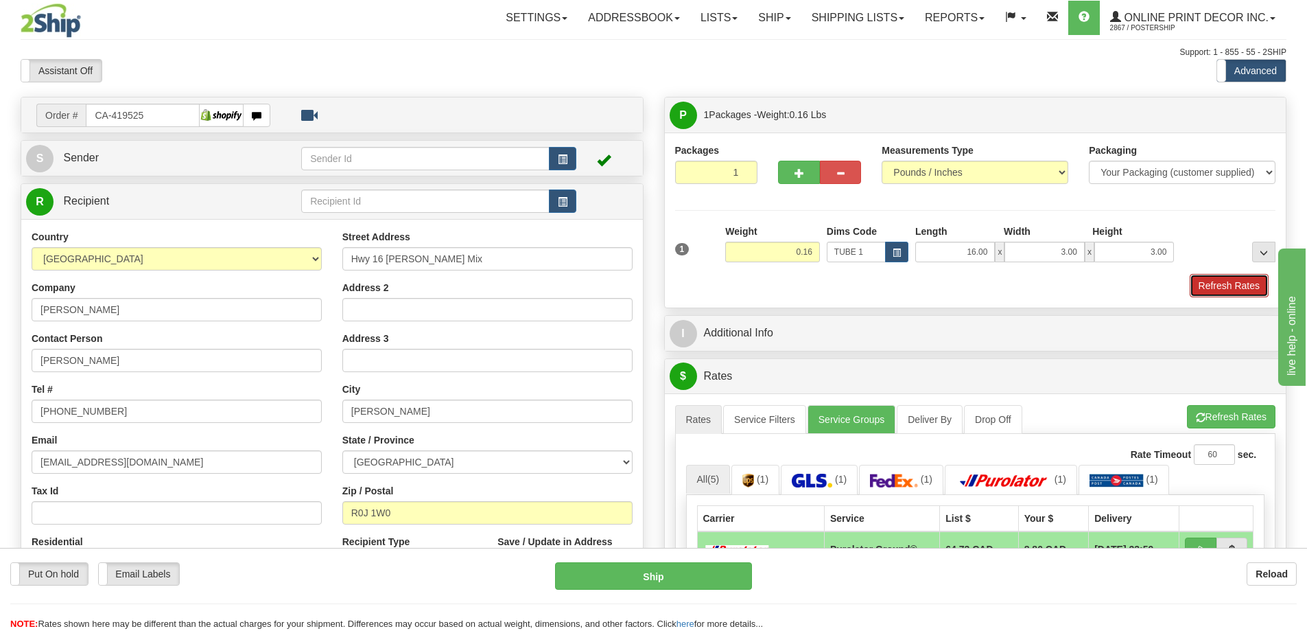
click at [1223, 287] on button "Refresh Rates" at bounding box center [1229, 285] width 79 height 23
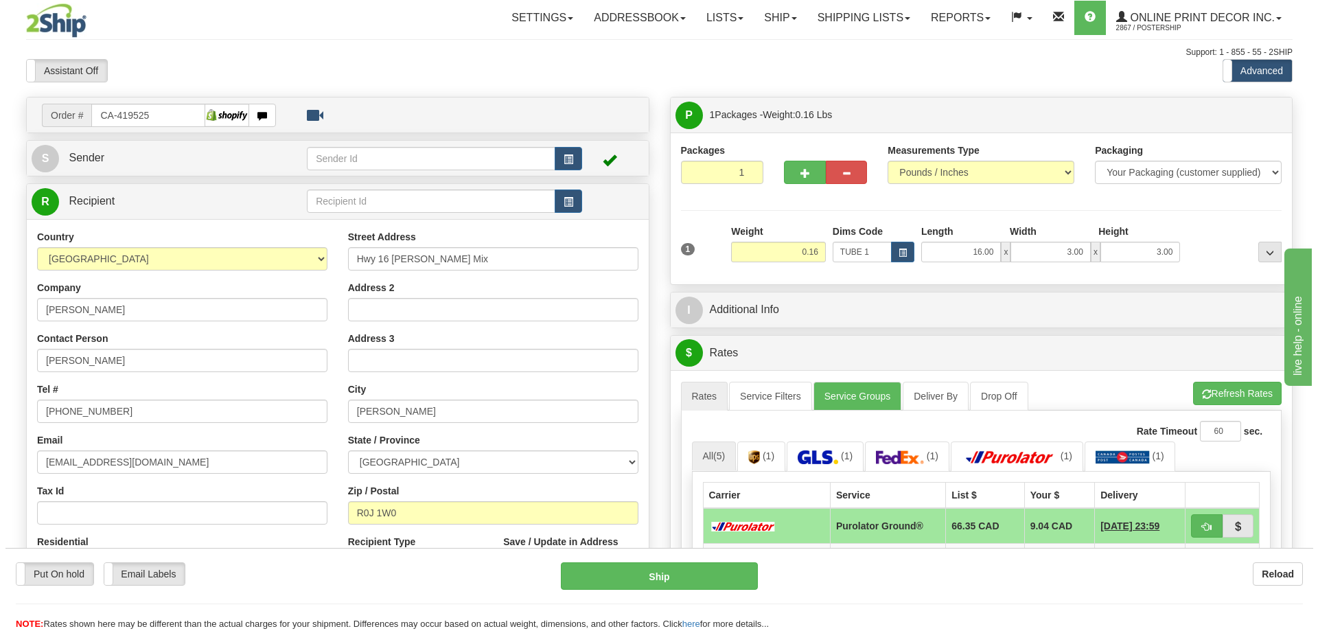
scroll to position [69, 0]
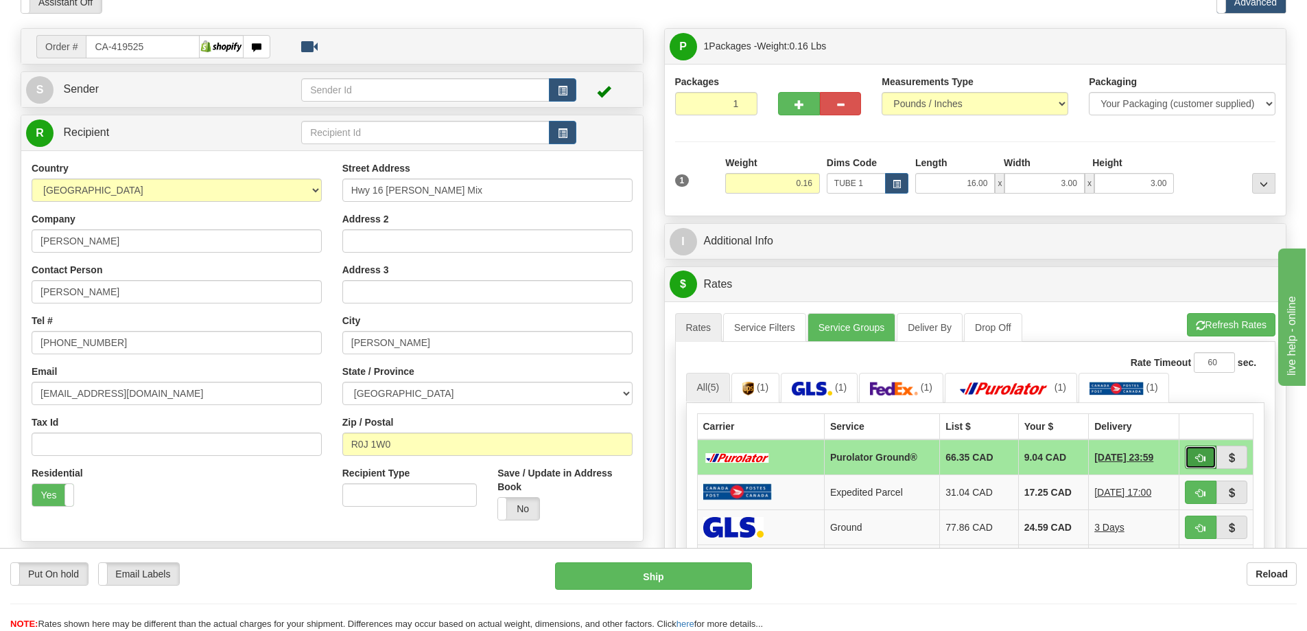
click at [1207, 458] on button "button" at bounding box center [1201, 456] width 32 height 23
type input "260"
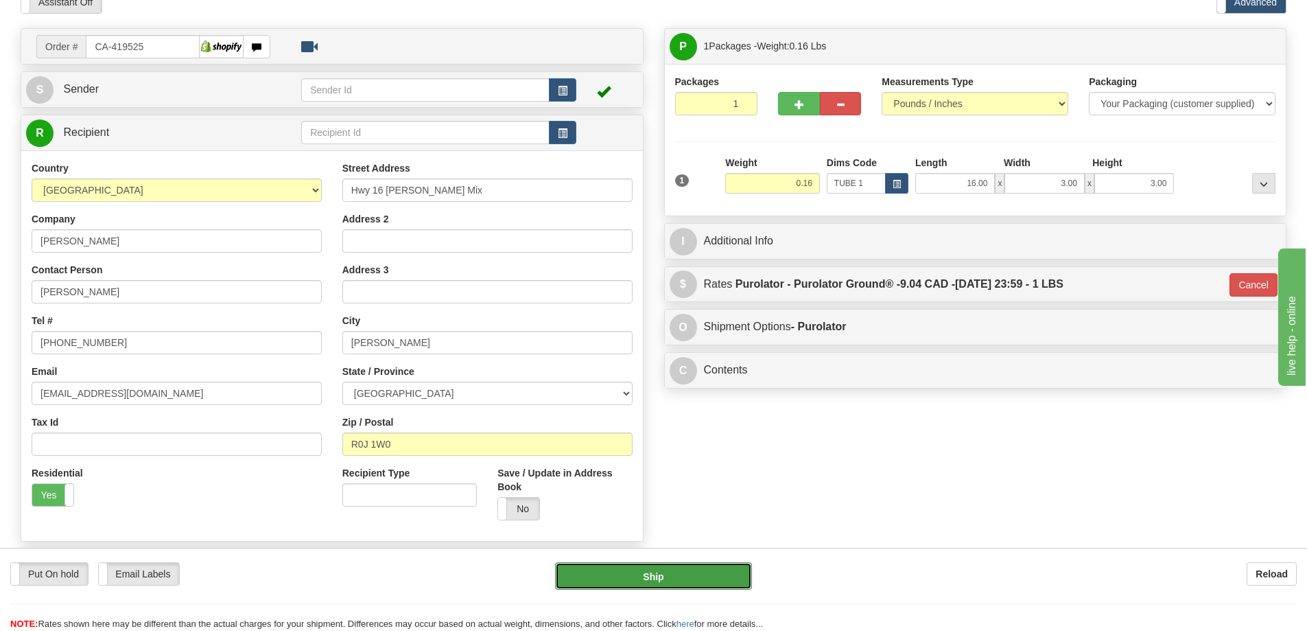
click at [733, 573] on button "Ship" at bounding box center [653, 575] width 197 height 27
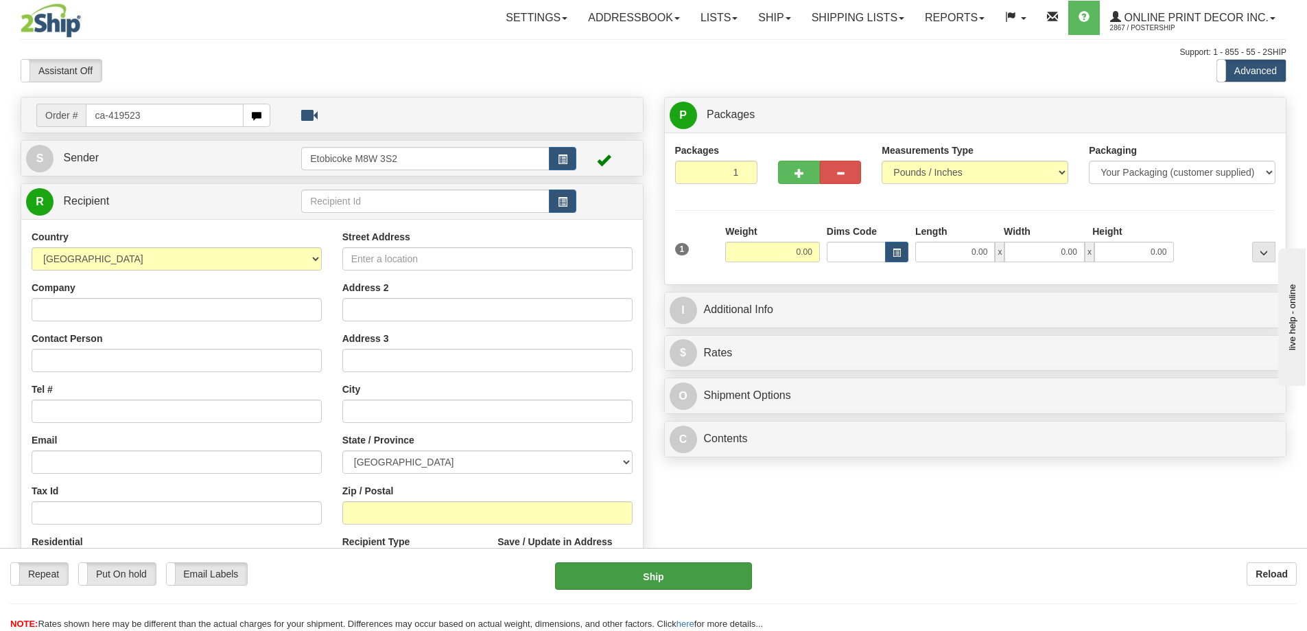
type input "ca-419523"
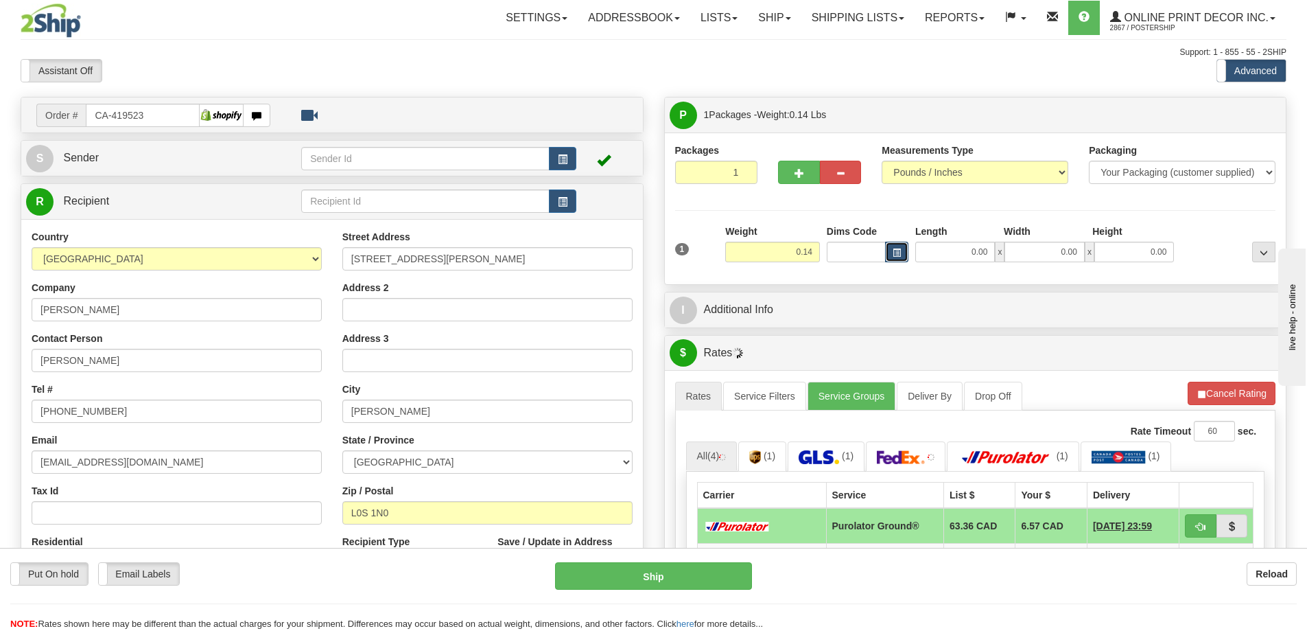
click at [891, 250] on button "button" at bounding box center [896, 252] width 23 height 21
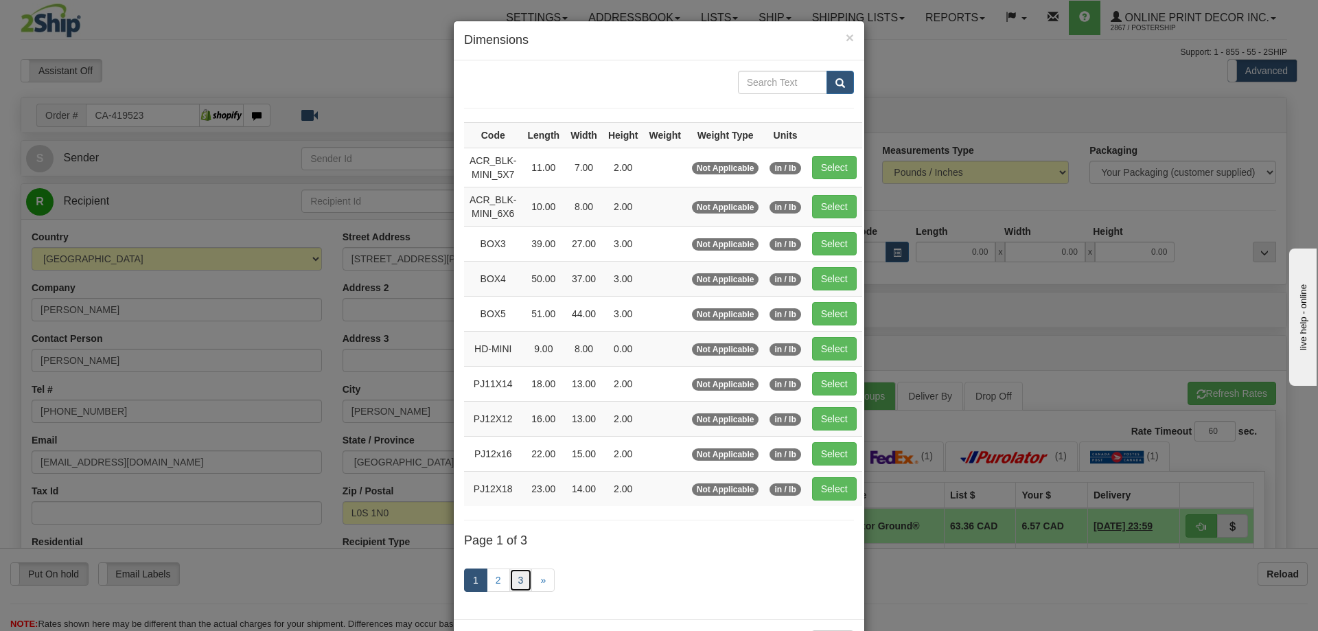
click at [509, 575] on link "3" at bounding box center [520, 579] width 23 height 23
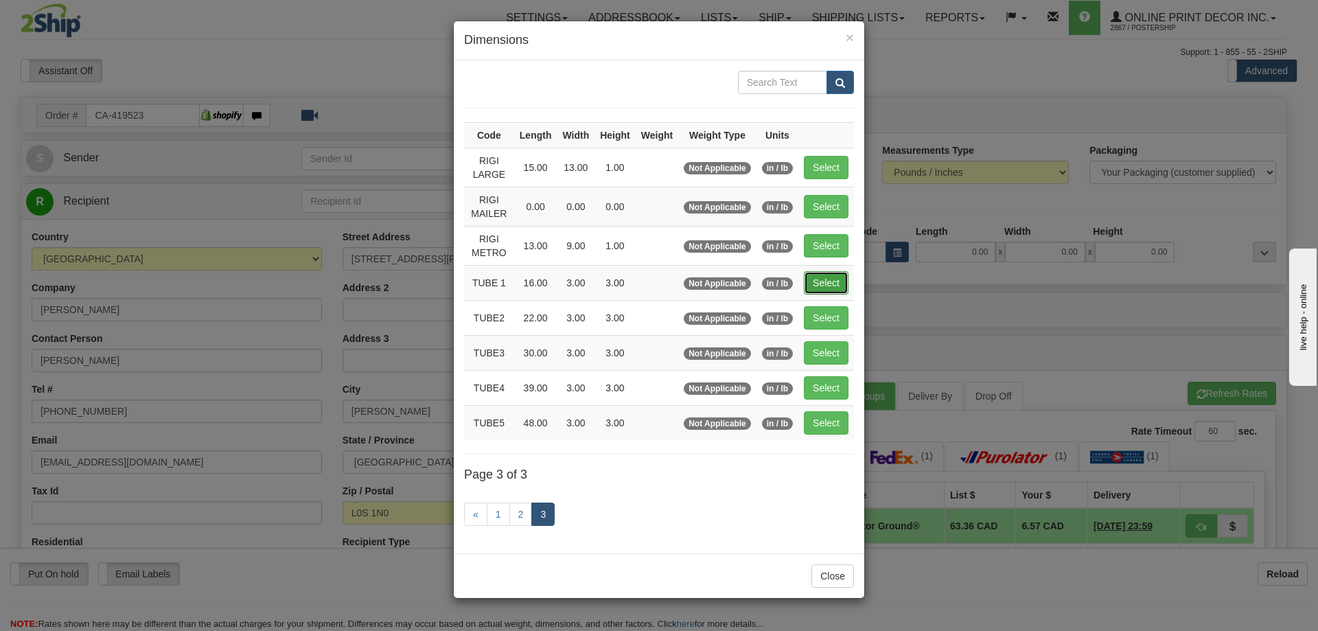
click at [825, 283] on button "Select" at bounding box center [826, 282] width 45 height 23
type input "TUBE 1"
type input "16.00"
type input "3.00"
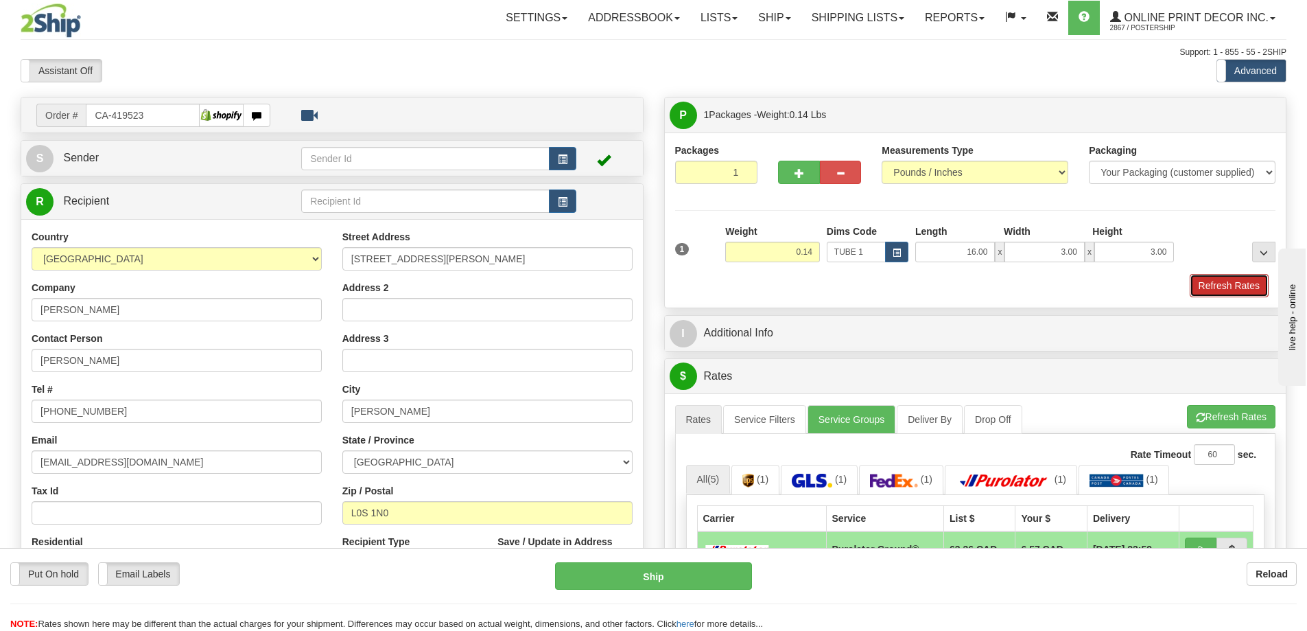
click at [1209, 291] on button "Refresh Rates" at bounding box center [1229, 285] width 79 height 23
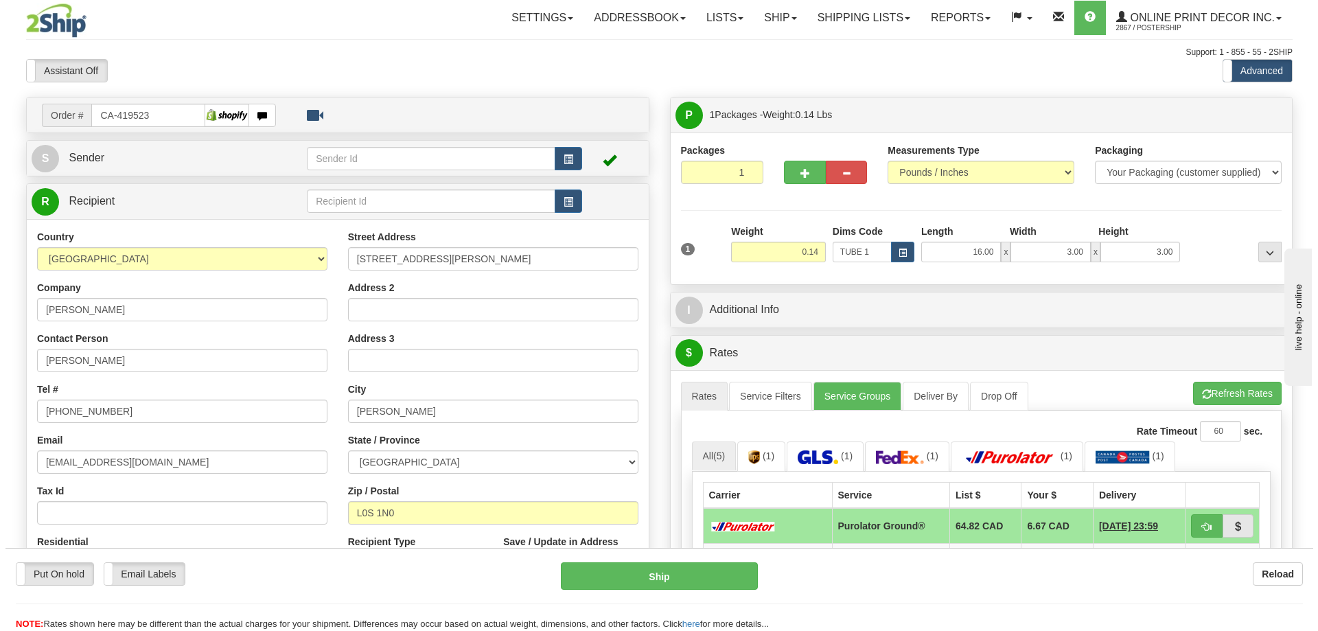
scroll to position [137, 0]
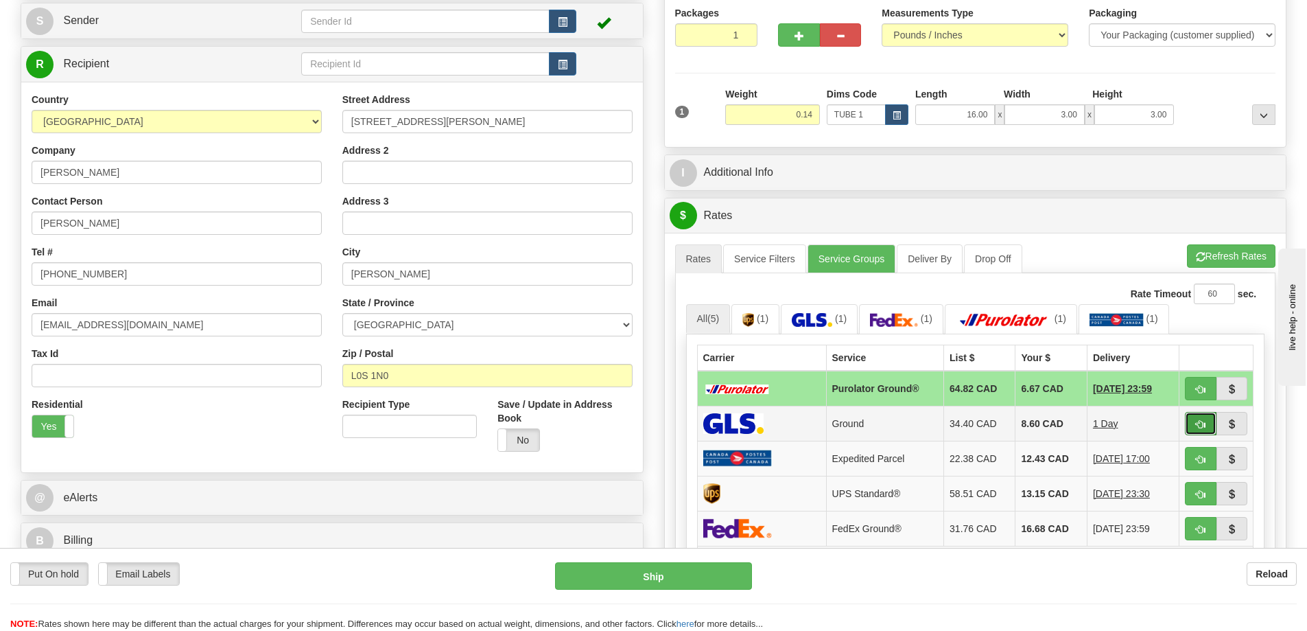
click at [1198, 423] on span "button" at bounding box center [1201, 424] width 10 height 9
type input "1"
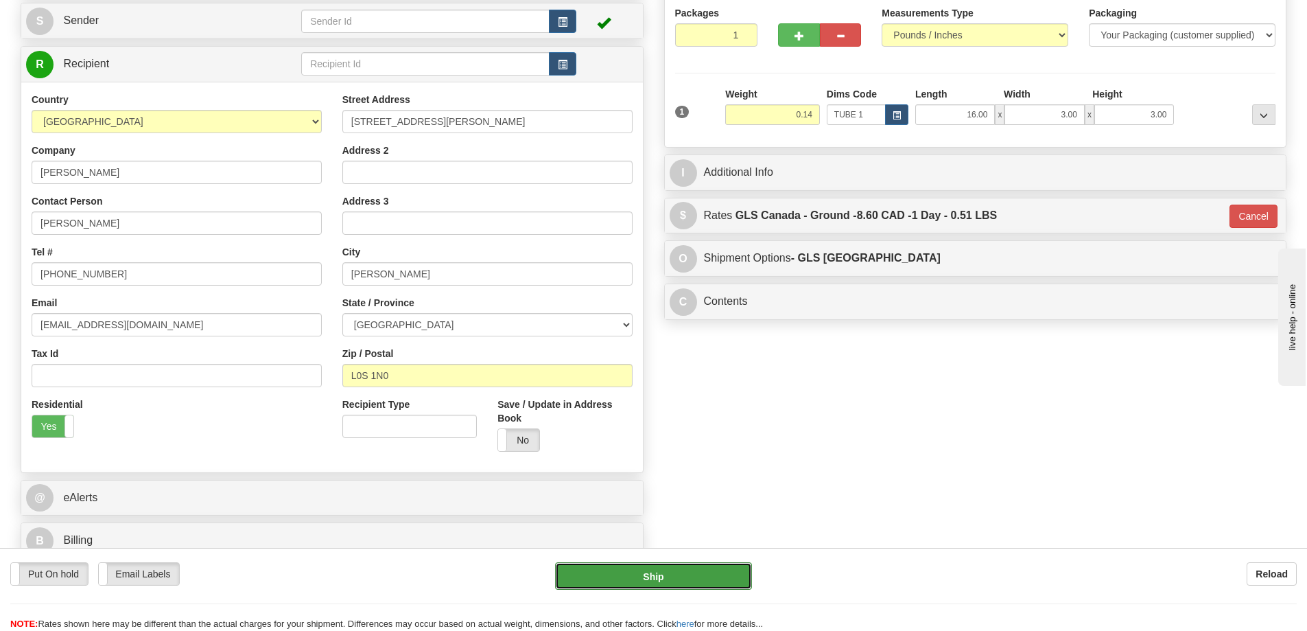
click at [729, 570] on button "Ship" at bounding box center [653, 575] width 197 height 27
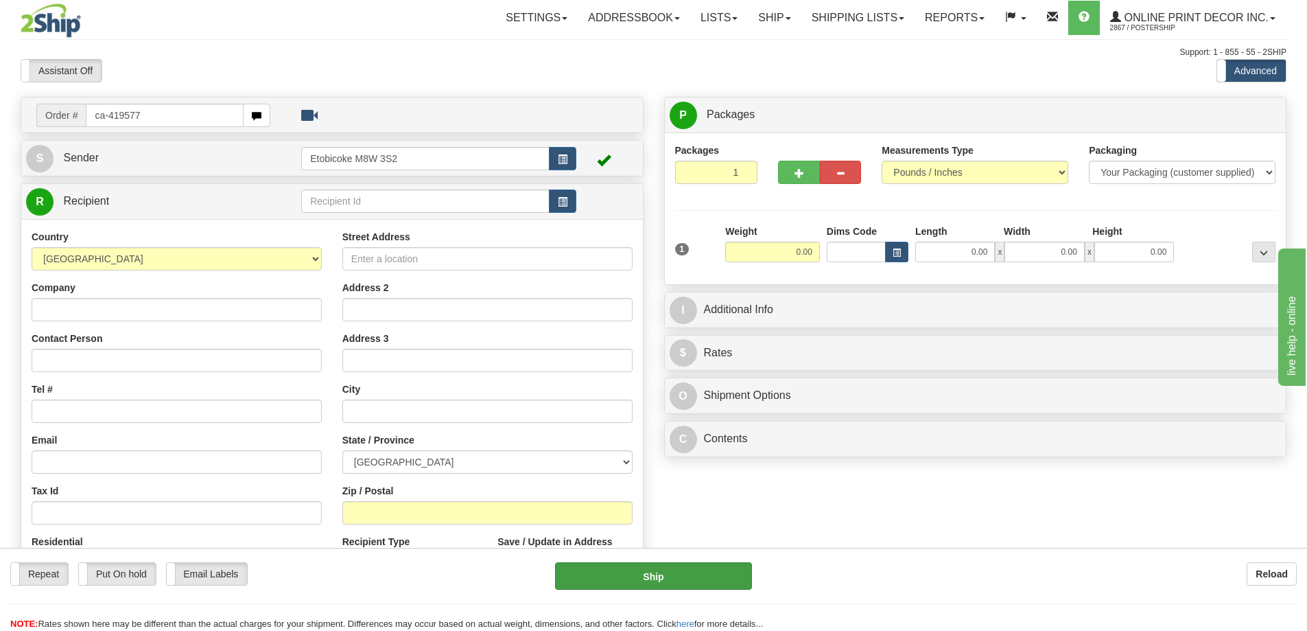
type input "ca-419577"
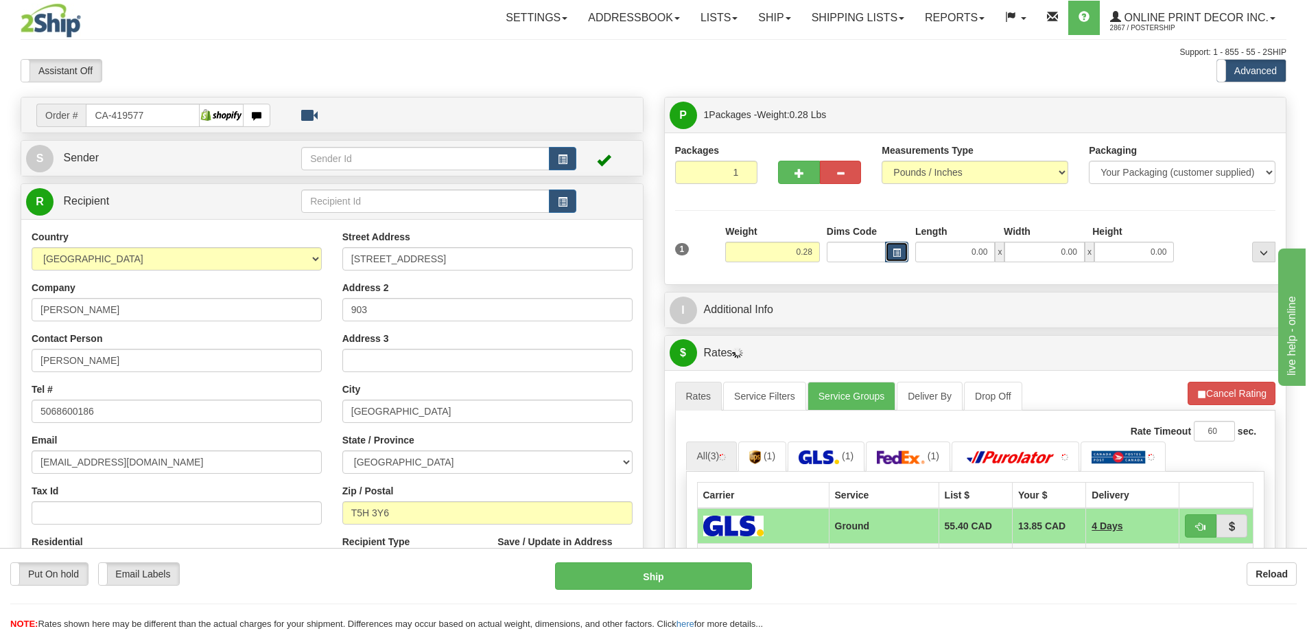
click at [898, 261] on button "button" at bounding box center [896, 252] width 23 height 21
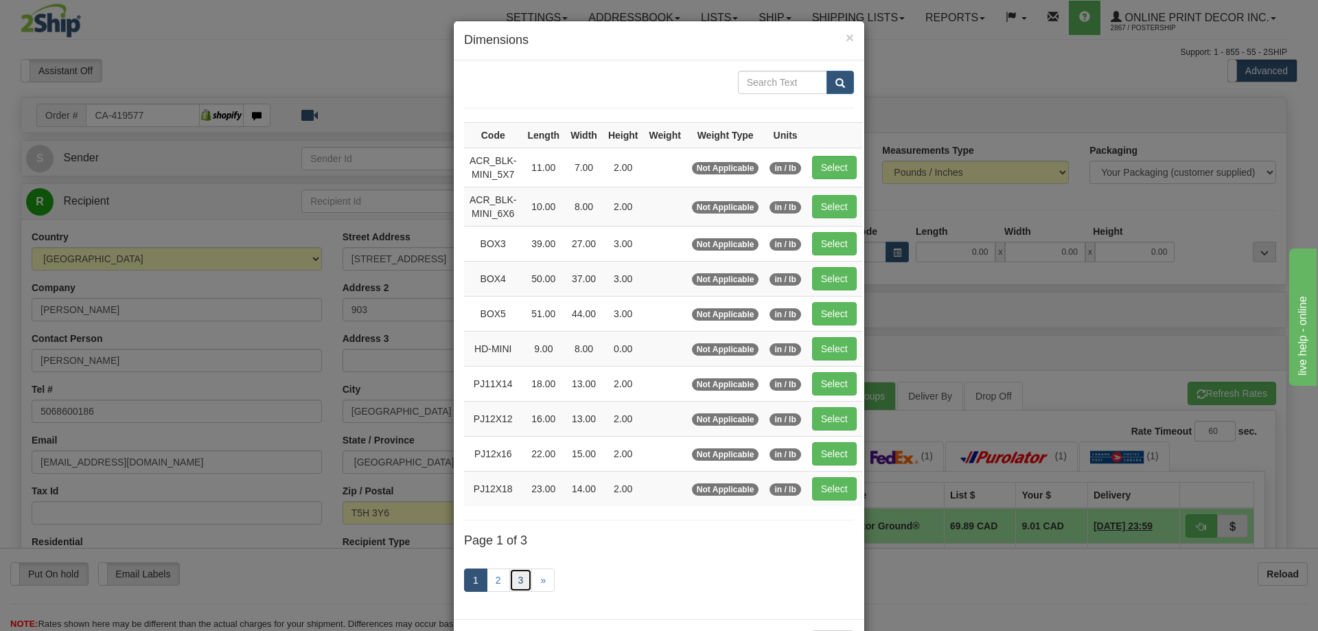
click at [519, 580] on link "3" at bounding box center [520, 579] width 23 height 23
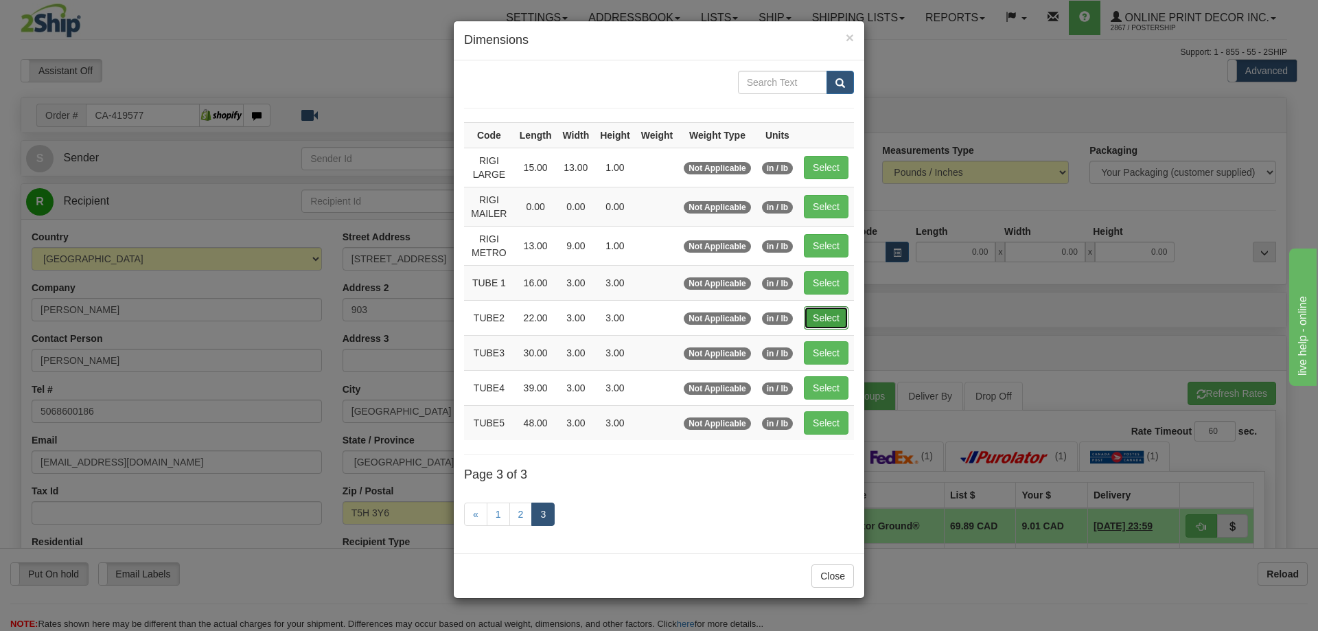
click at [824, 314] on button "Select" at bounding box center [826, 317] width 45 height 23
type input "TUBE2"
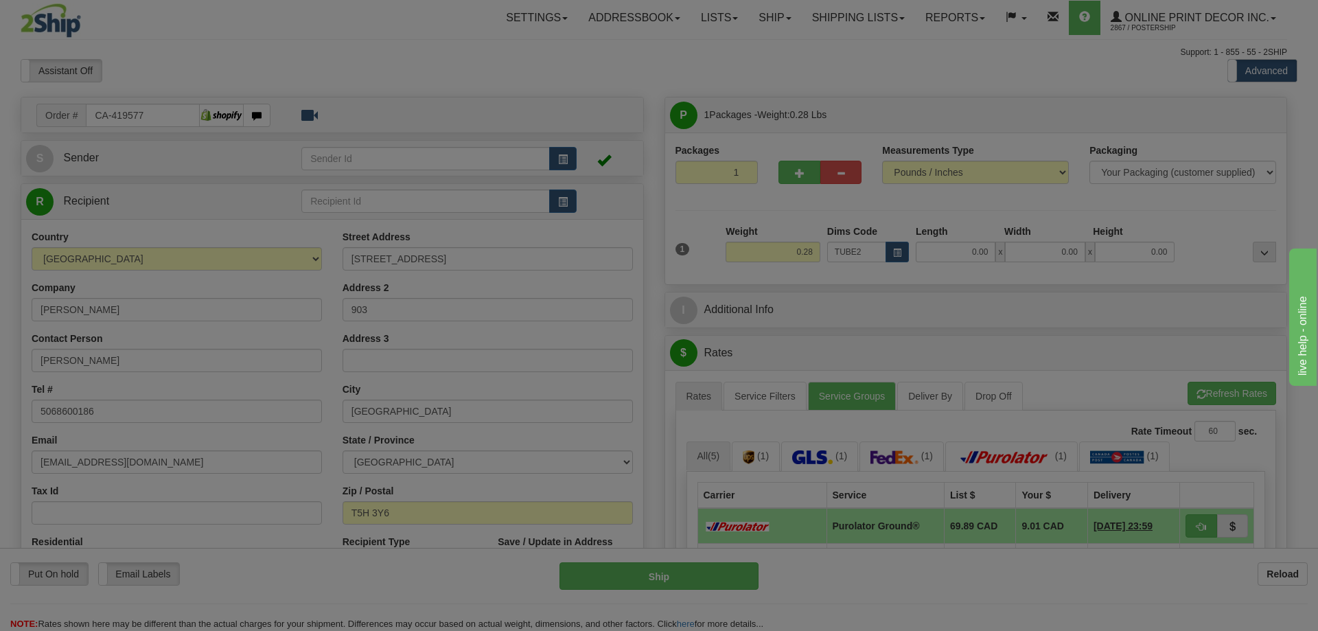
type input "22.00"
type input "3.00"
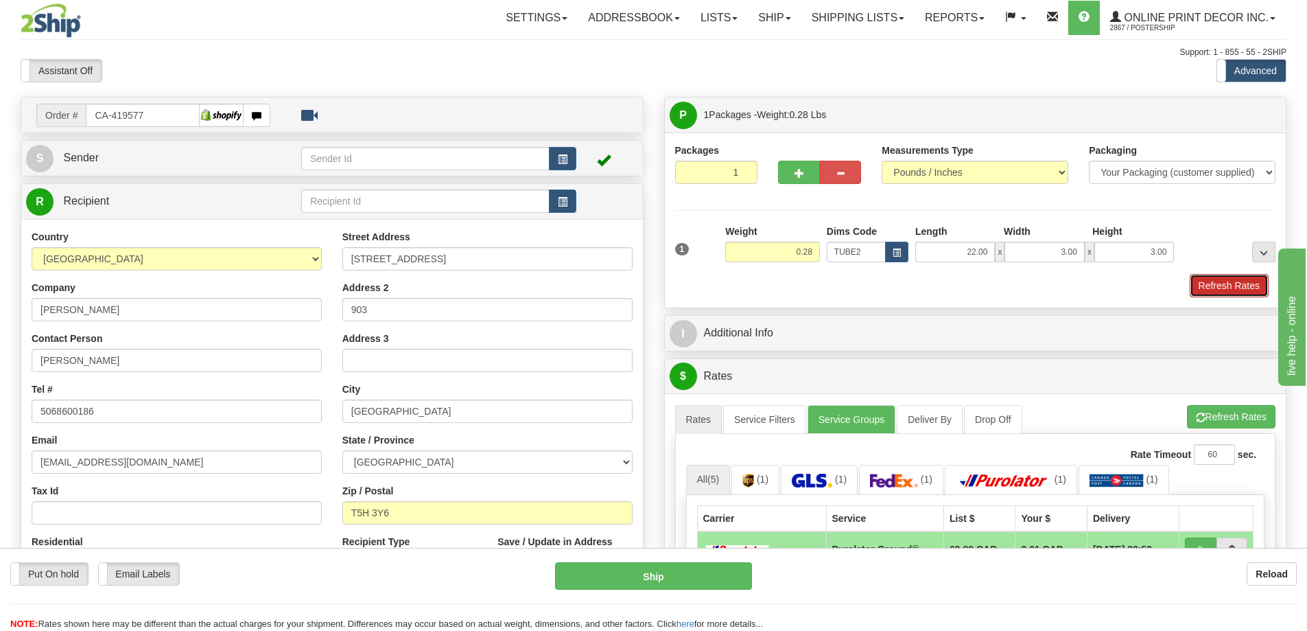
click at [1234, 283] on button "Refresh Rates" at bounding box center [1229, 285] width 79 height 23
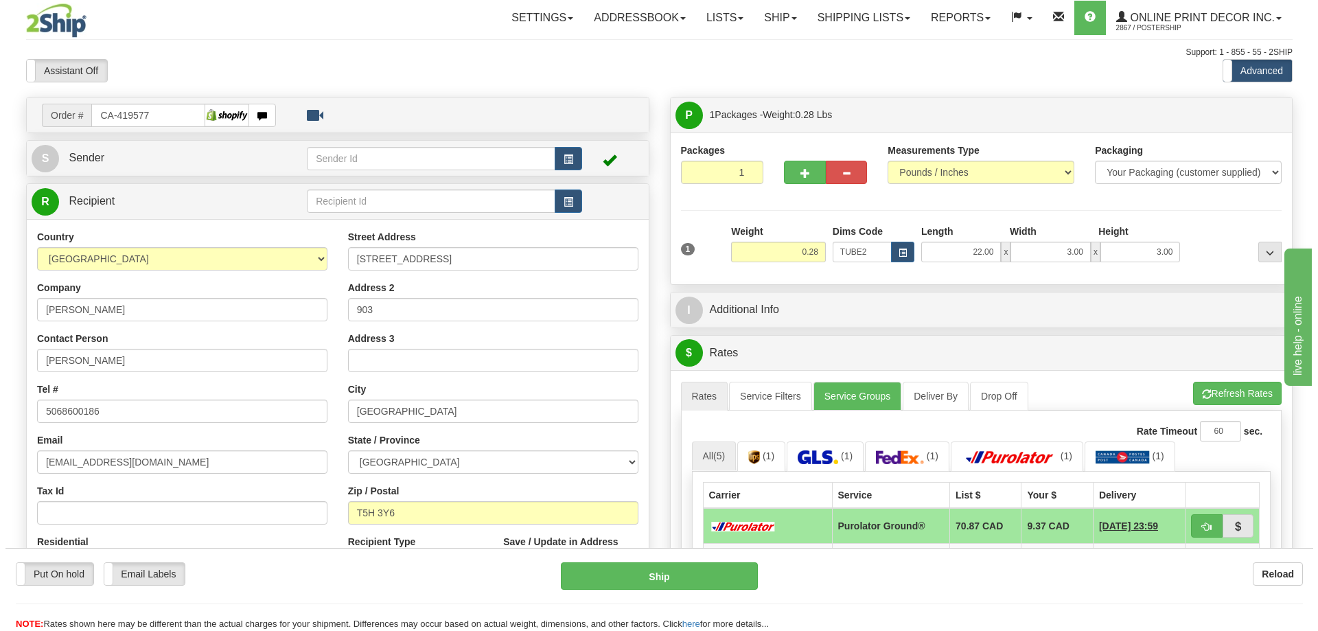
scroll to position [137, 0]
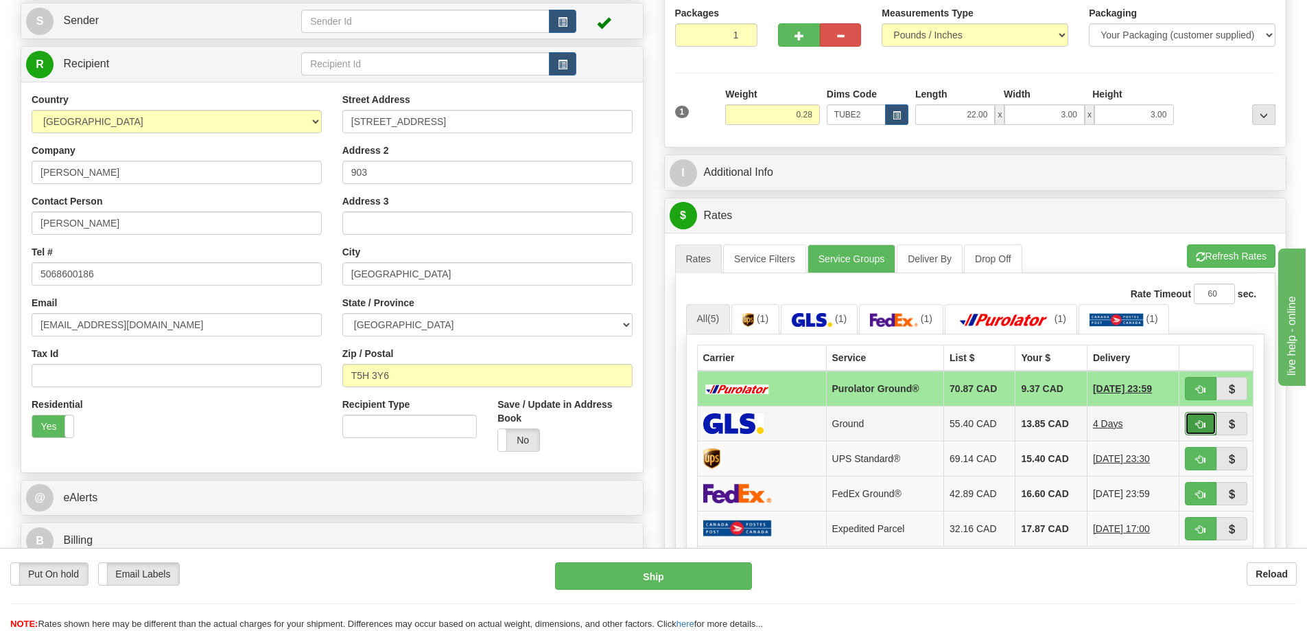
click at [1194, 430] on button "button" at bounding box center [1201, 423] width 32 height 23
type input "1"
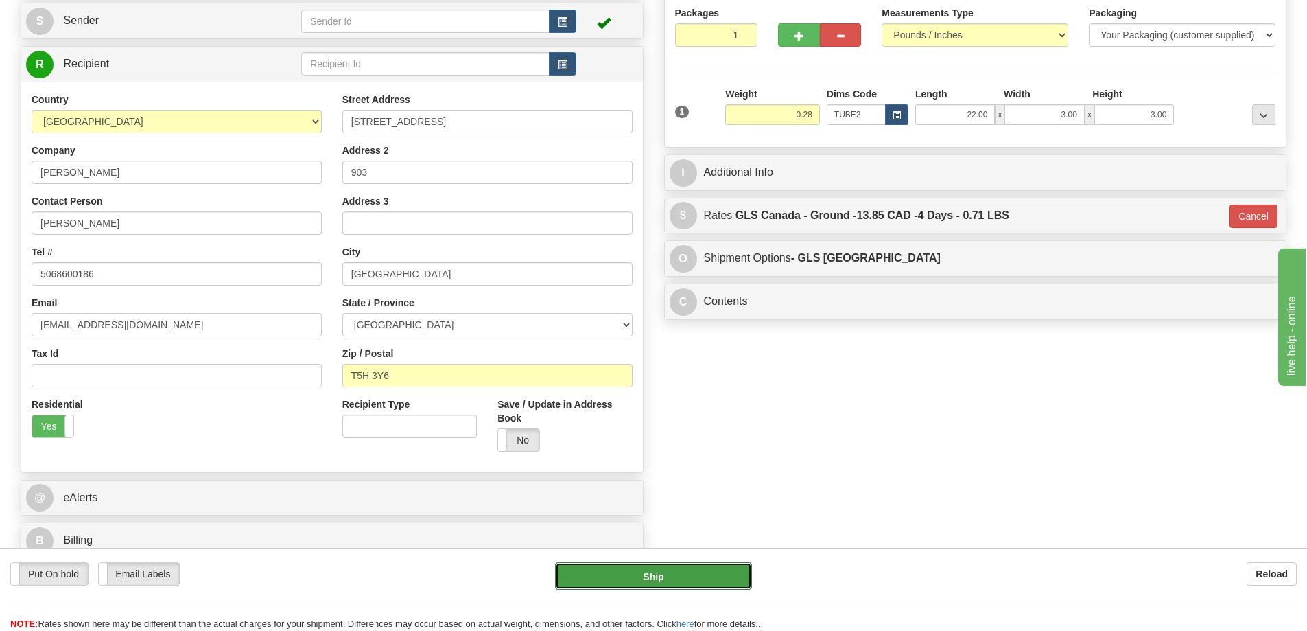
click at [714, 563] on button "Ship" at bounding box center [653, 575] width 197 height 27
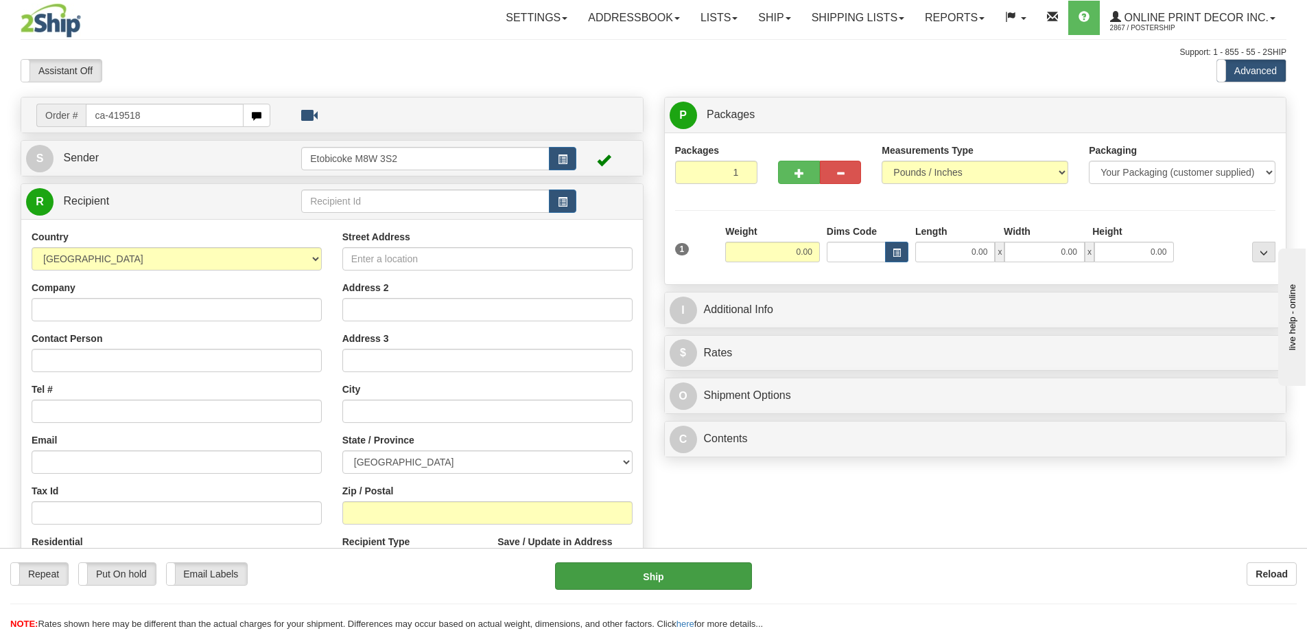
type input "ca-419518"
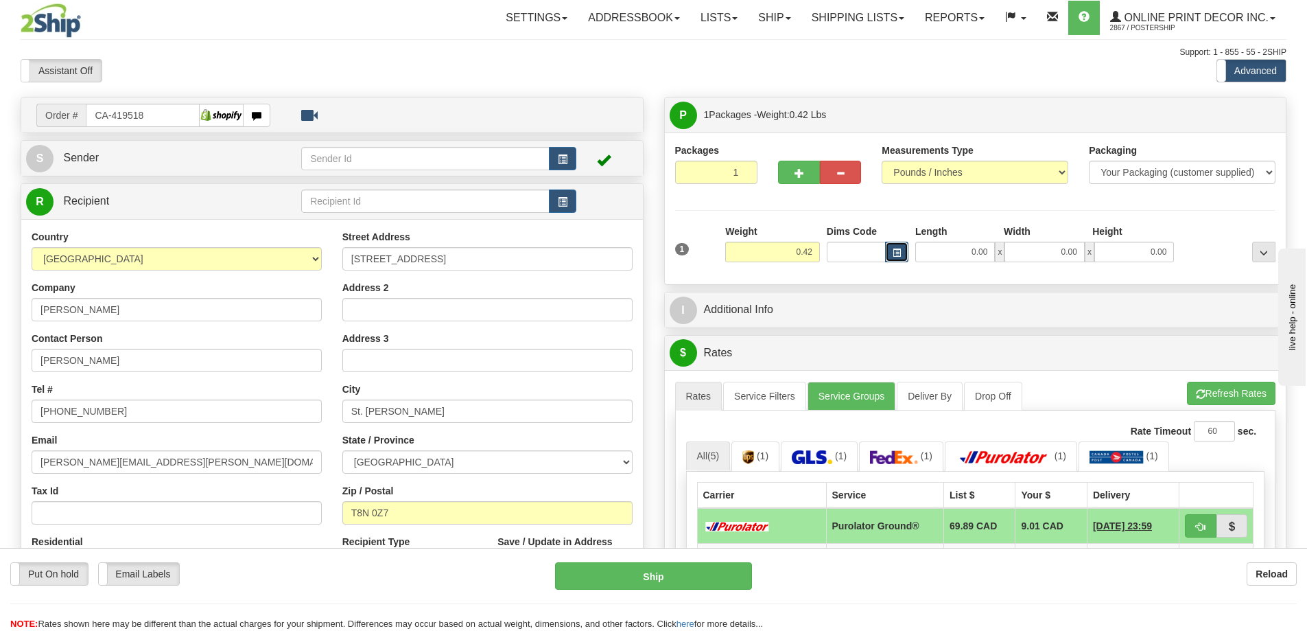
click at [897, 246] on button "button" at bounding box center [896, 252] width 23 height 21
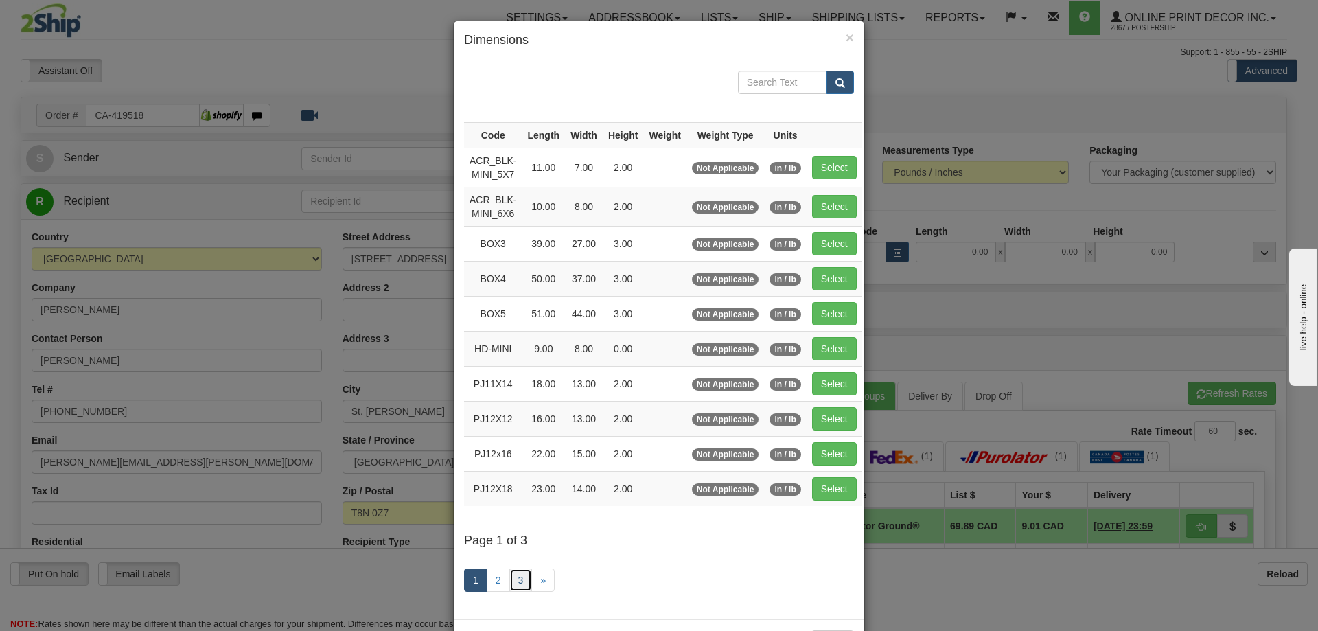
click at [520, 576] on link "3" at bounding box center [520, 579] width 23 height 23
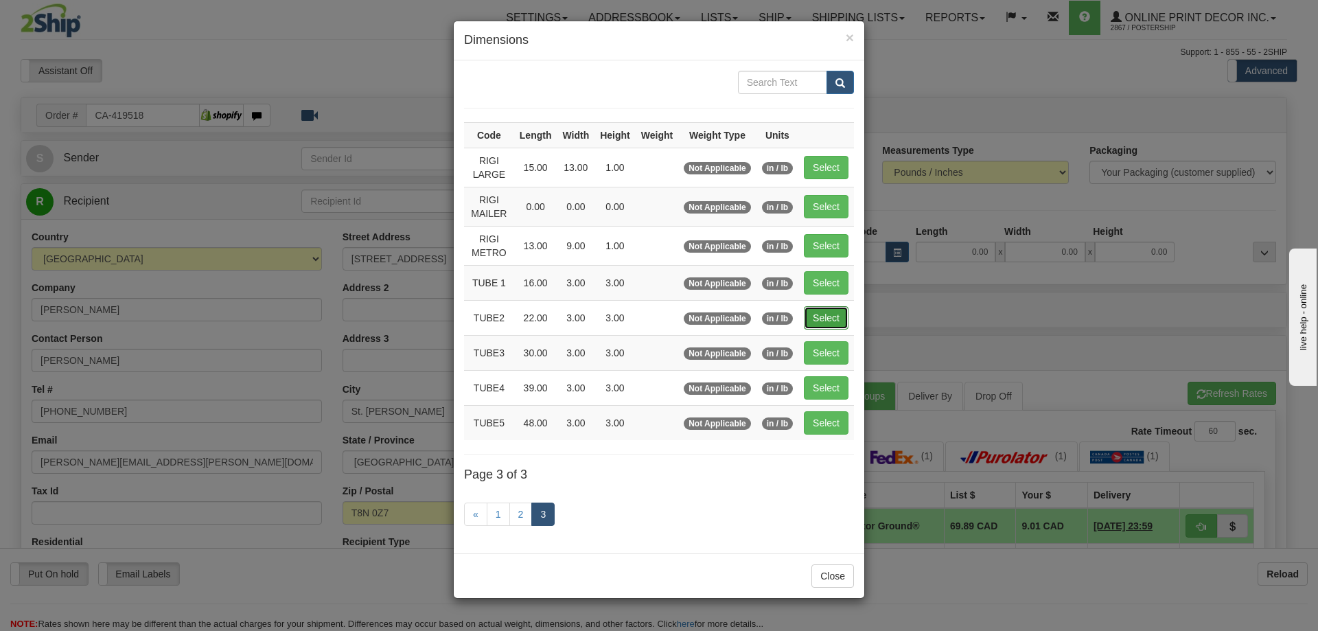
click at [839, 314] on button "Select" at bounding box center [826, 317] width 45 height 23
type input "TUBE2"
type input "22.00"
type input "3.00"
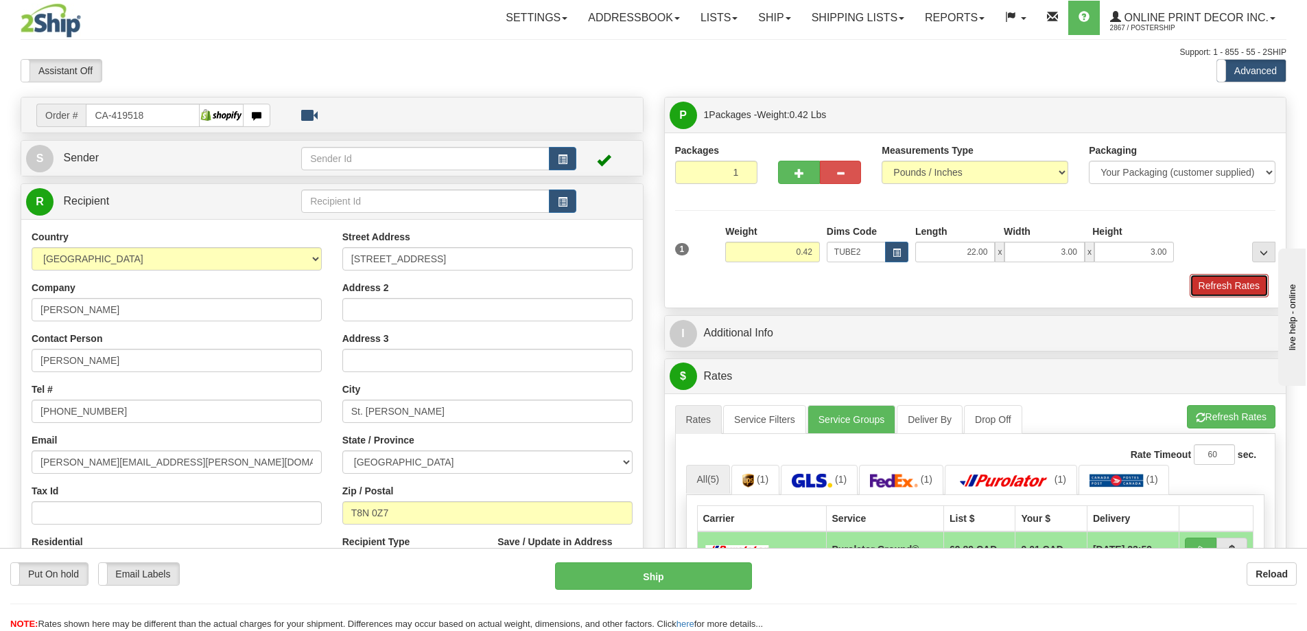
click at [1214, 282] on button "Refresh Rates" at bounding box center [1229, 285] width 79 height 23
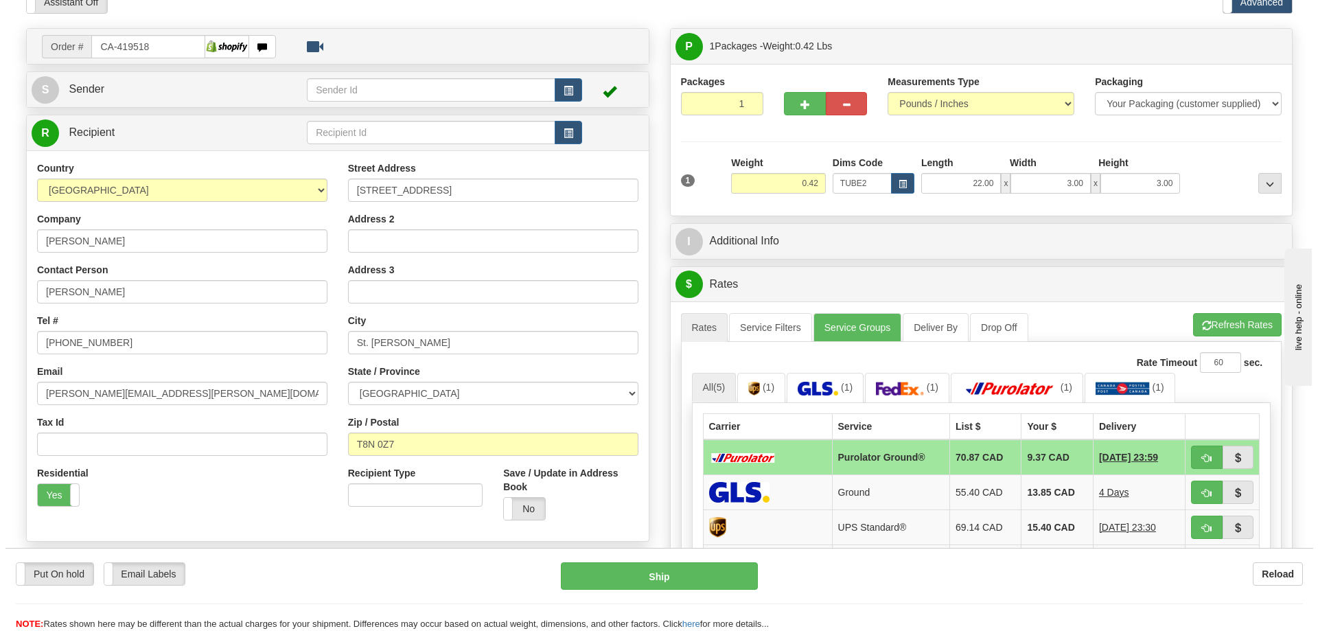
scroll to position [137, 0]
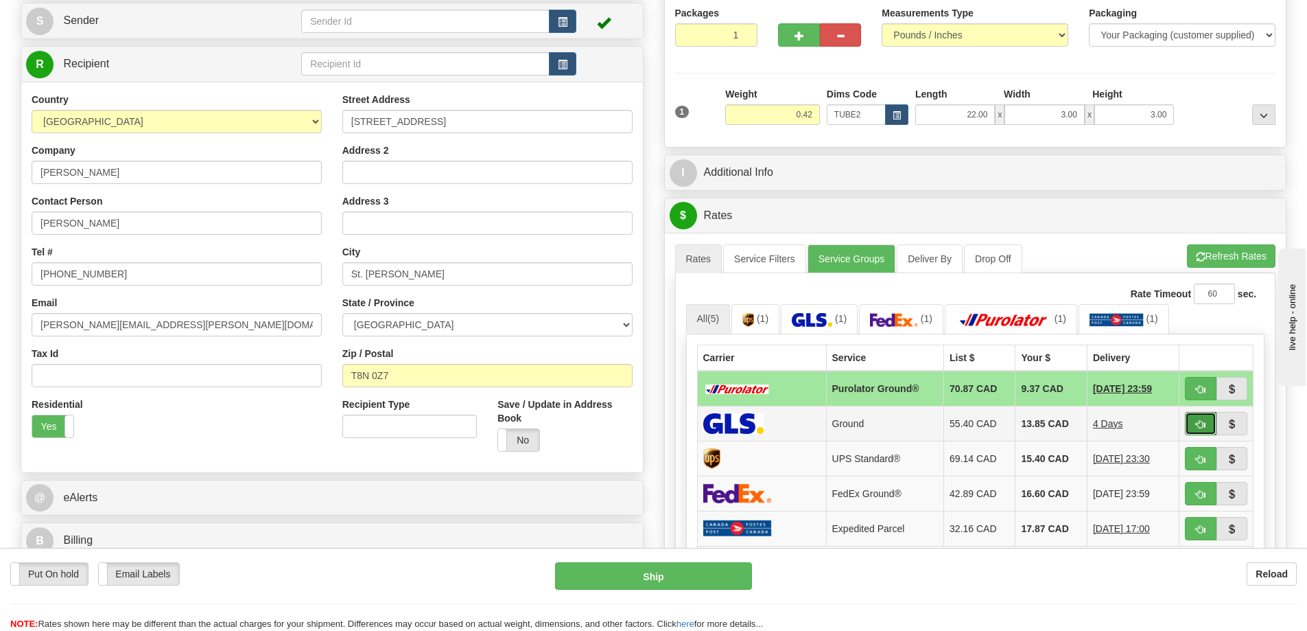
click at [1195, 427] on button "button" at bounding box center [1201, 423] width 32 height 23
type input "1"
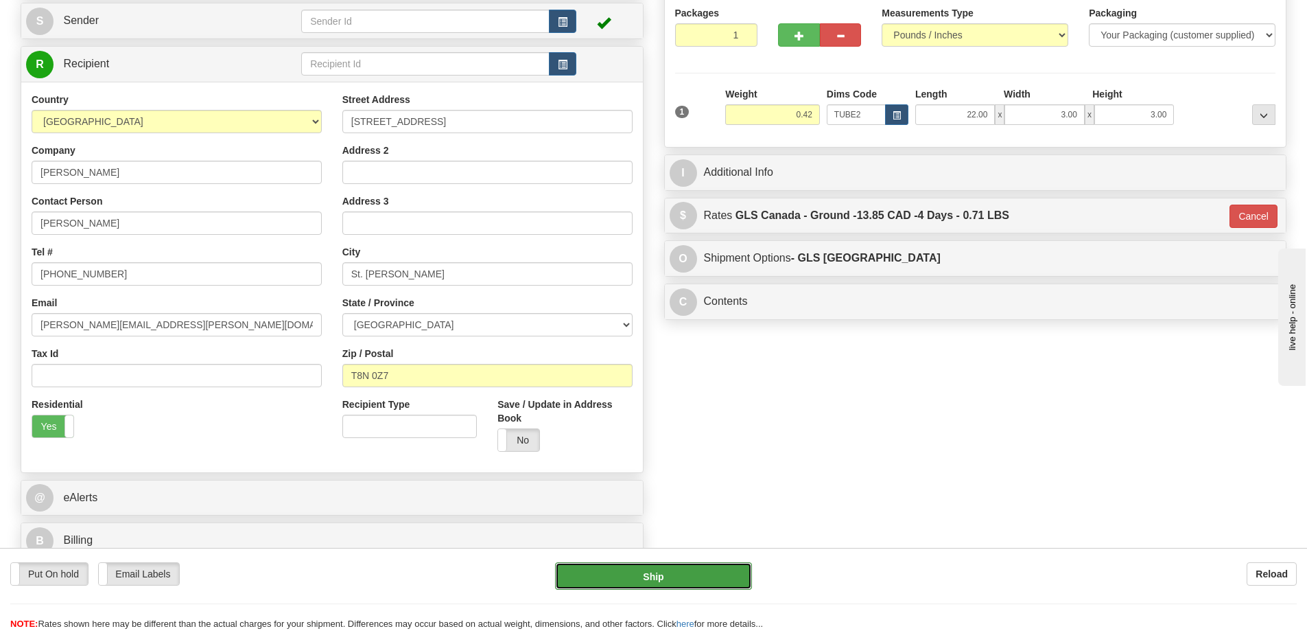
click at [668, 570] on button "Ship" at bounding box center [653, 575] width 197 height 27
